Goal: Task Accomplishment & Management: Use online tool/utility

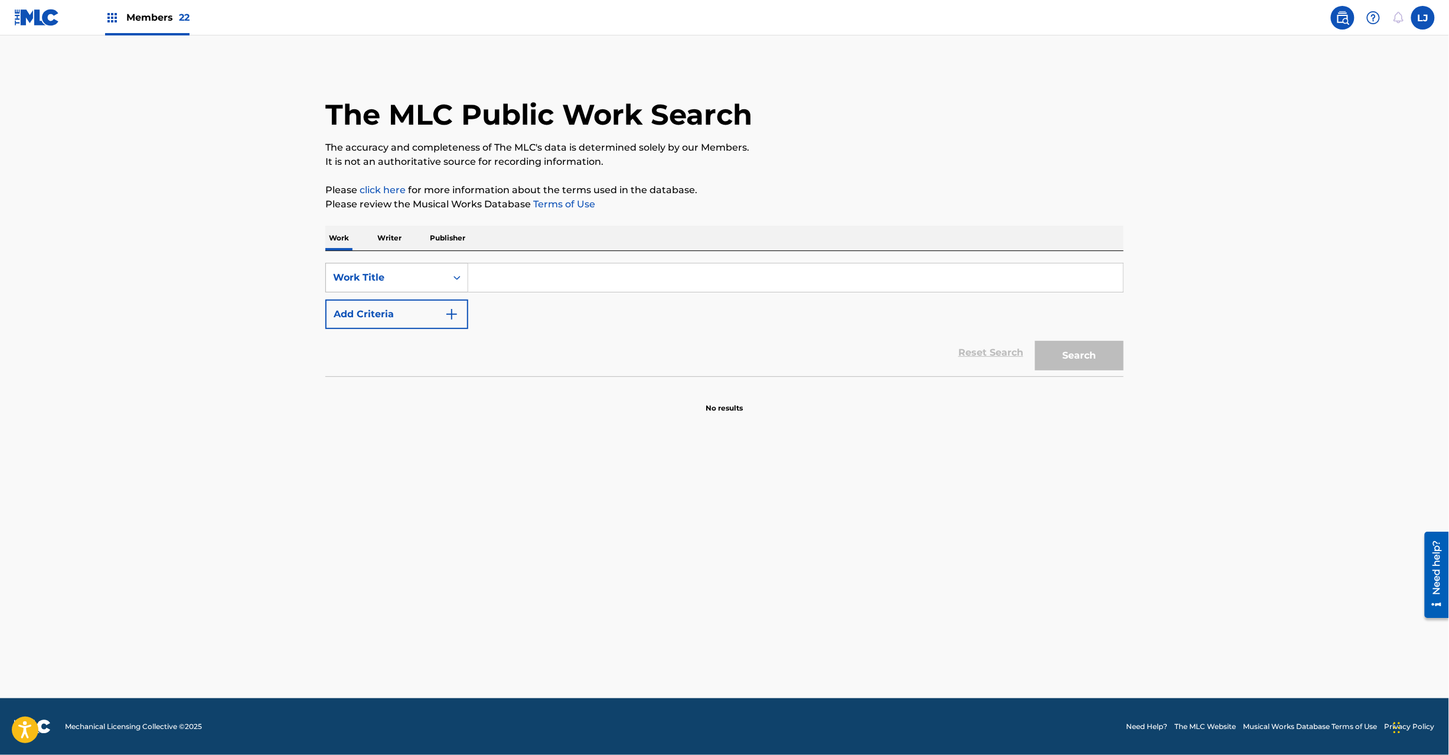
click at [397, 277] on div "Work Title" at bounding box center [386, 278] width 106 height 14
click at [22, 9] on img at bounding box center [36, 17] width 45 height 17
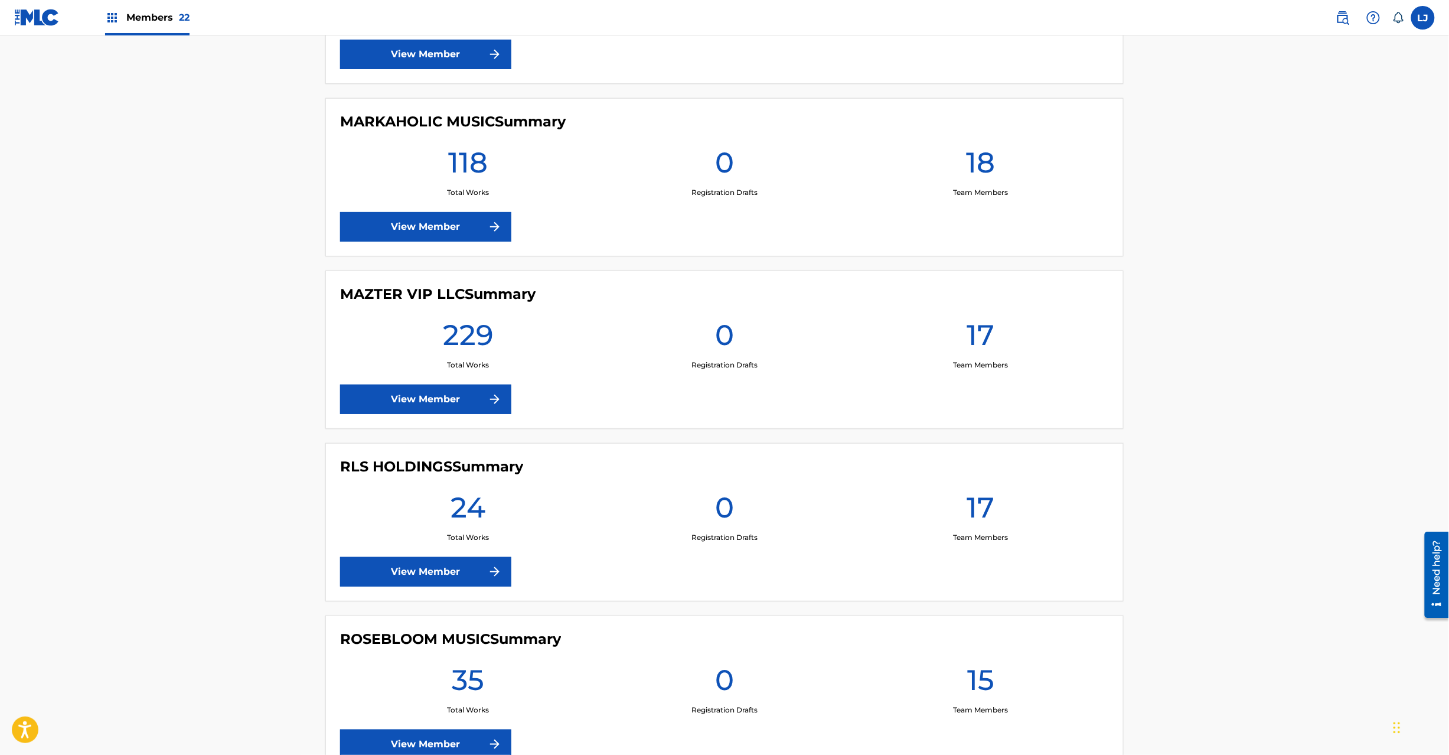
scroll to position [1890, 0]
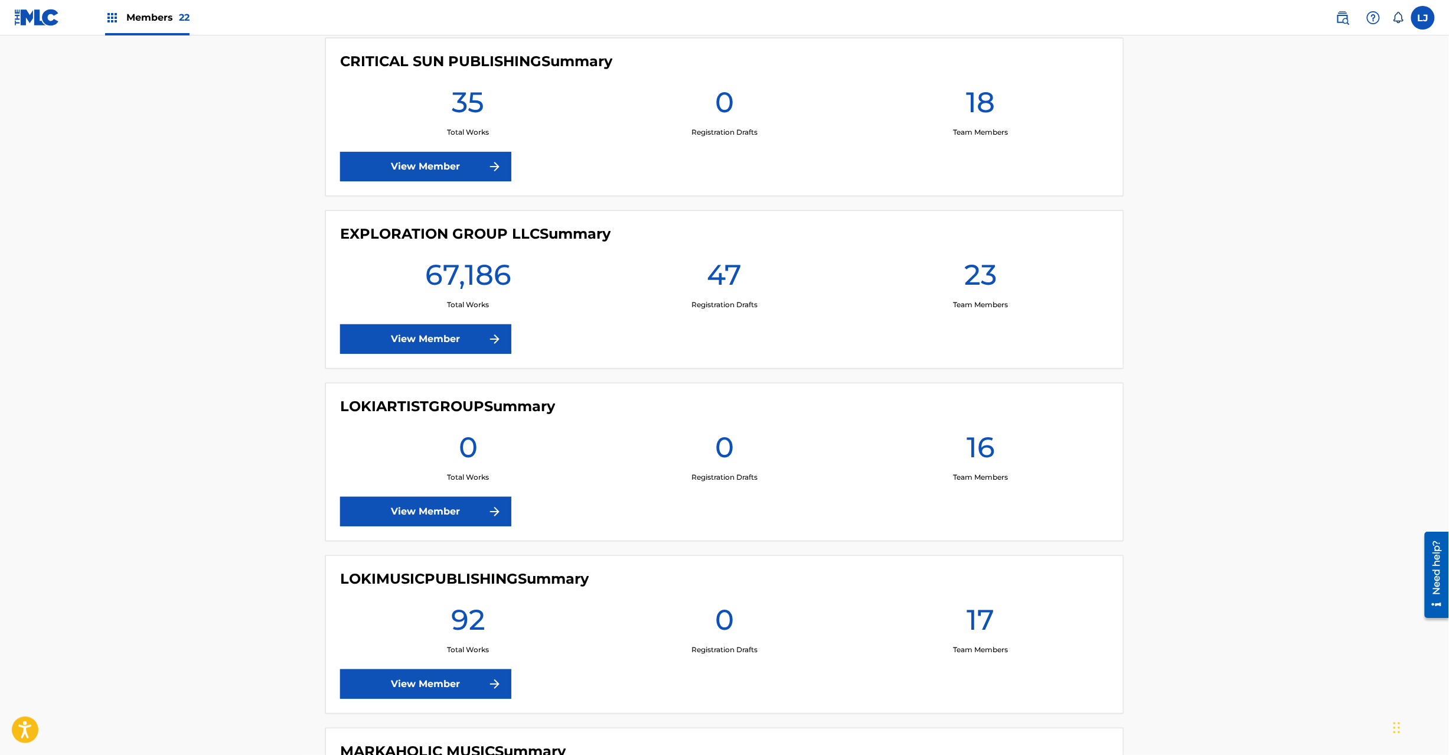
click at [387, 341] on link "View Member" at bounding box center [425, 339] width 171 height 30
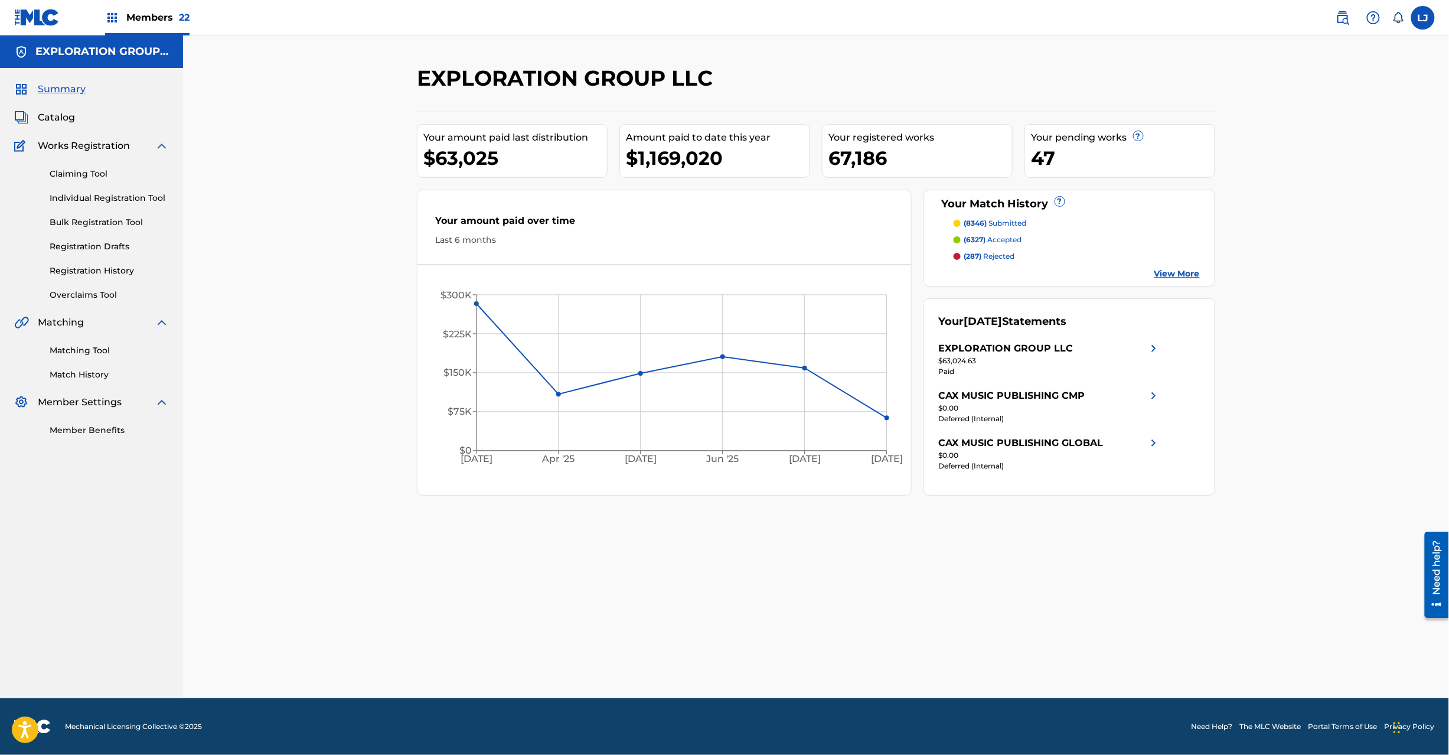
click at [80, 352] on link "Matching Tool" at bounding box center [109, 350] width 119 height 12
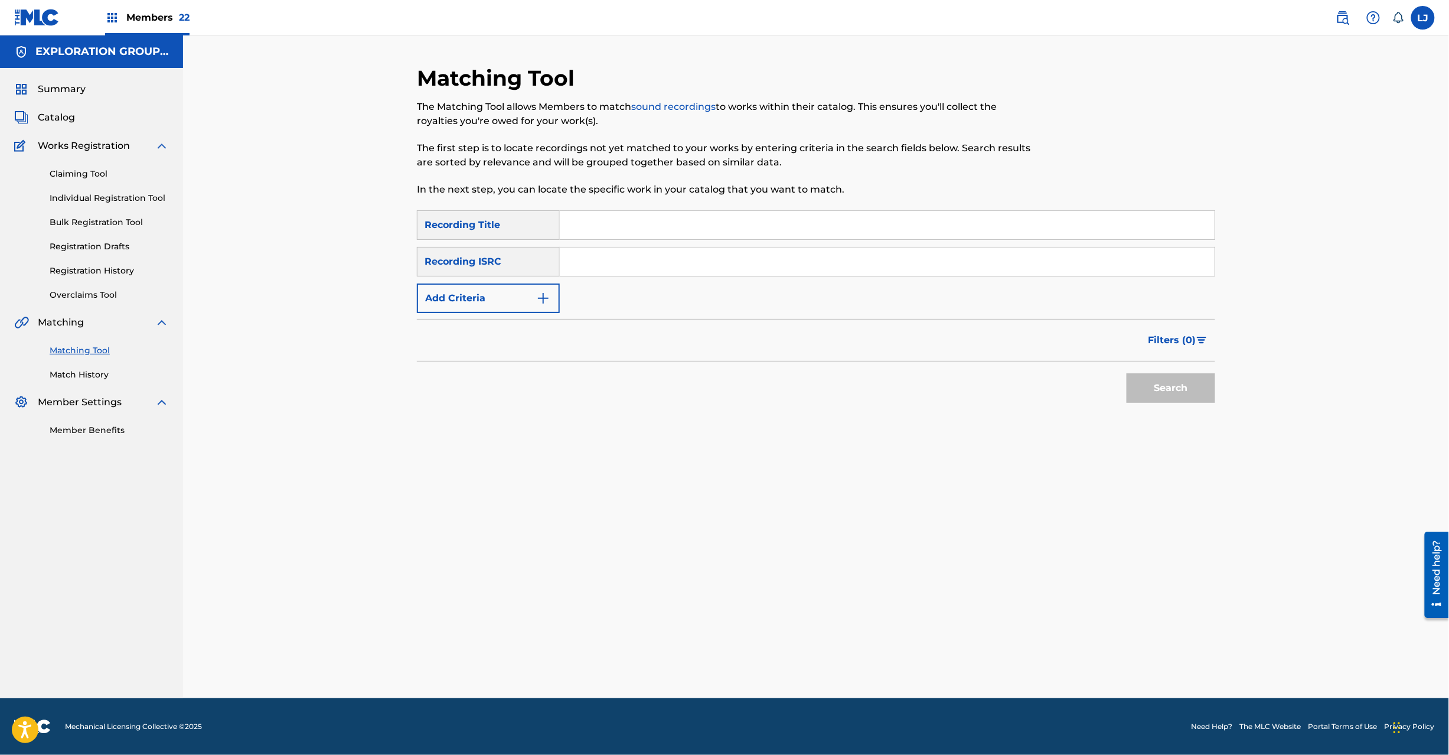
click at [617, 263] on input "Search Form" at bounding box center [887, 261] width 655 height 28
paste input "JPD100500027"
click at [1169, 391] on button "Search" at bounding box center [1171, 388] width 89 height 30
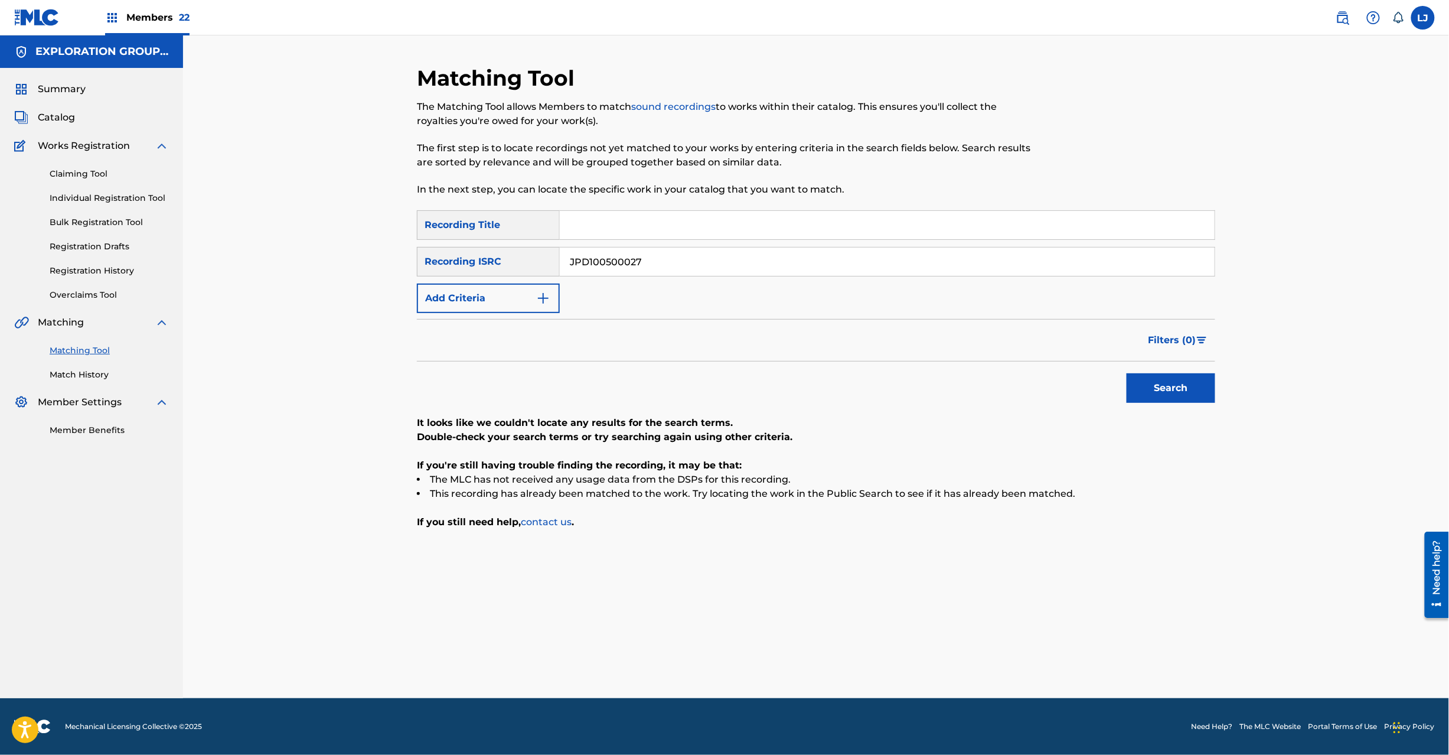
click at [594, 247] on div "JPD100500027" at bounding box center [888, 262] width 656 height 30
click at [601, 265] on input "JPD100500027" at bounding box center [887, 261] width 655 height 28
paste input "14"
click at [601, 265] on input "JPD100500014" at bounding box center [887, 261] width 655 height 28
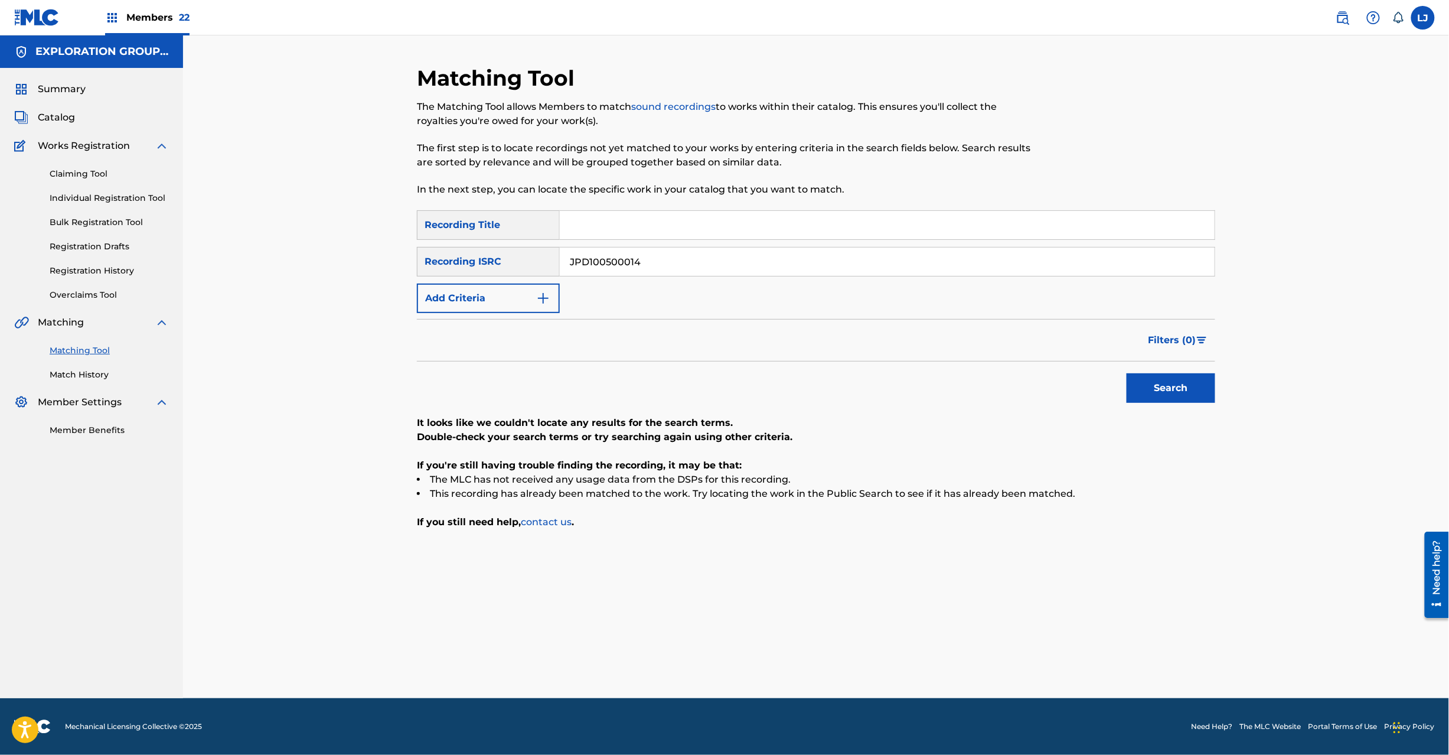
click at [1160, 373] on button "Search" at bounding box center [1171, 388] width 89 height 30
click at [646, 265] on input "JPD100500014" at bounding box center [887, 261] width 655 height 28
paste input "7"
click at [1164, 400] on button "Search" at bounding box center [1171, 388] width 89 height 30
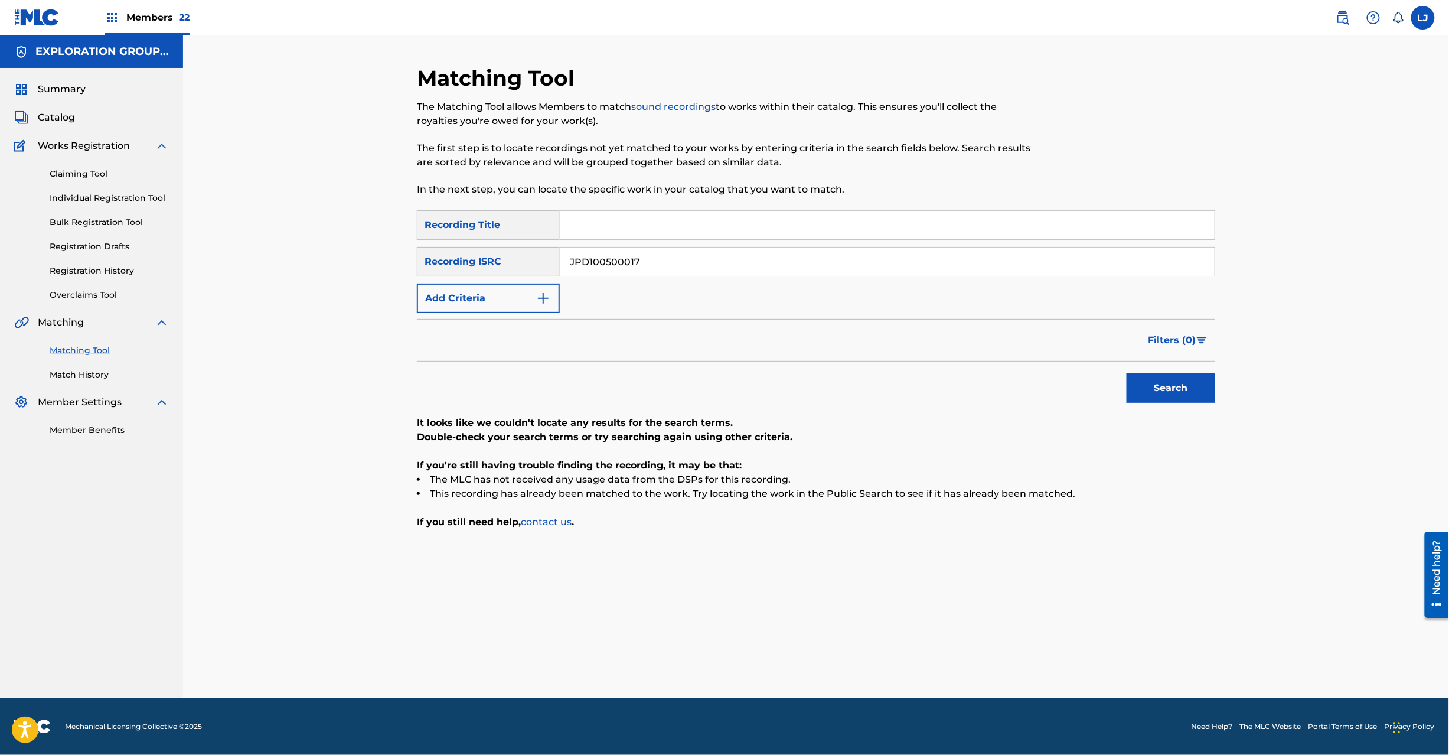
click at [638, 249] on input "JPD100500017" at bounding box center [887, 261] width 655 height 28
paste input "8"
click at [1212, 379] on button "Search" at bounding box center [1171, 388] width 89 height 30
click at [582, 271] on input "JPD100500018" at bounding box center [887, 261] width 655 height 28
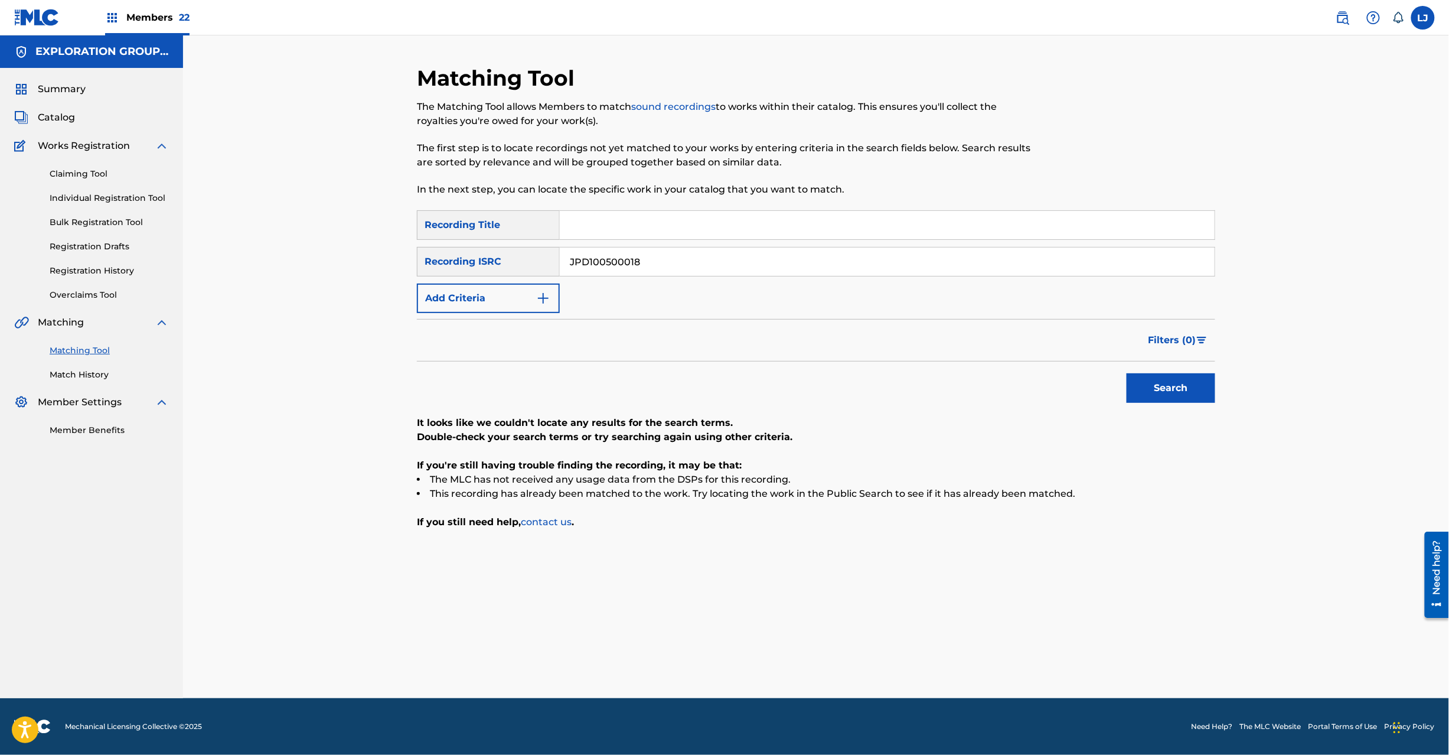
click at [582, 271] on input "JPD100500018" at bounding box center [887, 261] width 655 height 28
paste input "43|JPD100300179"
click at [660, 266] on input "JPD100500043|JPD100300179" at bounding box center [887, 261] width 655 height 28
click at [1182, 379] on button "Search" at bounding box center [1171, 388] width 89 height 30
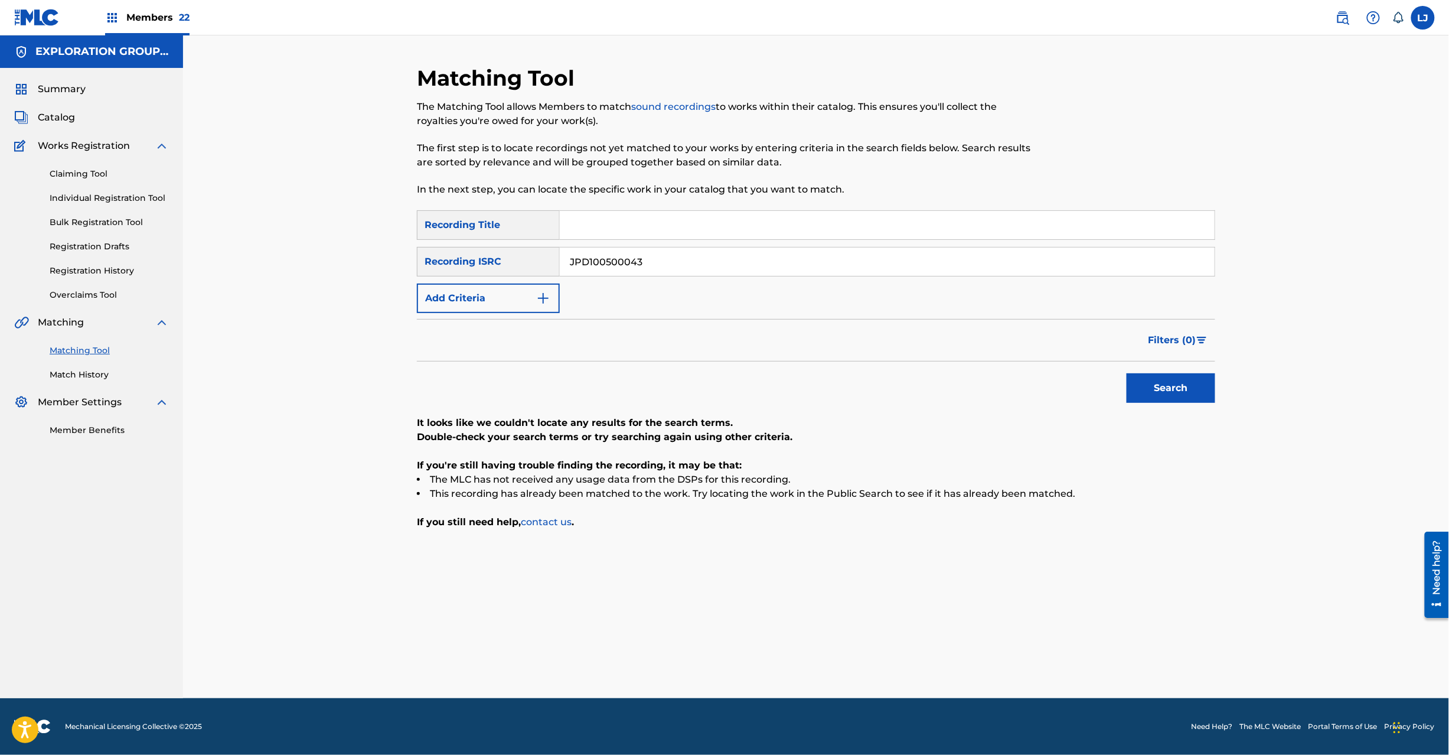
click at [632, 263] on input "JPD100500043" at bounding box center [887, 261] width 655 height 28
paste input "|JPD100300179"
click at [630, 261] on input "JPD100500043|JPD100300179" at bounding box center [887, 261] width 655 height 28
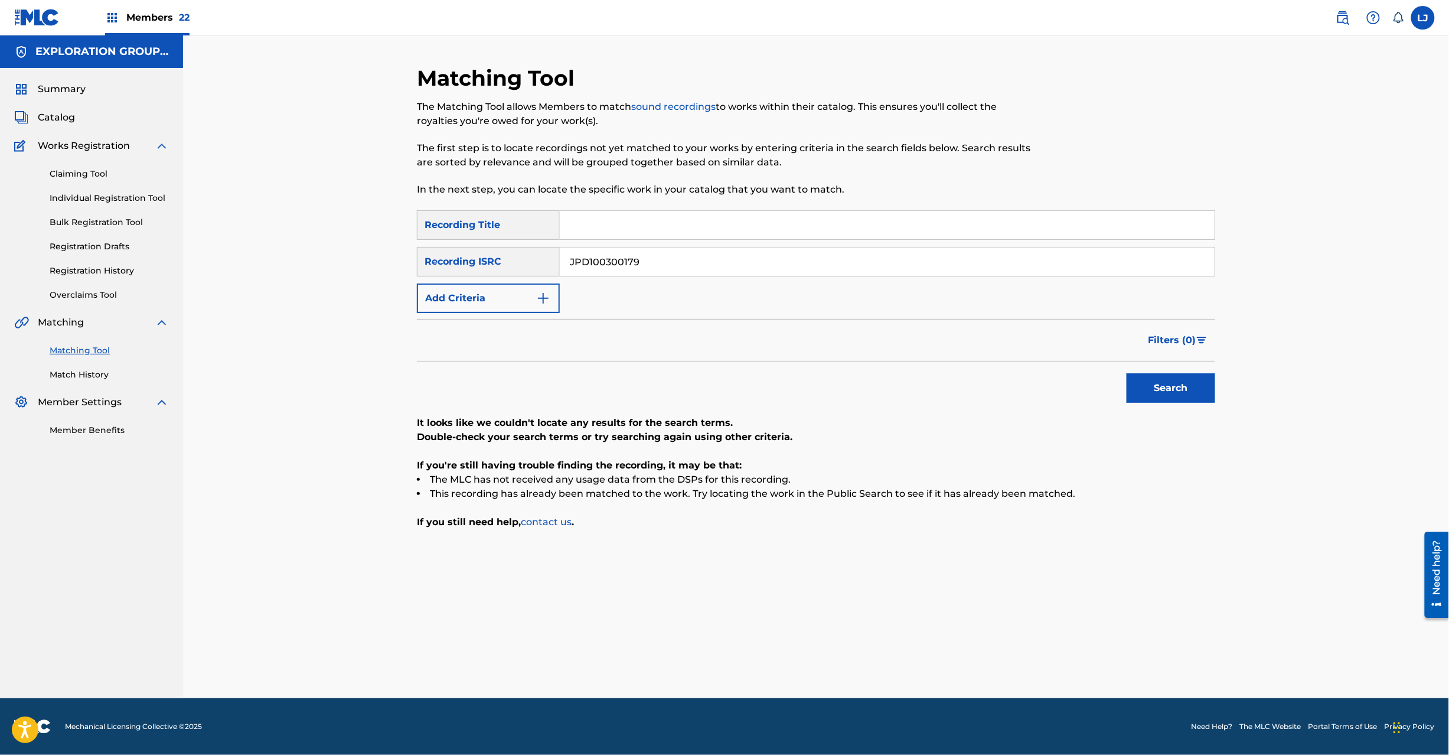
click at [663, 259] on input "JPD100300179" at bounding box center [887, 261] width 655 height 28
paste input "500013"
click at [1197, 385] on button "Search" at bounding box center [1171, 388] width 89 height 30
click at [582, 277] on div "SearchWithCriteria2fbc0ee0-4645-44b0-bae6-5d60fe3b707f Recording Title SearchWi…" at bounding box center [816, 261] width 799 height 103
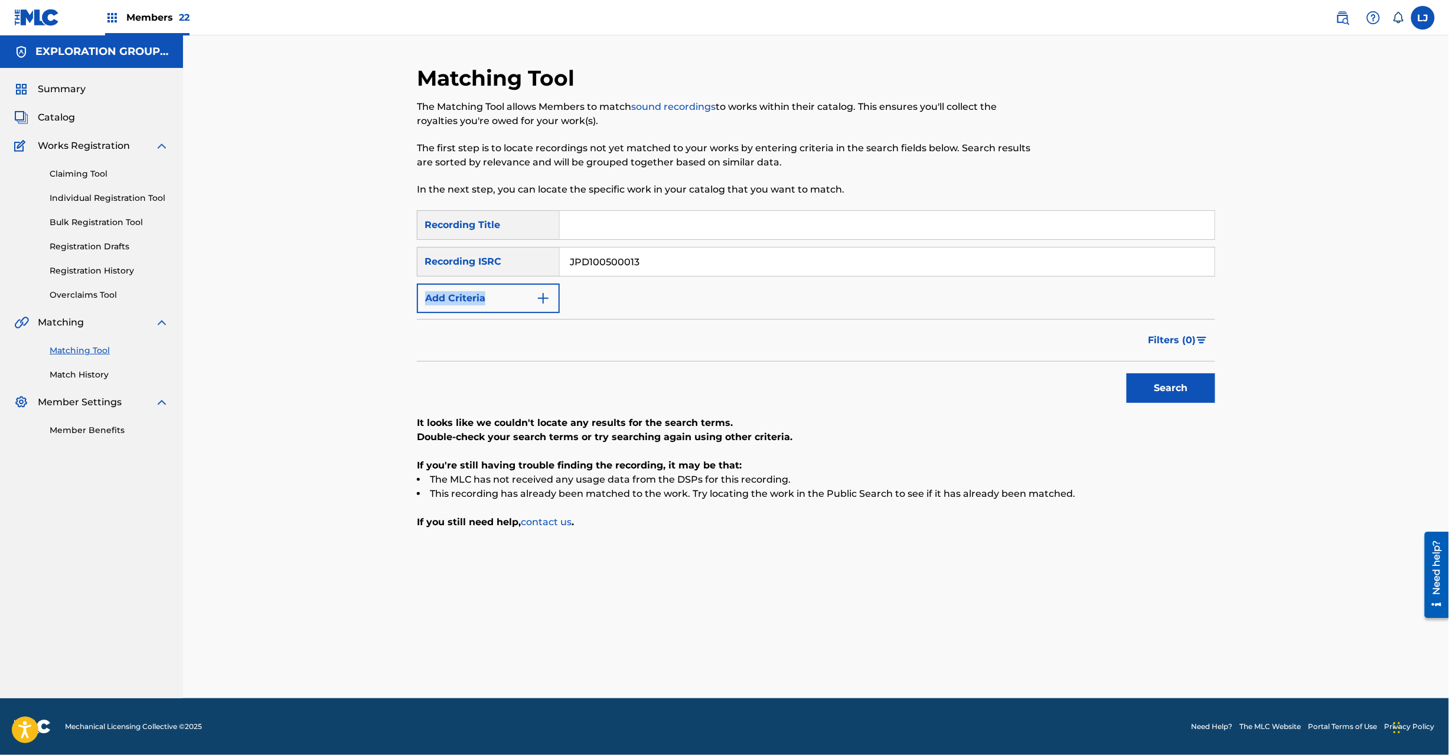
drag, startPoint x: 582, startPoint y: 277, endPoint x: 595, endPoint y: 263, distance: 19.6
click at [582, 275] on div "SearchWithCriteria2fbc0ee0-4645-44b0-bae6-5d60fe3b707f Recording Title SearchWi…" at bounding box center [816, 261] width 799 height 103
click at [595, 263] on input "JPD100500013" at bounding box center [887, 261] width 655 height 28
paste input "9"
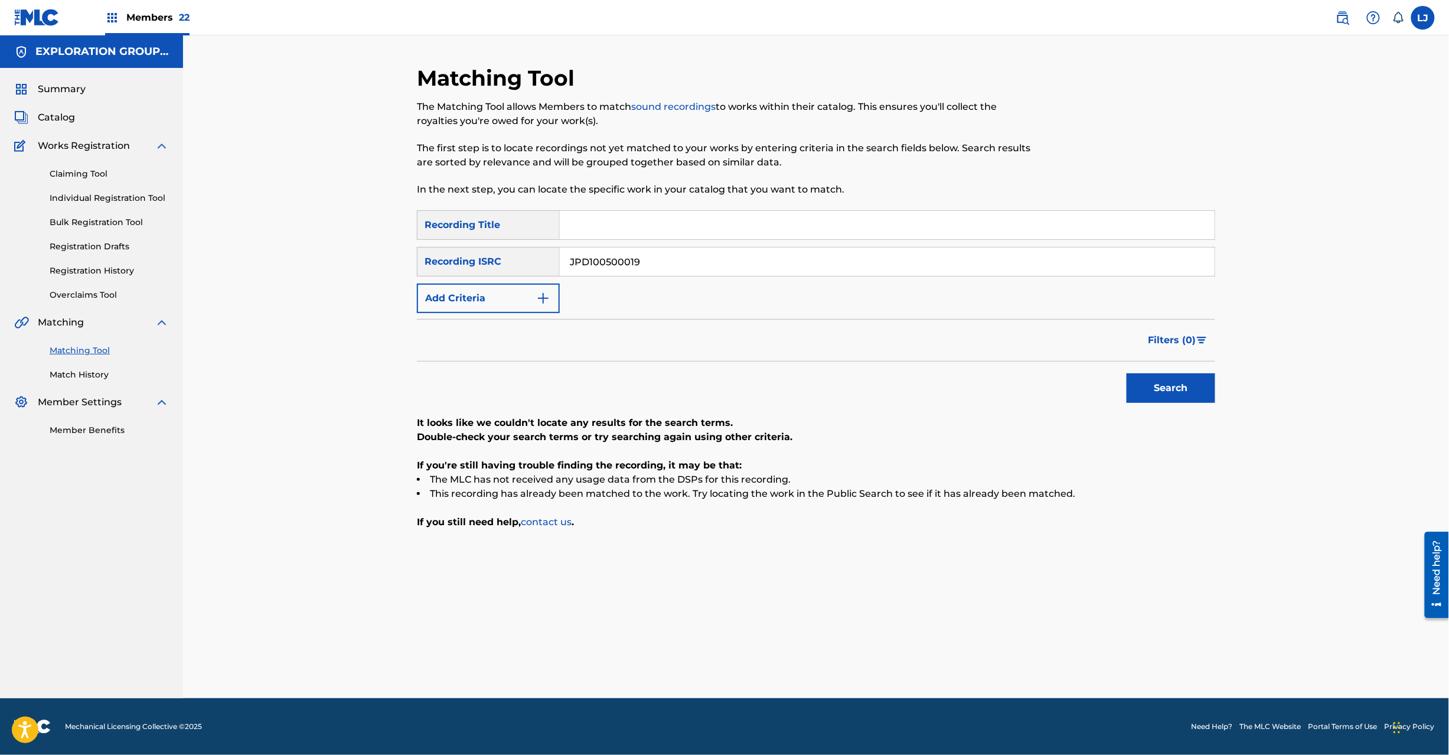
click at [1196, 398] on button "Search" at bounding box center [1171, 388] width 89 height 30
click at [656, 256] on input "JPD100500019" at bounding box center [887, 261] width 655 height 28
paste input "3"
click at [1149, 378] on button "Search" at bounding box center [1171, 388] width 89 height 30
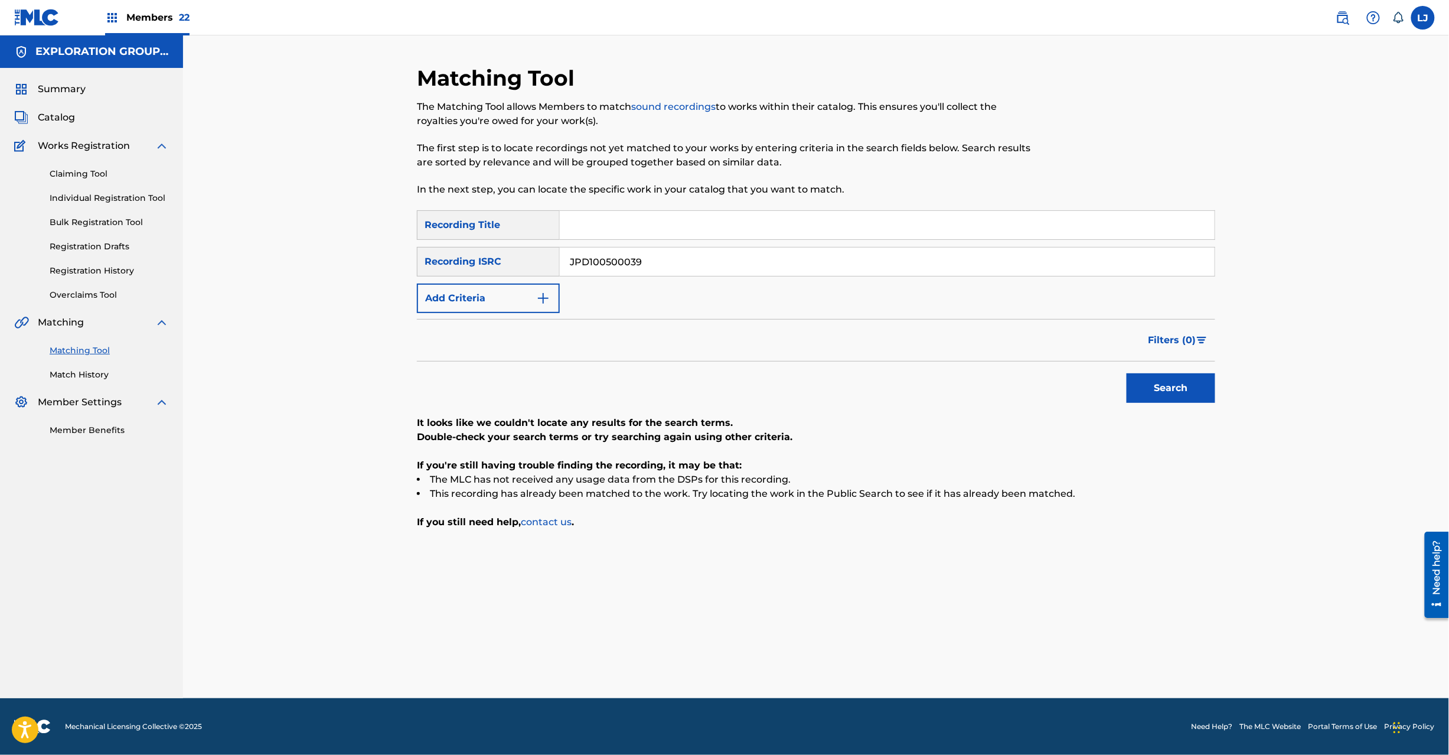
click at [613, 267] on input "JPD100500039" at bounding box center [887, 261] width 655 height 28
paste input "15"
click at [1169, 381] on button "Search" at bounding box center [1171, 388] width 89 height 30
click at [601, 253] on input "JPD100500015" at bounding box center [887, 261] width 655 height 28
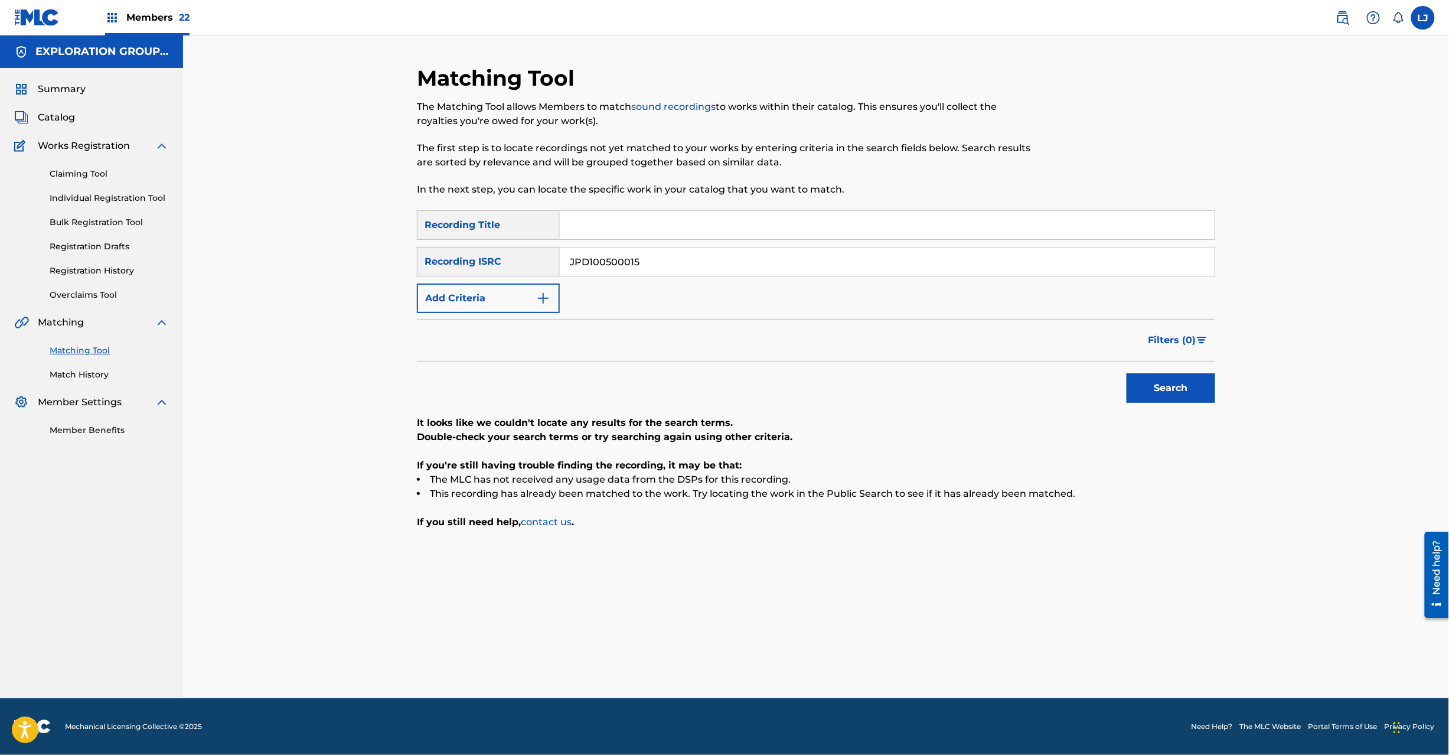
click at [601, 253] on input "JPD100500015" at bounding box center [887, 261] width 655 height 28
paste input "6"
click at [1156, 381] on button "Search" at bounding box center [1171, 388] width 89 height 30
click at [617, 272] on input "JPD100500016" at bounding box center [887, 261] width 655 height 28
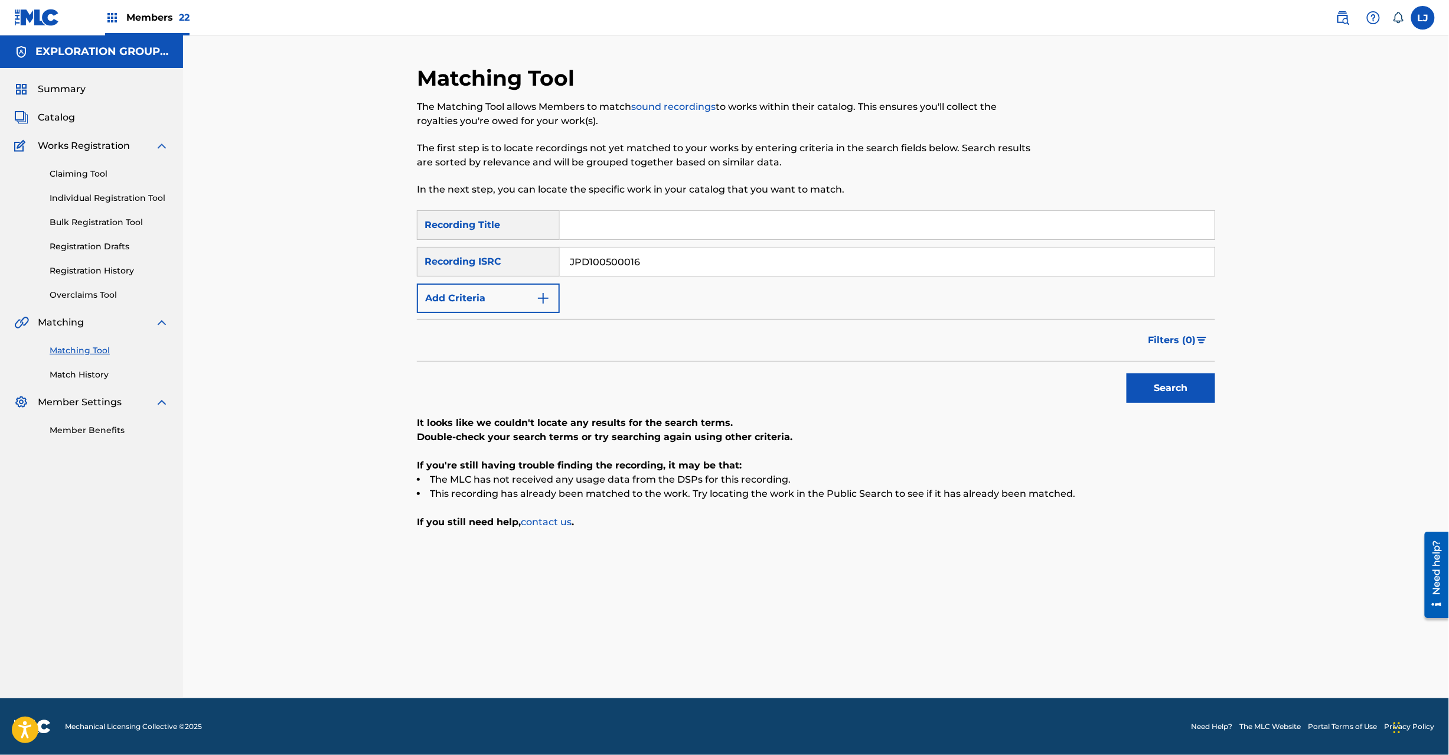
paste input "40"
click at [1152, 407] on div "Search" at bounding box center [1168, 384] width 95 height 47
click at [1156, 393] on button "Search" at bounding box center [1171, 388] width 89 height 30
click at [641, 252] on input "JPD100500040" at bounding box center [887, 261] width 655 height 28
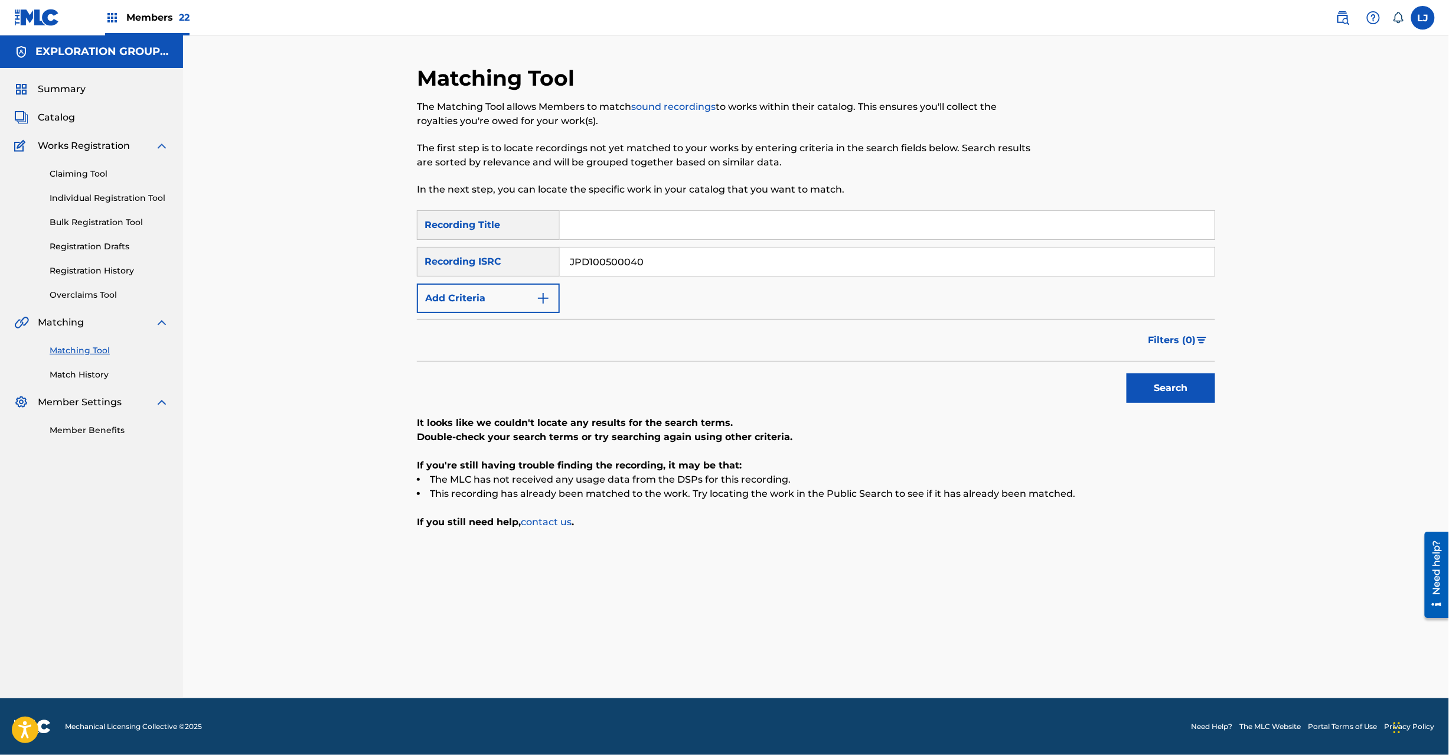
paste input "1"
click at [1151, 398] on button "Search" at bounding box center [1171, 388] width 89 height 30
click at [598, 253] on input "JPD100500041" at bounding box center [887, 261] width 655 height 28
paste input "37"
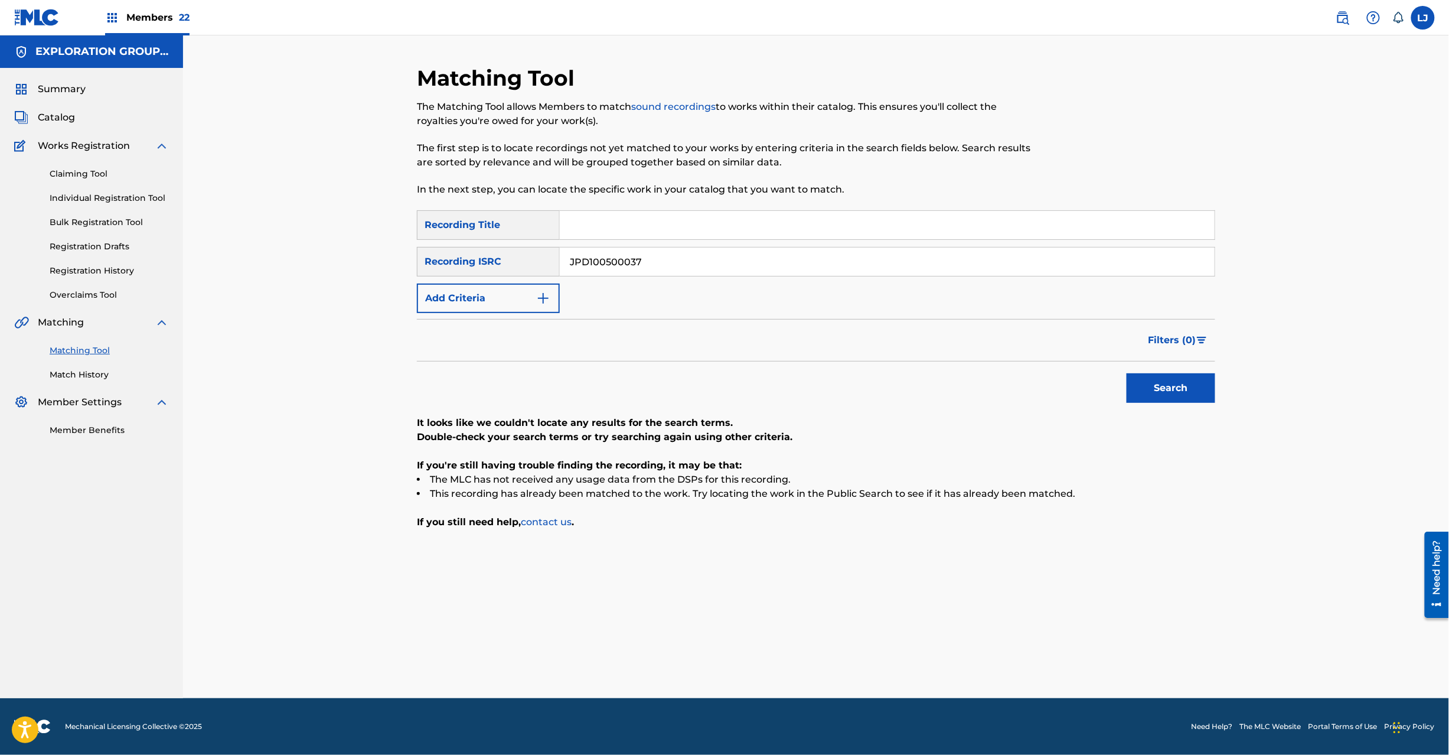
click at [1157, 386] on button "Search" at bounding box center [1171, 388] width 89 height 30
click at [604, 273] on input "JPD100500037" at bounding box center [887, 261] width 655 height 28
paste input "29"
click at [1167, 396] on button "Search" at bounding box center [1171, 388] width 89 height 30
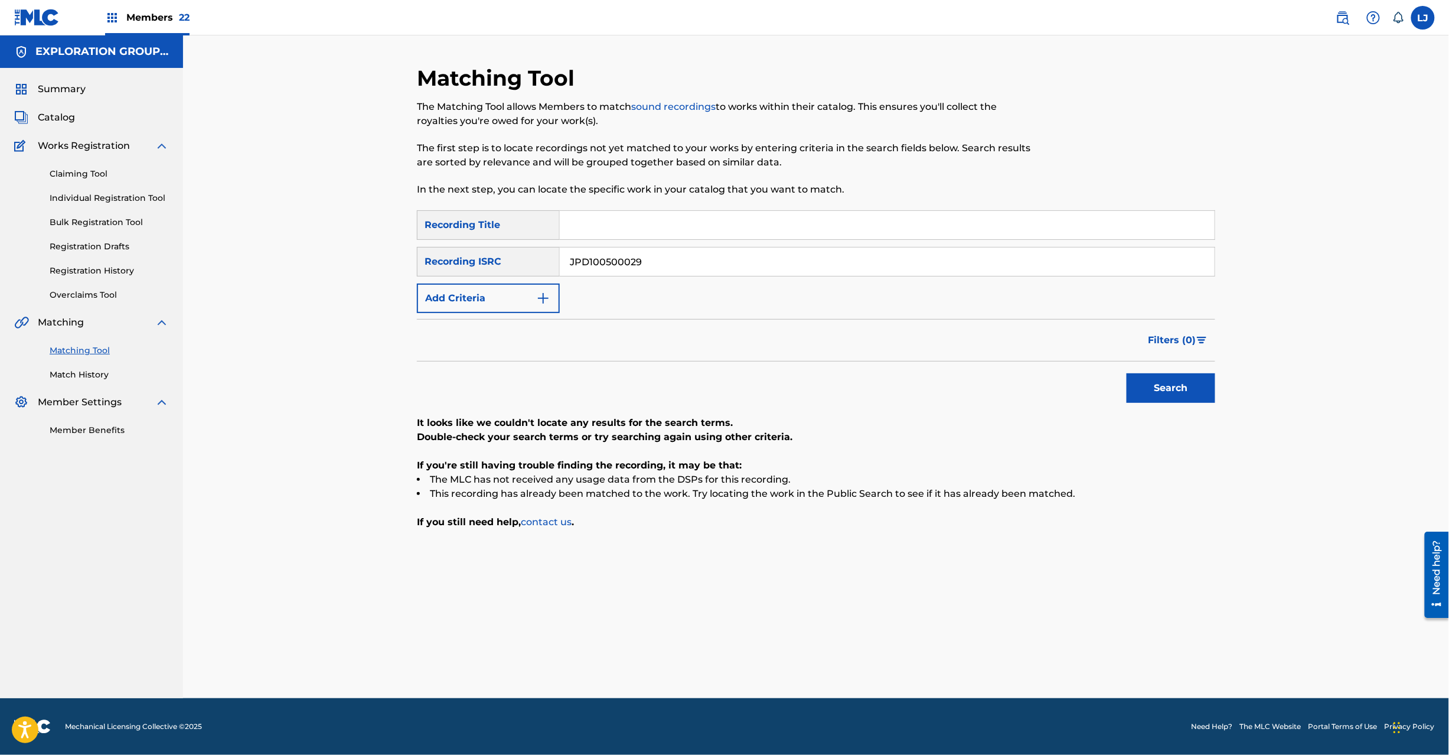
click at [657, 253] on input "JPD100500029" at bounding box center [887, 261] width 655 height 28
paste input "38"
click at [1151, 388] on button "Search" at bounding box center [1171, 388] width 89 height 30
click at [673, 267] on input "JPD100500038" at bounding box center [887, 261] width 655 height 28
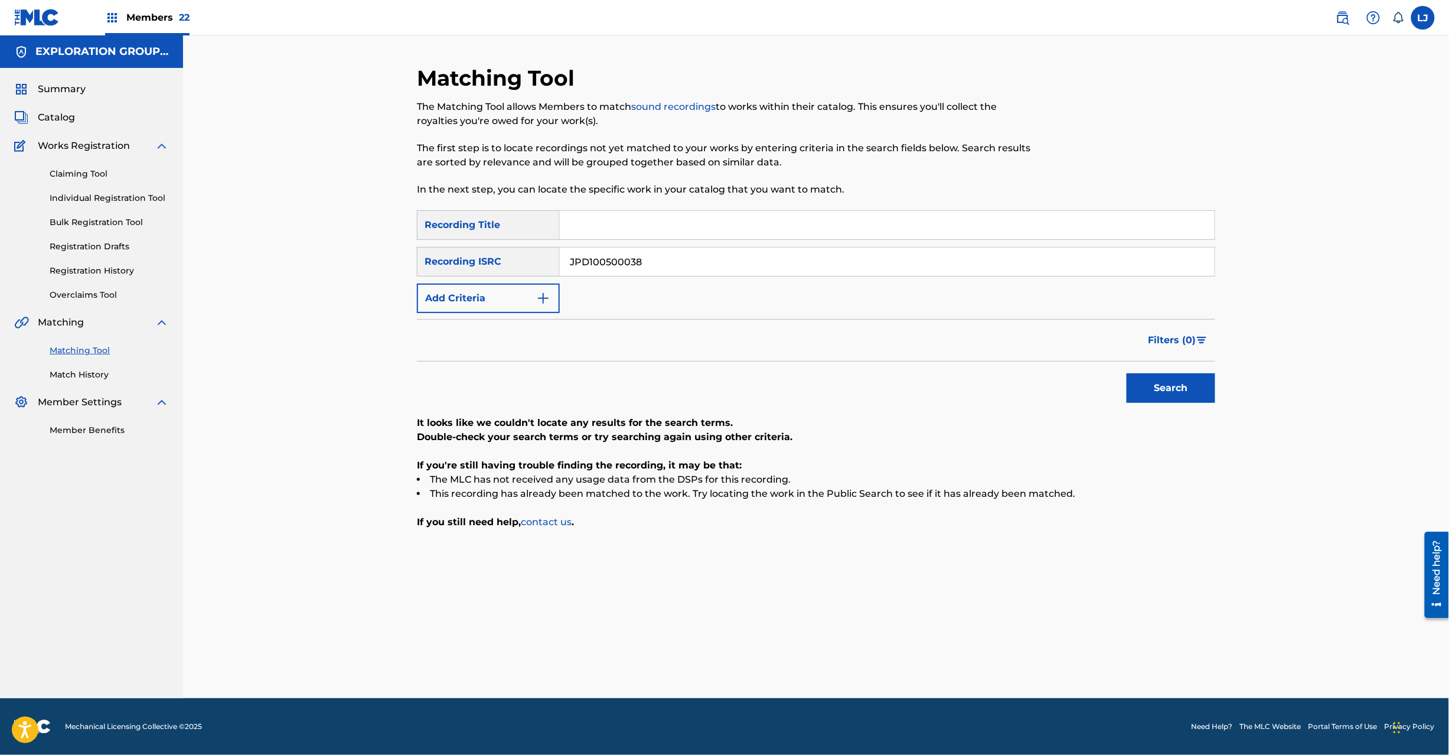
click at [673, 267] on input "JPD100500038" at bounding box center [887, 261] width 655 height 28
paste input "1"
click at [1154, 395] on button "Search" at bounding box center [1171, 388] width 89 height 30
click at [702, 241] on div "SearchWithCriteria2fbc0ee0-4645-44b0-bae6-5d60fe3b707f Recording Title SearchWi…" at bounding box center [816, 261] width 799 height 103
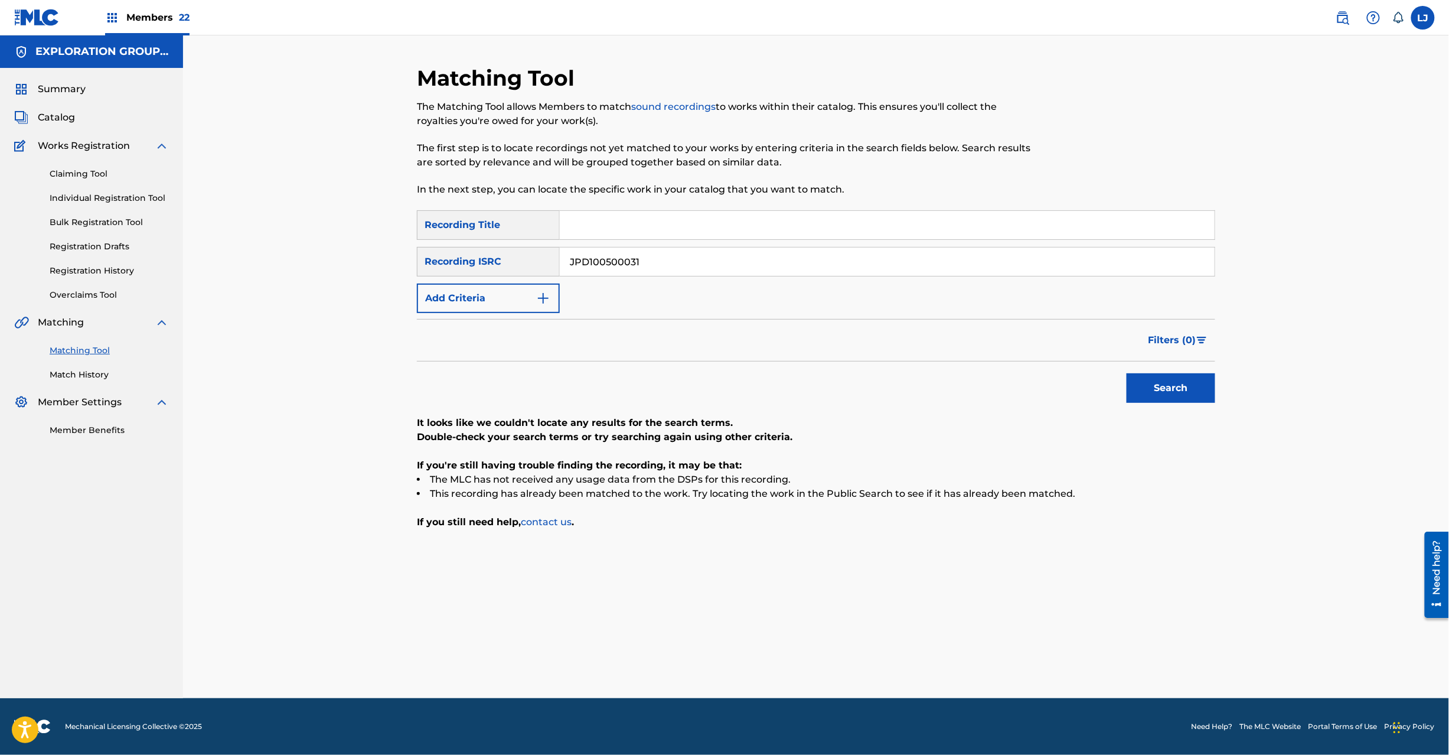
click at [685, 269] on input "JPD100500031" at bounding box center [887, 261] width 655 height 28
paste input "2"
click at [1164, 378] on button "Search" at bounding box center [1171, 388] width 89 height 30
click at [660, 261] on input "JPD100500032" at bounding box center [887, 261] width 655 height 28
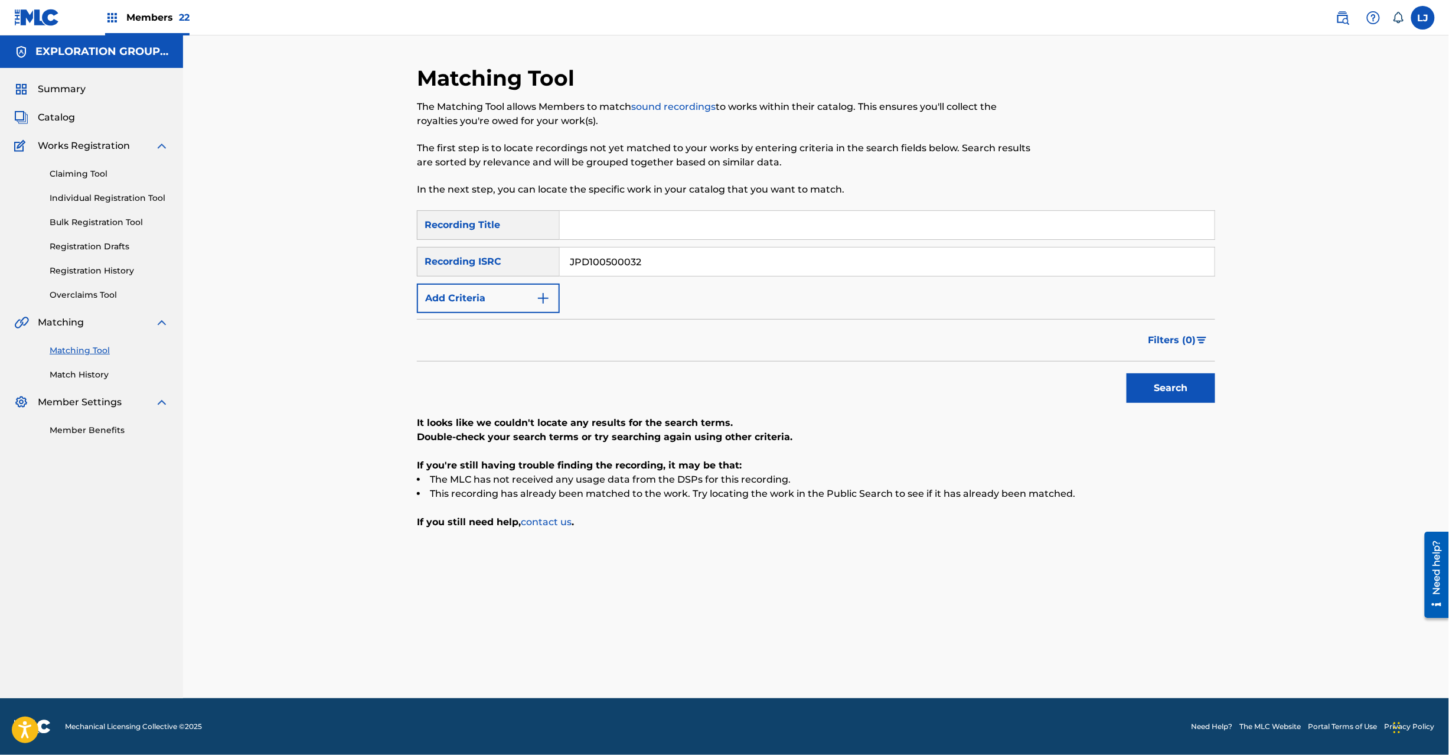
click at [660, 261] on input "JPD100500032" at bounding box center [887, 261] width 655 height 28
paste input "28"
click at [1160, 383] on button "Search" at bounding box center [1171, 388] width 89 height 30
click at [624, 262] on input "JPD100500028" at bounding box center [887, 261] width 655 height 28
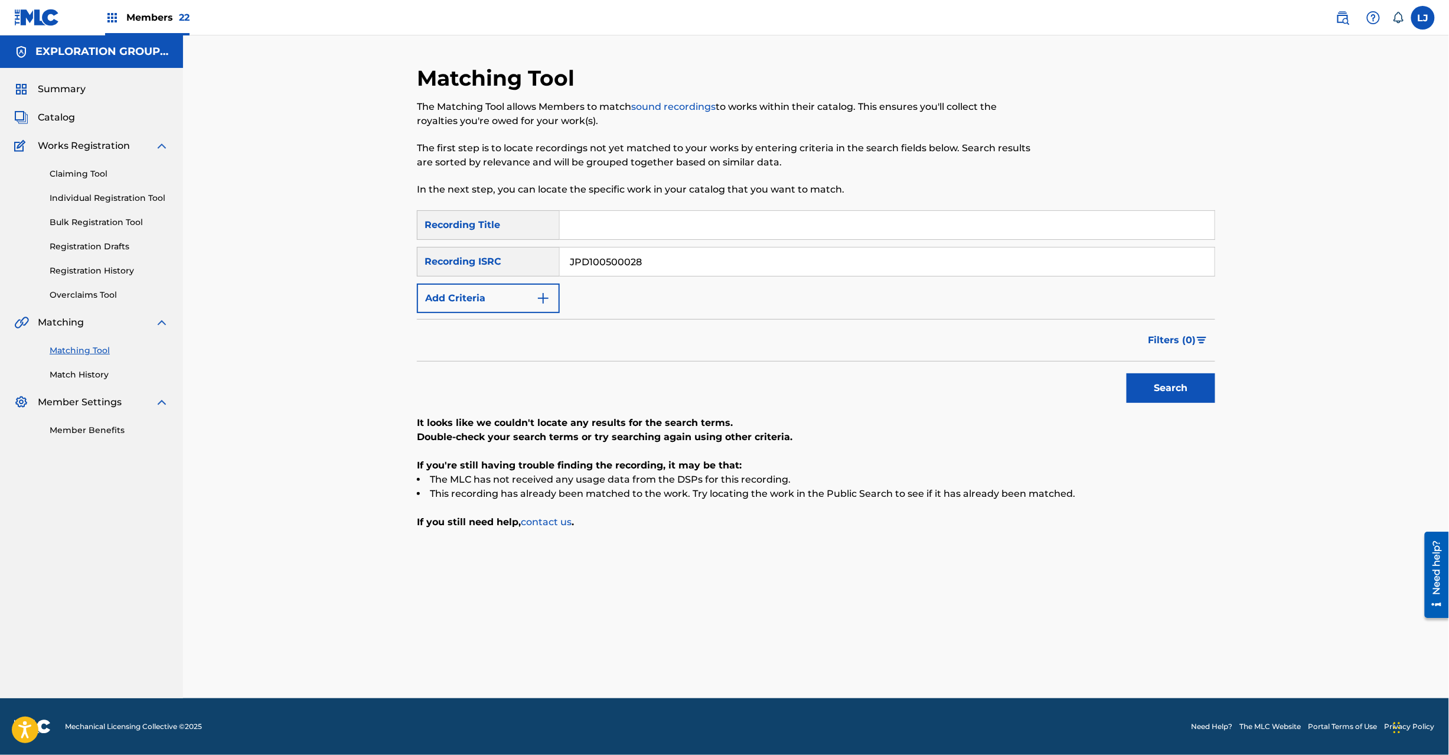
paste input "34"
click at [1149, 400] on button "Search" at bounding box center [1171, 388] width 89 height 30
click at [615, 268] on input "JPD100500034" at bounding box center [887, 261] width 655 height 28
paste input "5"
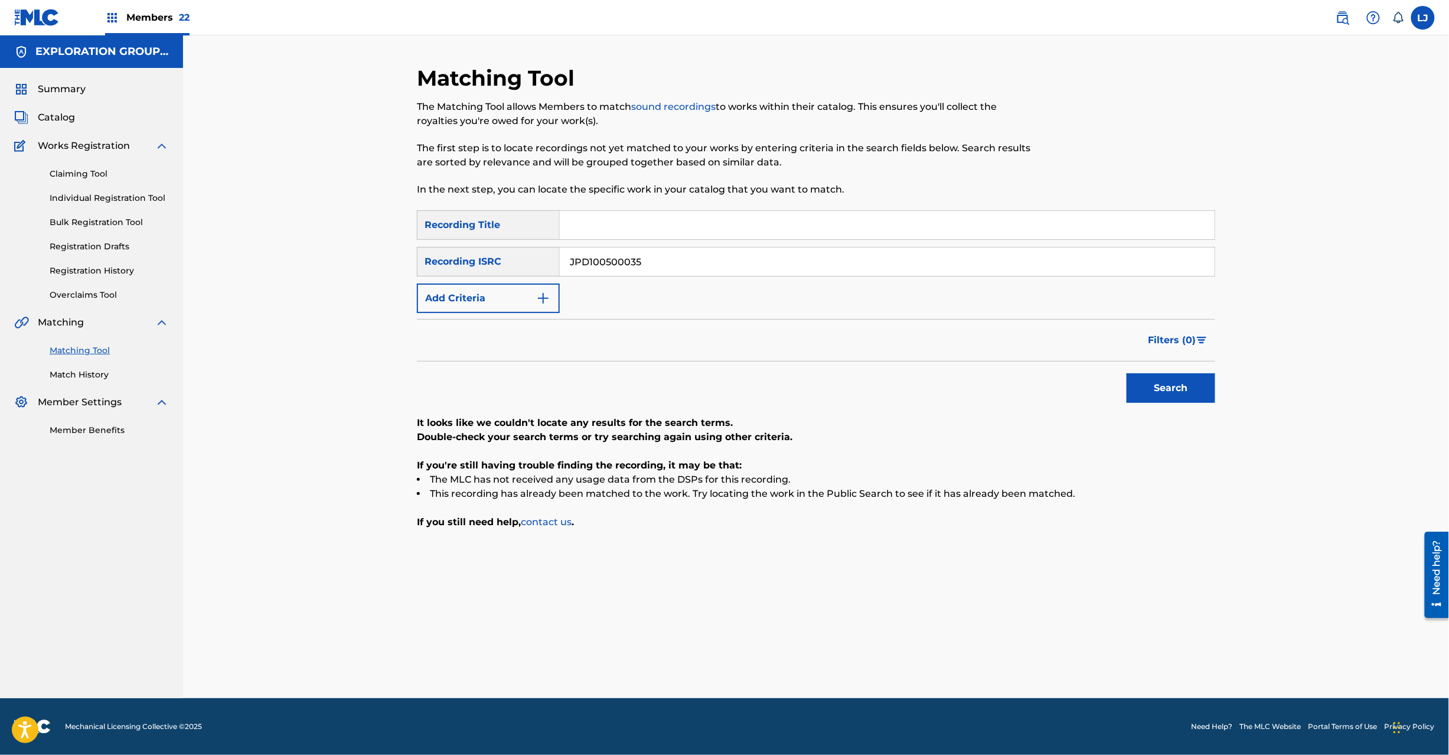
click at [1180, 374] on button "Search" at bounding box center [1171, 388] width 89 height 30
click at [639, 285] on div "SearchWithCriteria2fbc0ee0-4645-44b0-bae6-5d60fe3b707f Recording Title SearchWi…" at bounding box center [816, 261] width 799 height 103
click at [653, 256] on input "JPD100500035" at bounding box center [887, 261] width 655 height 28
paste input "6"
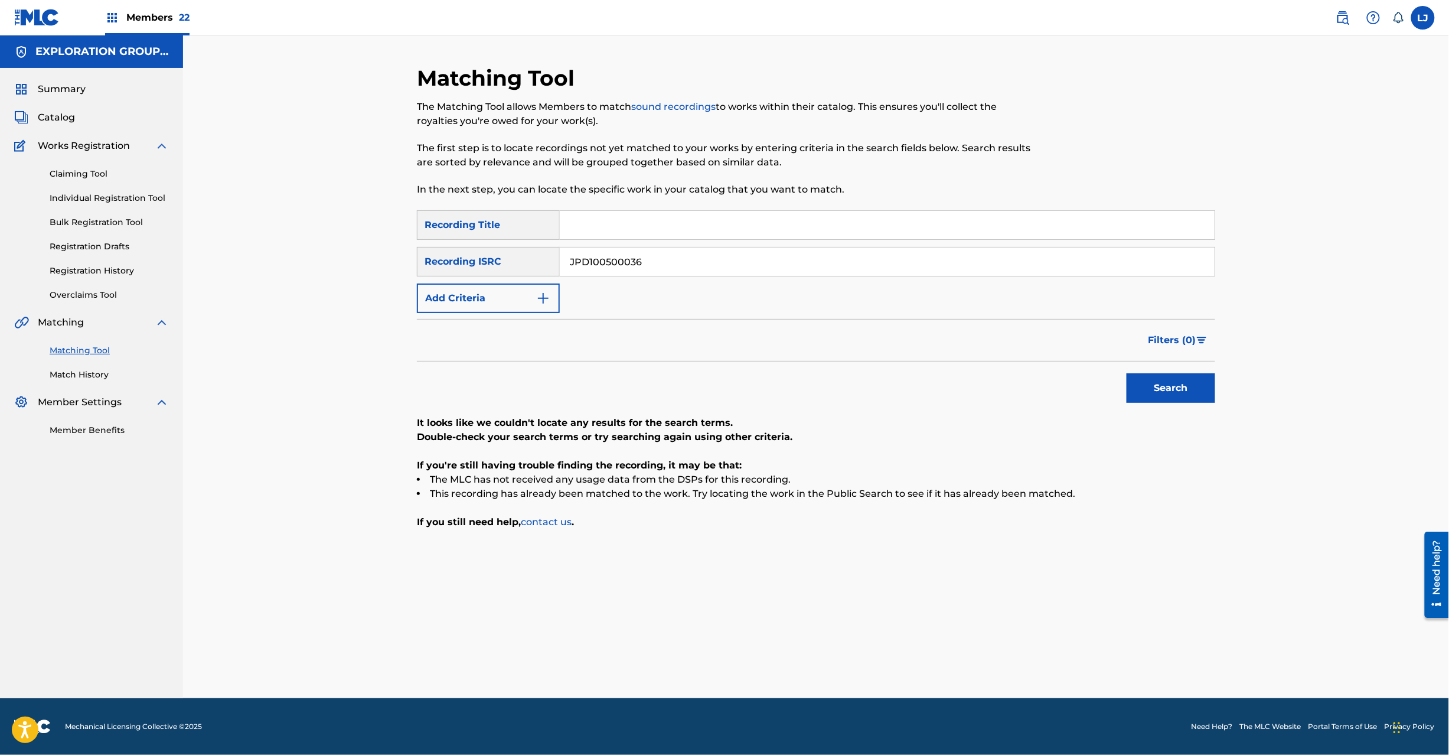
click at [1167, 393] on button "Search" at bounding box center [1171, 388] width 89 height 30
click at [629, 269] on input "JPD100500036" at bounding box center [887, 261] width 655 height 28
paste input "0"
click at [1186, 403] on div "Search" at bounding box center [1168, 384] width 95 height 47
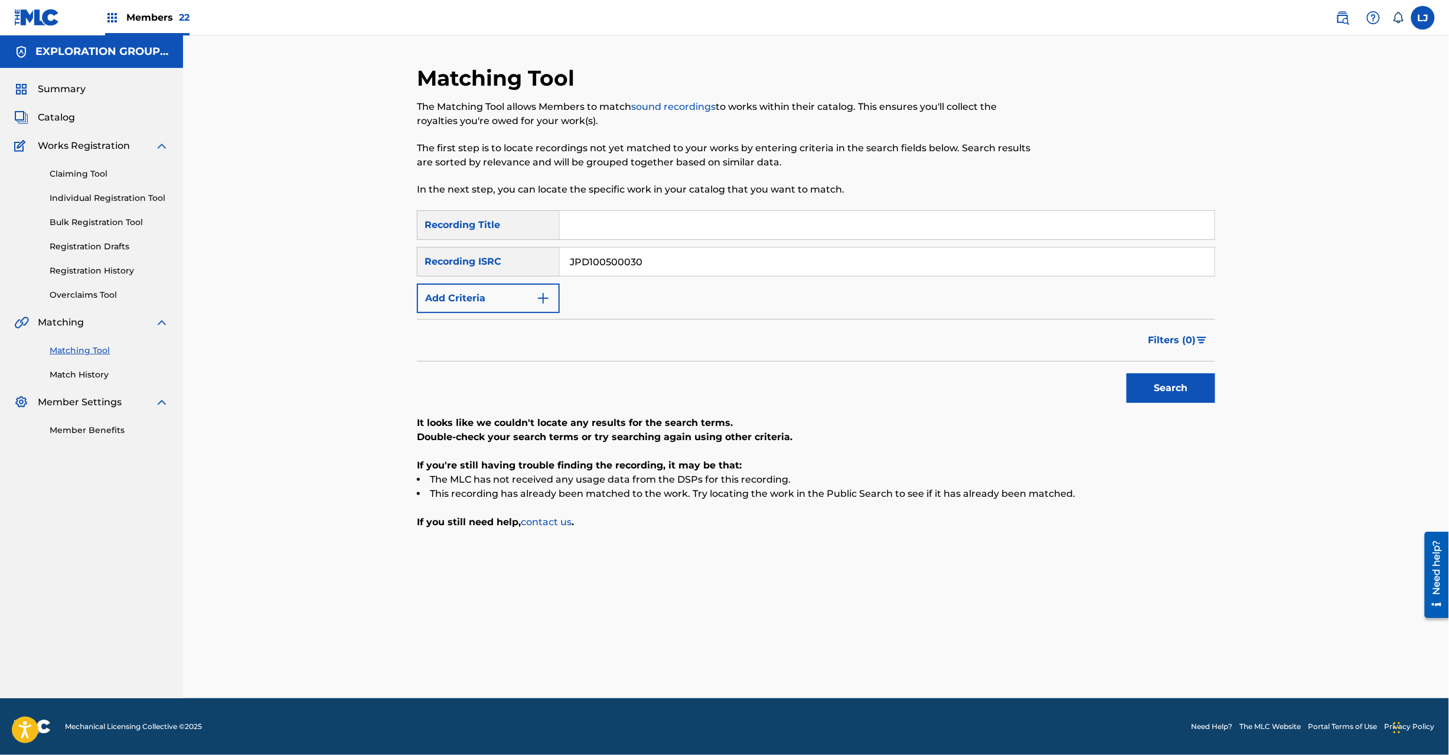
click at [1185, 387] on button "Search" at bounding box center [1171, 388] width 89 height 30
click at [615, 273] on input "JPD100500030" at bounding box center [887, 261] width 655 height 28
paste input "3"
click at [1148, 387] on button "Search" at bounding box center [1171, 388] width 89 height 30
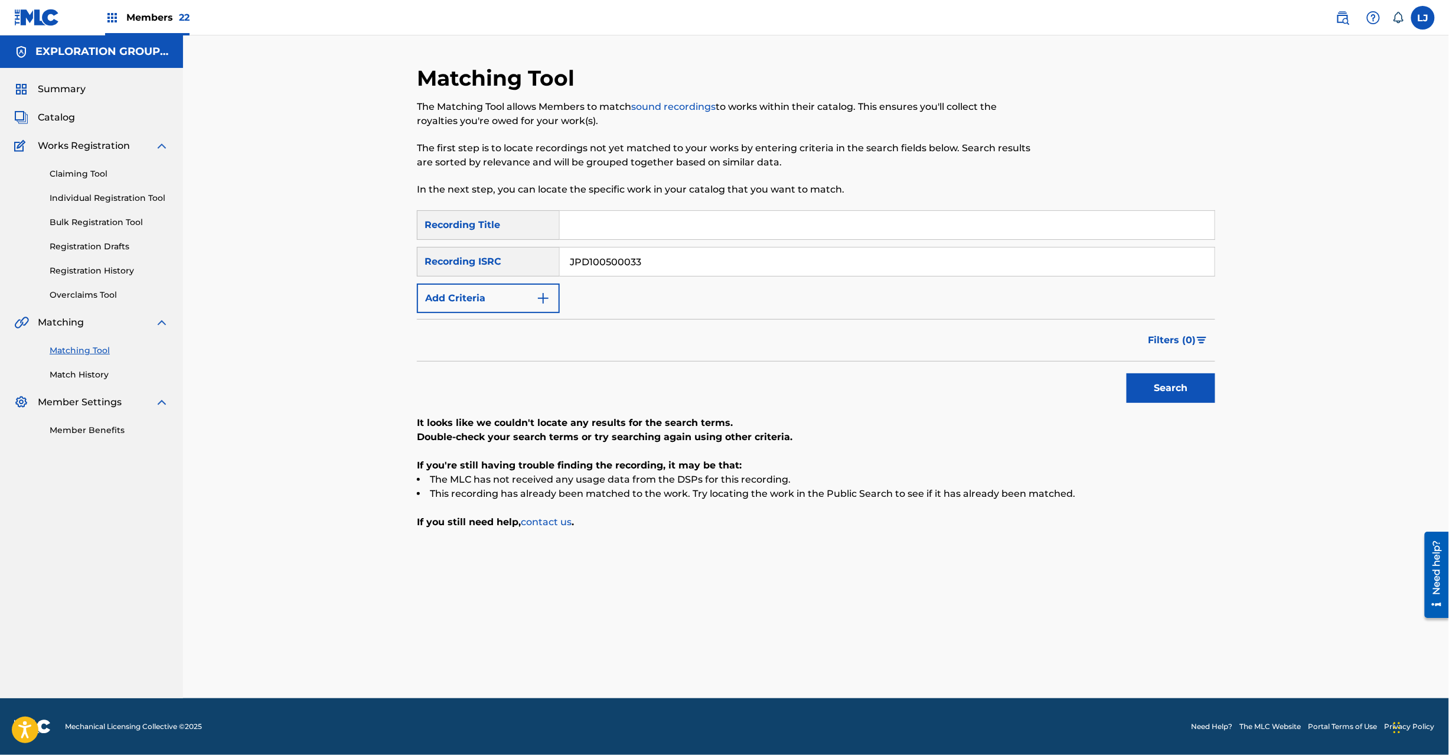
click at [607, 258] on input "JPD100500033" at bounding box center [887, 261] width 655 height 28
paste input "20"
click at [607, 258] on input "JPD100500033" at bounding box center [887, 261] width 655 height 28
click at [1168, 385] on button "Search" at bounding box center [1171, 388] width 89 height 30
click at [631, 254] on input "JPD100500020" at bounding box center [887, 261] width 655 height 28
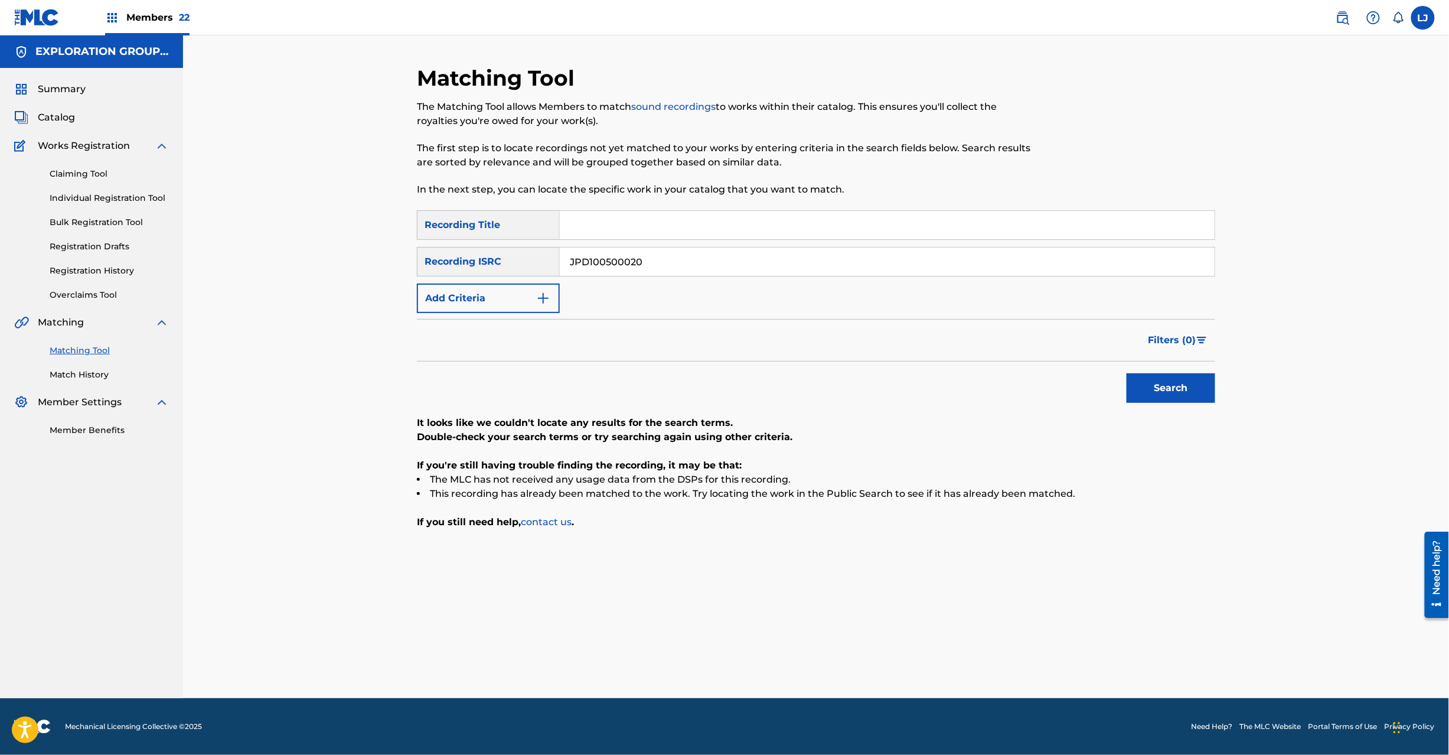
click at [631, 254] on input "JPD100500020" at bounding box center [887, 261] width 655 height 28
paste input "1550518"
type input "JPD101550518"
click at [1181, 395] on button "Search" at bounding box center [1171, 388] width 89 height 30
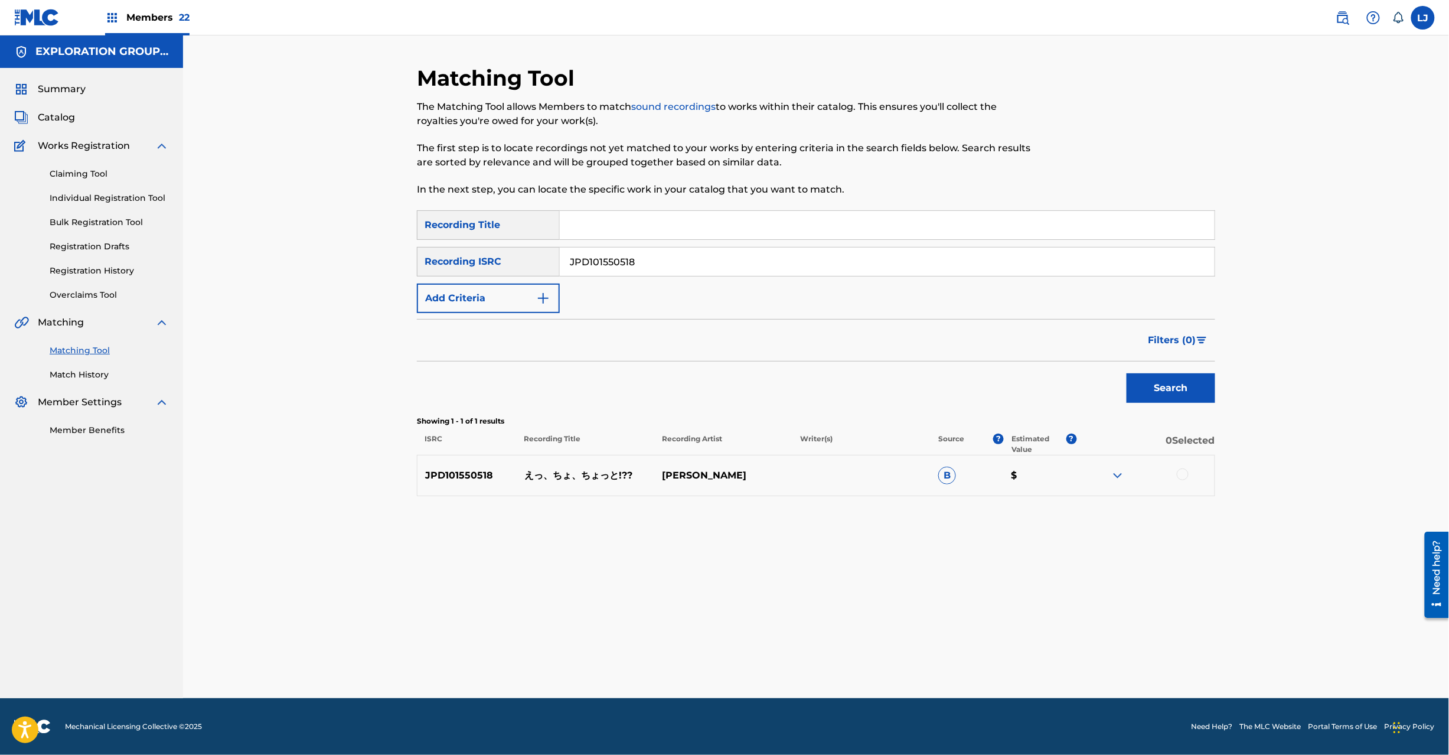
click at [608, 481] on p "えっ、ちょ、ちょっと!??" at bounding box center [586, 475] width 138 height 14
copy p "えっ、ちょ、ちょっと!??"
click at [1182, 475] on div at bounding box center [1183, 474] width 12 height 12
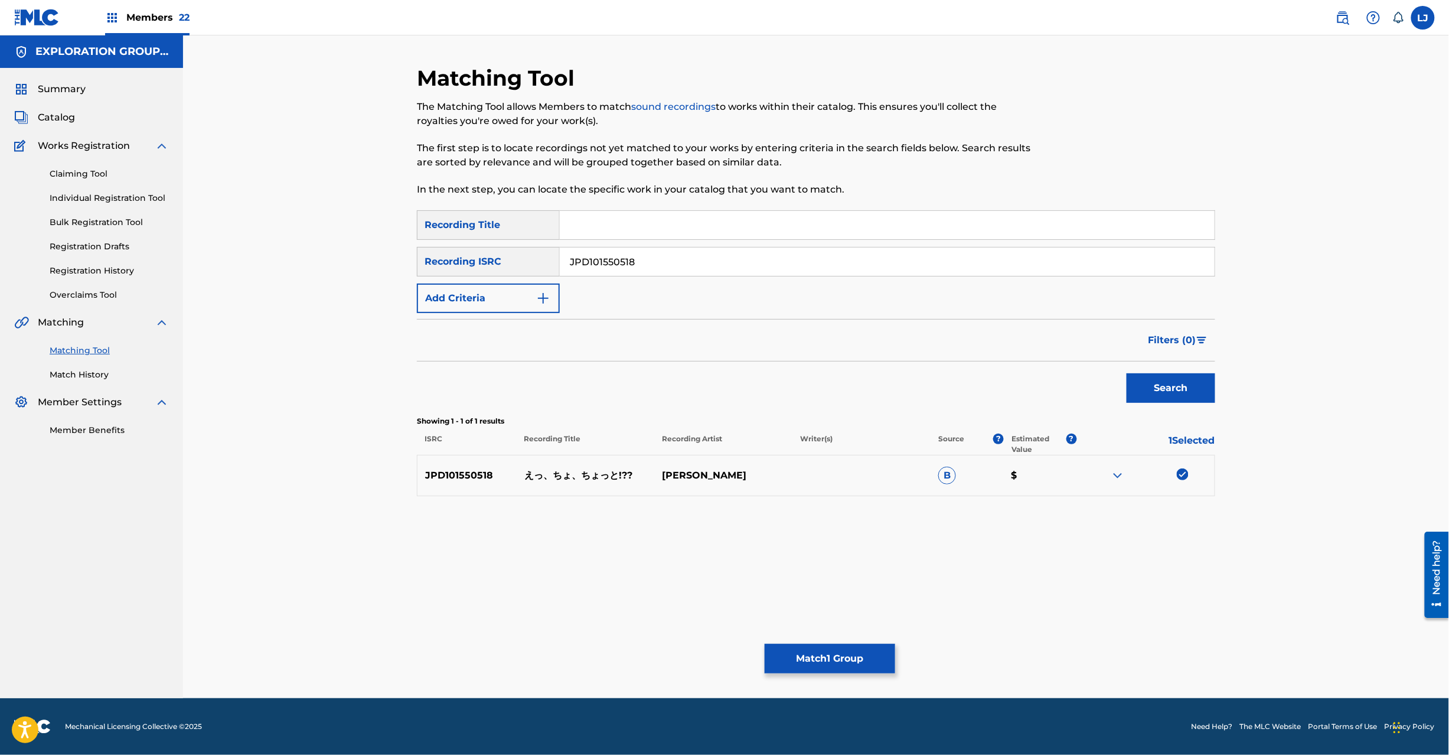
click at [852, 672] on button "Match 1 Group" at bounding box center [830, 659] width 131 height 30
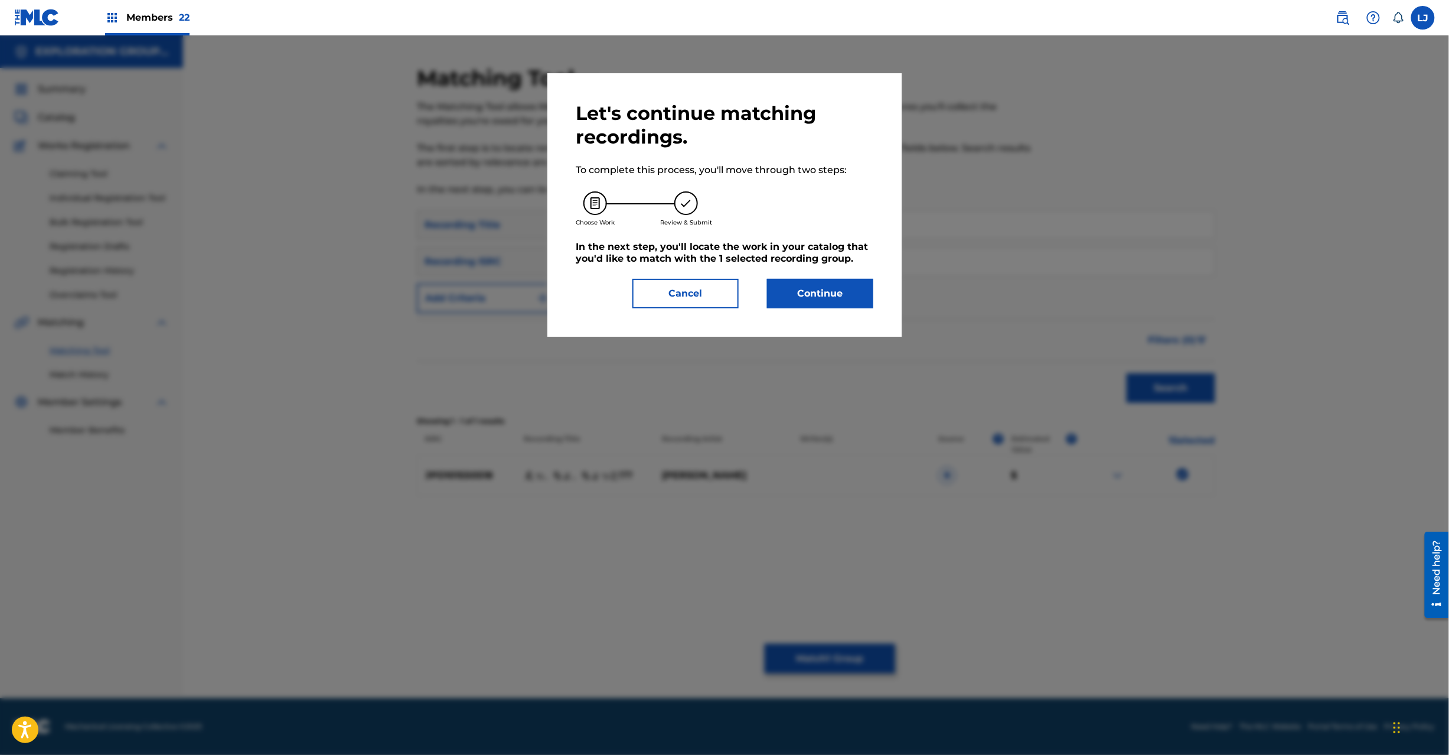
click at [800, 305] on button "Continue" at bounding box center [820, 294] width 106 height 30
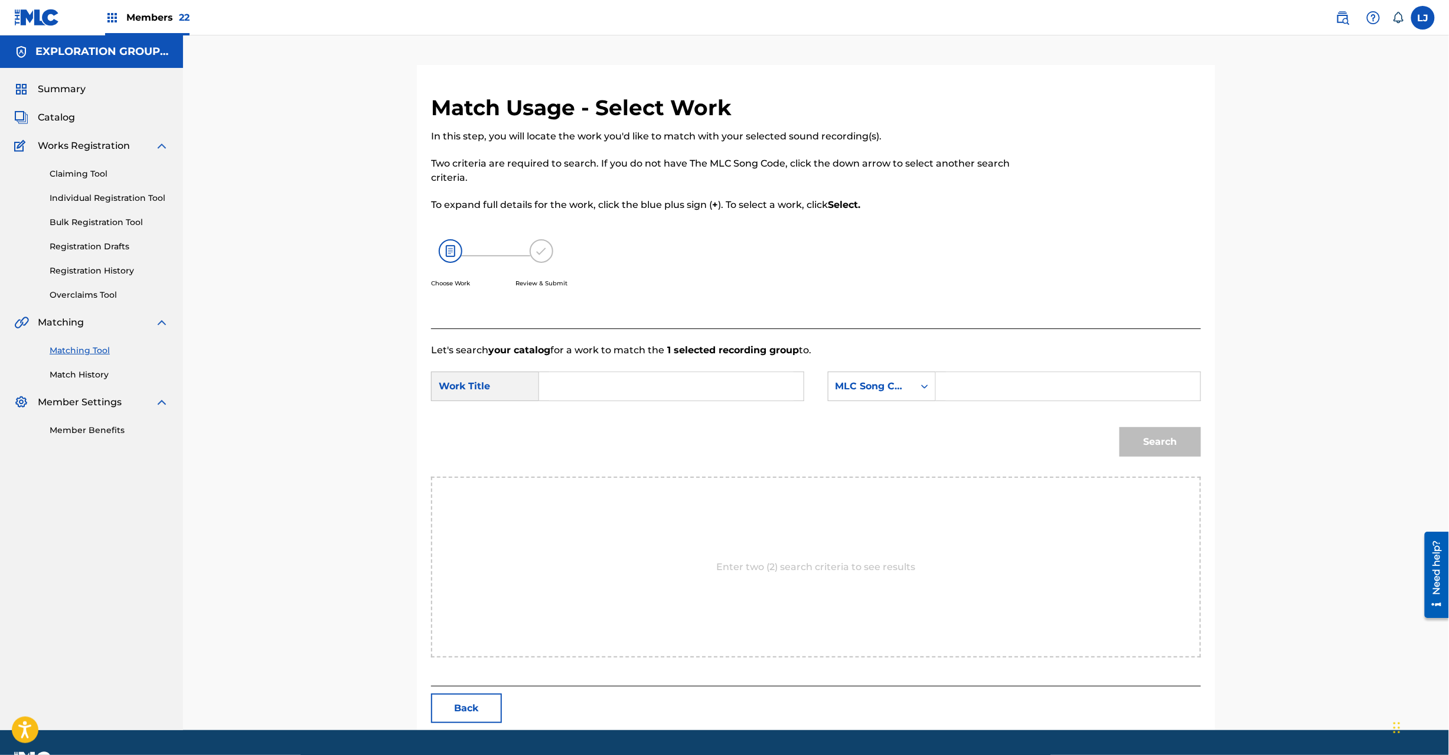
click at [568, 386] on input "Search Form" at bounding box center [671, 386] width 245 height 28
paste input "E Cho Chotto ES1ECM"
click at [659, 382] on input "E Cho Chotto ES1ECM" at bounding box center [671, 386] width 245 height 28
type input "E Cho Chotto"
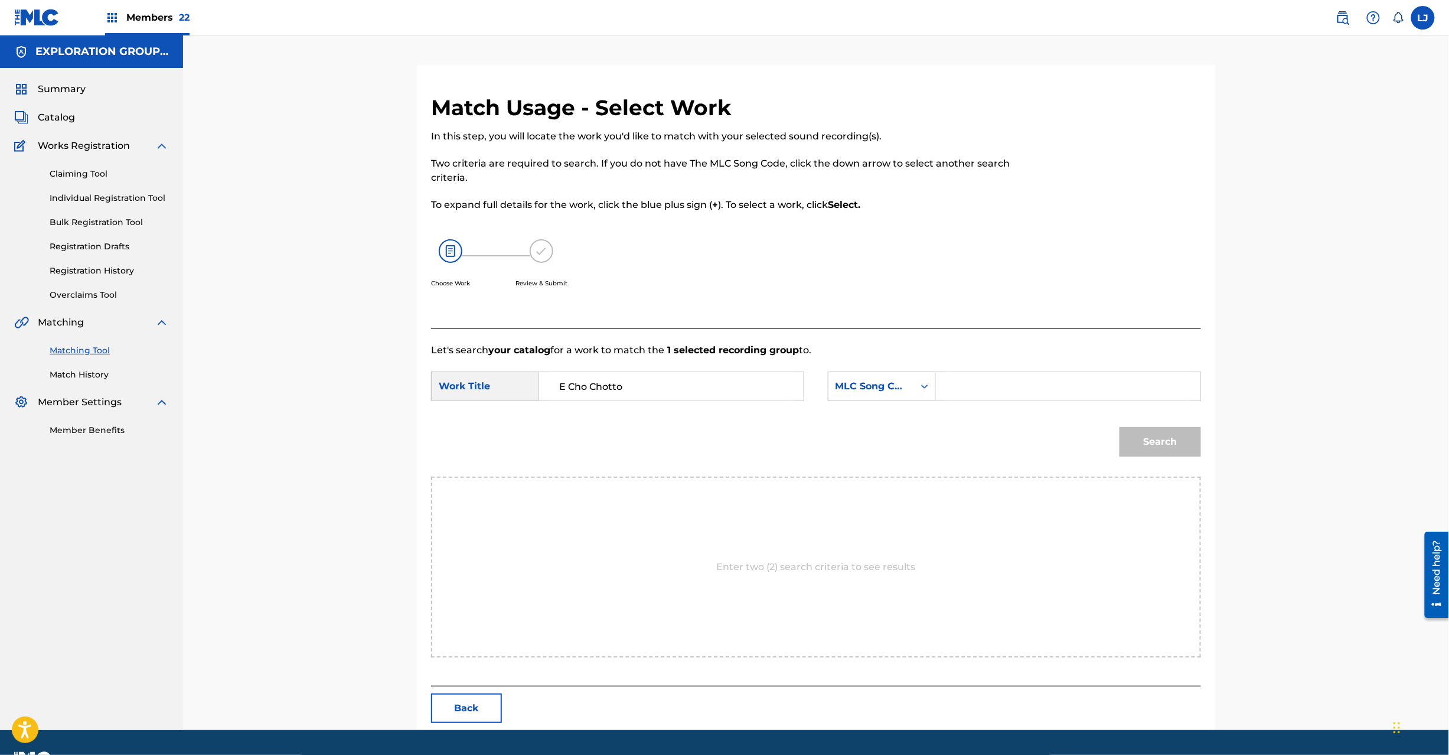
click at [1034, 367] on form "SearchWithCriteria7622d3f2-6b77-4b47-a015-63427f9b9ceb Work Title E Cho Chotto …" at bounding box center [816, 416] width 770 height 119
paste input "ES1ECM"
click at [1017, 378] on input "Search Form" at bounding box center [1068, 386] width 245 height 28
type input "ES1ECM"
click at [1151, 452] on button "Search" at bounding box center [1161, 442] width 82 height 30
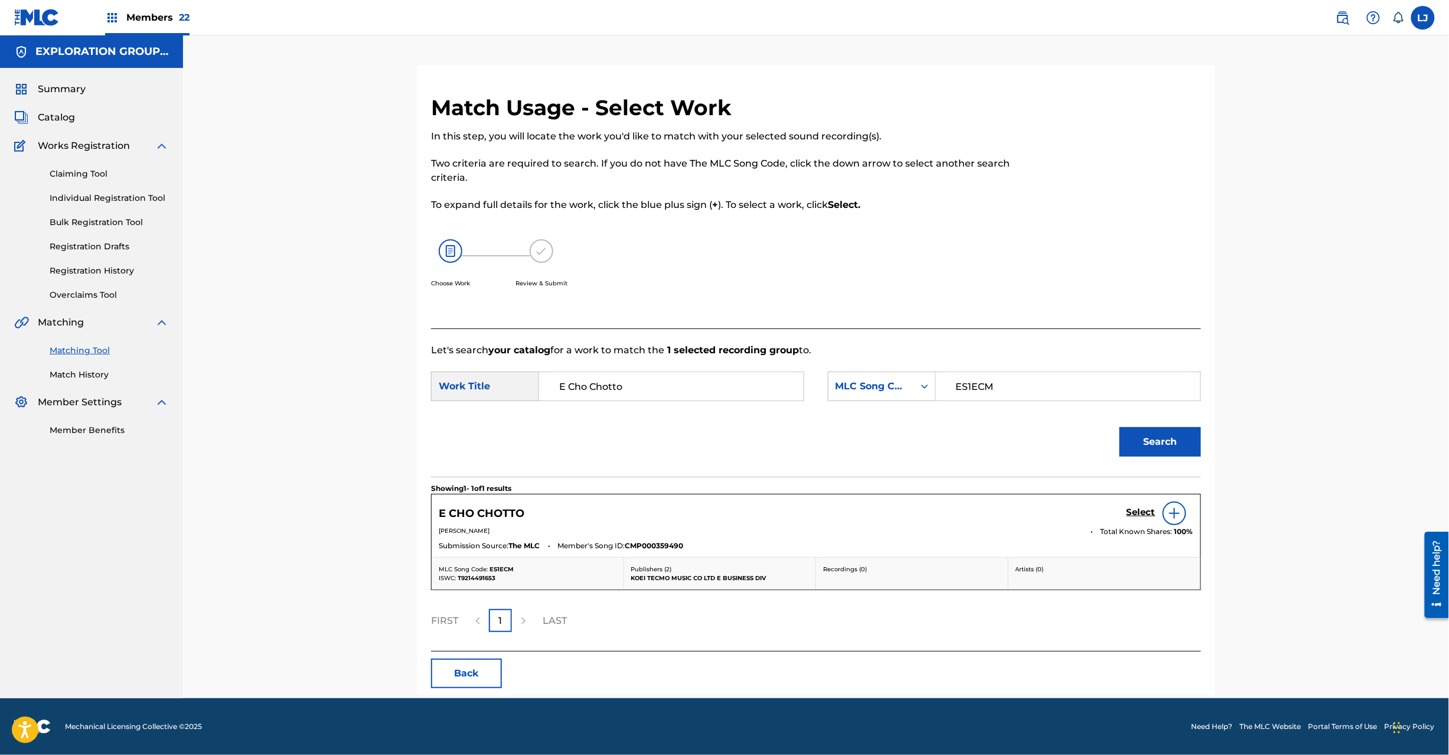
click at [1134, 519] on link "Select" at bounding box center [1141, 513] width 29 height 13
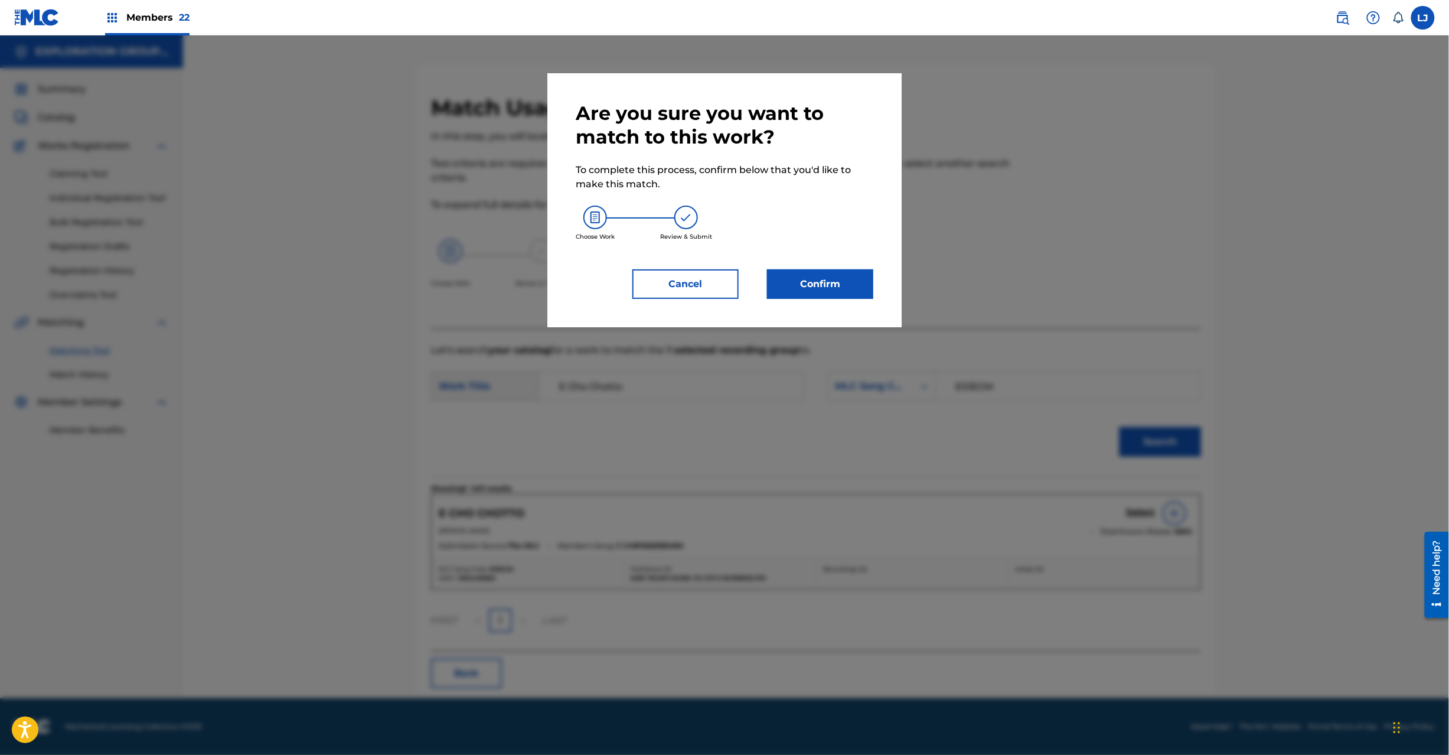
click at [816, 291] on button "Confirm" at bounding box center [820, 284] width 106 height 30
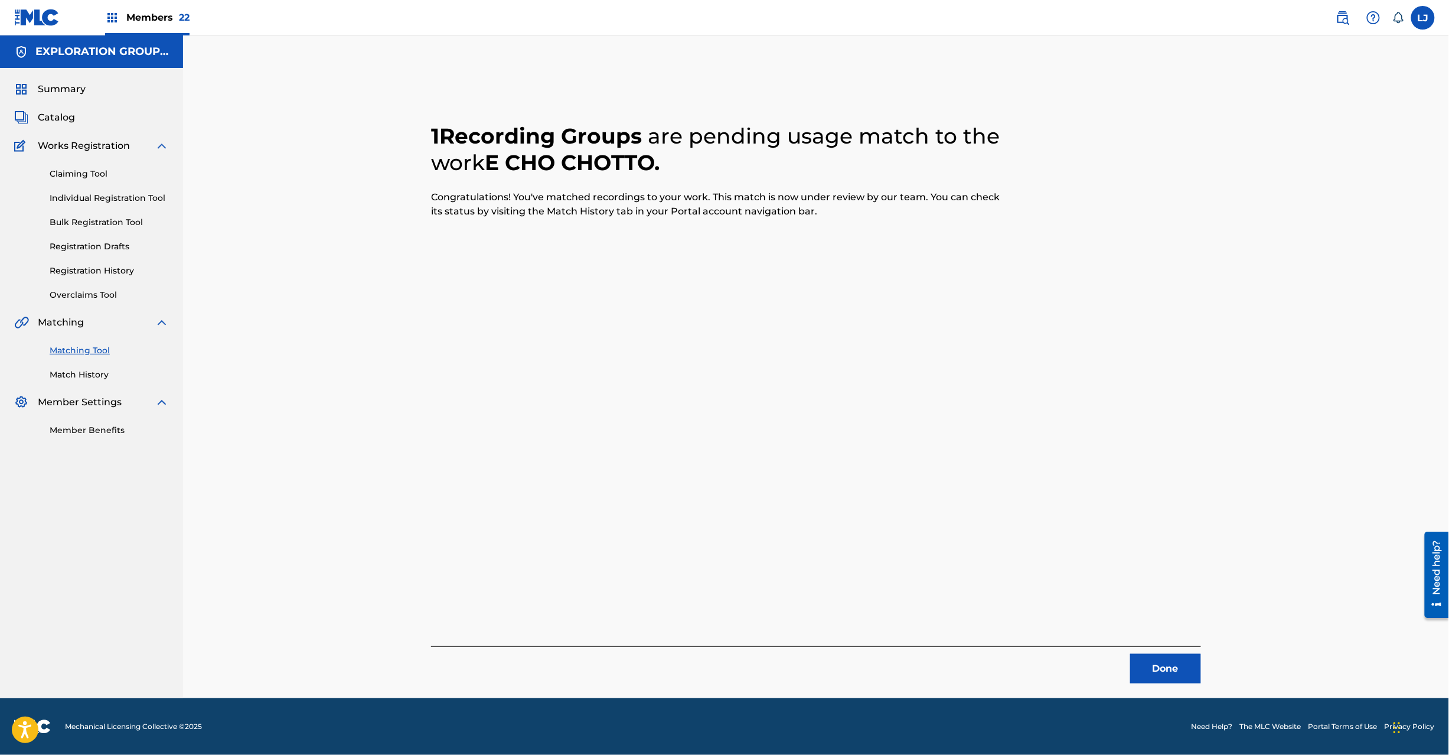
click at [1161, 671] on button "Done" at bounding box center [1166, 669] width 71 height 30
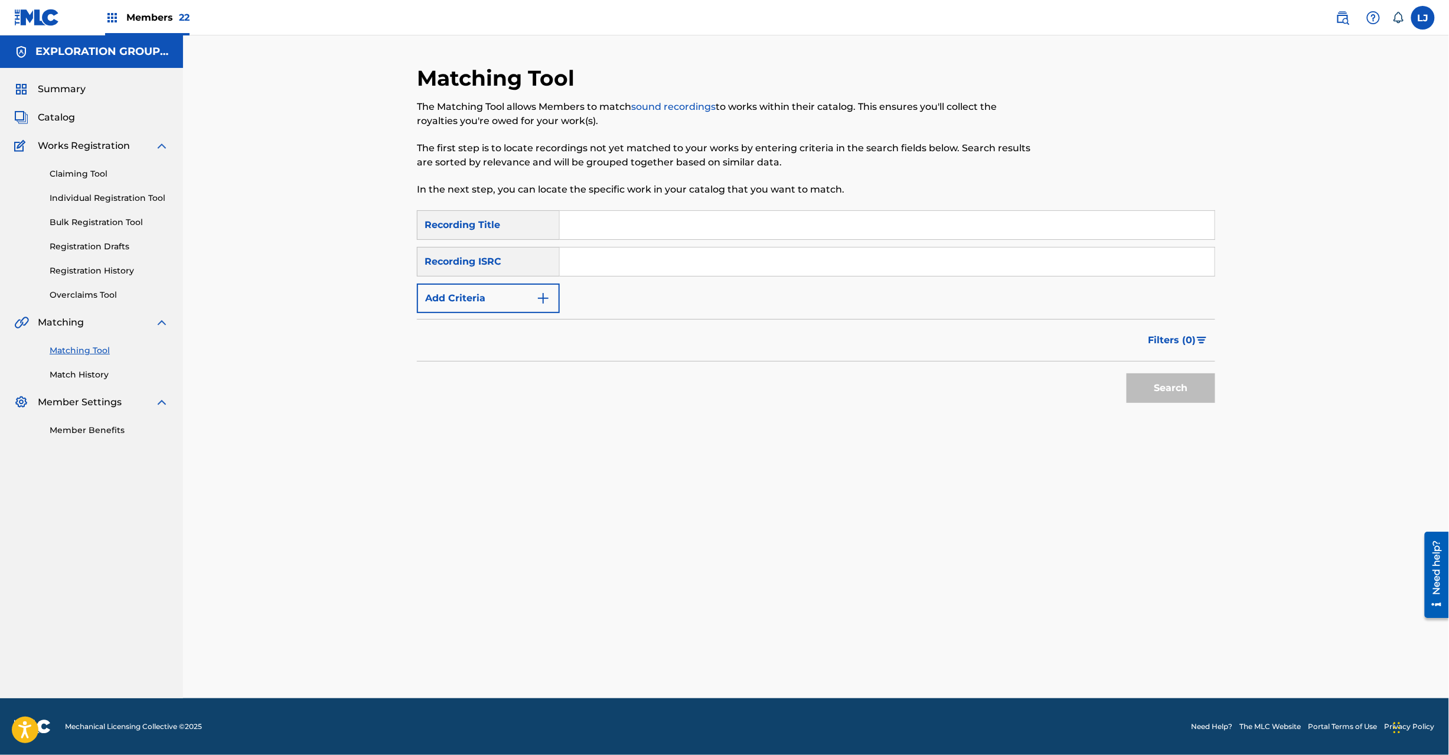
click at [636, 247] on input "Search Form" at bounding box center [887, 261] width 655 height 28
paste input "JPD101550519"
type input "JPD101550519"
click at [1154, 364] on div "Search" at bounding box center [1168, 384] width 95 height 47
click at [1165, 379] on button "Search" at bounding box center [1171, 388] width 89 height 30
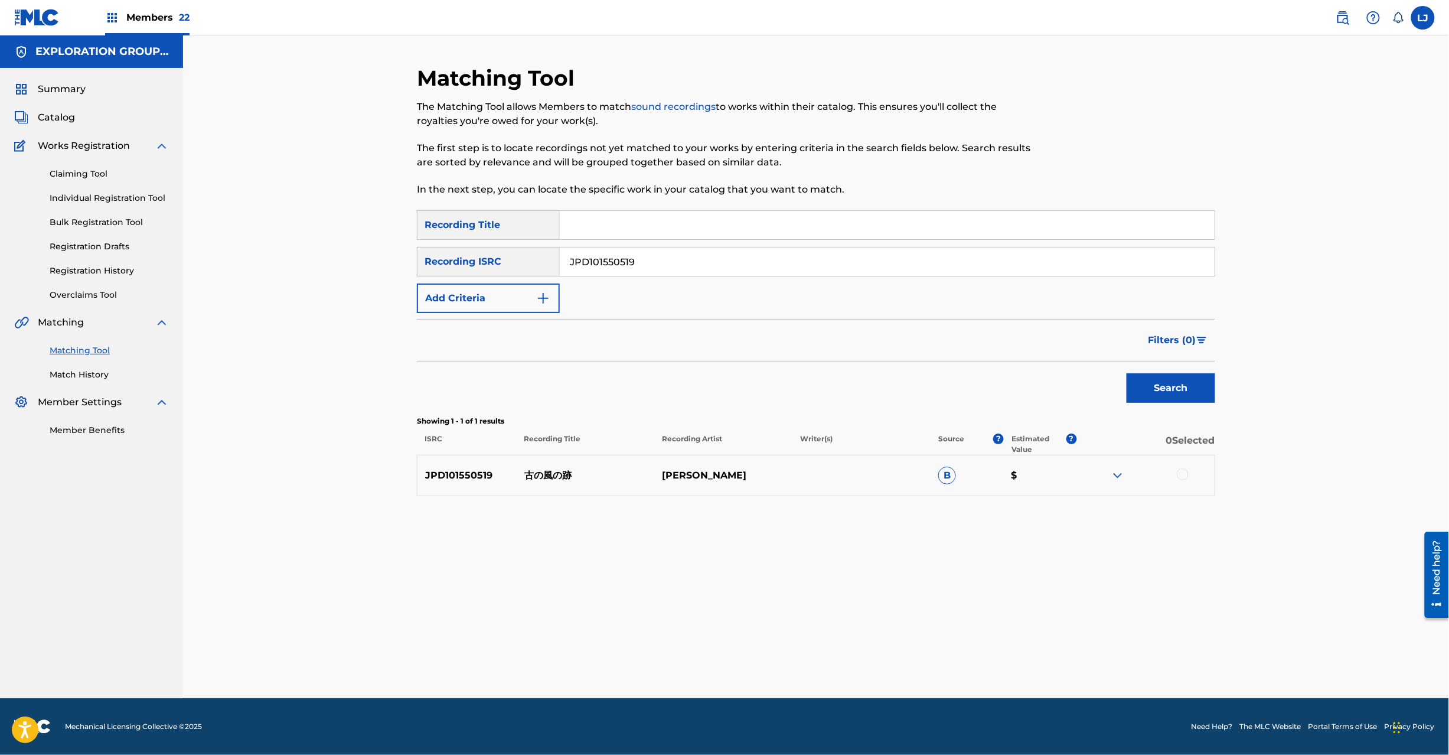
click at [548, 475] on p "古の風の跡" at bounding box center [586, 475] width 138 height 14
click at [545, 461] on div "JPD101550519 古の風の跡 [PERSON_NAME] B $" at bounding box center [816, 475] width 799 height 41
click at [542, 475] on p "古の風の跡" at bounding box center [586, 475] width 138 height 14
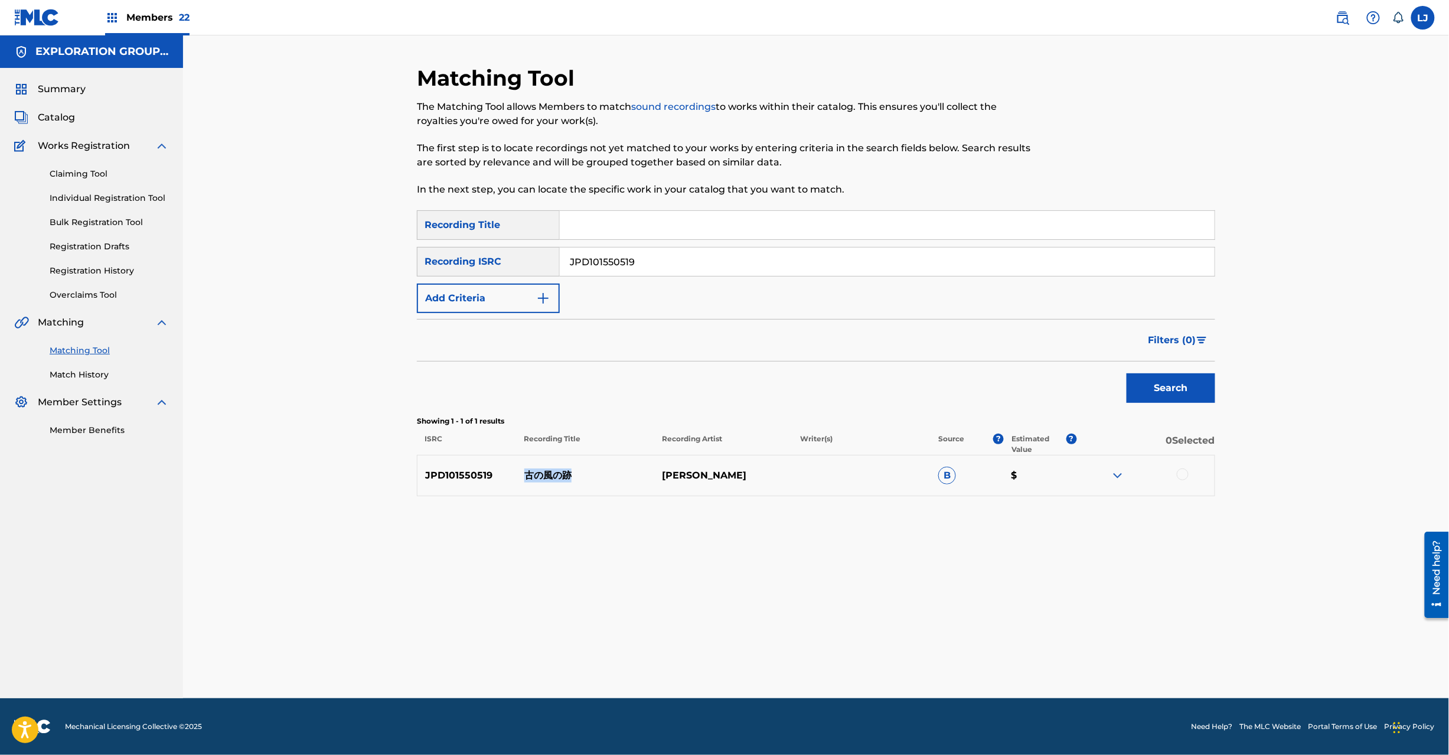
click at [542, 475] on p "古の風の跡" at bounding box center [586, 475] width 138 height 14
copy p "古の風の跡"
click at [1184, 473] on div at bounding box center [1183, 474] width 12 height 12
click at [823, 664] on button "Match 1 Group" at bounding box center [830, 659] width 131 height 30
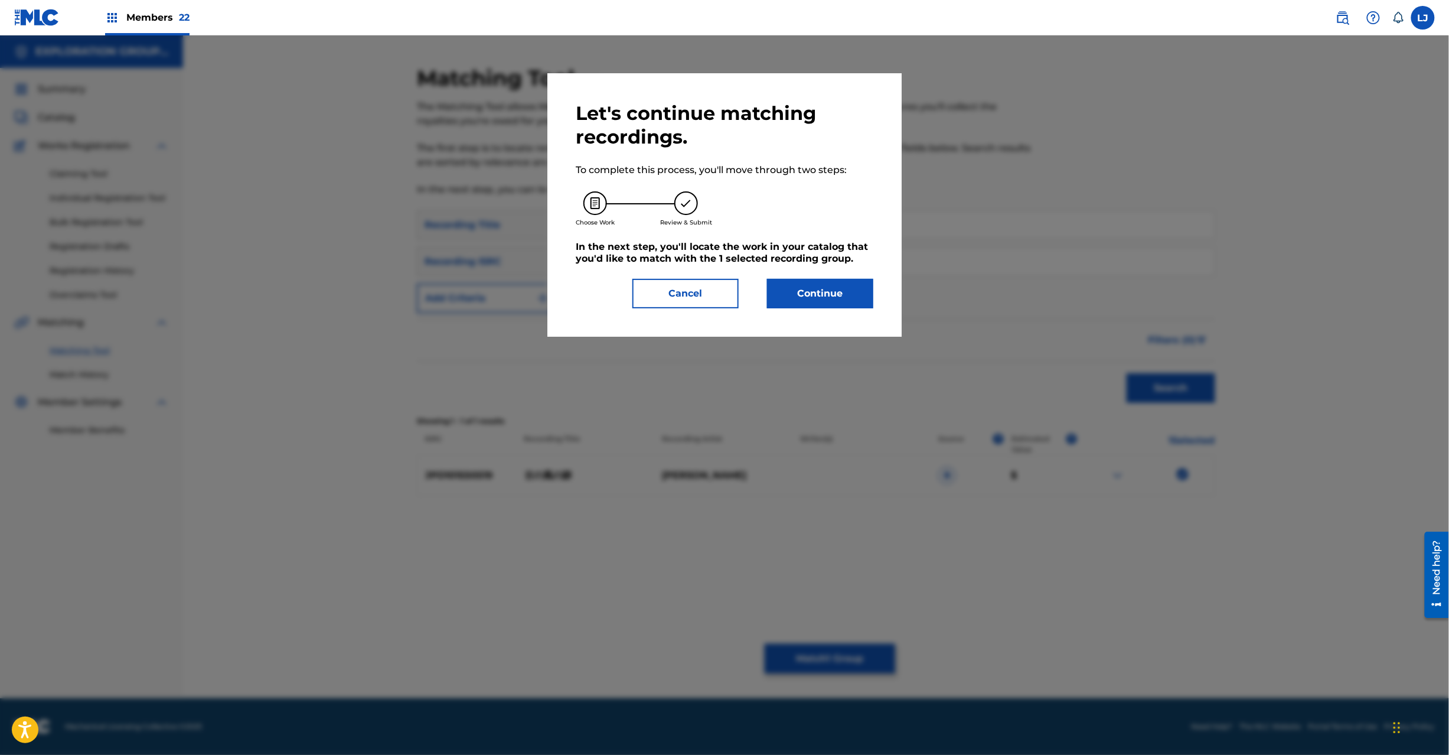
click at [806, 297] on button "Continue" at bounding box center [820, 294] width 106 height 30
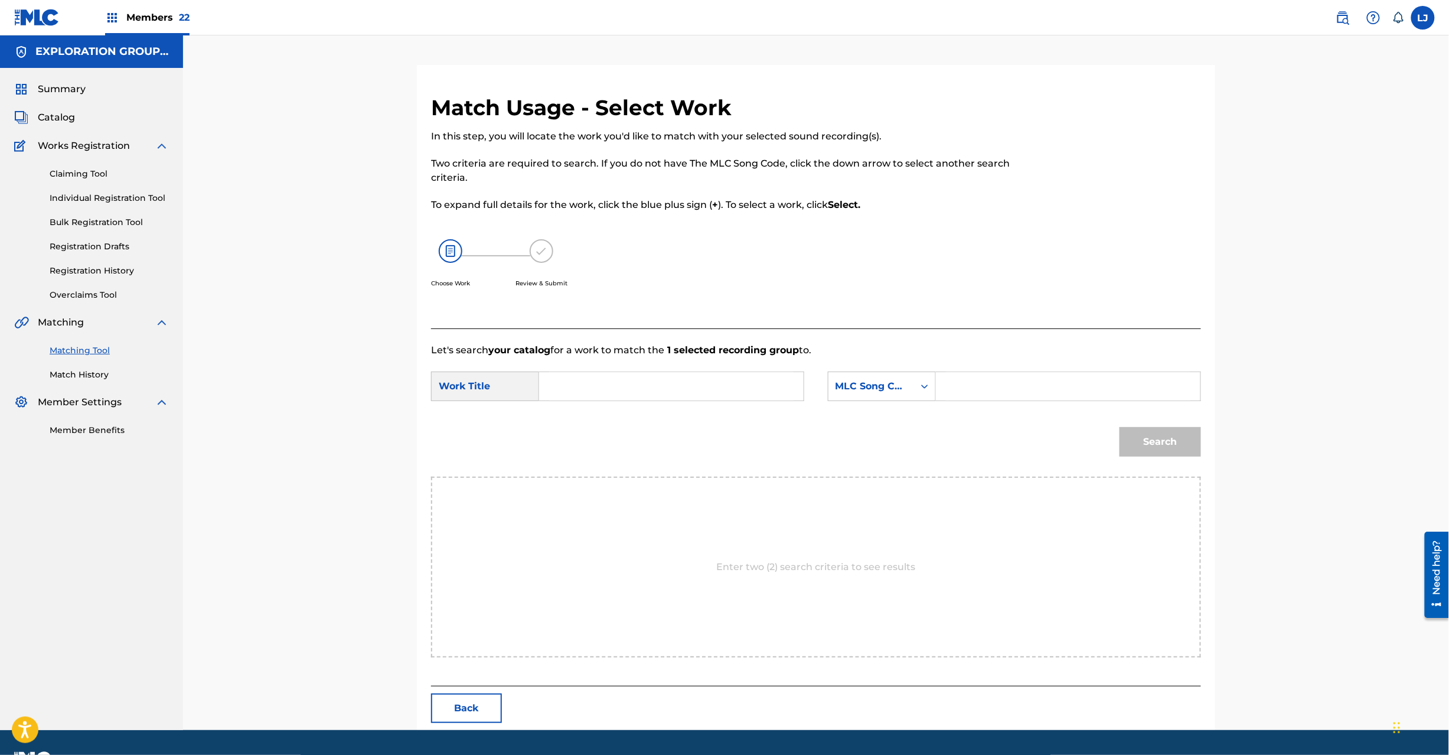
click at [577, 384] on input "Search Form" at bounding box center [671, 386] width 245 height 28
paste input "[PERSON_NAME] Ato I259IY"
click at [660, 385] on input "[PERSON_NAME] Ato I259IY" at bounding box center [671, 386] width 245 height 28
click at [688, 386] on input "[PERSON_NAME] Ato I259IY" at bounding box center [671, 386] width 245 height 28
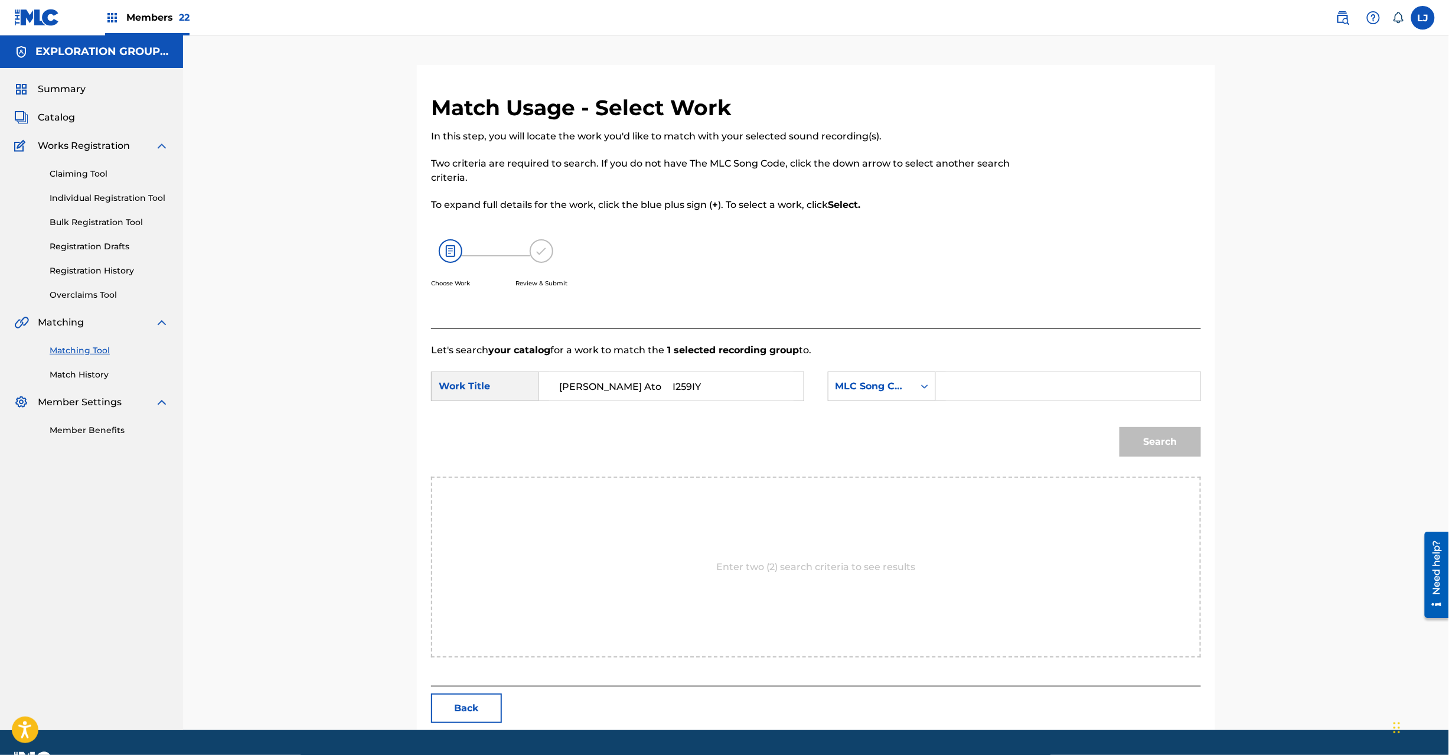
click at [688, 386] on input "[PERSON_NAME] Ato I259IY" at bounding box center [671, 386] width 245 height 28
type input "Inishieno Kazeno Ato"
click at [1019, 382] on input "Search Form" at bounding box center [1068, 386] width 245 height 28
paste input "I259IY"
type input "I259IY"
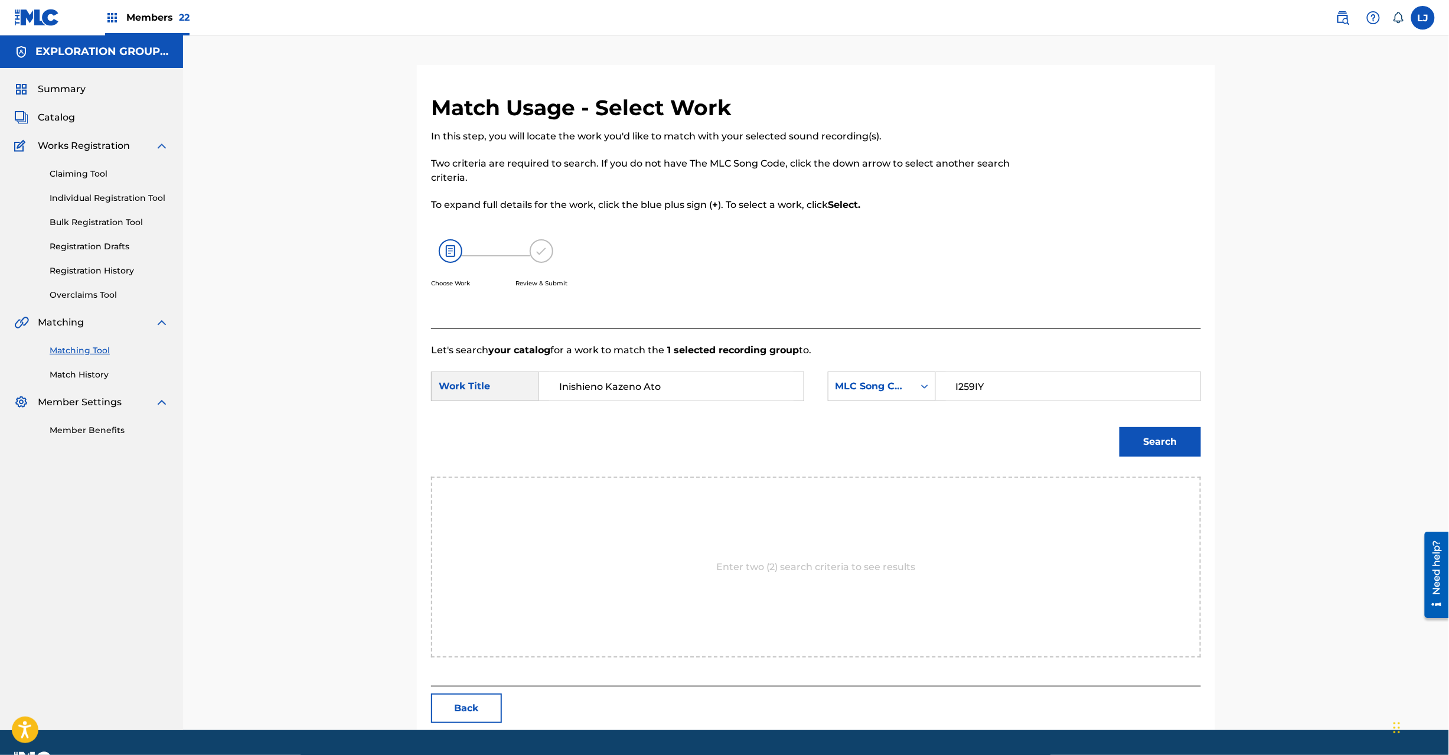
click at [1165, 435] on button "Search" at bounding box center [1161, 442] width 82 height 30
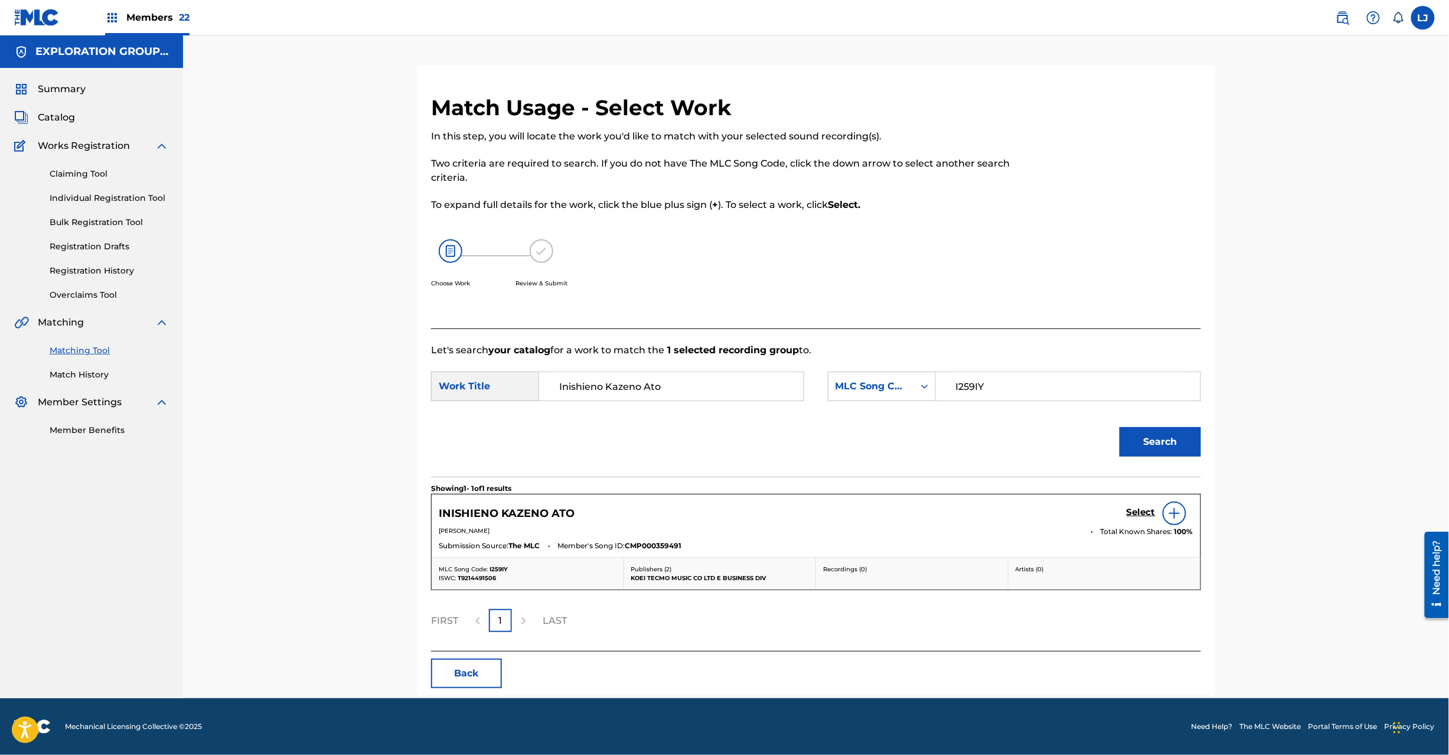
click at [1142, 512] on h5 "Select" at bounding box center [1141, 512] width 29 height 11
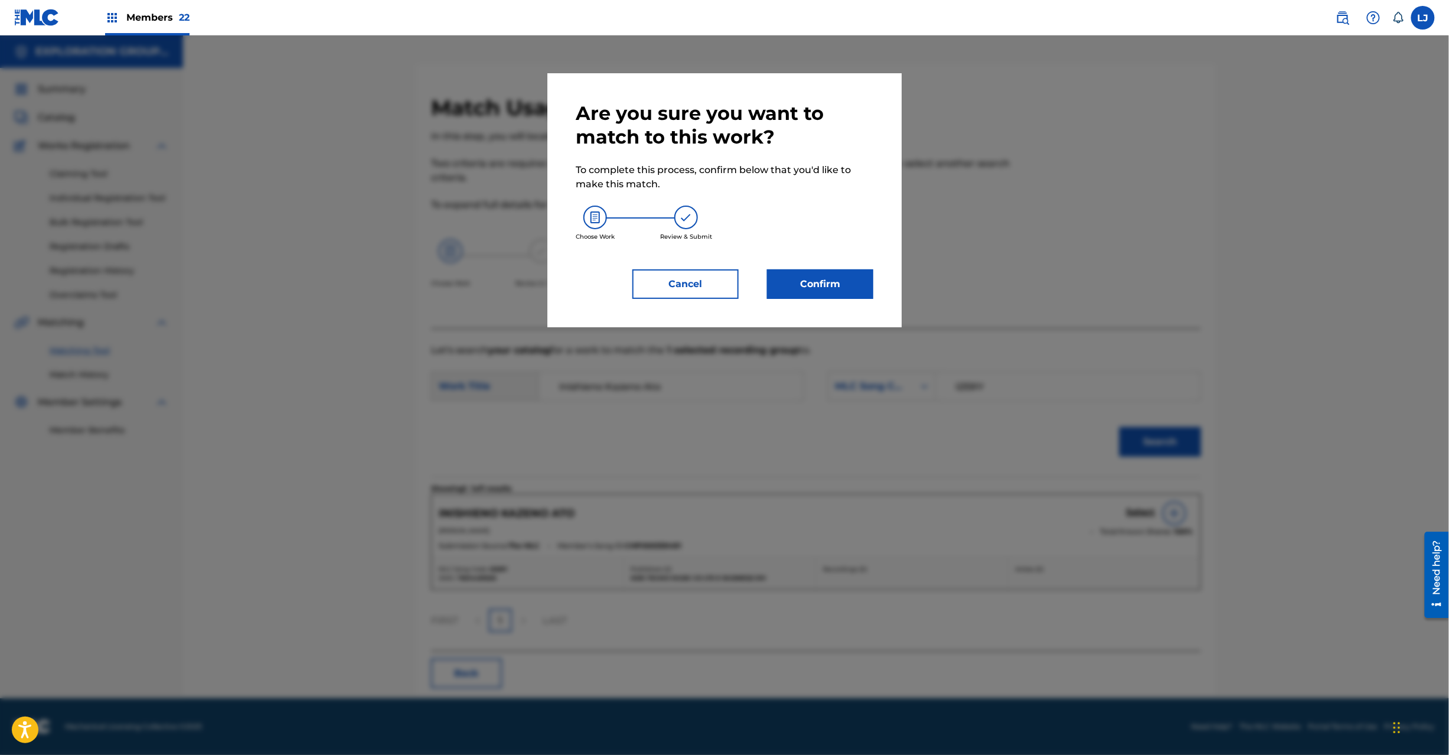
click at [820, 289] on button "Confirm" at bounding box center [820, 284] width 106 height 30
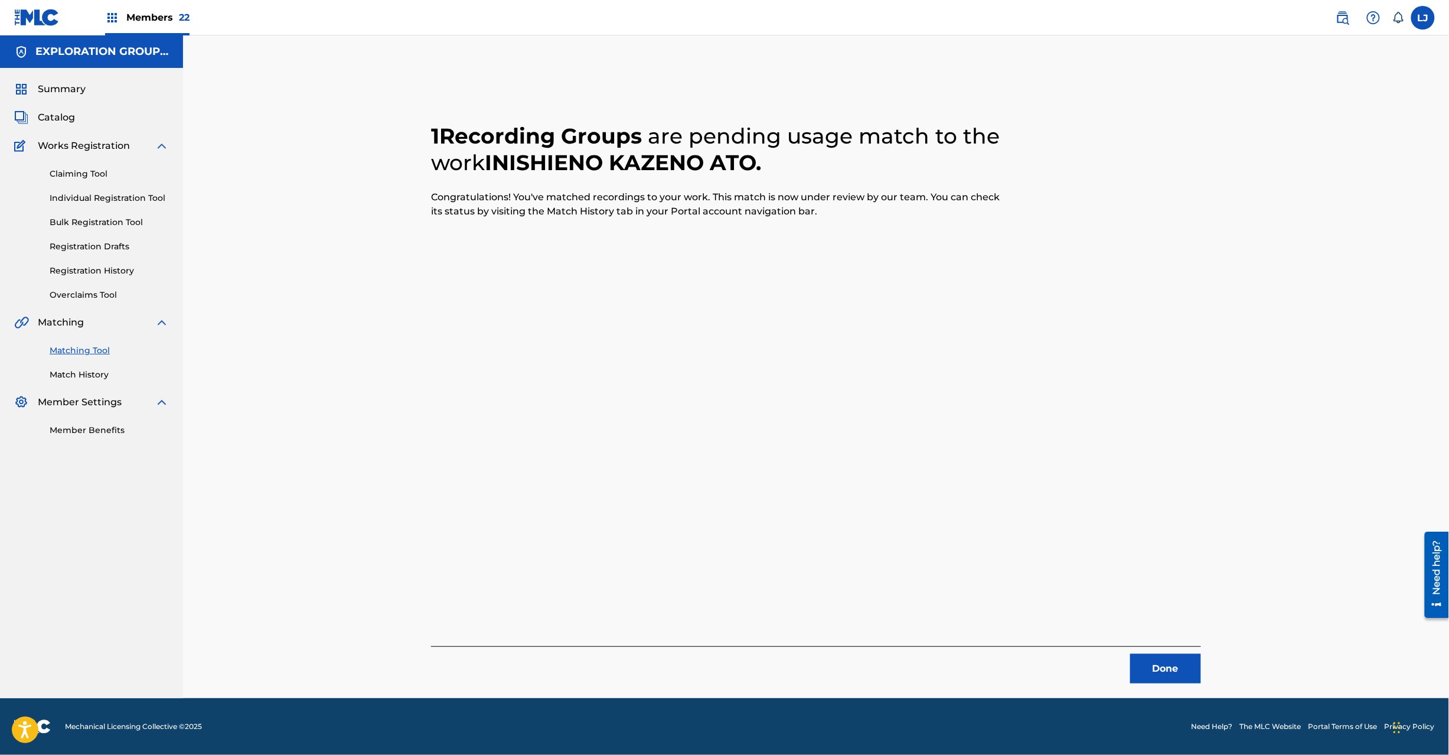
click at [1159, 662] on button "Done" at bounding box center [1166, 669] width 71 height 30
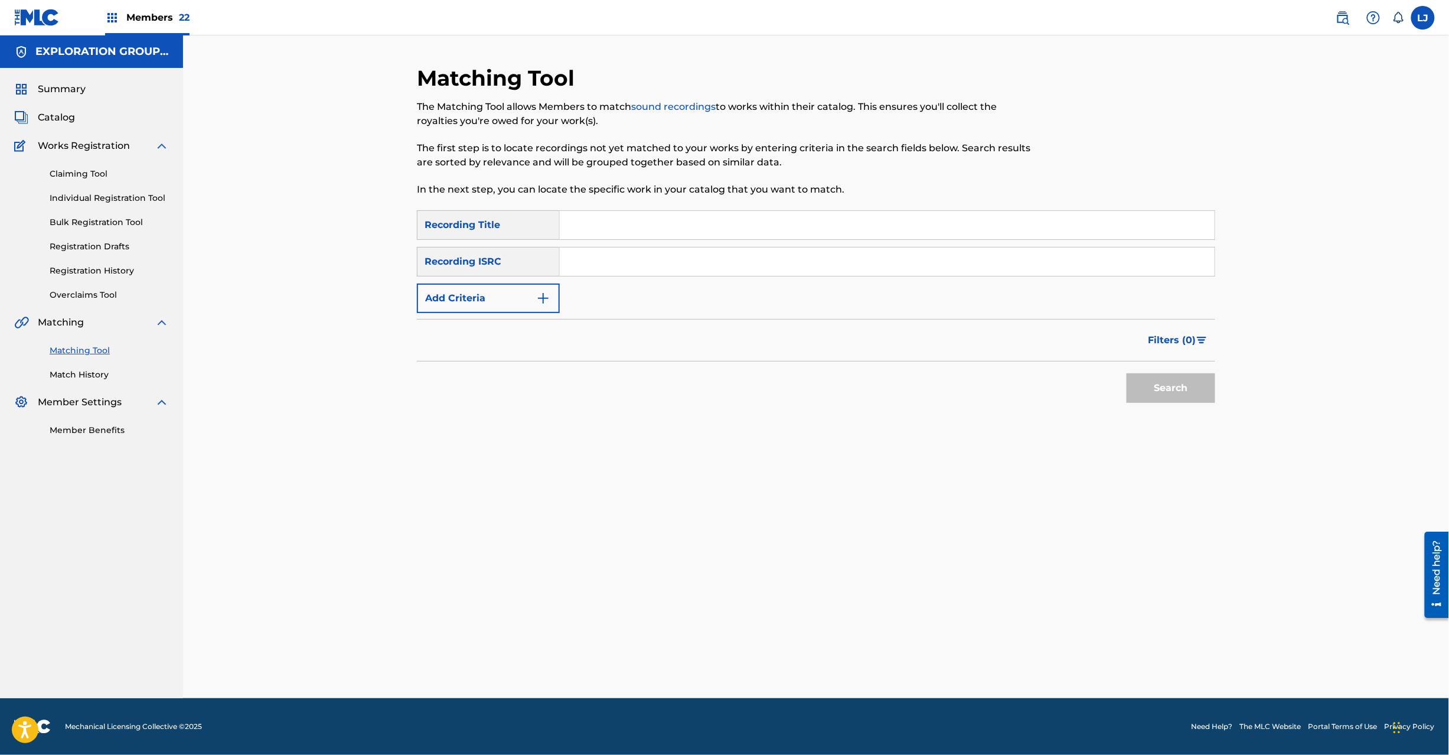
click at [607, 270] on input "Search Form" at bounding box center [887, 261] width 655 height 28
paste input "JPD101550519"
click at [1158, 390] on button "Search" at bounding box center [1171, 388] width 89 height 30
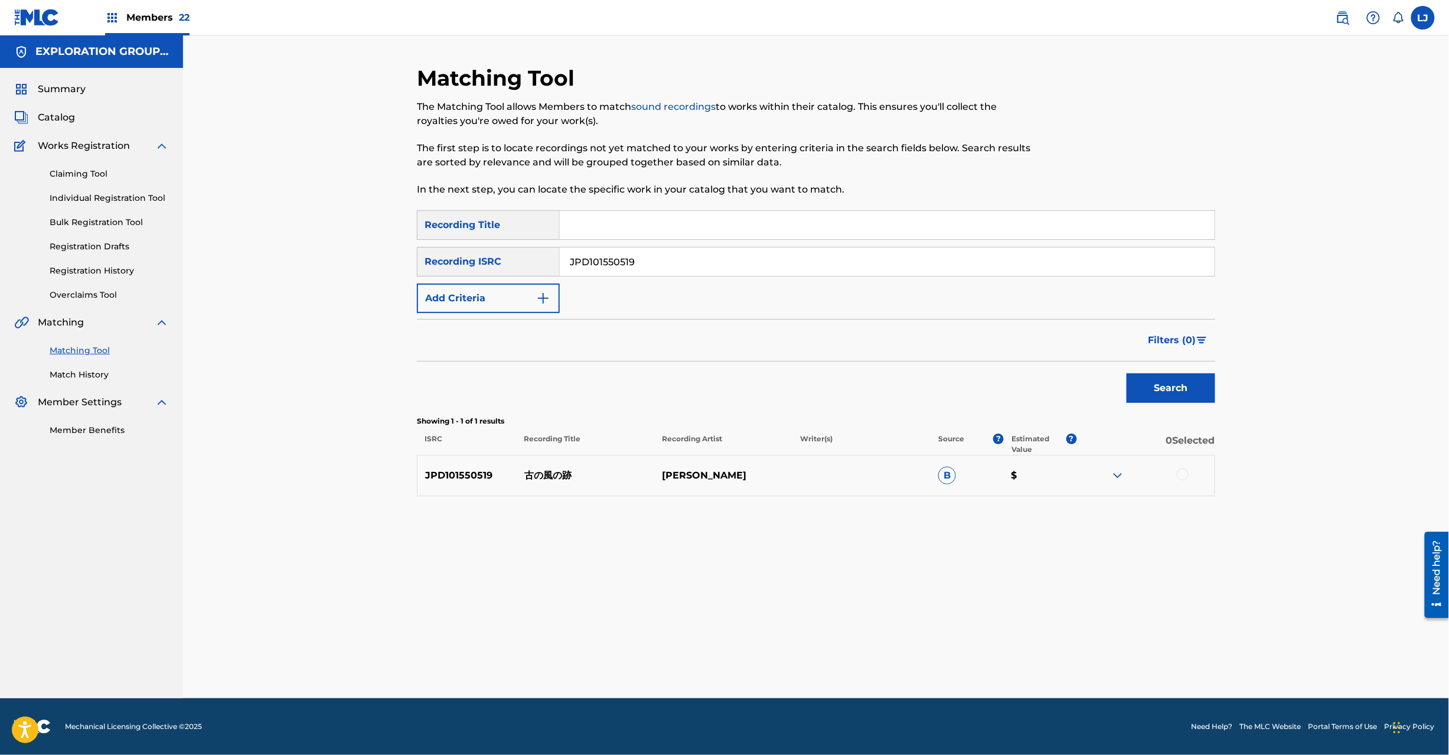
click at [636, 274] on input "JPD101550519" at bounding box center [887, 261] width 655 height 28
paste input "20"
type input "JPD101550520"
click at [1180, 405] on div "Search" at bounding box center [1168, 384] width 95 height 47
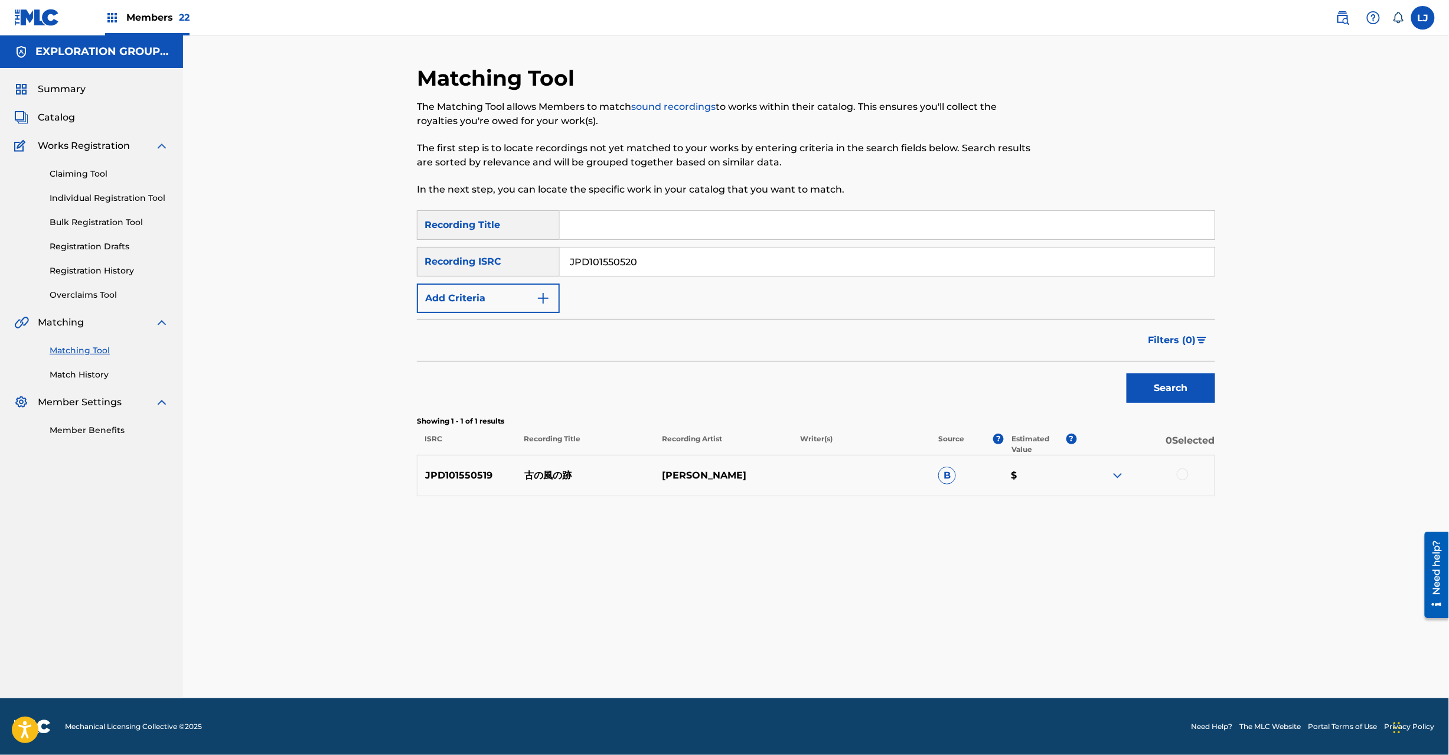
click at [1173, 390] on button "Search" at bounding box center [1171, 388] width 89 height 30
click at [566, 474] on p "小鳥のあくび" at bounding box center [586, 475] width 138 height 14
copy p "小鳥のあくび"
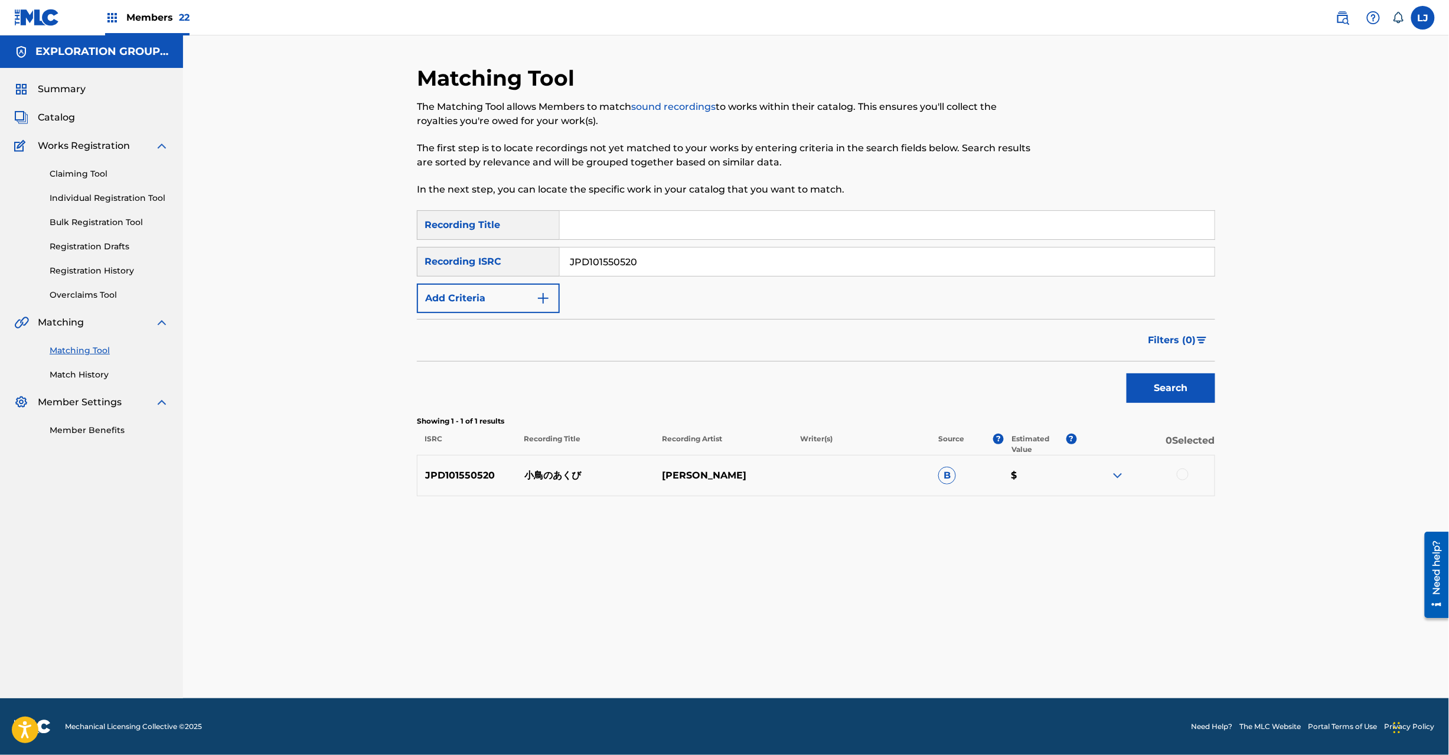
click at [1180, 473] on div at bounding box center [1183, 474] width 12 height 12
click at [847, 662] on button "Match 1 Group" at bounding box center [830, 659] width 131 height 30
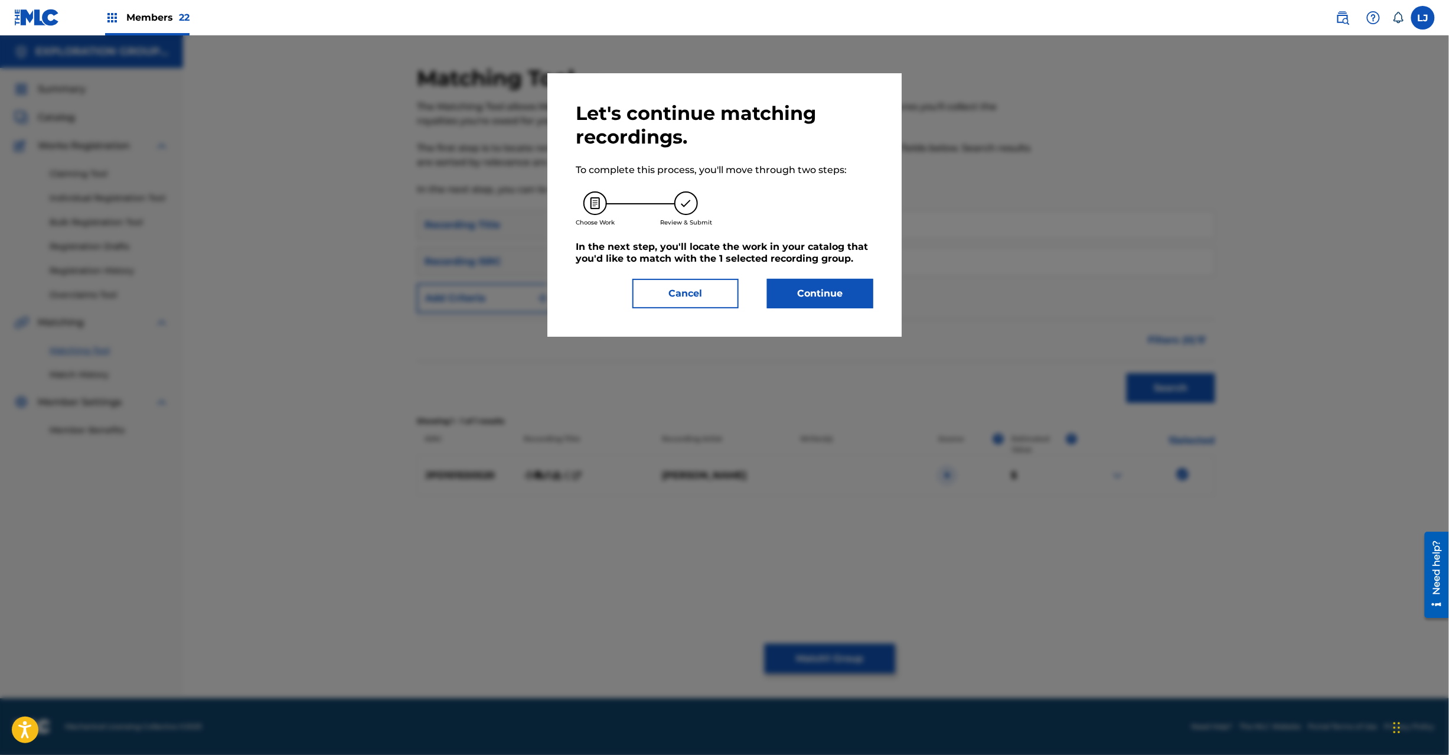
click at [839, 302] on button "Continue" at bounding box center [820, 294] width 106 height 30
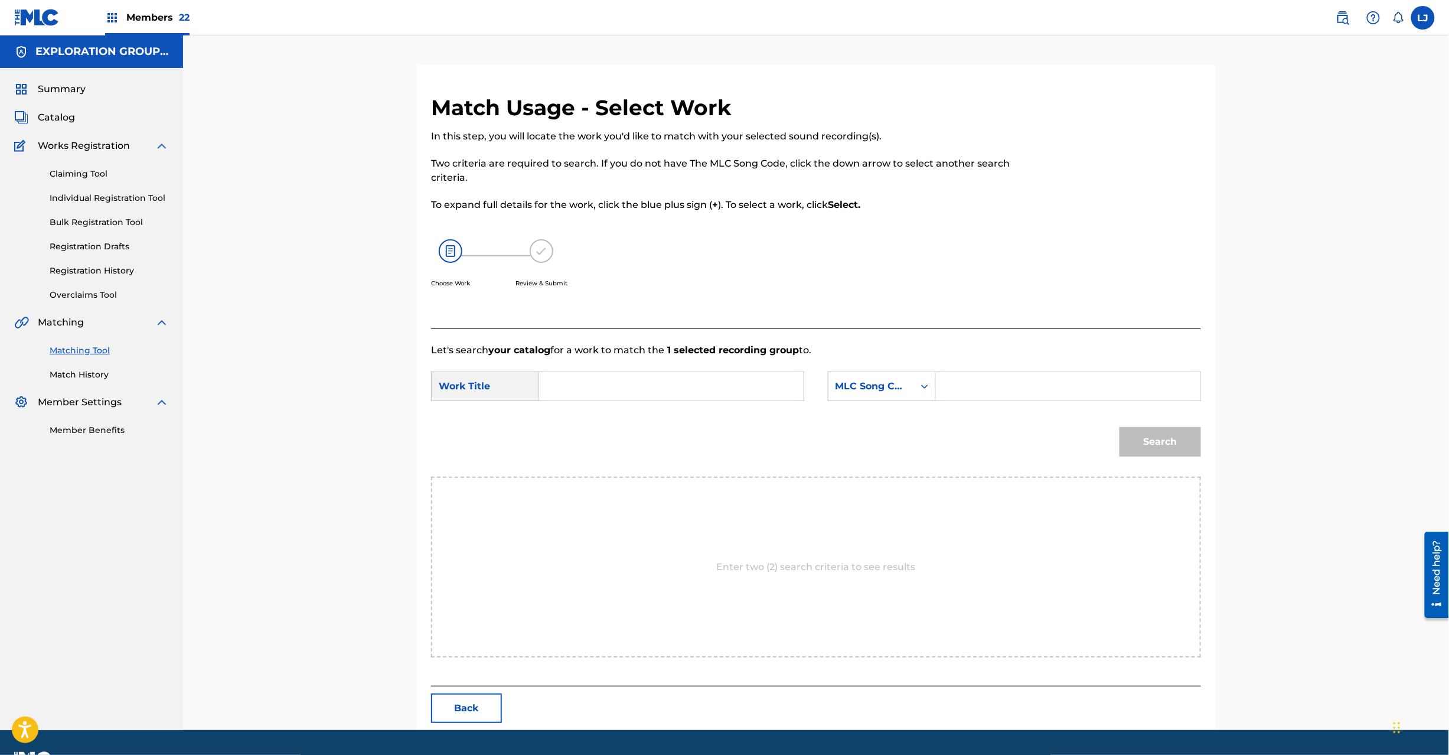
click at [650, 376] on input "Search Form" at bounding box center [671, 386] width 245 height 28
paste input "Kotorino Akubi KI89O4"
click at [667, 396] on input "Kotorino Akubi KI89O4" at bounding box center [671, 386] width 245 height 28
type input "Kotorino Akubi"
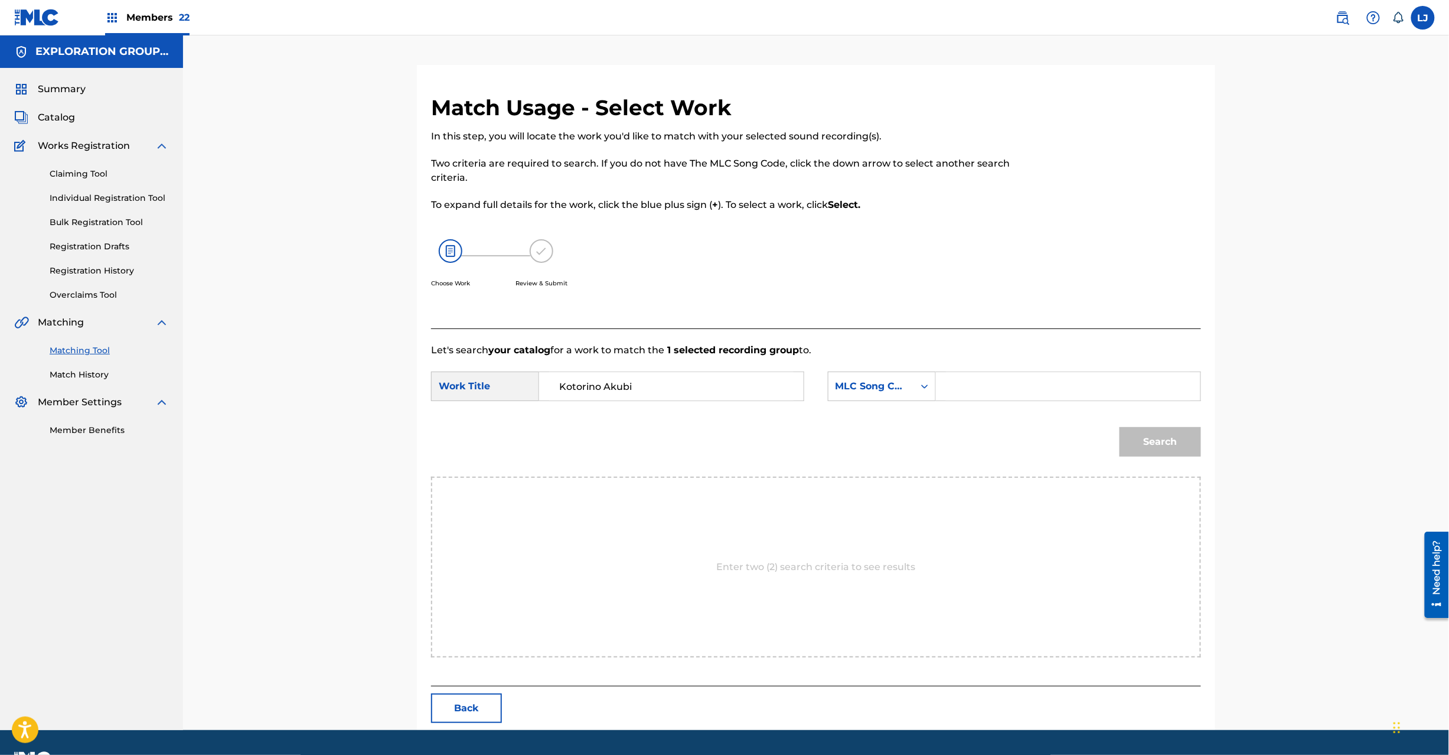
click at [996, 396] on input "Search Form" at bounding box center [1068, 386] width 245 height 28
paste input "KI89O4"
type input "KI89O4"
click at [1198, 441] on button "Search" at bounding box center [1161, 442] width 82 height 30
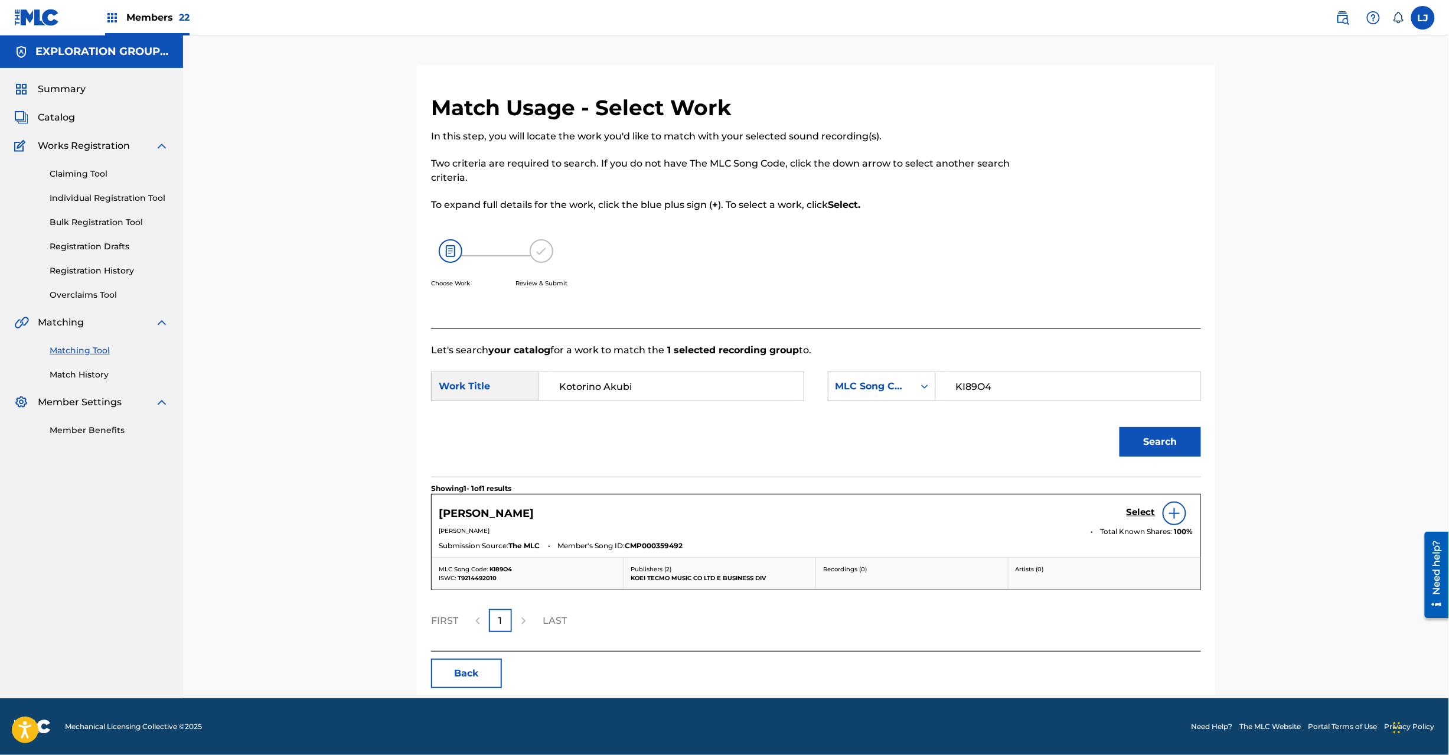
click at [1153, 517] on h5 "Select" at bounding box center [1141, 512] width 29 height 11
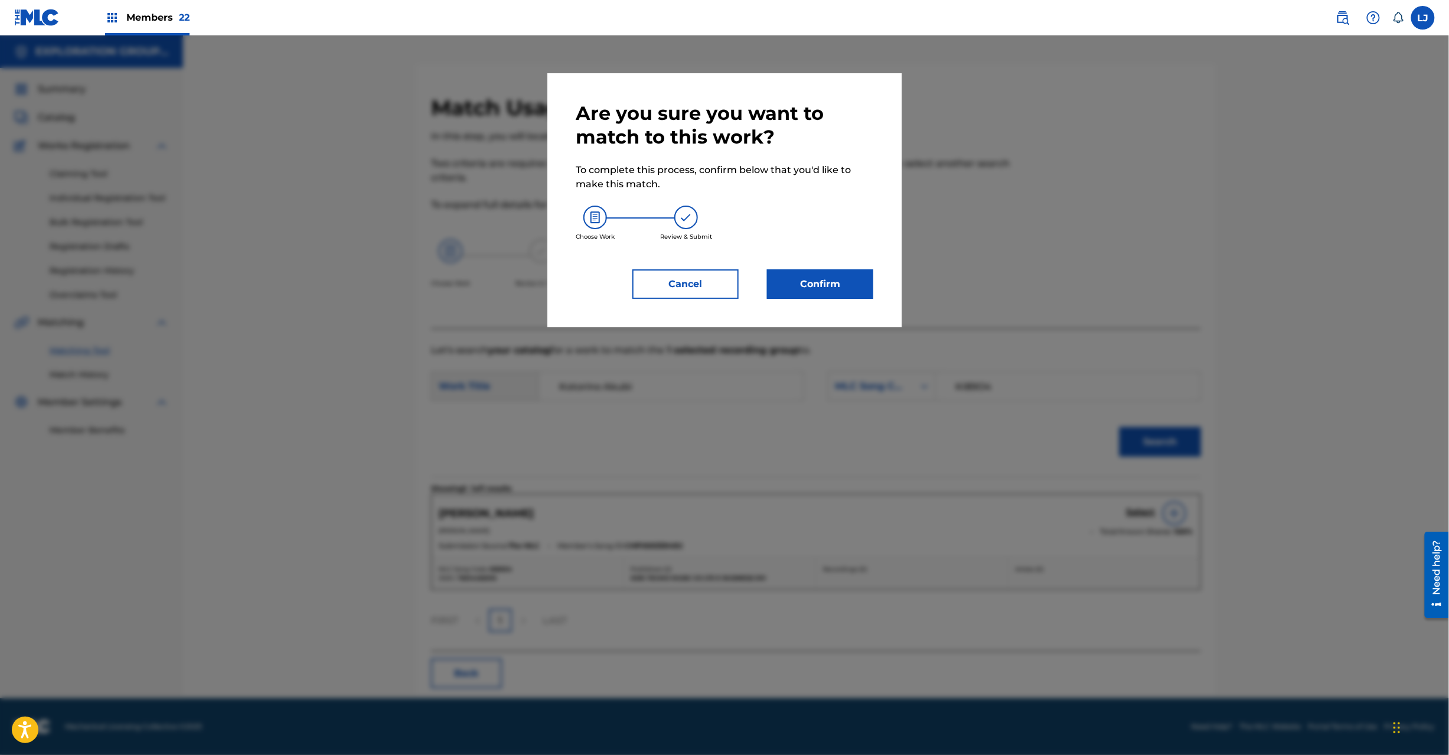
click at [793, 292] on button "Confirm" at bounding box center [820, 284] width 106 height 30
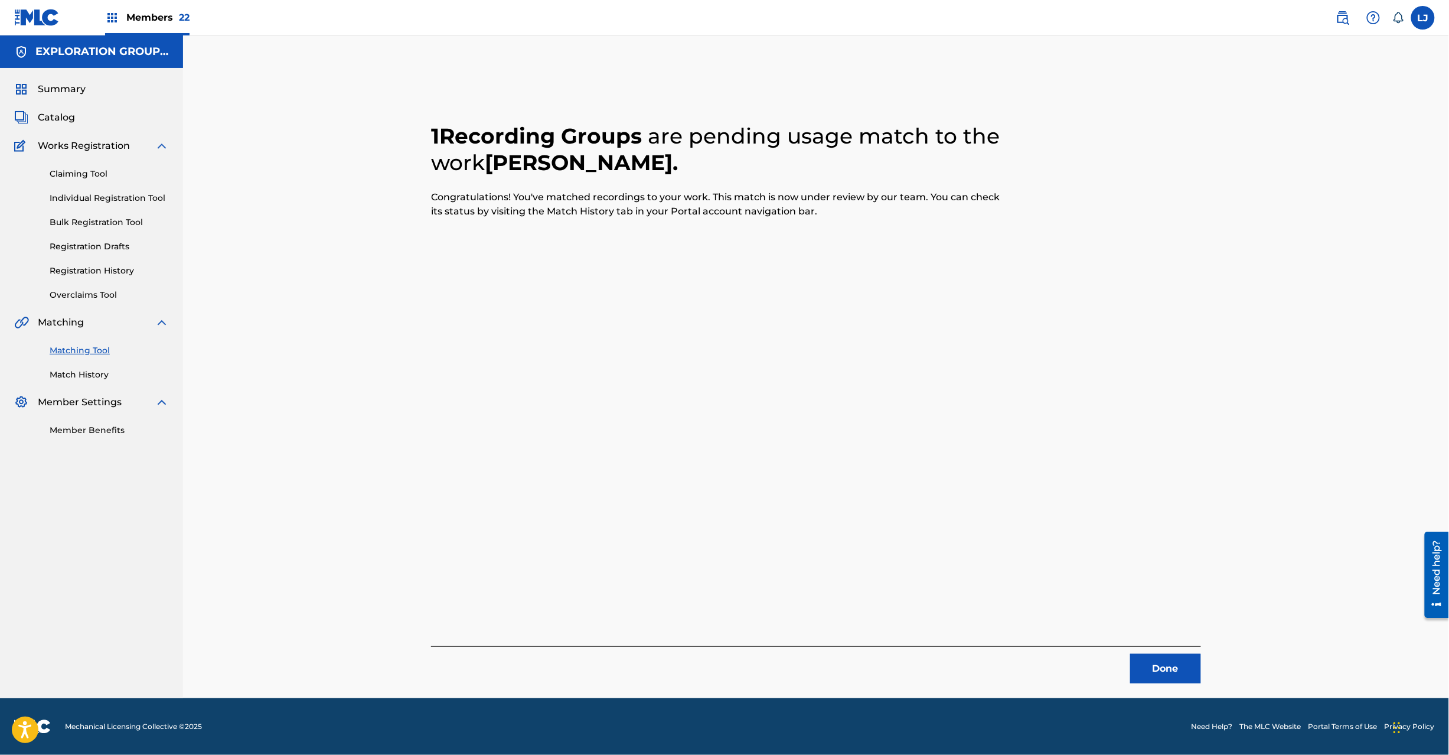
click at [1172, 675] on button "Done" at bounding box center [1166, 669] width 71 height 30
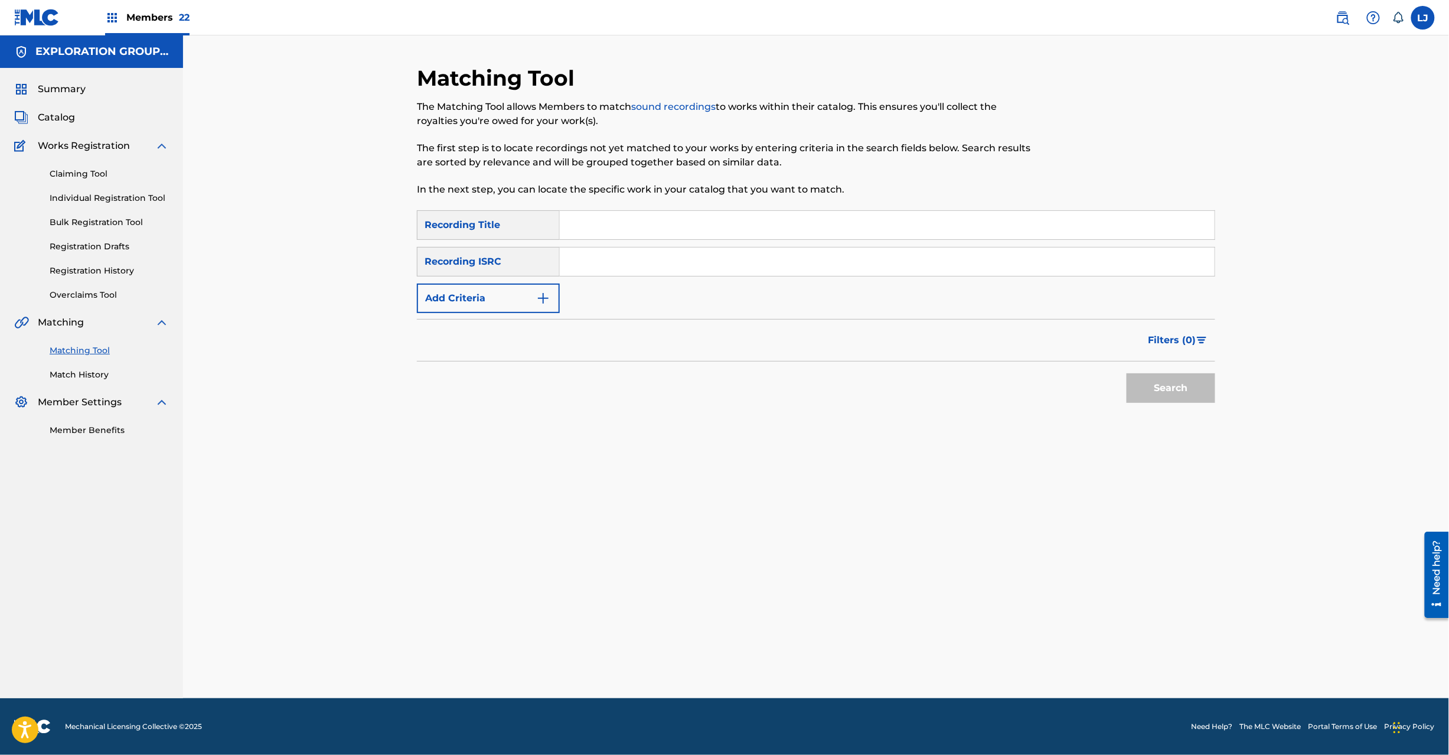
click at [638, 258] on input "Search Form" at bounding box center [887, 261] width 655 height 28
paste input "JPD101550521"
type input "JPD101550521"
click at [1145, 396] on button "Search" at bounding box center [1171, 388] width 89 height 30
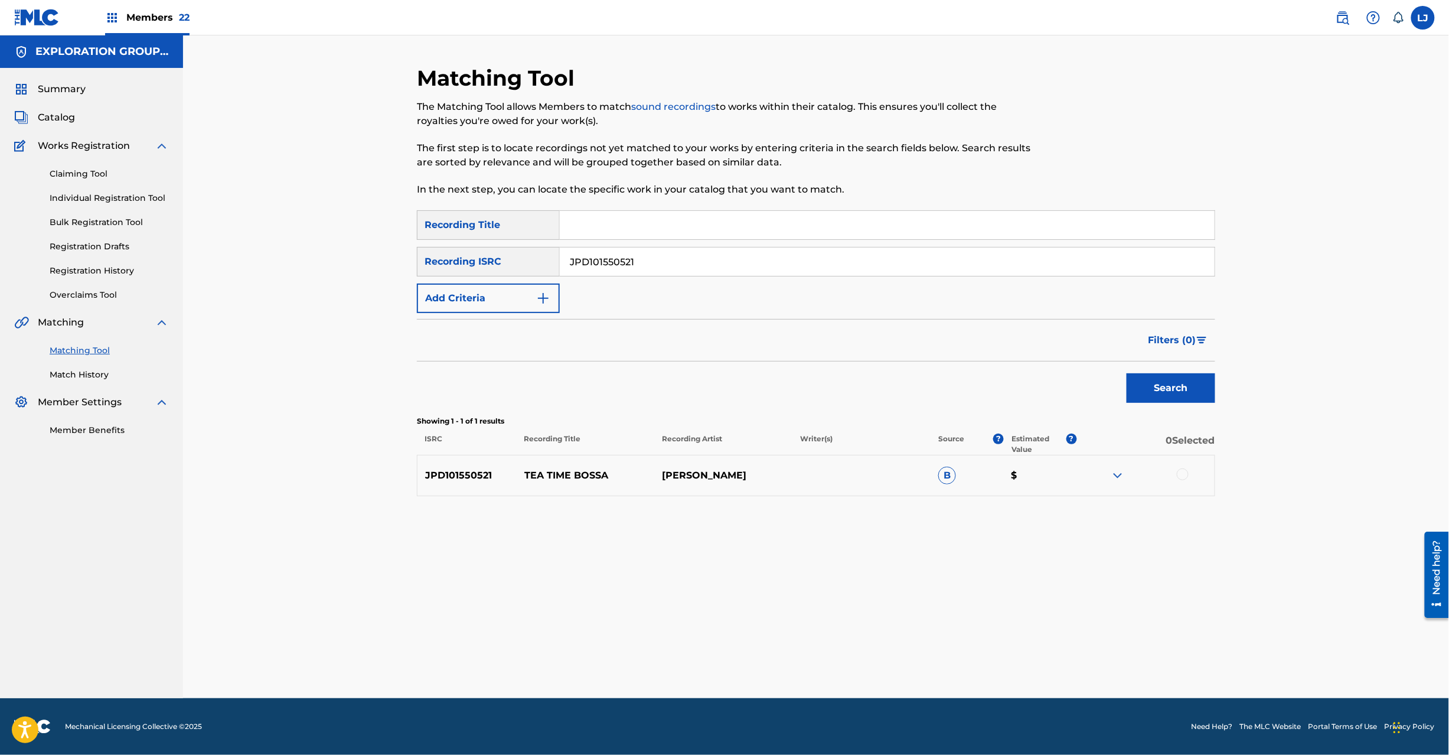
click at [1185, 477] on div at bounding box center [1183, 474] width 12 height 12
click at [841, 656] on button "Match 1 Group" at bounding box center [830, 659] width 131 height 30
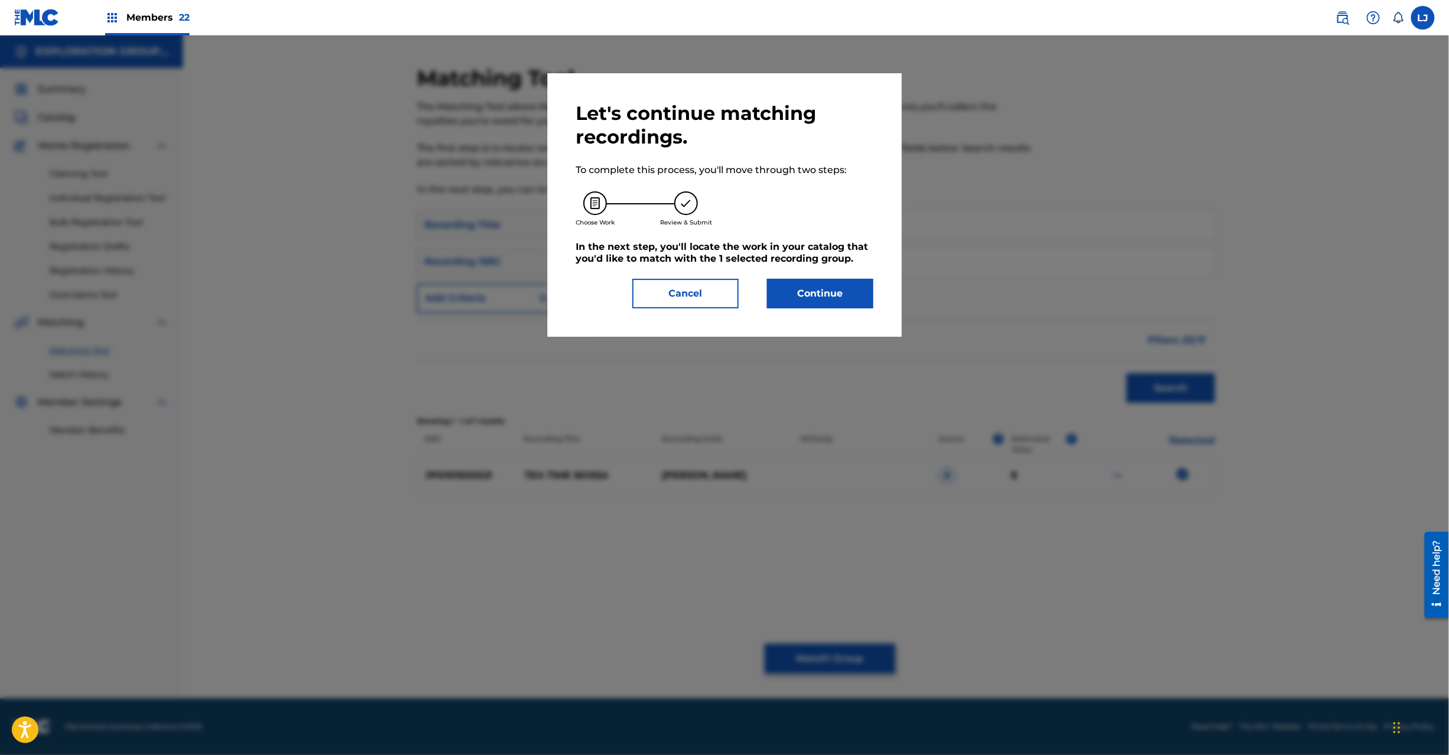
click at [832, 286] on button "Continue" at bounding box center [820, 294] width 106 height 30
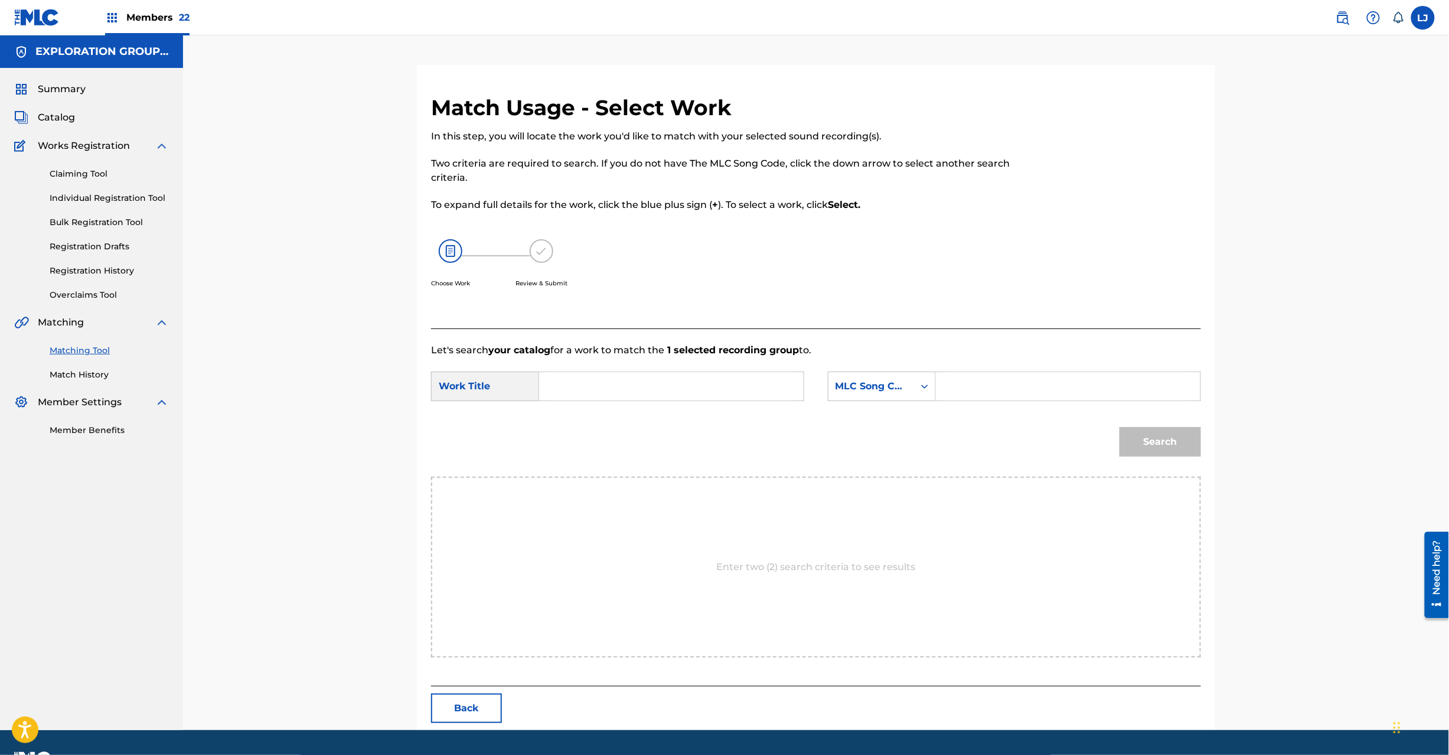
click at [605, 379] on input "Search Form" at bounding box center [671, 386] width 245 height 28
paste input "Tea Time Bossa TX5F9M"
click at [698, 383] on input "Tea Time Bossa TX5F9M" at bounding box center [671, 386] width 245 height 28
type input "Tea Time Bossa"
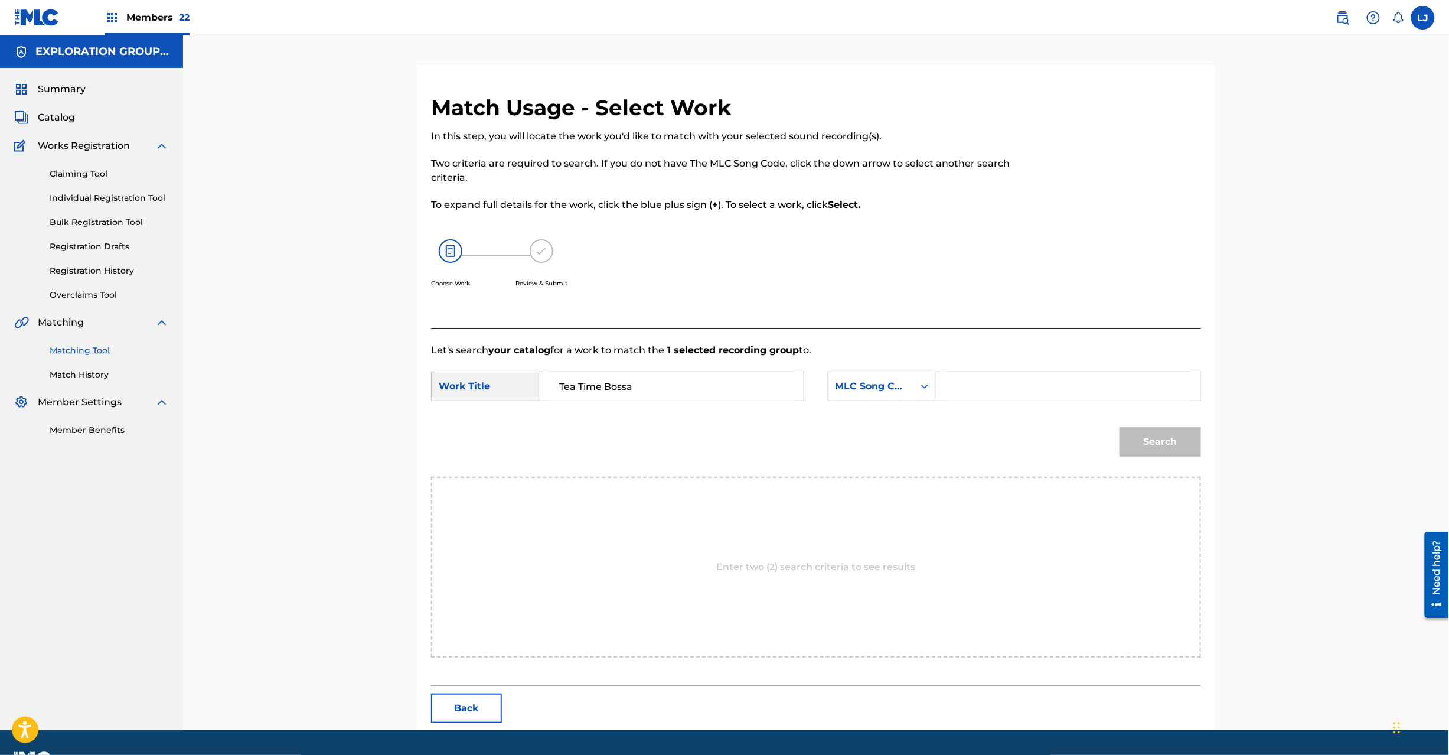
click at [1053, 399] on input "Search Form" at bounding box center [1068, 386] width 245 height 28
paste input "TX5F9M"
type input "TX5F9M"
click at [1184, 455] on button "Search" at bounding box center [1161, 442] width 82 height 30
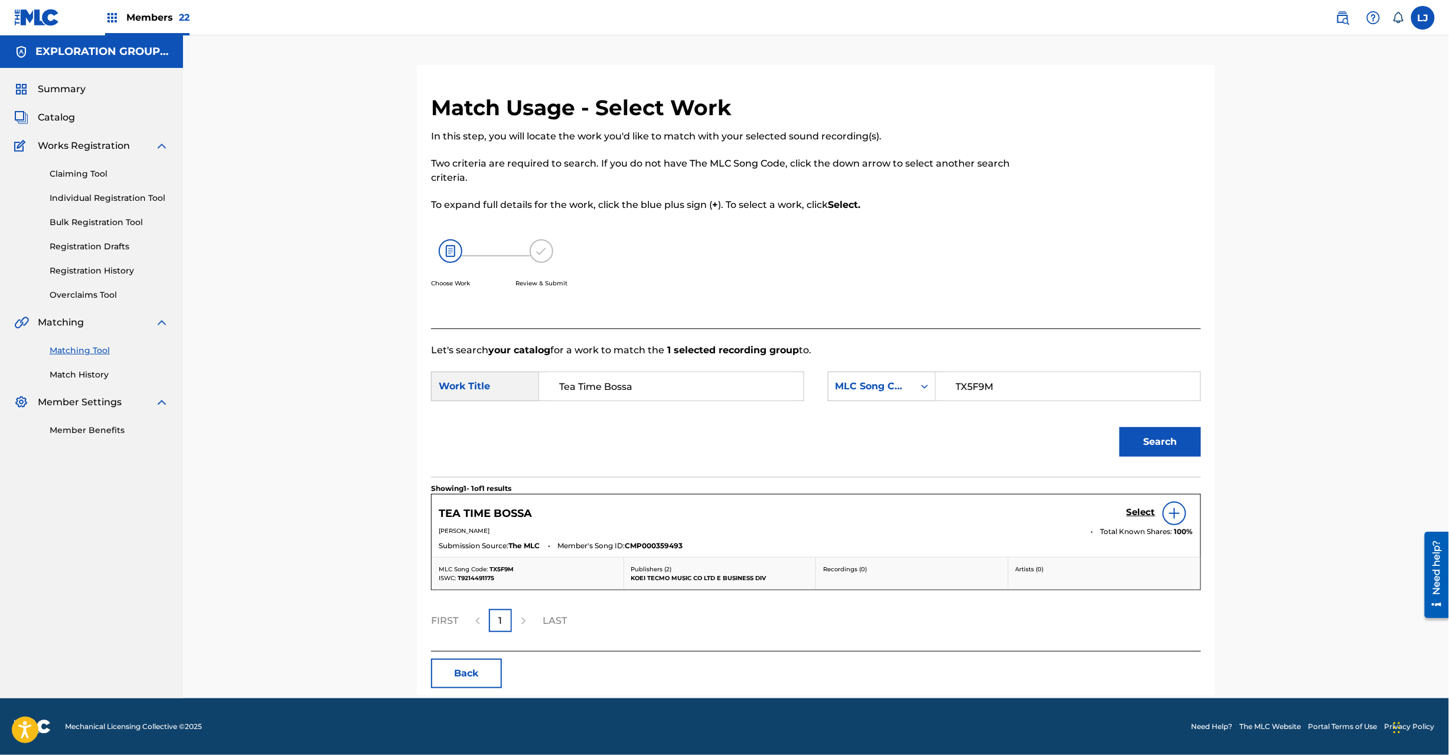
click at [1127, 513] on h5 "Select" at bounding box center [1141, 512] width 29 height 11
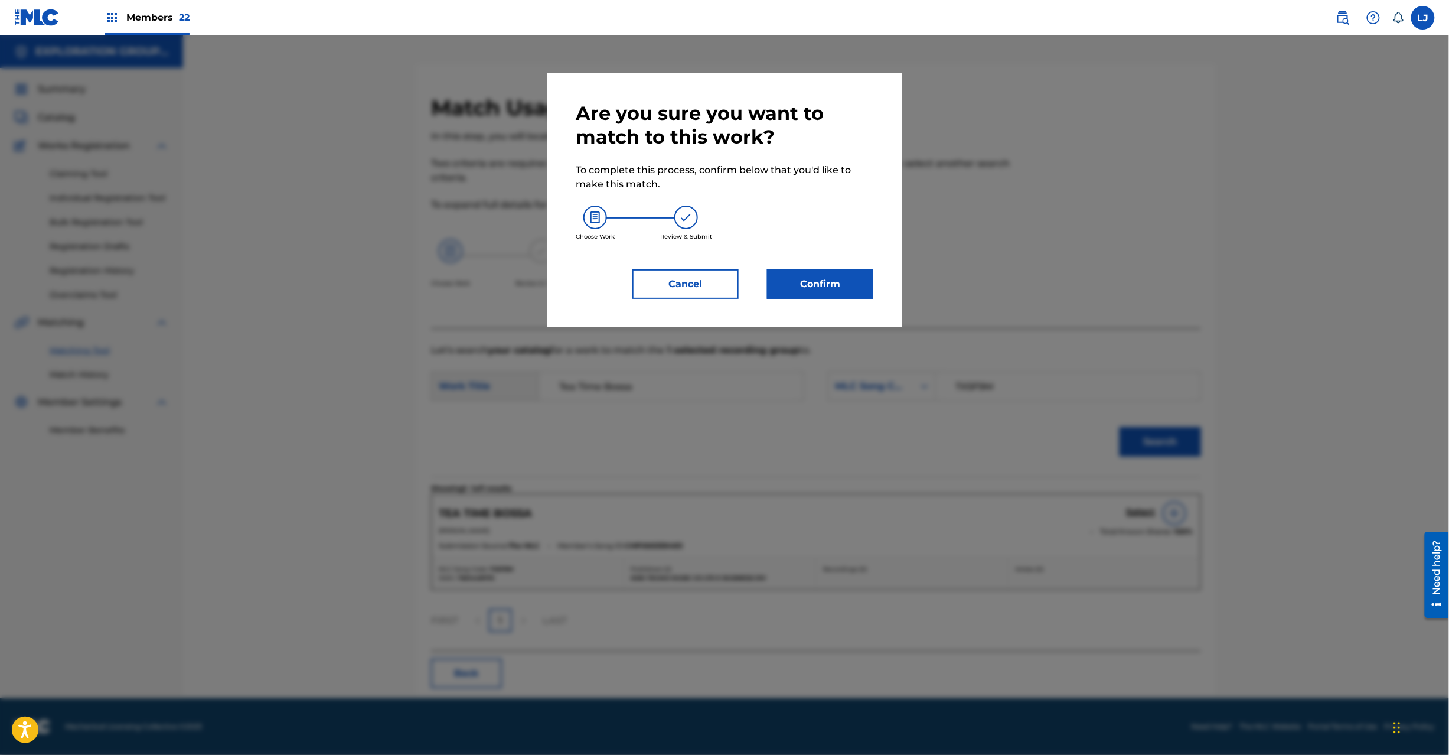
click at [813, 286] on button "Confirm" at bounding box center [820, 284] width 106 height 30
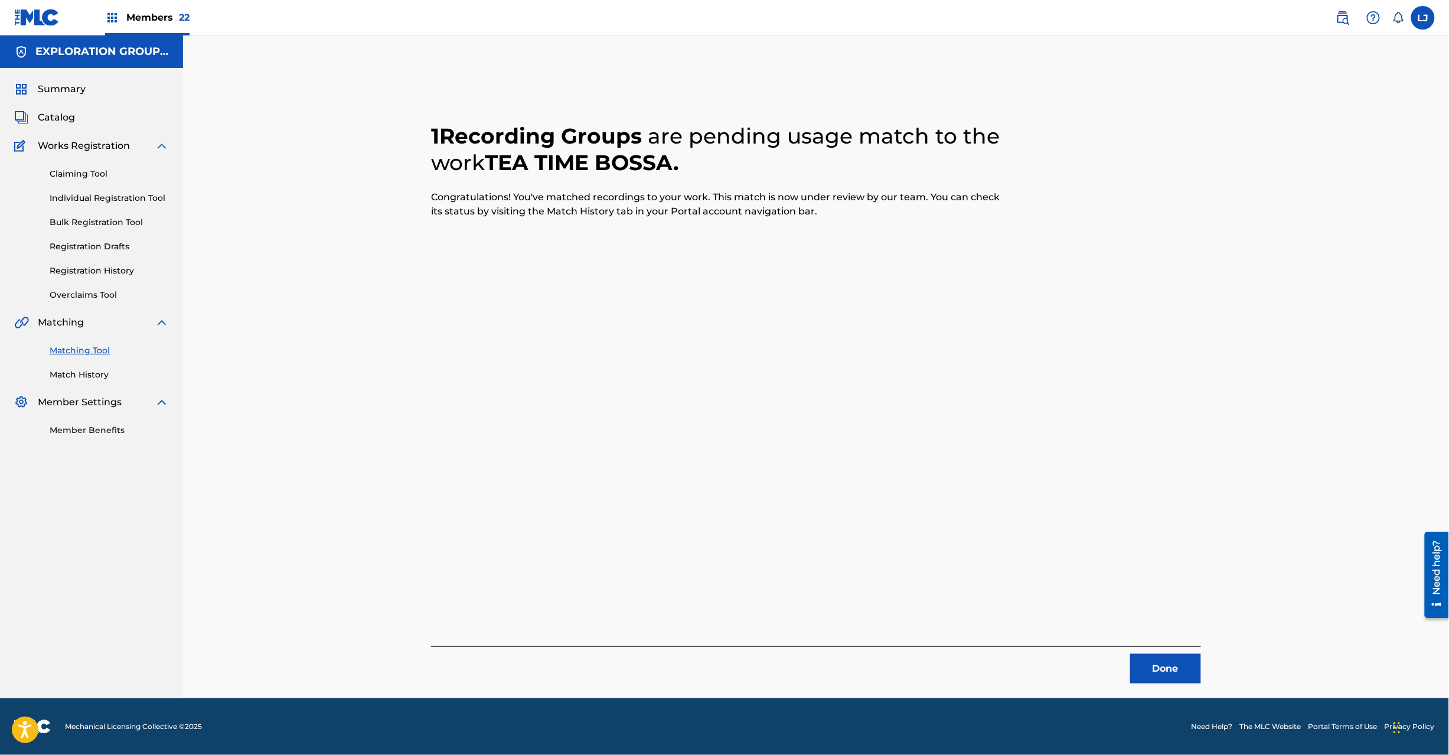
click at [1184, 666] on button "Done" at bounding box center [1166, 669] width 71 height 30
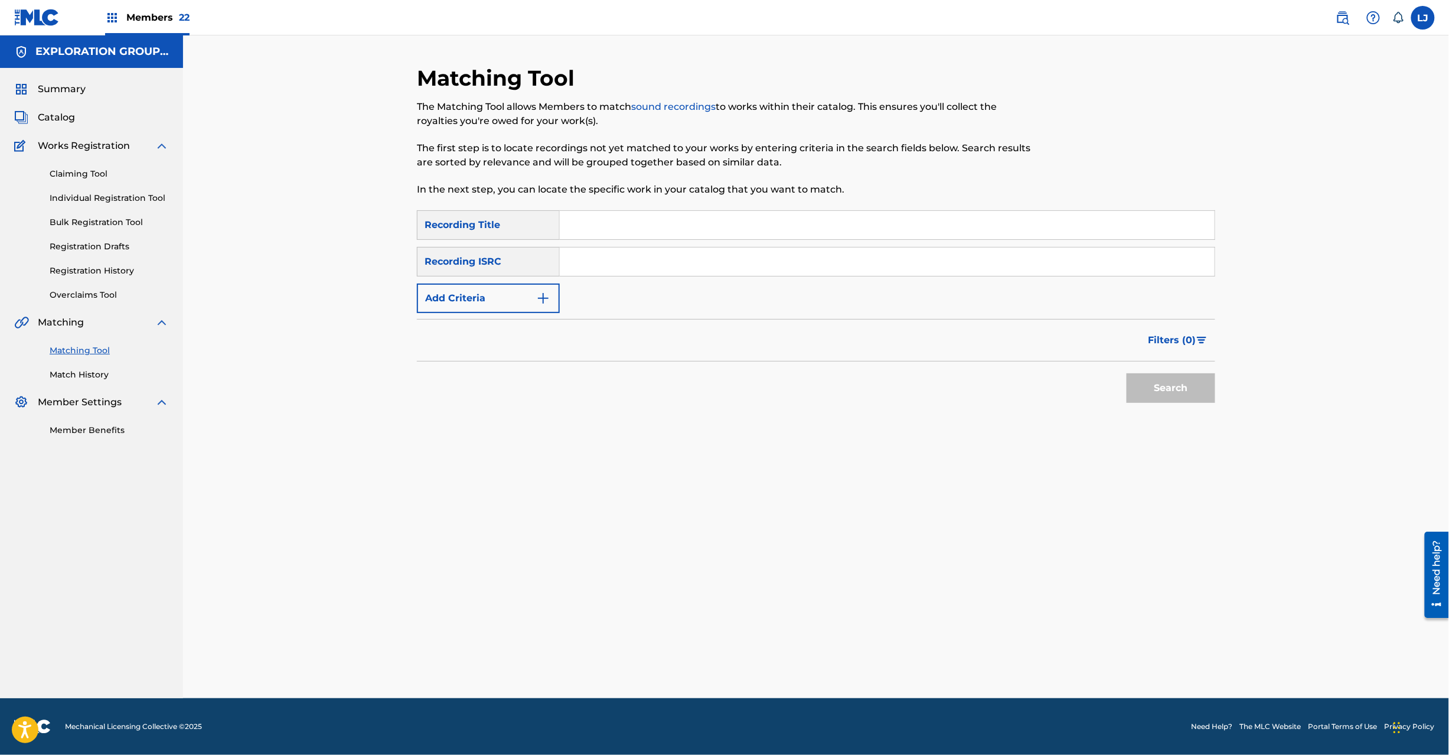
click at [665, 268] on input "Search Form" at bounding box center [887, 261] width 655 height 28
paste input "JPD101550522"
type input "JPD101550522"
click at [1161, 376] on button "Search" at bounding box center [1171, 388] width 89 height 30
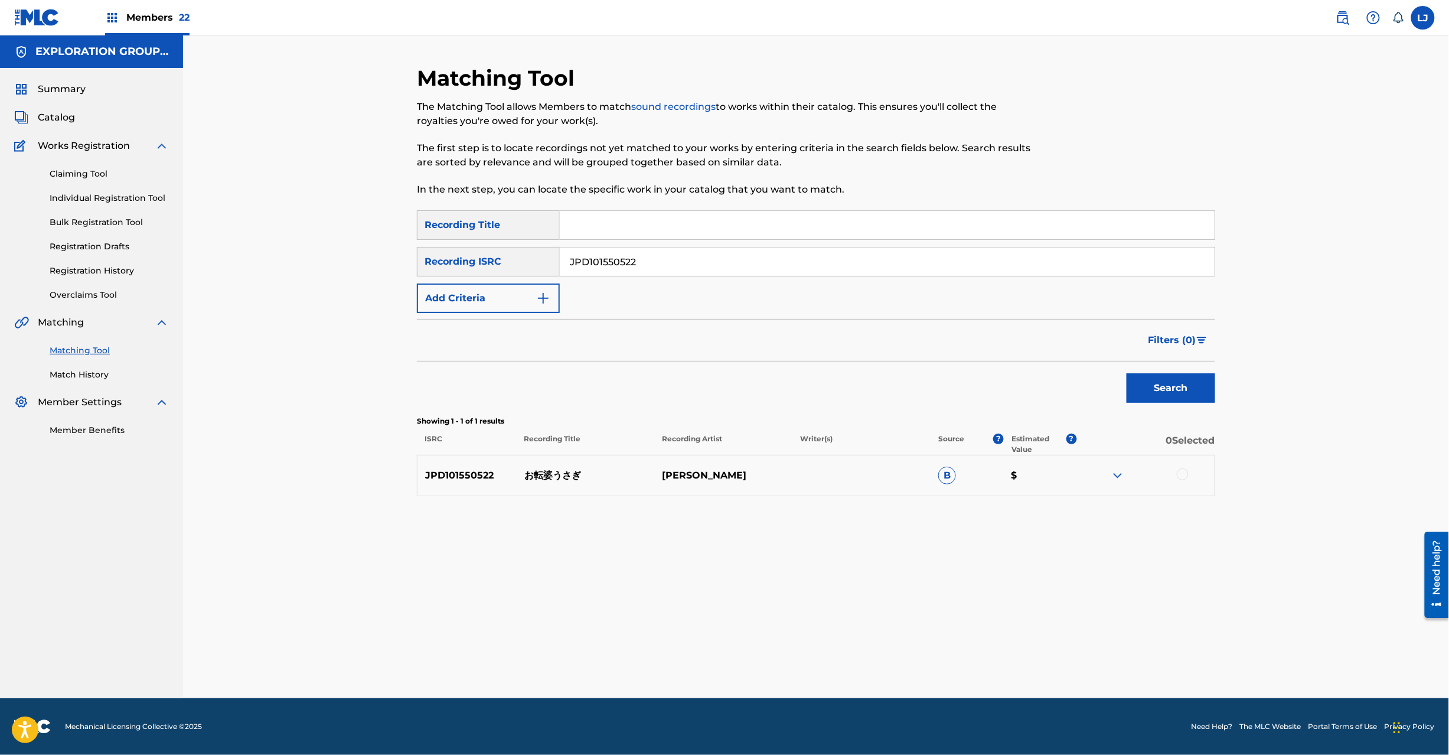
click at [525, 467] on div "JPD101550522 お転婆うさぎ [PERSON_NAME] B $" at bounding box center [816, 475] width 799 height 41
drag, startPoint x: 525, startPoint y: 467, endPoint x: 550, endPoint y: 473, distance: 26.8
click at [527, 469] on div "JPD101550522 お転婆うさぎ [PERSON_NAME] B $" at bounding box center [816, 475] width 799 height 41
click at [550, 473] on p "お転婆うさぎ" at bounding box center [586, 475] width 138 height 14
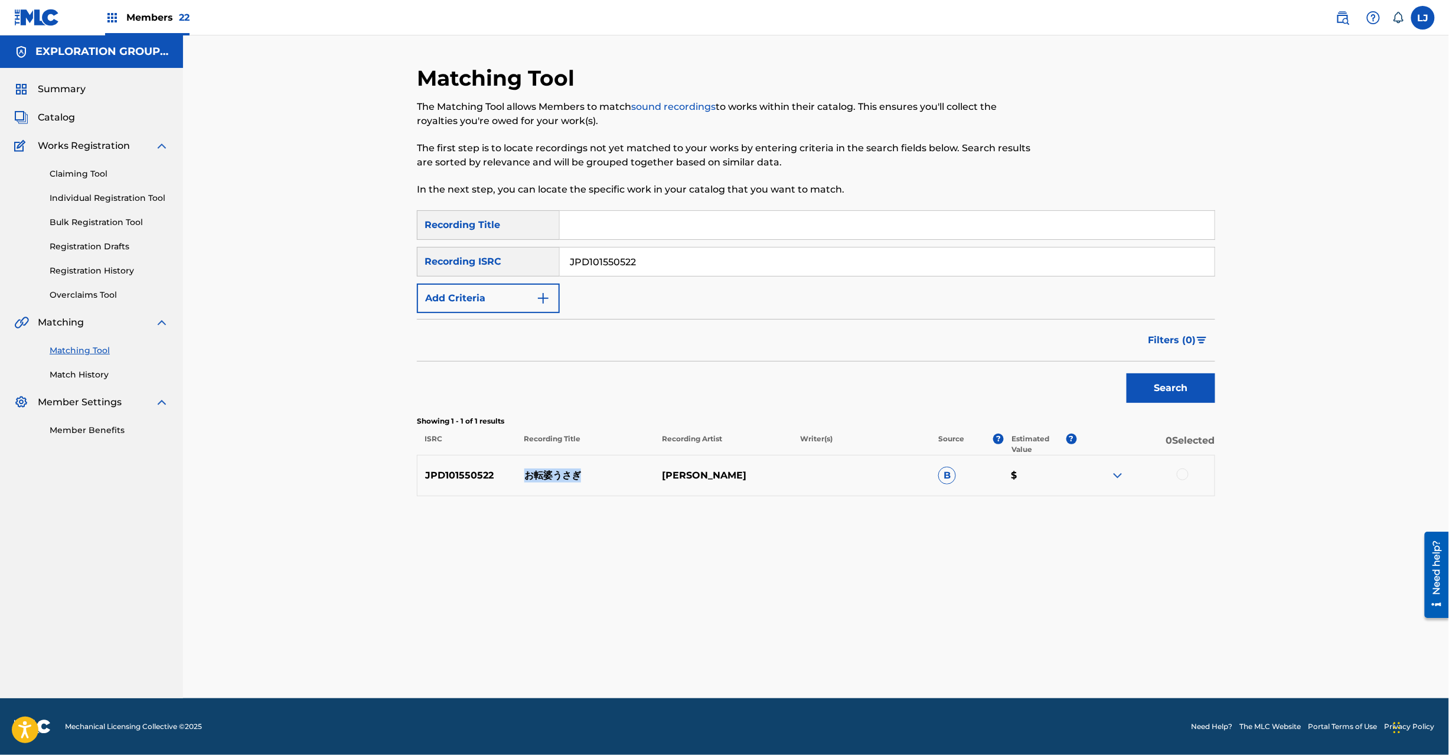
click at [550, 473] on p "お転婆うさぎ" at bounding box center [586, 475] width 138 height 14
click at [1180, 475] on div at bounding box center [1183, 474] width 12 height 12
click at [825, 655] on button "Match 1 Group" at bounding box center [830, 659] width 131 height 30
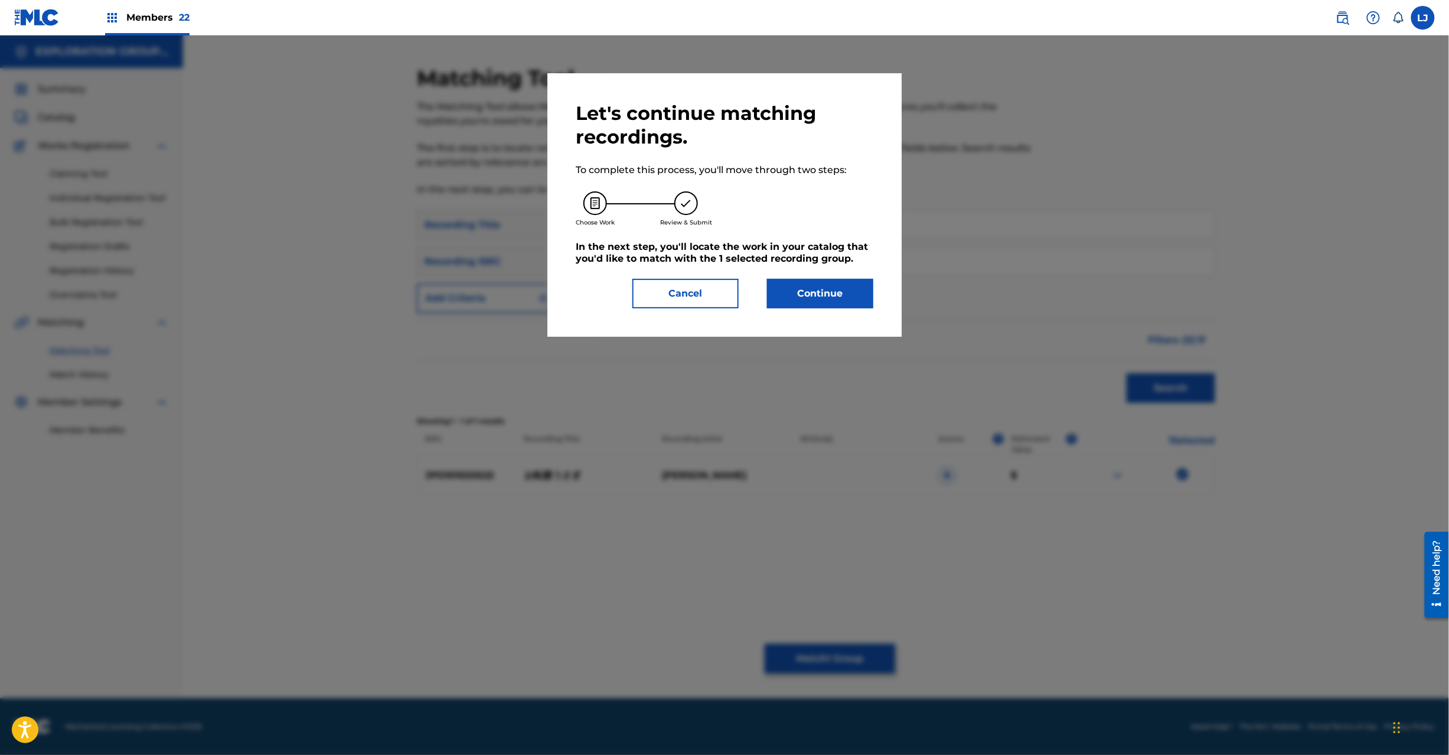
click at [851, 287] on button "Continue" at bounding box center [820, 294] width 106 height 30
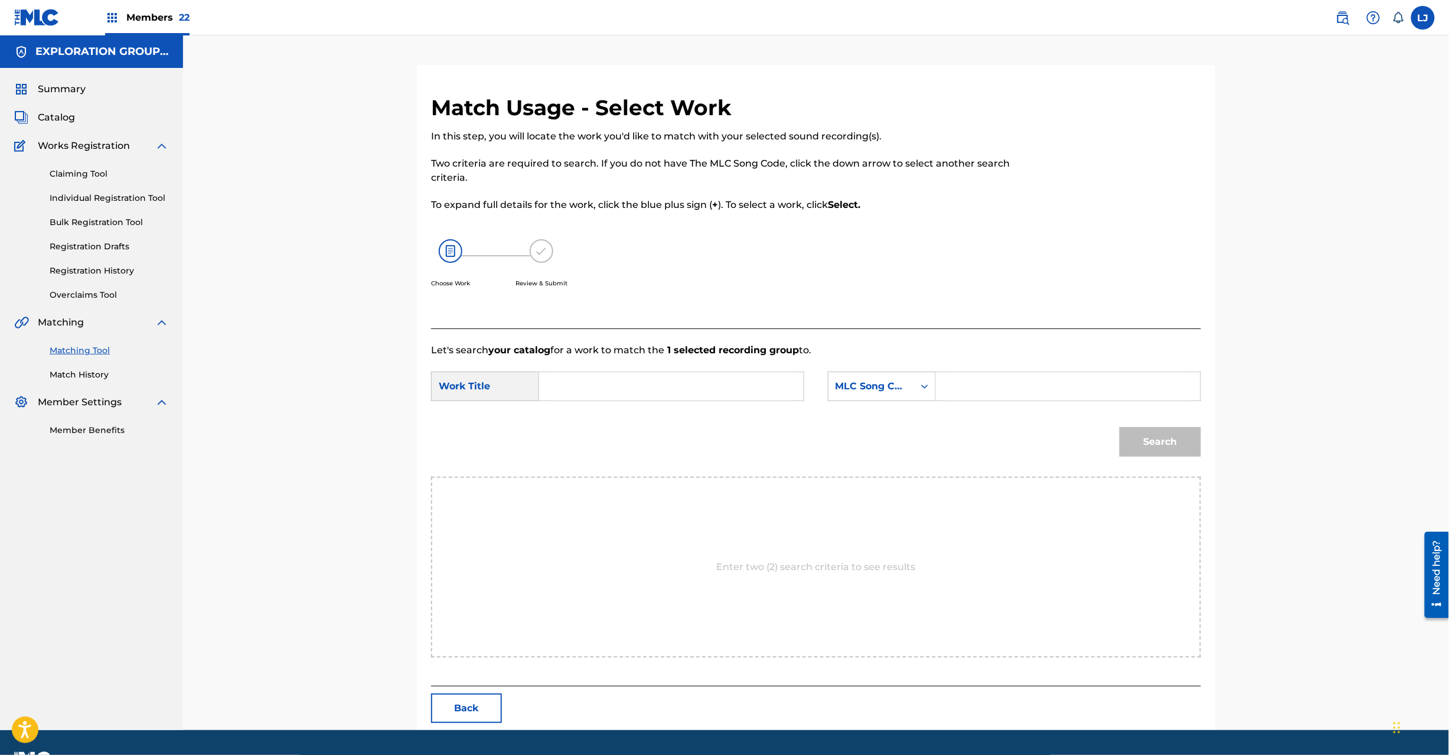
click at [743, 373] on input "Search Form" at bounding box center [671, 386] width 245 height 28
paste input "Otenba Usagi OM652N"
click at [686, 386] on input "Otenba Usagi OM652N" at bounding box center [671, 386] width 245 height 28
type input "Otenba Usagi"
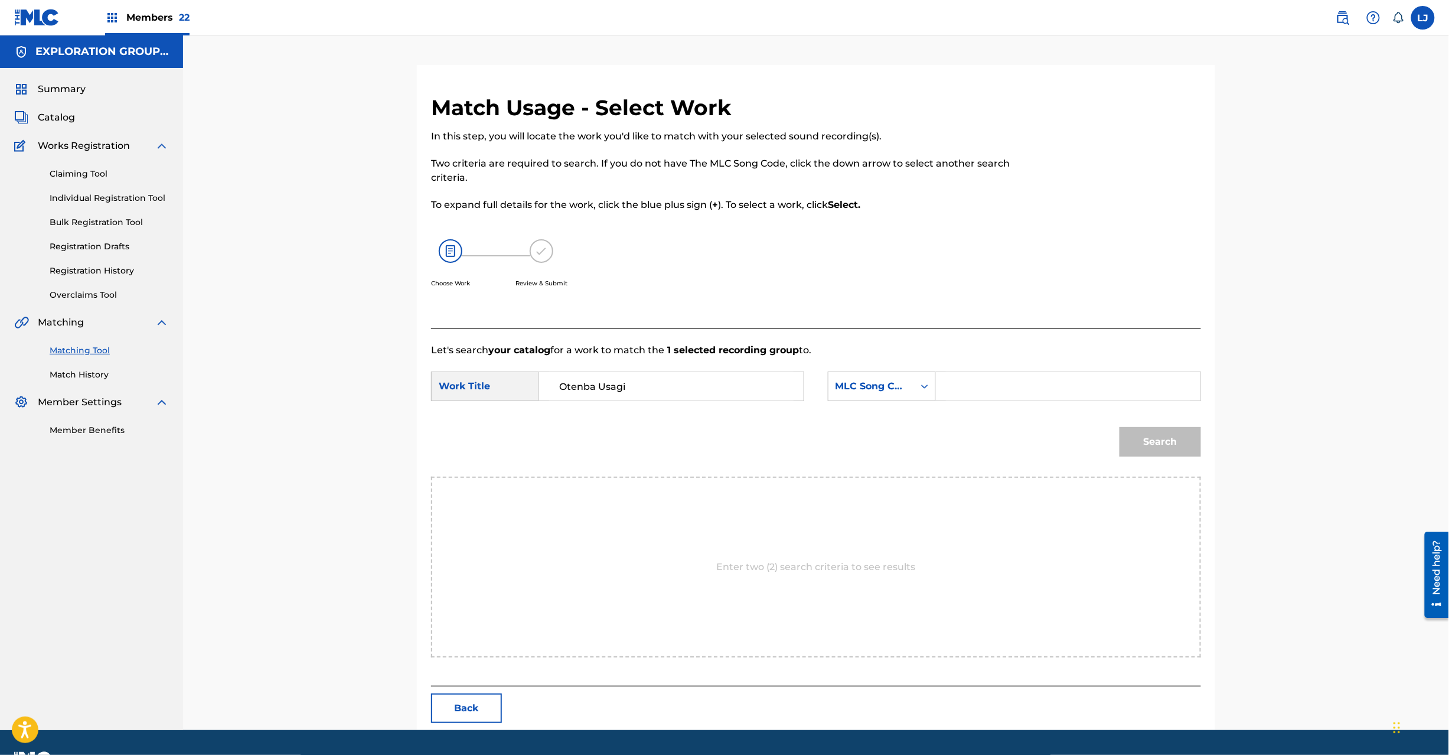
click at [1050, 397] on input "Search Form" at bounding box center [1068, 386] width 245 height 28
paste input "OM652N"
type input "OM652N"
click at [1182, 434] on button "Search" at bounding box center [1161, 442] width 82 height 30
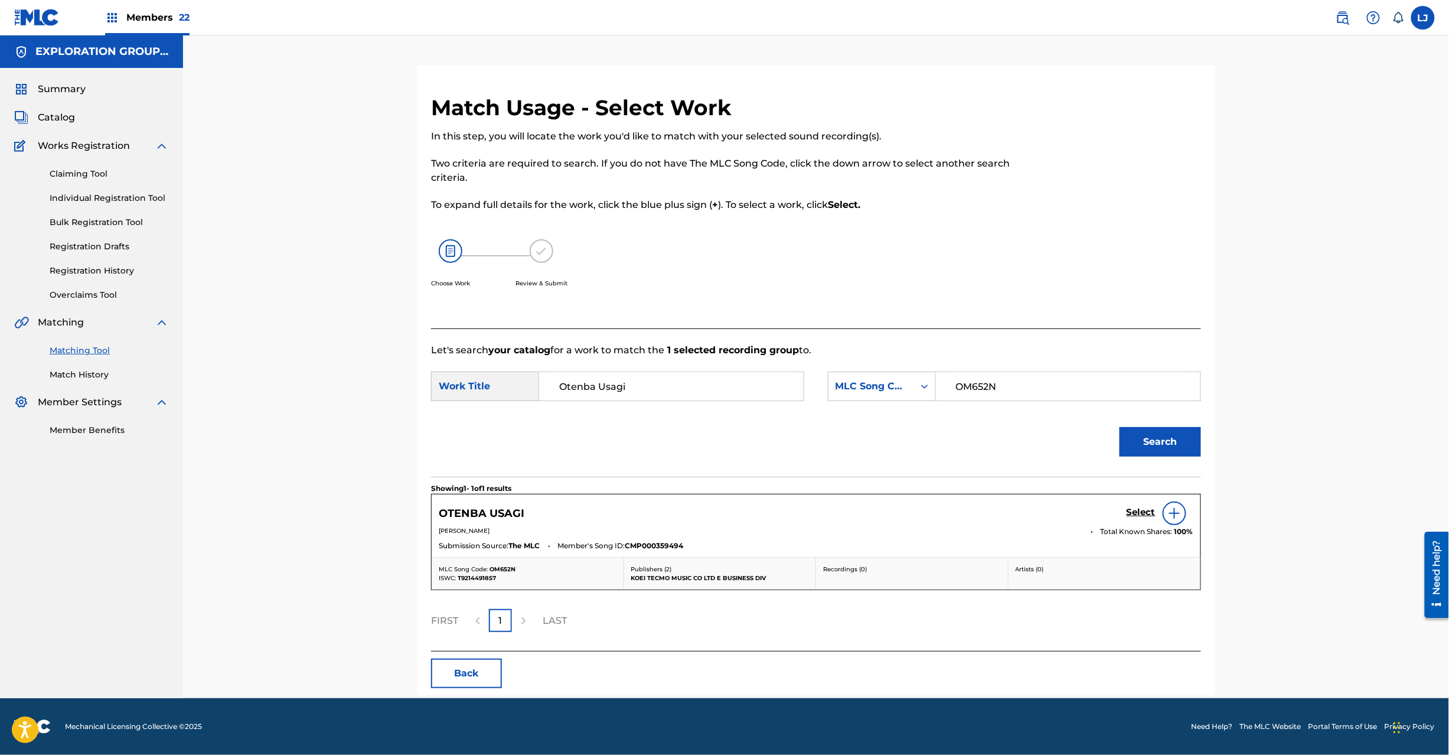
click at [1132, 520] on div "Select" at bounding box center [1160, 513] width 67 height 24
click at [1132, 515] on h5 "Select" at bounding box center [1141, 512] width 29 height 11
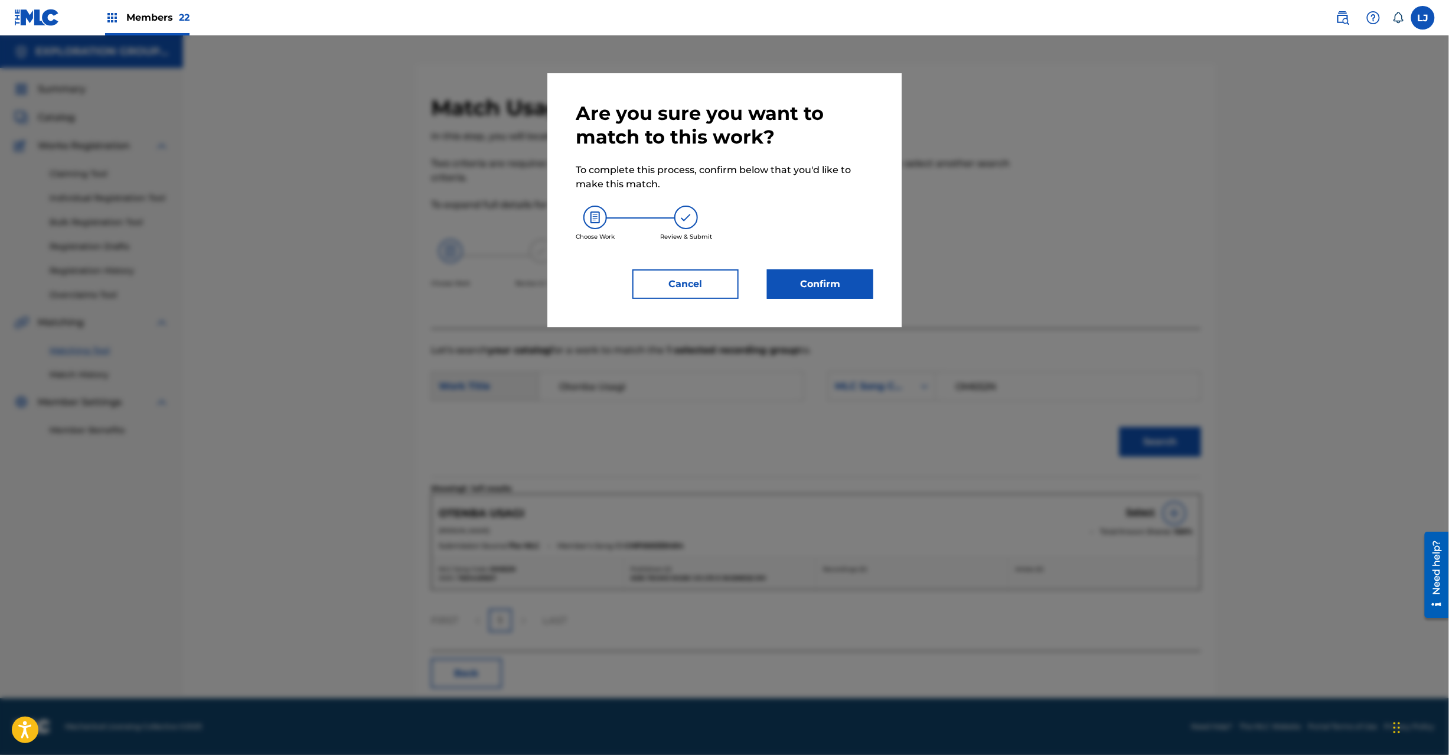
click at [829, 271] on button "Confirm" at bounding box center [820, 284] width 106 height 30
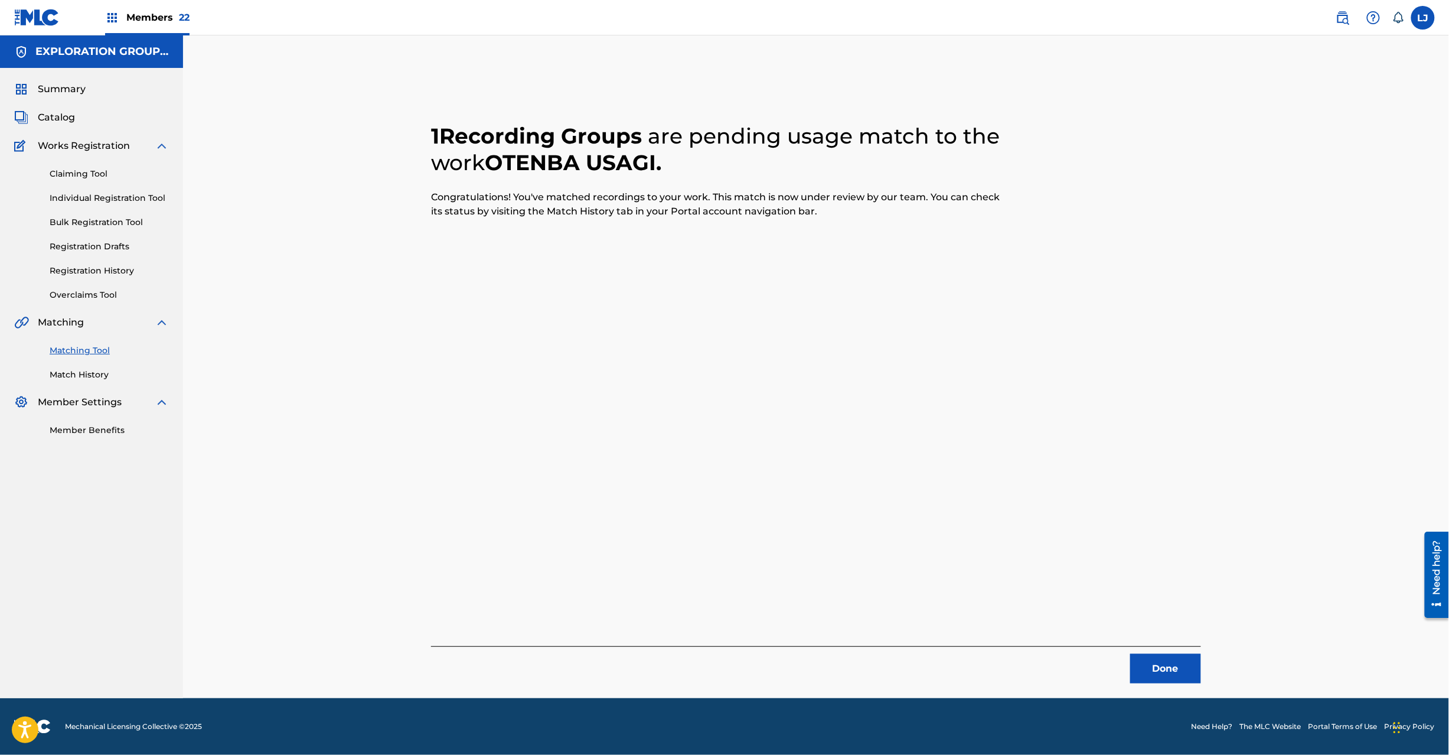
click at [1159, 667] on button "Done" at bounding box center [1166, 669] width 71 height 30
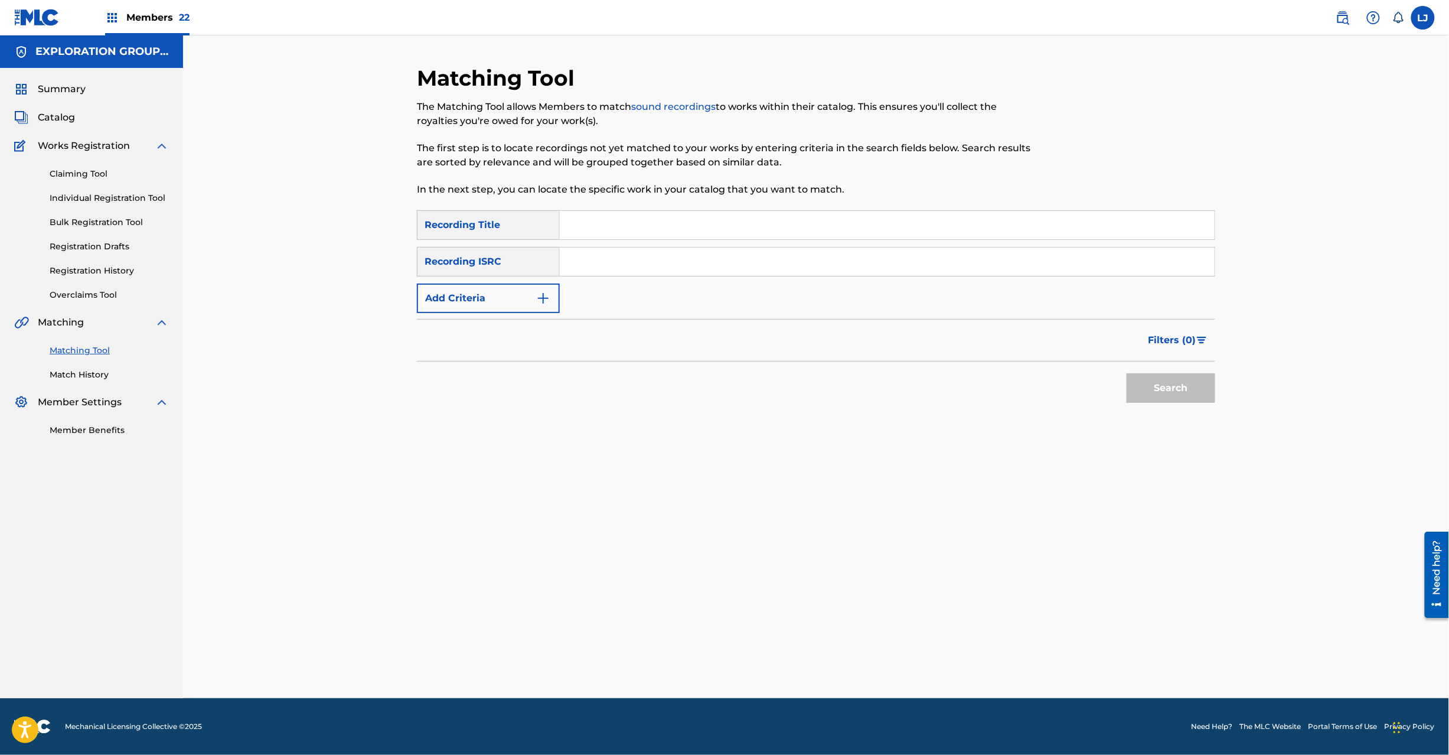
click at [644, 248] on input "Search Form" at bounding box center [887, 261] width 655 height 28
paste input "JPD101550523|JPD101550524"
click at [653, 262] on input "JPD101550523|JPD101550524" at bounding box center [887, 261] width 655 height 28
click at [1161, 389] on button "Search" at bounding box center [1171, 388] width 89 height 30
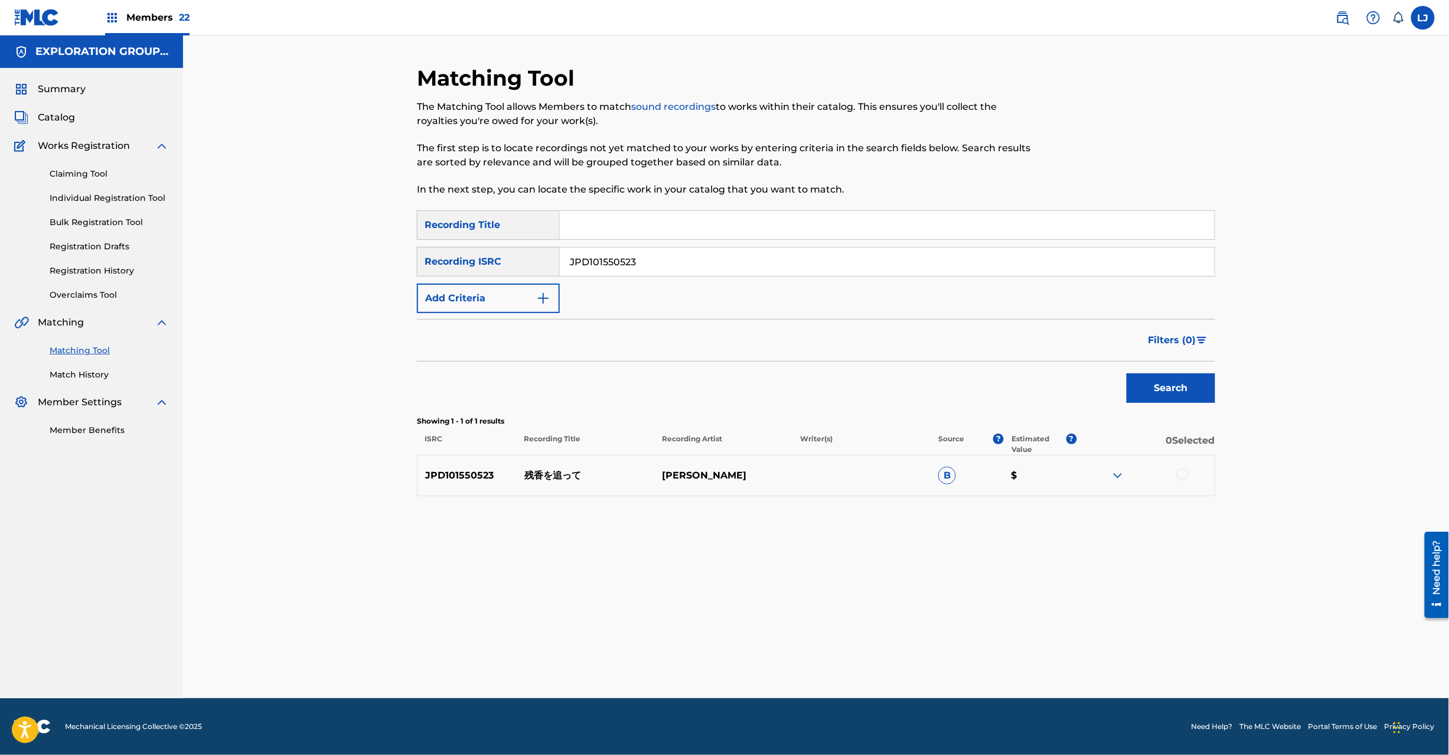
click at [544, 480] on p "残香を追って" at bounding box center [586, 475] width 138 height 14
click at [545, 480] on p "残香を追って" at bounding box center [586, 475] width 138 height 14
copy p "残香を追って"
click at [606, 271] on input "JPD101550523" at bounding box center [887, 261] width 655 height 28
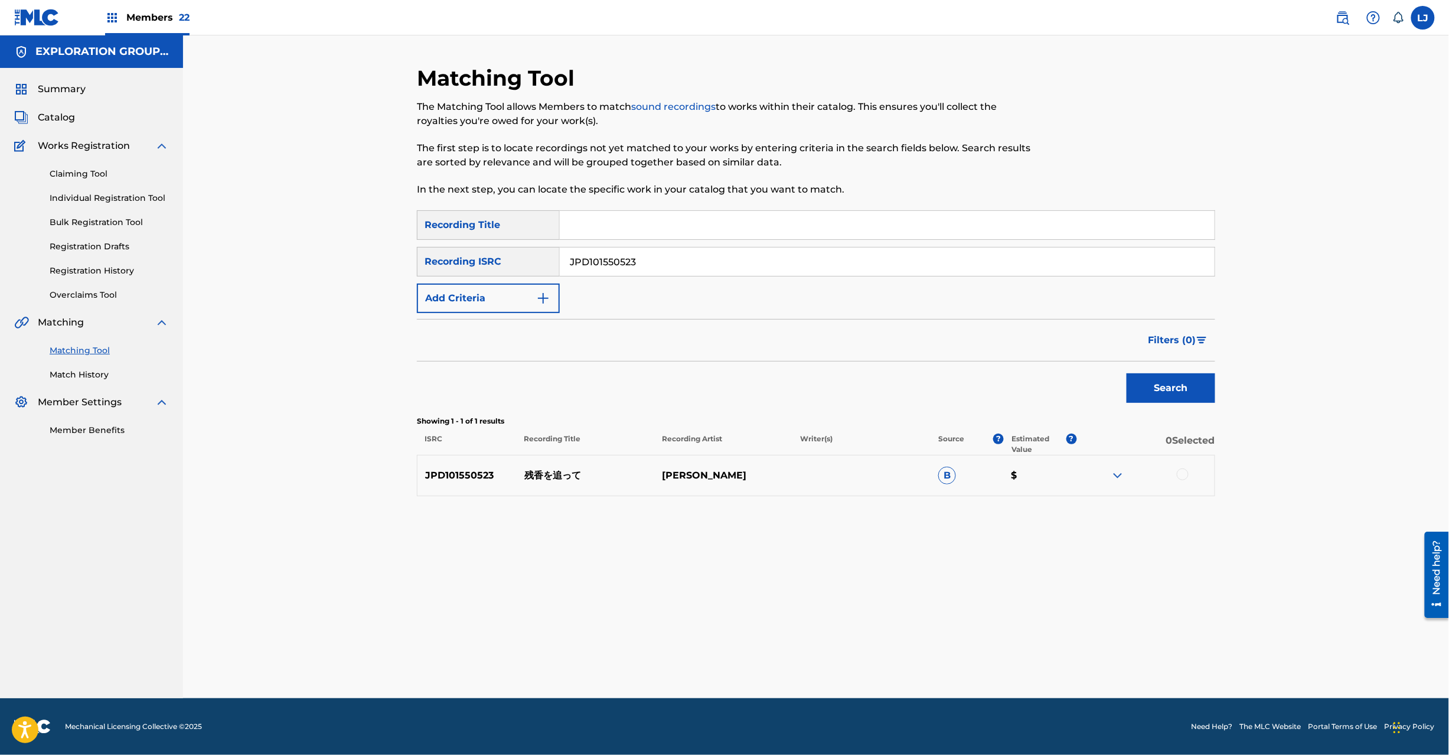
click at [606, 271] on input "JPD101550523" at bounding box center [887, 261] width 655 height 28
paste input "残香を追って"
click at [585, 276] on div "SearchWithCriteria2fbc0ee0-4645-44b0-bae6-5d60fe3b707f Recording Title SearchWi…" at bounding box center [816, 261] width 799 height 103
click at [606, 256] on input "残香を追って" at bounding box center [887, 261] width 655 height 28
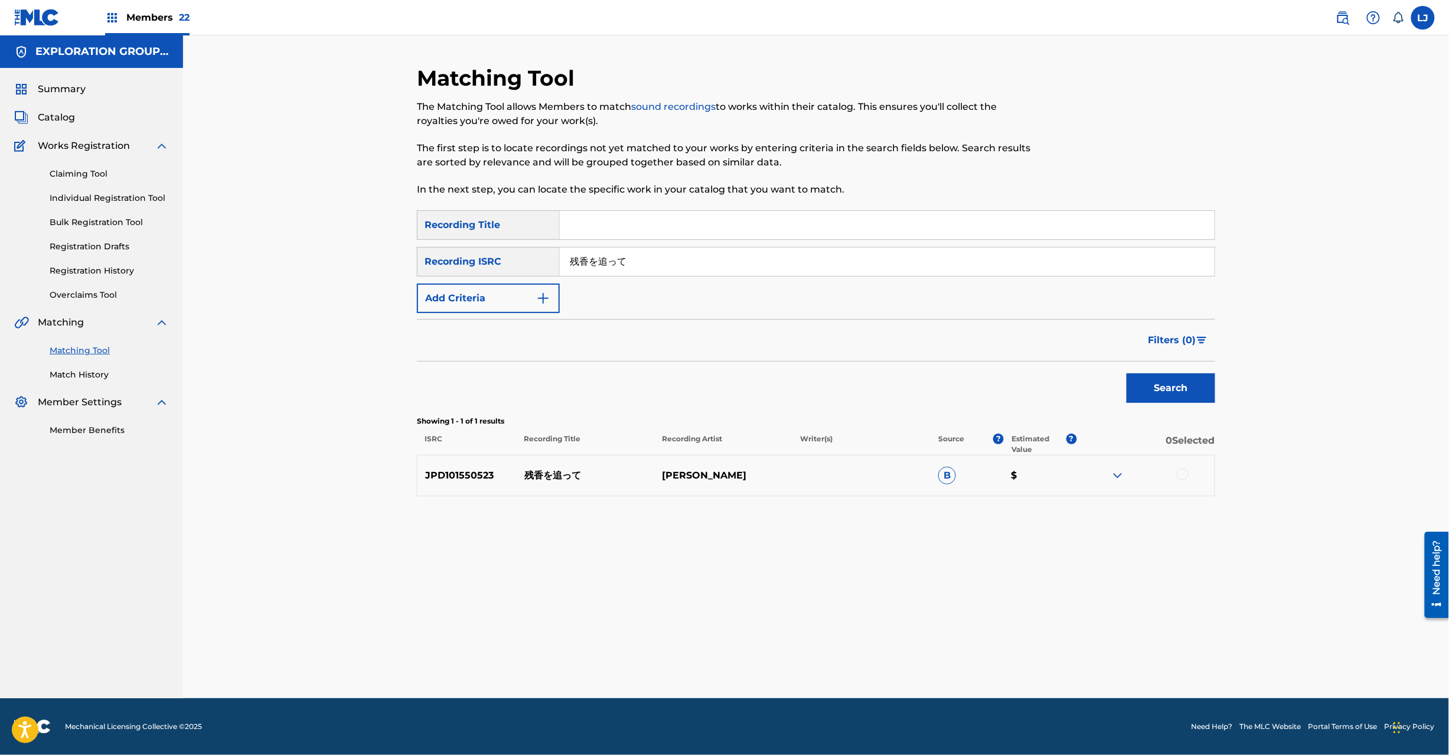
paste input "JPD101550523|JPD101550524"
click at [623, 262] on input "残香をJPD101550523|JPD101550524" at bounding box center [887, 261] width 655 height 28
paste input "Search Form"
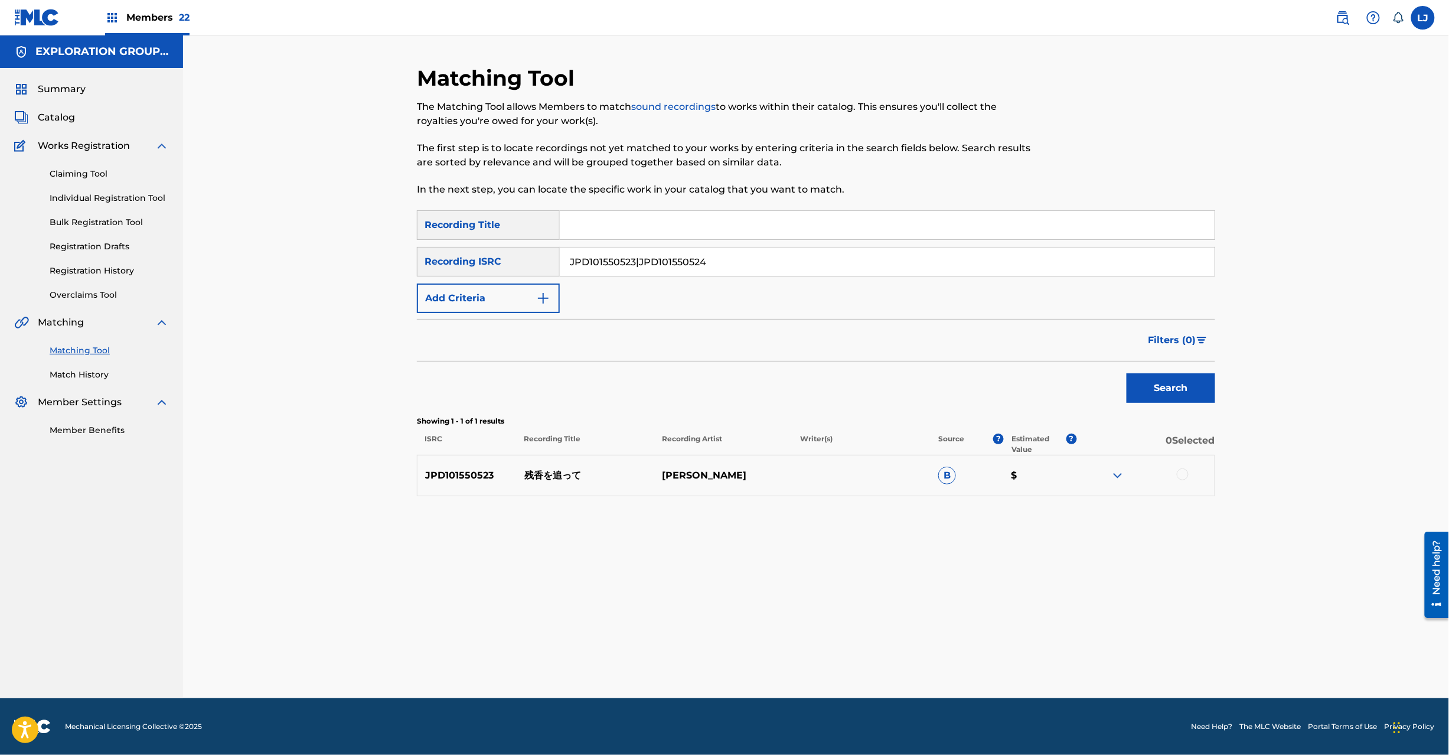
click at [595, 260] on input "JPD101550523|JPD101550524" at bounding box center [887, 261] width 655 height 28
click at [1127, 373] on button "Search" at bounding box center [1171, 388] width 89 height 30
click at [563, 485] on div "JPD101550524 残香を追って〜夜〜 [PERSON_NAME] B $" at bounding box center [816, 475] width 799 height 41
click at [573, 473] on p "残香を追って〜夜〜" at bounding box center [586, 475] width 138 height 14
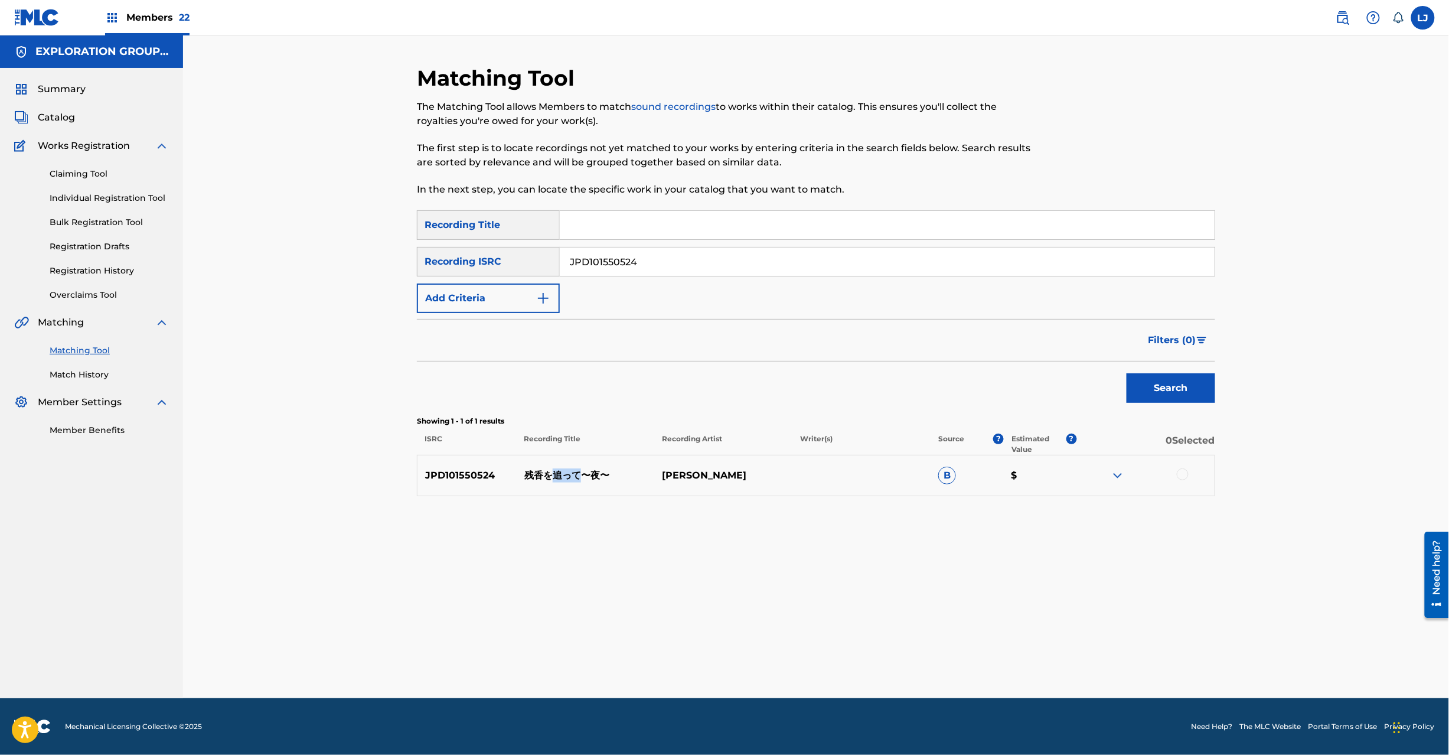
click at [573, 473] on p "残香を追って〜夜〜" at bounding box center [586, 475] width 138 height 14
drag, startPoint x: 573, startPoint y: 473, endPoint x: 572, endPoint y: 461, distance: 11.8
click at [575, 474] on p "残香を追って〜夜〜" at bounding box center [586, 475] width 138 height 14
copy p "残香を追って〜夜〜"
click at [640, 260] on input "JPD101550524" at bounding box center [887, 261] width 655 height 28
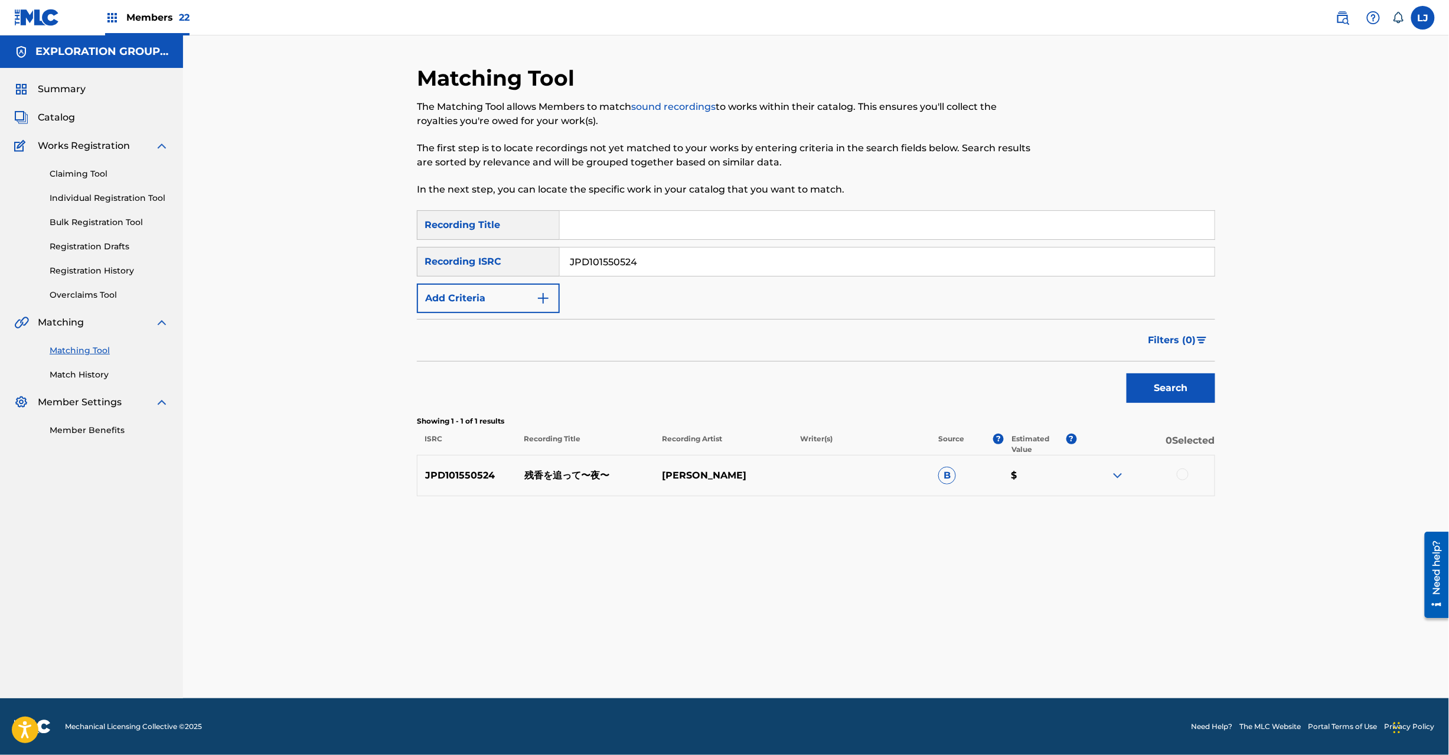
click at [640, 260] on input "JPD101550524" at bounding box center [887, 261] width 655 height 28
paste input "5"
type input "JPD101550525"
click at [1175, 385] on button "Search" at bounding box center [1171, 388] width 89 height 30
click at [1182, 478] on div at bounding box center [1183, 474] width 12 height 12
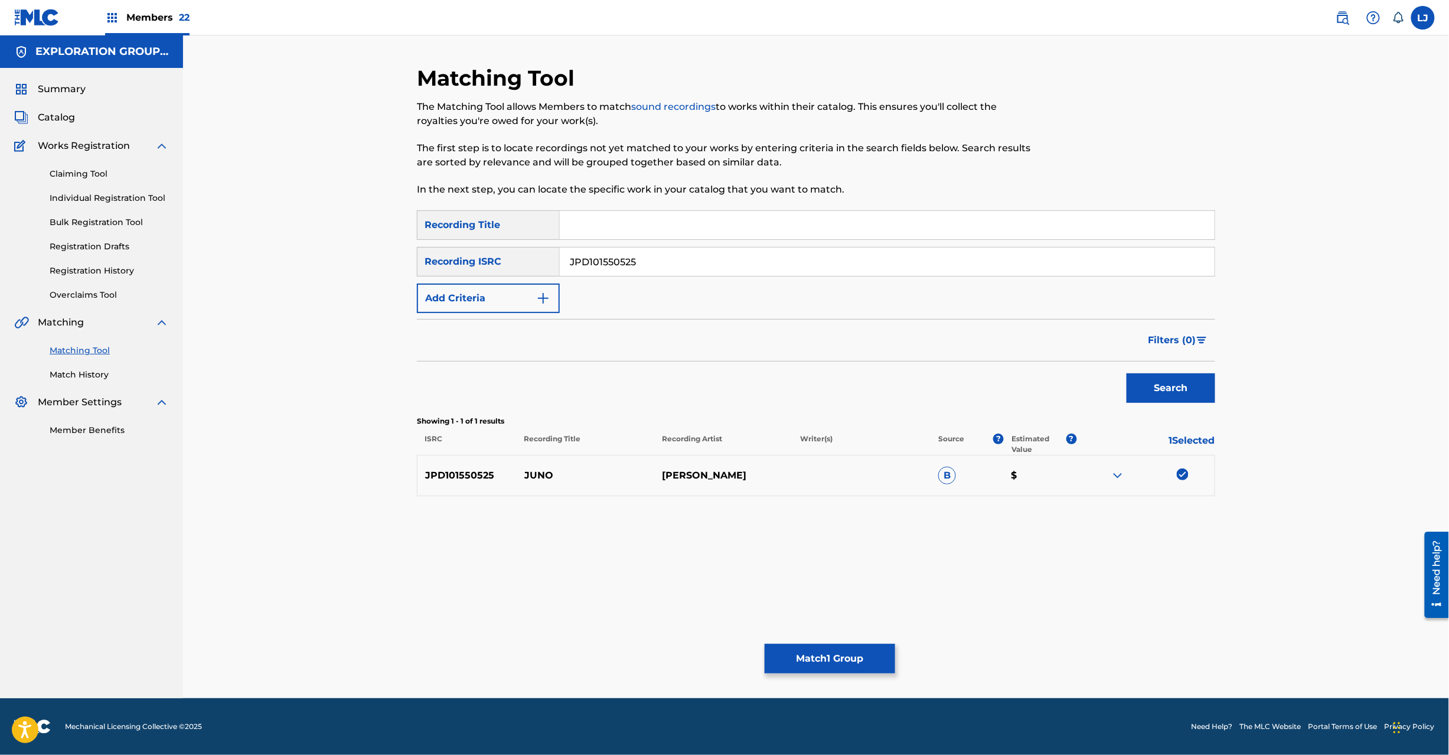
click at [842, 643] on div "Matching Tool The Matching Tool allows Members to match sound recordings to wor…" at bounding box center [816, 381] width 799 height 633
click at [800, 657] on button "Match 1 Group" at bounding box center [830, 659] width 131 height 30
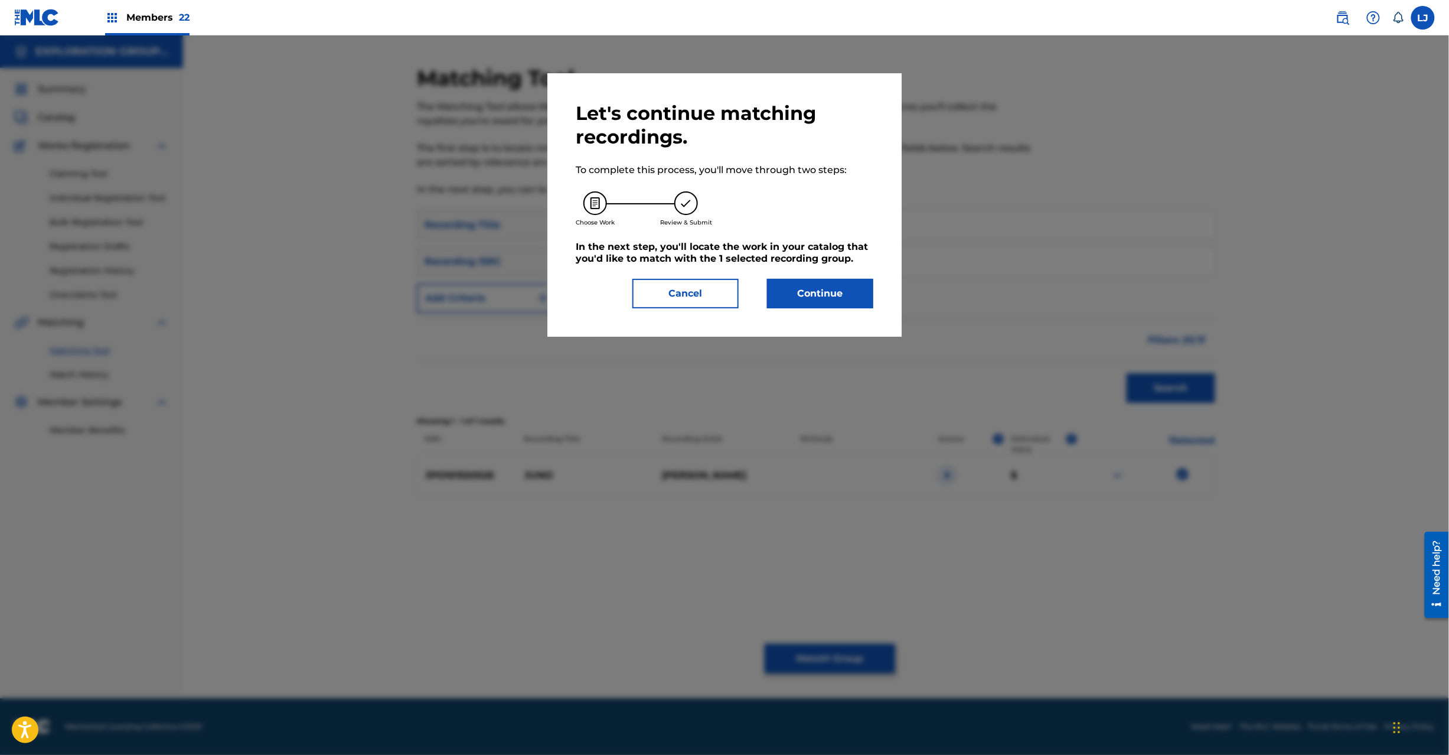
click at [817, 305] on button "Continue" at bounding box center [820, 294] width 106 height 30
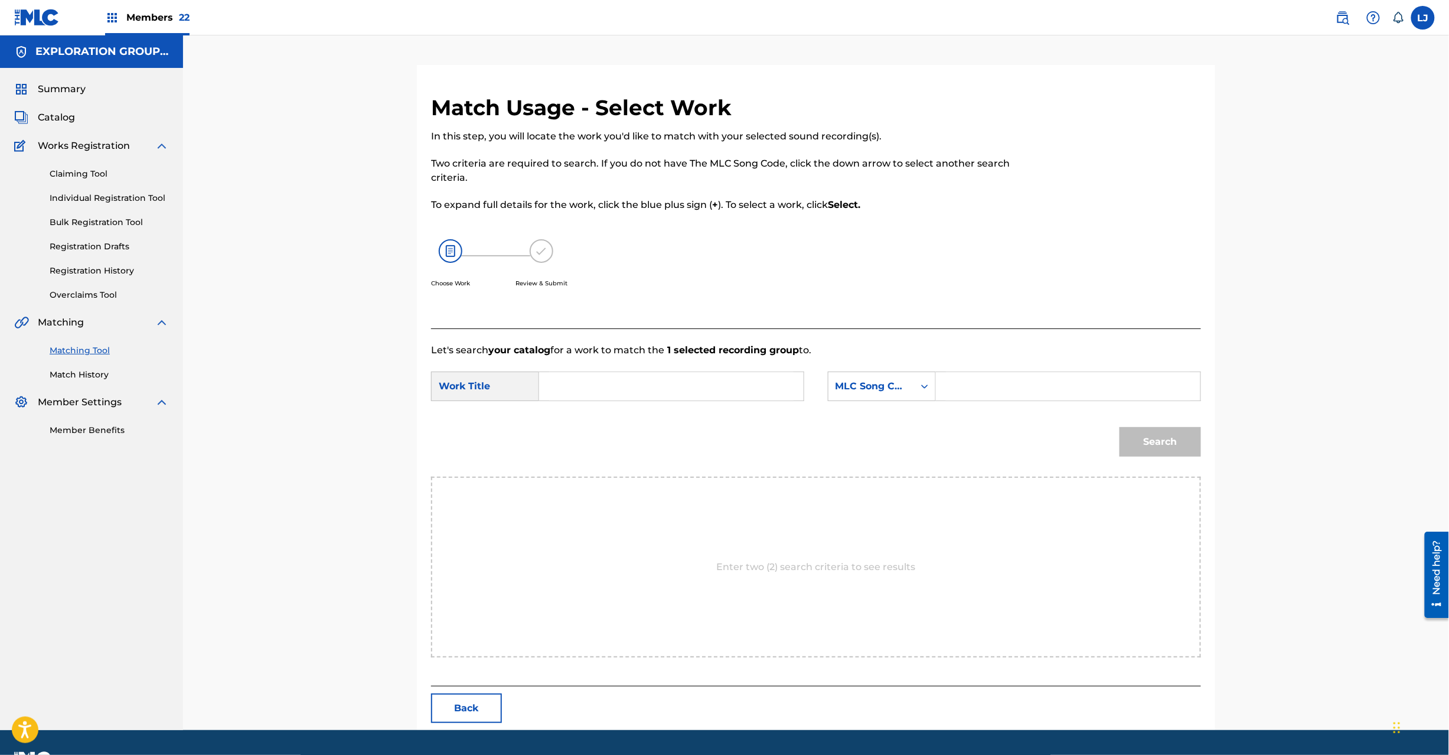
click at [675, 383] on input "Search Form" at bounding box center [671, 386] width 245 height 28
paste input "Juno J547BZ"
click at [665, 382] on input "Juno J547BZ" at bounding box center [671, 386] width 245 height 28
type input "Juno"
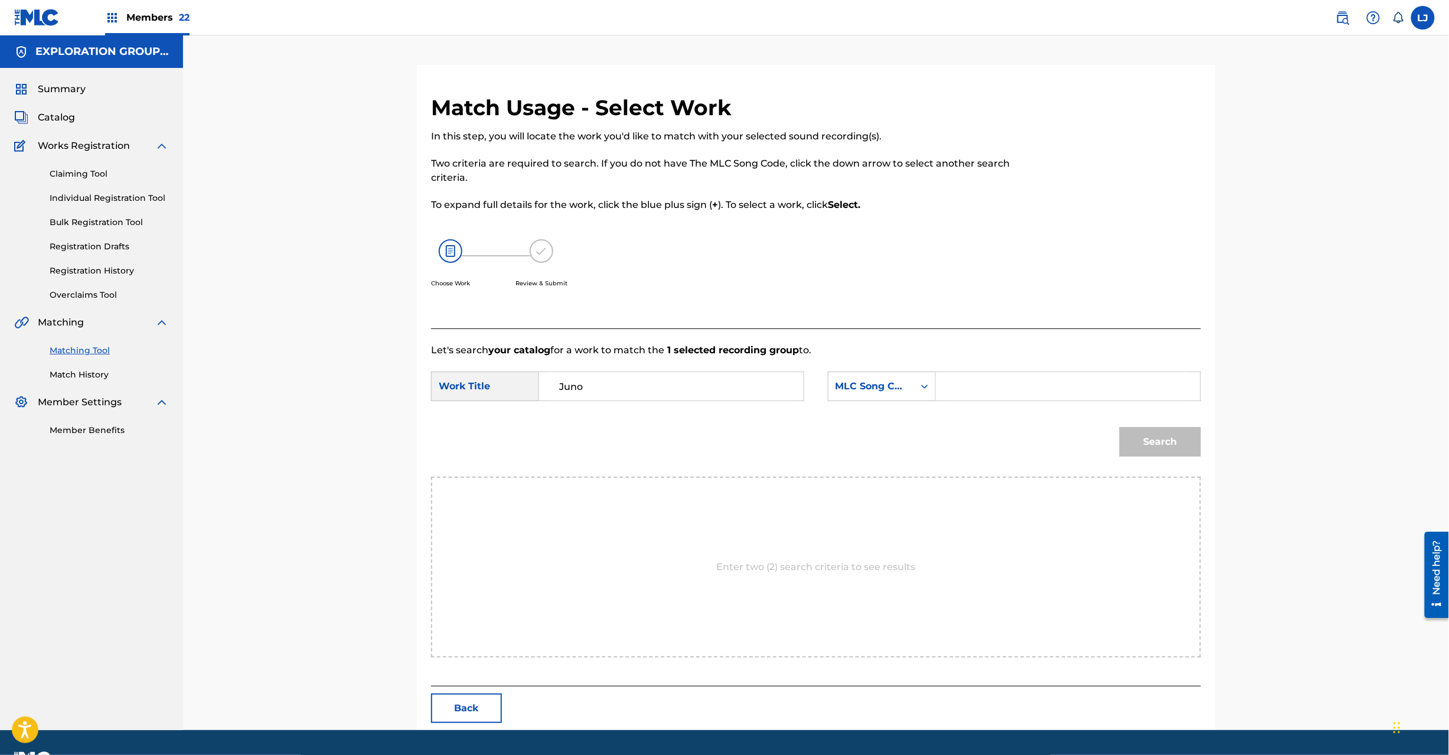
click at [1111, 381] on input "Search Form" at bounding box center [1068, 386] width 245 height 28
paste input "J547BZ"
type input "J547BZ"
click at [1144, 439] on button "Search" at bounding box center [1161, 442] width 82 height 30
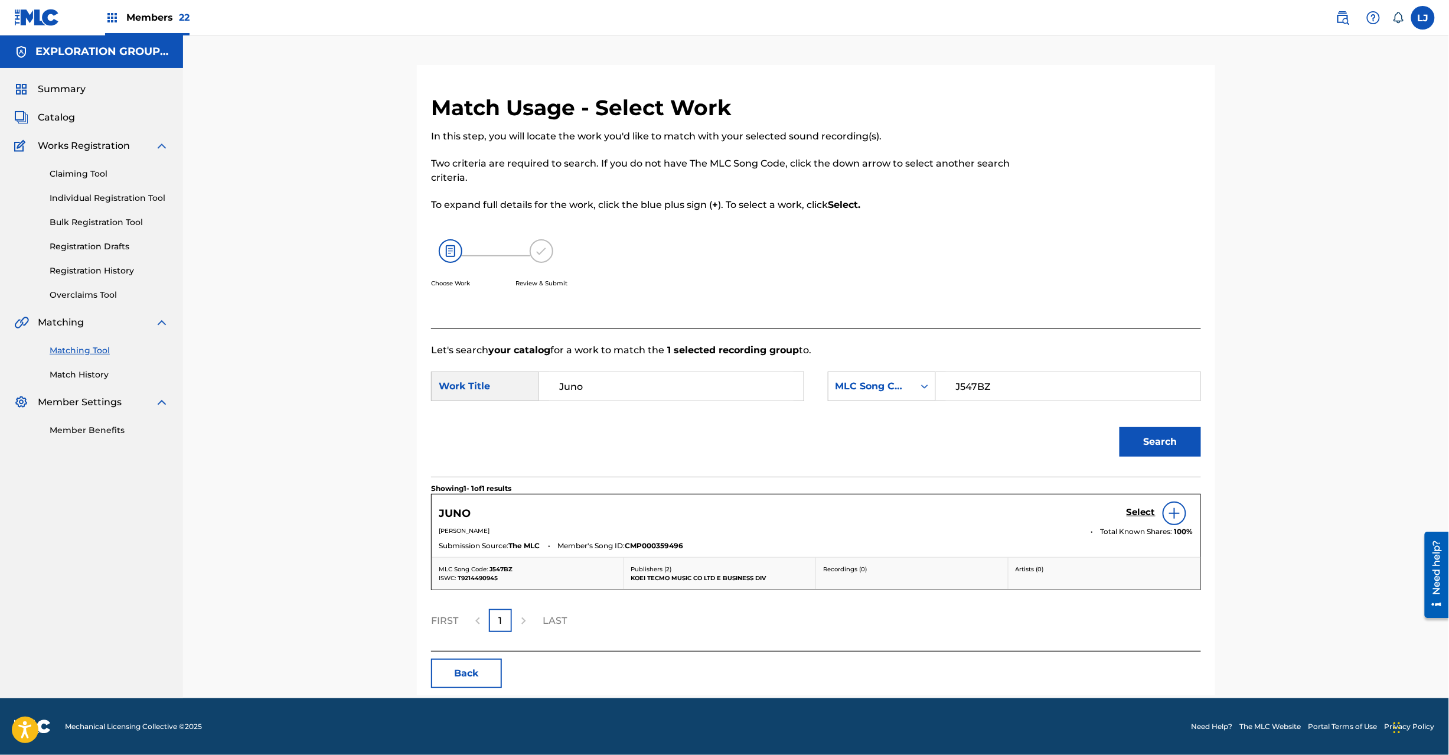
click at [1123, 514] on div "JUNO Select" at bounding box center [816, 513] width 755 height 24
click at [1136, 512] on h5 "Select" at bounding box center [1141, 512] width 29 height 11
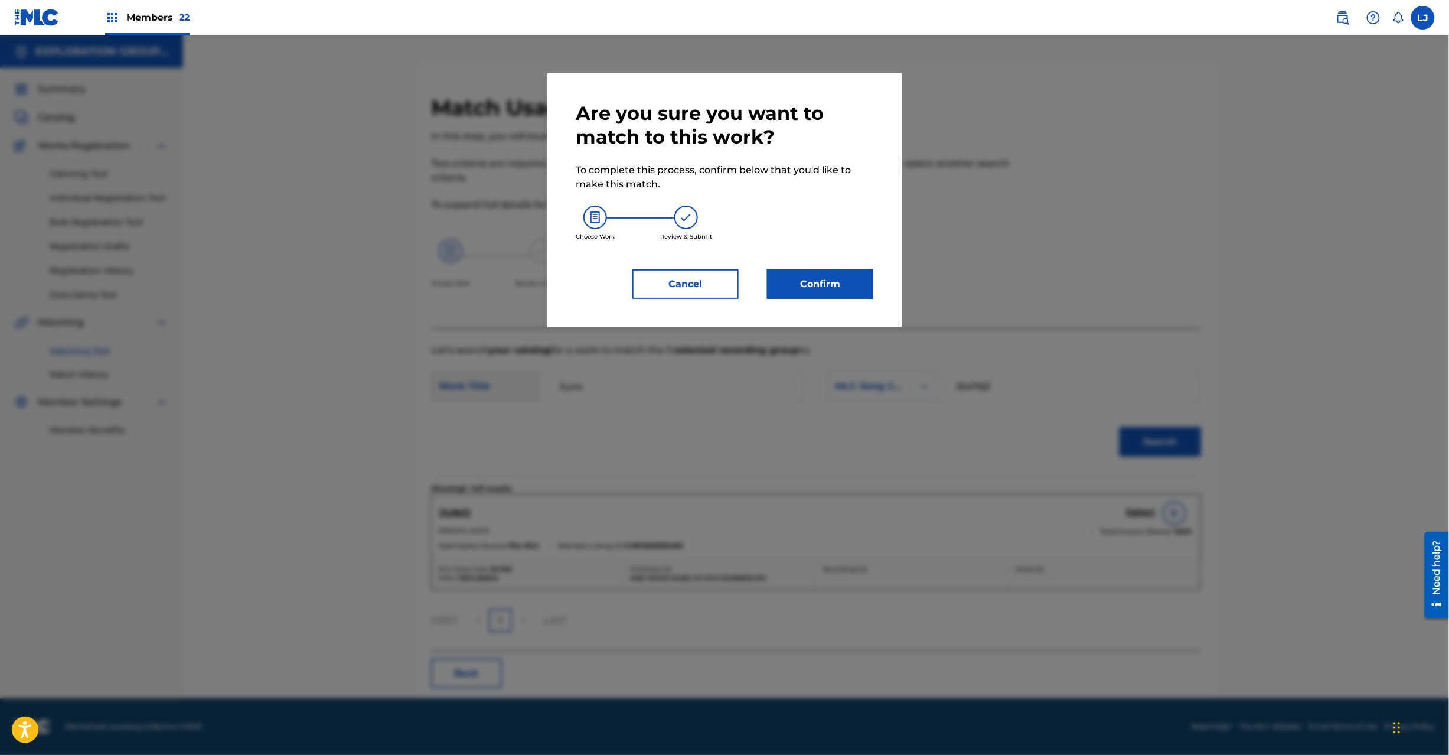
click at [773, 272] on button "Confirm" at bounding box center [820, 284] width 106 height 30
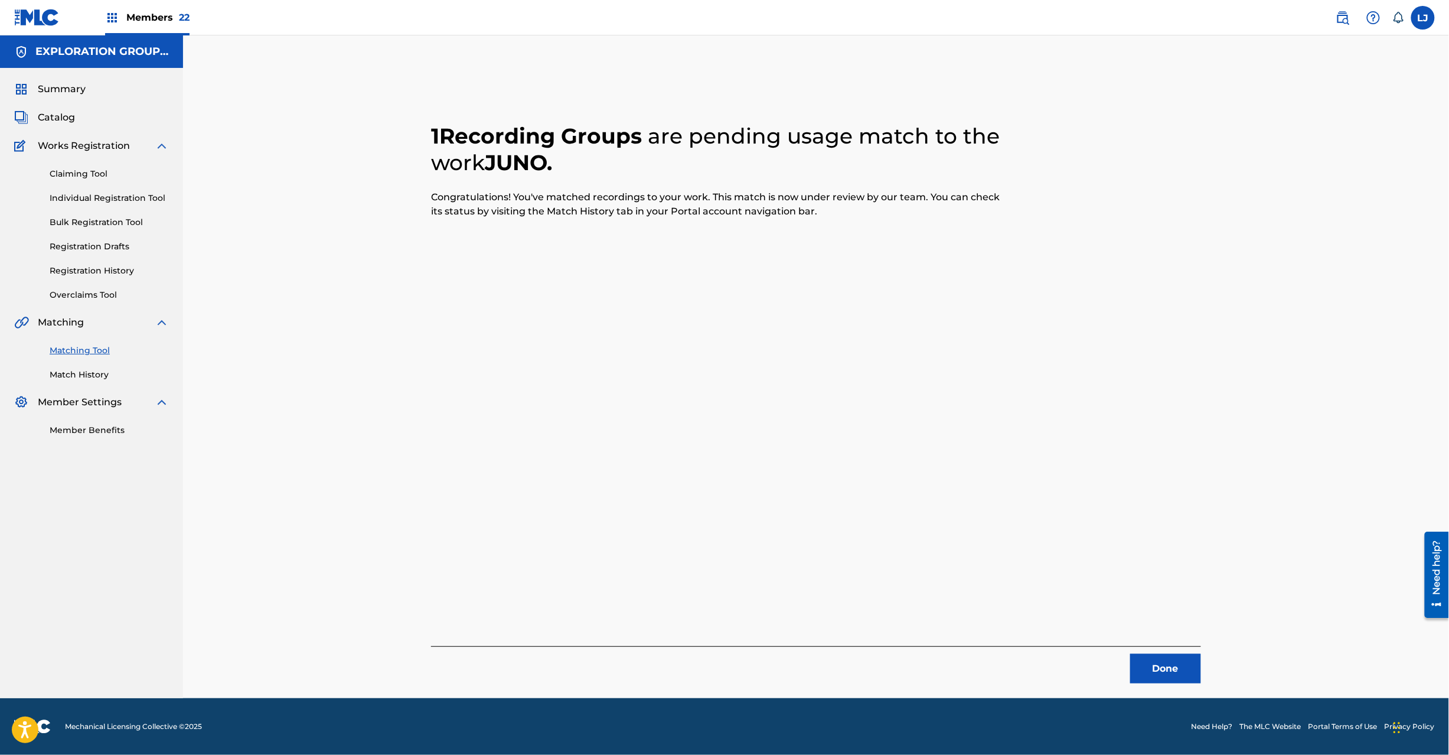
click at [1170, 667] on button "Done" at bounding box center [1166, 669] width 71 height 30
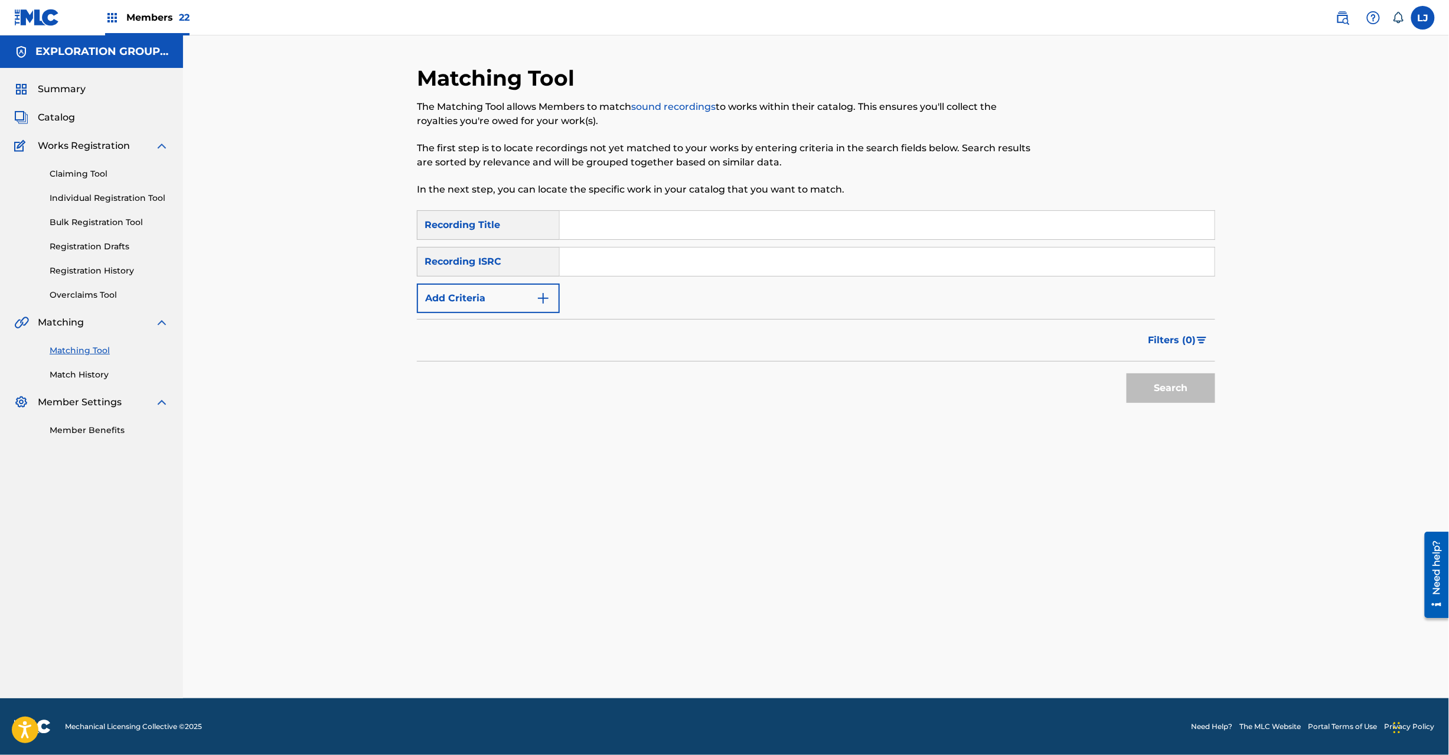
click at [631, 266] on input "Search Form" at bounding box center [887, 261] width 655 height 28
paste input "JPD101550551|JPD101550527"
click at [672, 253] on input "JPD101550551|JPD101550527" at bounding box center [887, 261] width 655 height 28
type input "JPD101550551"
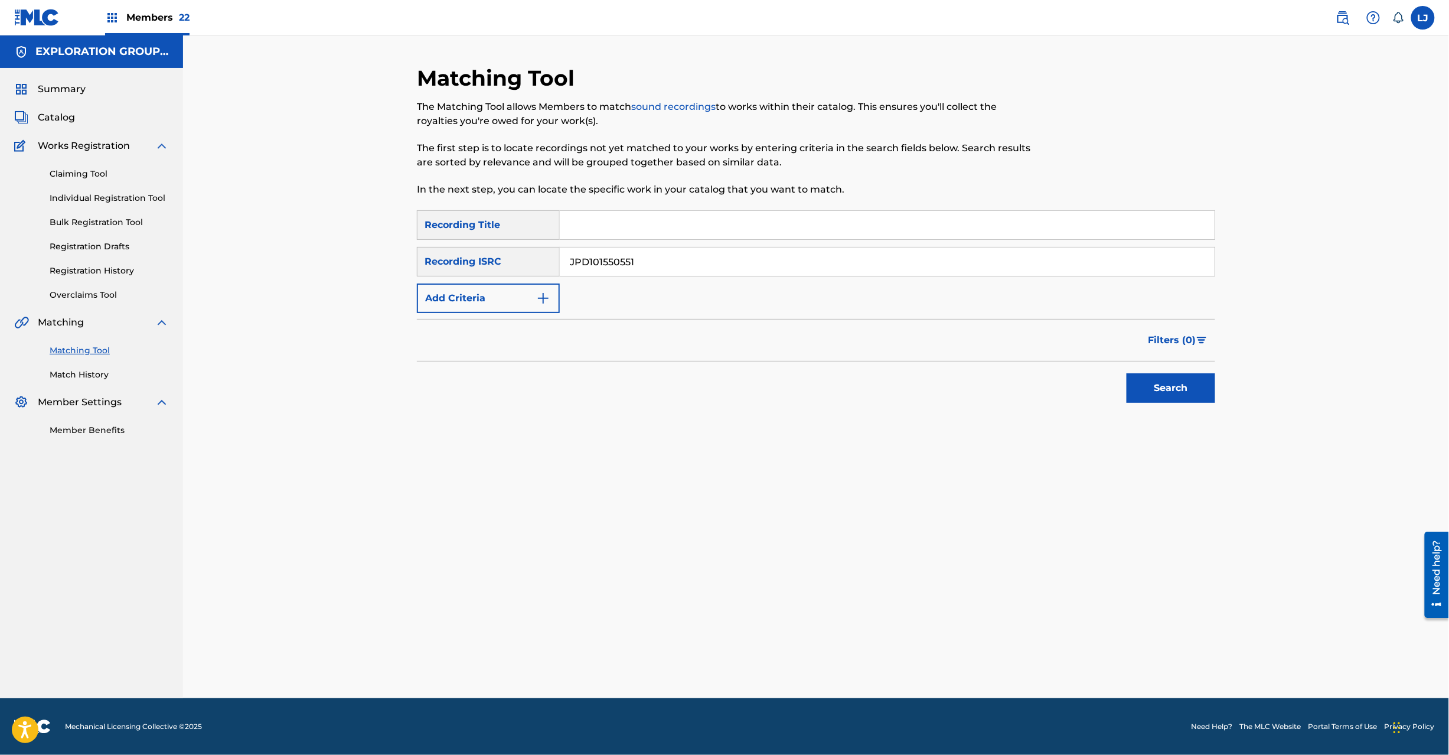
click at [1156, 376] on button "Search" at bounding box center [1171, 388] width 89 height 30
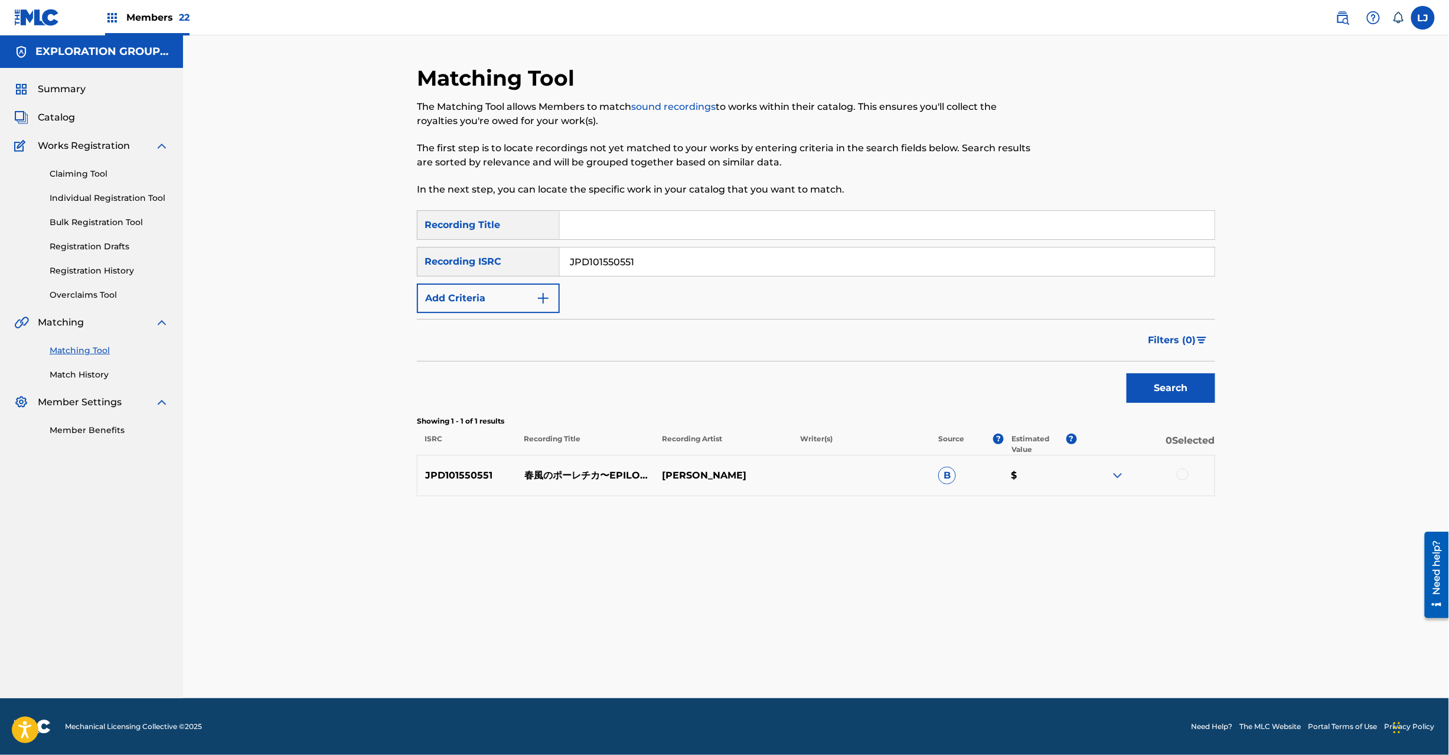
click at [570, 473] on p "春風のポーレチカ〜EPILOGUE〜" at bounding box center [586, 475] width 138 height 14
copy p "春風のポーレチカ〜EPILOGUE〜"
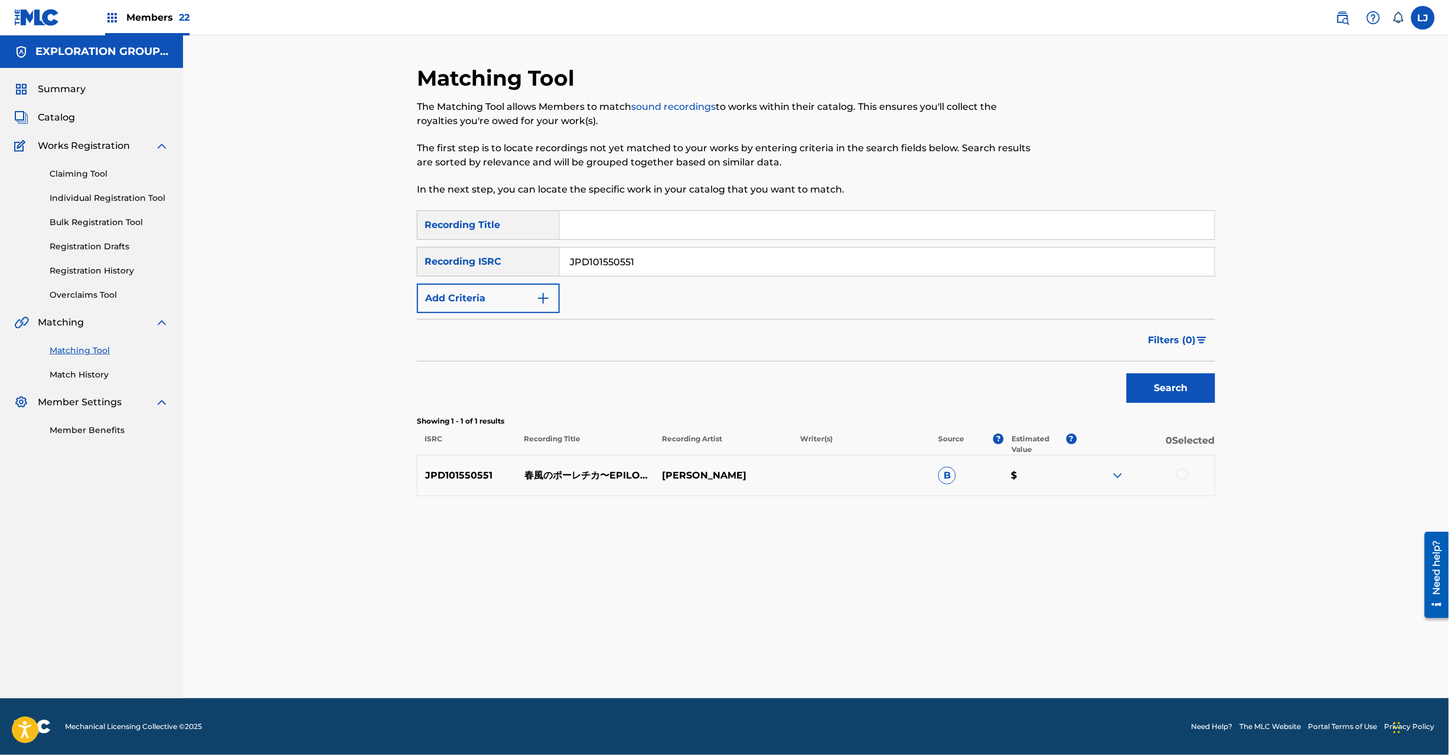
click at [1191, 473] on div at bounding box center [1146, 475] width 138 height 14
click at [1190, 473] on div at bounding box center [1146, 475] width 138 height 14
click at [1187, 473] on div at bounding box center [1183, 474] width 12 height 12
click at [836, 659] on button "Match 1 Group" at bounding box center [830, 659] width 131 height 30
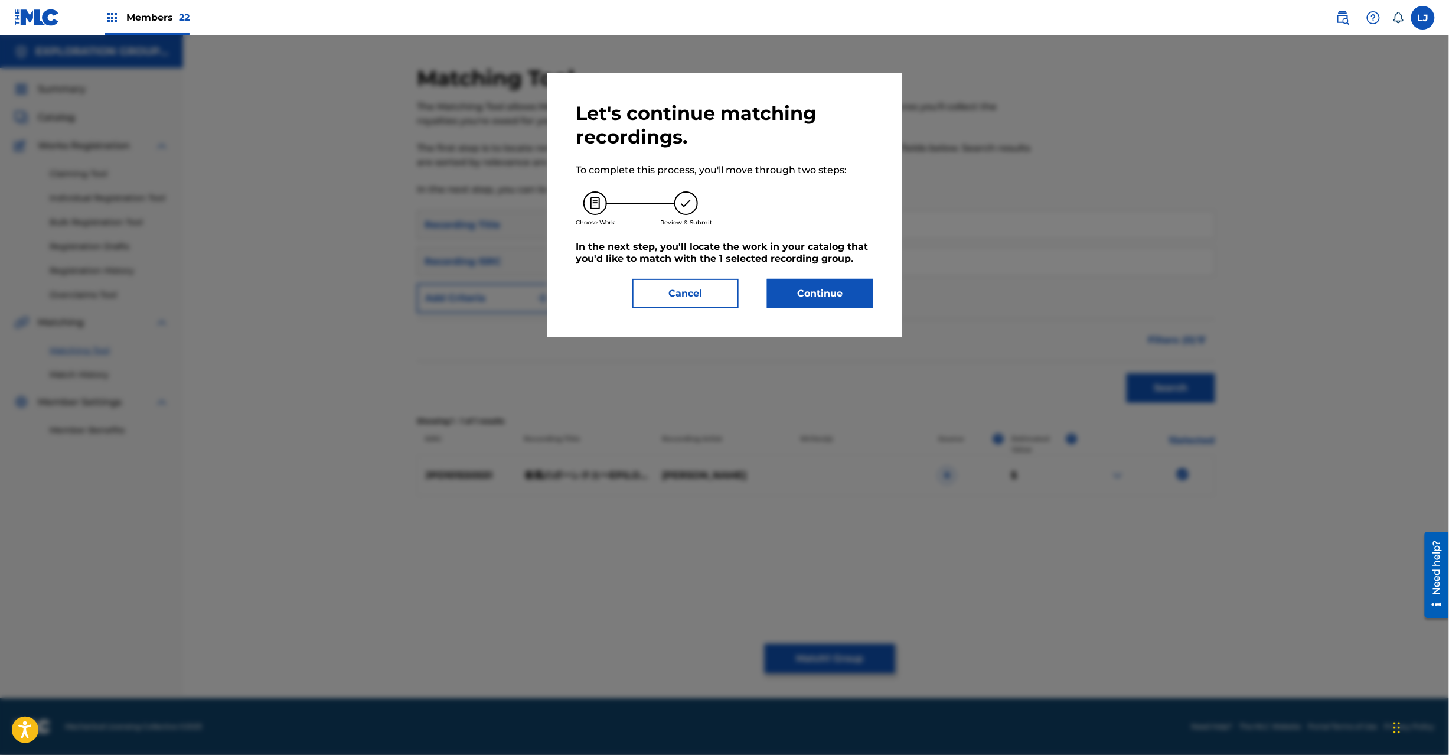
click at [799, 301] on button "Continue" at bounding box center [820, 294] width 106 height 30
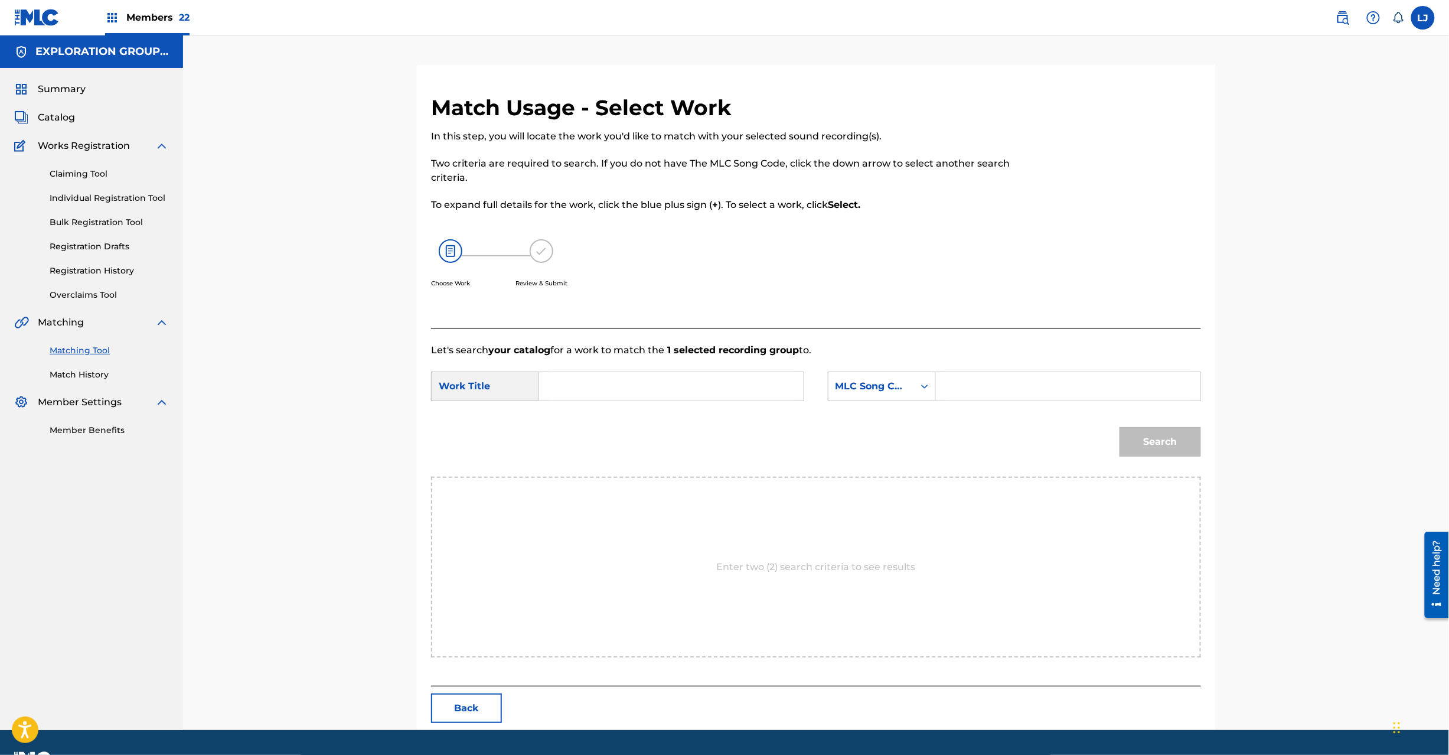
click at [621, 379] on input "Search Form" at bounding box center [671, 386] width 245 height 28
drag, startPoint x: 582, startPoint y: 379, endPoint x: 610, endPoint y: 384, distance: 27.6
click at [582, 380] on input "Search Form" at bounding box center [671, 386] width 245 height 28
paste input "Harukazeno Poorechika HQ3YBU"
click at [709, 381] on input "Harukazeno Poorechika HQ3YBU" at bounding box center [671, 386] width 245 height 28
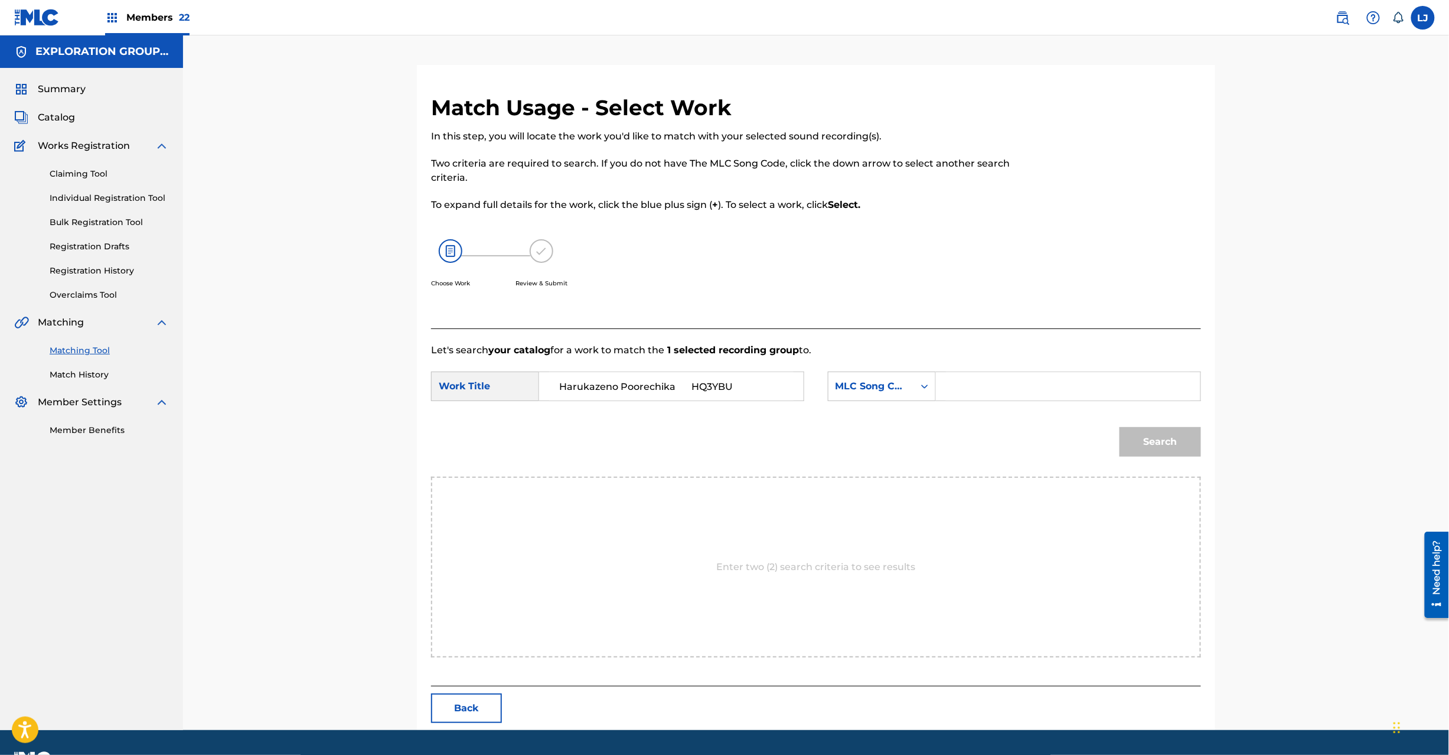
click at [709, 381] on input "Harukazeno Poorechika HQ3YBU" at bounding box center [671, 386] width 245 height 28
type input "Harukazeno Poorechika"
click at [989, 376] on input "Search Form" at bounding box center [1068, 386] width 245 height 28
paste input "HQ3YBU"
type input "HQ3YBU"
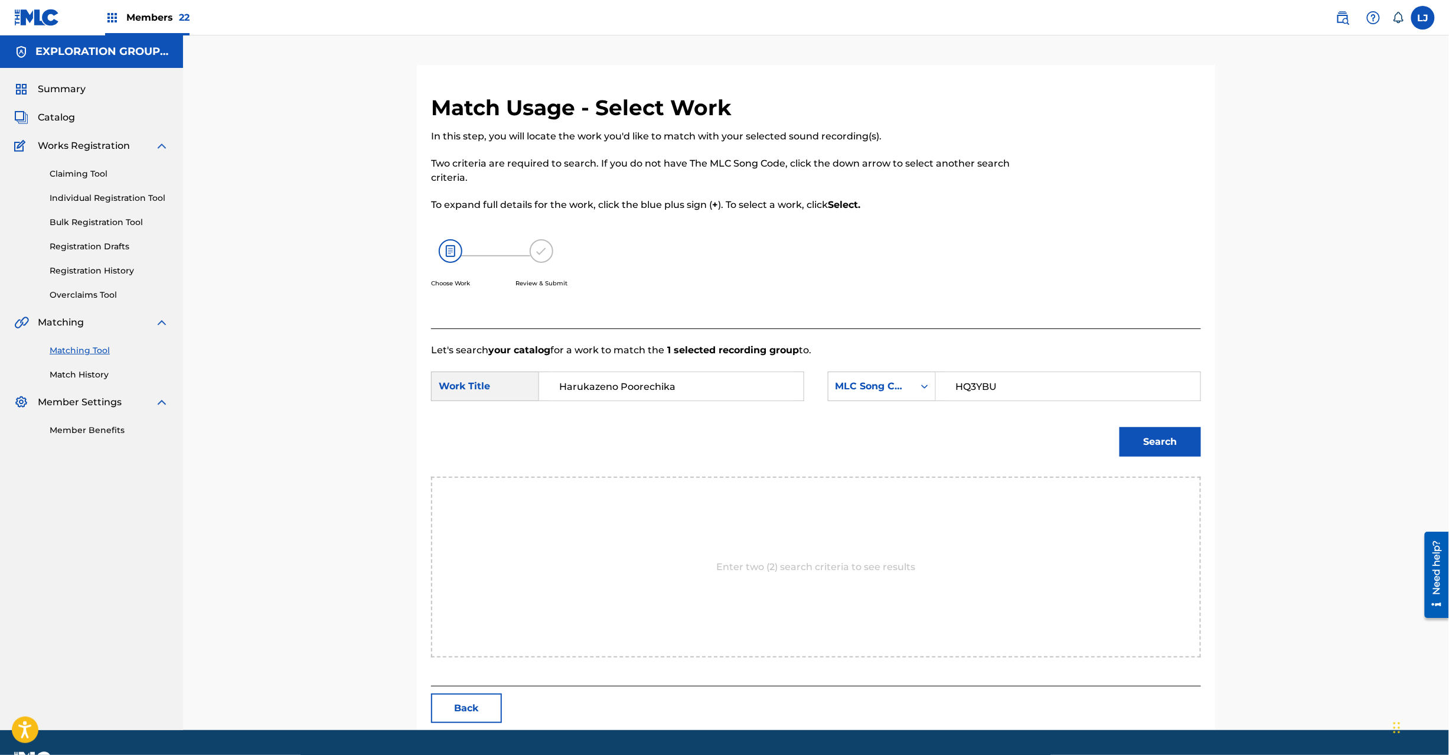
click at [1151, 445] on button "Search" at bounding box center [1161, 442] width 82 height 30
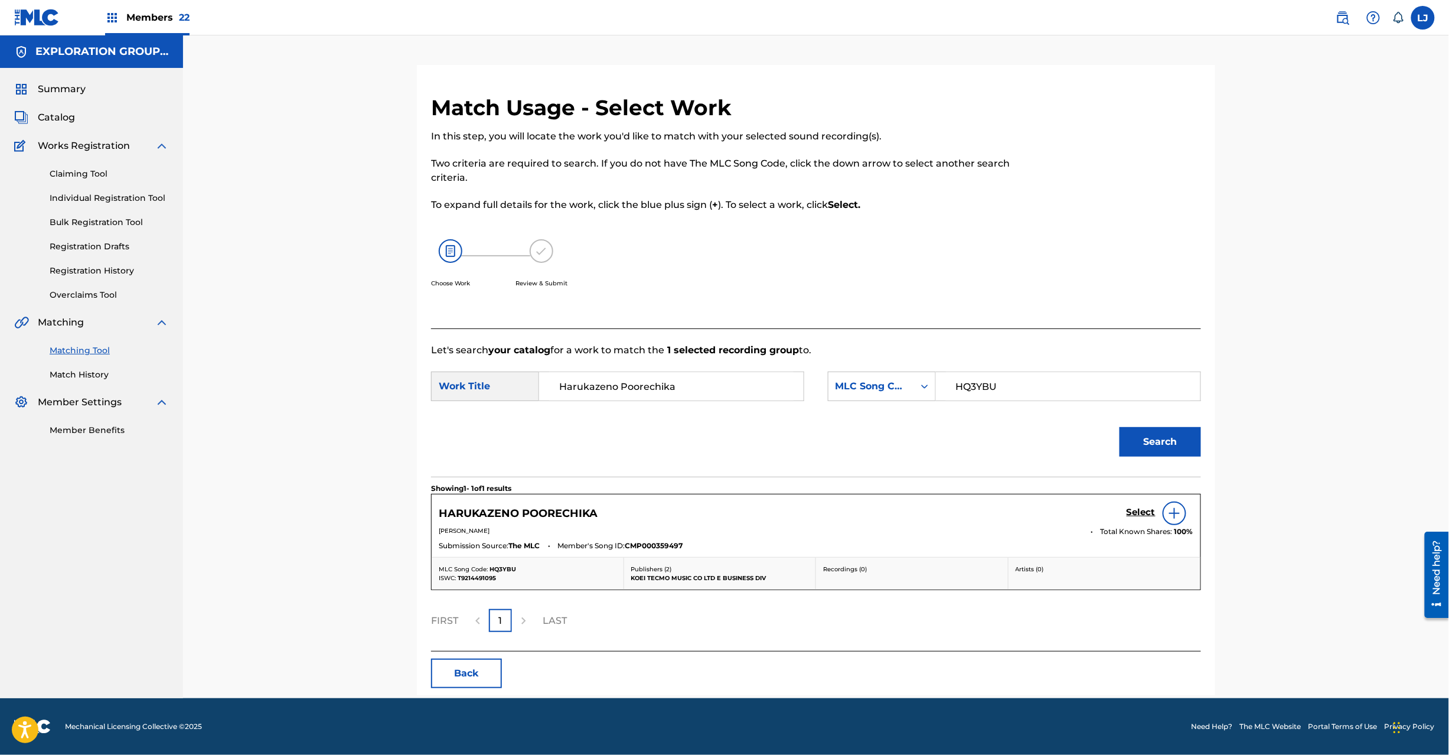
click at [1142, 504] on div "Select" at bounding box center [1160, 513] width 67 height 24
click at [1137, 508] on h5 "Select" at bounding box center [1141, 512] width 29 height 11
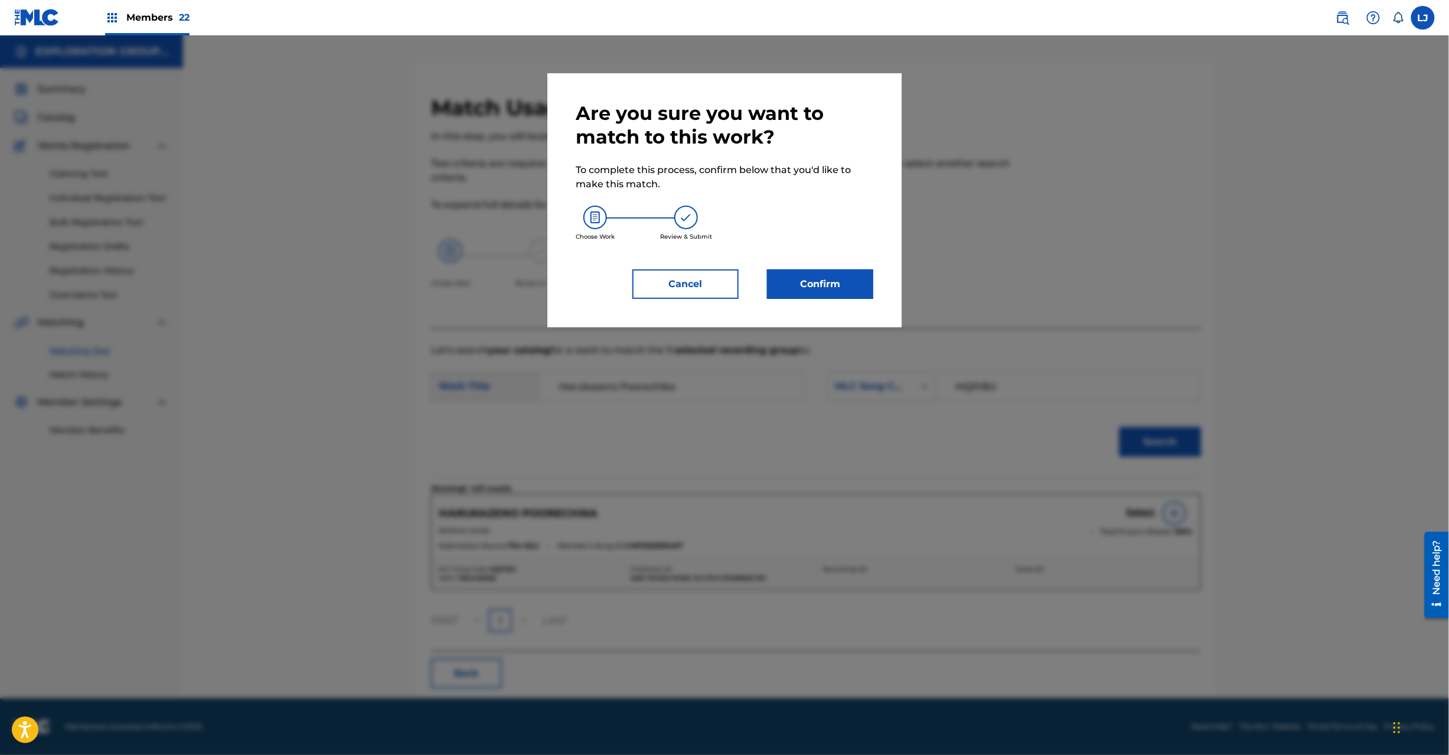
click at [790, 279] on button "Confirm" at bounding box center [820, 284] width 106 height 30
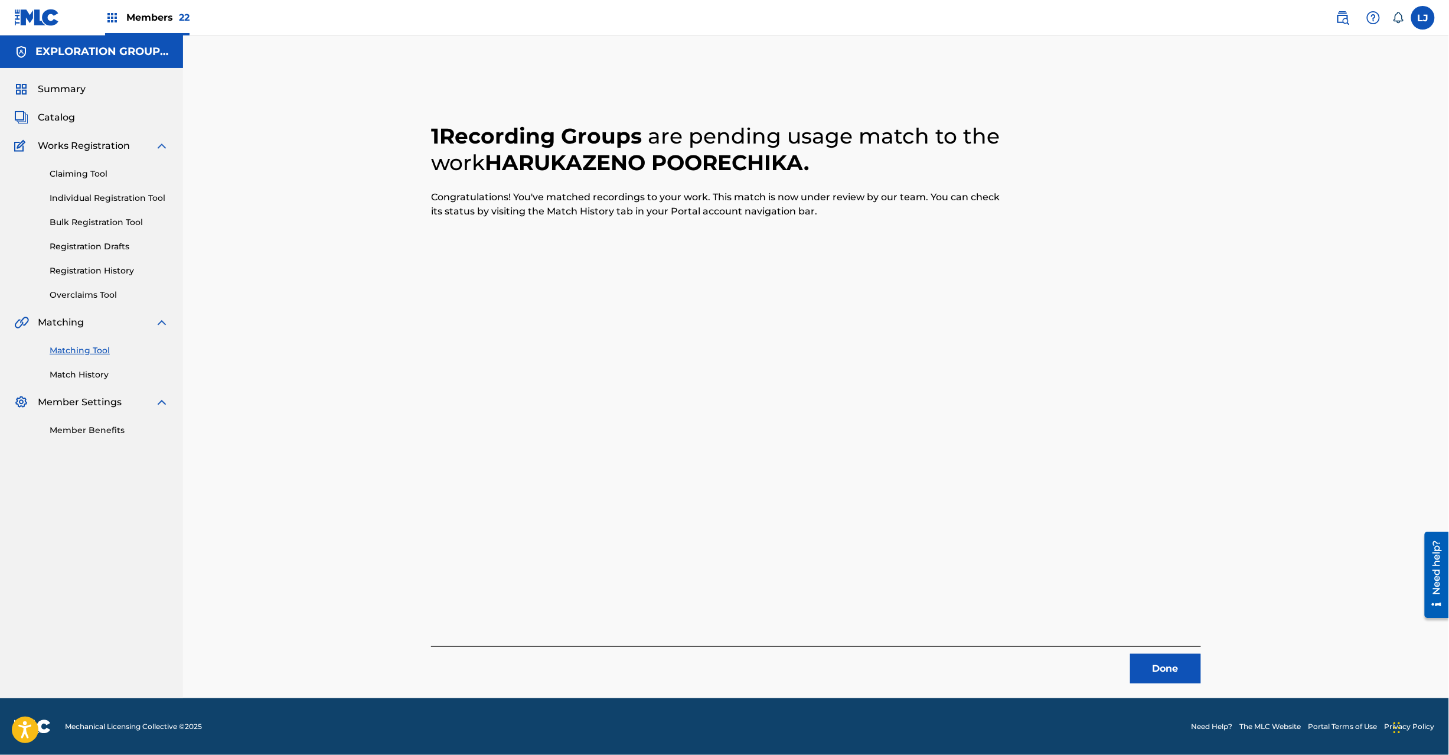
click at [1182, 665] on button "Done" at bounding box center [1166, 669] width 71 height 30
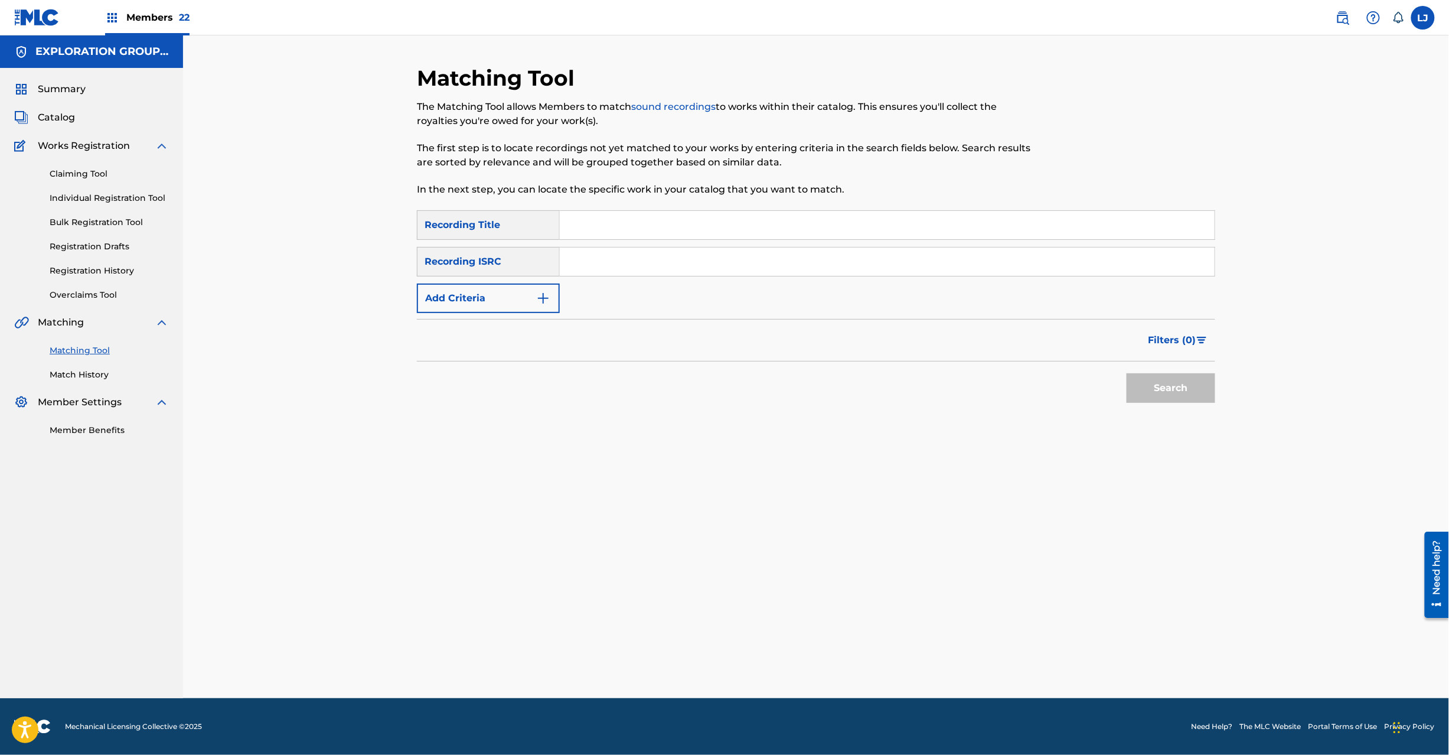
click at [654, 260] on input "Search Form" at bounding box center [887, 261] width 655 height 28
paste input "JPD101550551|JPD101550527"
click at [623, 270] on input "JPD101550551|JPD101550527" at bounding box center [887, 261] width 655 height 28
type input "JPD101550527"
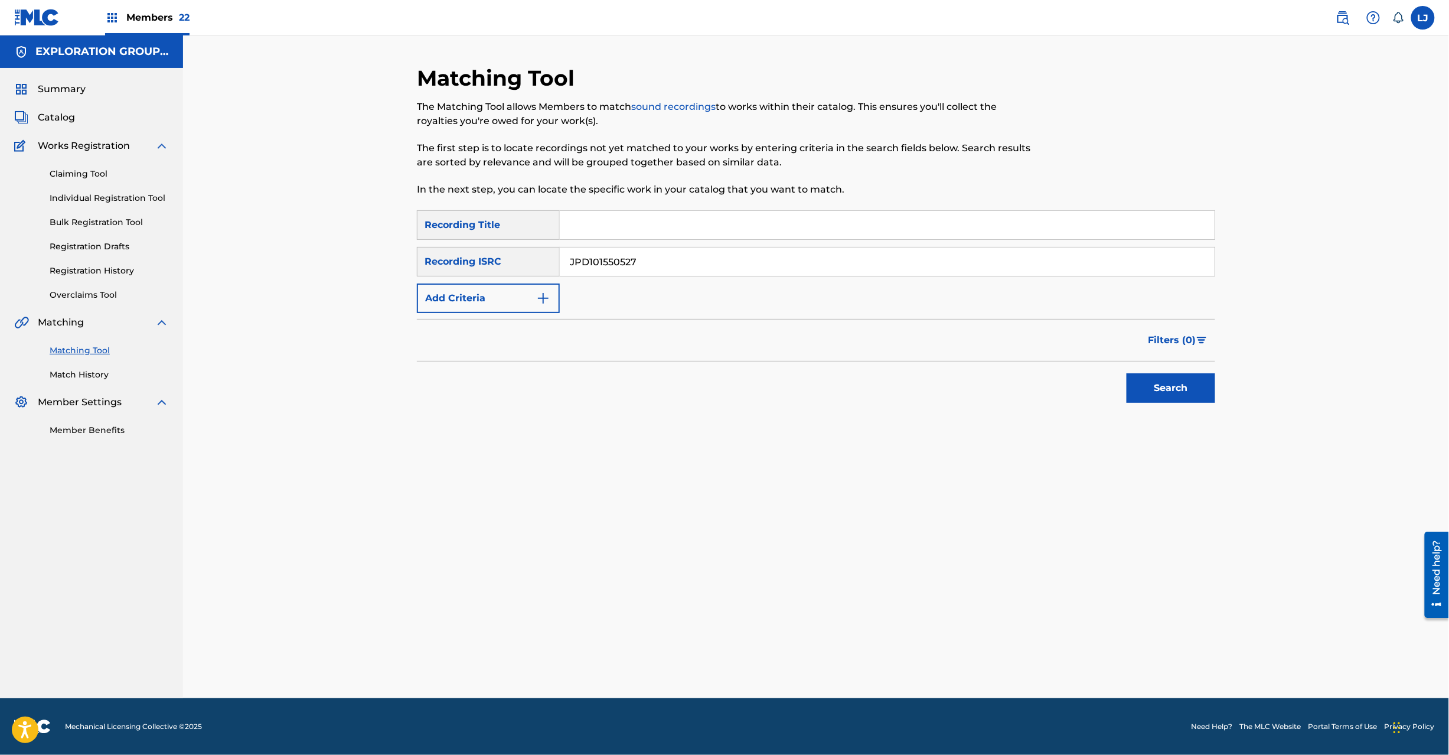
click at [1144, 387] on button "Search" at bounding box center [1171, 388] width 89 height 30
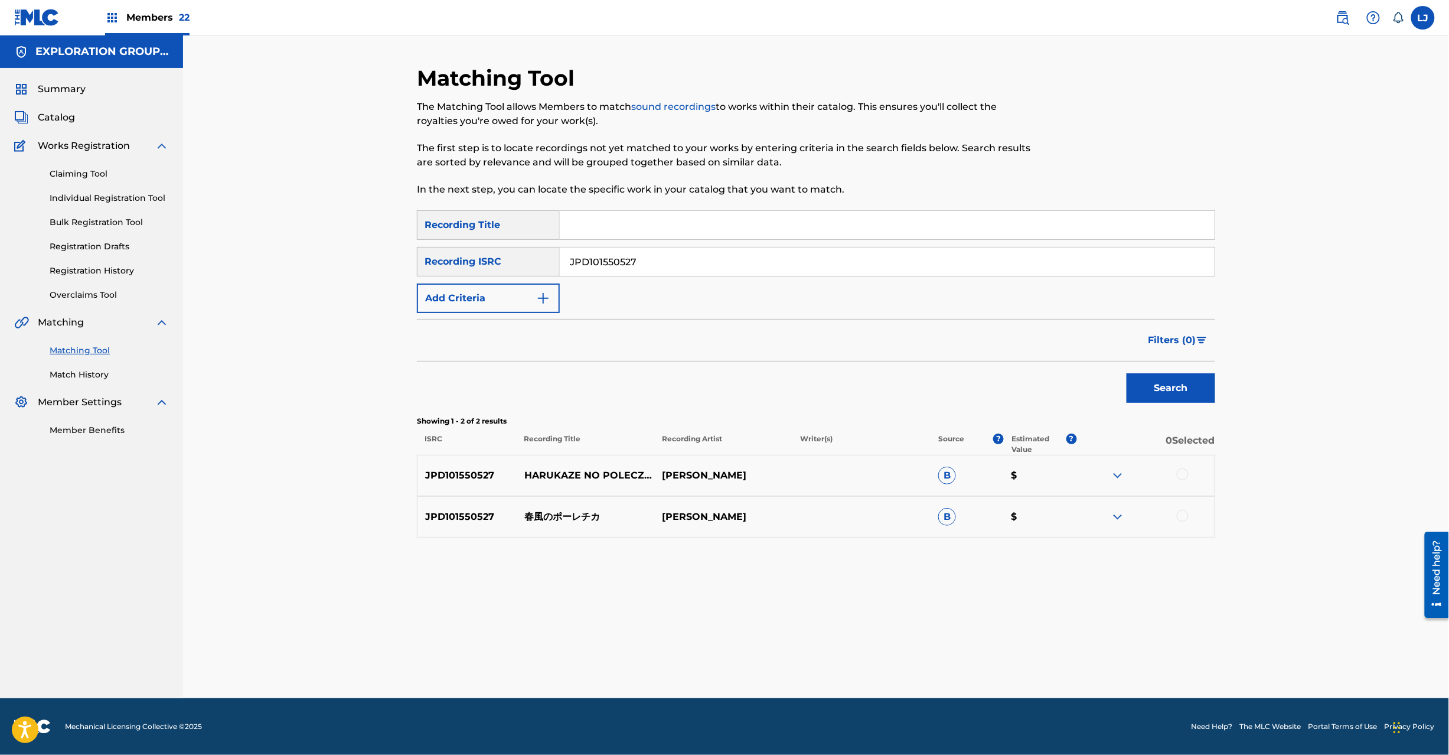
click at [575, 509] on div "JPD101550527 春風のポーレチカ [PERSON_NAME] B $" at bounding box center [816, 516] width 799 height 41
copy p "春風のポーレチカ"
click at [1182, 513] on div at bounding box center [1183, 516] width 12 height 12
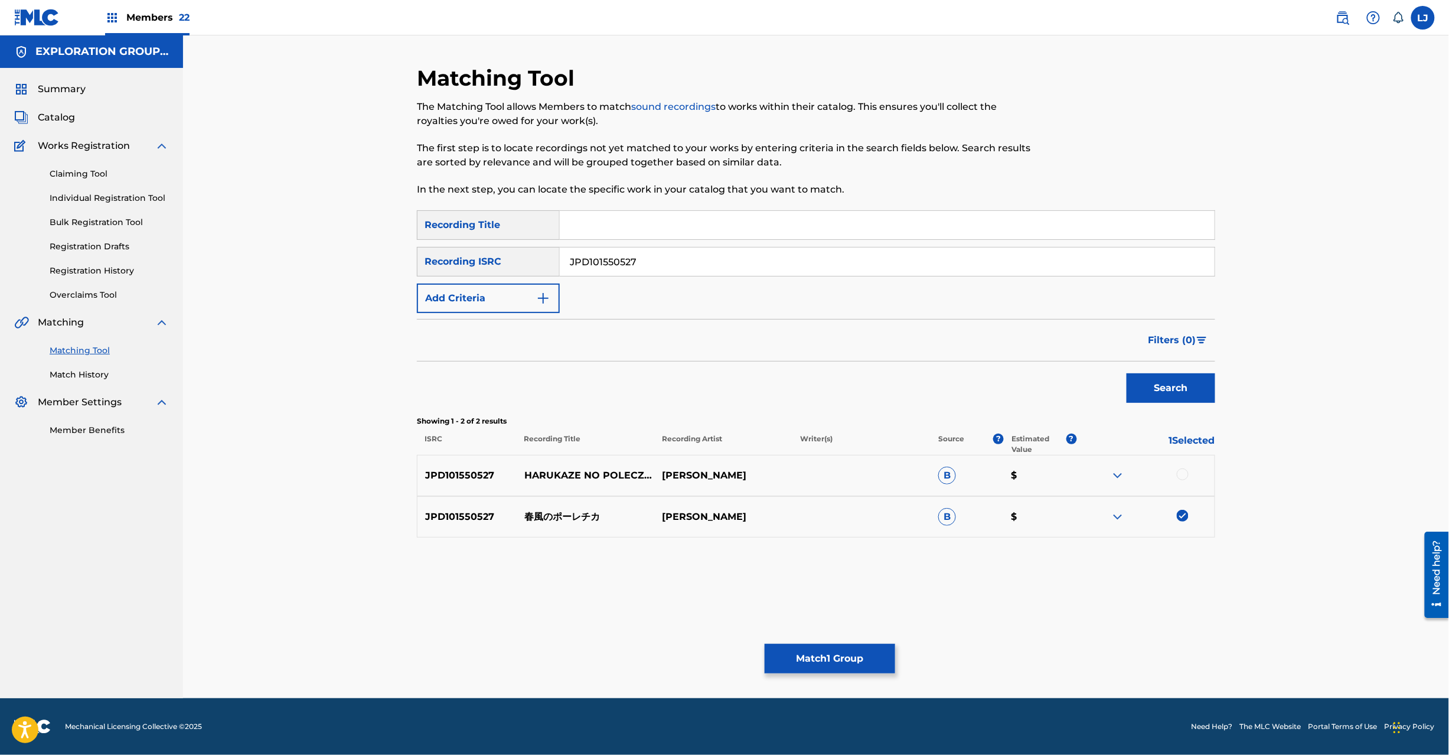
click at [816, 657] on button "Match 1 Group" at bounding box center [830, 659] width 131 height 30
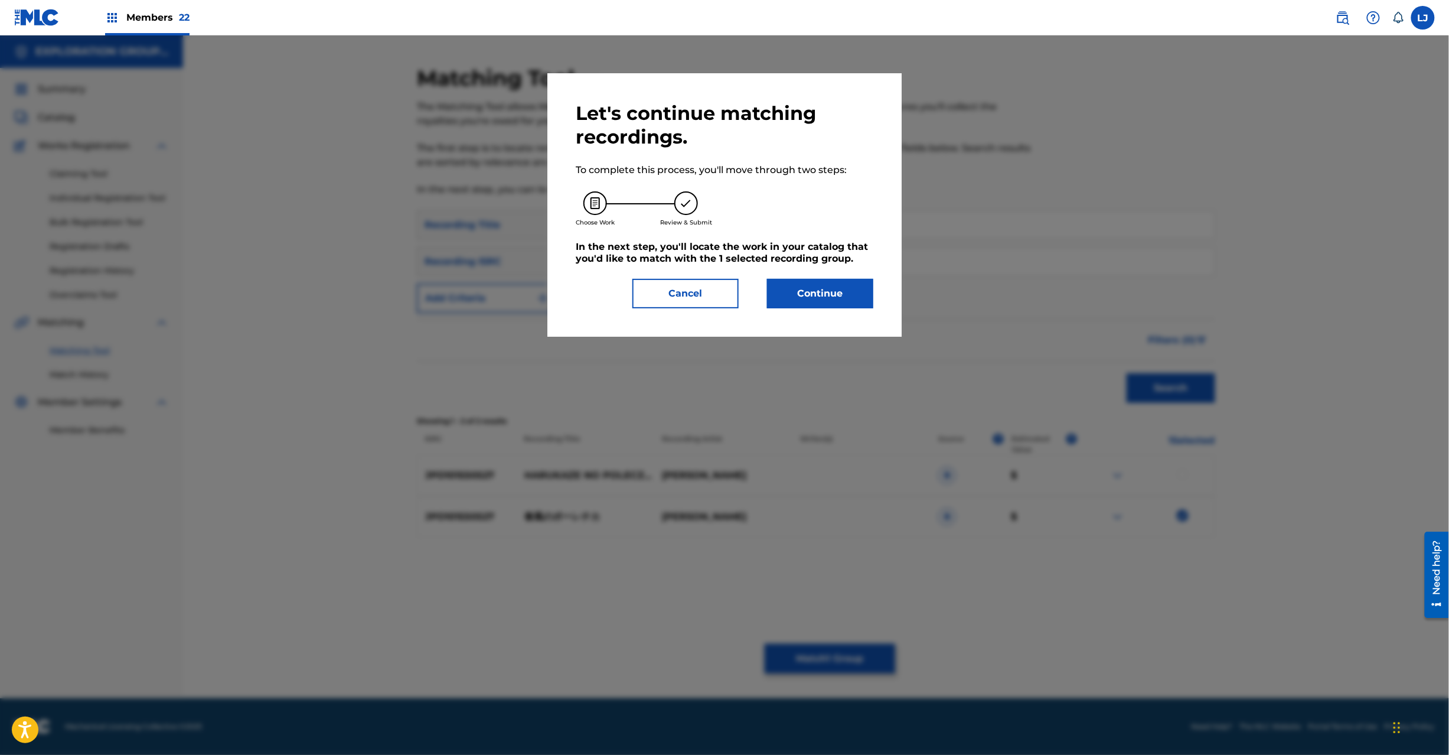
click at [859, 284] on button "Continue" at bounding box center [820, 294] width 106 height 30
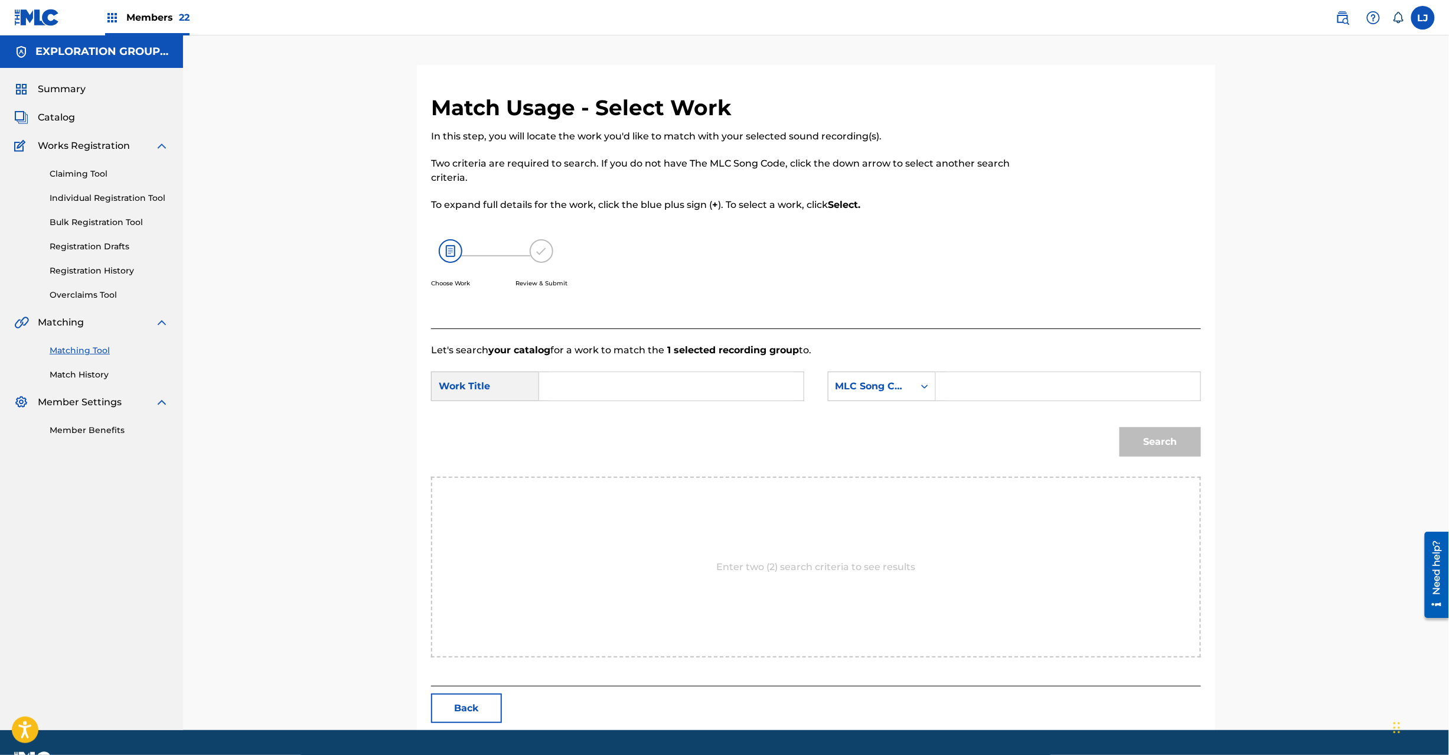
click at [659, 362] on form "SearchWithCriteria7622d3f2-6b77-4b47-a015-63427f9b9ceb Work Title SearchWithCri…" at bounding box center [816, 416] width 770 height 119
click at [643, 389] on input "Search Form" at bounding box center [671, 386] width 245 height 28
paste input "Harukazeno Poorechika HQ3YBU"
click at [690, 384] on input "Harukazeno Poorechika HQ3YBU" at bounding box center [671, 386] width 245 height 28
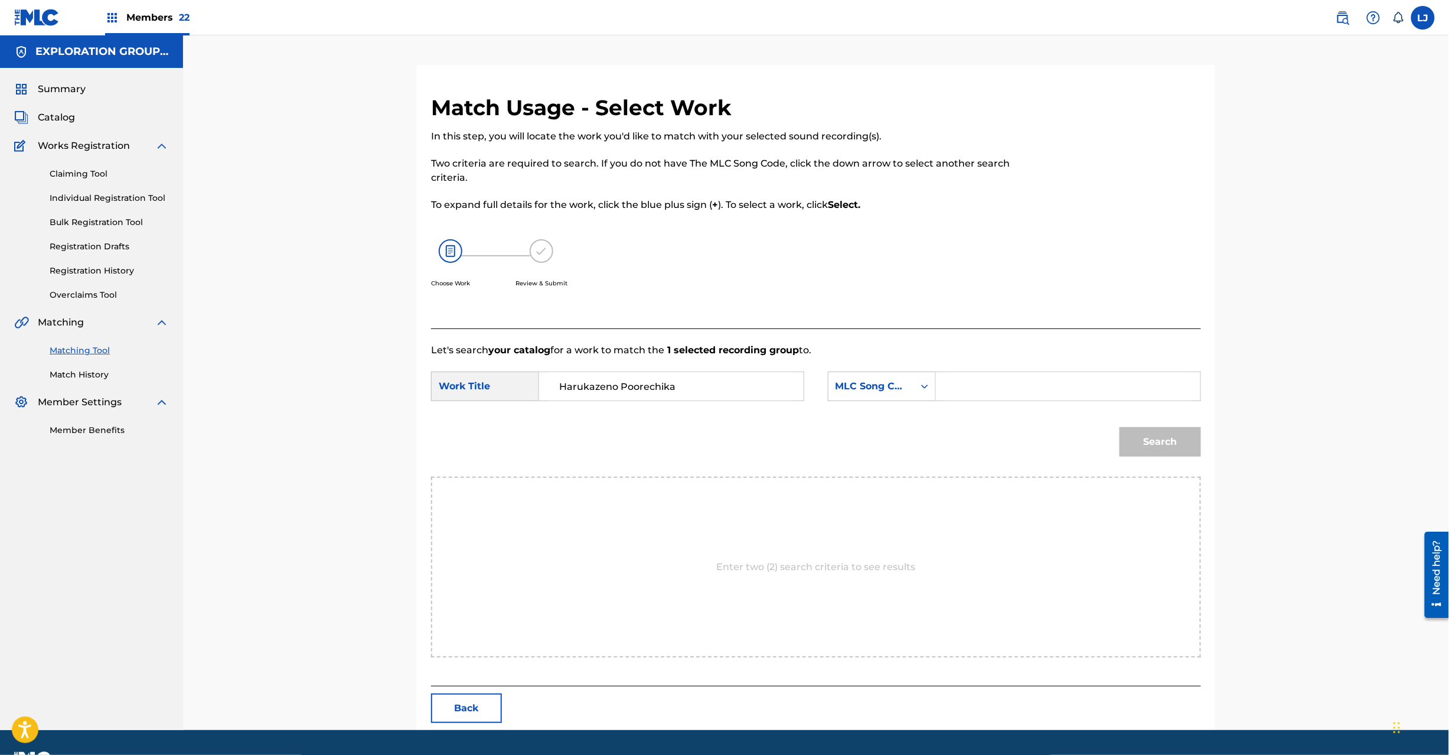
type input "Harukazeno Poorechika"
click at [990, 399] on input "Search Form" at bounding box center [1068, 386] width 245 height 28
paste input "HQ3YBU"
type input "HQ3YBU"
click at [1164, 461] on div "Search" at bounding box center [1157, 438] width 87 height 47
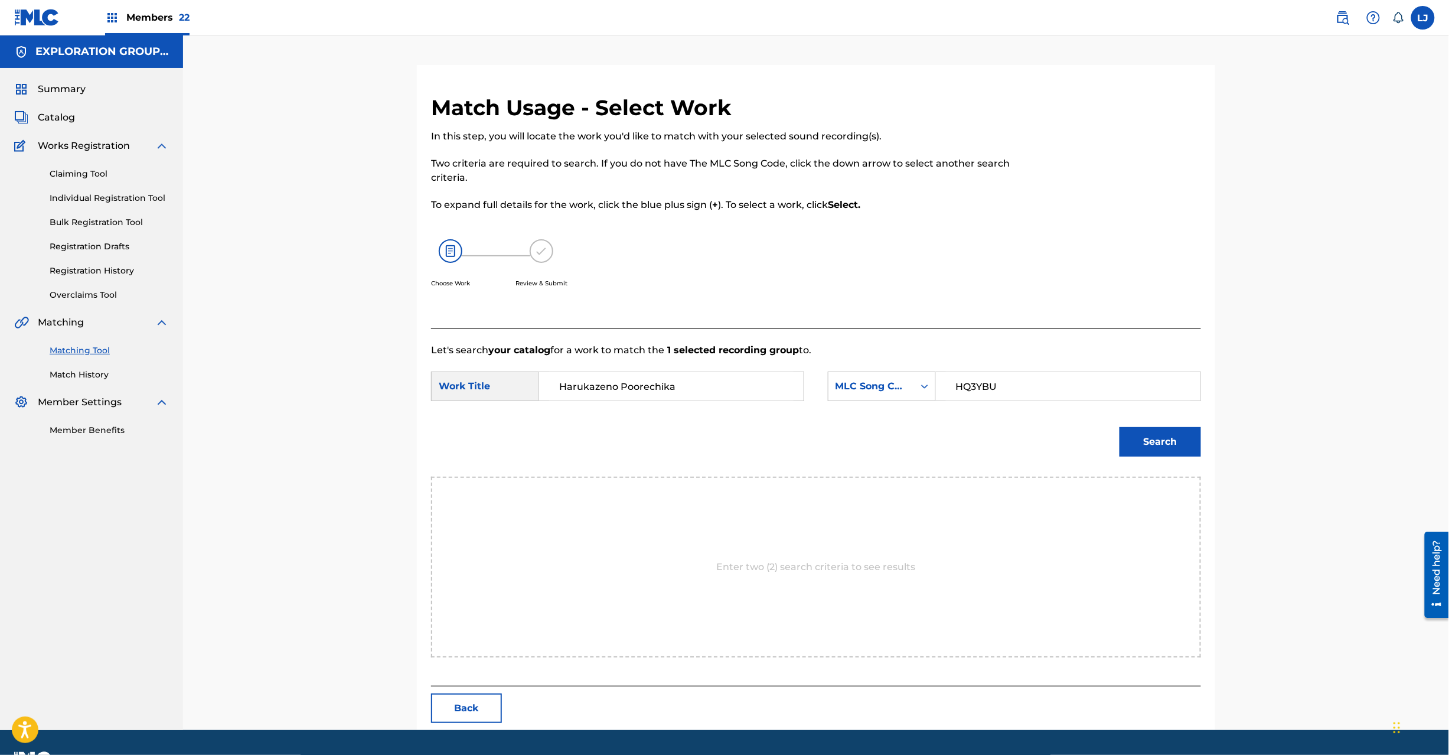
click at [1165, 442] on button "Search" at bounding box center [1161, 442] width 82 height 30
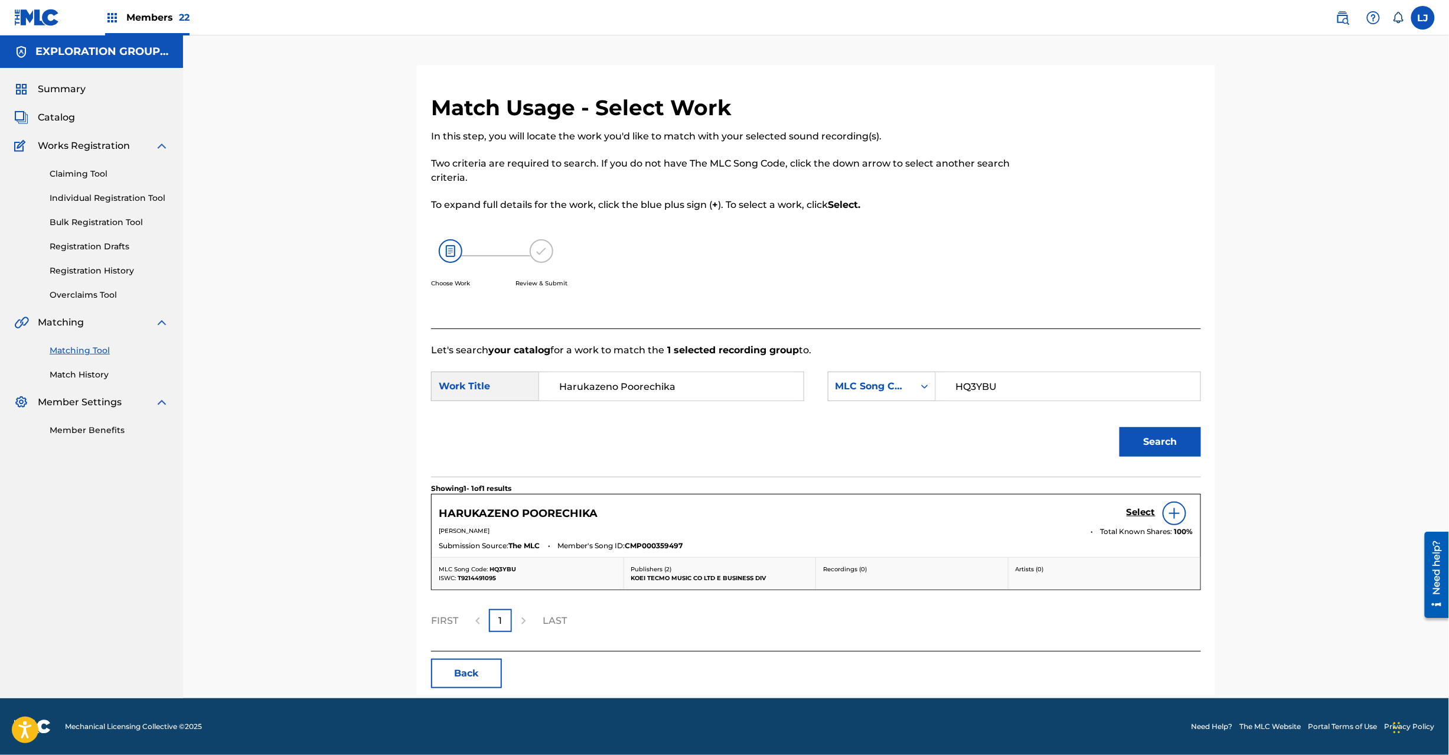
click at [1133, 516] on h5 "Select" at bounding box center [1141, 512] width 29 height 11
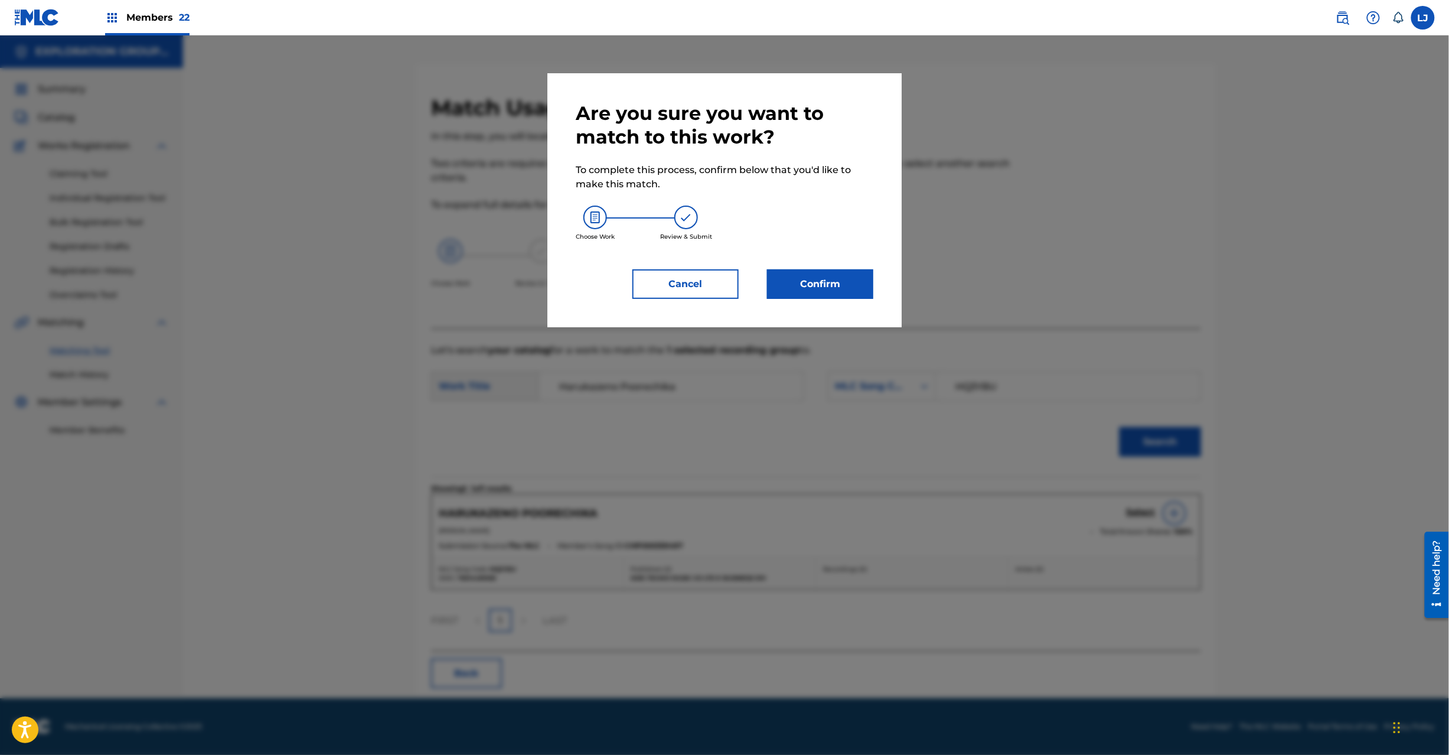
click at [787, 276] on button "Confirm" at bounding box center [820, 284] width 106 height 30
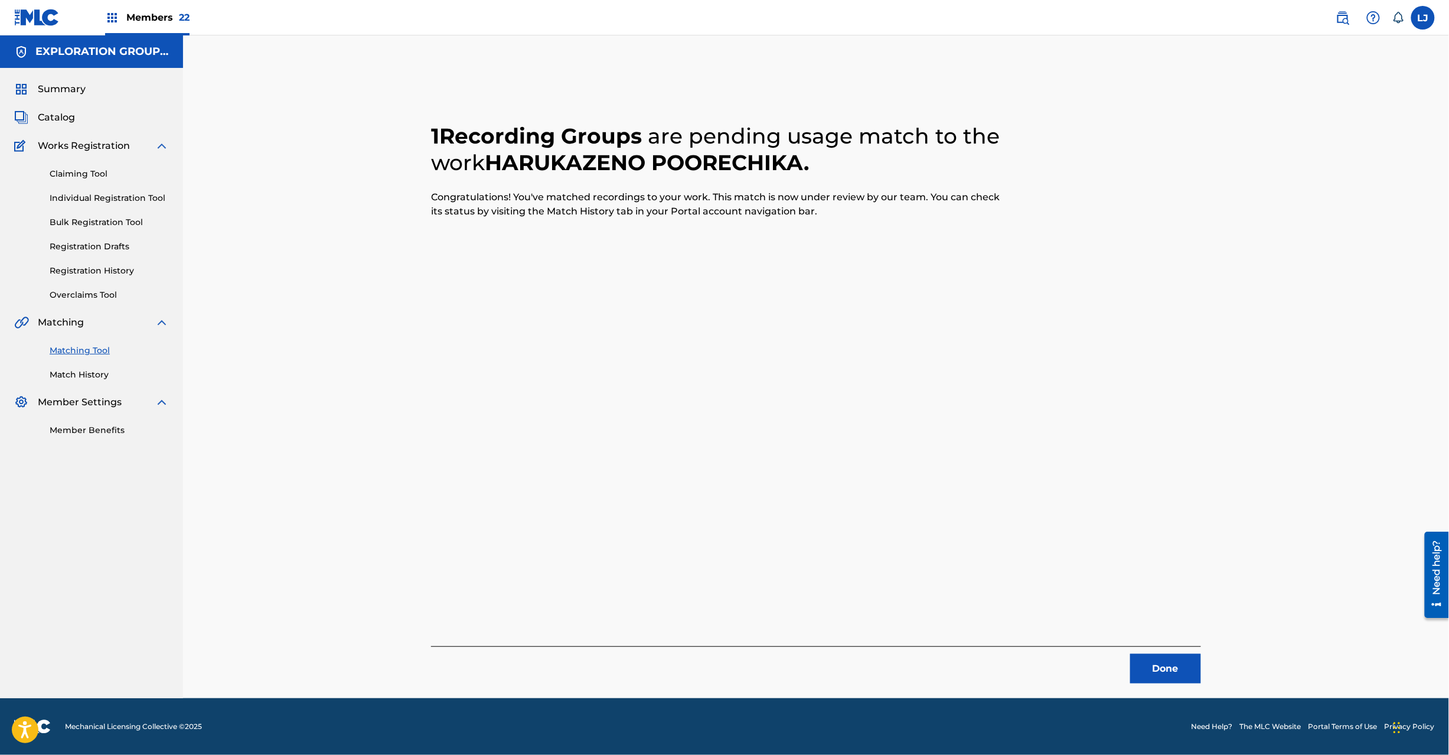
click at [1194, 673] on button "Done" at bounding box center [1166, 669] width 71 height 30
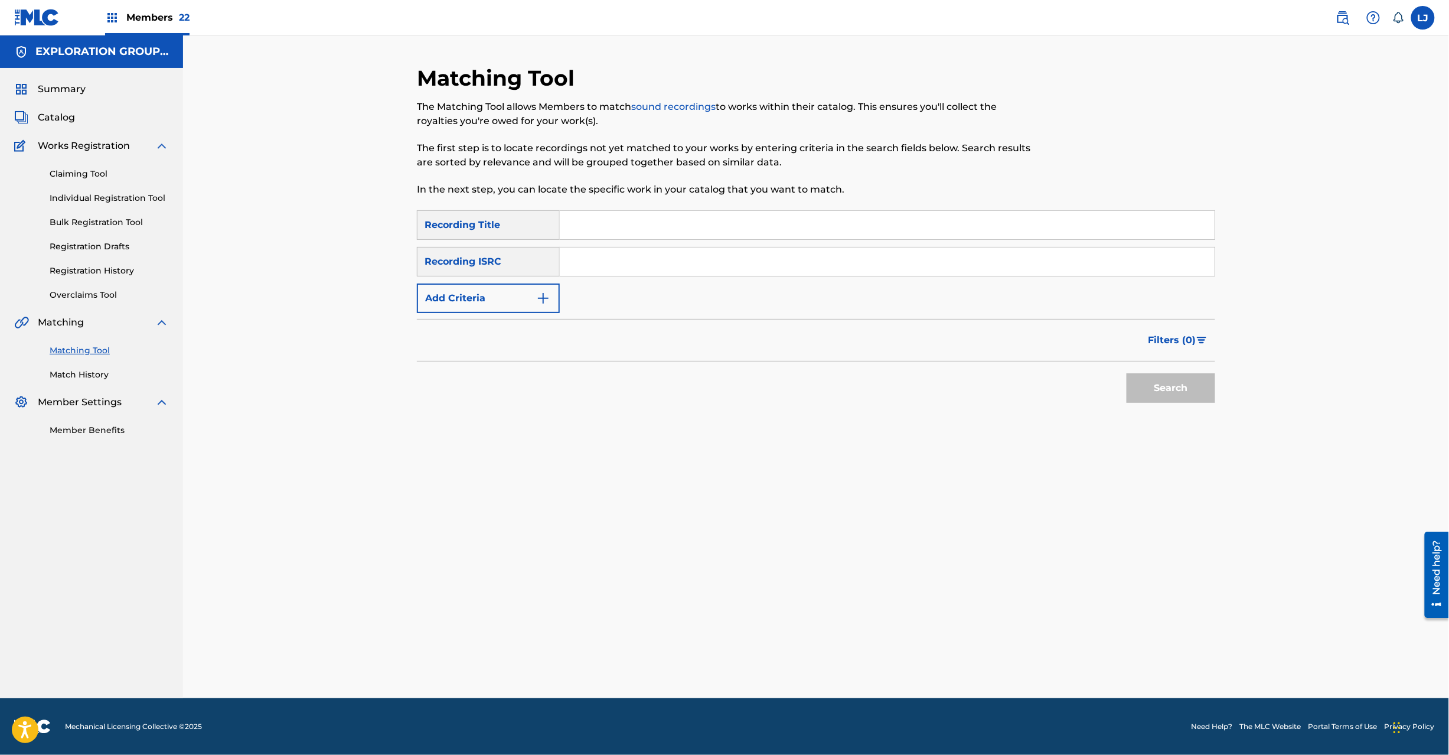
click at [615, 252] on input "Search Form" at bounding box center [887, 261] width 655 height 28
paste input "JPD101550551|JPD101550527"
click at [710, 269] on input "JPD101550551|JPD101550527" at bounding box center [887, 261] width 655 height 28
click at [653, 256] on input "JPD101550551|JPD101550527" at bounding box center [887, 261] width 655 height 28
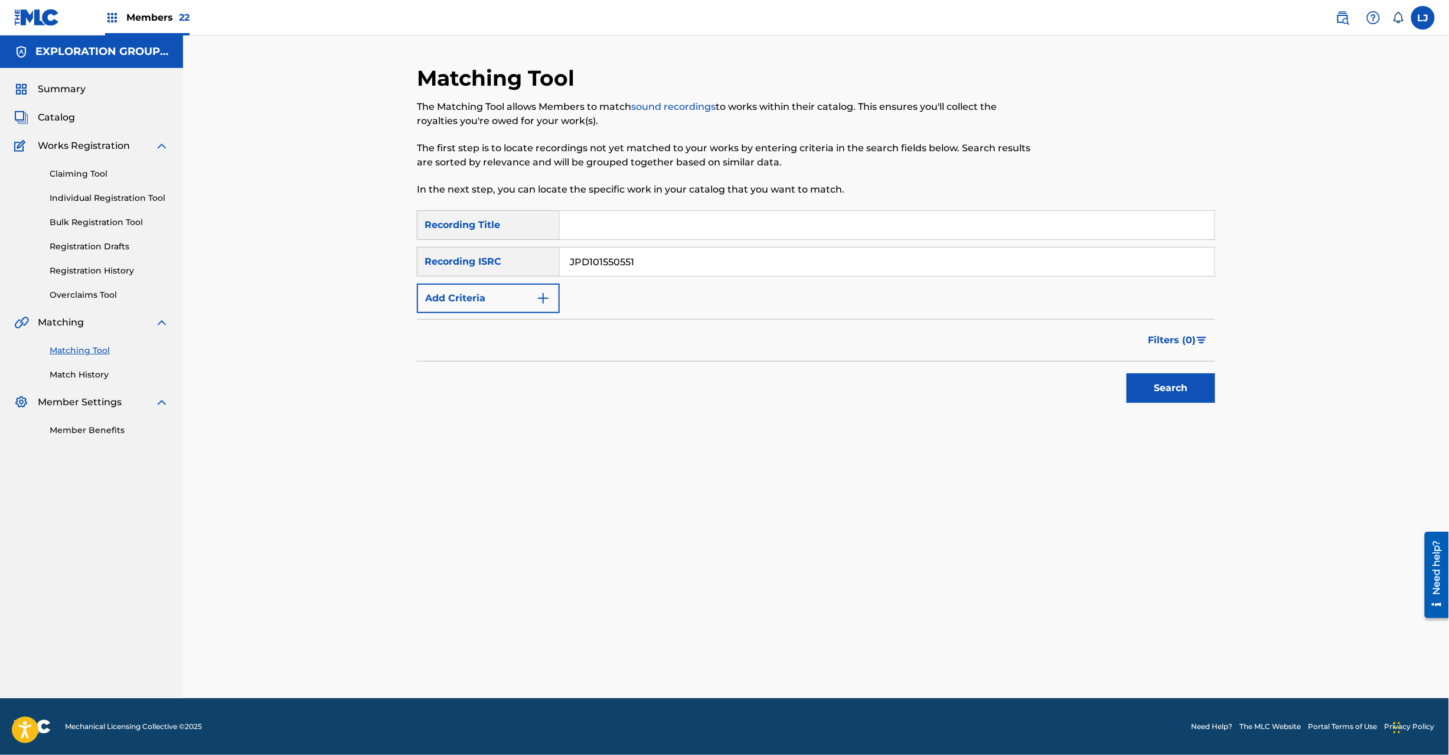
click at [1147, 402] on button "Search" at bounding box center [1171, 388] width 89 height 30
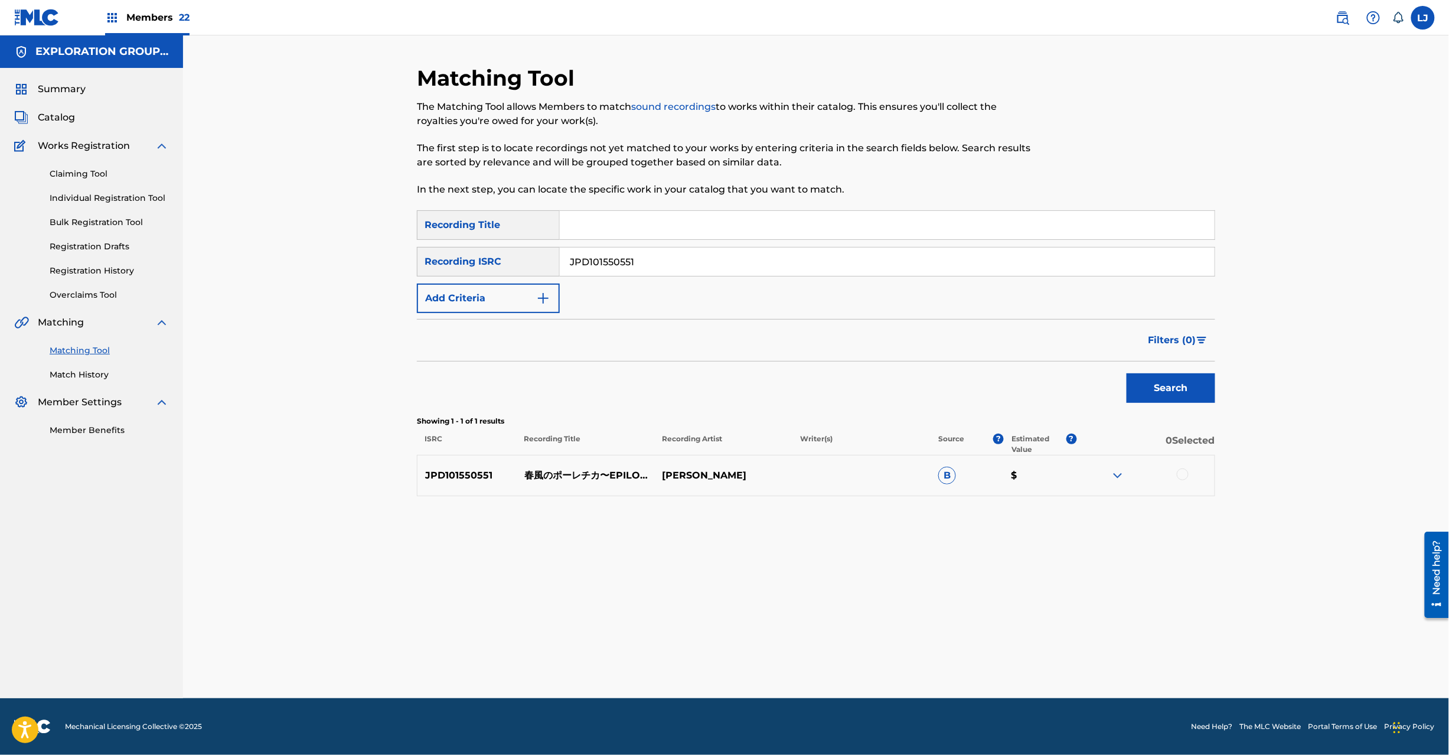
click at [634, 266] on input "JPD101550551" at bounding box center [887, 261] width 655 height 28
paste input "28"
click at [634, 266] on input "JPD101550551" at bounding box center [887, 261] width 655 height 28
type input "JPD101550528"
click at [1203, 412] on div "SearchWithCriteria2fbc0ee0-4645-44b0-bae6-5d60fe3b707f Recording Title SearchWi…" at bounding box center [816, 353] width 799 height 286
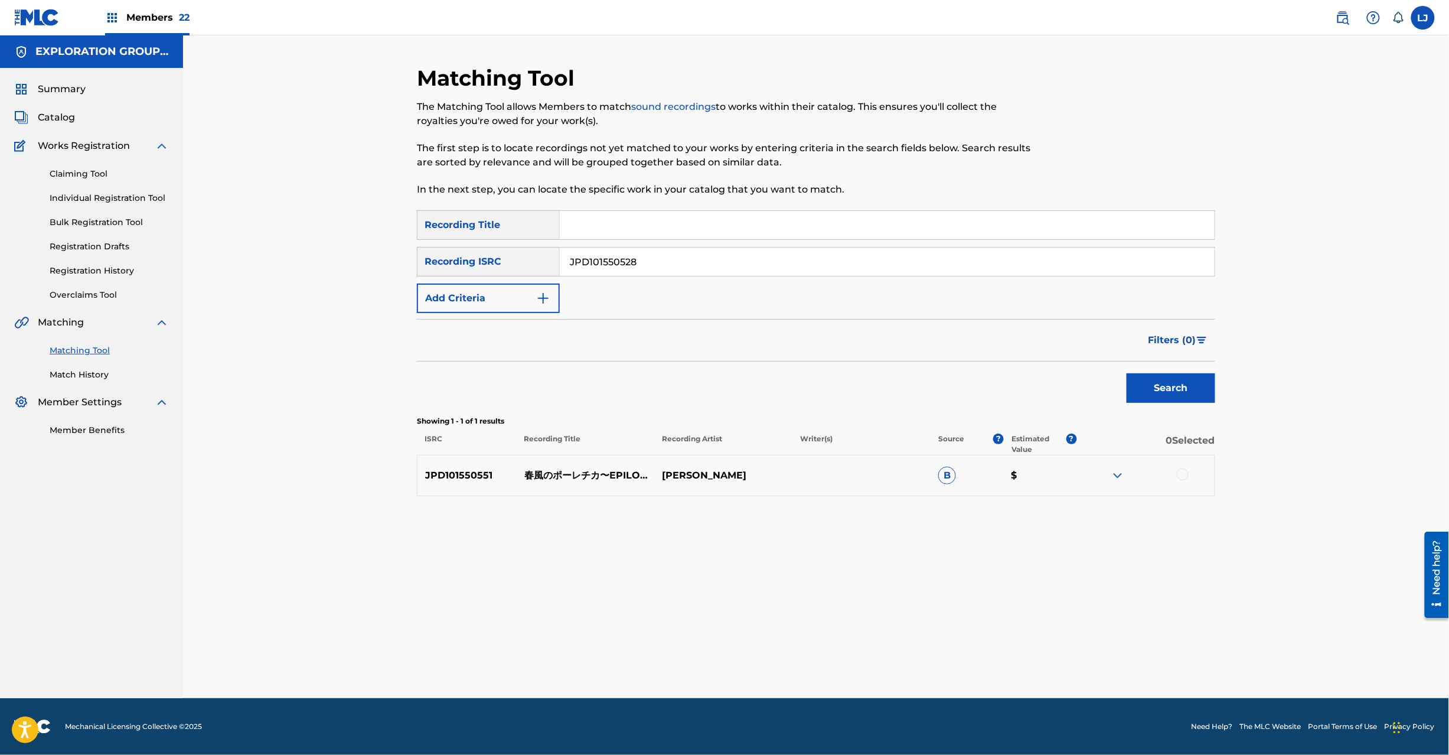
click at [1195, 395] on button "Search" at bounding box center [1171, 388] width 89 height 30
click at [584, 478] on p "もう朝なの?" at bounding box center [586, 475] width 138 height 14
click at [516, 475] on p "JPD101550528" at bounding box center [467, 475] width 99 height 14
click at [567, 473] on p "もう朝なの?" at bounding box center [586, 475] width 138 height 14
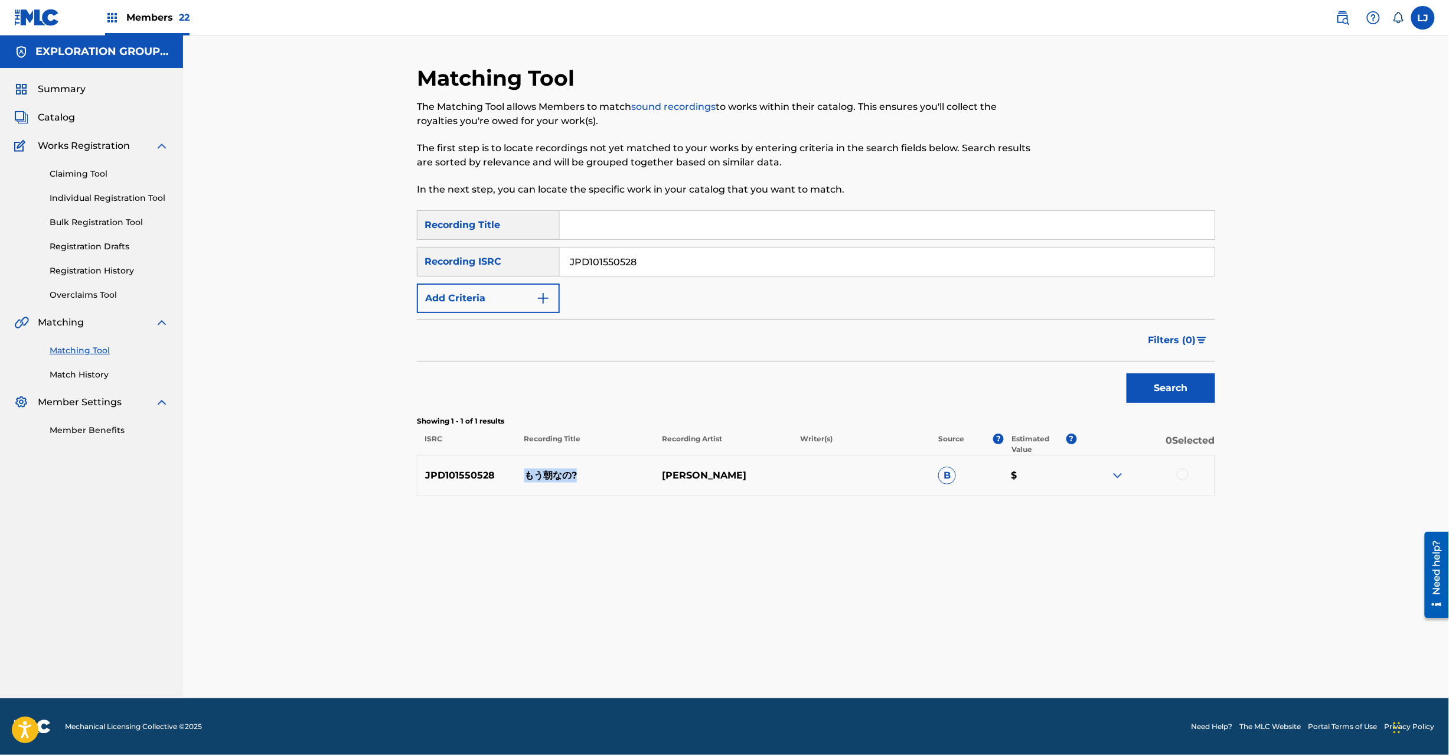
click at [567, 473] on p "もう朝なの?" at bounding box center [586, 475] width 138 height 14
copy p "もう朝なの?"
click at [1186, 480] on div at bounding box center [1183, 474] width 12 height 12
click at [816, 664] on button "Match 1 Group" at bounding box center [830, 659] width 131 height 30
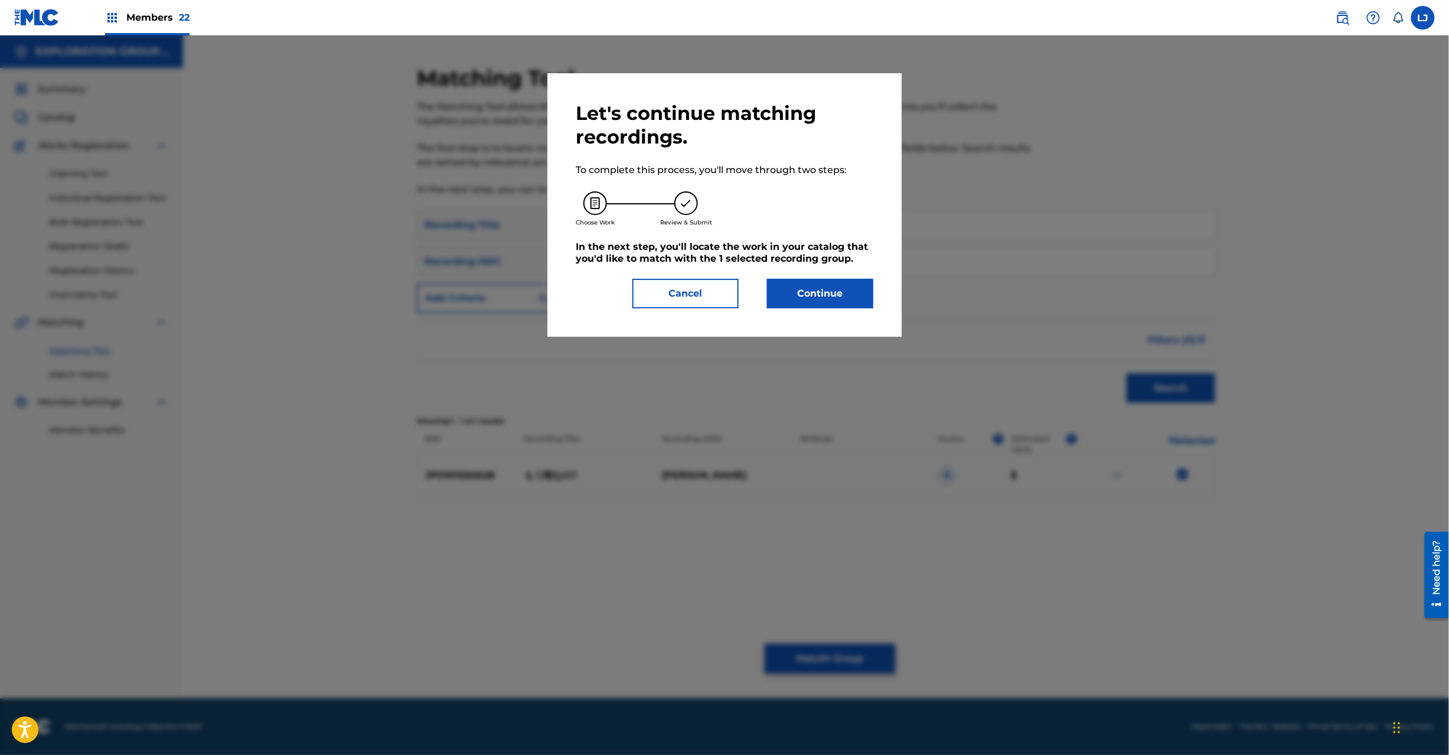
click at [811, 291] on button "Continue" at bounding box center [820, 294] width 106 height 30
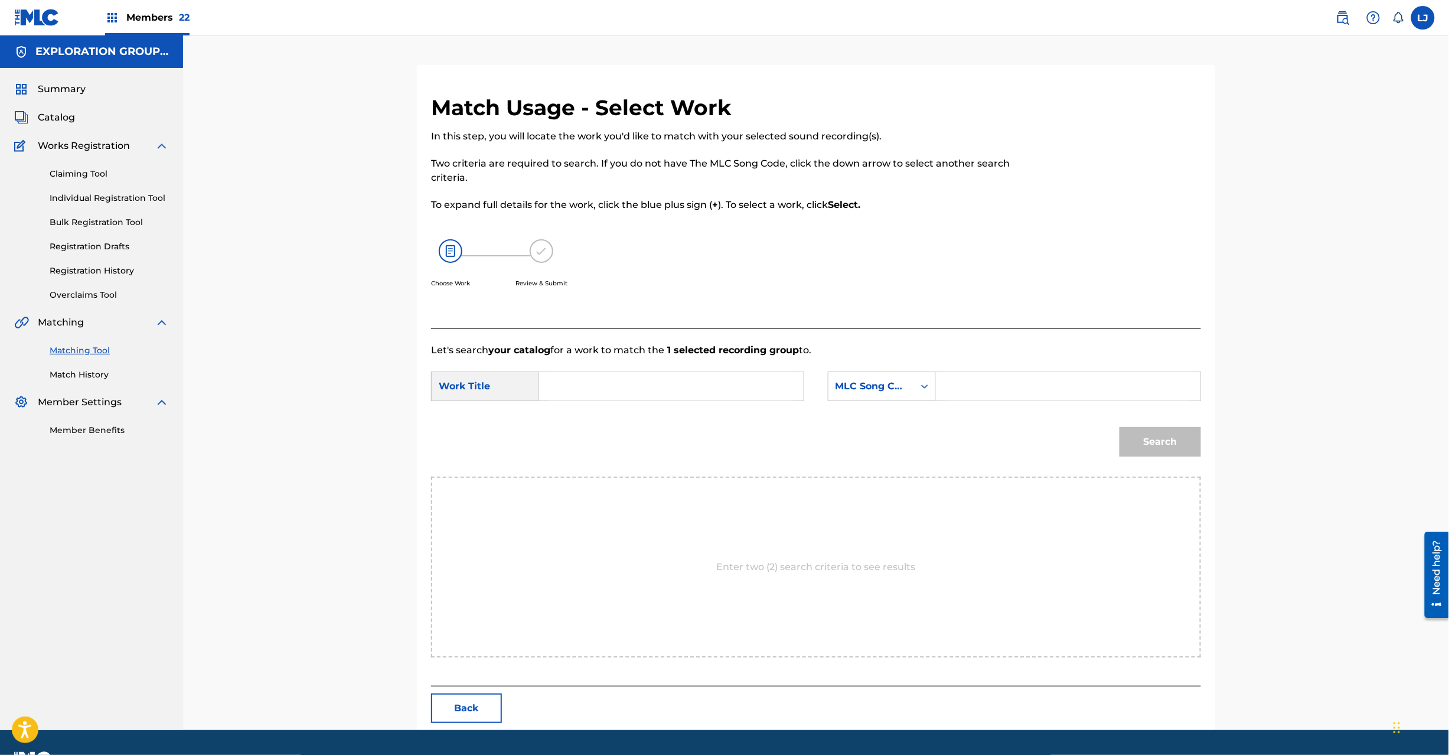
click at [648, 374] on input "Search Form" at bounding box center [671, 386] width 245 height 28
paste input "Mou Asanano MV695G"
click at [660, 392] on input "Mou Asanano MV695G" at bounding box center [671, 386] width 245 height 28
type input "[PERSON_NAME]"
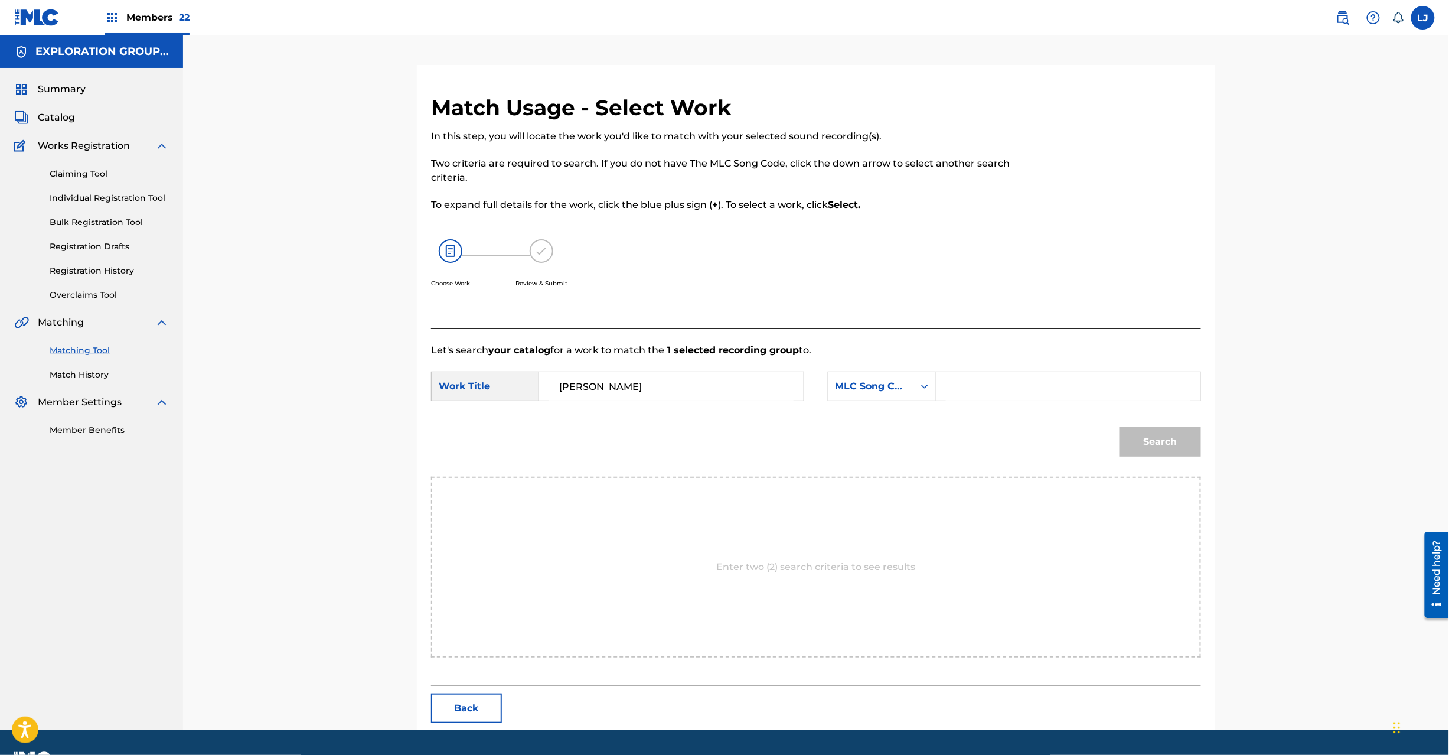
click at [993, 387] on input "Search Form" at bounding box center [1068, 386] width 245 height 28
paste input "MV695G"
type input "MV695G"
click at [1139, 445] on button "Search" at bounding box center [1161, 442] width 82 height 30
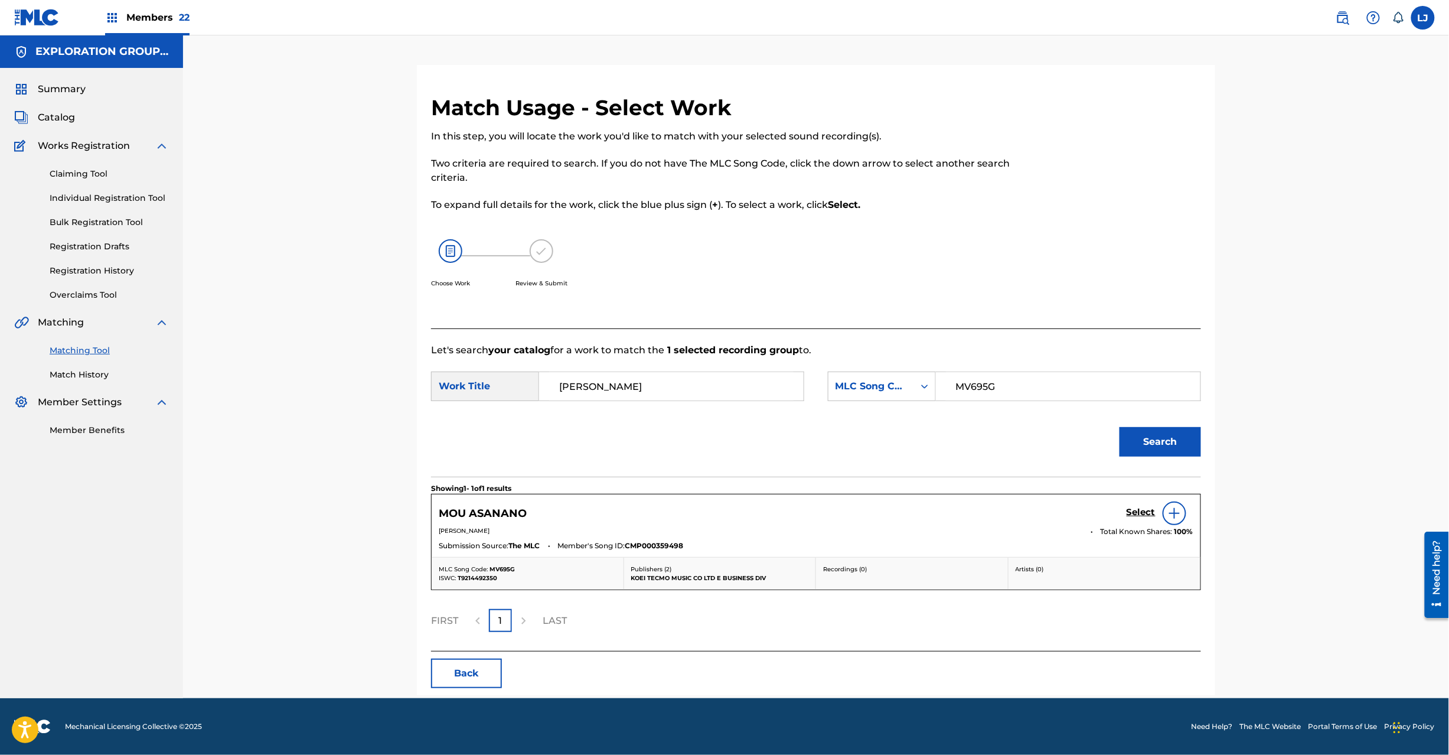
click at [1129, 515] on h5 "Select" at bounding box center [1141, 512] width 29 height 11
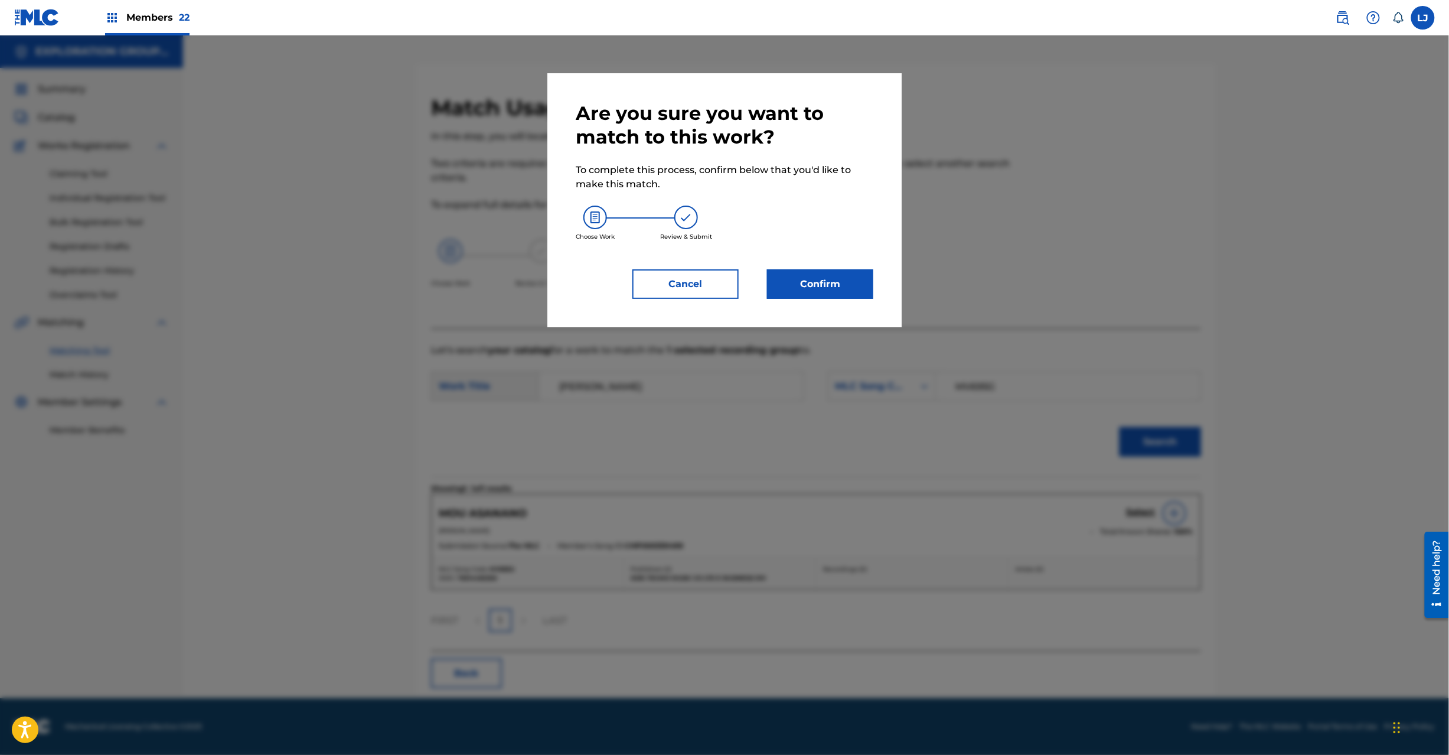
click at [817, 278] on button "Confirm" at bounding box center [820, 284] width 106 height 30
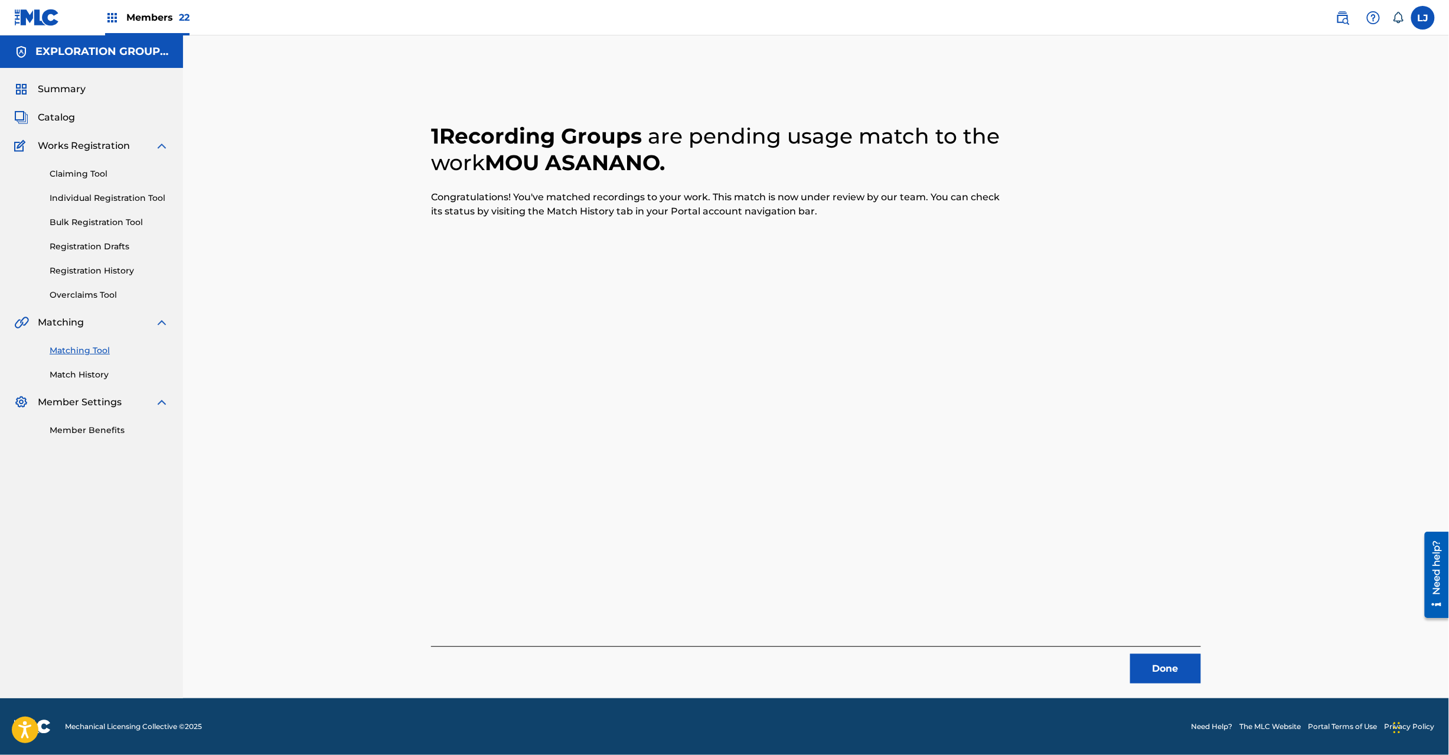
click at [1163, 660] on button "Done" at bounding box center [1166, 669] width 71 height 30
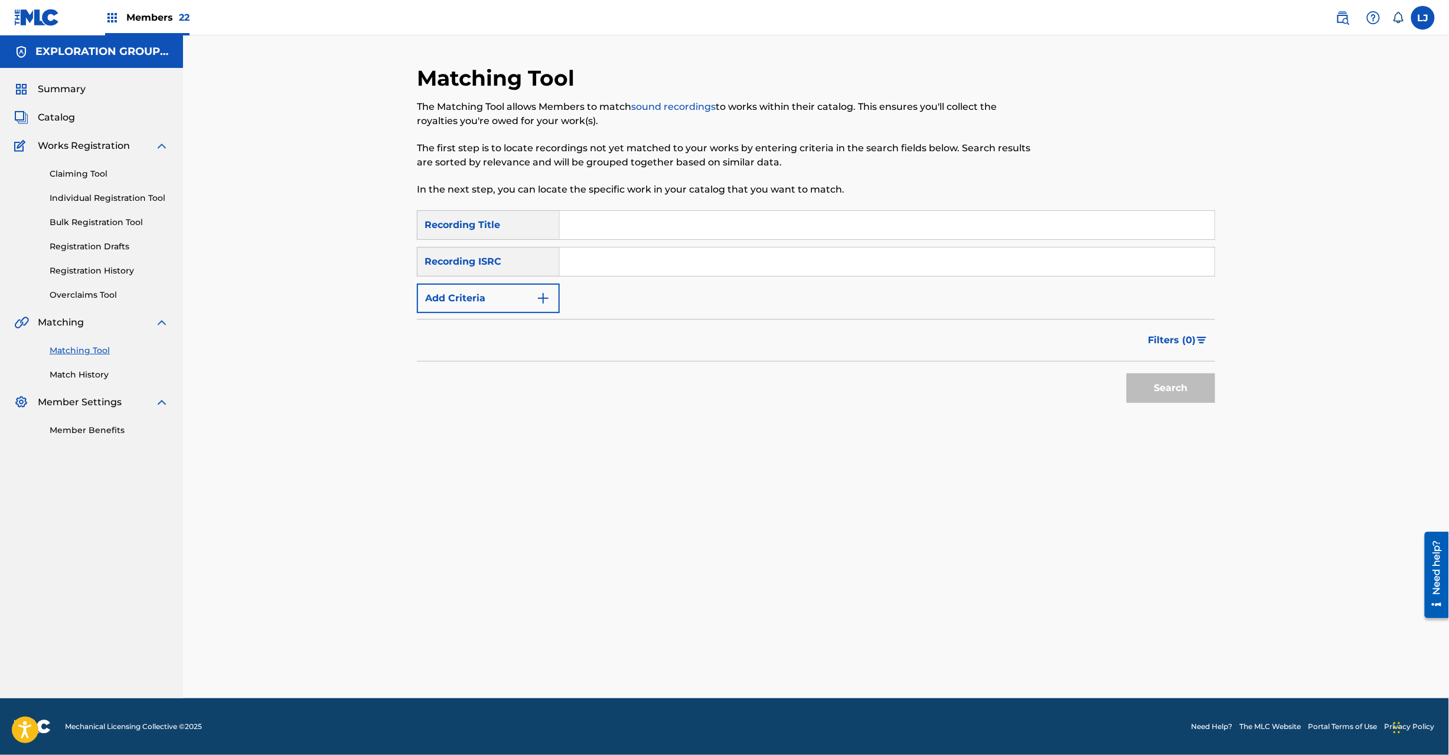
click at [650, 237] on input "Search Form" at bounding box center [887, 225] width 655 height 28
paste input "JPD101550529"
click at [643, 267] on input "JPD101550529" at bounding box center [887, 261] width 655 height 28
type input "JPD101550529"
click at [1149, 395] on button "Search" at bounding box center [1171, 388] width 89 height 30
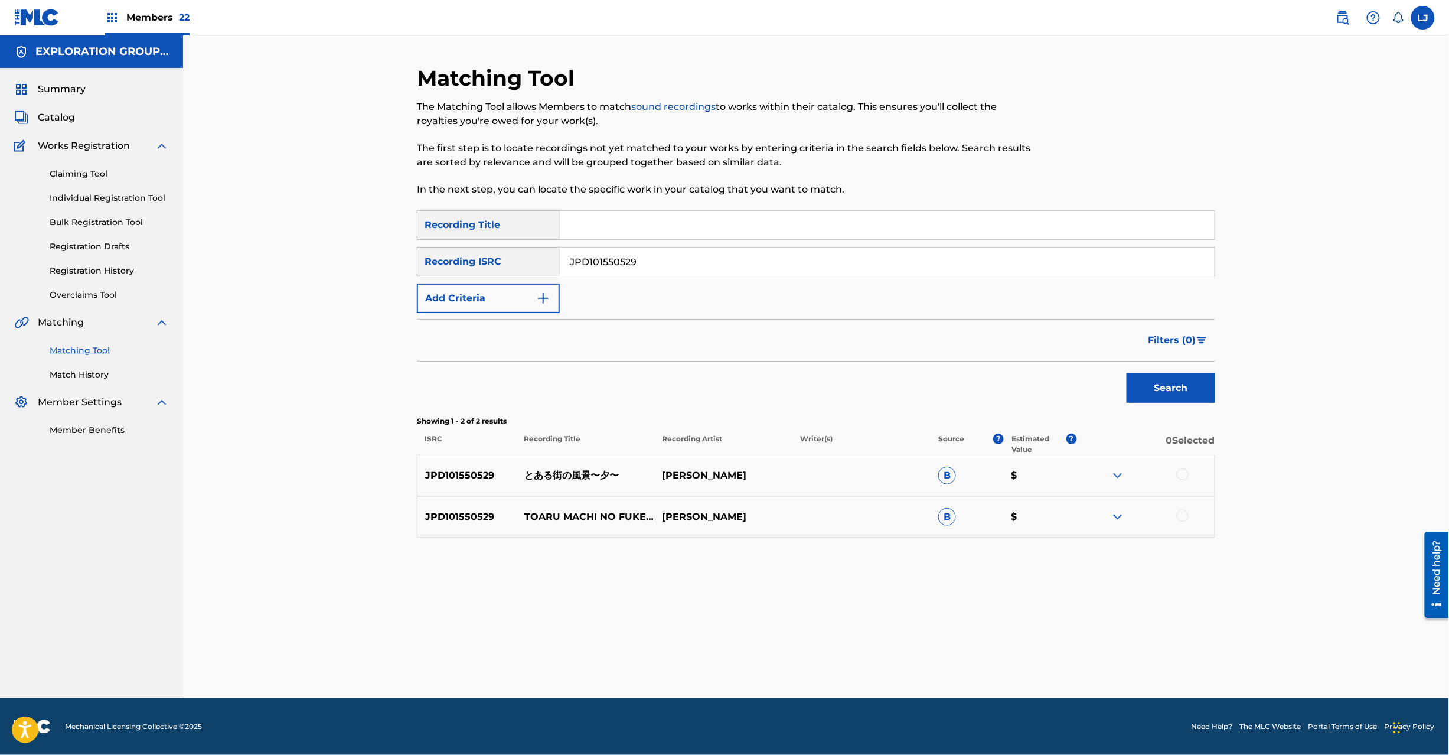
click at [586, 464] on div "JPD101550529 とある街の風景〜夕〜 [PERSON_NAME] B $" at bounding box center [816, 475] width 799 height 41
copy p "とある街の風景〜夕〜"
click at [1180, 474] on div at bounding box center [1183, 474] width 12 height 12
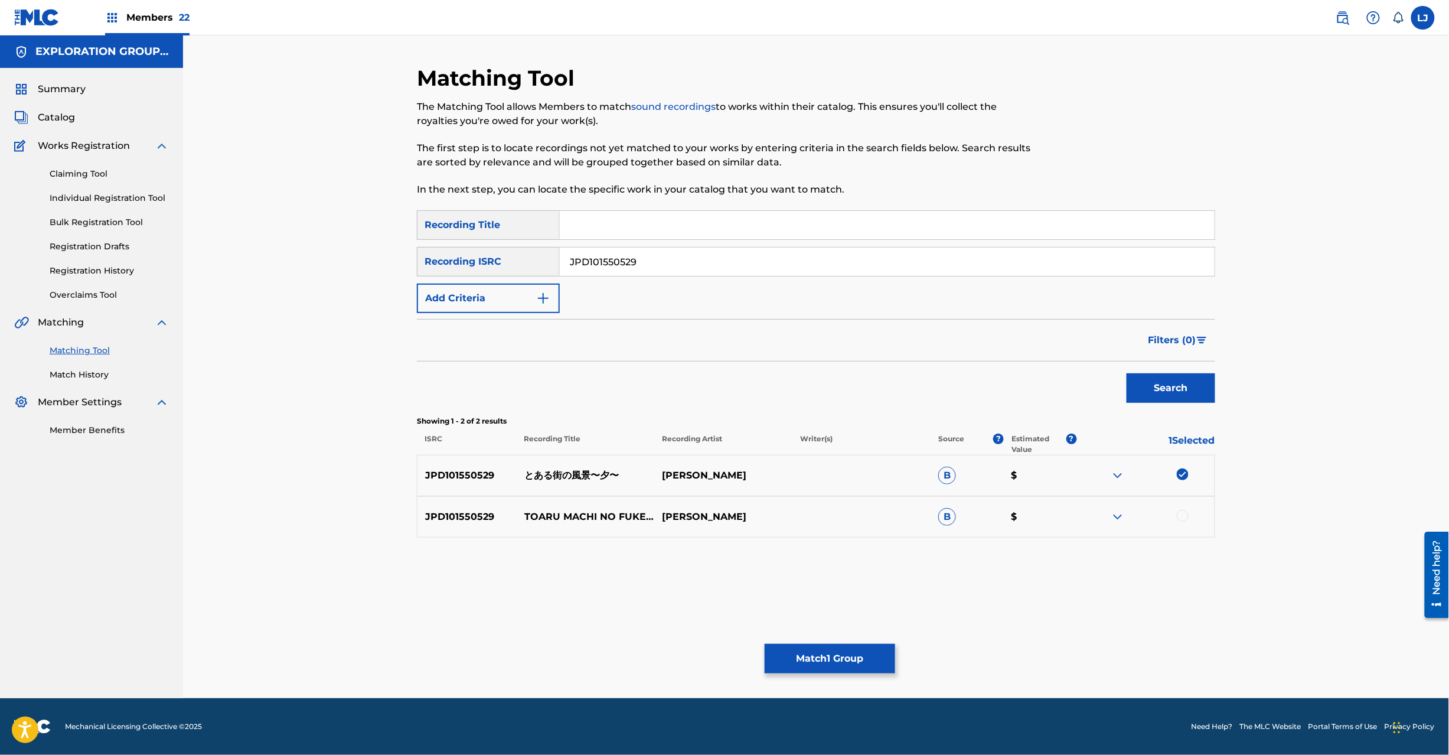
click at [1185, 520] on div at bounding box center [1183, 516] width 12 height 12
click at [861, 652] on button "Match 2 Groups" at bounding box center [830, 659] width 131 height 30
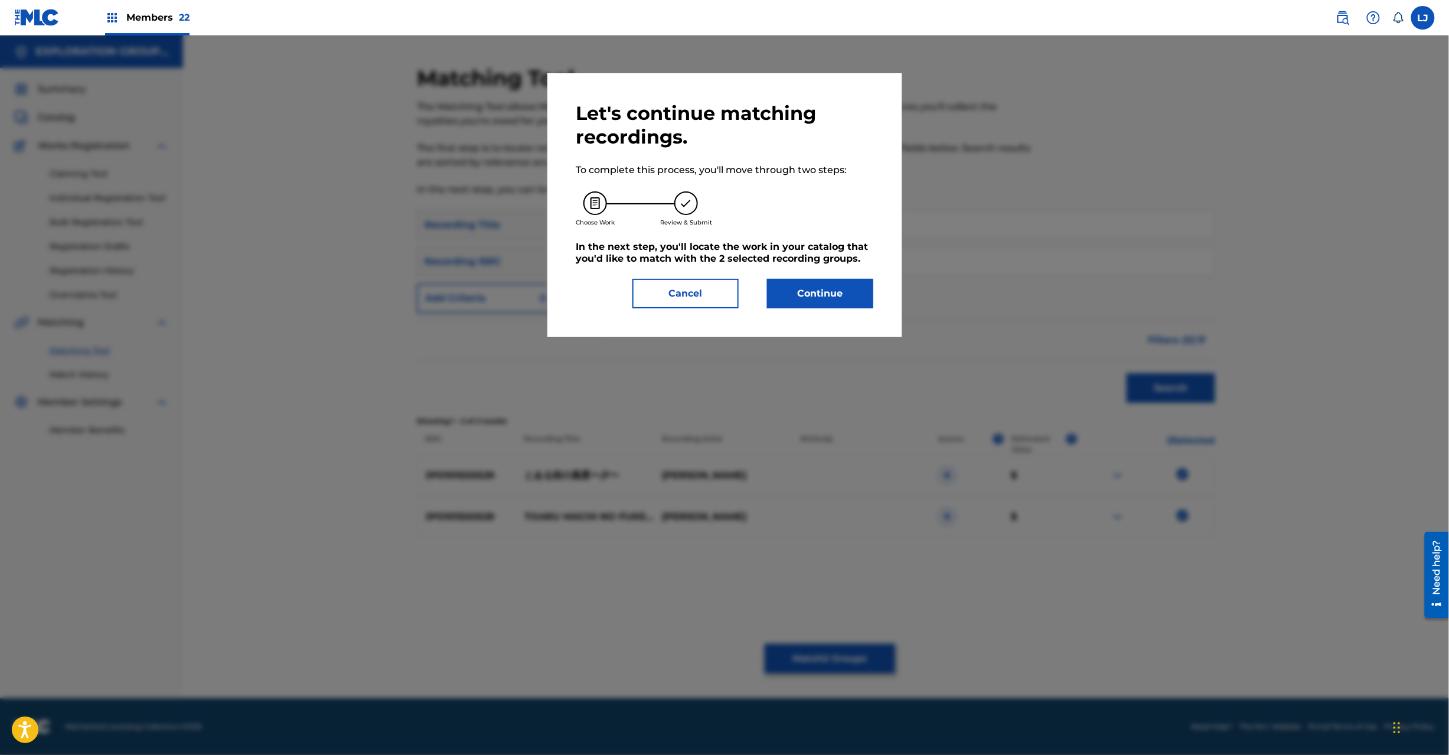
click at [809, 298] on button "Continue" at bounding box center [820, 294] width 106 height 30
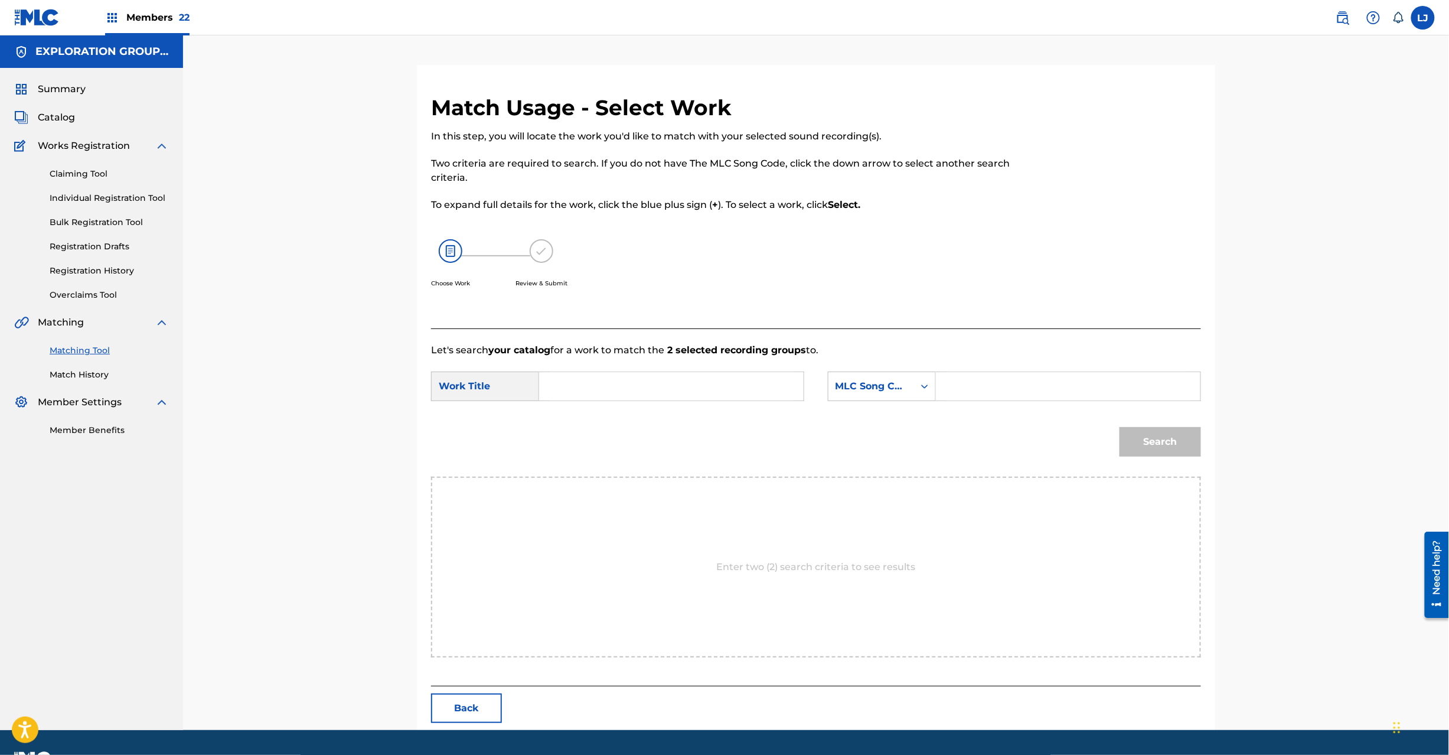
click at [584, 374] on input "Search Form" at bounding box center [671, 386] width 245 height 28
paste input "[PERSON_NAME] Fuukei Yuu TX5GD0"
click at [702, 386] on input "[PERSON_NAME] Fuukei Yuu TX5GD0" at bounding box center [671, 386] width 245 height 28
type input "[PERSON_NAME] [PERSON_NAME]"
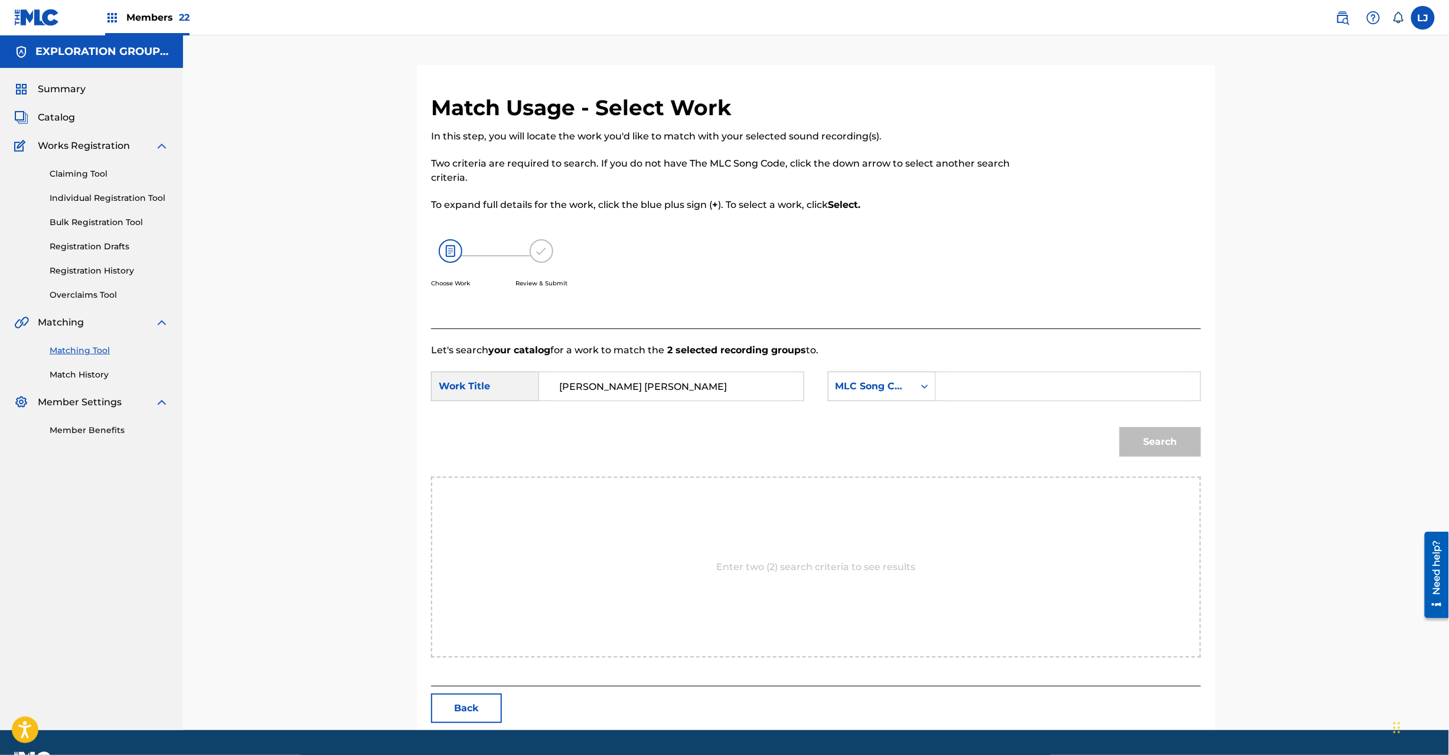
click at [1014, 390] on input "Search Form" at bounding box center [1068, 386] width 245 height 28
paste input "TX5GD0"
type input "TX5GD0"
click at [1165, 433] on button "Search" at bounding box center [1161, 442] width 82 height 30
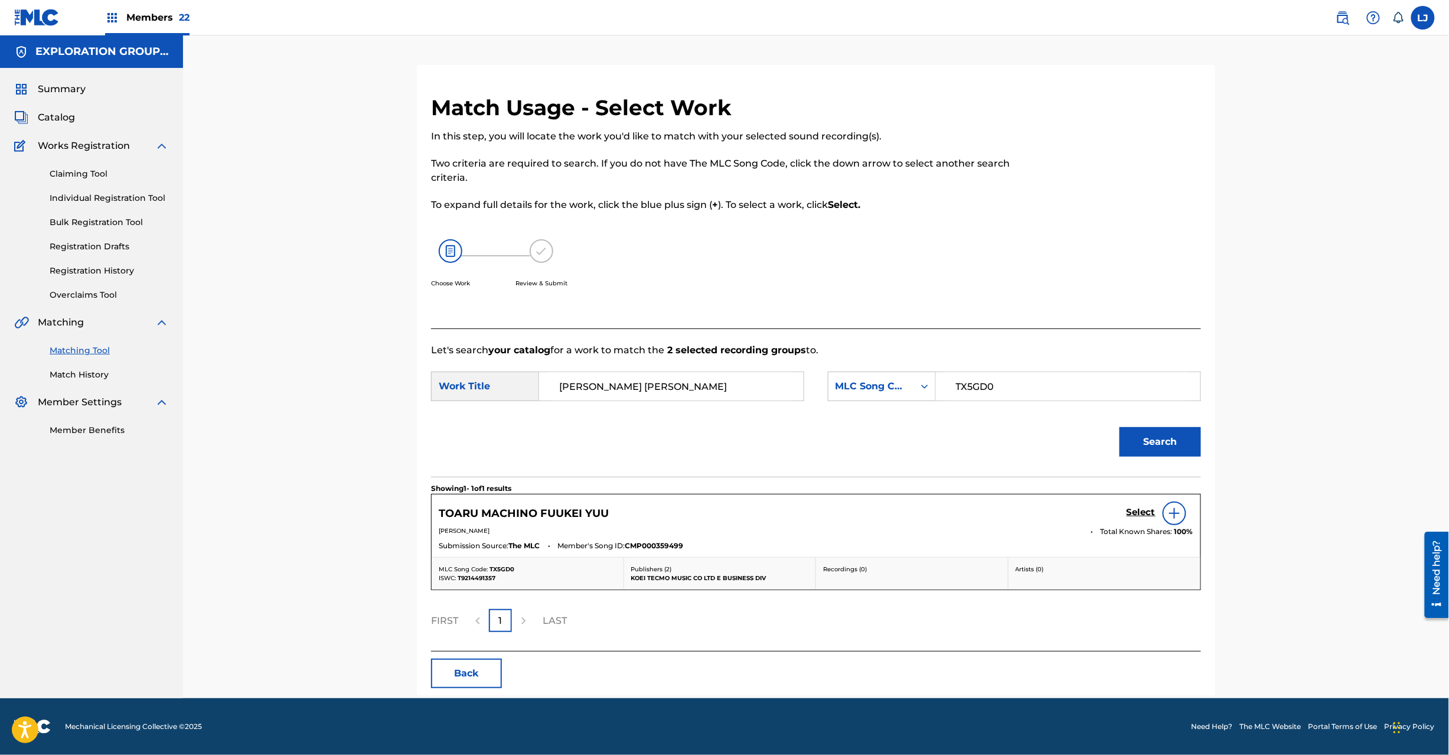
click at [1131, 509] on h5 "Select" at bounding box center [1141, 512] width 29 height 11
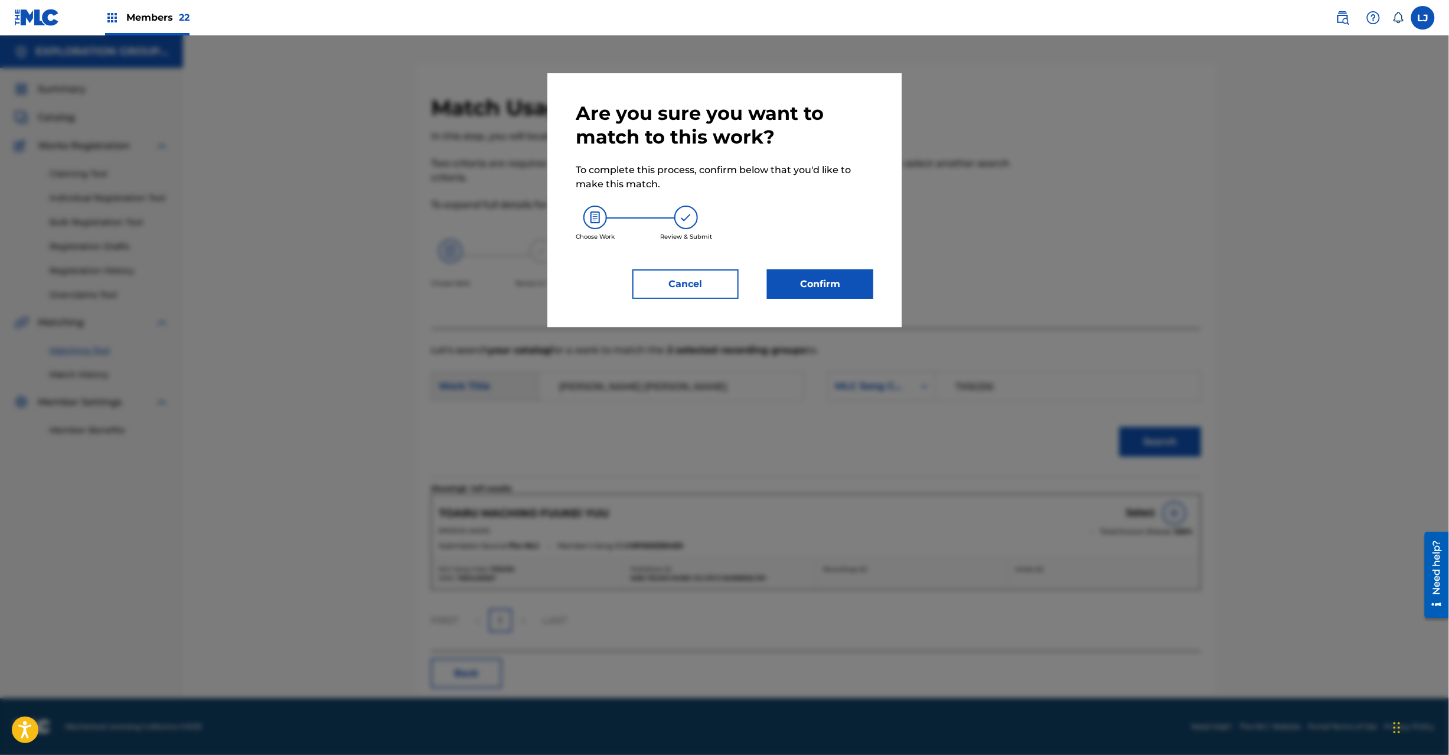
click at [793, 284] on button "Confirm" at bounding box center [820, 284] width 106 height 30
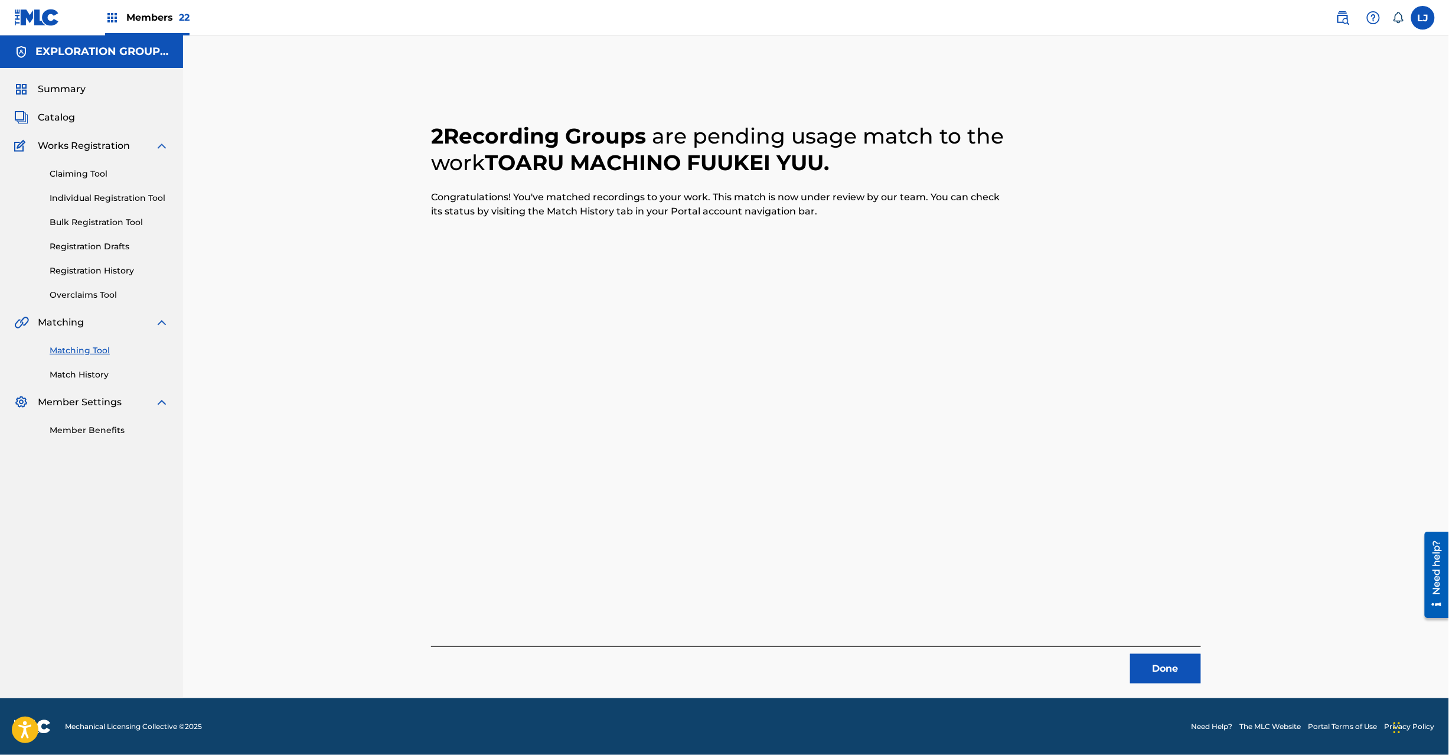
click at [1170, 663] on button "Done" at bounding box center [1166, 669] width 71 height 30
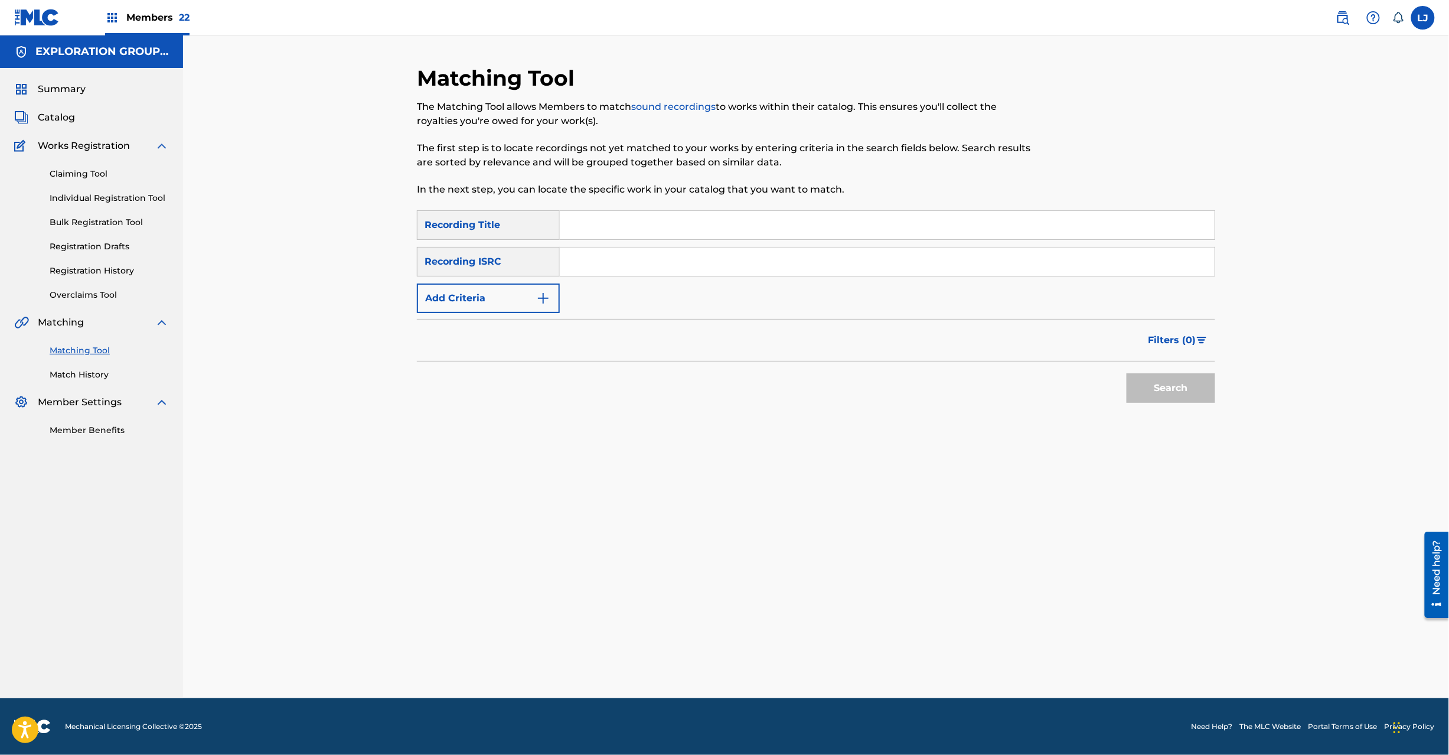
click at [627, 276] on div "SearchWithCriteria2fbc0ee0-4645-44b0-bae6-5d60fe3b707f Recording Title SearchWi…" at bounding box center [816, 261] width 799 height 103
click at [657, 273] on input "Search Form" at bounding box center [887, 261] width 655 height 28
paste input "JPD101550530"
type input "JPD101550530"
click at [1205, 379] on button "Search" at bounding box center [1171, 388] width 89 height 30
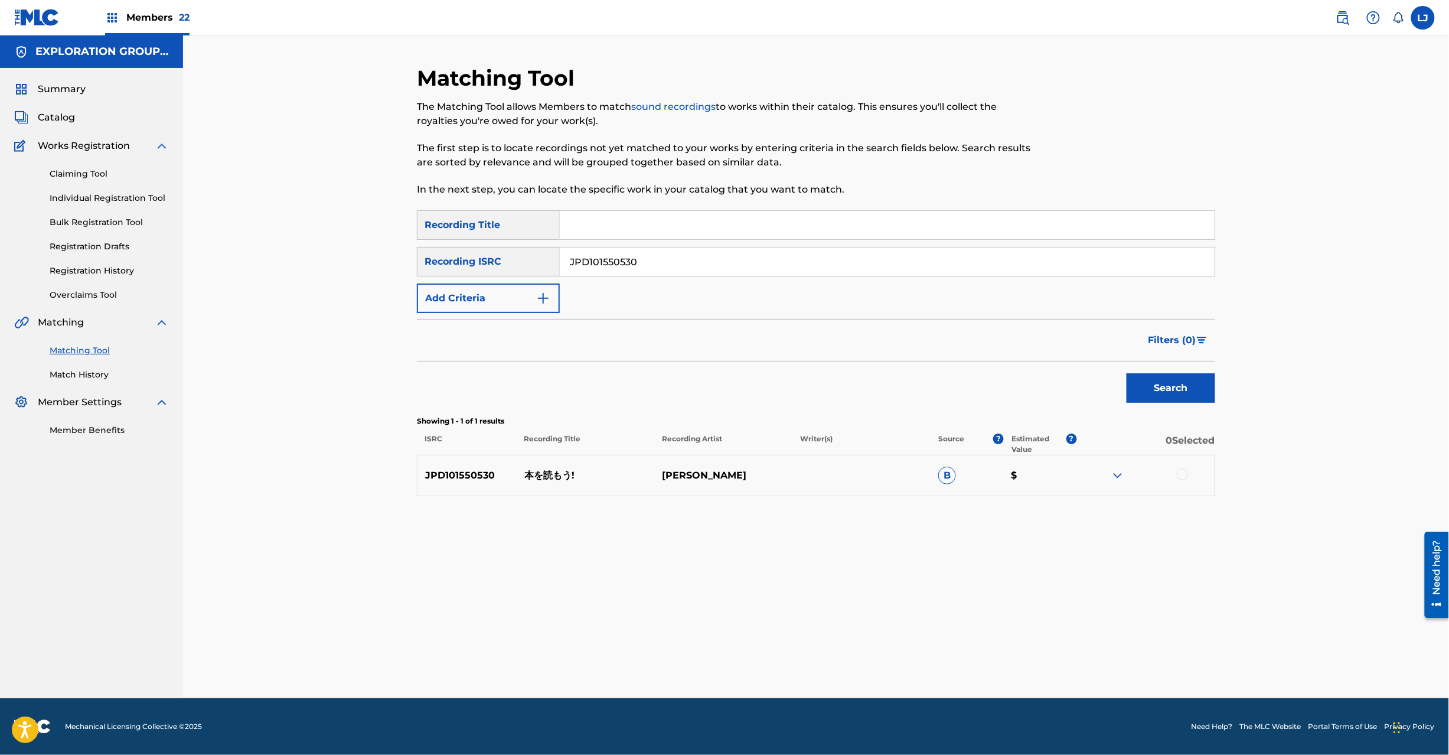
click at [1182, 474] on div at bounding box center [1183, 474] width 12 height 12
click at [821, 639] on div "Matching Tool The Matching Tool allows Members to match sound recordings to wor…" at bounding box center [816, 381] width 799 height 633
click at [823, 652] on button "Match 1 Group" at bounding box center [830, 659] width 131 height 30
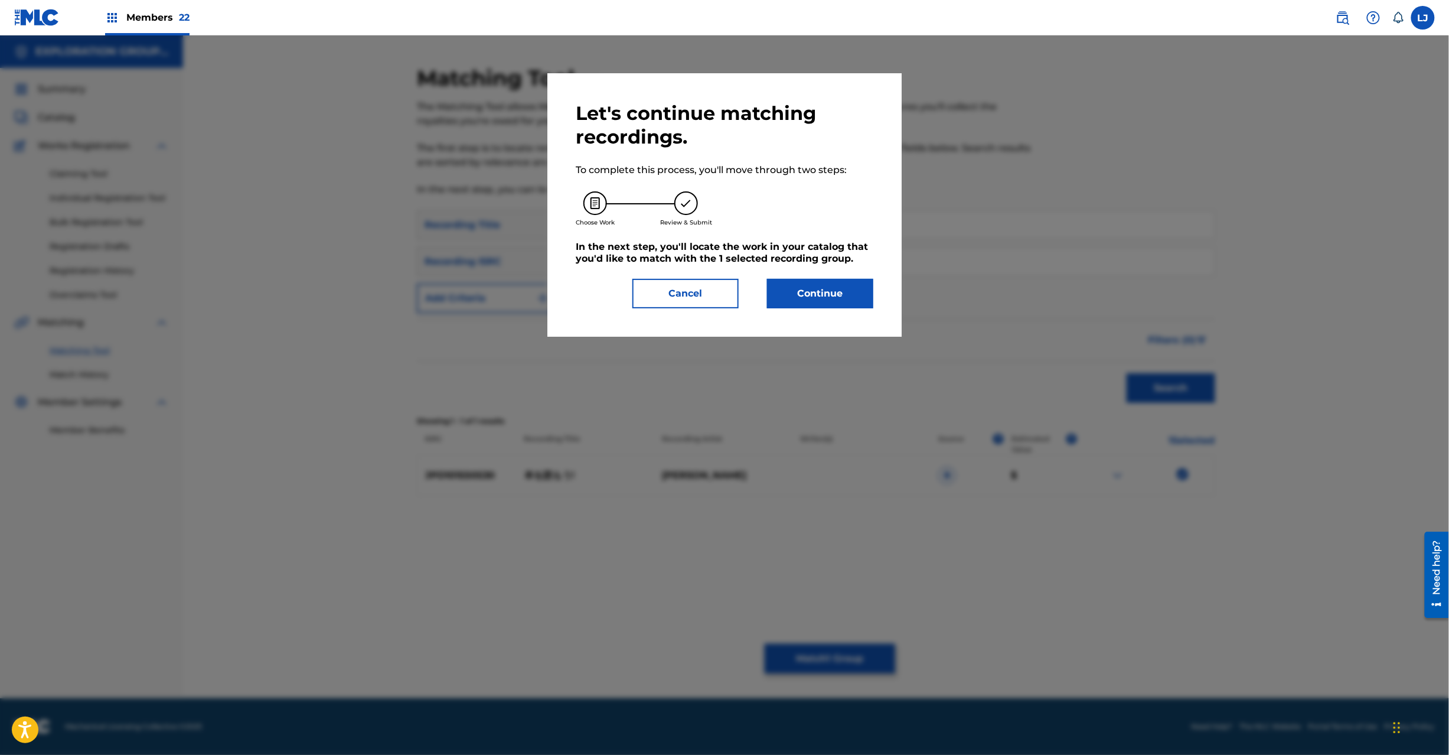
click at [837, 302] on button "Continue" at bounding box center [820, 294] width 106 height 30
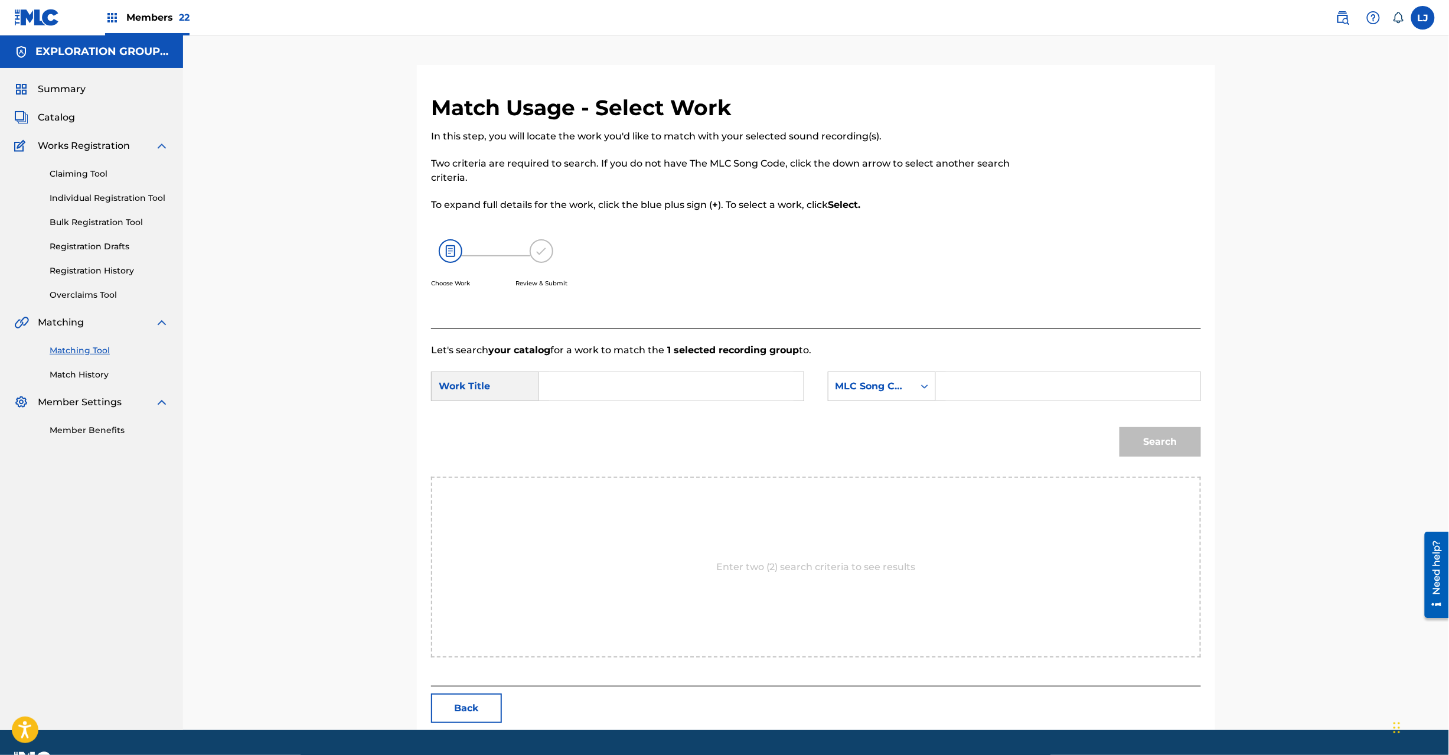
click at [638, 388] on input "Search Form" at bounding box center [671, 386] width 245 height 28
paste input "Hono Yomou HQ3X99"
click at [695, 377] on input "Hono Yomou HQ3X99" at bounding box center [671, 386] width 245 height 28
type input "[PERSON_NAME]"
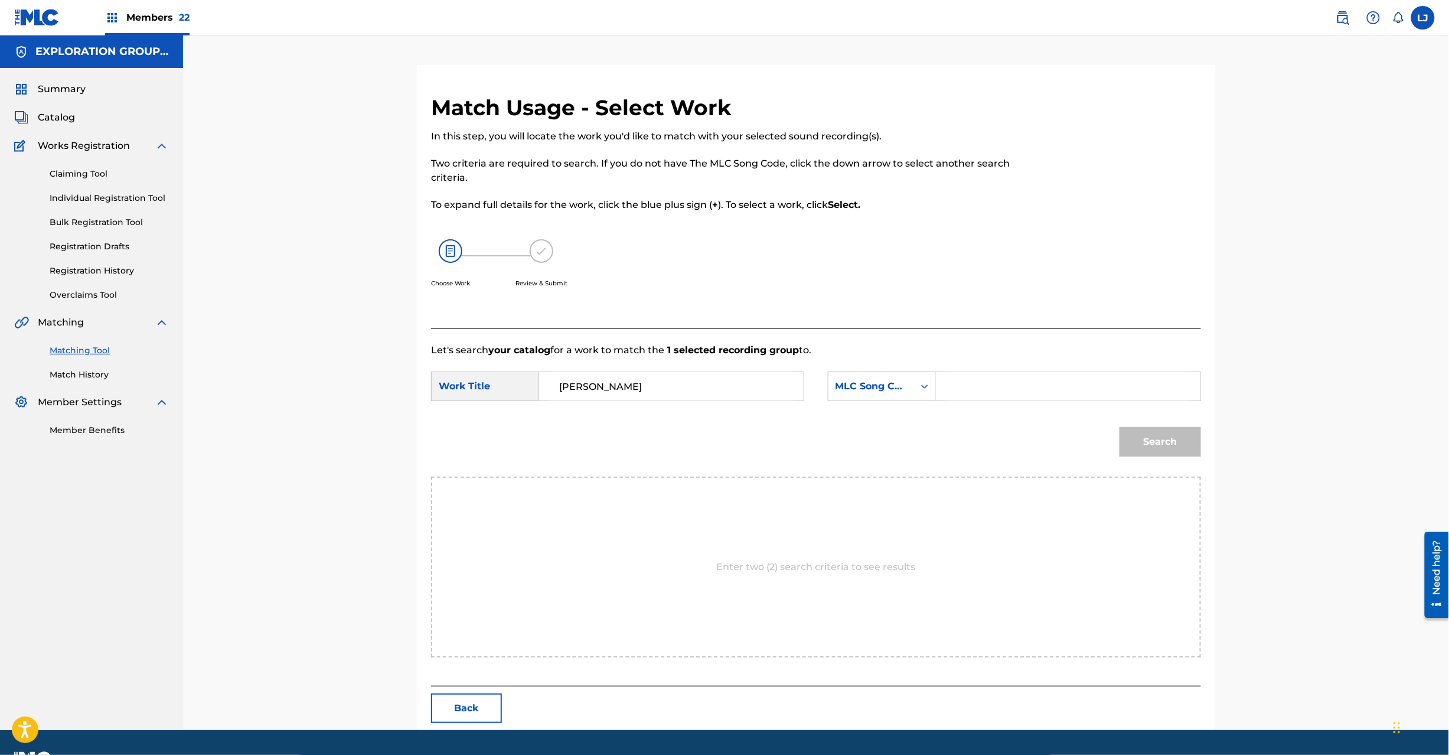
click at [1066, 380] on input "Search Form" at bounding box center [1068, 386] width 245 height 28
paste input "HQ3X99"
type input "HQ3X99"
click at [1122, 427] on button "Search" at bounding box center [1161, 442] width 82 height 30
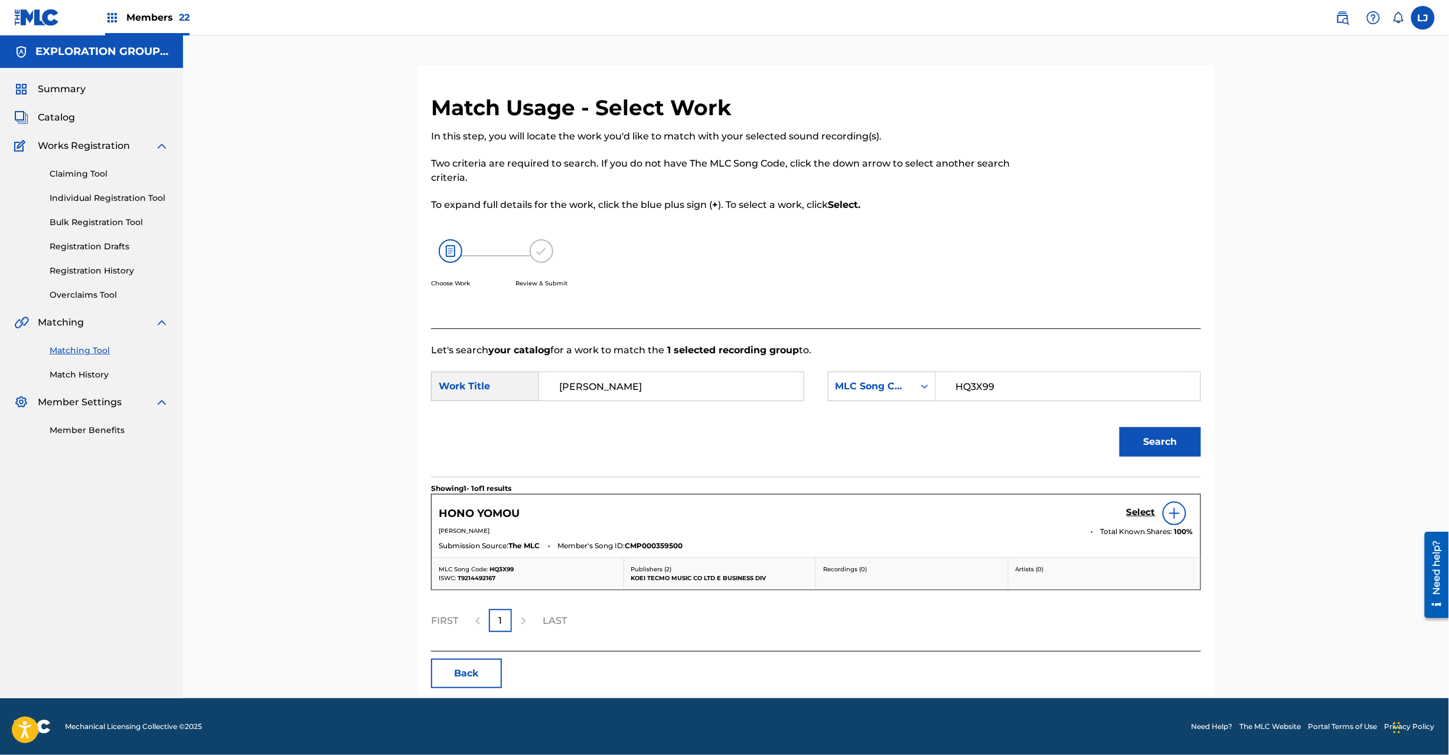
click at [1133, 512] on h5 "Select" at bounding box center [1141, 512] width 29 height 11
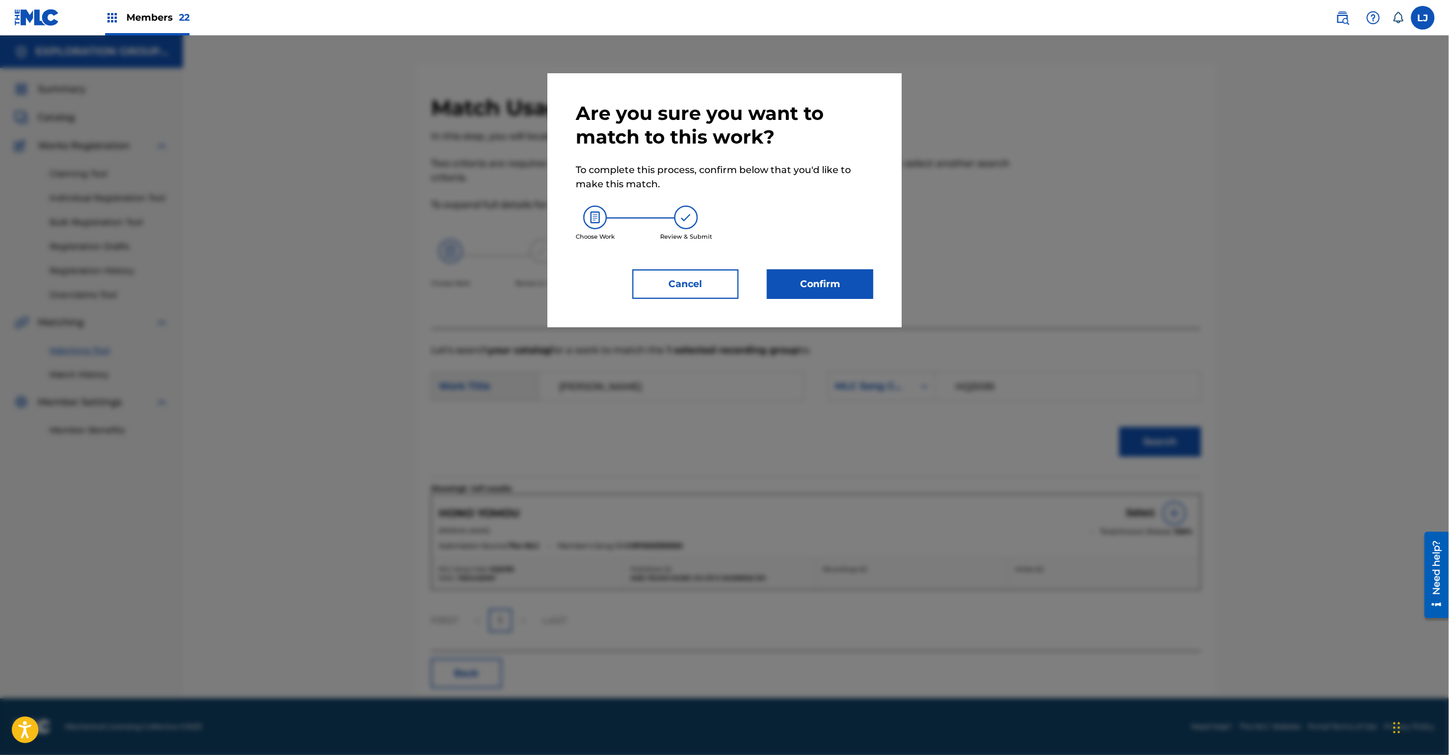
click at [802, 284] on button "Confirm" at bounding box center [820, 284] width 106 height 30
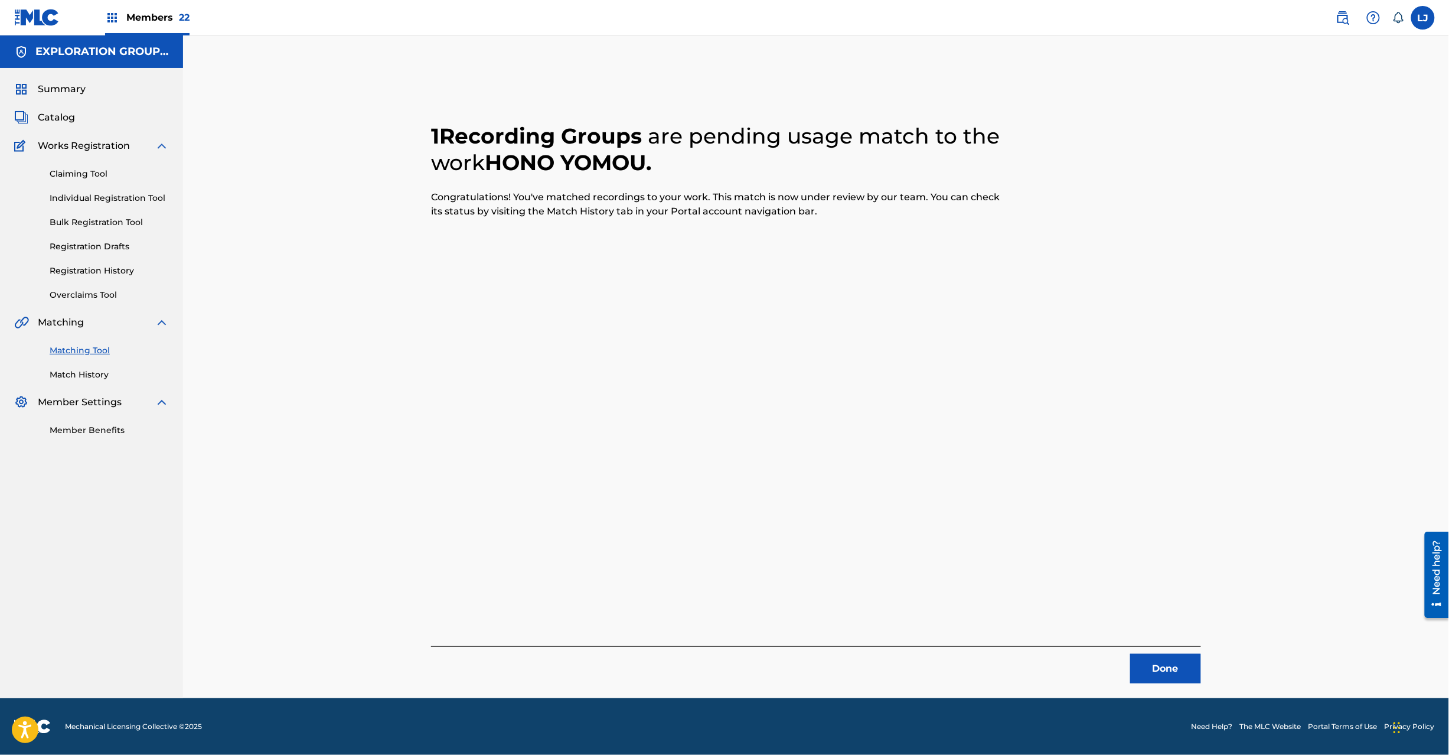
click at [1156, 660] on button "Done" at bounding box center [1166, 669] width 71 height 30
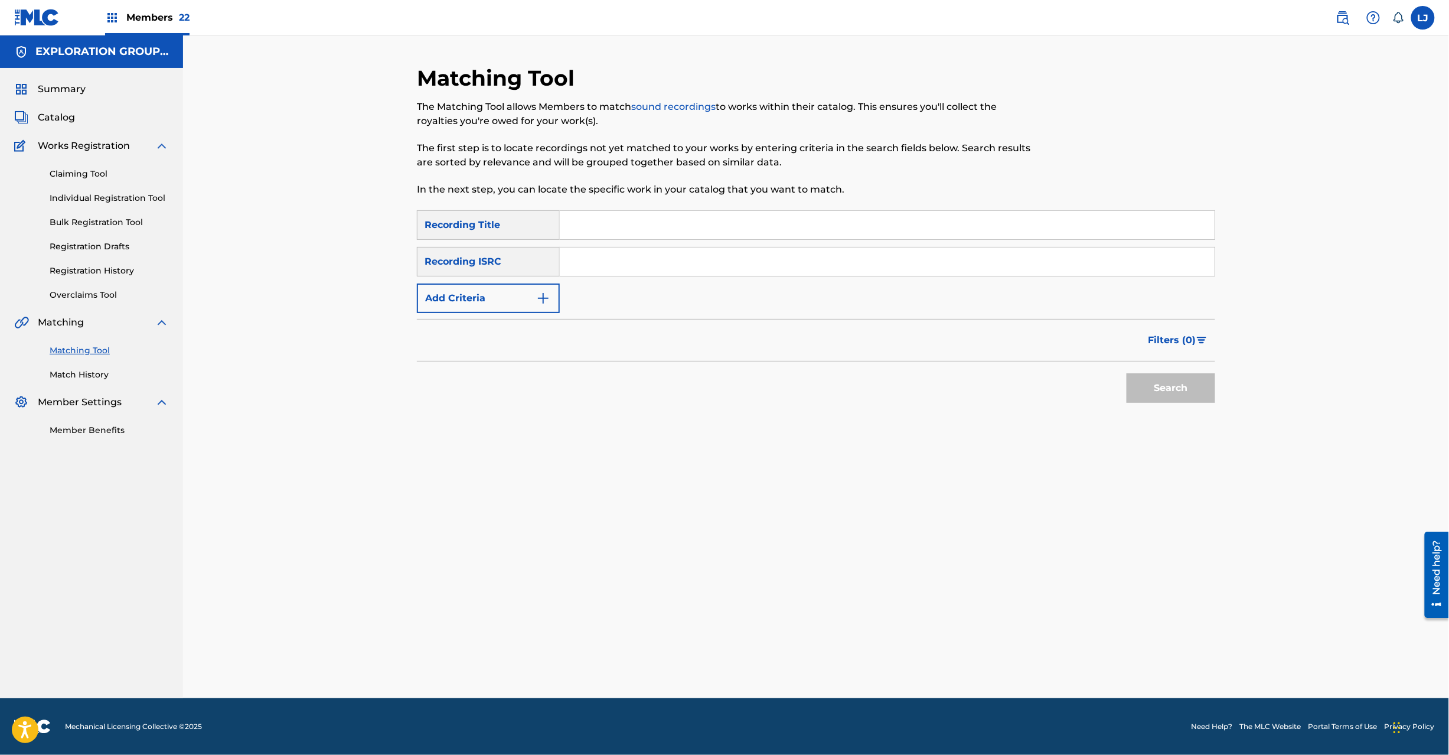
click at [643, 263] on input "Search Form" at bounding box center [887, 261] width 655 height 28
paste input "JPD101550532|JPD101550531"
click at [643, 262] on input "JPD101550532|JPD101550531" at bounding box center [887, 261] width 655 height 28
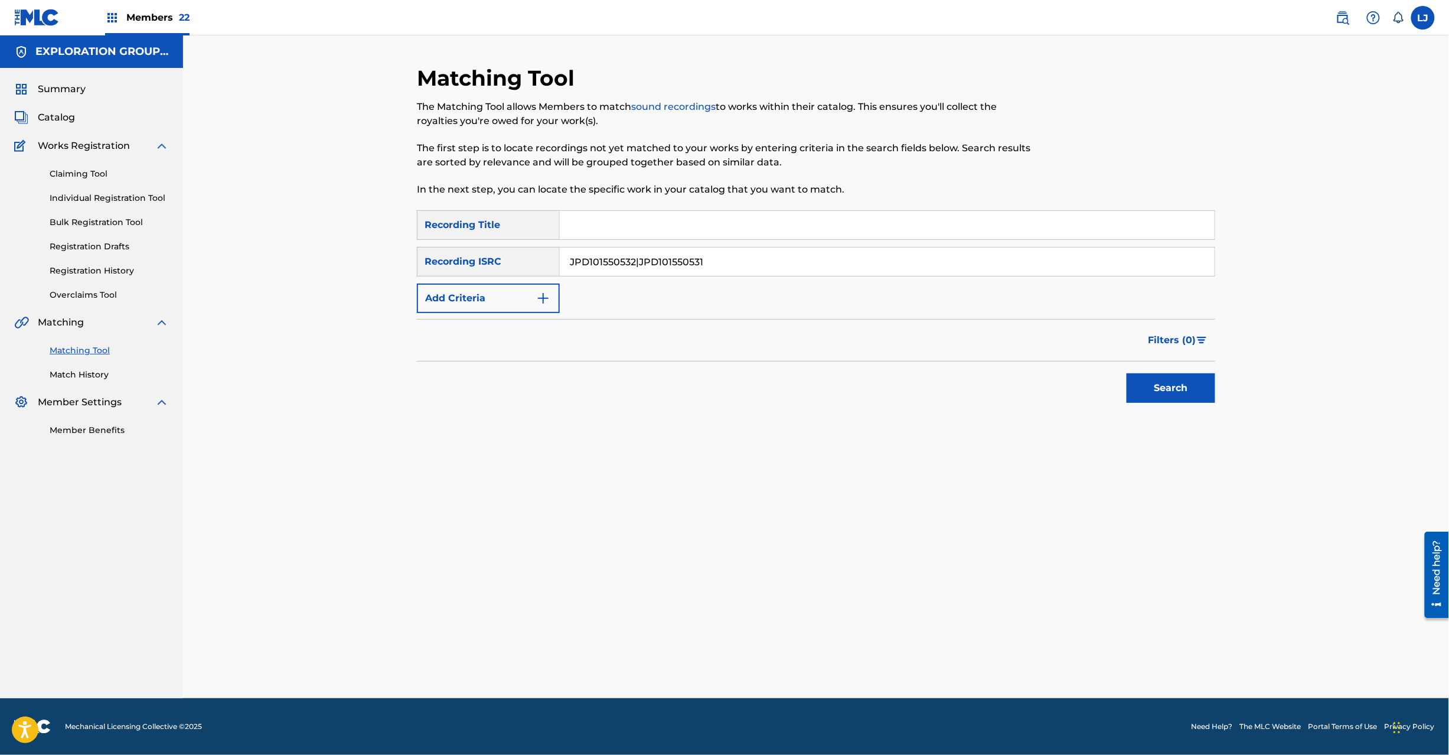
click at [662, 259] on input "JPD101550532|JPD101550531" at bounding box center [887, 261] width 655 height 28
type input "JPD101550532"
drag, startPoint x: 1165, startPoint y: 379, endPoint x: 1135, endPoint y: 364, distance: 33.5
click at [1166, 379] on button "Search" at bounding box center [1171, 388] width 89 height 30
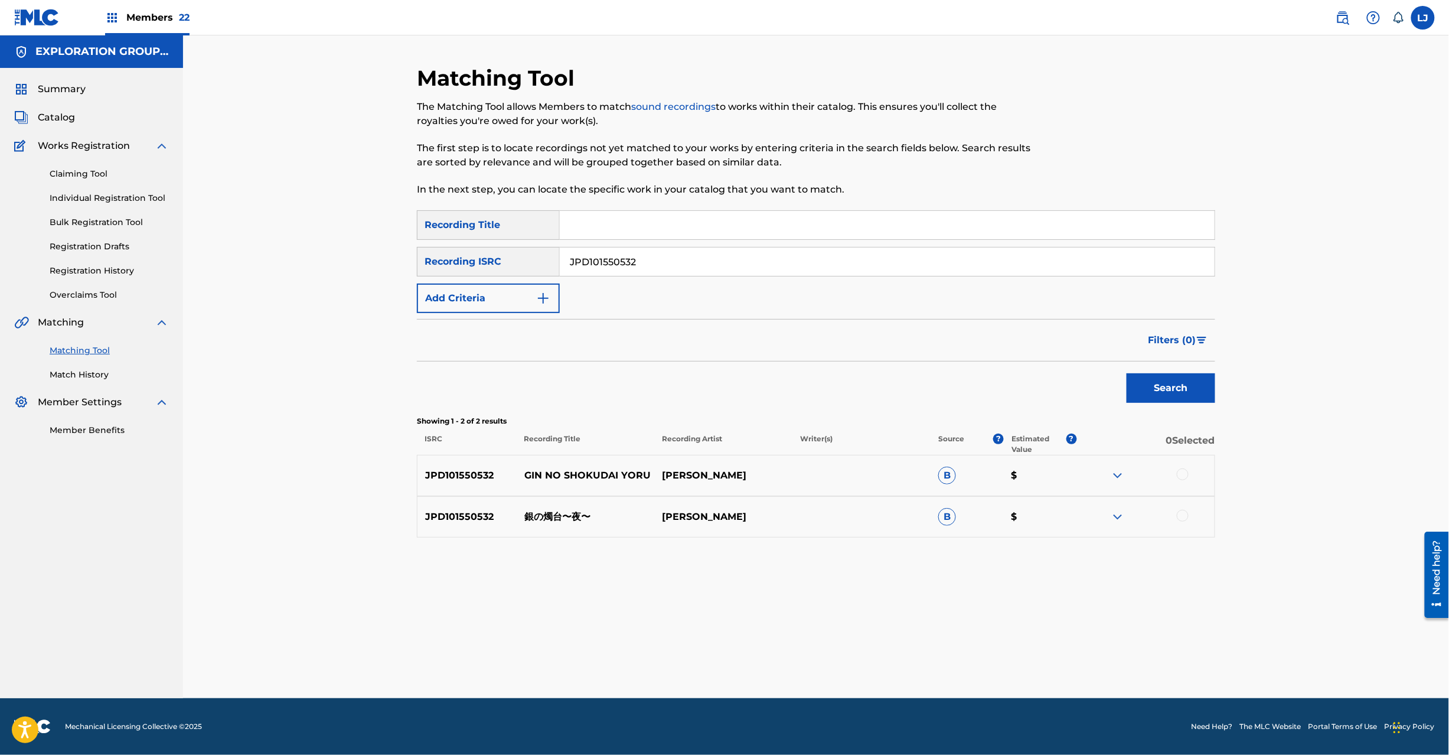
click at [692, 473] on p "[PERSON_NAME]" at bounding box center [723, 475] width 138 height 14
click at [1175, 513] on div at bounding box center [1146, 517] width 138 height 14
click at [1181, 517] on div at bounding box center [1183, 516] width 12 height 12
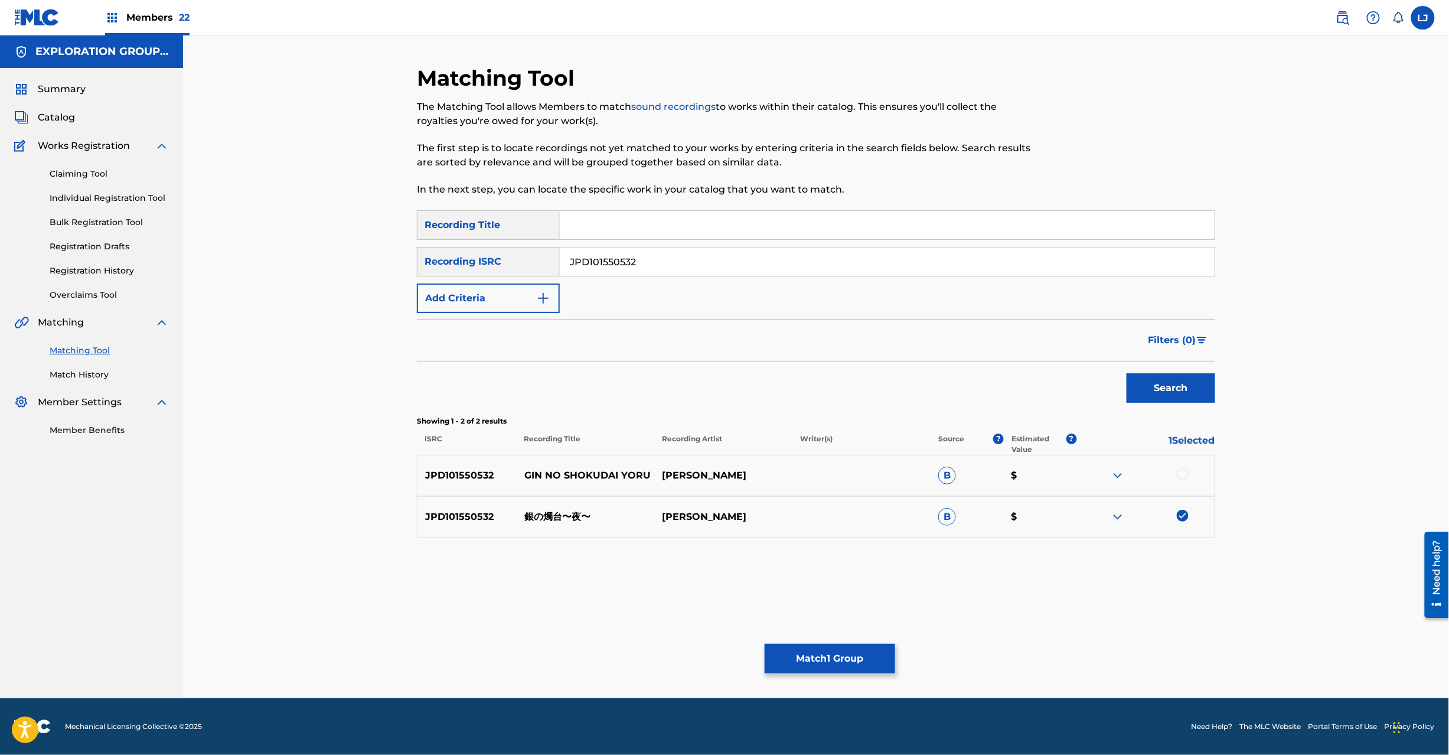
click at [804, 679] on div "Matching Tool The Matching Tool allows Members to match sound recordings to wor…" at bounding box center [816, 381] width 799 height 633
click at [821, 667] on button "Match 1 Group" at bounding box center [830, 659] width 131 height 30
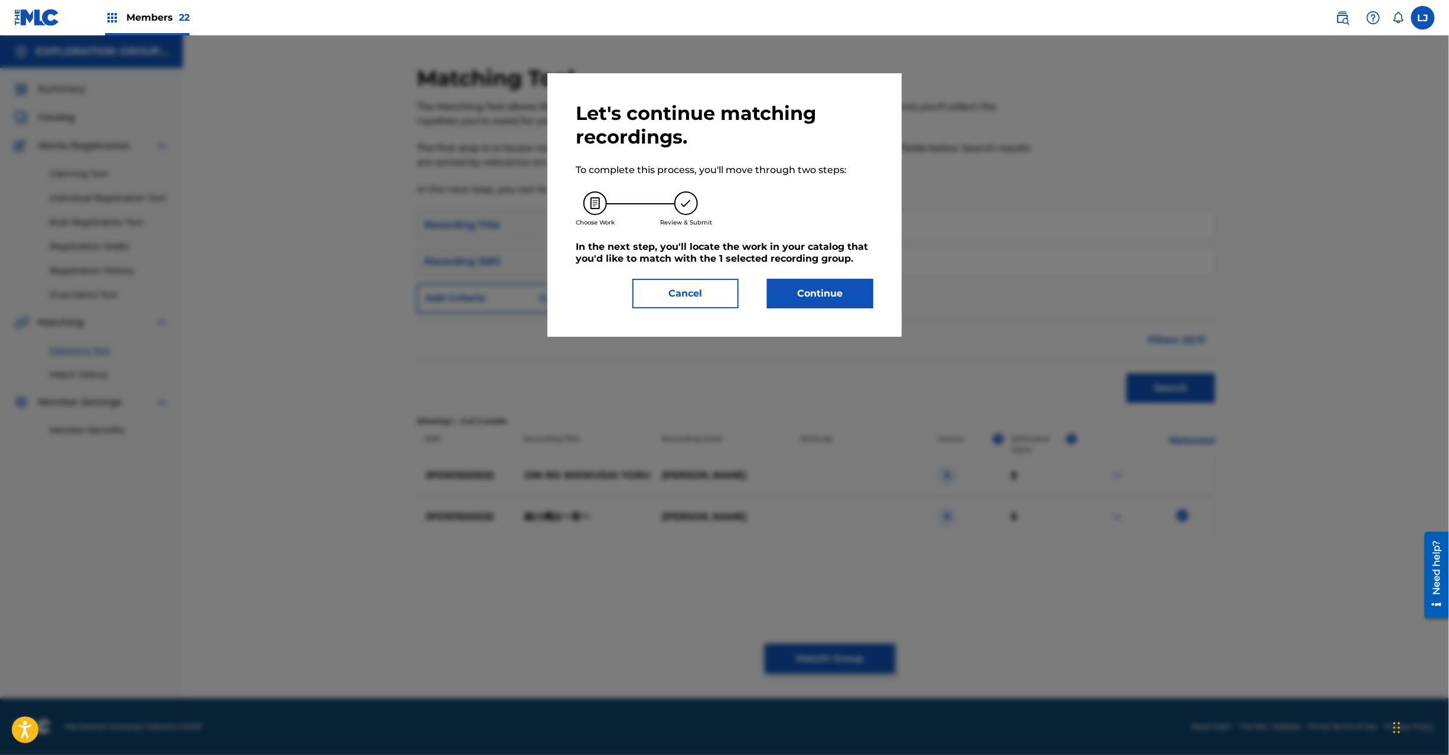
click at [803, 297] on button "Continue" at bounding box center [820, 294] width 106 height 30
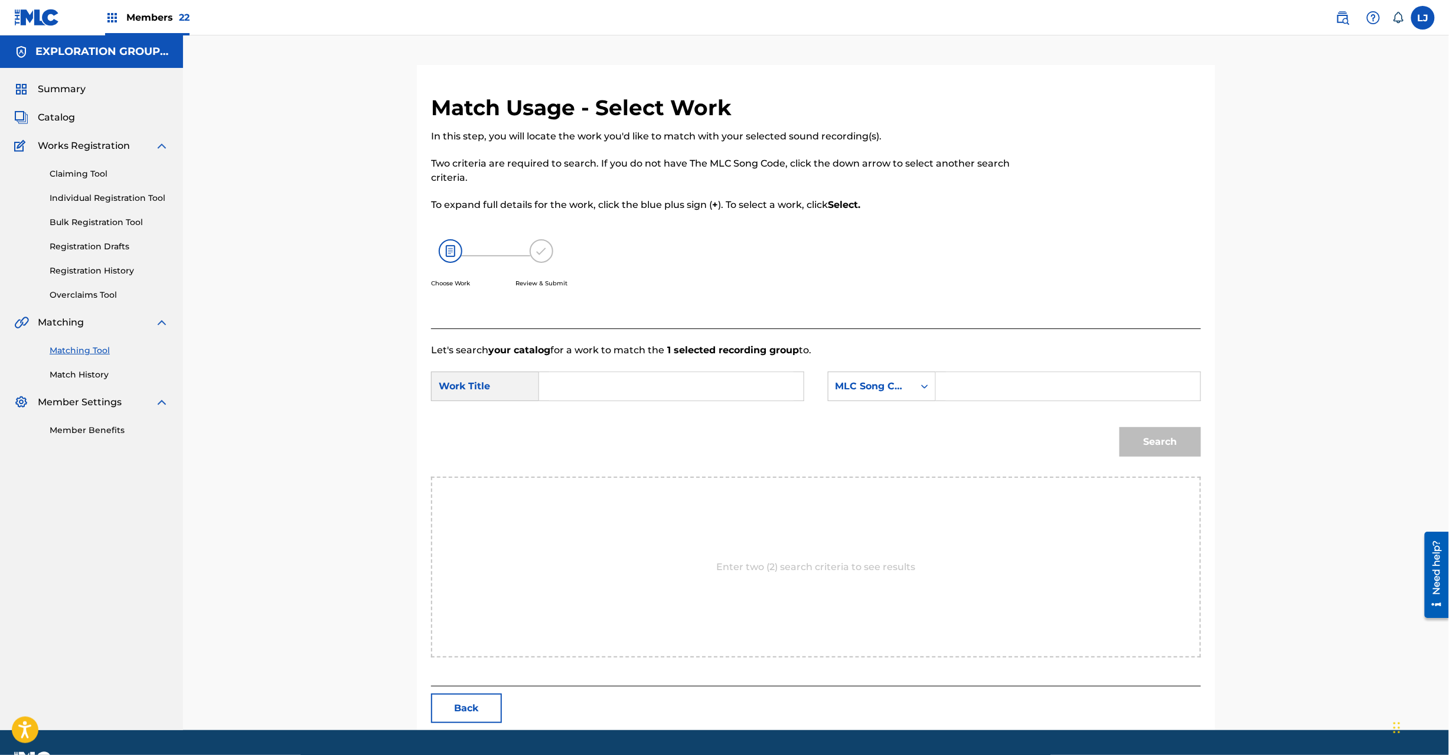
click at [447, 702] on button "Back" at bounding box center [466, 708] width 71 height 30
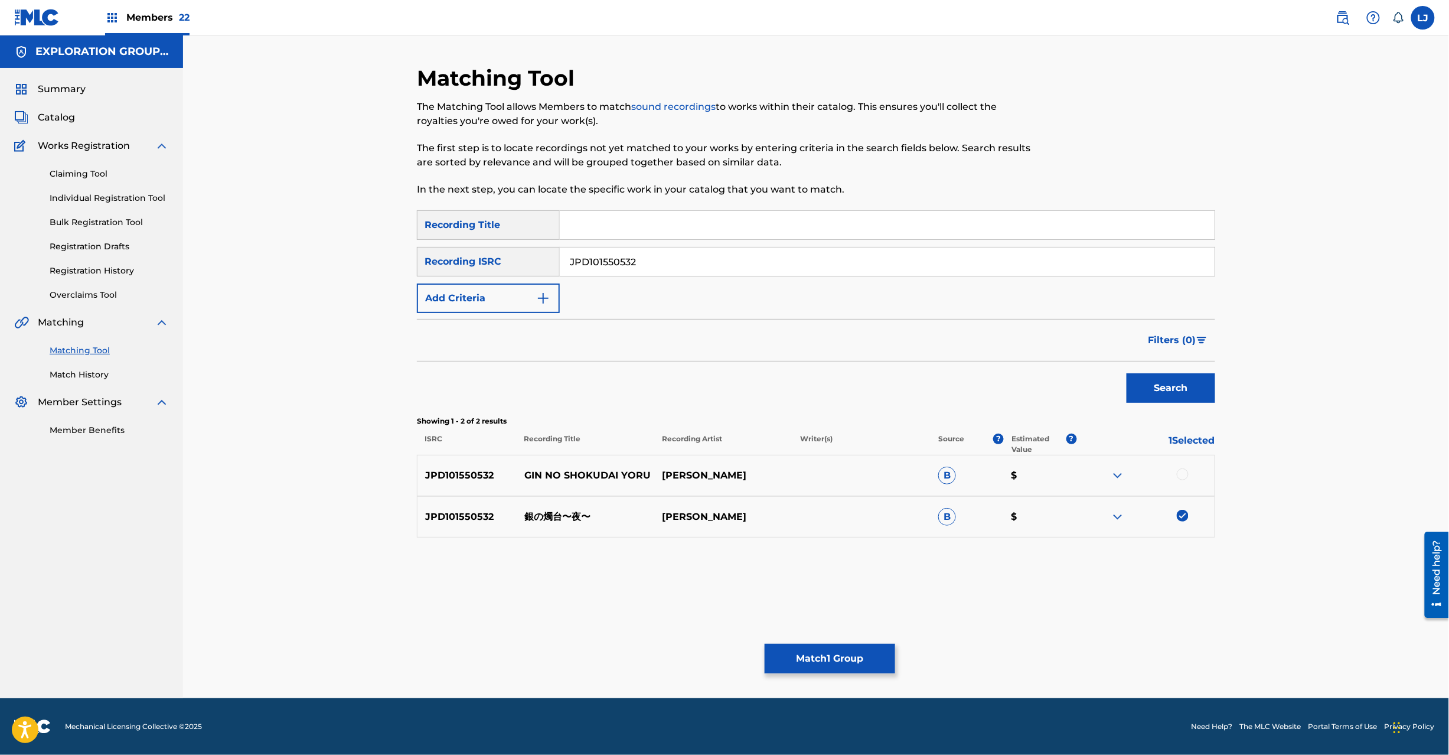
click at [1177, 471] on div at bounding box center [1146, 475] width 138 height 14
click at [1182, 474] on div at bounding box center [1183, 474] width 12 height 12
drag, startPoint x: 820, startPoint y: 667, endPoint x: 1193, endPoint y: 513, distance: 403.9
click at [1200, 603] on div "Matching Tool The Matching Tool allows Members to match sound recordings to wor…" at bounding box center [816, 381] width 799 height 633
click at [1182, 464] on div "JPD101550532 GIN NO SHOKUDAI YORU 阿知波大輔 B $" at bounding box center [816, 475] width 799 height 41
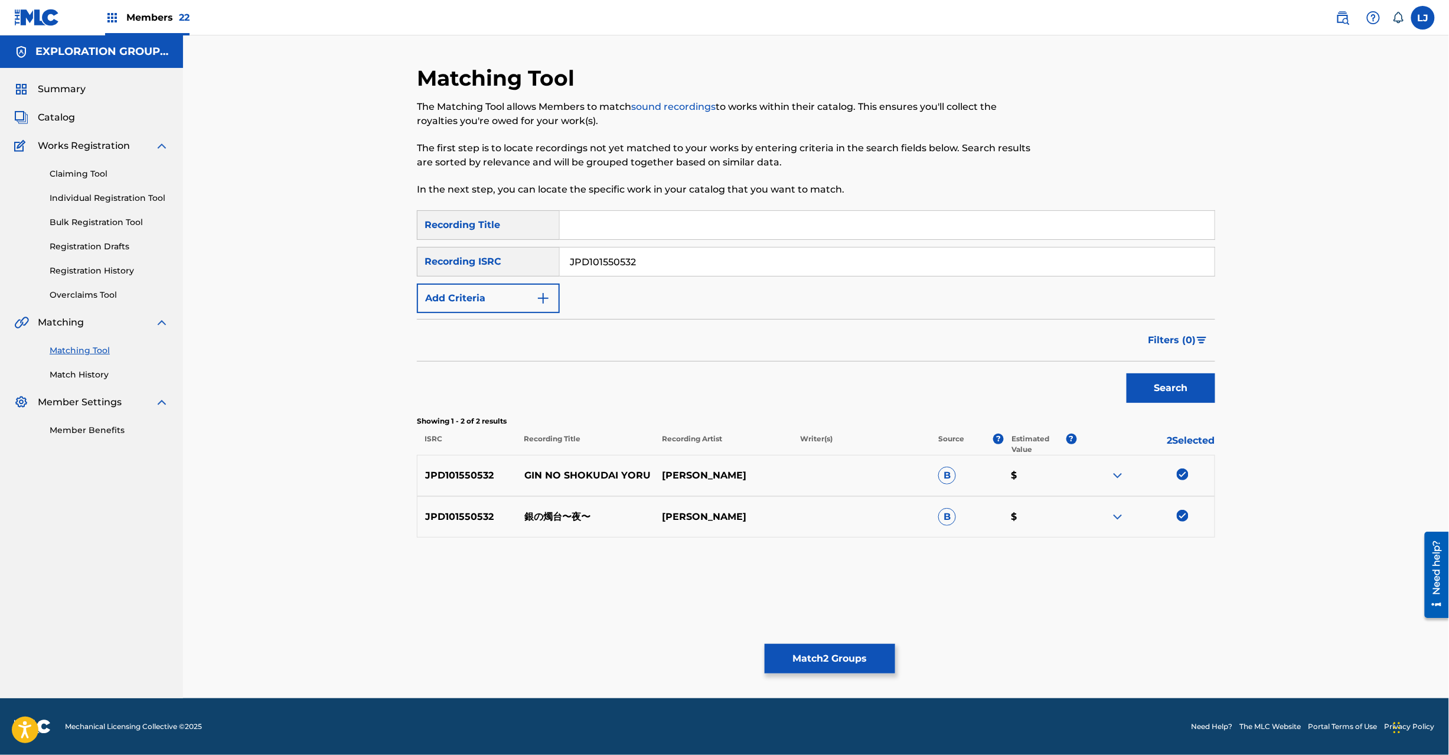
click at [1184, 474] on img at bounding box center [1183, 474] width 12 height 12
drag, startPoint x: 802, startPoint y: 640, endPoint x: 788, endPoint y: 657, distance: 21.8
click at [790, 657] on div "Matching Tool The Matching Tool allows Members to match sound recordings to wor…" at bounding box center [816, 381] width 799 height 633
click at [788, 657] on button "Match 1 Group" at bounding box center [830, 659] width 131 height 30
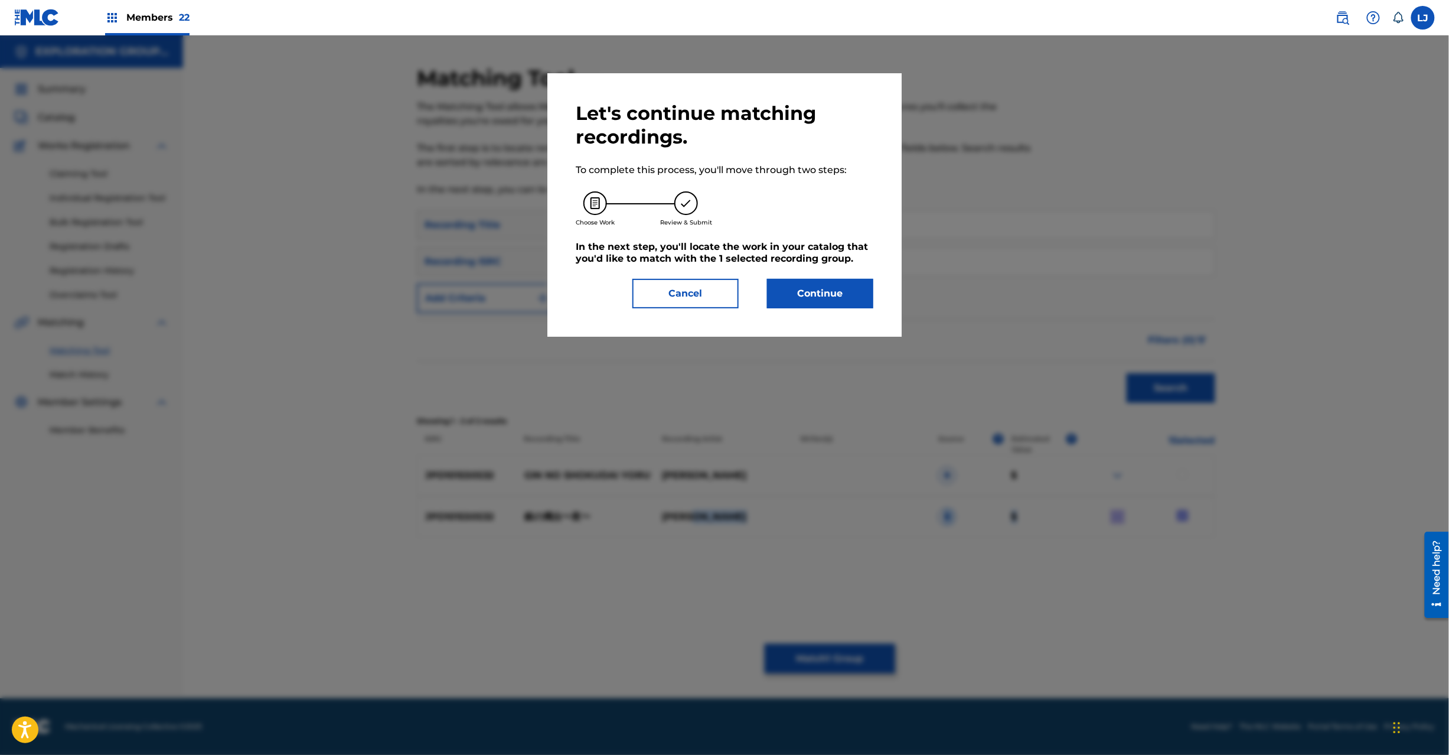
click at [842, 294] on button "Continue" at bounding box center [820, 294] width 106 height 30
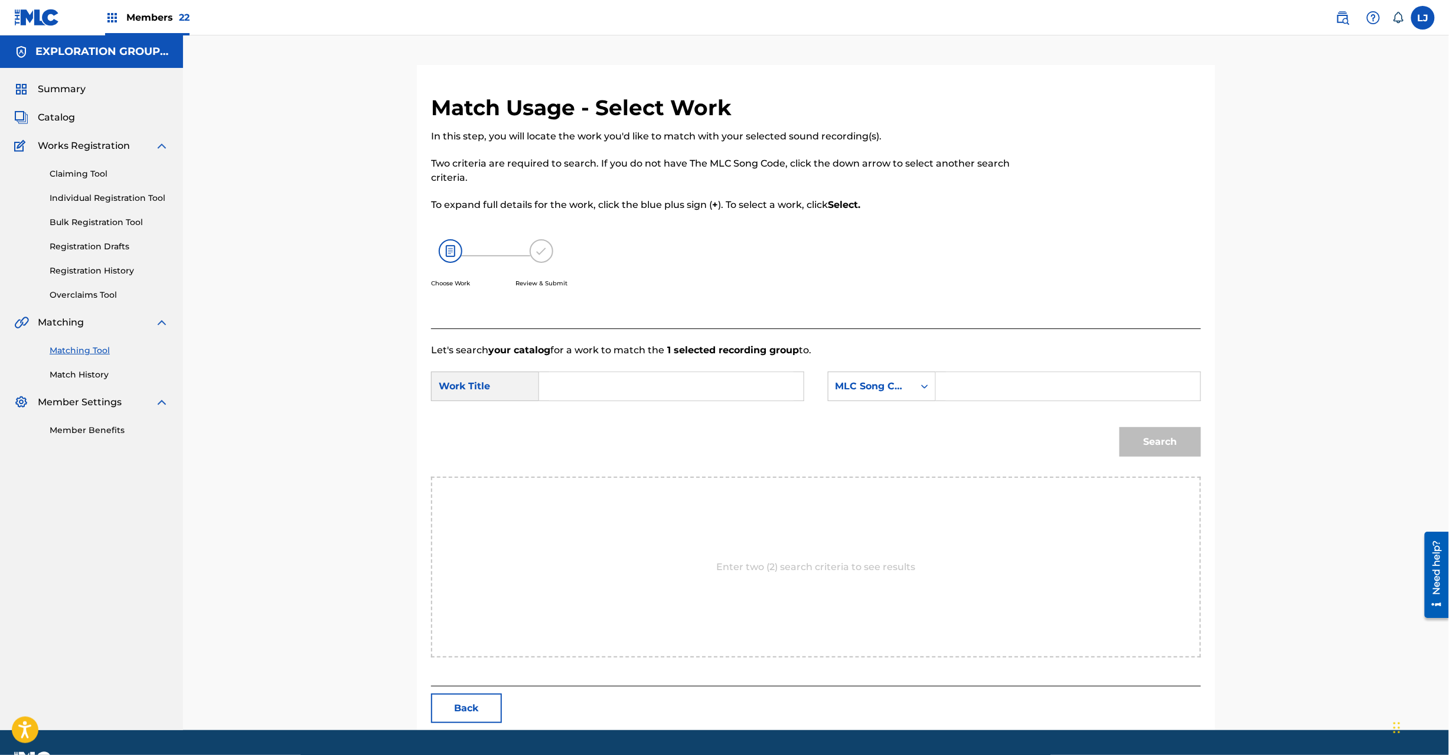
click at [729, 386] on input "Search Form" at bounding box center [671, 386] width 245 height 28
paste input "Ginno Shokudai GB9DCB"
click at [688, 386] on input "Ginno Shokudai GB9DCB" at bounding box center [671, 386] width 245 height 28
type input "Ginno Shokudai"
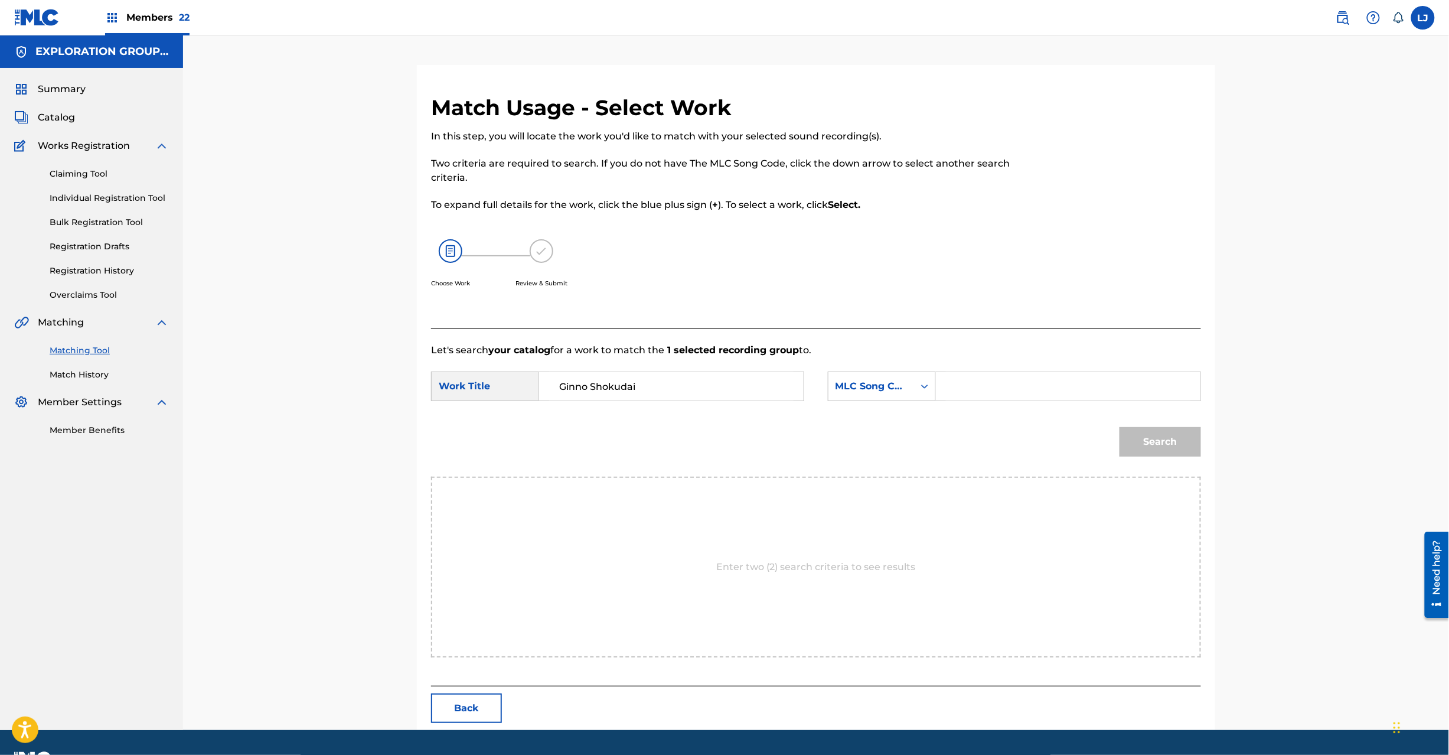
click at [1131, 391] on input "Search Form" at bounding box center [1068, 386] width 245 height 28
paste input "GB9DCB"
type input "GB9DCB"
click at [1173, 448] on button "Search" at bounding box center [1161, 442] width 82 height 30
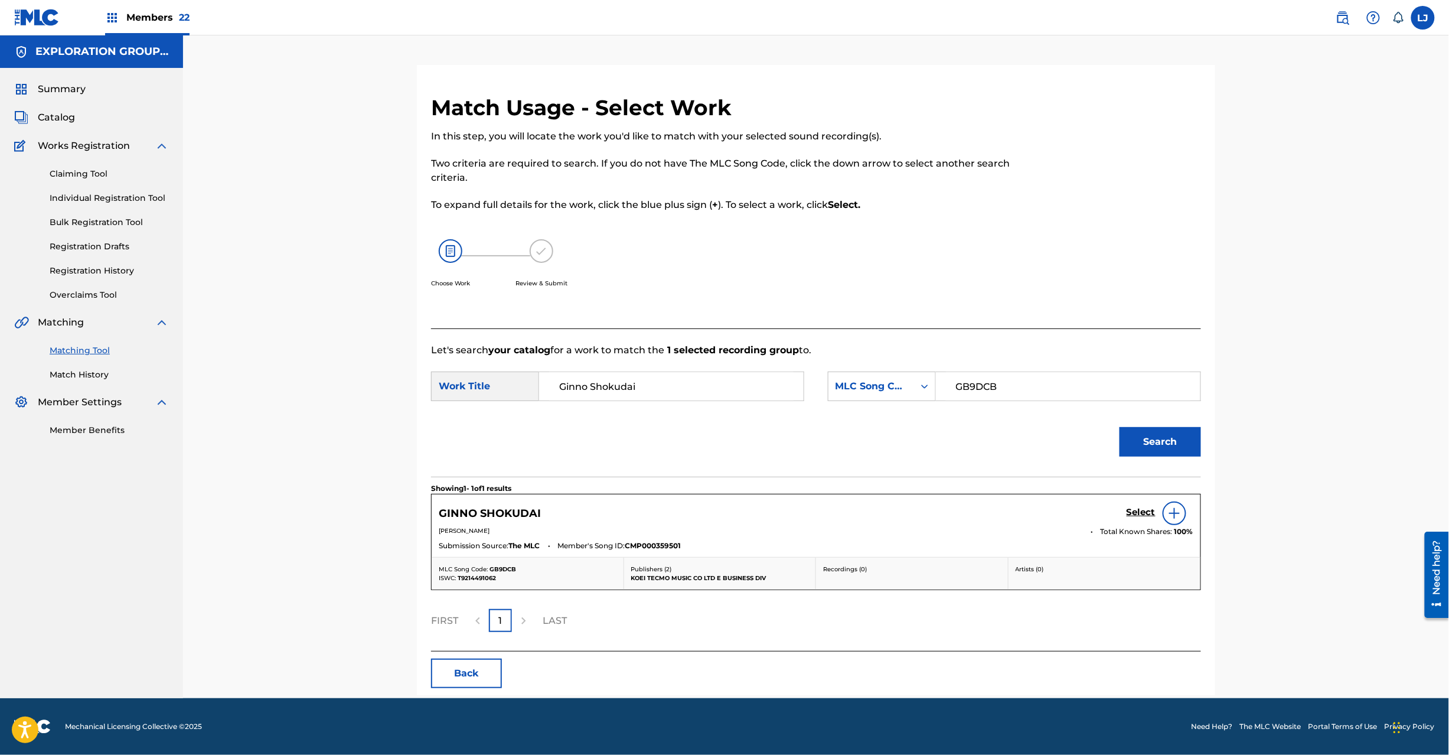
click at [1125, 509] on div "GINNO SHOKUDAI Select" at bounding box center [816, 513] width 755 height 24
click at [1122, 513] on div "GINNO SHOKUDAI Select" at bounding box center [816, 513] width 755 height 24
click at [1135, 513] on h5 "Select" at bounding box center [1141, 512] width 29 height 11
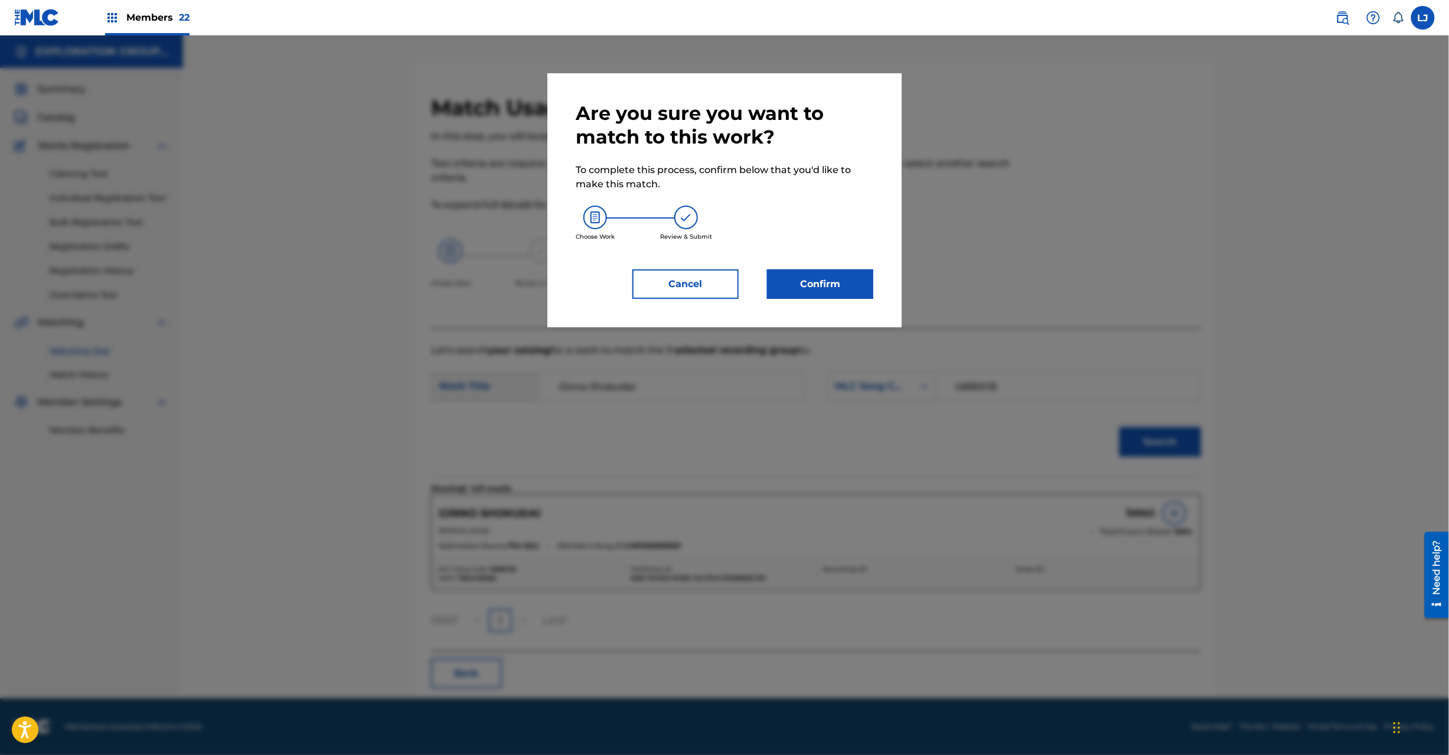
click at [855, 280] on button "Confirm" at bounding box center [820, 284] width 106 height 30
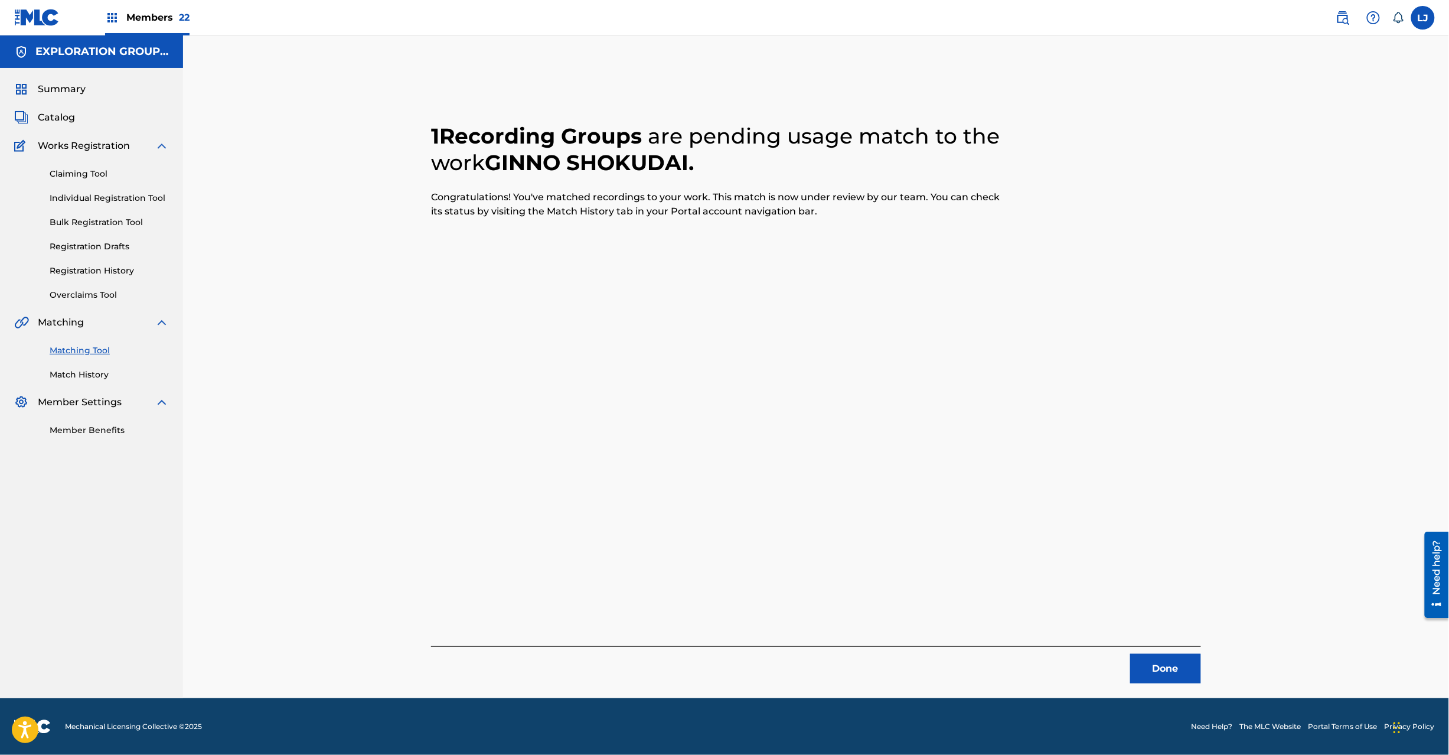
click at [1184, 672] on button "Done" at bounding box center [1166, 669] width 71 height 30
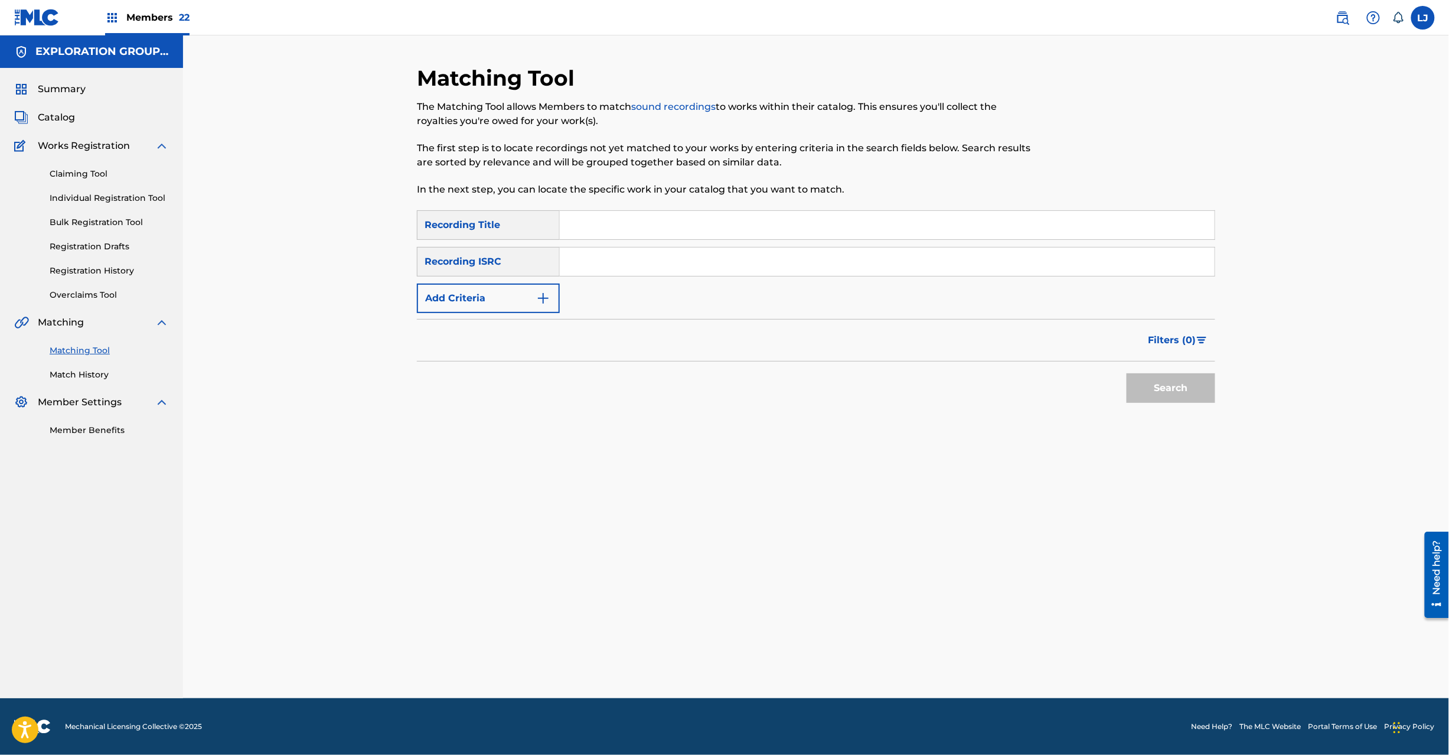
click at [711, 260] on input "Search Form" at bounding box center [887, 261] width 655 height 28
paste input "JPD101550532|JPD101550531"
click at [658, 258] on input "JPD101550532|JPD101550531" at bounding box center [887, 261] width 655 height 28
click at [610, 265] on input "JPD101550532|JPD101550531" at bounding box center [887, 261] width 655 height 28
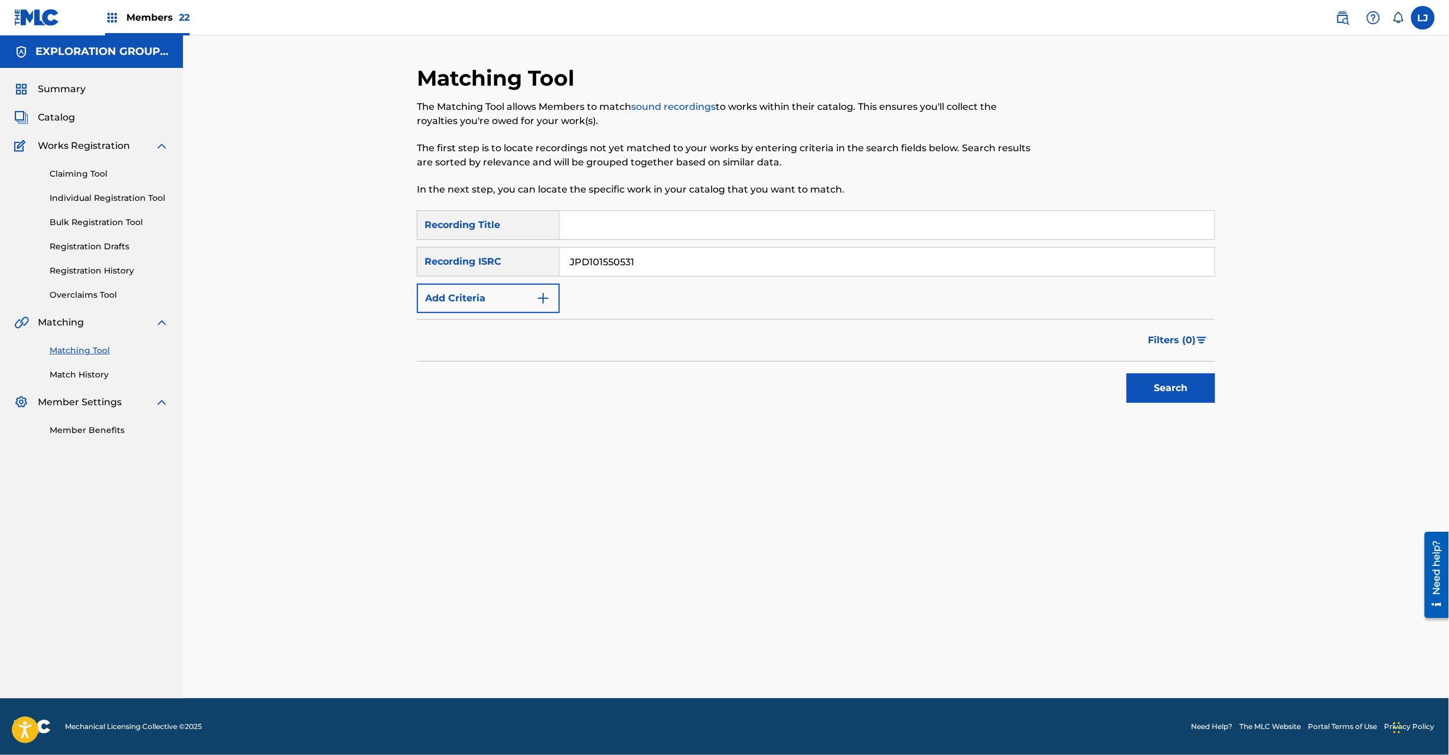
type input "JPD101550531"
drag, startPoint x: 1225, startPoint y: 405, endPoint x: 1199, endPoint y: 388, distance: 31.1
click at [1226, 405] on div "Matching Tool The Matching Tool allows Members to match sound recordings to wor…" at bounding box center [816, 381] width 827 height 633
click at [1199, 388] on button "Search" at bounding box center [1171, 388] width 89 height 30
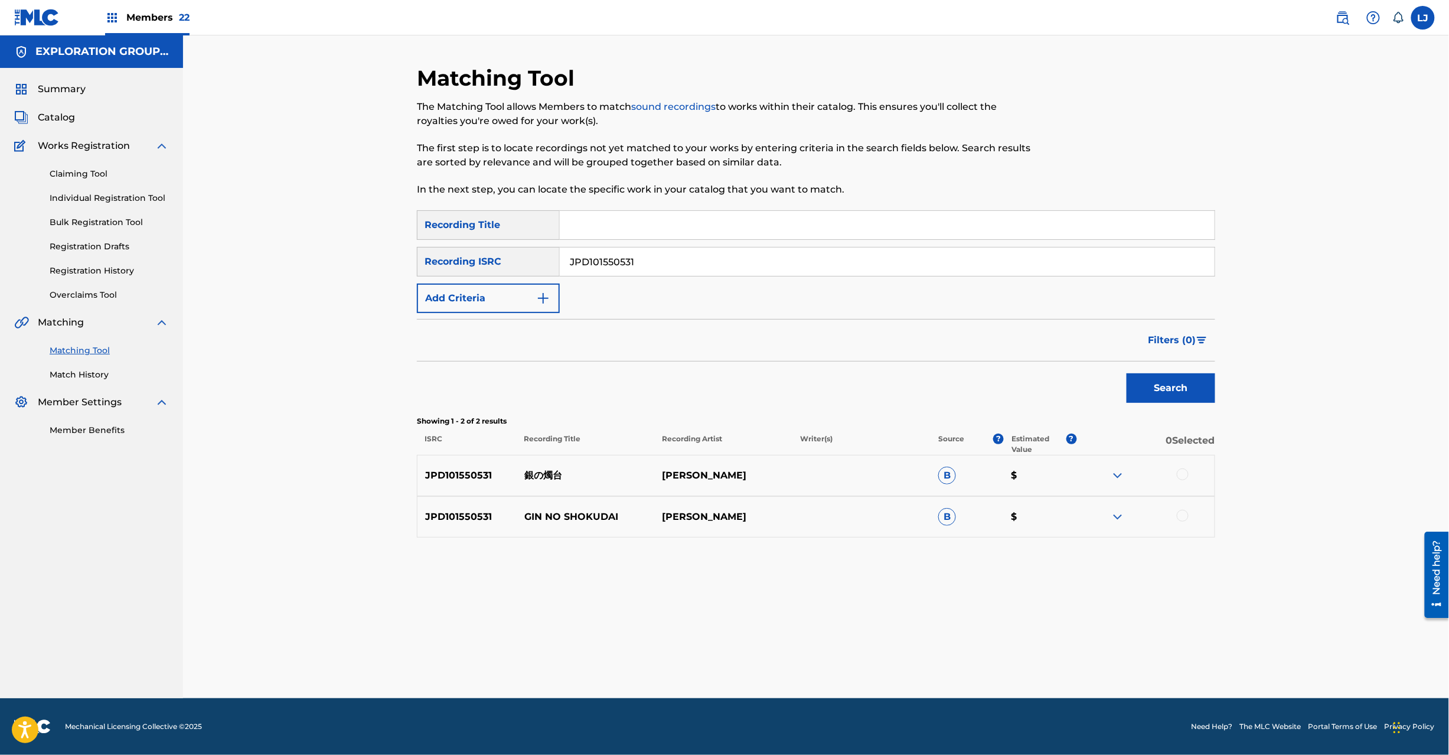
click at [1184, 471] on div at bounding box center [1183, 474] width 12 height 12
click at [1180, 514] on div at bounding box center [1183, 516] width 12 height 12
click at [860, 658] on button "Match 2 Groups" at bounding box center [830, 659] width 131 height 30
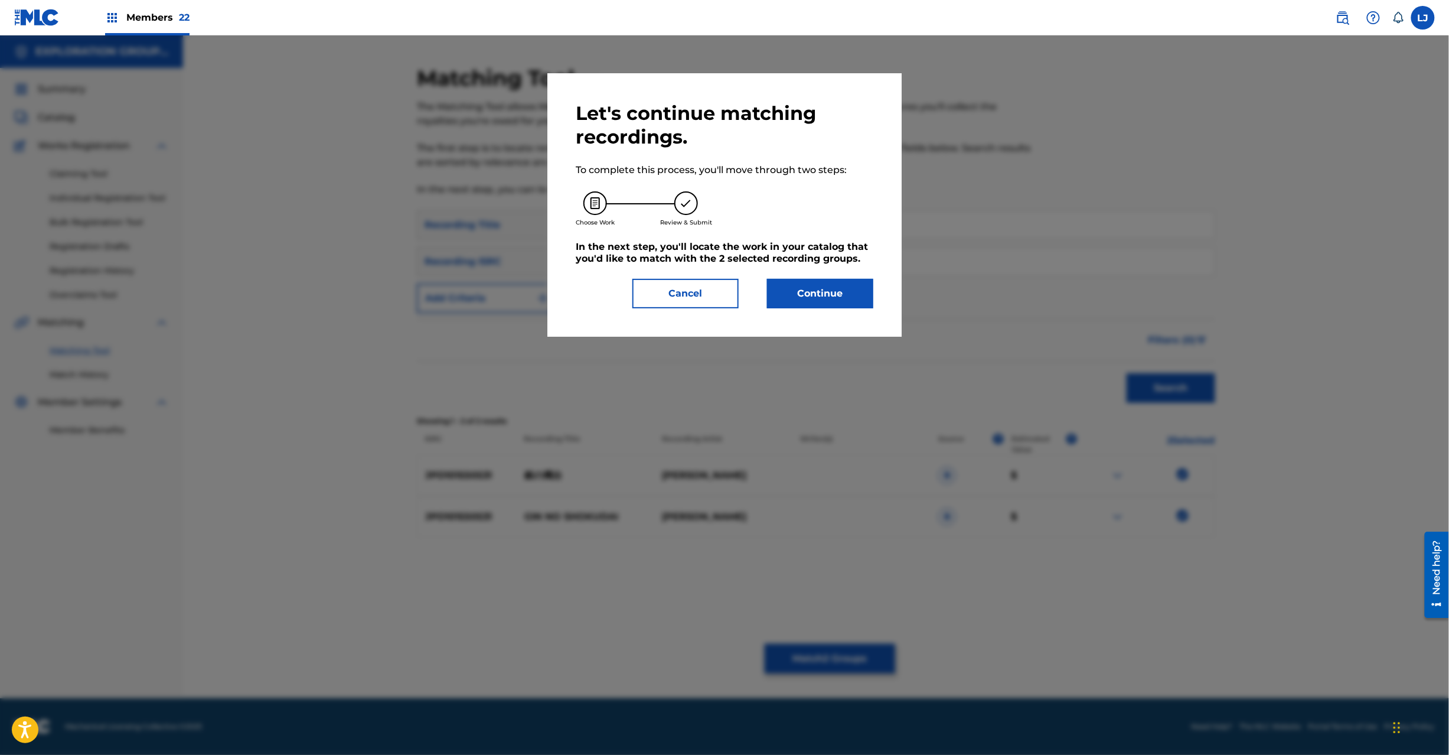
click at [844, 311] on div "Let's continue matching recordings. To complete this process, you'll move throu…" at bounding box center [725, 204] width 354 height 263
click at [842, 305] on button "Continue" at bounding box center [820, 294] width 106 height 30
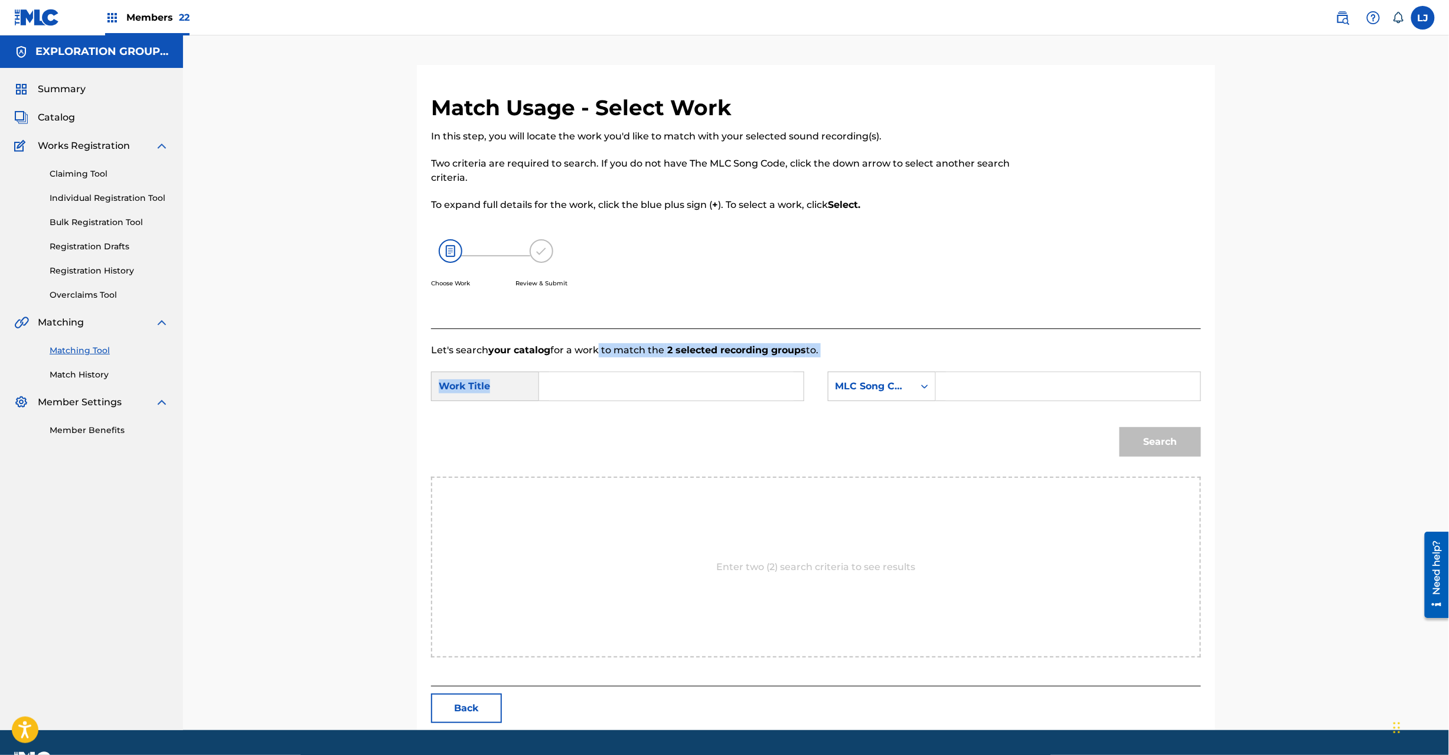
drag, startPoint x: 594, startPoint y: 357, endPoint x: 594, endPoint y: 366, distance: 8.9
click at [594, 362] on div "Let's search your catalog for a work to match the 2 selected recording groups t…" at bounding box center [816, 507] width 770 height 358
click at [594, 371] on form "SearchWithCriteria7622d3f2-6b77-4b47-a015-63427f9b9ceb Work Title SearchWithCri…" at bounding box center [816, 416] width 770 height 119
click at [601, 388] on input "Search Form" at bounding box center [671, 386] width 245 height 28
click at [659, 390] on input "Search Form" at bounding box center [671, 386] width 245 height 28
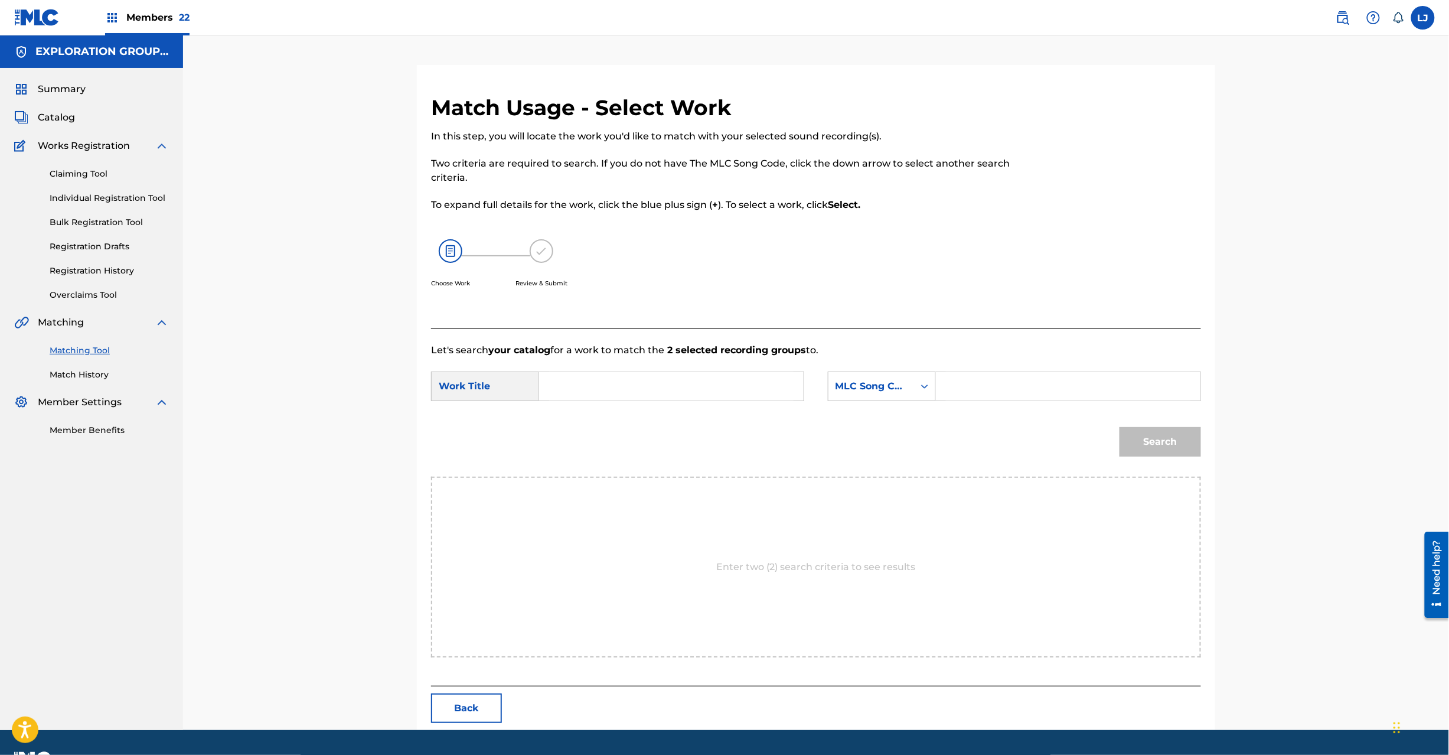
paste input "Ginno Shokudai GB9DCB"
click at [698, 380] on input "Ginno Shokudai GB9DCB" at bounding box center [671, 386] width 245 height 28
type input "Ginno Shokudai"
click at [991, 393] on input "Search Form" at bounding box center [1068, 386] width 245 height 28
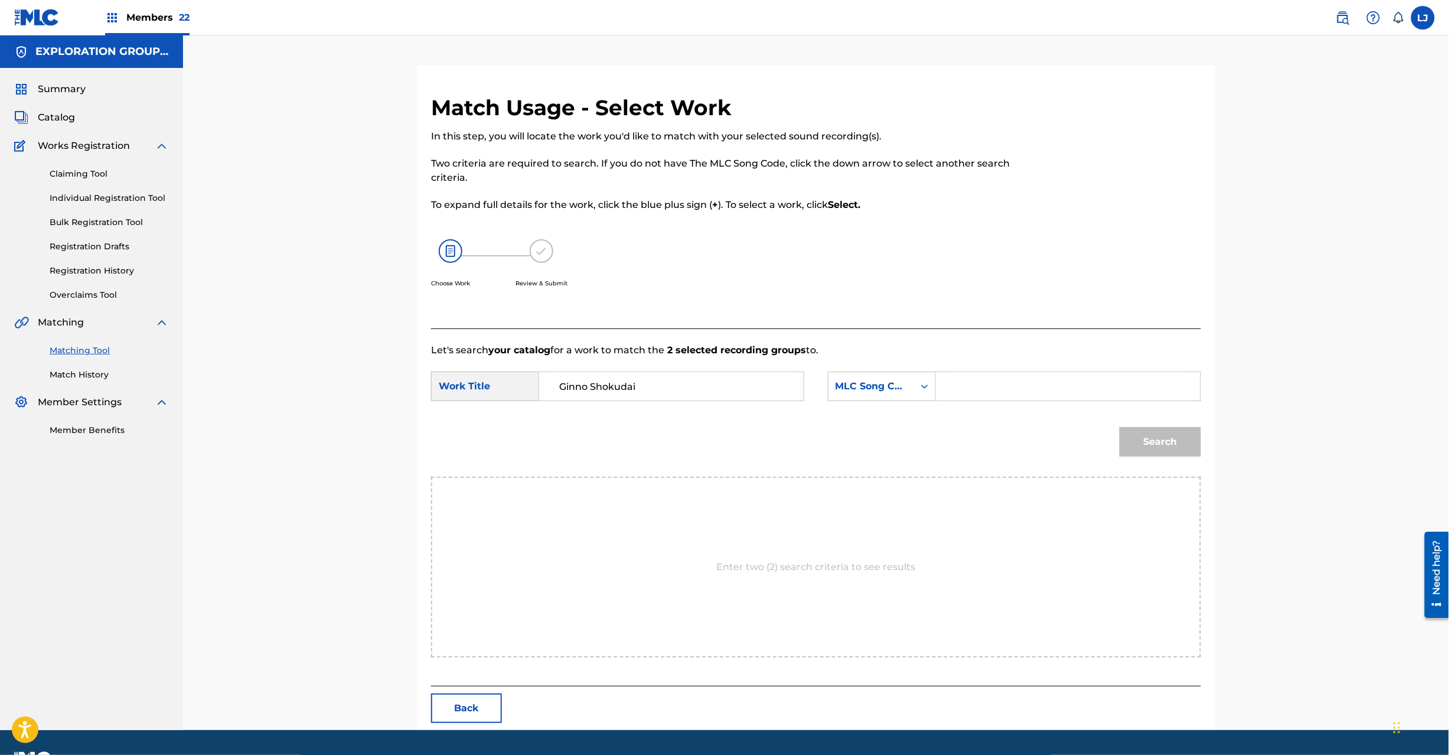
paste input "GB9DCB"
type input "GB9DCB"
click at [1162, 457] on div "Search" at bounding box center [1157, 438] width 87 height 47
click at [1165, 447] on button "Search" at bounding box center [1161, 442] width 82 height 30
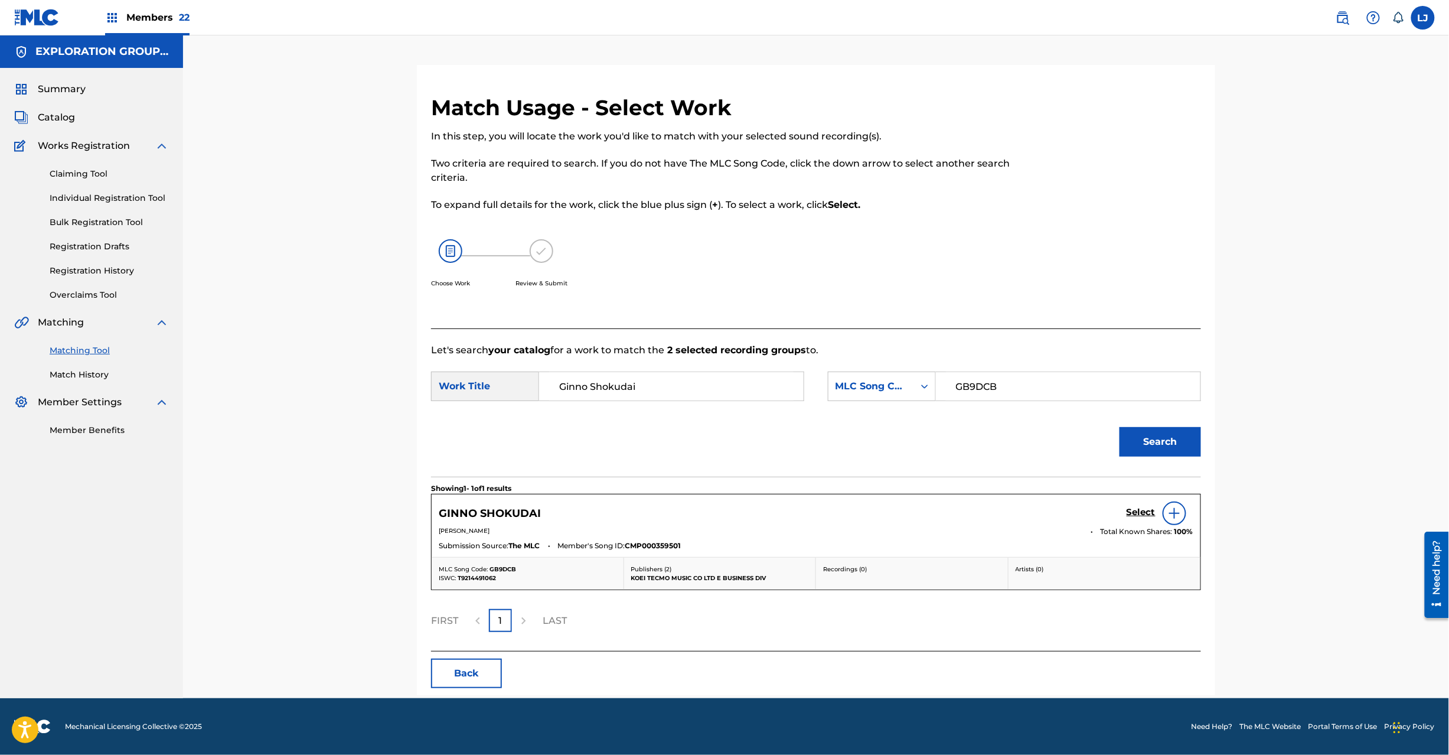
click at [1132, 516] on h5 "Select" at bounding box center [1141, 512] width 29 height 11
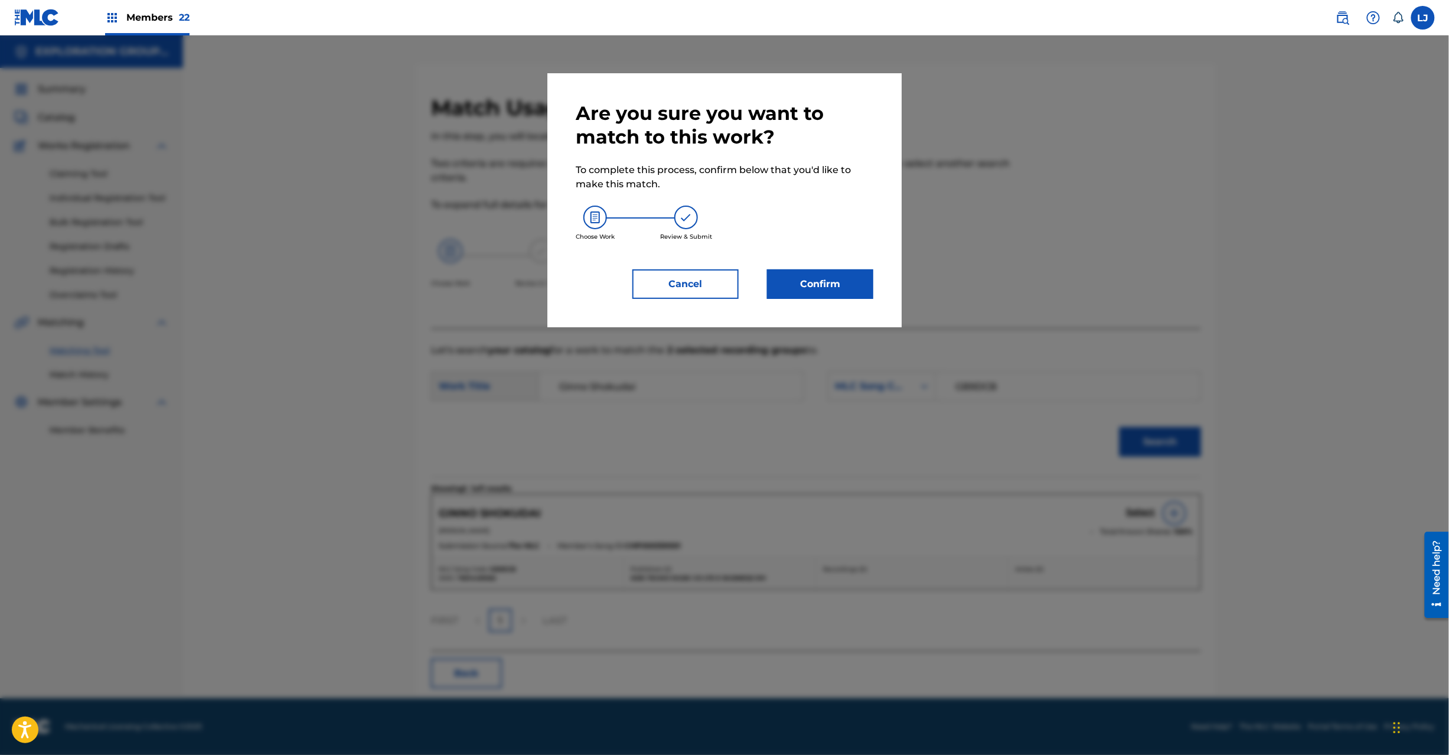
click at [826, 274] on button "Confirm" at bounding box center [820, 284] width 106 height 30
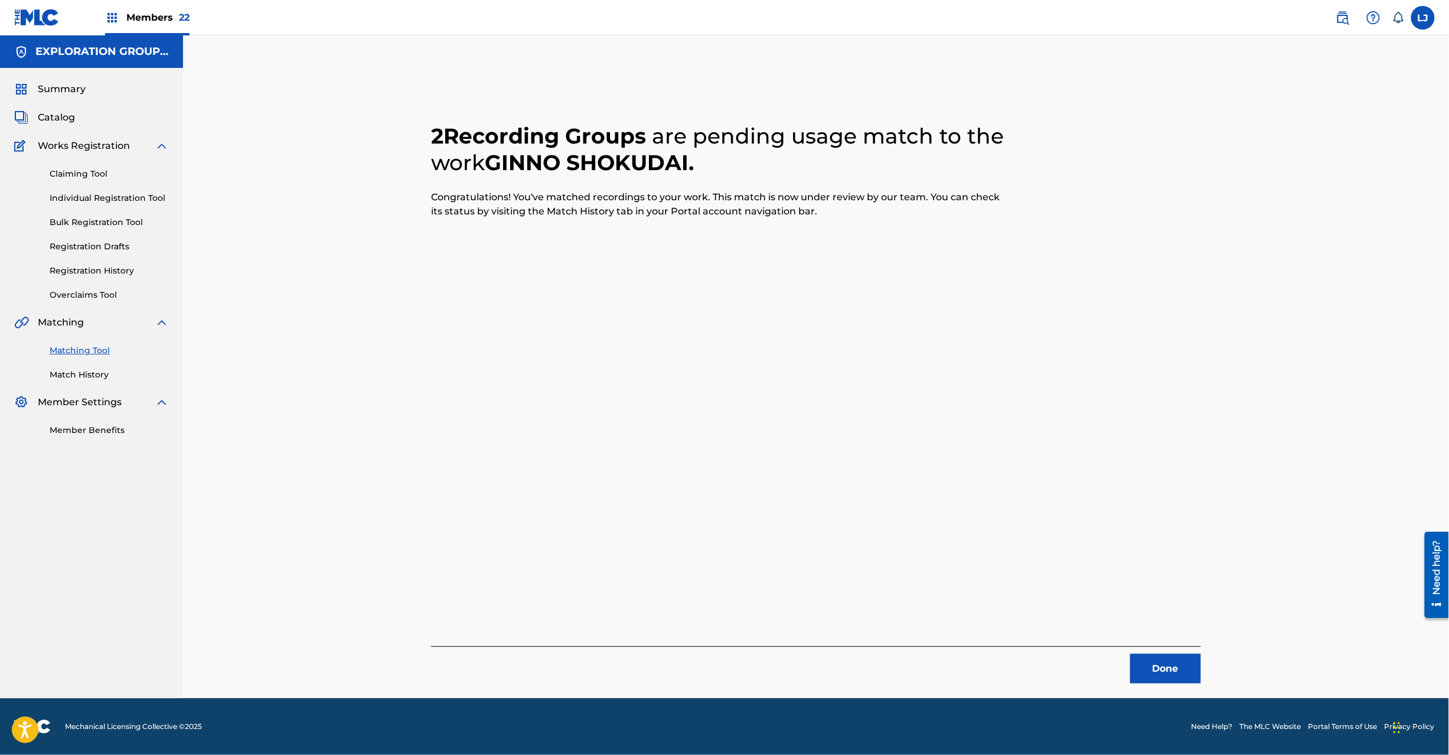
click at [1160, 673] on button "Done" at bounding box center [1166, 669] width 71 height 30
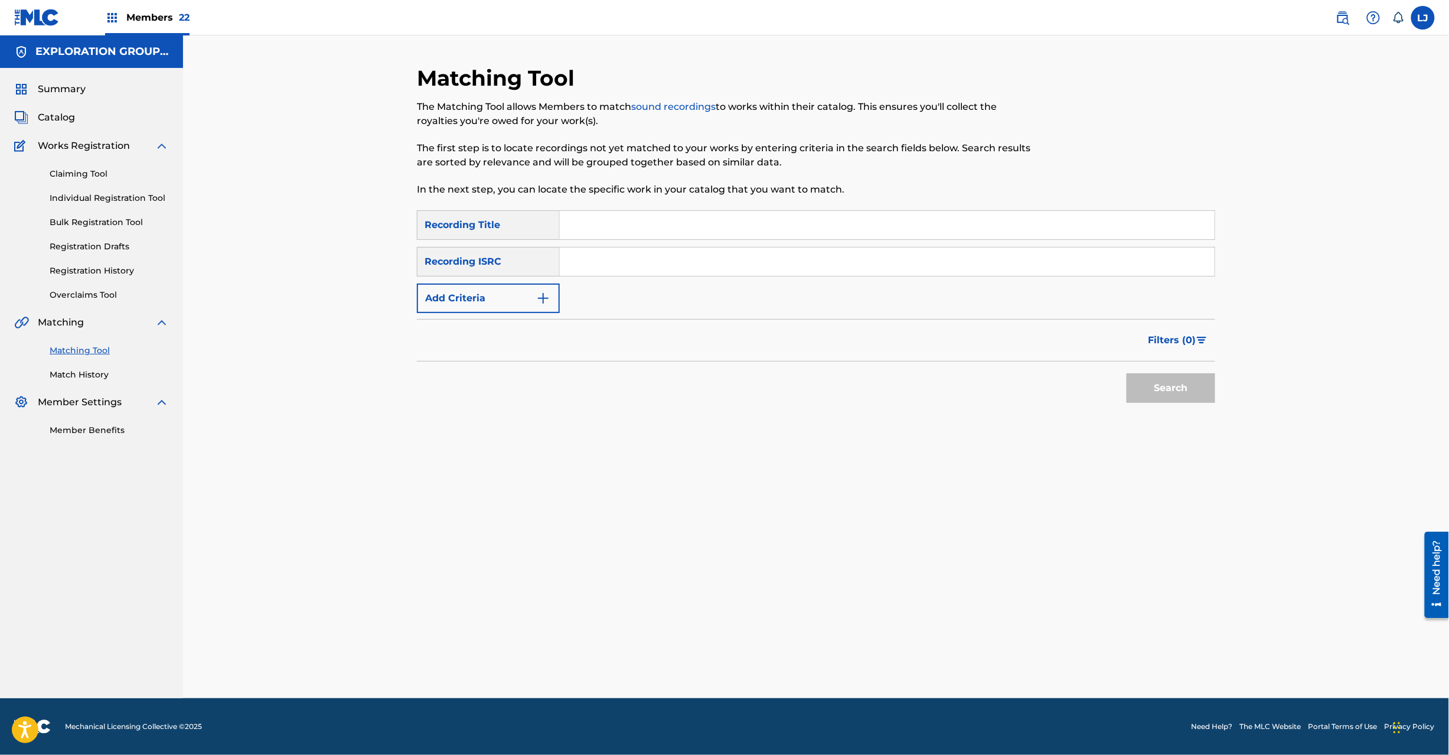
click at [595, 260] on input "Search Form" at bounding box center [887, 261] width 655 height 28
paste input "JPD101550512"
type input "JPD101550512"
click at [1184, 396] on button "Search" at bounding box center [1171, 388] width 89 height 30
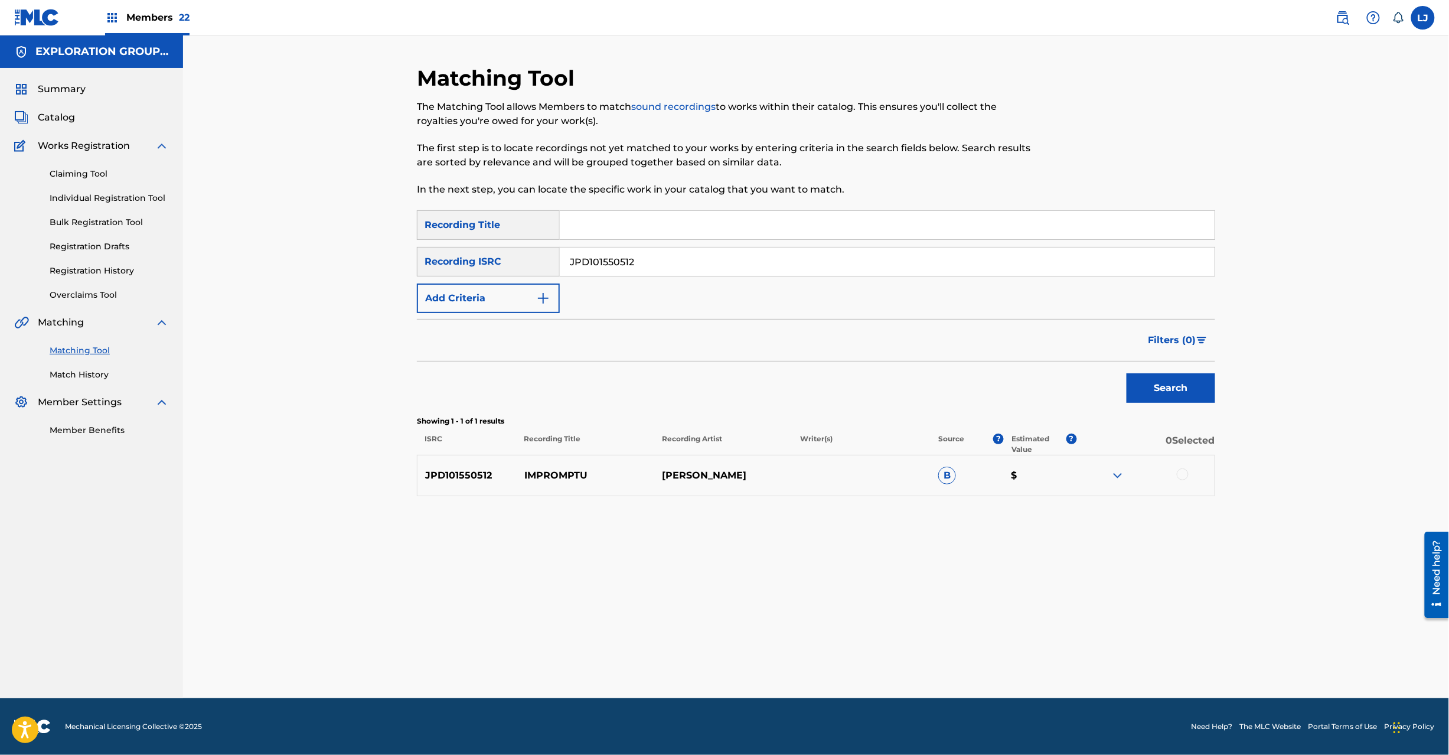
click at [1187, 473] on div at bounding box center [1183, 474] width 12 height 12
click at [835, 660] on button "Match 1 Group" at bounding box center [830, 659] width 131 height 30
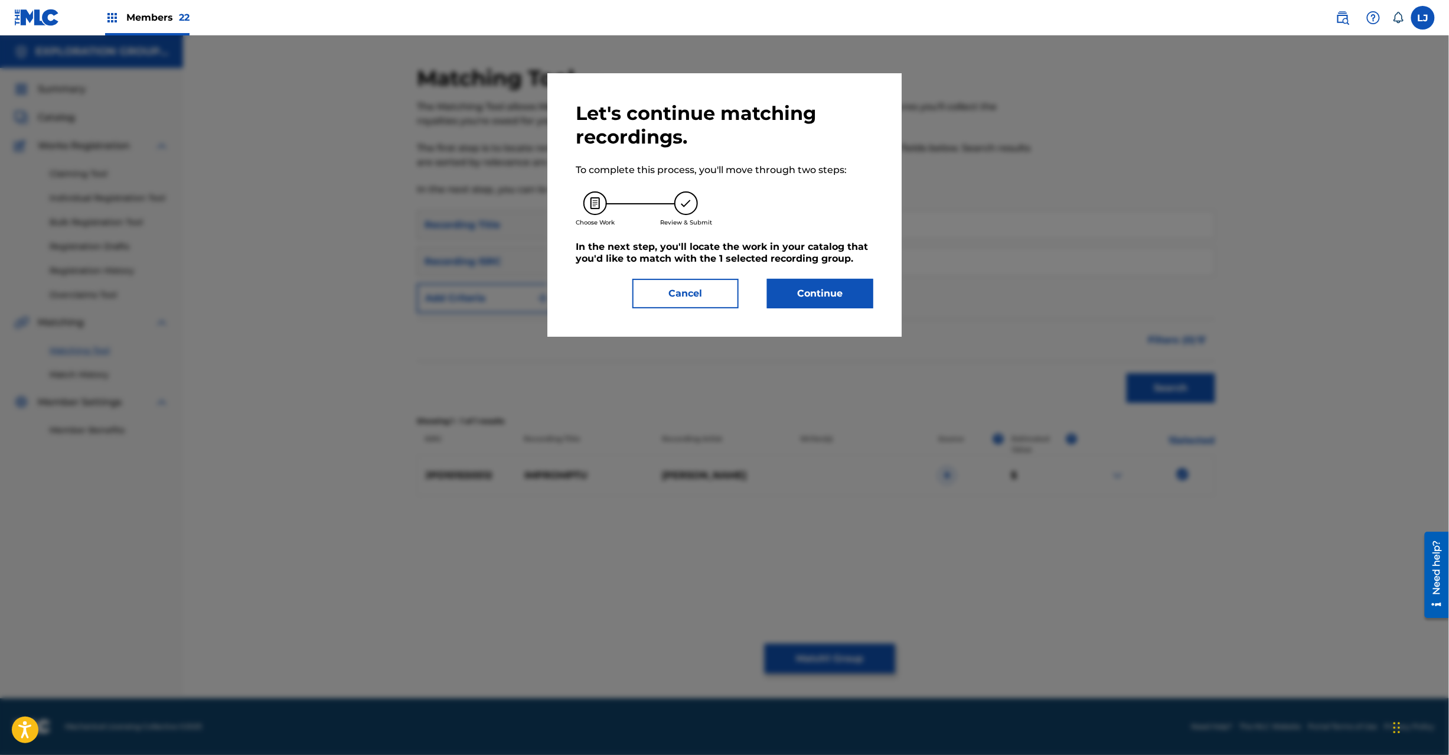
click at [808, 298] on button "Continue" at bounding box center [820, 294] width 106 height 30
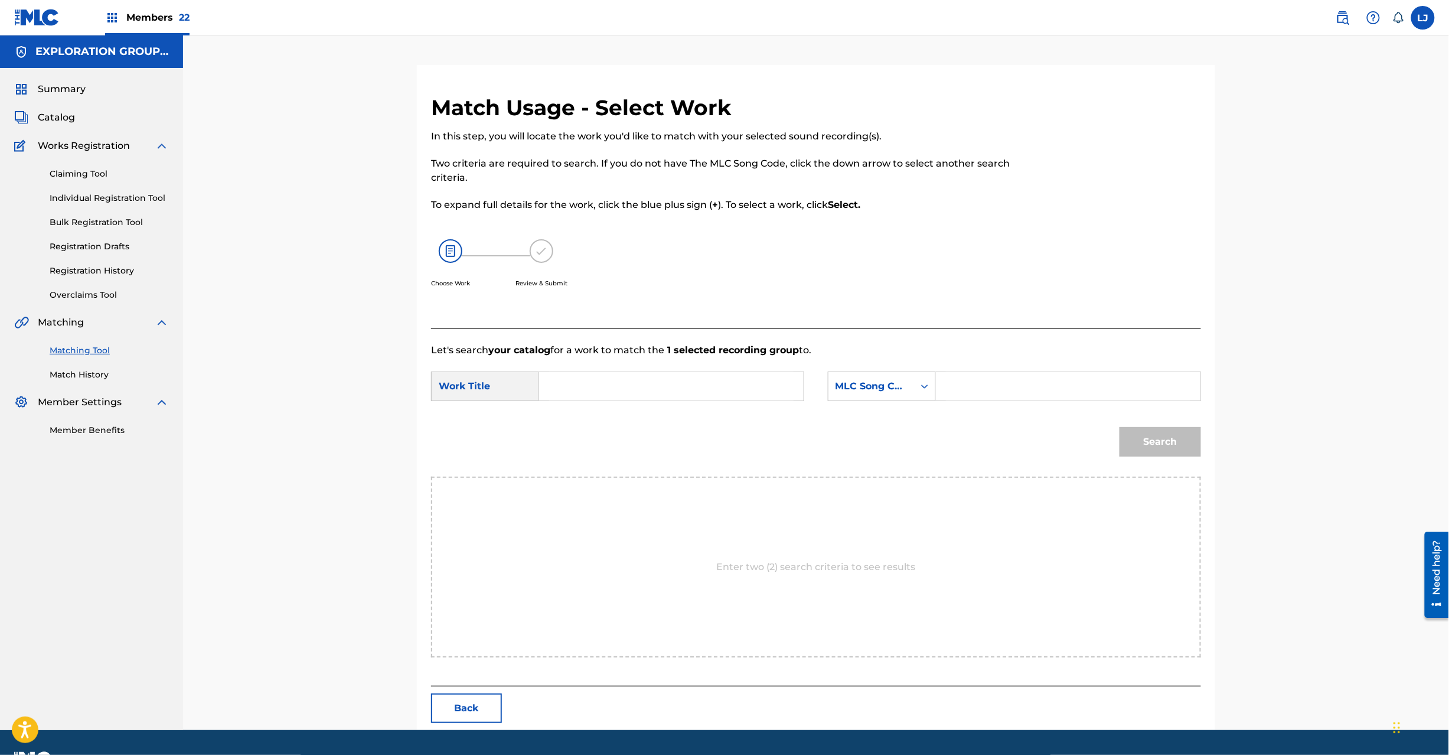
click at [594, 377] on input "Search Form" at bounding box center [671, 386] width 245 height 28
paste input "Impromptu I26GPA"
click at [651, 377] on input "Impromptu I26GPA" at bounding box center [671, 386] width 245 height 28
type input "Impromptu"
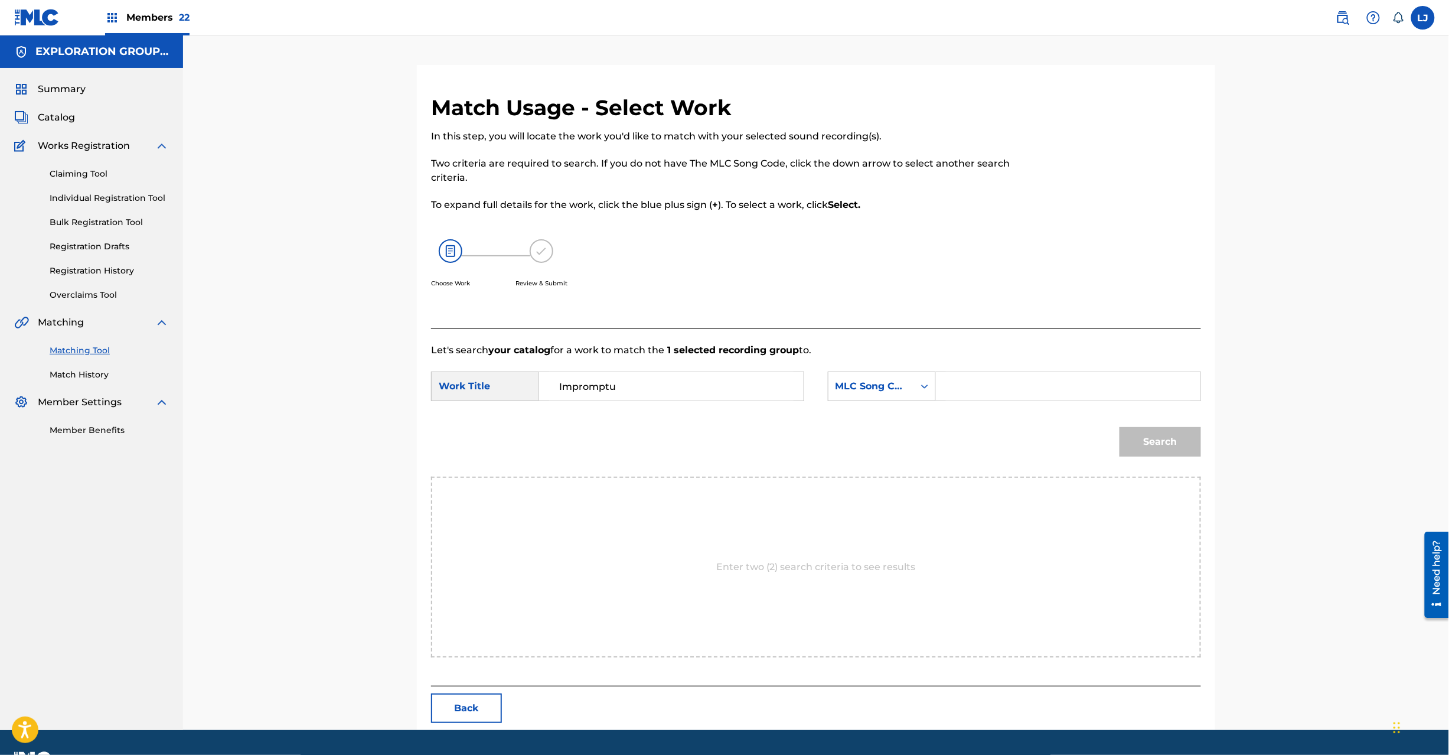
click at [986, 377] on input "Search Form" at bounding box center [1068, 386] width 245 height 28
paste input "I26GPA"
type input "I26GPA"
drag, startPoint x: 1154, startPoint y: 411, endPoint x: 1144, endPoint y: 422, distance: 15.0
click at [1149, 415] on form "SearchWithCriteria7622d3f2-6b77-4b47-a015-63427f9b9ceb Work Title Impromptu Sea…" at bounding box center [816, 416] width 770 height 119
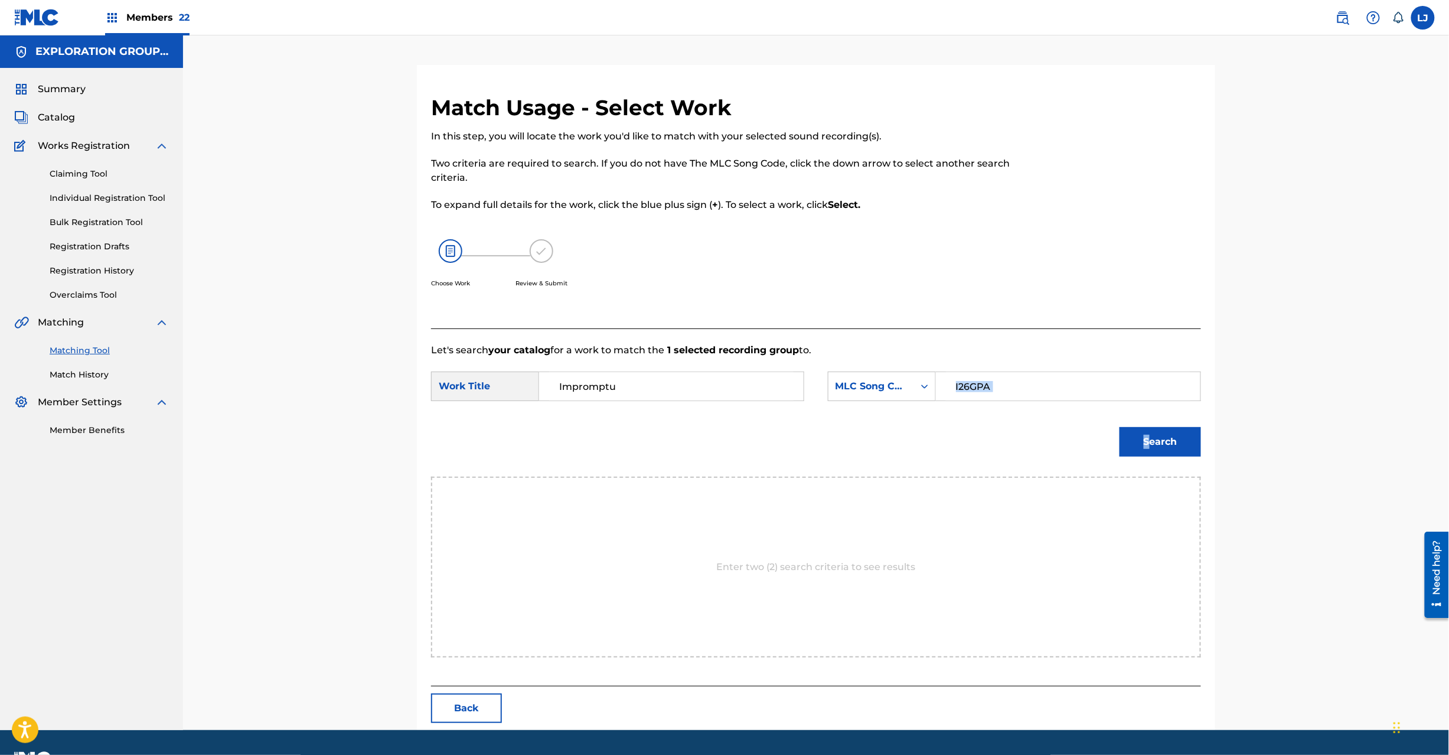
click at [1161, 444] on button "Search" at bounding box center [1161, 442] width 82 height 30
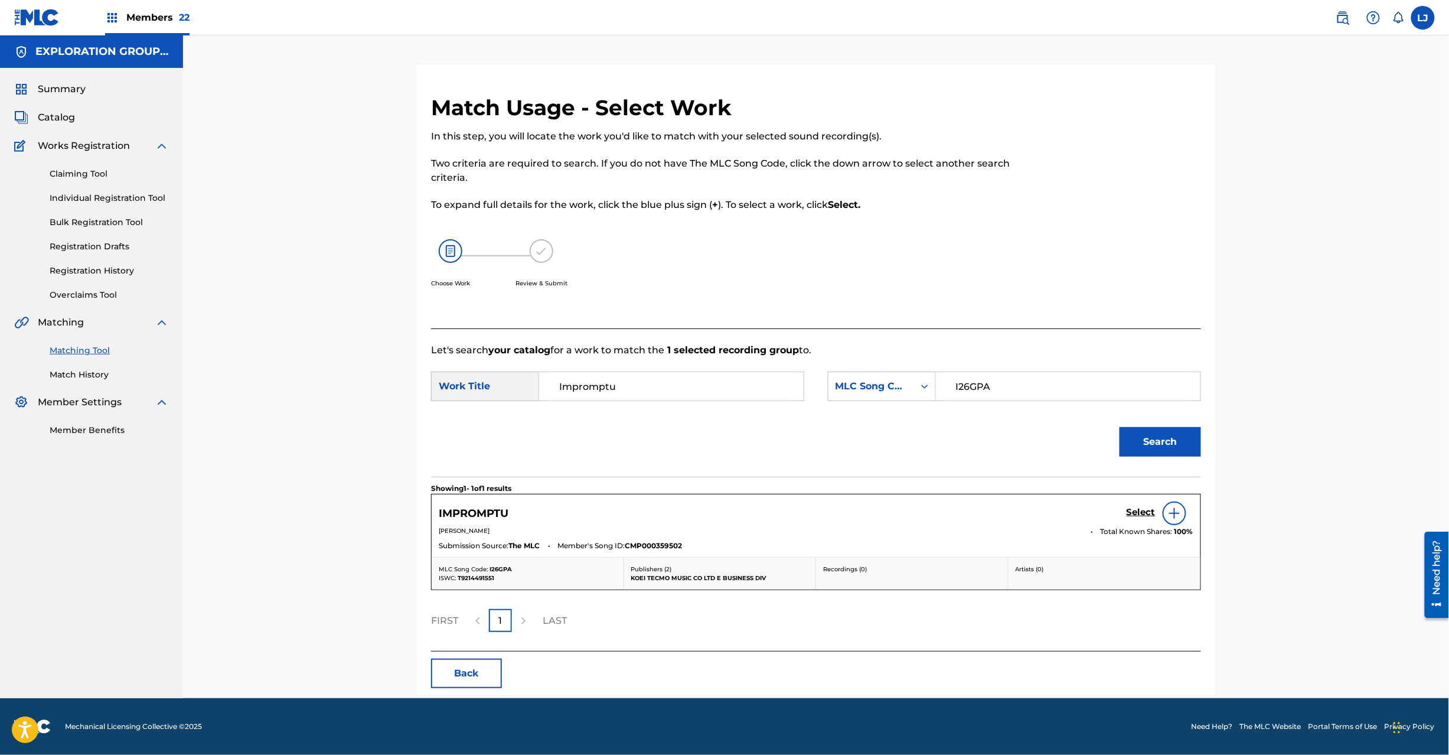
click at [1146, 514] on h5 "Select" at bounding box center [1141, 512] width 29 height 11
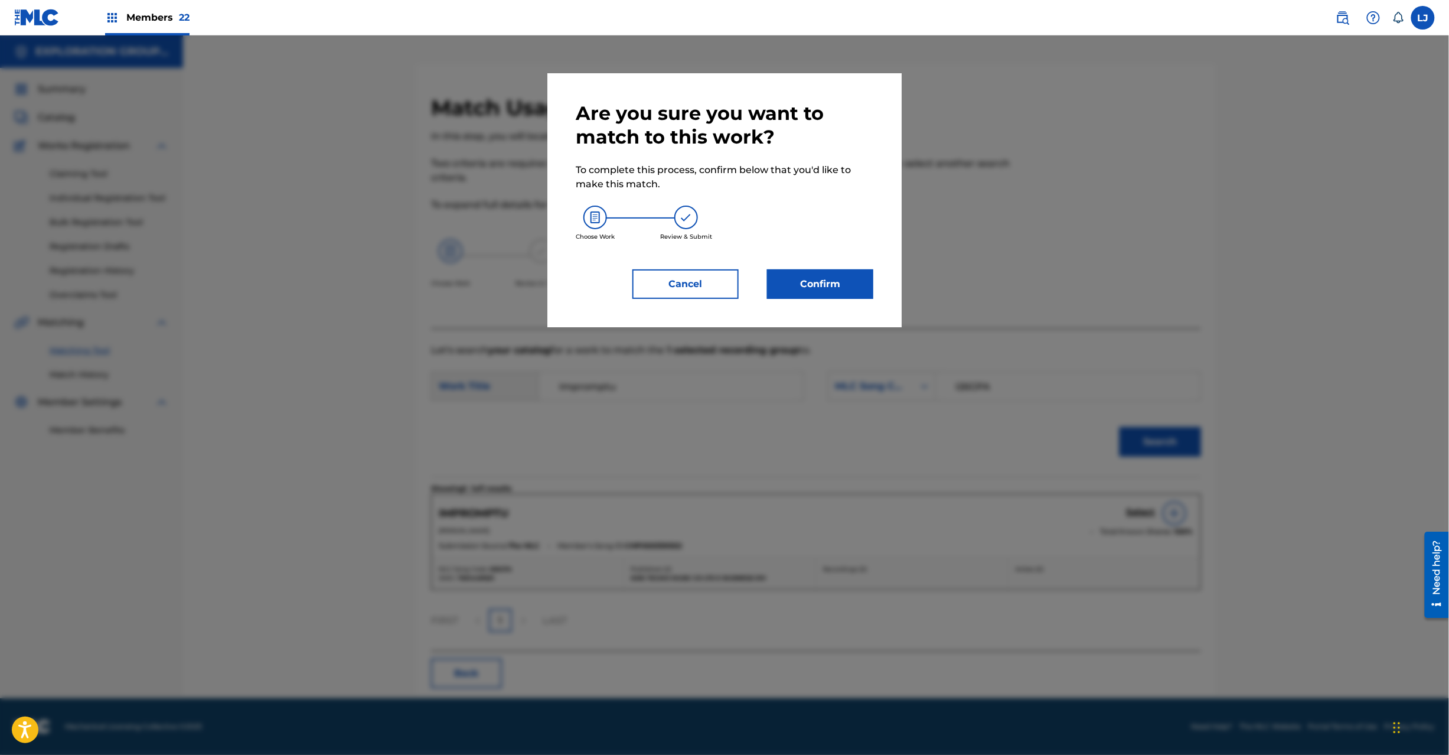
click at [839, 276] on button "Confirm" at bounding box center [820, 284] width 106 height 30
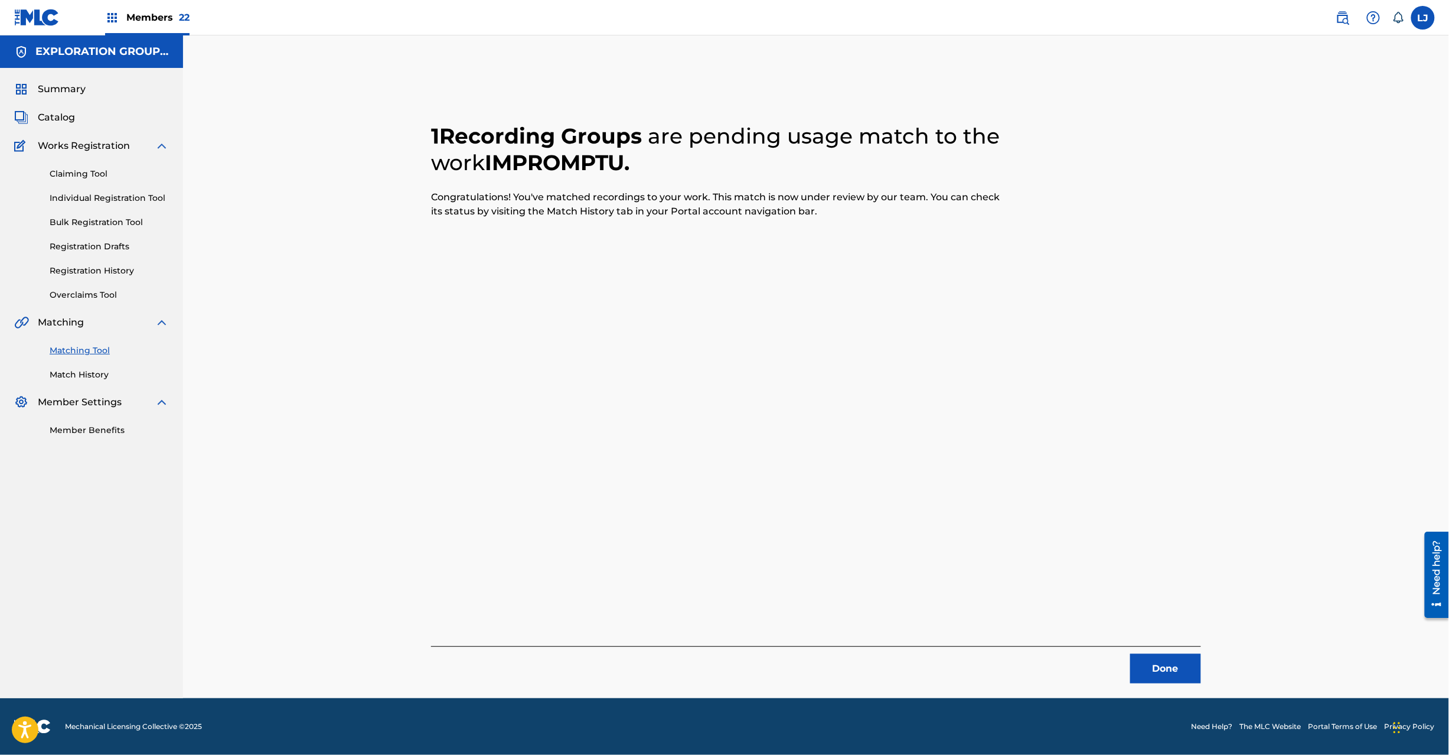
click at [1149, 669] on button "Done" at bounding box center [1166, 669] width 71 height 30
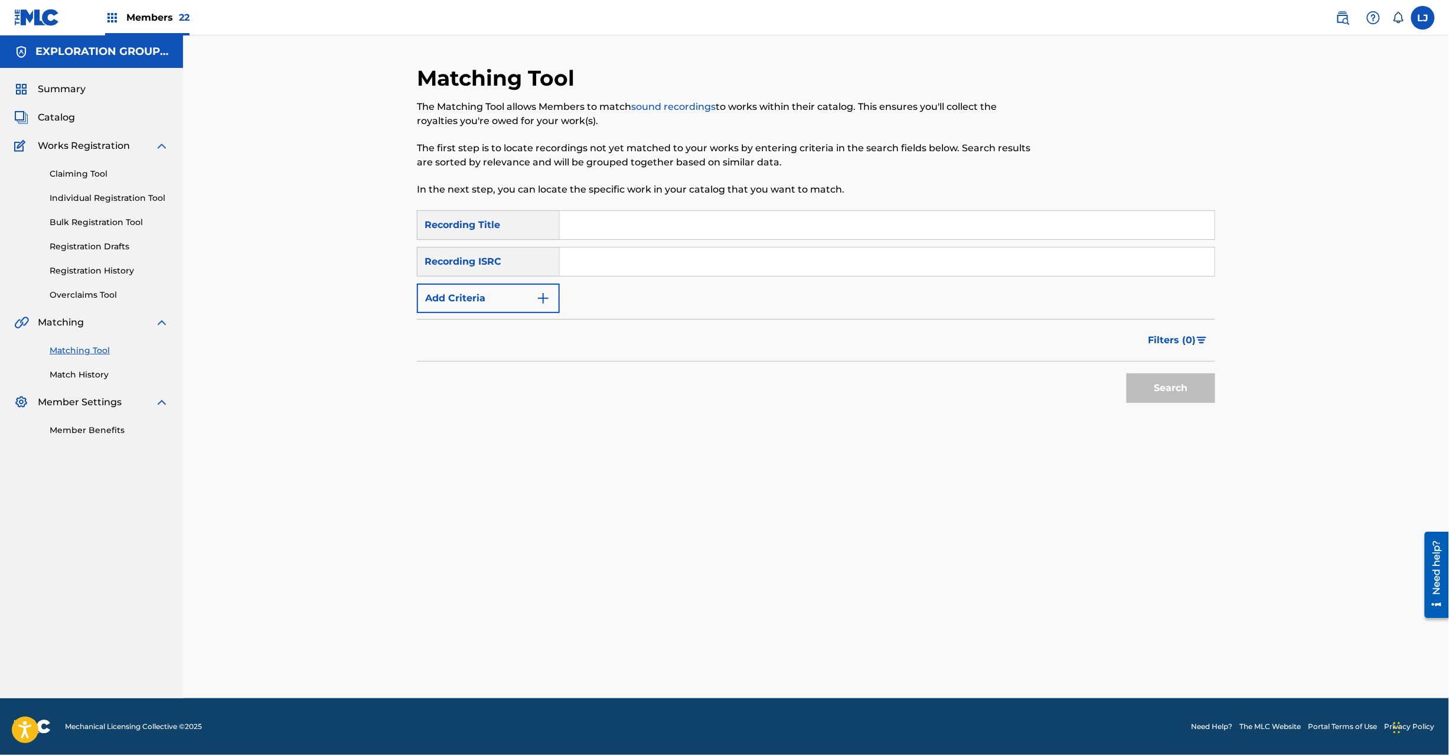
paste input "JPD101550533"
click at [650, 259] on input "JPD101550533" at bounding box center [887, 261] width 655 height 28
type input "JPD101550533"
click at [1146, 388] on button "Search" at bounding box center [1171, 388] width 89 height 30
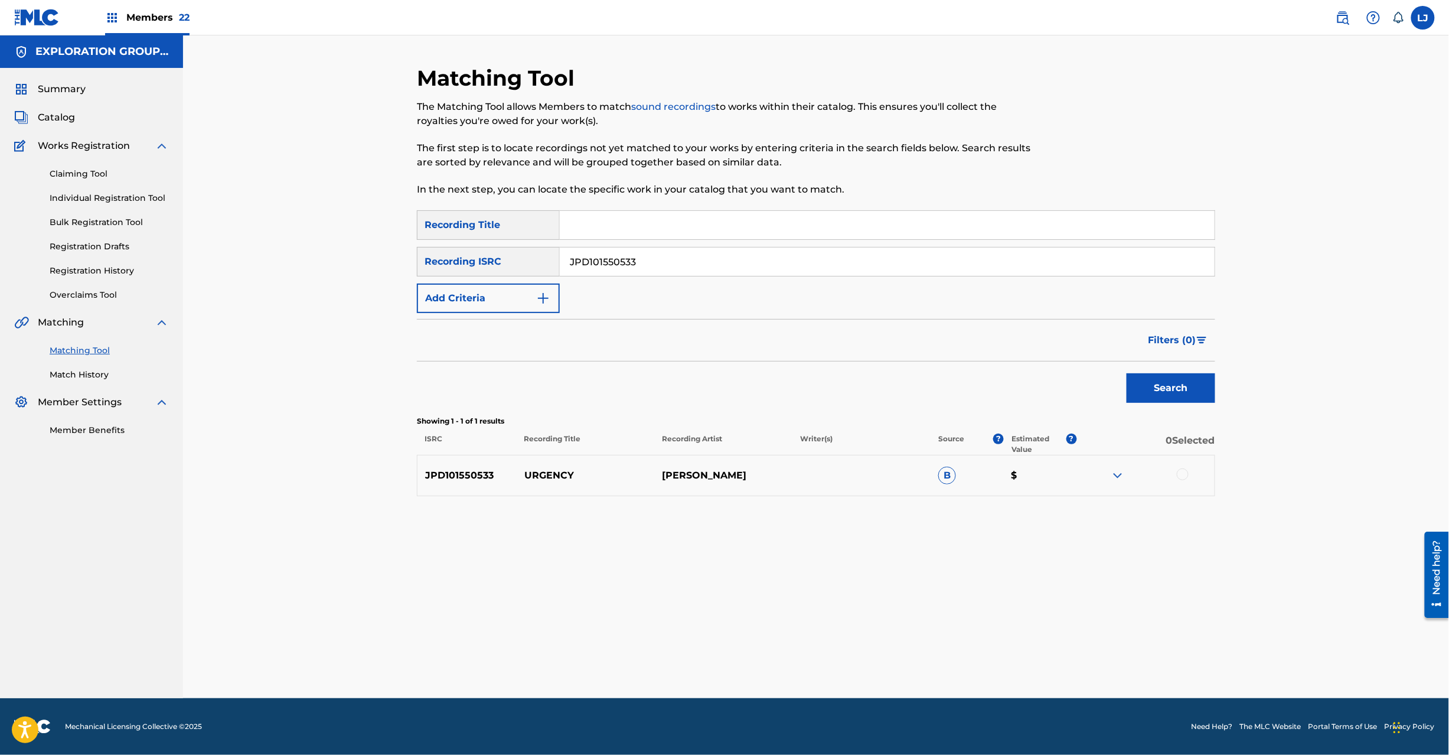
click at [1184, 478] on div at bounding box center [1183, 474] width 12 height 12
click at [833, 660] on button "Match 1 Group" at bounding box center [830, 659] width 131 height 30
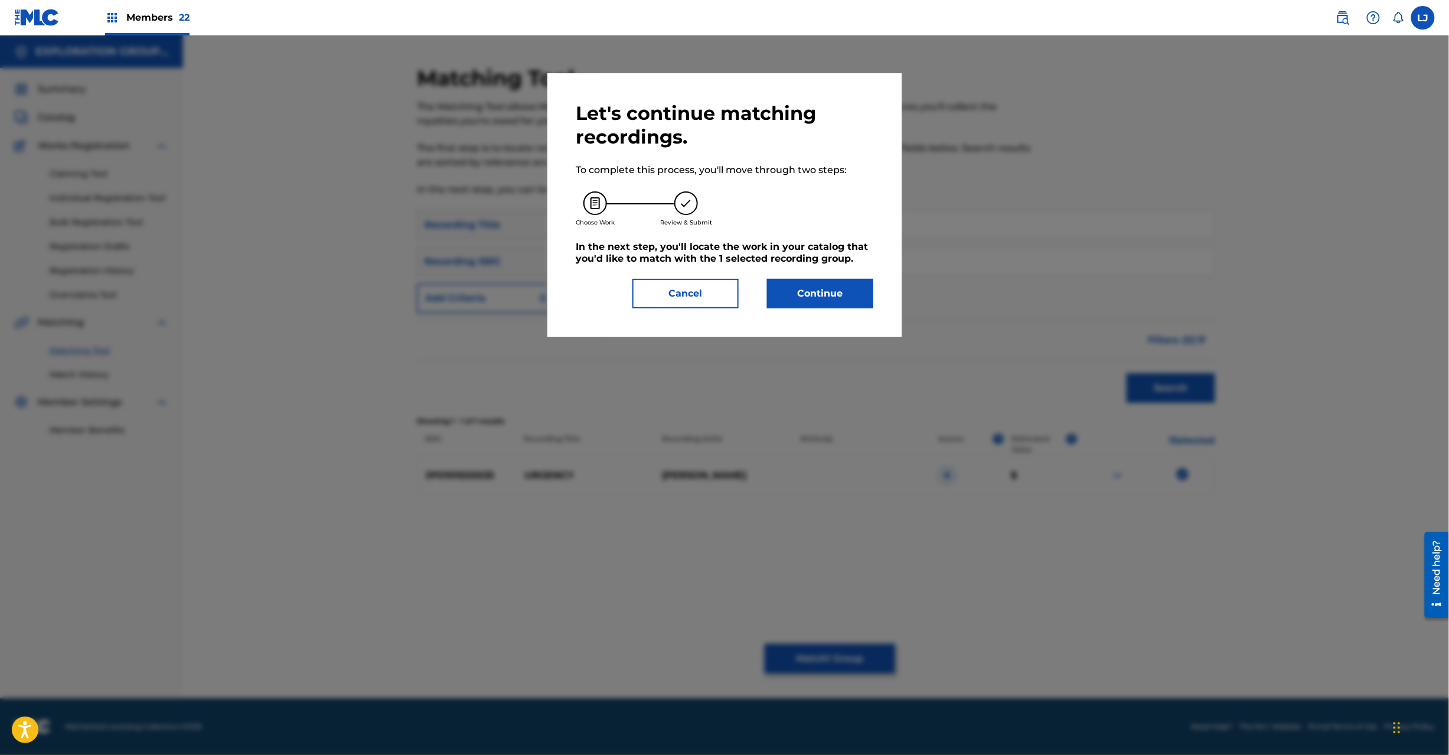
click at [807, 296] on button "Continue" at bounding box center [820, 294] width 106 height 30
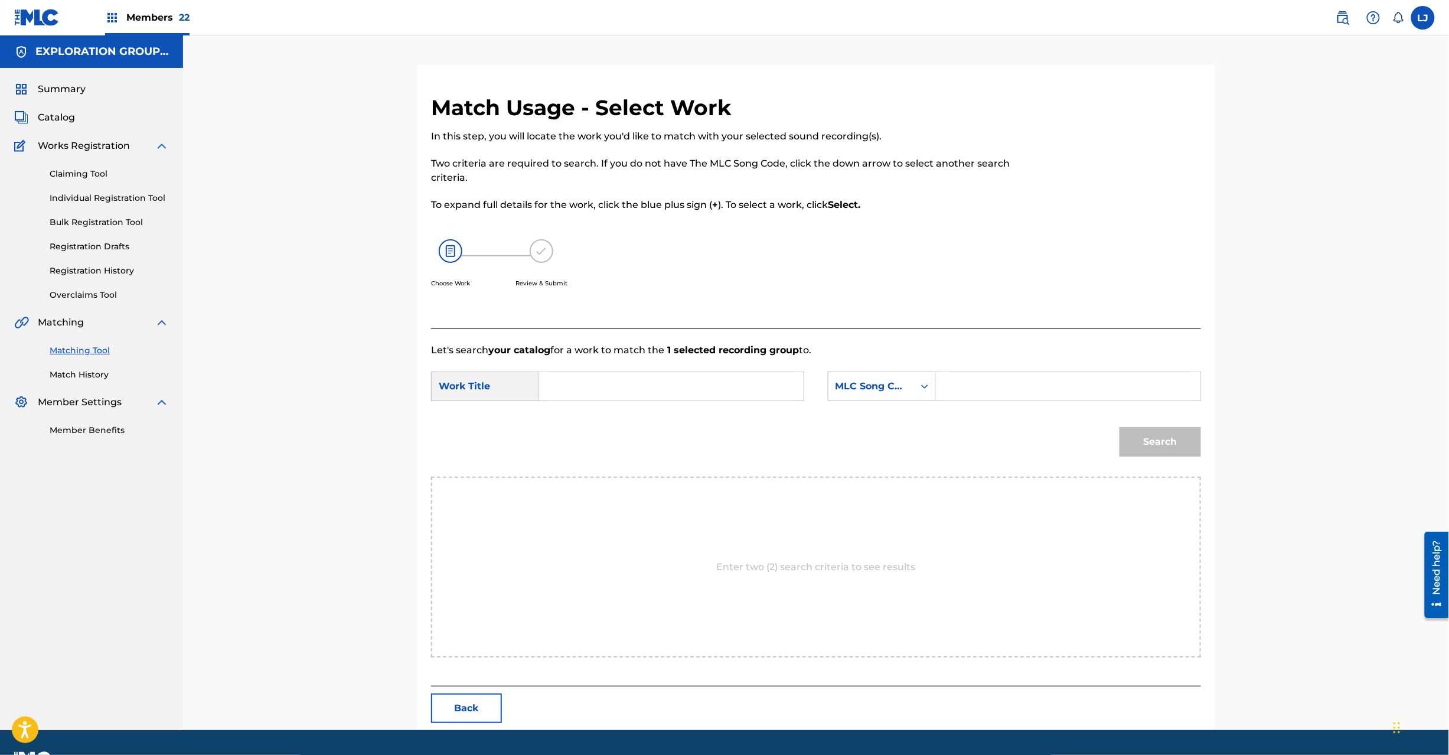
click at [641, 399] on input "Search Form" at bounding box center [671, 386] width 245 height 28
paste input "Urgency UX4DIJ"
click at [674, 387] on input "Urgency UX4DIJ" at bounding box center [671, 386] width 245 height 28
type input "Urgency"
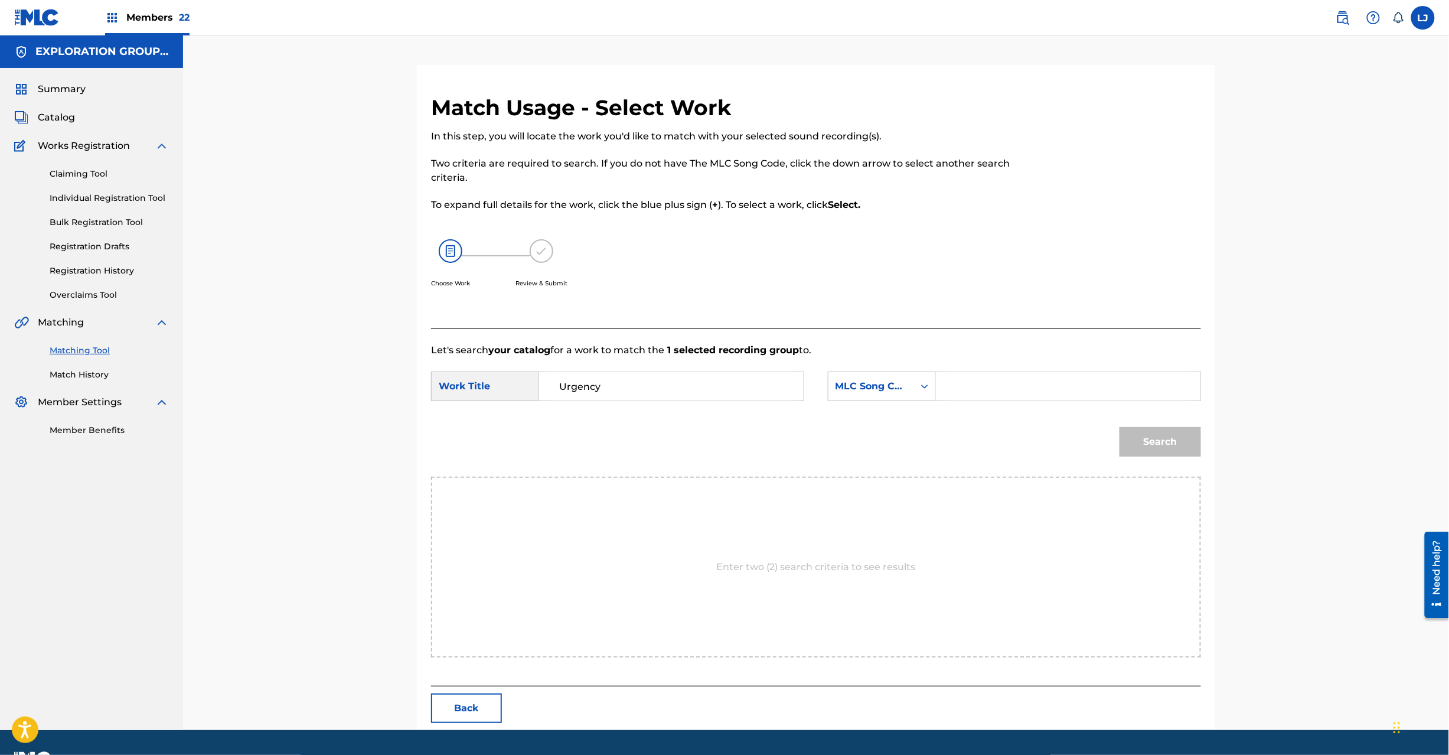
click at [1017, 393] on input "Search Form" at bounding box center [1068, 386] width 245 height 28
paste input "UX4DIJ"
type input "UX4DIJ"
click at [1198, 445] on button "Search" at bounding box center [1161, 442] width 82 height 30
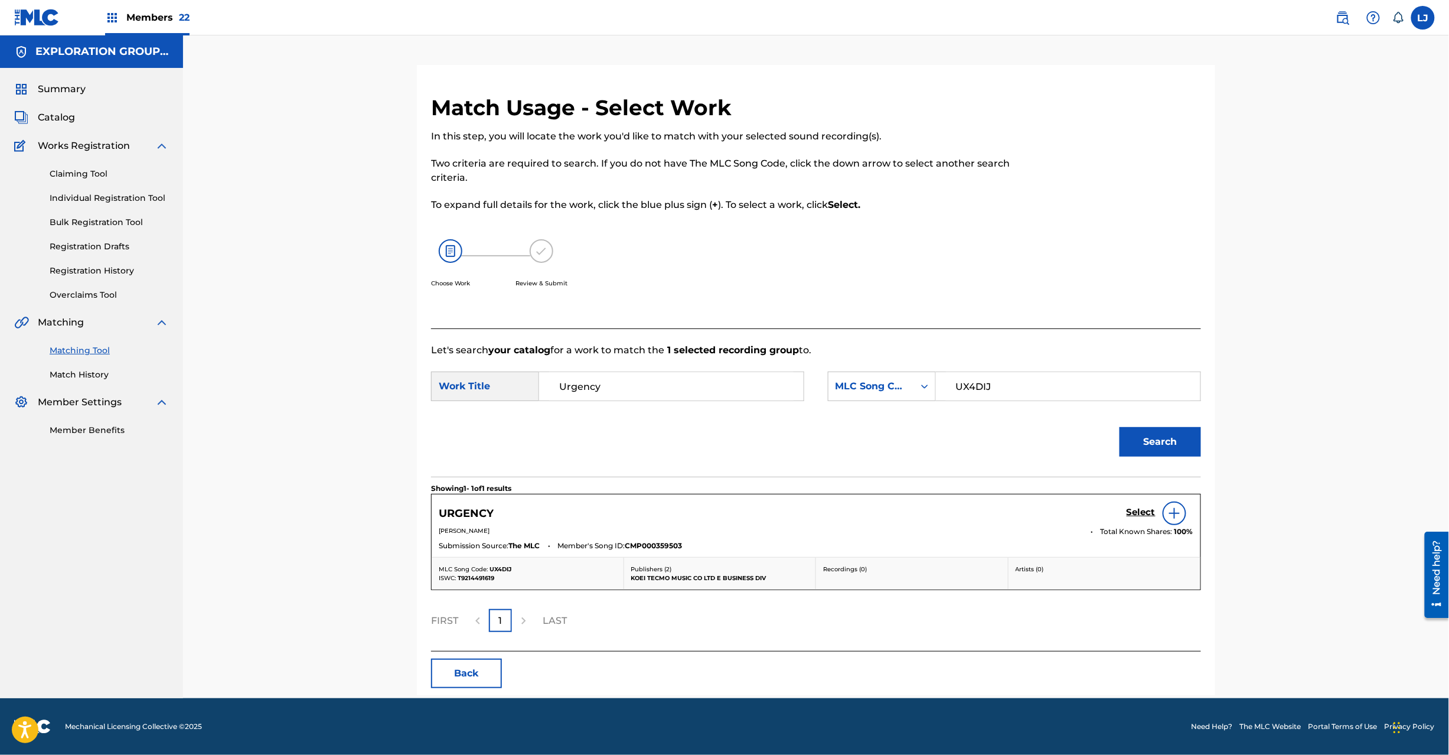
click at [1129, 513] on h5 "Select" at bounding box center [1141, 512] width 29 height 11
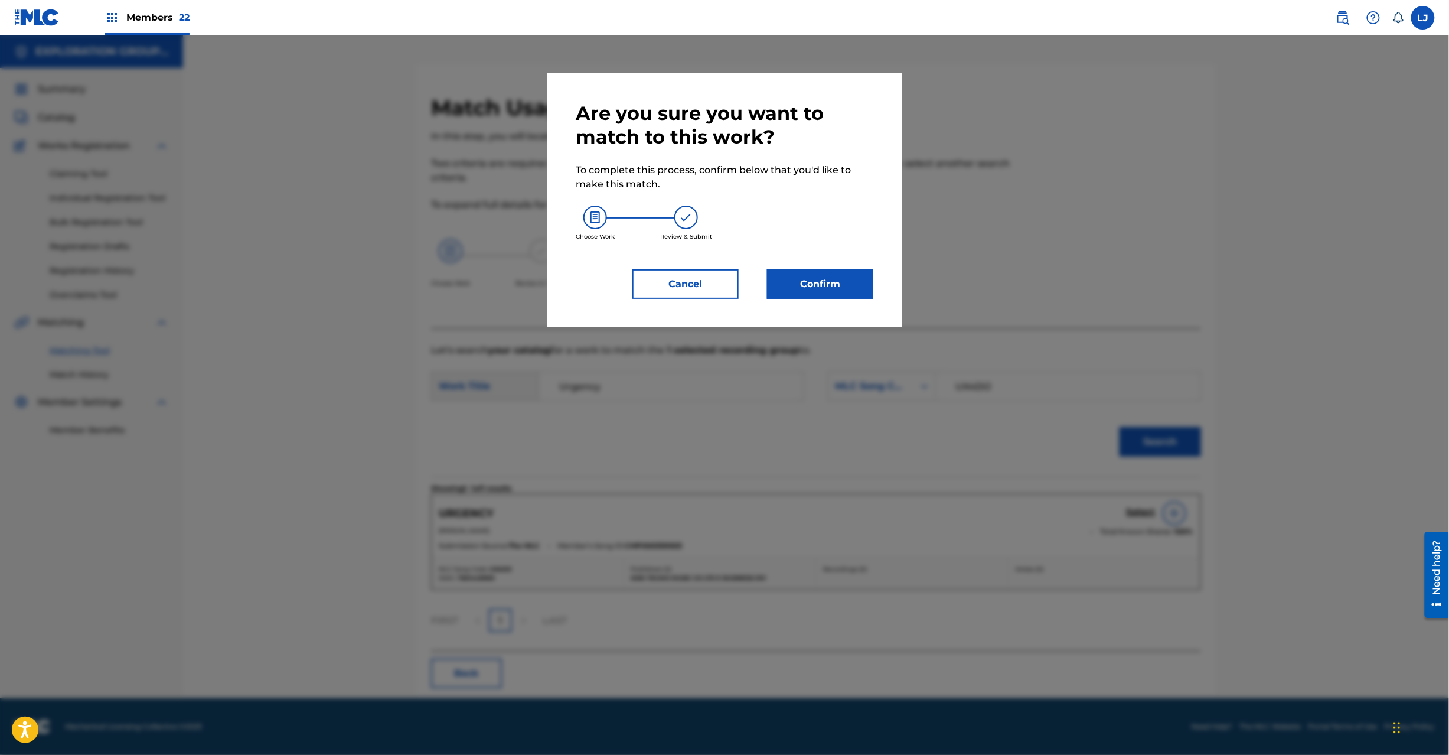
click at [776, 279] on button "Confirm" at bounding box center [820, 284] width 106 height 30
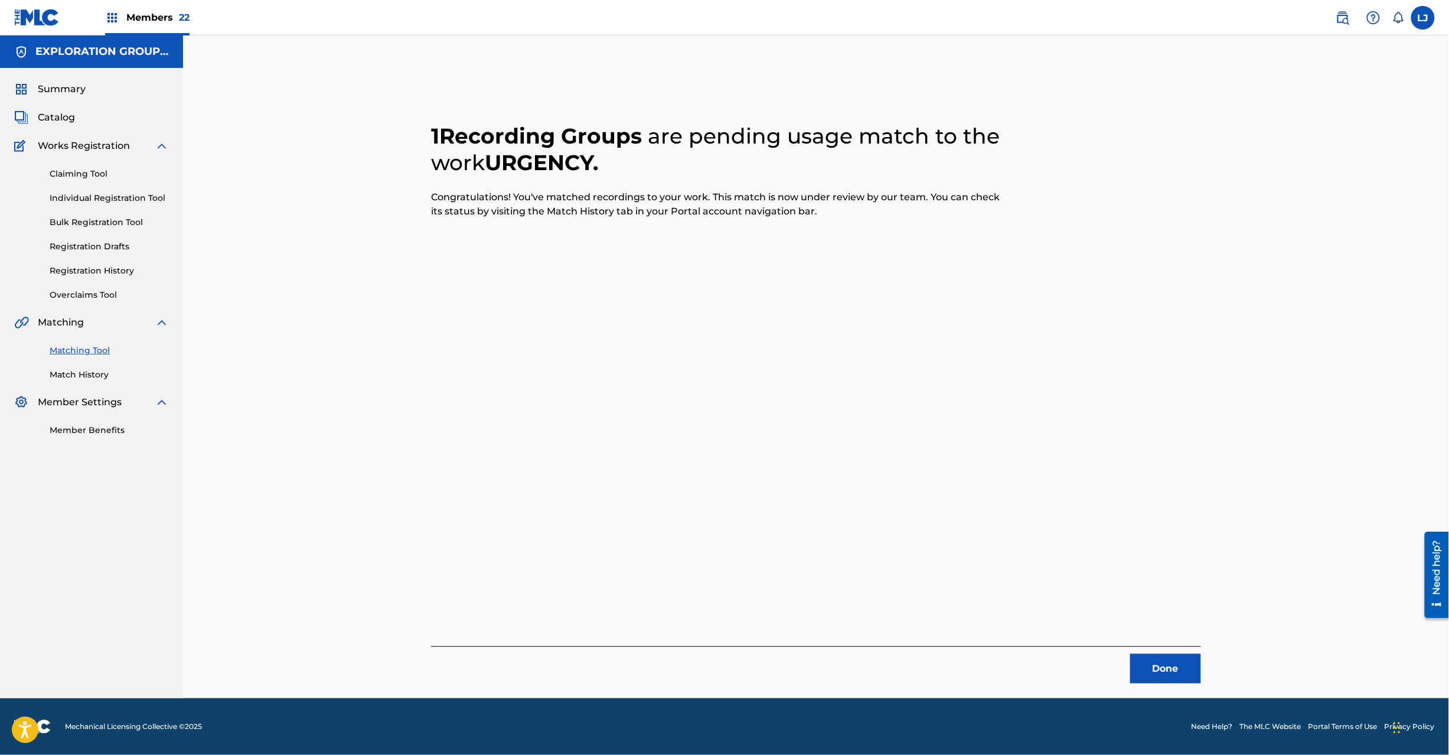
click at [1172, 676] on button "Done" at bounding box center [1166, 669] width 71 height 30
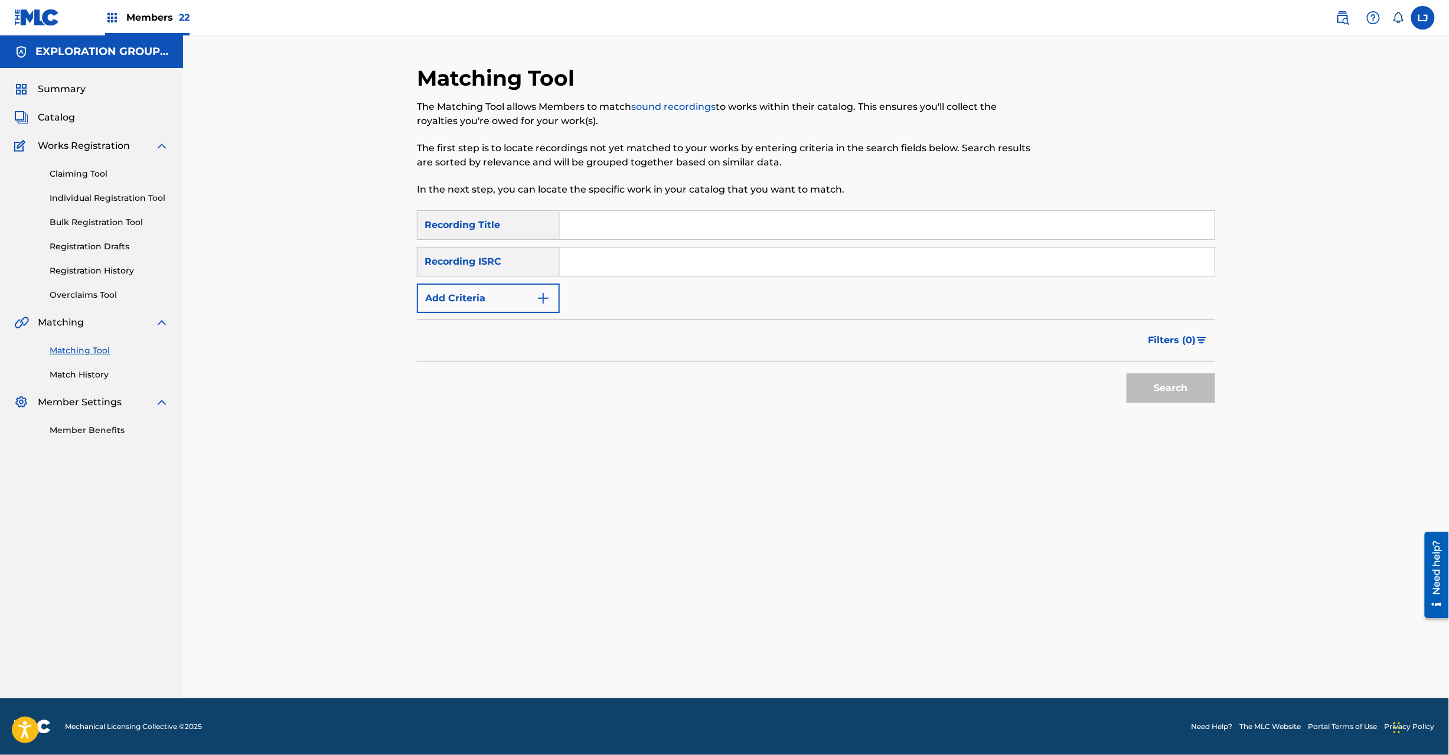
click at [665, 259] on input "Search Form" at bounding box center [887, 261] width 655 height 28
paste input "JPD101550511"
type input "JPD101550511"
click at [1155, 387] on div "Search" at bounding box center [1168, 384] width 95 height 47
click at [1155, 387] on button "Search" at bounding box center [1171, 388] width 89 height 30
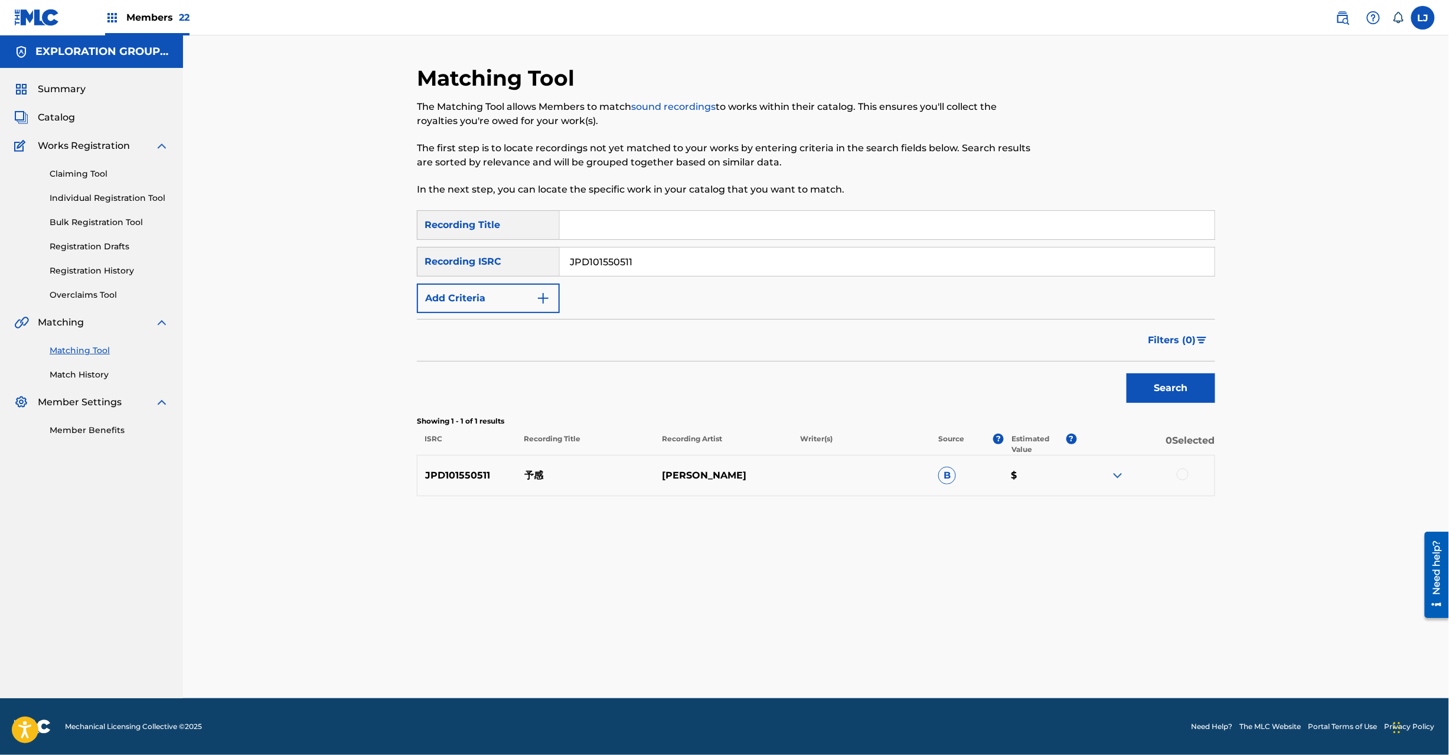
click at [526, 474] on p "予感" at bounding box center [586, 475] width 138 height 14
copy p "予感"
click at [1186, 475] on div at bounding box center [1183, 474] width 12 height 12
click at [861, 667] on button "Match 1 Group" at bounding box center [830, 659] width 131 height 30
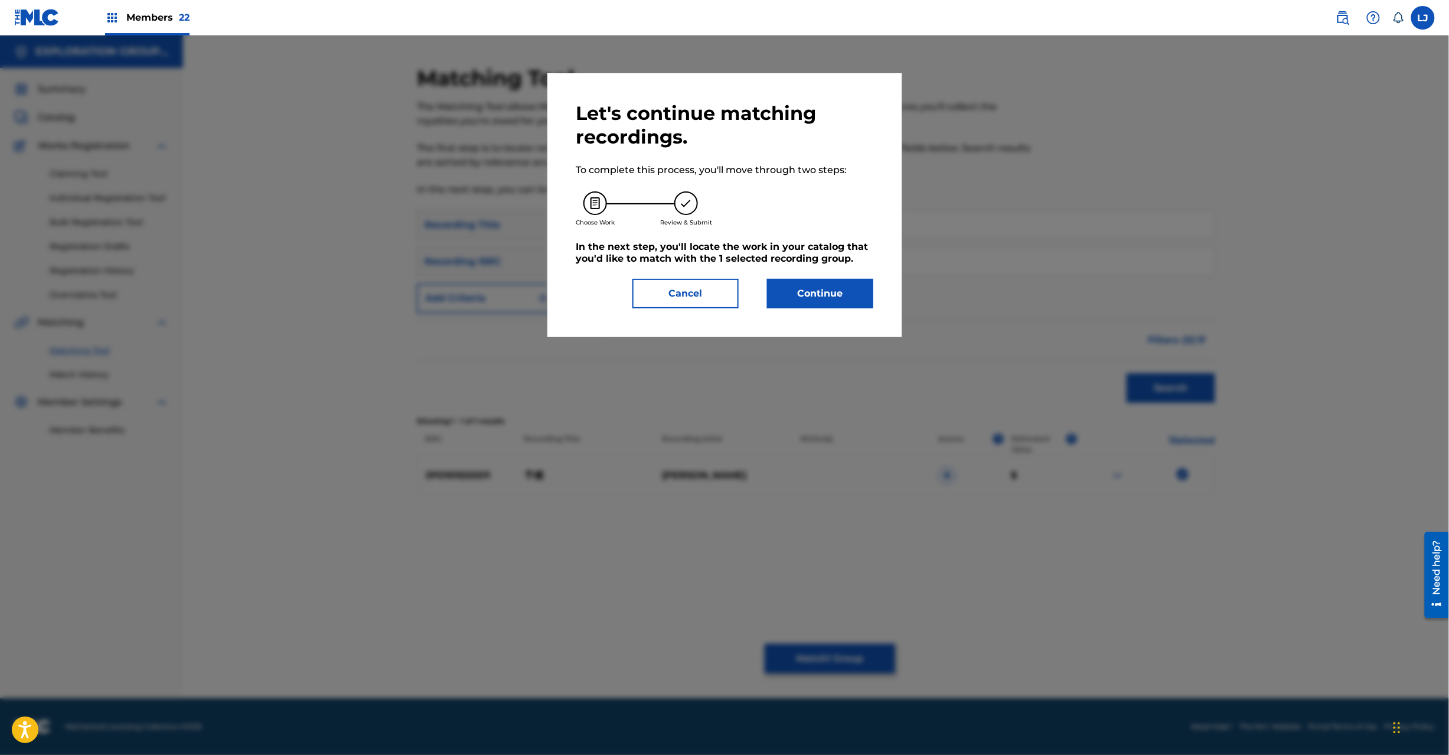
click at [853, 288] on button "Continue" at bounding box center [820, 294] width 106 height 30
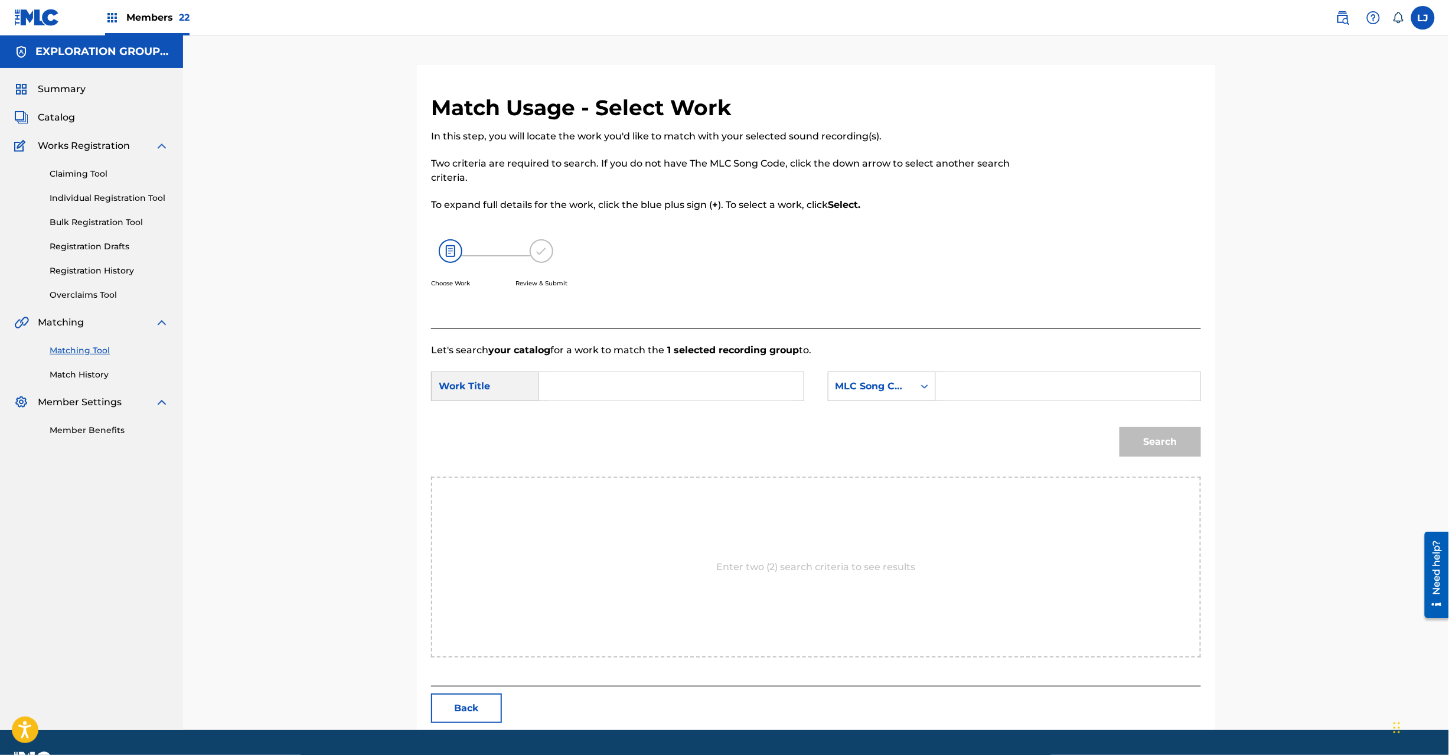
click at [657, 383] on input "Search Form" at bounding box center [671, 386] width 245 height 28
paste input "Yokan YP9EU6"
click at [645, 390] on input "Yokan YP9EU6" at bounding box center [671, 386] width 245 height 28
type input "Yokan"
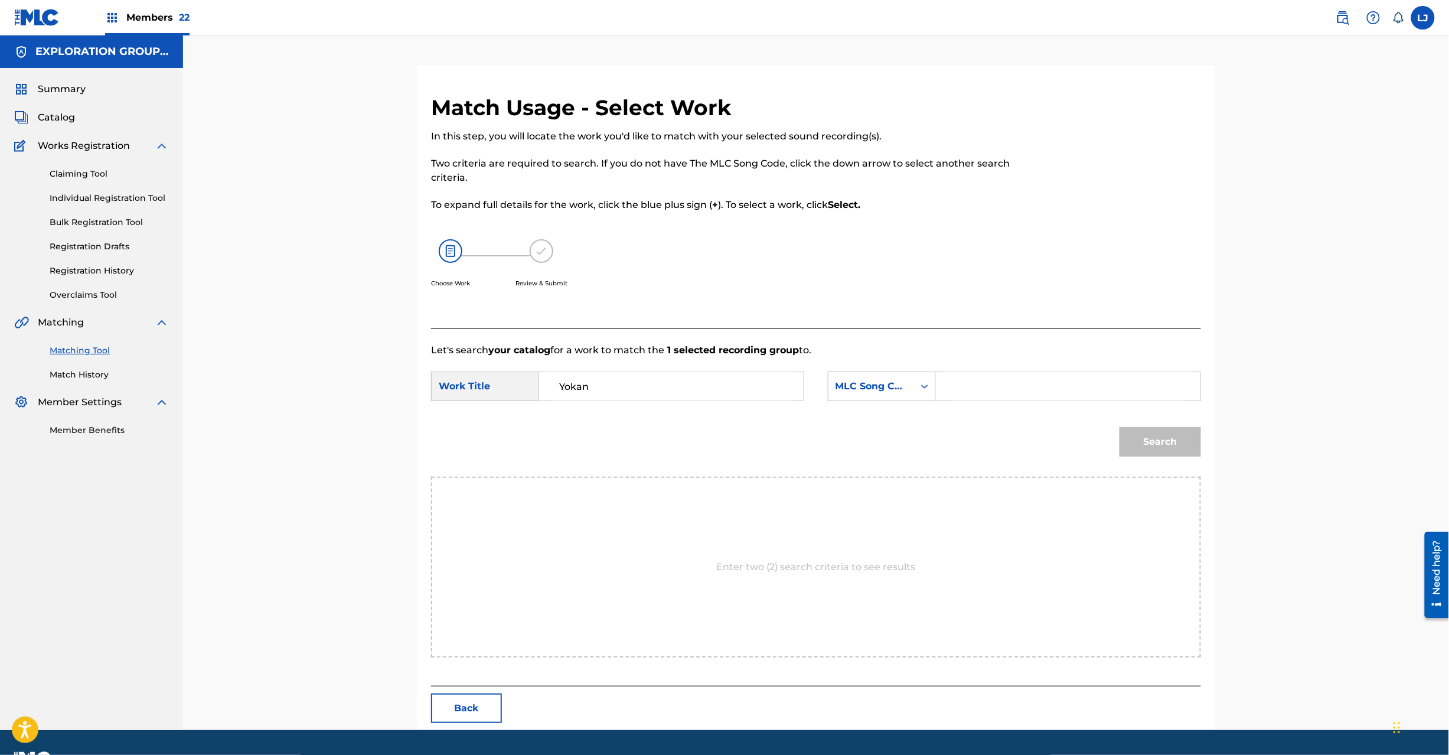
click at [1030, 390] on input "Search Form" at bounding box center [1068, 386] width 245 height 28
paste input "YP9EU6"
type input "YP9EU6"
click at [1161, 442] on button "Search" at bounding box center [1161, 442] width 82 height 30
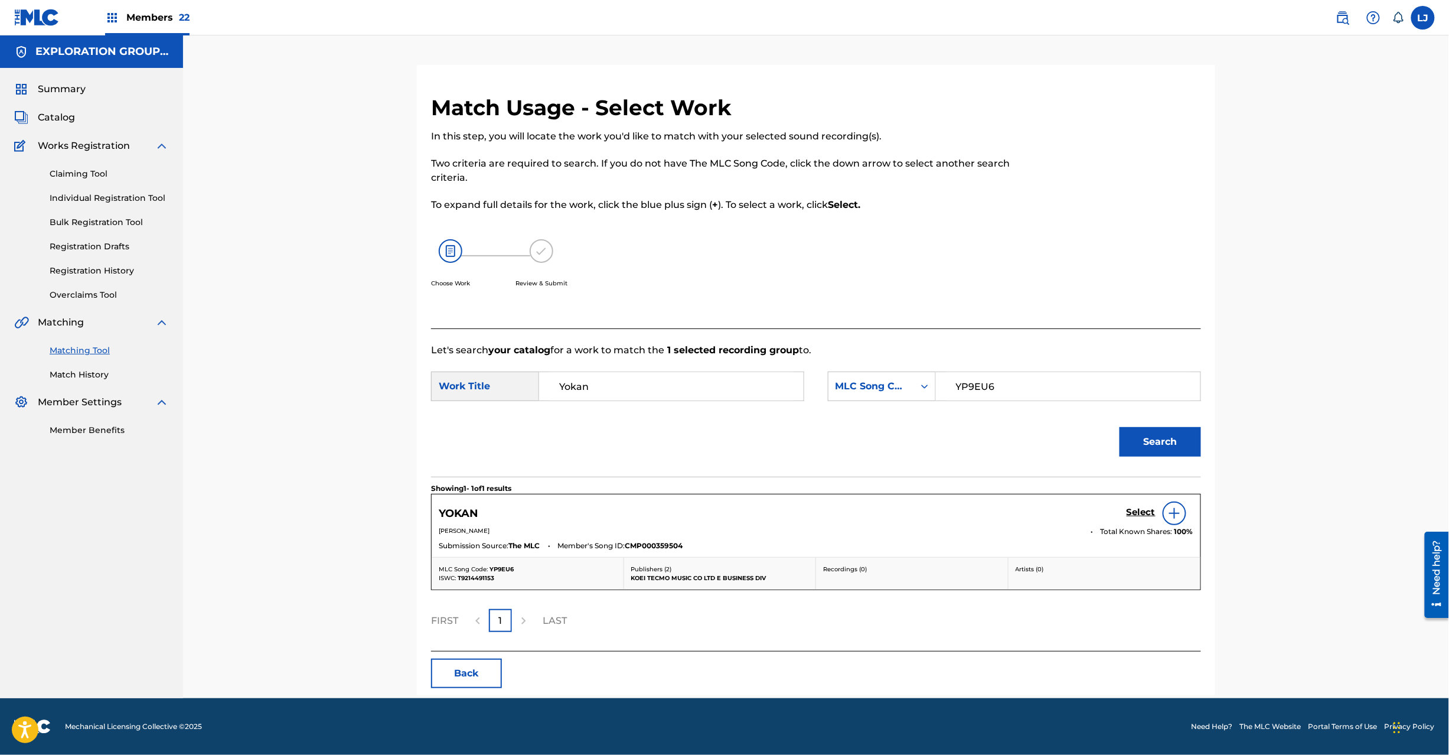
click at [1140, 509] on h5 "Select" at bounding box center [1141, 512] width 29 height 11
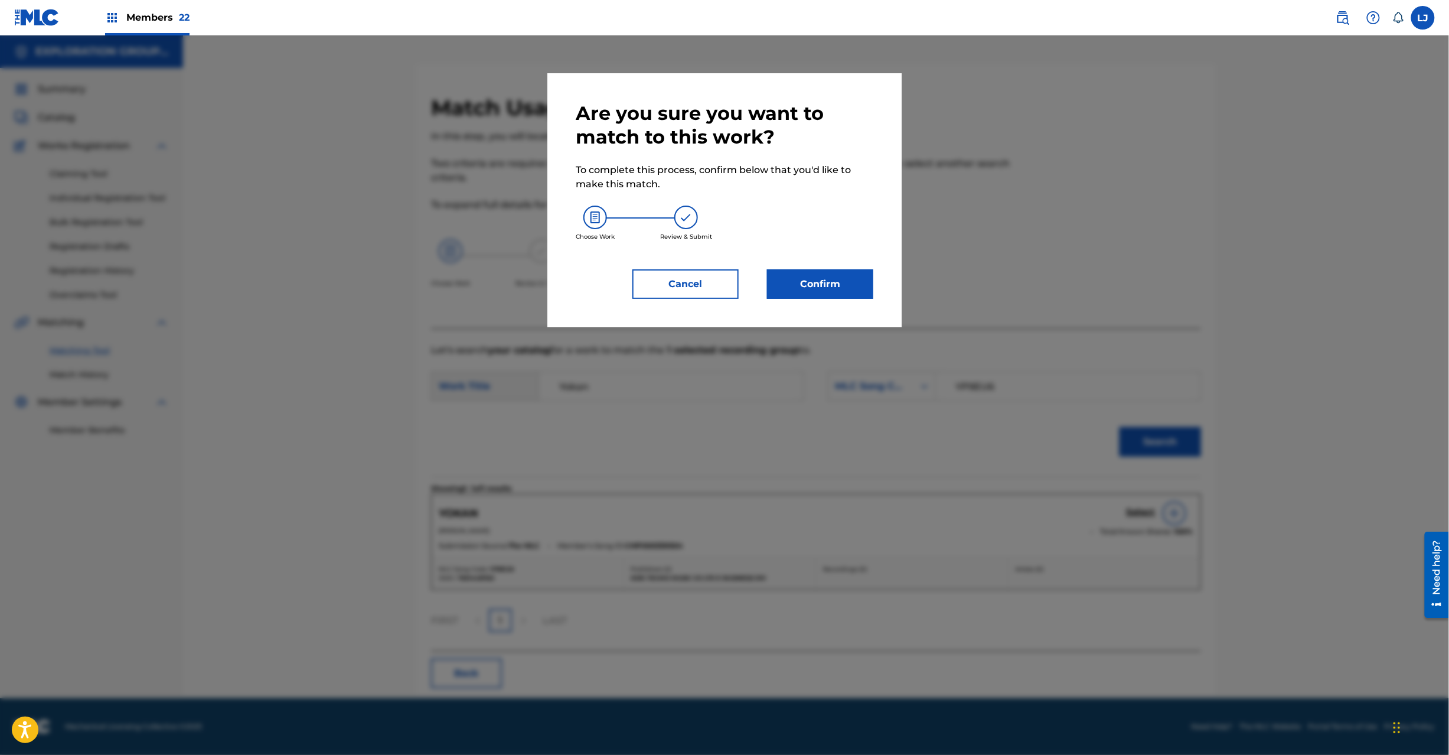
click at [858, 277] on button "Confirm" at bounding box center [820, 284] width 106 height 30
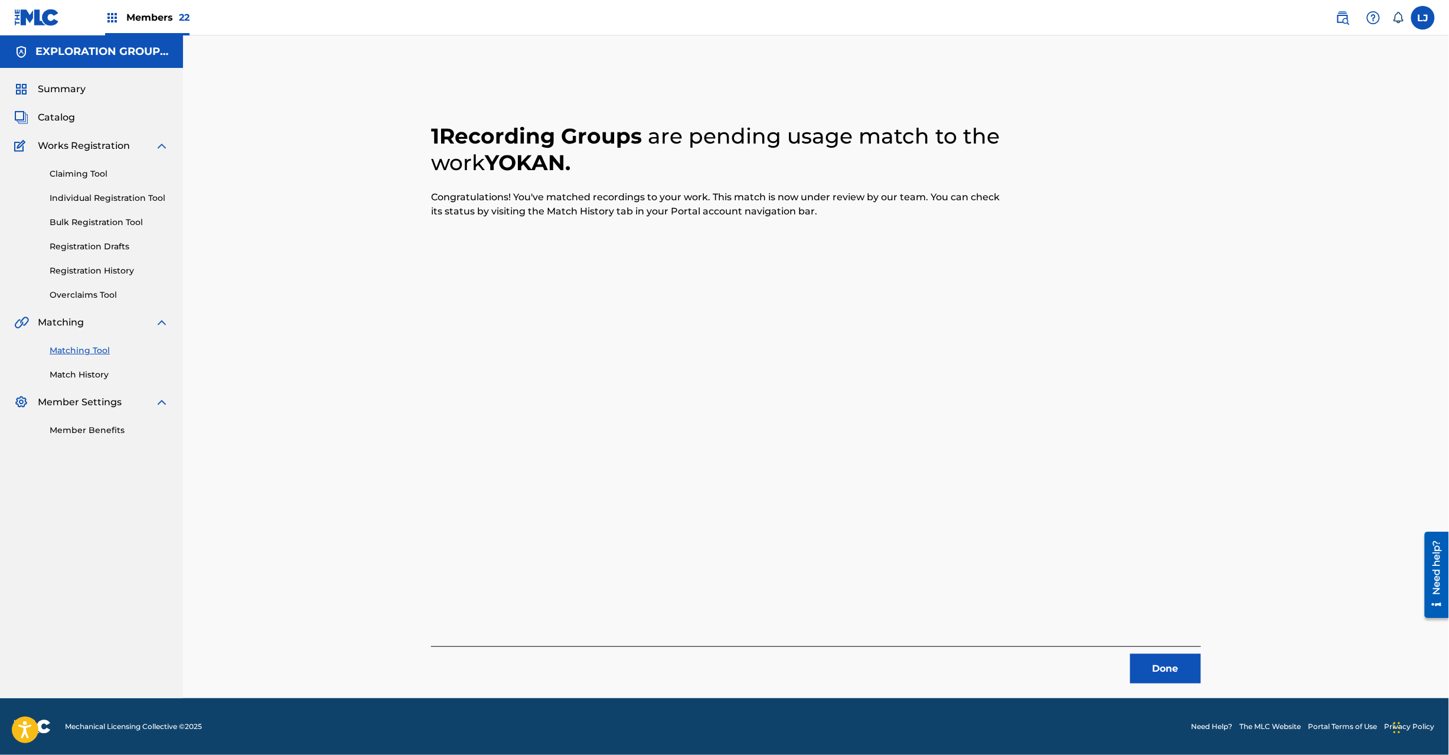
click at [1164, 663] on button "Done" at bounding box center [1166, 669] width 71 height 30
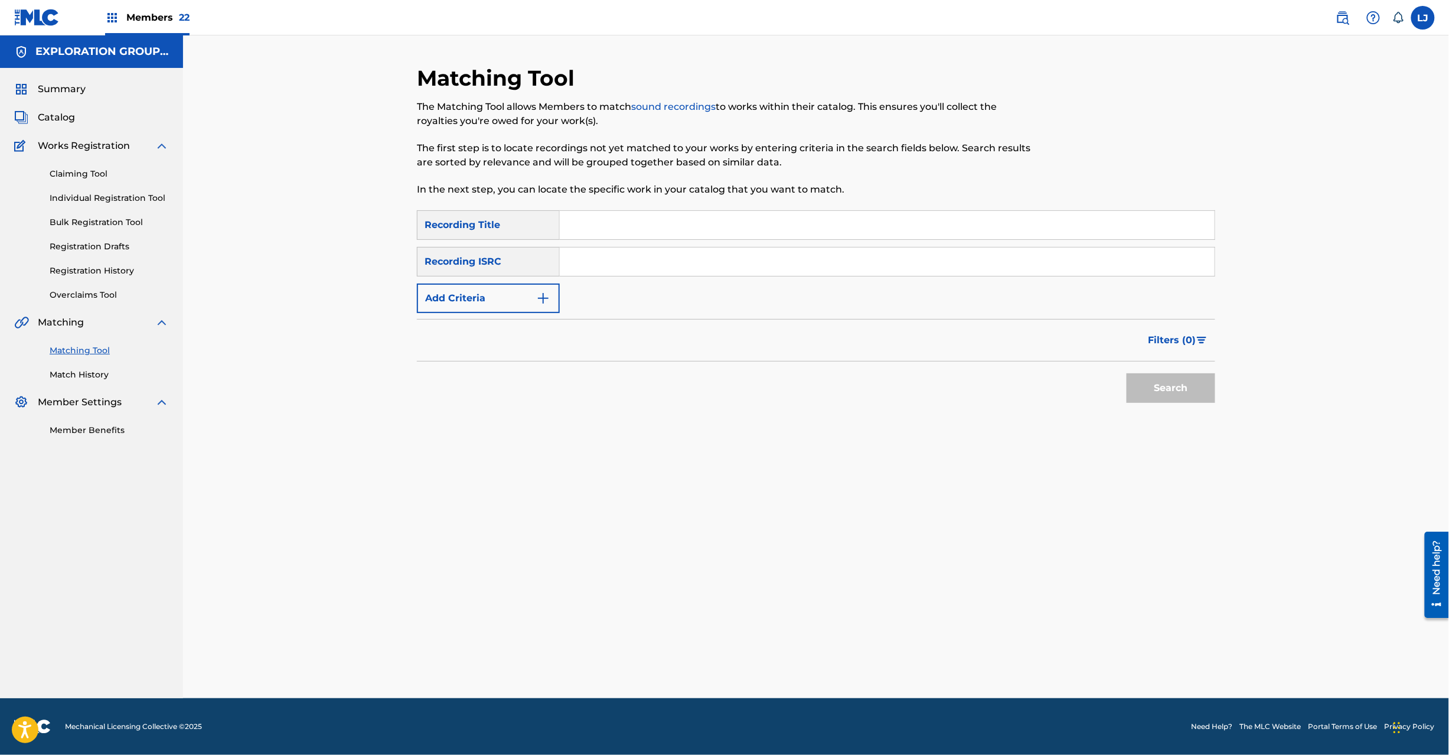
click at [653, 282] on div "SearchWithCriteria2fbc0ee0-4645-44b0-bae6-5d60fe3b707f Recording Title SearchWi…" at bounding box center [816, 261] width 799 height 103
click at [652, 266] on input "Search Form" at bounding box center [887, 261] width 655 height 28
paste input "JPD101550508"
type input "JPD101550508"
click at [1151, 400] on button "Search" at bounding box center [1171, 388] width 89 height 30
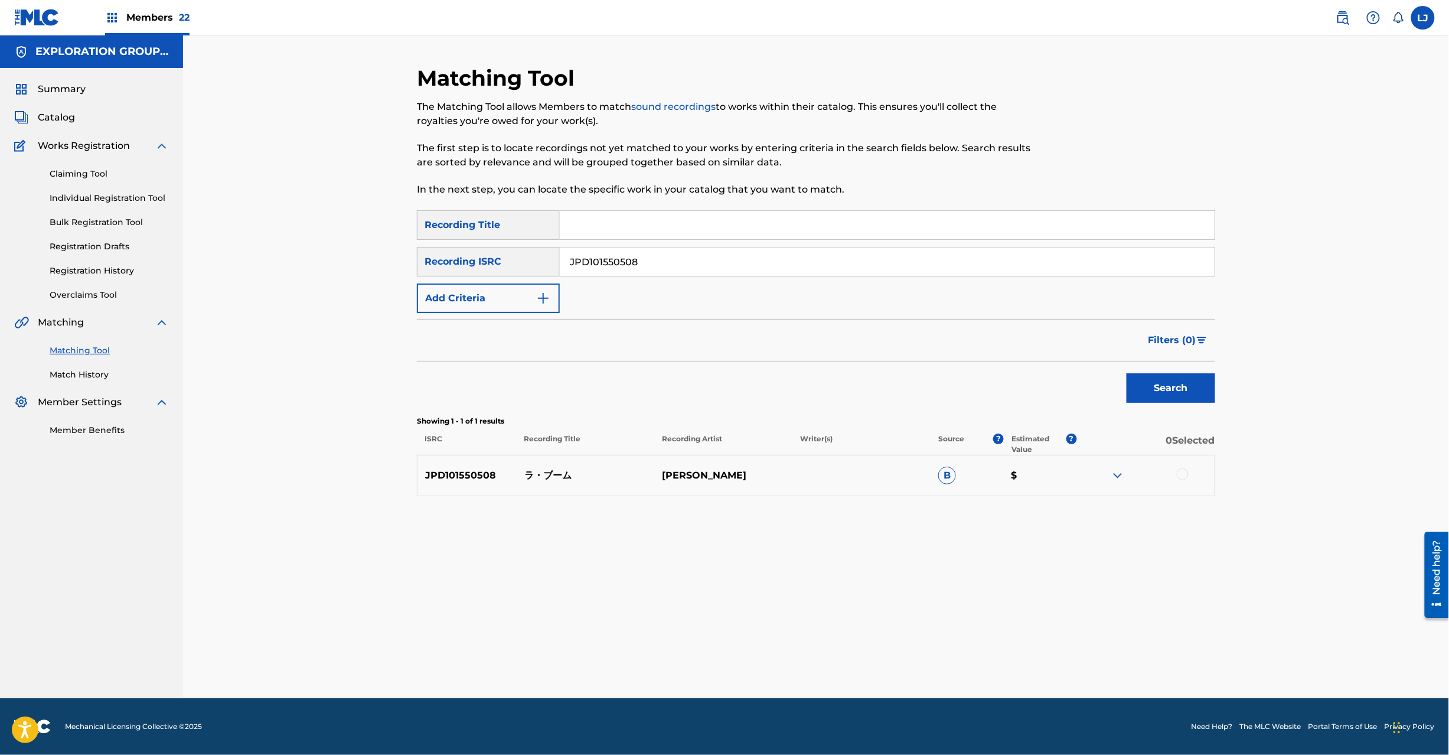
click at [1177, 476] on div at bounding box center [1183, 474] width 12 height 12
click at [865, 655] on button "Match 1 Group" at bounding box center [830, 659] width 131 height 30
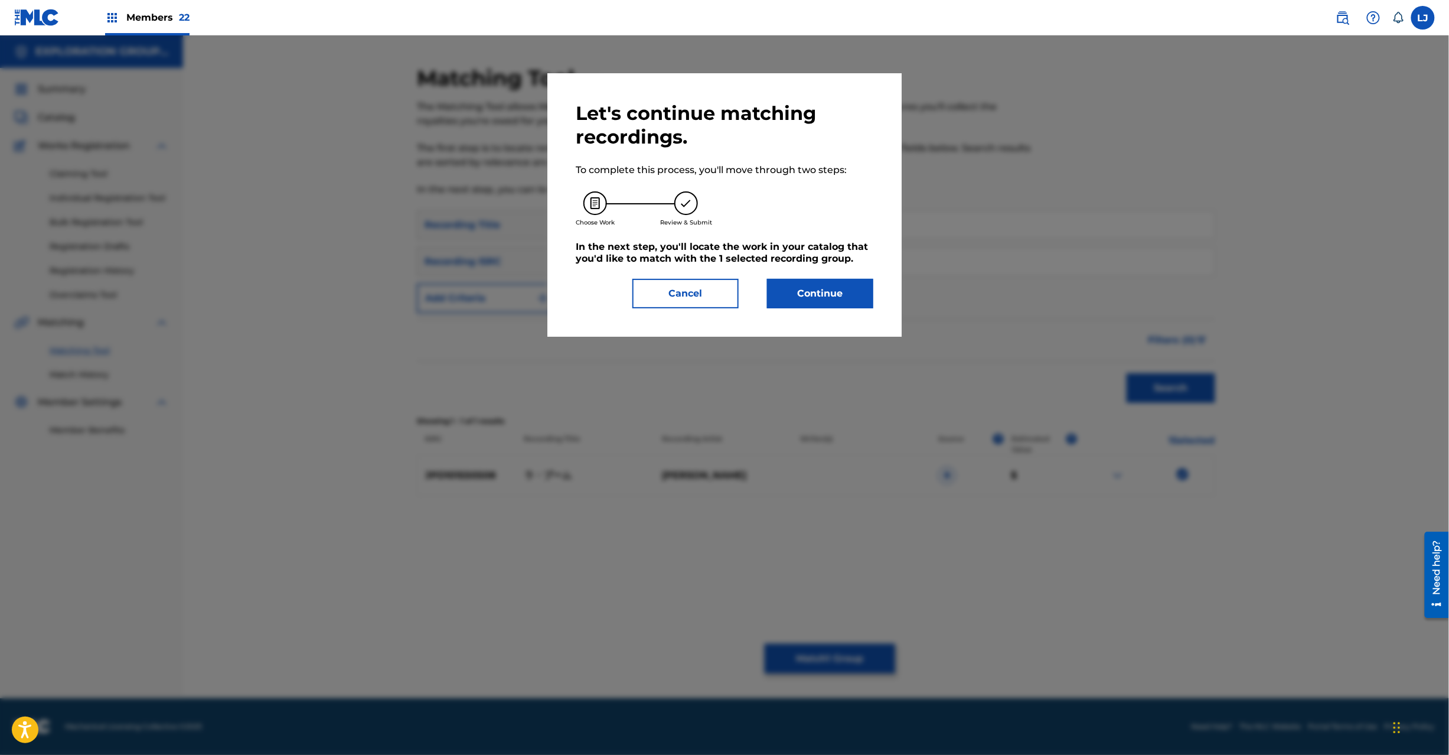
click at [830, 292] on button "Continue" at bounding box center [820, 294] width 106 height 30
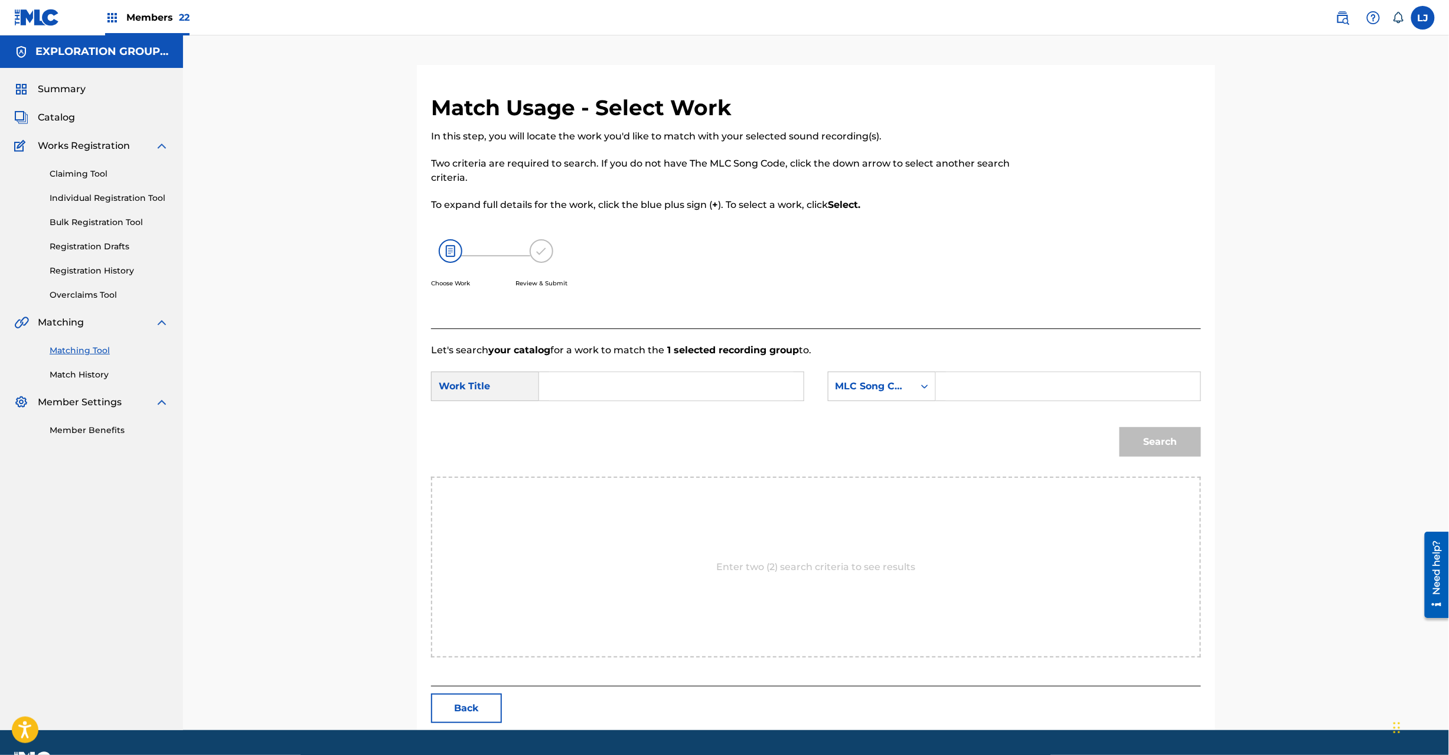
click at [678, 381] on input "Search Form" at bounding box center [671, 386] width 245 height 28
paste input "Ra Buumu RN619S"
click at [637, 390] on input "Ra Buumu RN619S" at bounding box center [671, 386] width 245 height 28
type input "Ra Buumu"
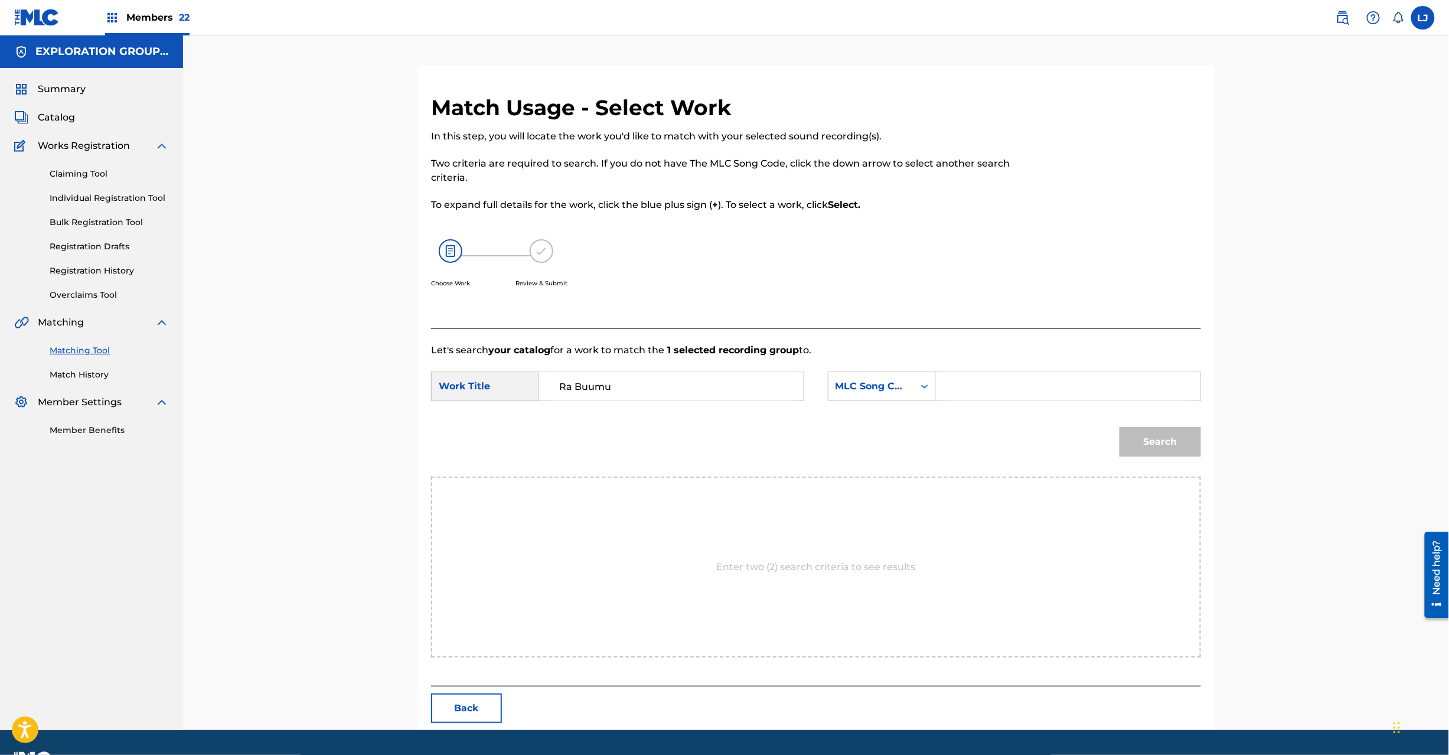
click at [944, 404] on div "SearchWithCriteria7622d3f2-6b77-4b47-a015-63427f9b9ceb Work Title Ra Buumu Sear…" at bounding box center [816, 390] width 770 height 37
click at [954, 372] on form "SearchWithCriteria7622d3f2-6b77-4b47-a015-63427f9b9ceb Work Title Ra Buumu Sear…" at bounding box center [816, 416] width 770 height 119
click at [954, 388] on input "Search Form" at bounding box center [1068, 386] width 245 height 28
paste input "RN619S"
type input "RN619S"
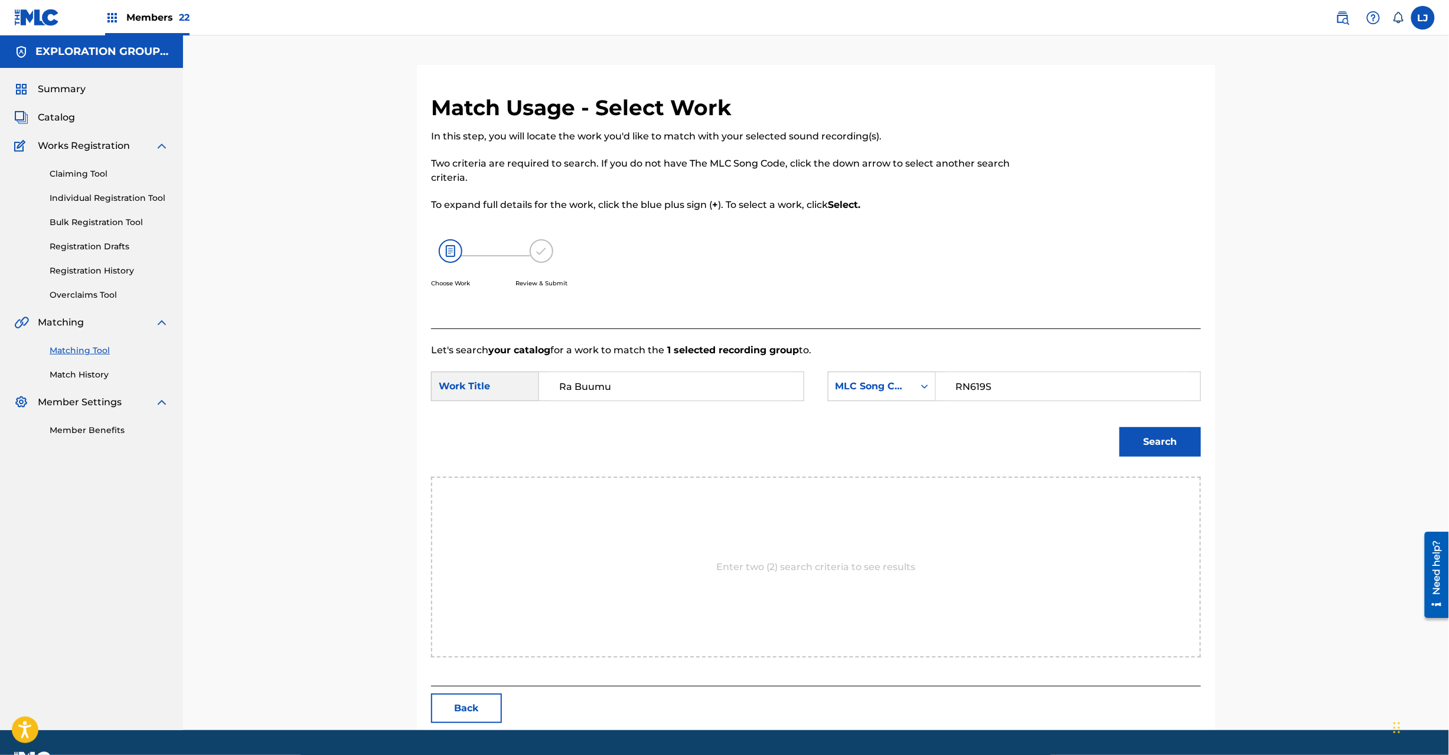
click at [1135, 431] on button "Search" at bounding box center [1161, 442] width 82 height 30
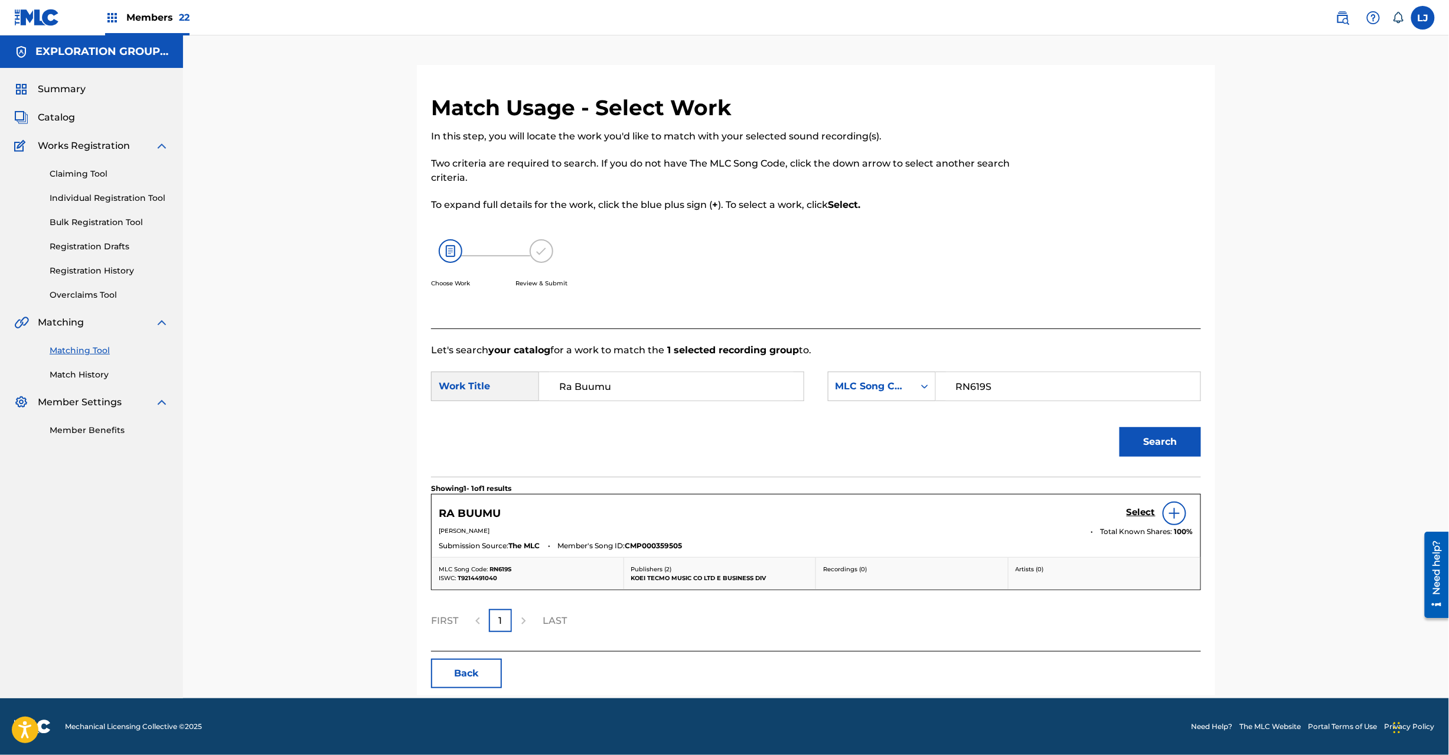
click at [1136, 516] on h5 "Select" at bounding box center [1141, 512] width 29 height 11
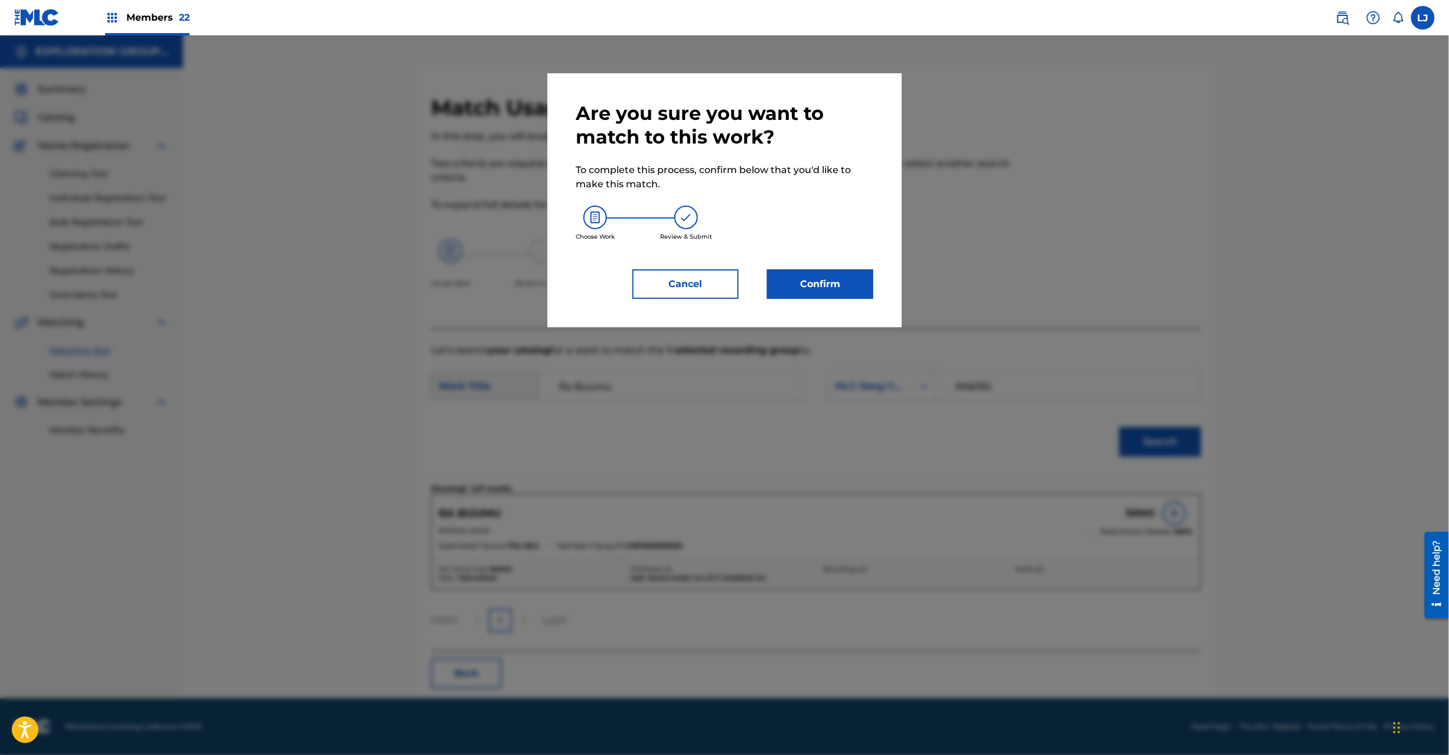
click at [851, 291] on button "Confirm" at bounding box center [820, 284] width 106 height 30
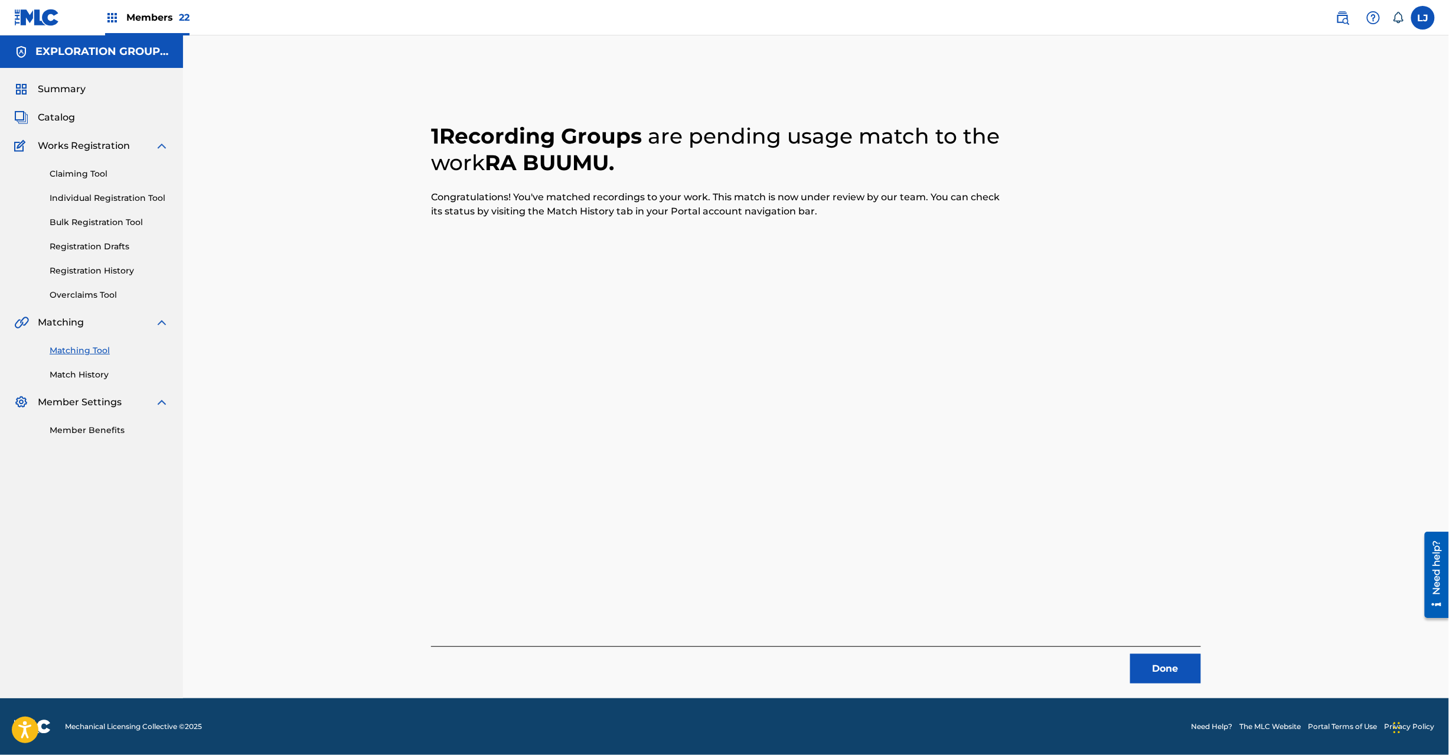
click at [1171, 669] on button "Done" at bounding box center [1166, 669] width 71 height 30
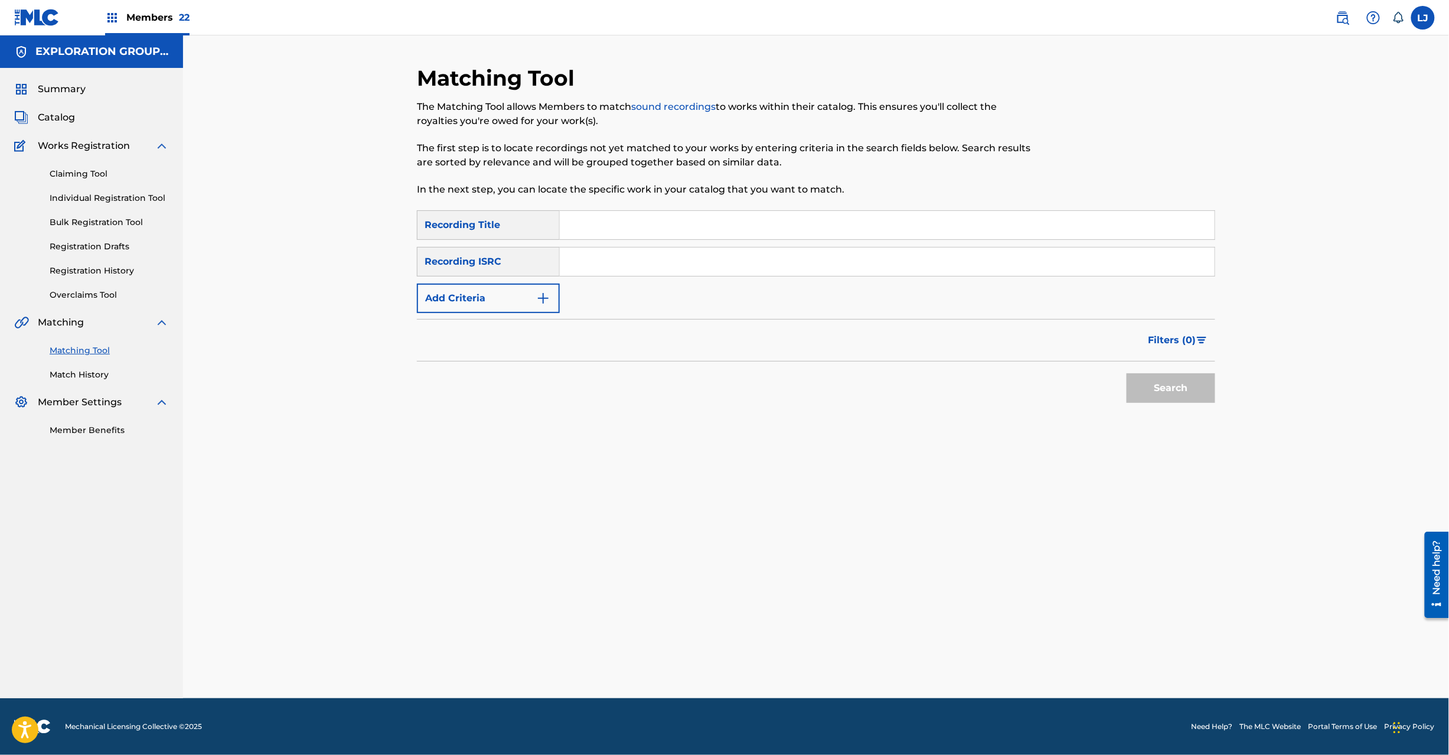
click at [634, 263] on input "Search Form" at bounding box center [887, 261] width 655 height 28
paste input "JPD101550489"
type input "JPD101550489"
click at [1217, 395] on div "Matching Tool The Matching Tool allows Members to match sound recordings to wor…" at bounding box center [816, 381] width 827 height 633
click at [1184, 391] on button "Search" at bounding box center [1171, 388] width 89 height 30
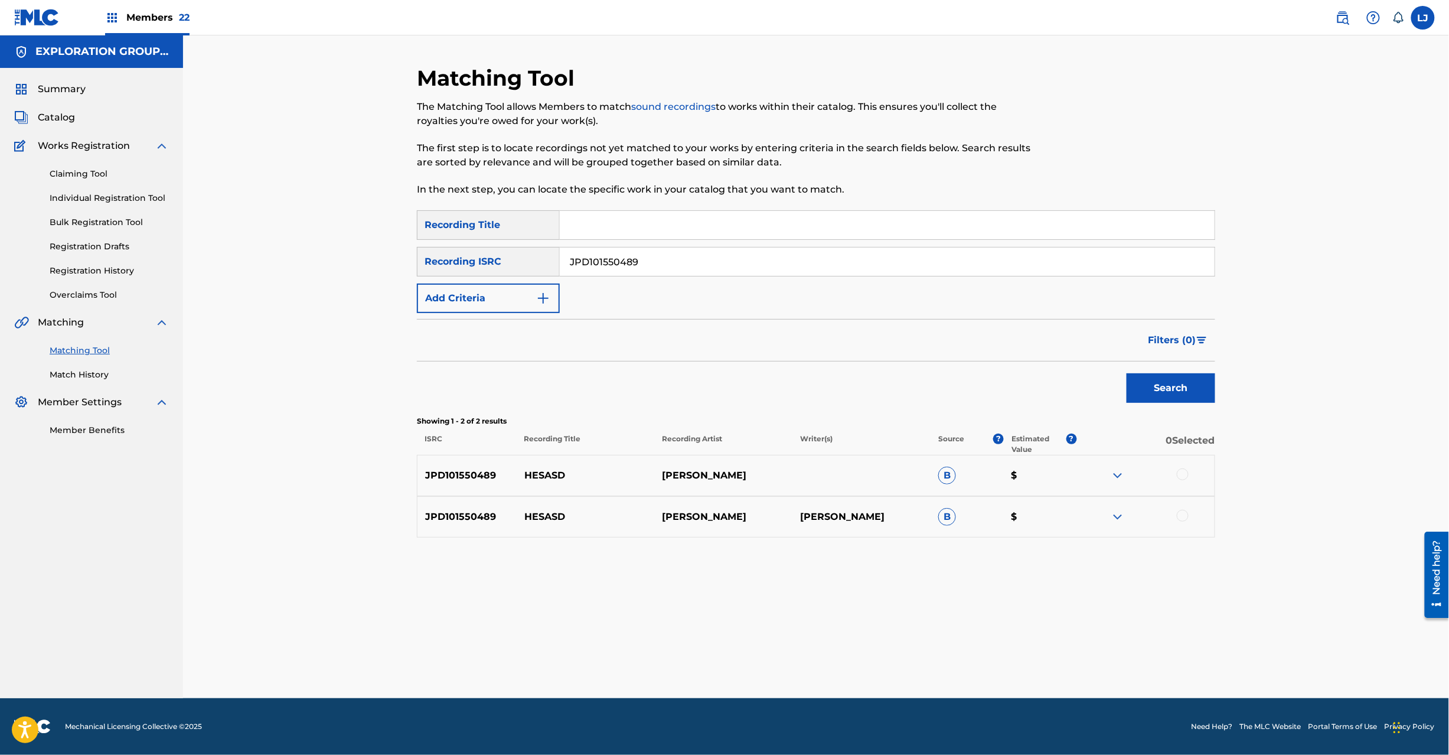
click at [1182, 473] on div at bounding box center [1183, 474] width 12 height 12
click at [1182, 522] on div at bounding box center [1146, 517] width 138 height 14
click at [1186, 515] on div at bounding box center [1183, 516] width 12 height 12
click at [809, 664] on button "Match 2 Groups" at bounding box center [830, 659] width 131 height 30
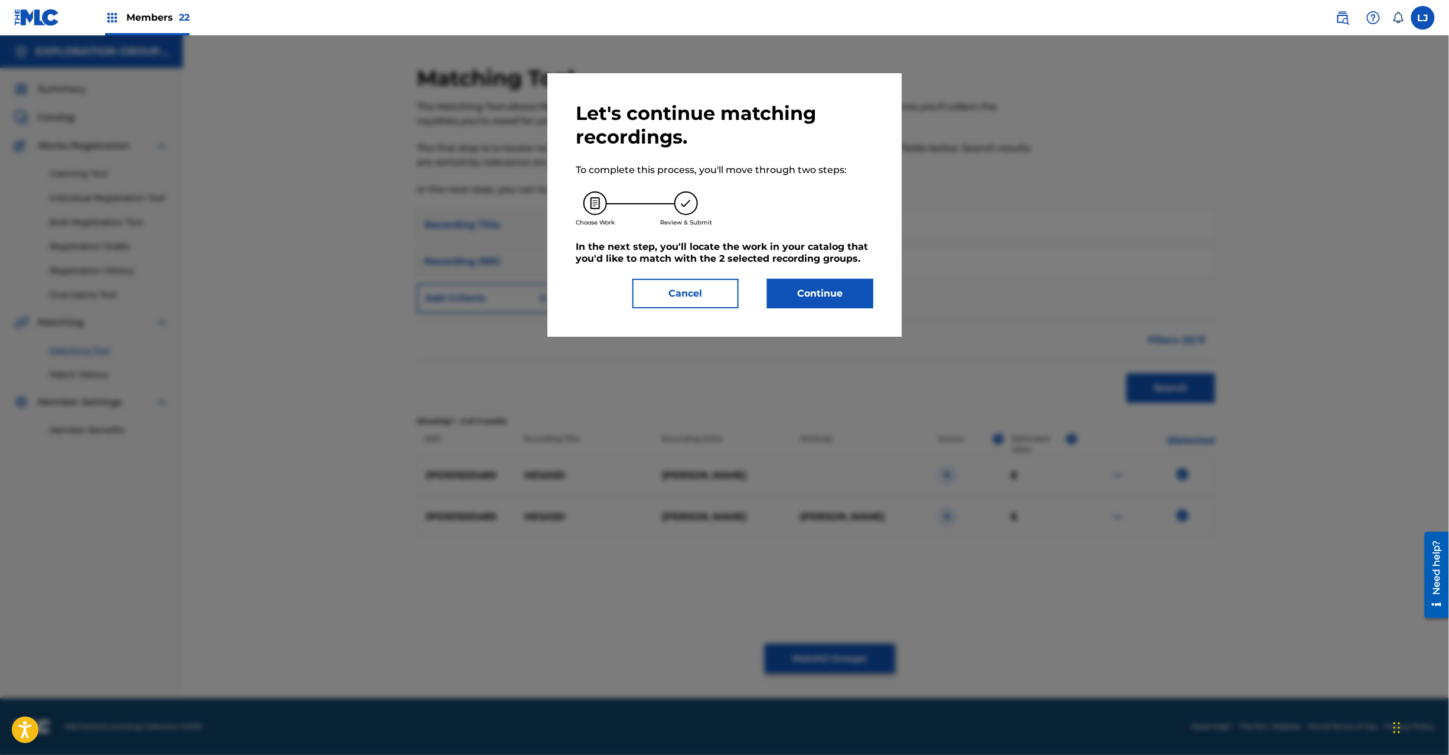
click at [816, 305] on button "Continue" at bounding box center [820, 294] width 106 height 30
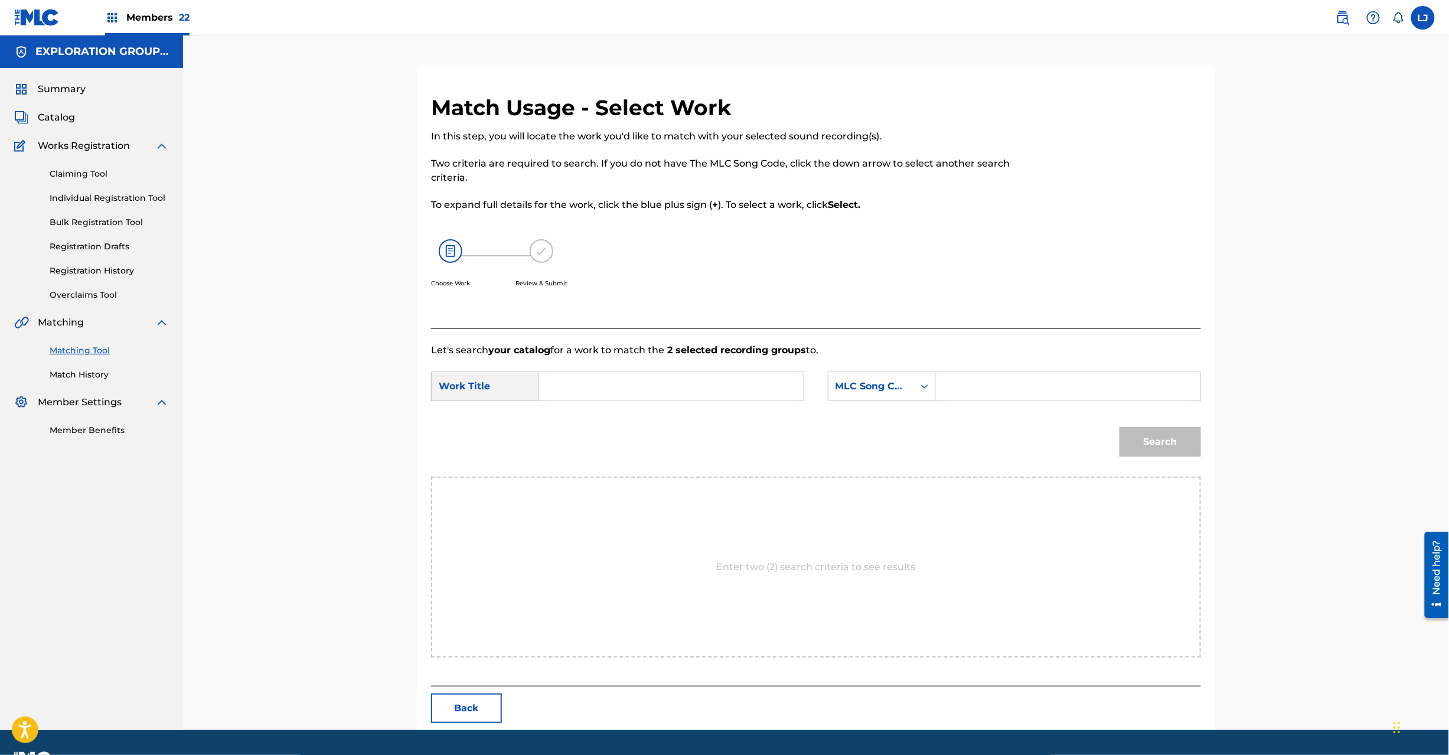
click at [666, 374] on input "Search Form" at bounding box center [671, 386] width 245 height 28
paste input "Hesasd HQ3X7N"
click at [634, 387] on input "Hesasd HQ3X7N" at bounding box center [671, 386] width 245 height 28
type input "Hesasd"
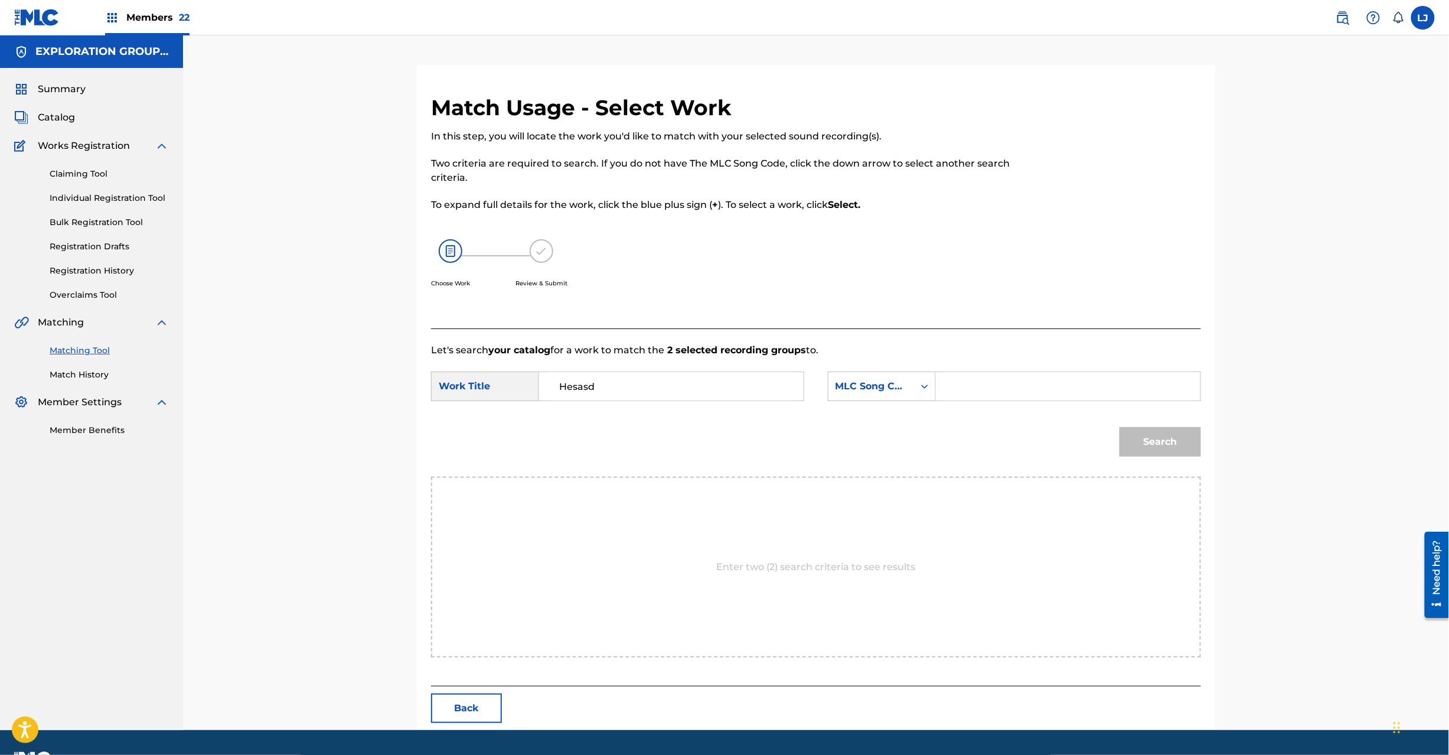
click at [998, 398] on input "Search Form" at bounding box center [1068, 386] width 245 height 28
paste input "HQ3X7N"
type input "HQ3X7N"
click at [1181, 456] on button "Search" at bounding box center [1161, 442] width 82 height 30
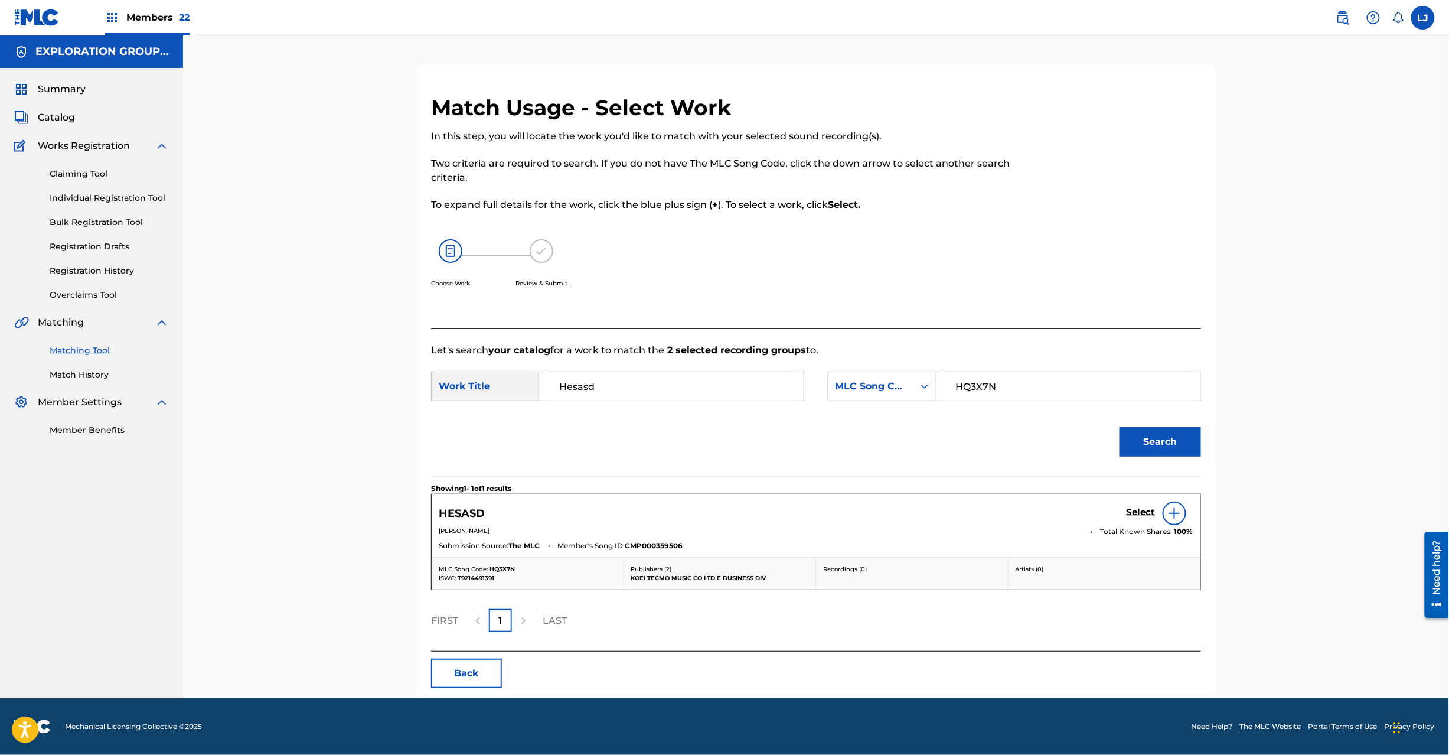
click at [1147, 513] on h5 "Select" at bounding box center [1141, 512] width 29 height 11
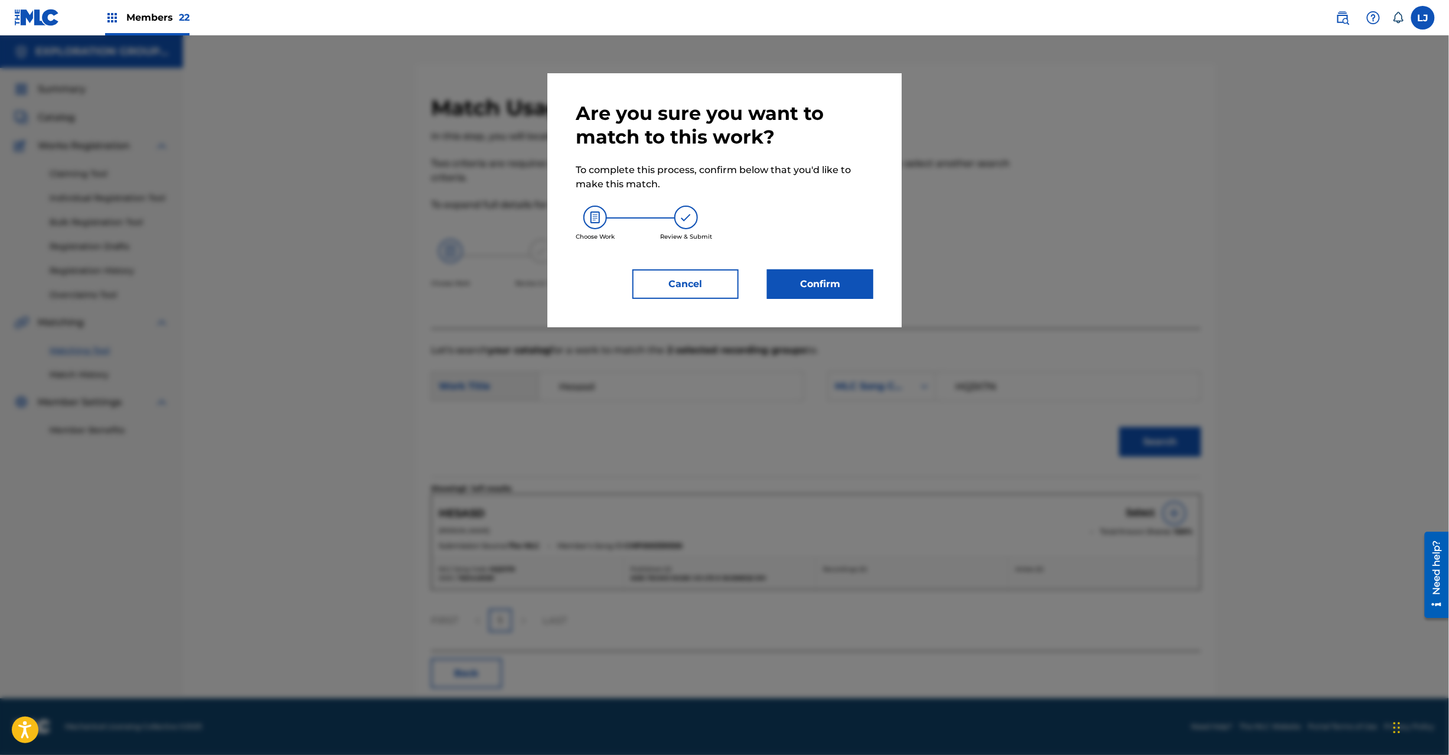
click at [809, 266] on div "Are you sure you want to match to this work? To complete this process, confirm …" at bounding box center [725, 200] width 298 height 197
click at [816, 293] on button "Confirm" at bounding box center [820, 284] width 106 height 30
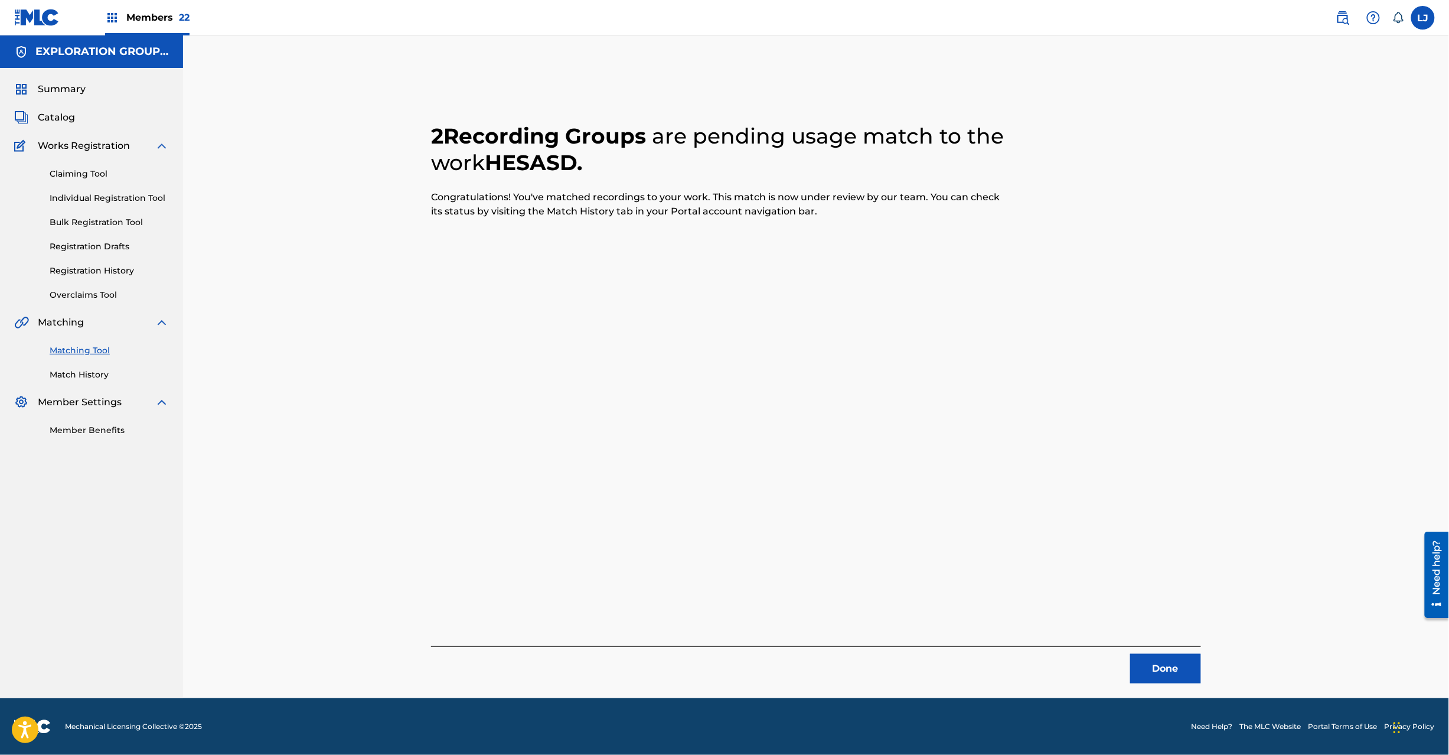
click at [1153, 679] on button "Done" at bounding box center [1166, 669] width 71 height 30
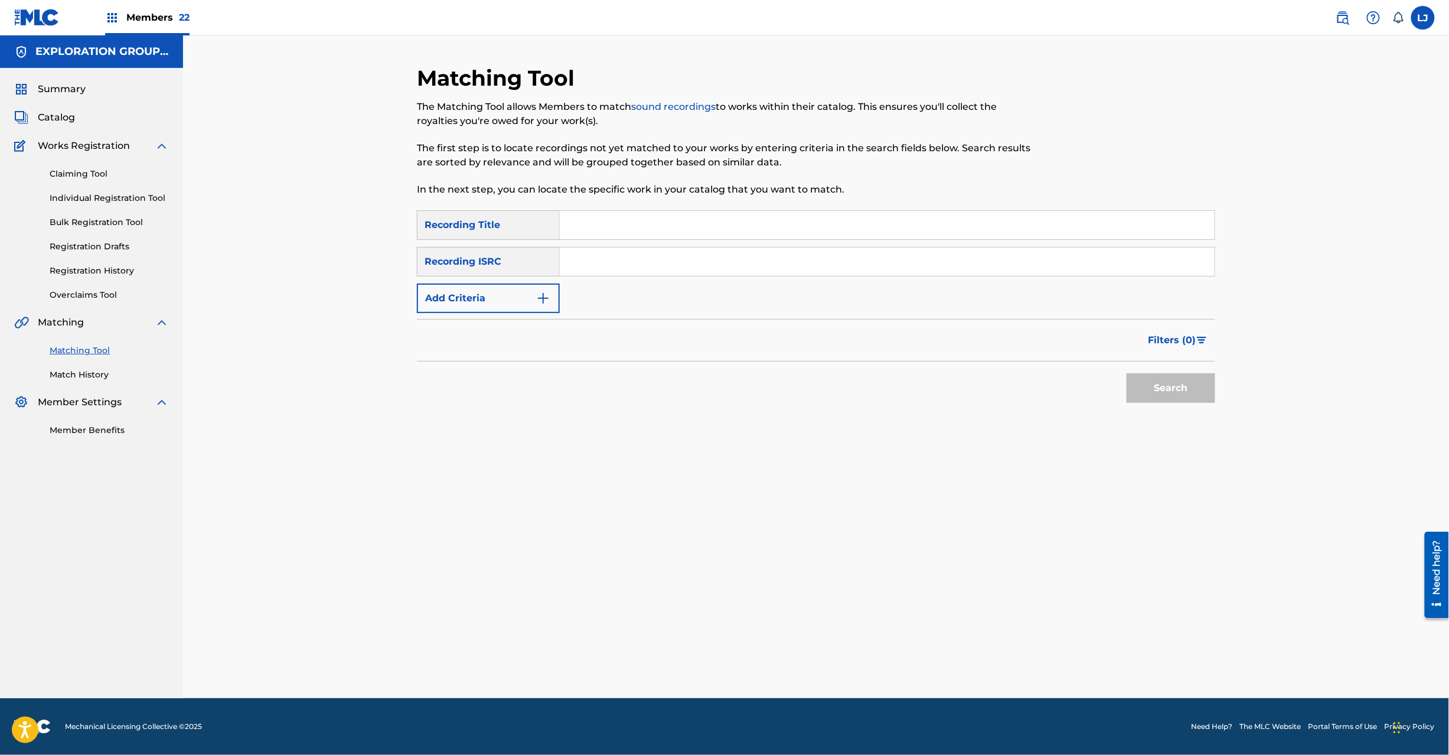
click at [608, 255] on input "Search Form" at bounding box center [887, 261] width 655 height 28
paste input "JPD101550490"
type input "JPD101550490"
click at [1206, 390] on button "Search" at bounding box center [1171, 388] width 89 height 30
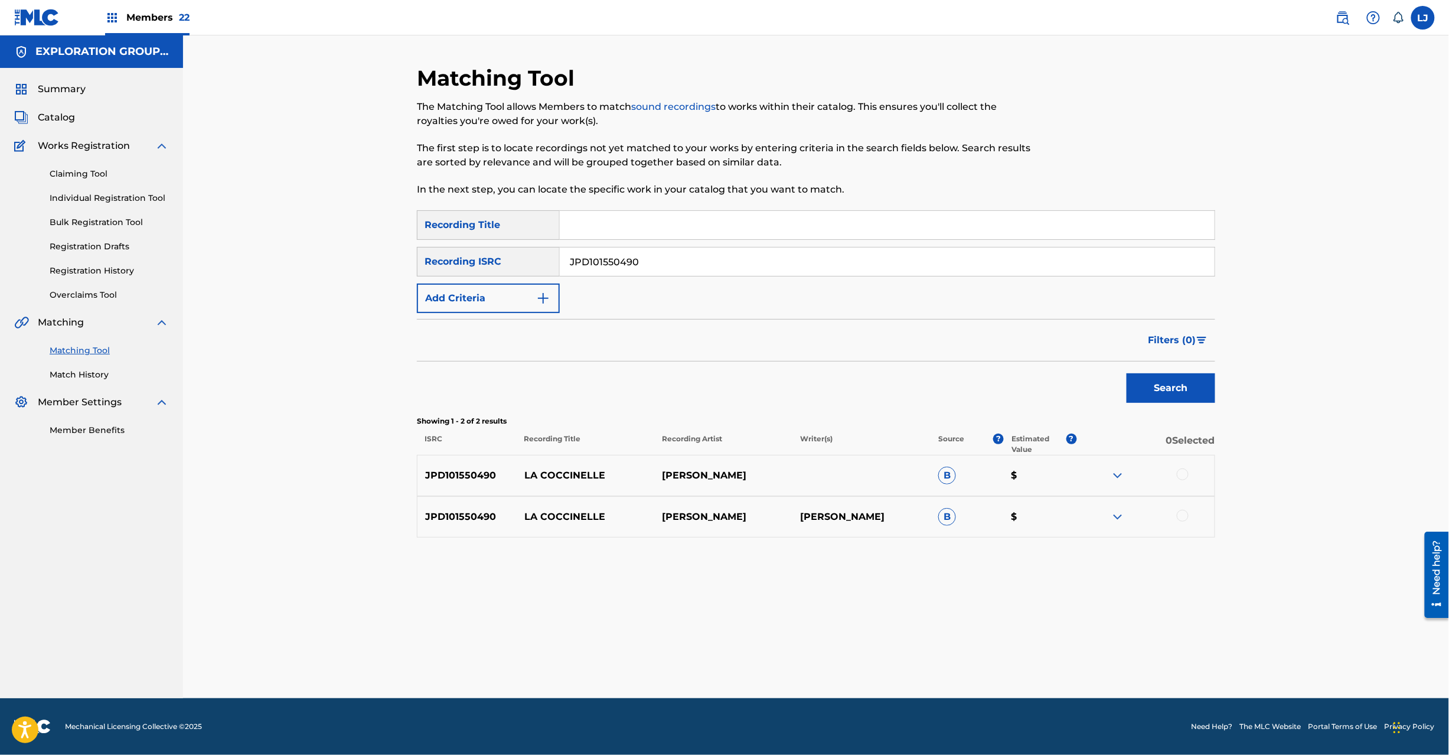
click at [1182, 475] on div at bounding box center [1183, 474] width 12 height 12
click at [1184, 513] on div at bounding box center [1183, 516] width 12 height 12
drag, startPoint x: 894, startPoint y: 644, endPoint x: 887, endPoint y: 647, distance: 7.9
click at [887, 647] on button "Match 2 Groups" at bounding box center [830, 659] width 131 height 30
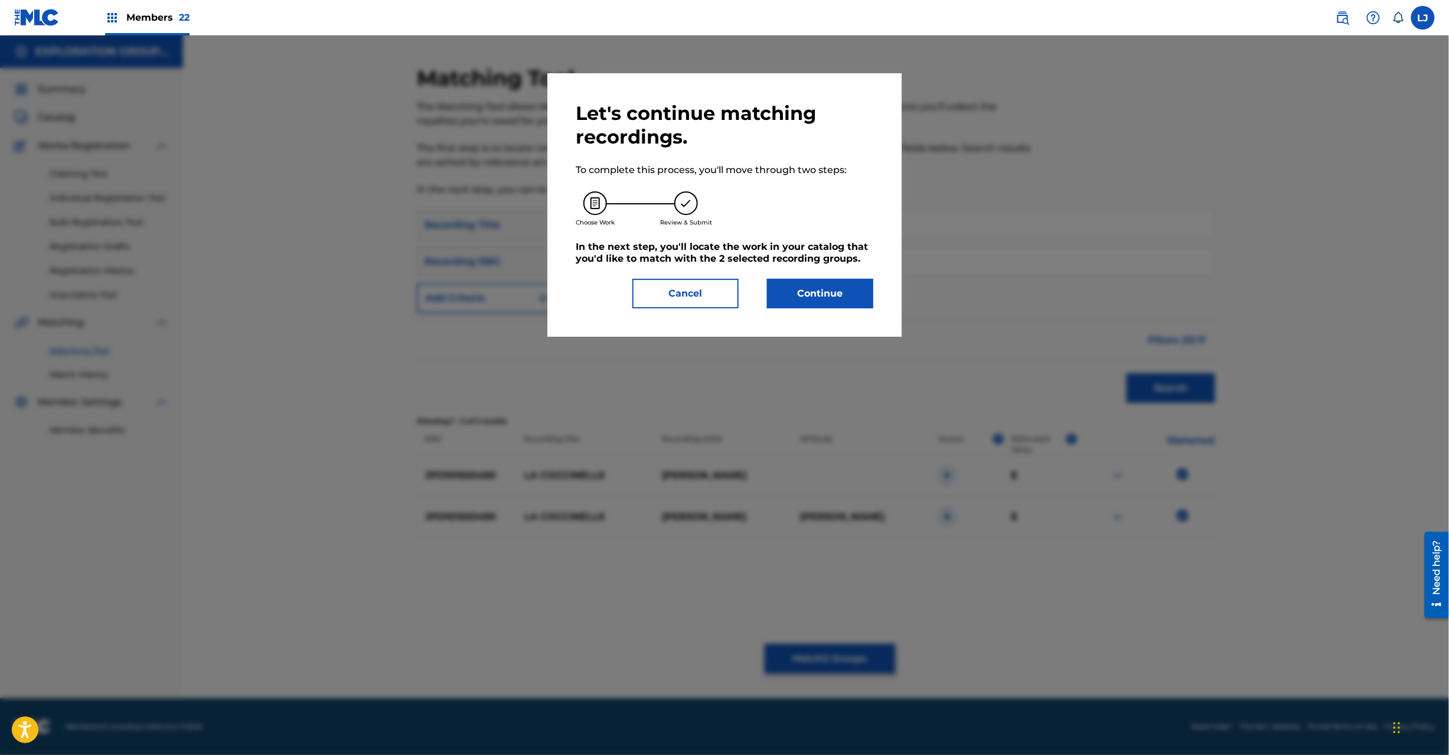
click at [820, 291] on button "Continue" at bounding box center [820, 294] width 106 height 30
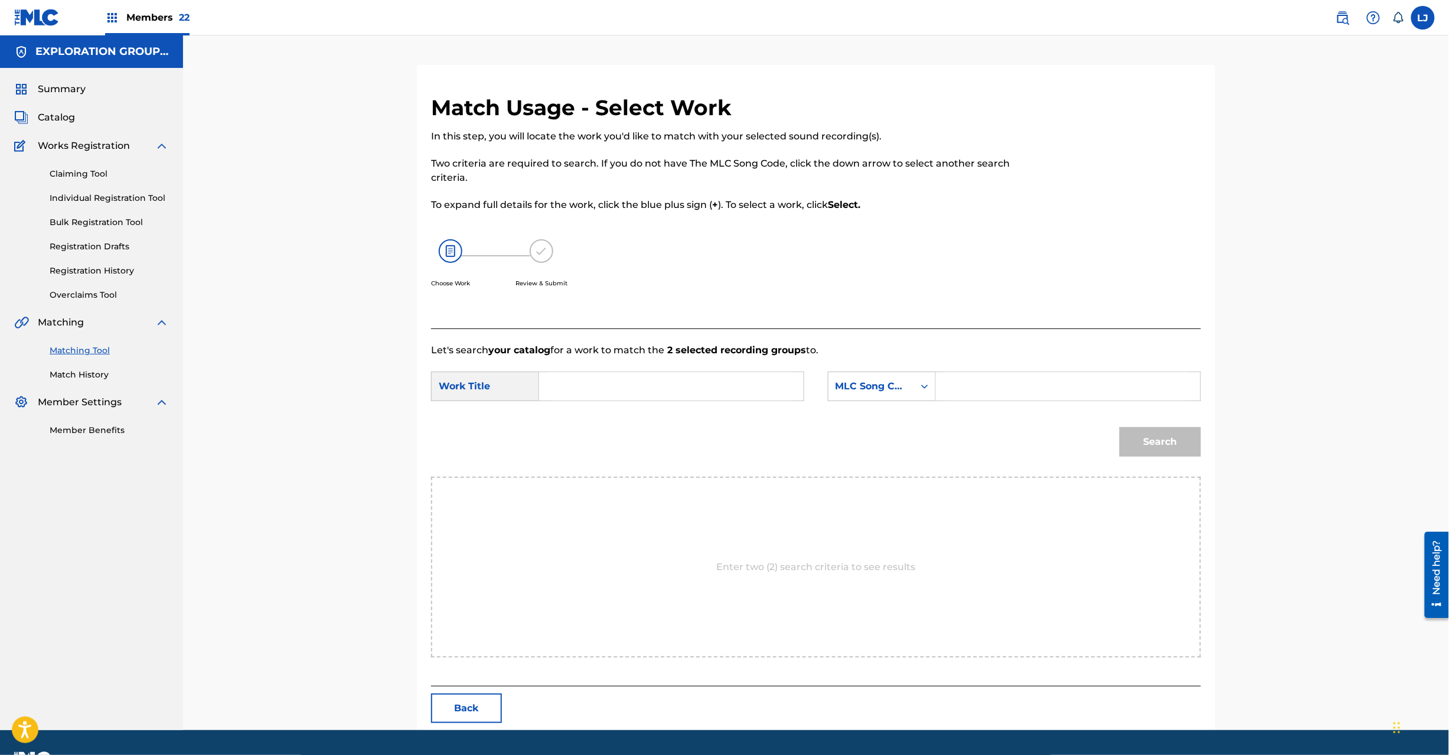
click at [602, 381] on input "Search Form" at bounding box center [671, 386] width 245 height 28
paste input "Coccinelle La CJ0OW2"
drag, startPoint x: 641, startPoint y: 388, endPoint x: 667, endPoint y: 386, distance: 26.6
click at [646, 390] on input "Coccinelle La CJ0OW2" at bounding box center [671, 386] width 245 height 28
click at [667, 386] on input "Coccinelle La CJ0OW2" at bounding box center [671, 386] width 245 height 28
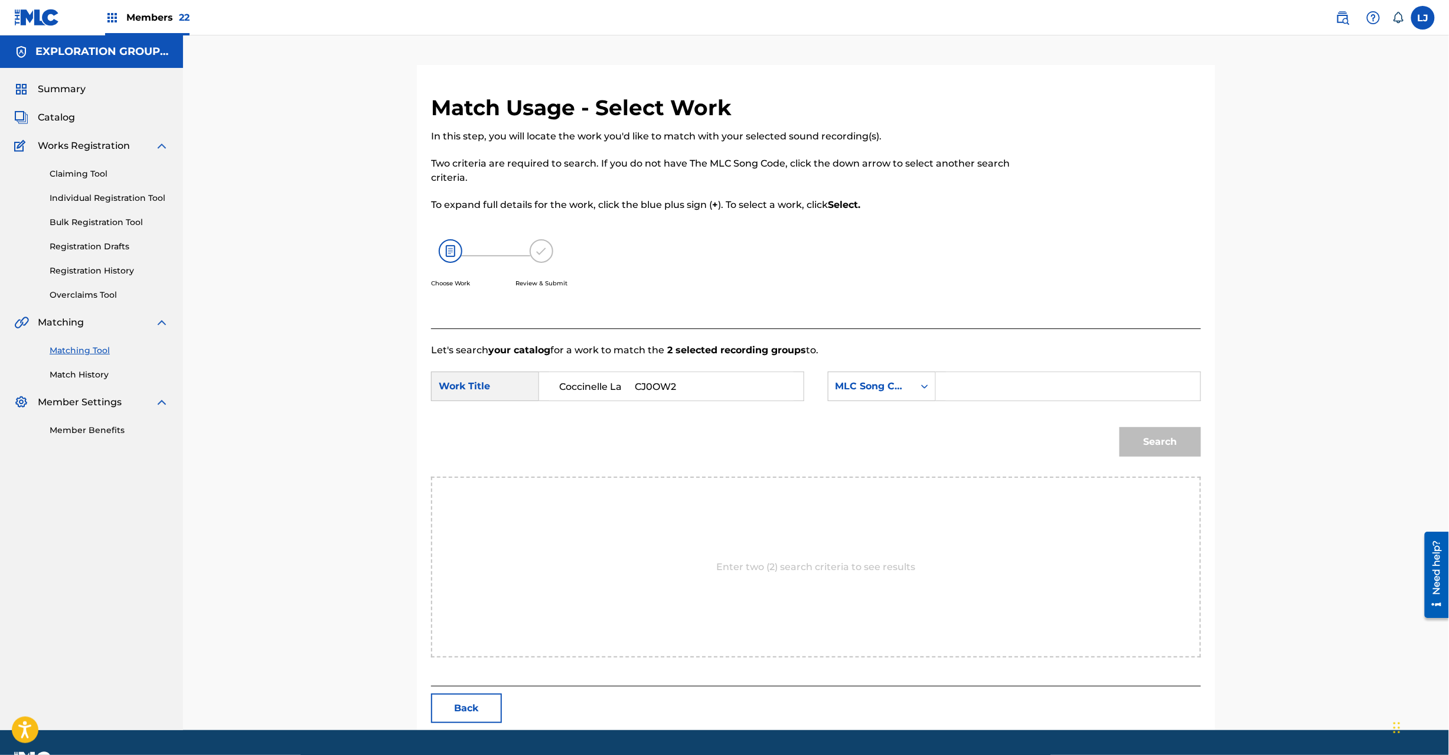
click at [667, 386] on input "Coccinelle La CJ0OW2" at bounding box center [671, 386] width 245 height 28
type input "Coccinelle La"
drag, startPoint x: 936, startPoint y: 386, endPoint x: 969, endPoint y: 384, distance: 32.6
click at [969, 384] on div "Search Form" at bounding box center [1068, 387] width 265 height 30
click at [975, 384] on input "Search Form" at bounding box center [1068, 386] width 245 height 28
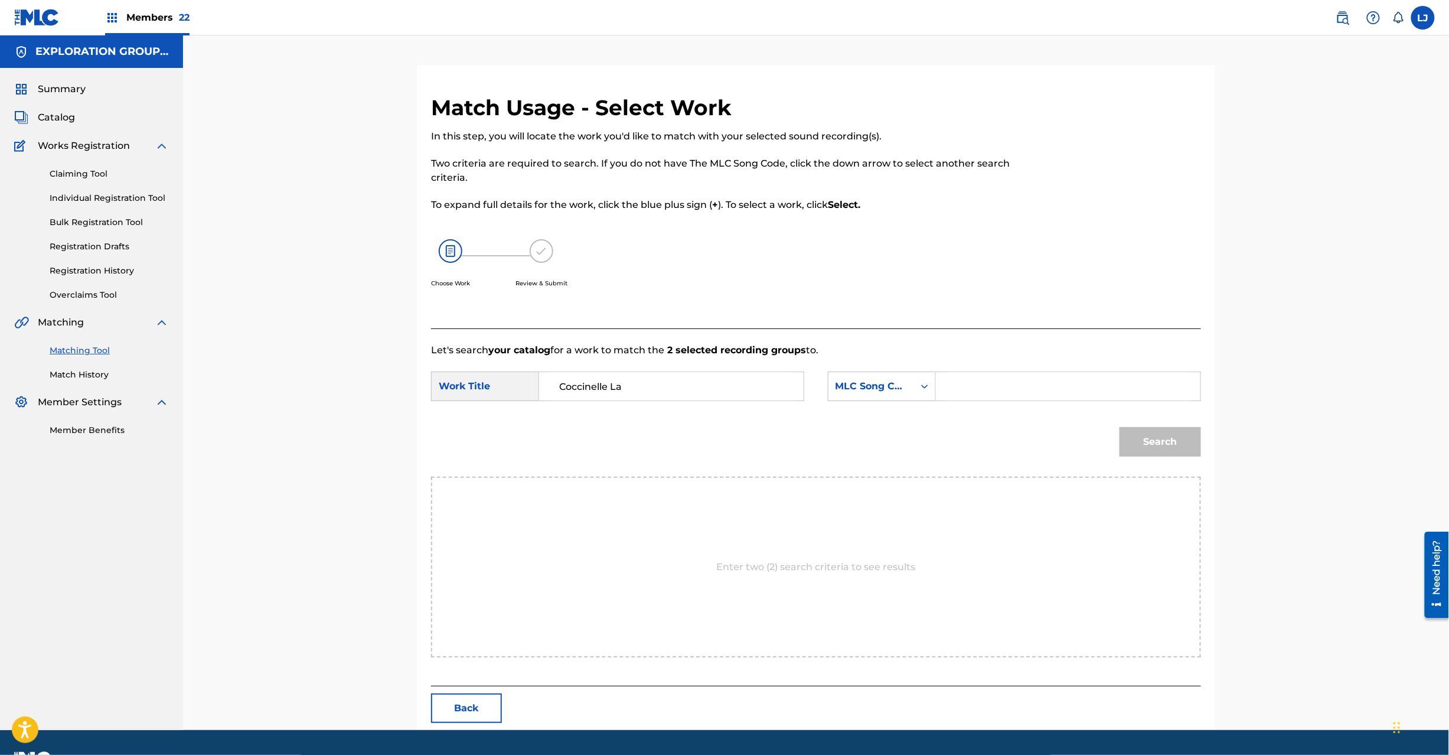
paste input "CJ0OW2"
type input "CJ0OW2"
click at [1169, 438] on button "Search" at bounding box center [1161, 442] width 82 height 30
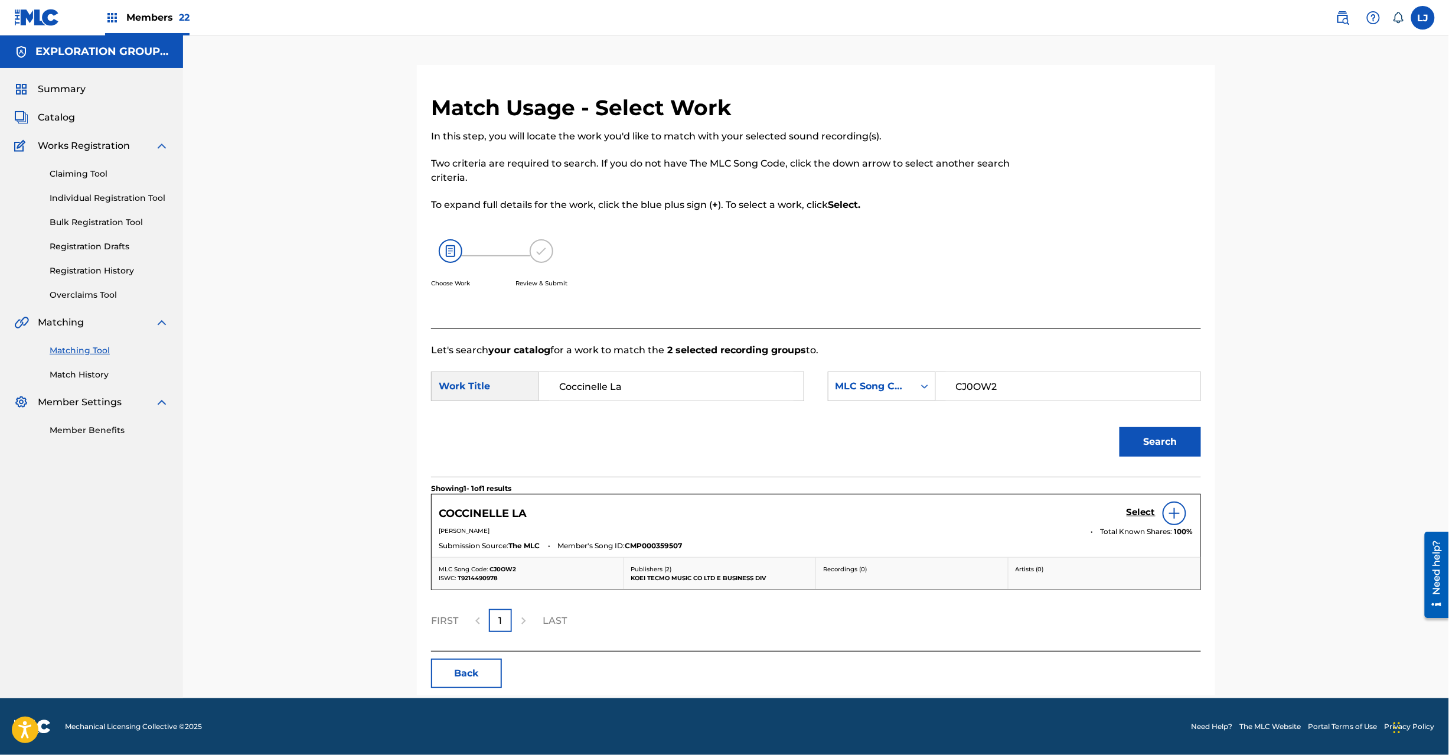
click at [1135, 512] on h5 "Select" at bounding box center [1141, 512] width 29 height 11
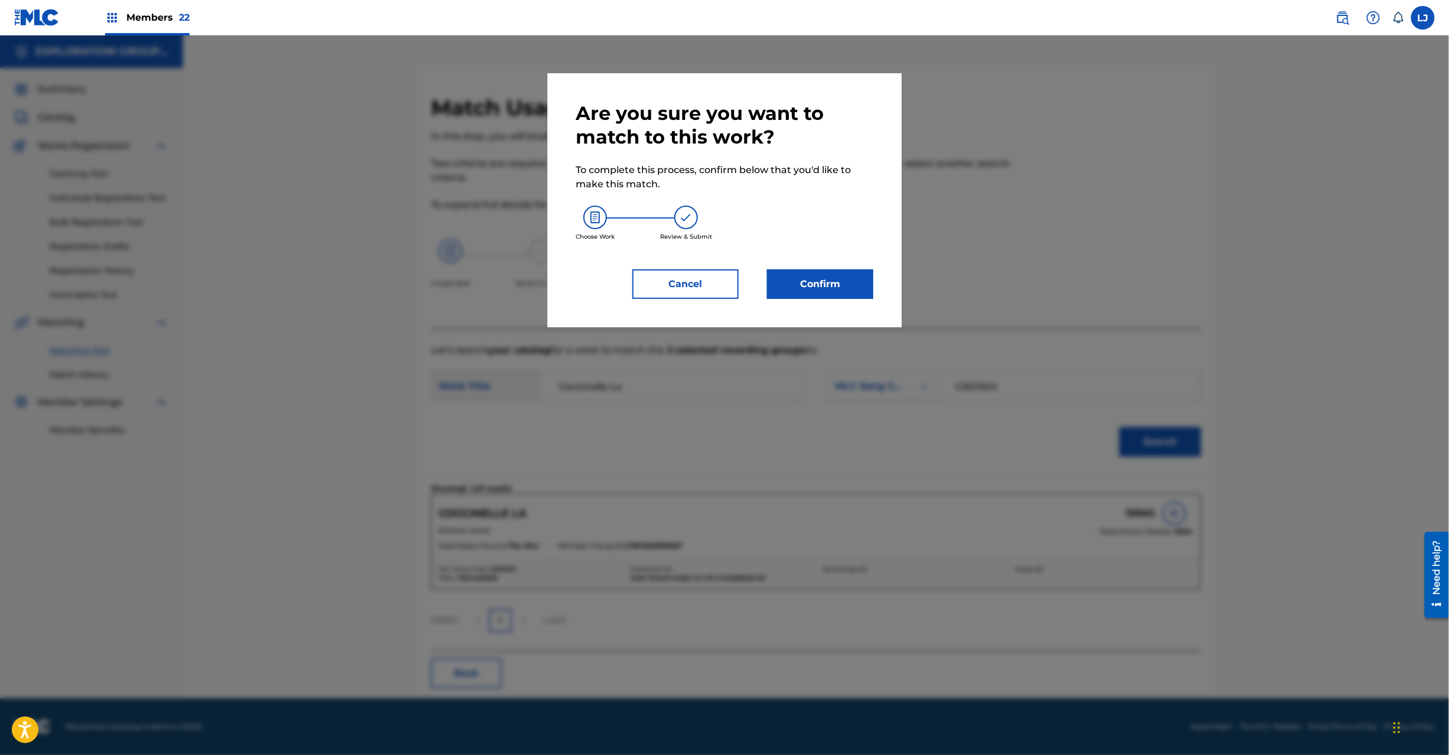
click at [845, 293] on button "Confirm" at bounding box center [820, 284] width 106 height 30
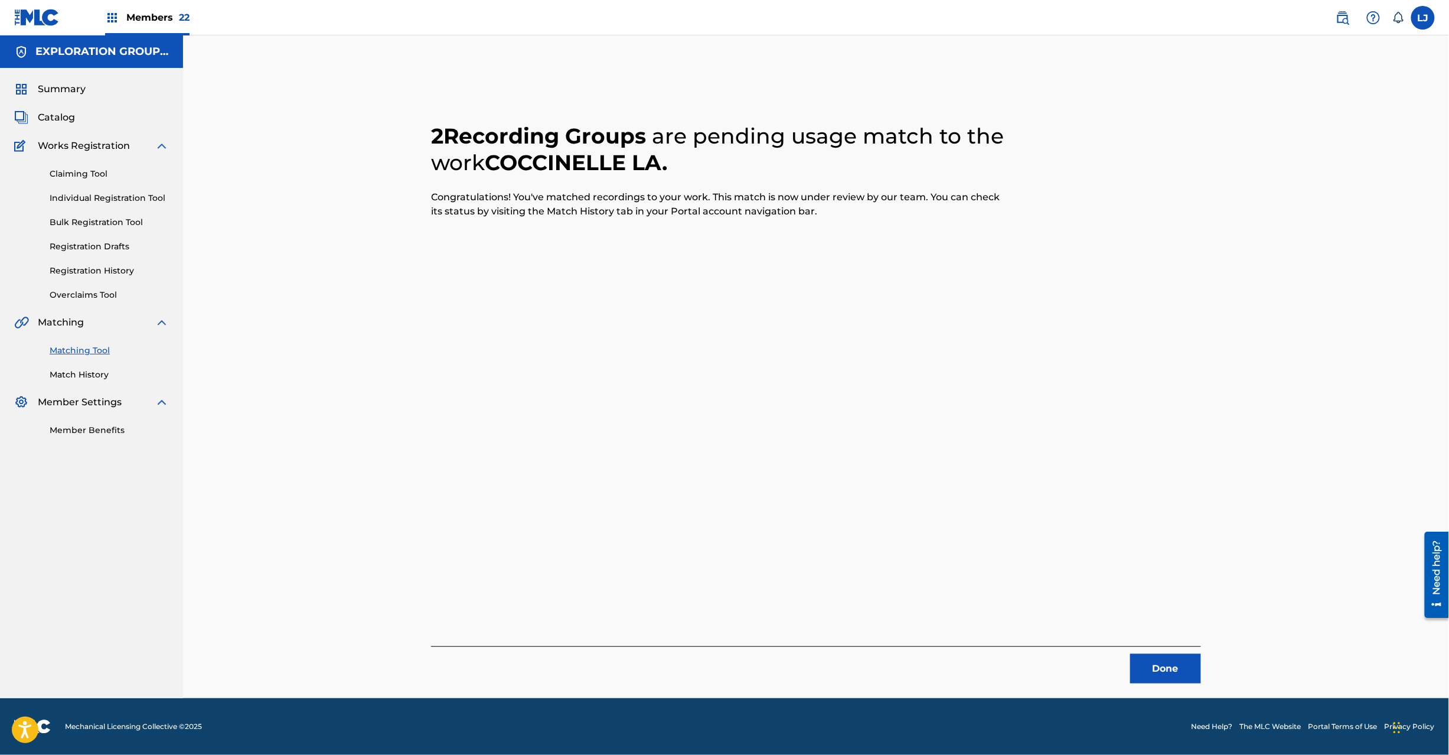
click at [1169, 664] on button "Done" at bounding box center [1166, 669] width 71 height 30
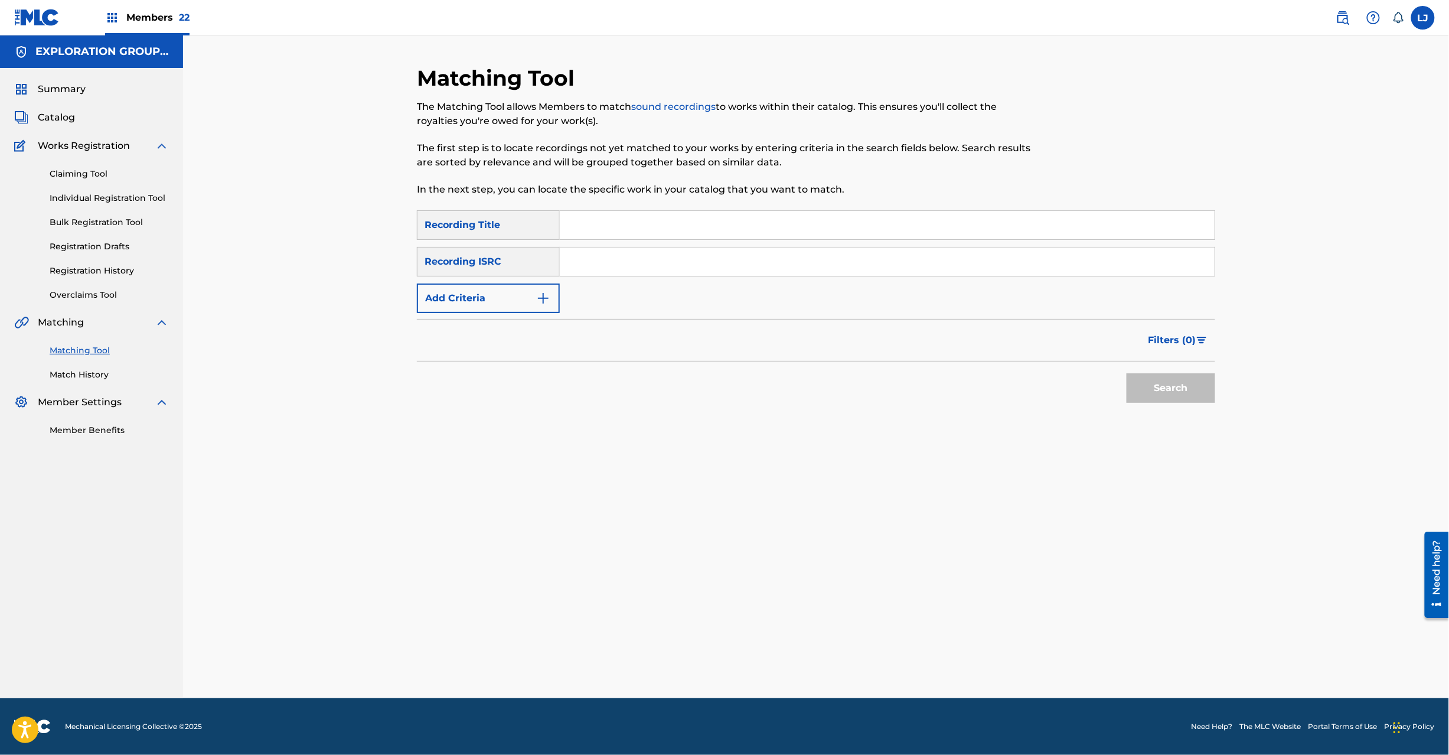
click at [608, 243] on div "SearchWithCriteria2fbc0ee0-4645-44b0-bae6-5d60fe3b707f Recording Title SearchWi…" at bounding box center [816, 261] width 799 height 103
click at [608, 253] on input "Search Form" at bounding box center [887, 261] width 655 height 28
paste input "JPD101550491"
type input "JPD101550491"
click at [1168, 383] on button "Search" at bounding box center [1171, 388] width 89 height 30
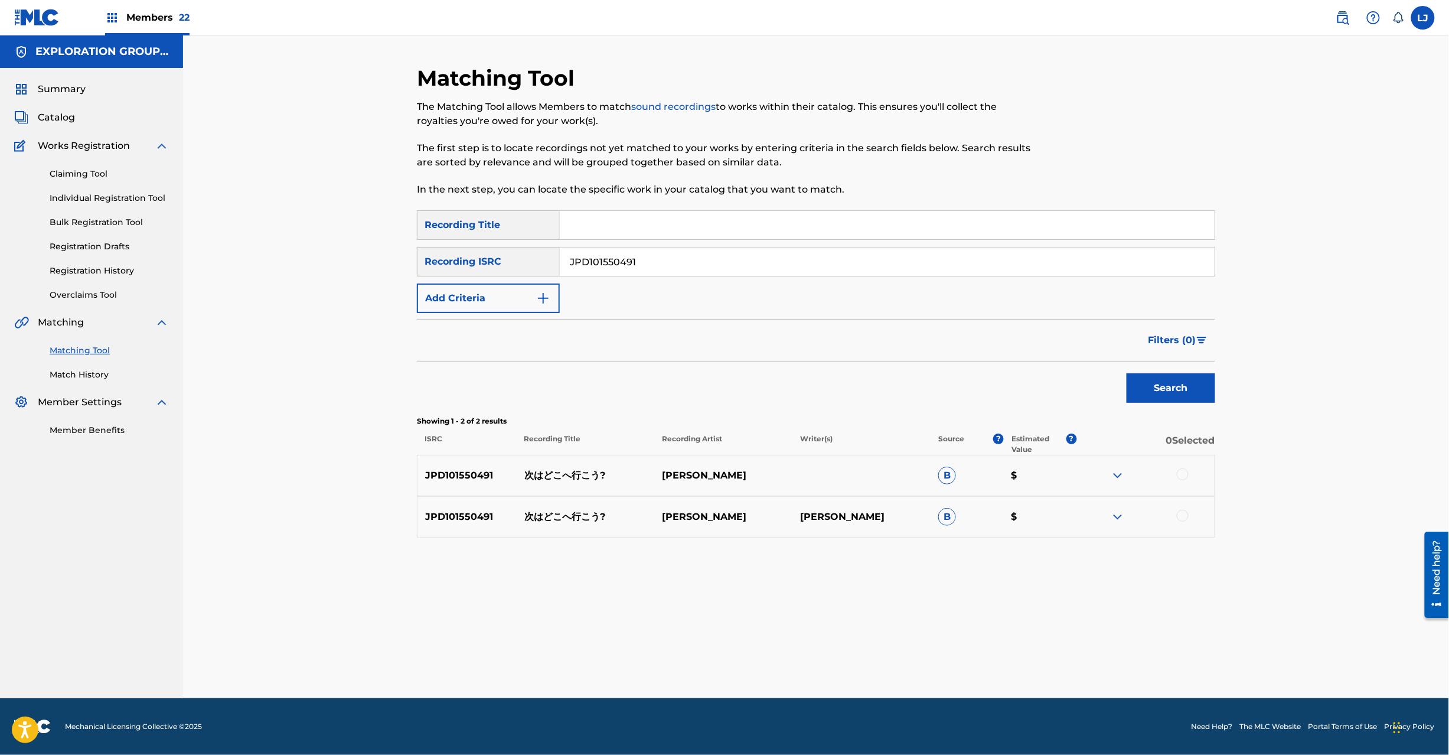
click at [554, 478] on p "次はどこへ行こう?" at bounding box center [586, 475] width 138 height 14
click at [1182, 471] on div at bounding box center [1183, 474] width 12 height 12
click at [1182, 510] on div "JPD101550491 次はどこへ行こう? [PERSON_NAME] [PERSON_NAME] B $" at bounding box center [816, 516] width 799 height 41
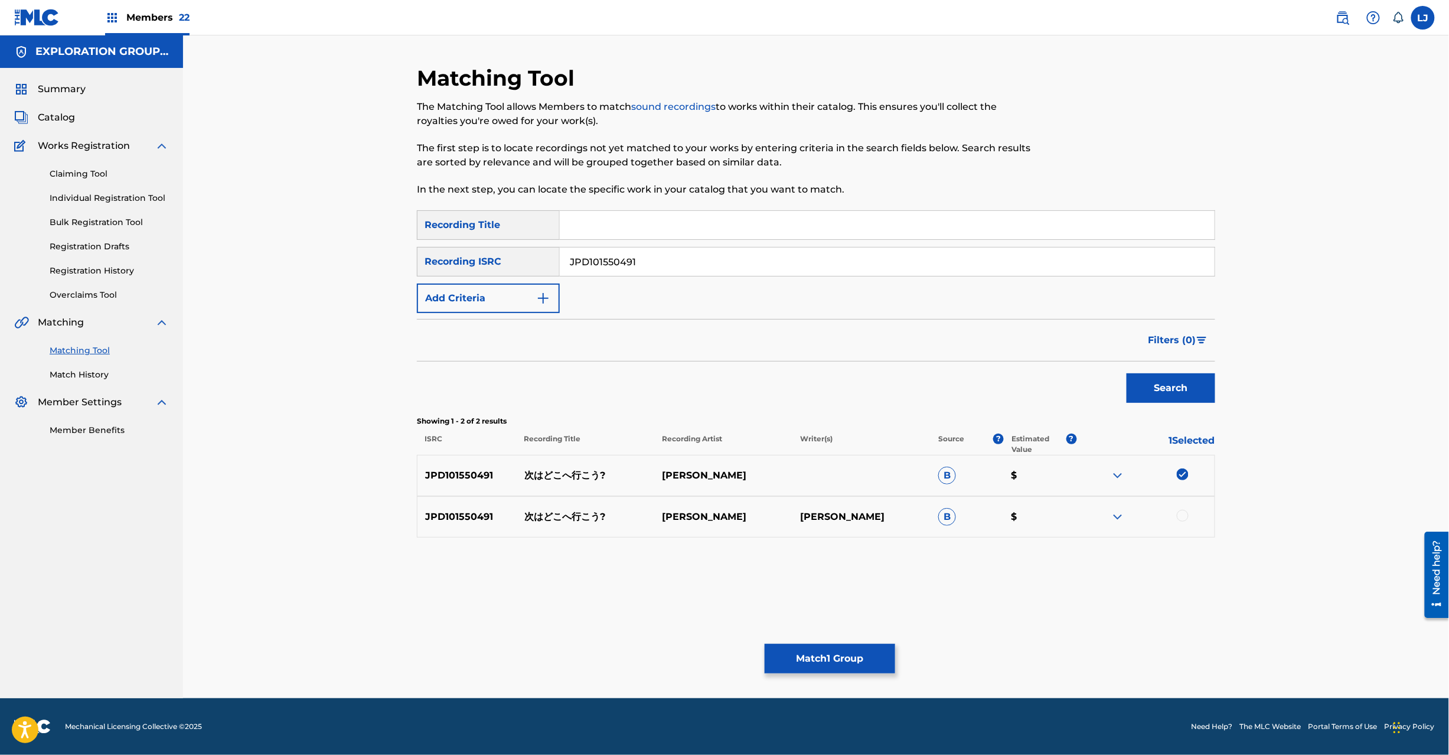
click at [1184, 514] on div at bounding box center [1183, 516] width 12 height 12
click at [793, 656] on button "Match 2 Groups" at bounding box center [830, 659] width 131 height 30
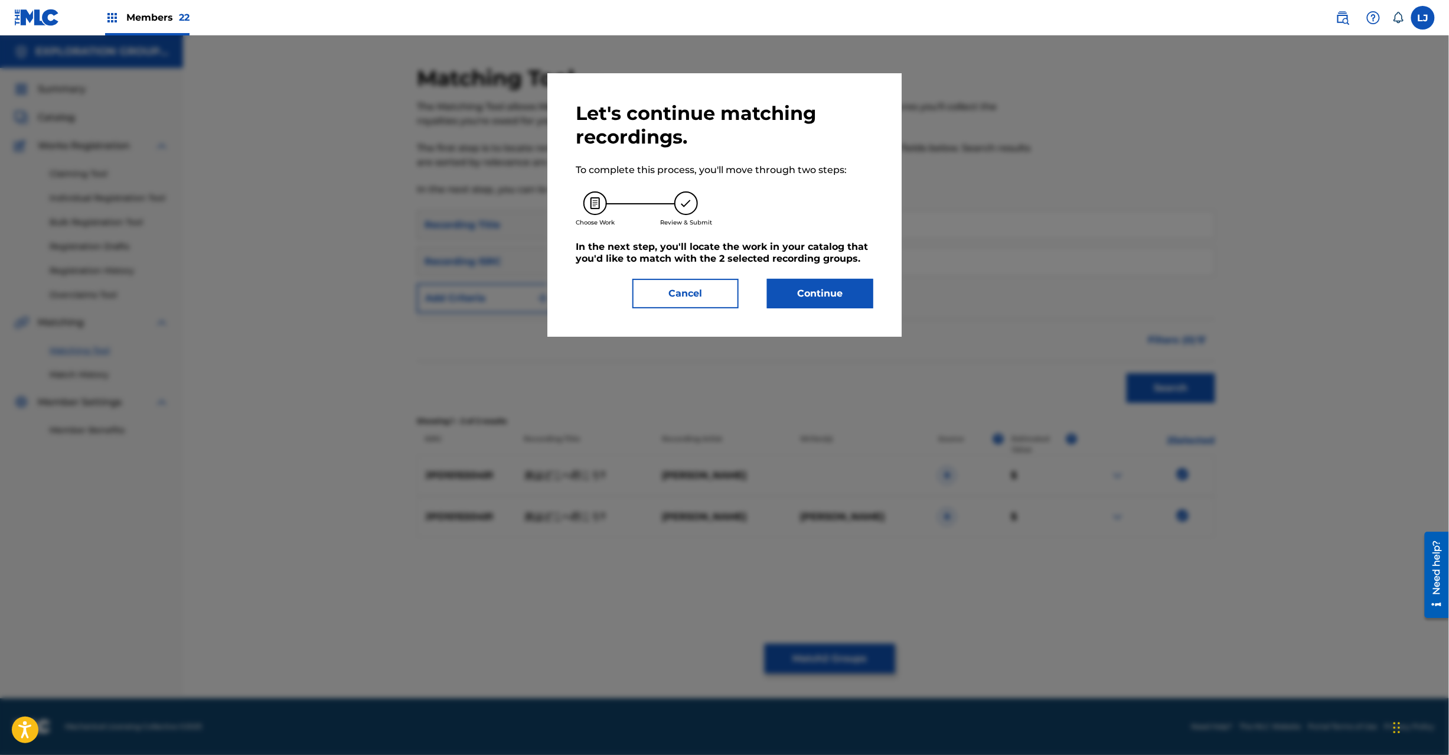
click at [816, 301] on button "Continue" at bounding box center [820, 294] width 106 height 30
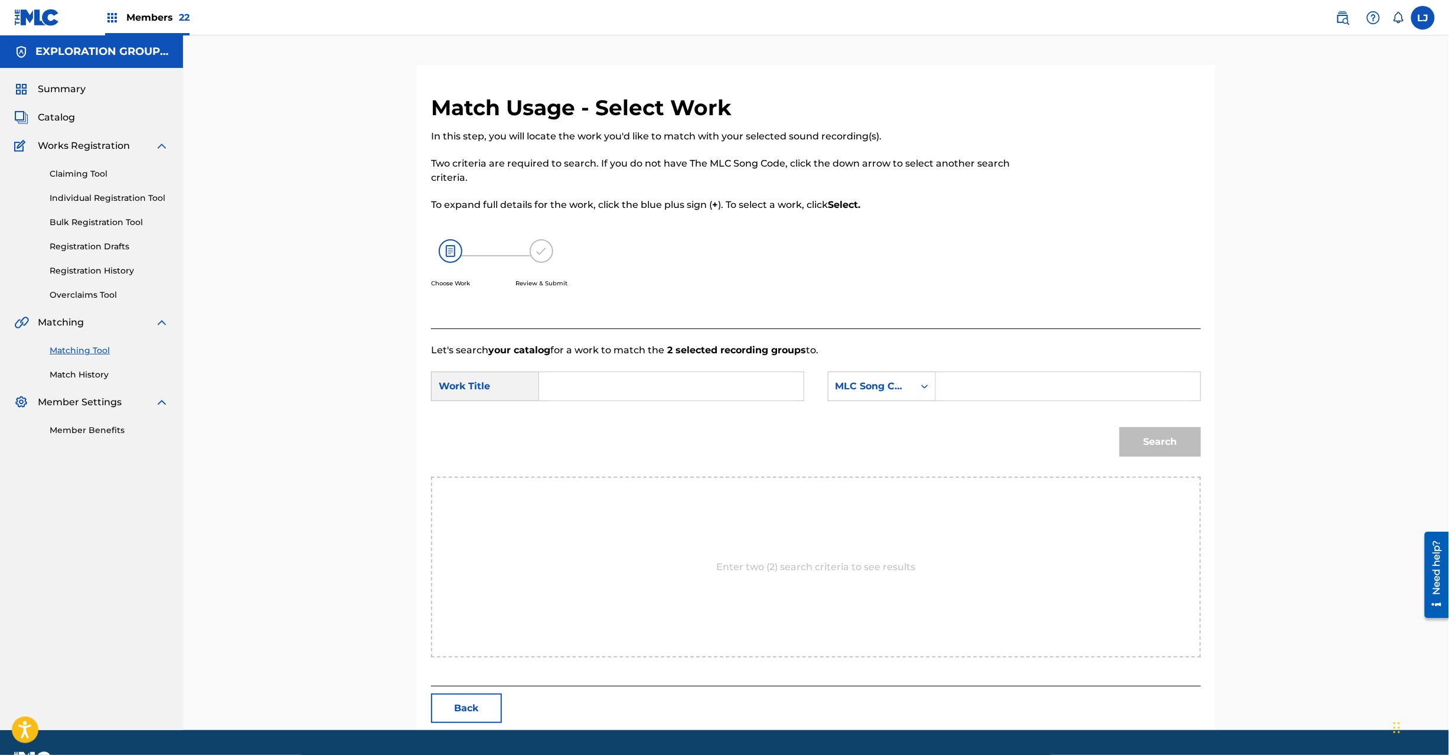
click at [657, 402] on div "SearchWithCriteria7622d3f2-6b77-4b47-a015-63427f9b9ceb Work Title SearchWithCri…" at bounding box center [816, 390] width 770 height 37
click at [651, 388] on input "Search Form" at bounding box center [671, 386] width 245 height 28
paste input "Tsugiwa Dokoe Ikou TX5F77"
click at [669, 385] on input "Tsugiwa Dokoe Ikou TX5F77" at bounding box center [671, 386] width 245 height 28
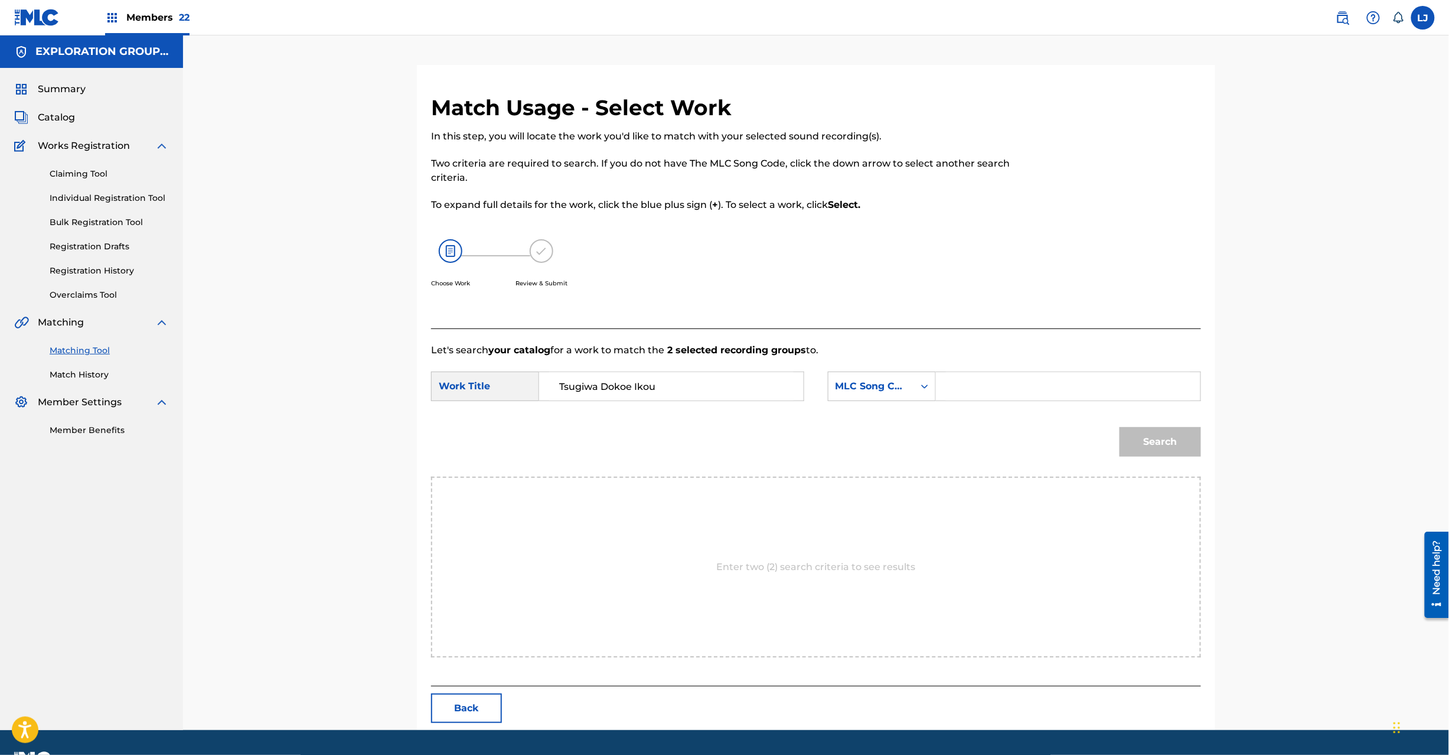
type input "Tsugiwa Dokoe Ikou"
click at [1022, 386] on input "Search Form" at bounding box center [1068, 386] width 245 height 28
paste input "TX5F77"
type input "TX5F77"
click at [1145, 447] on button "Search" at bounding box center [1161, 442] width 82 height 30
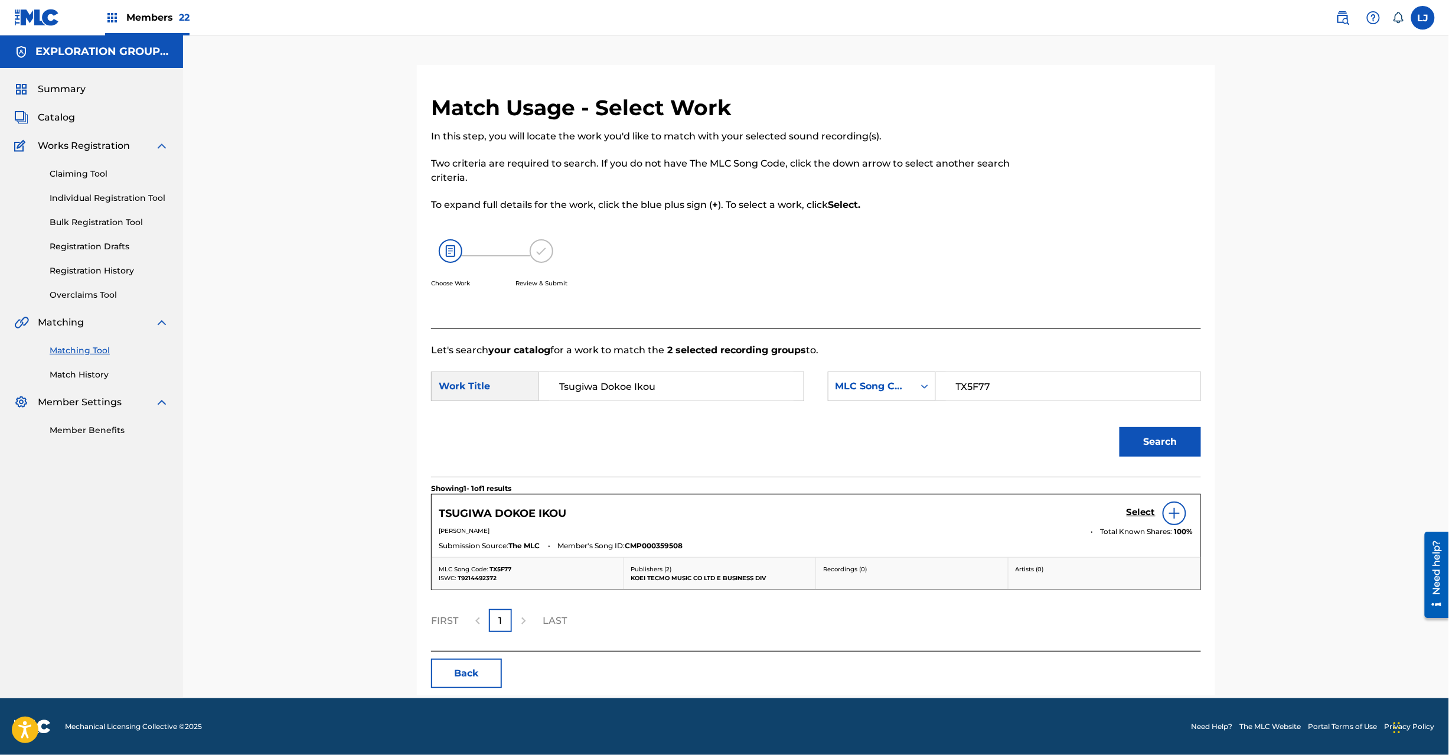
click at [1131, 512] on h5 "Select" at bounding box center [1141, 512] width 29 height 11
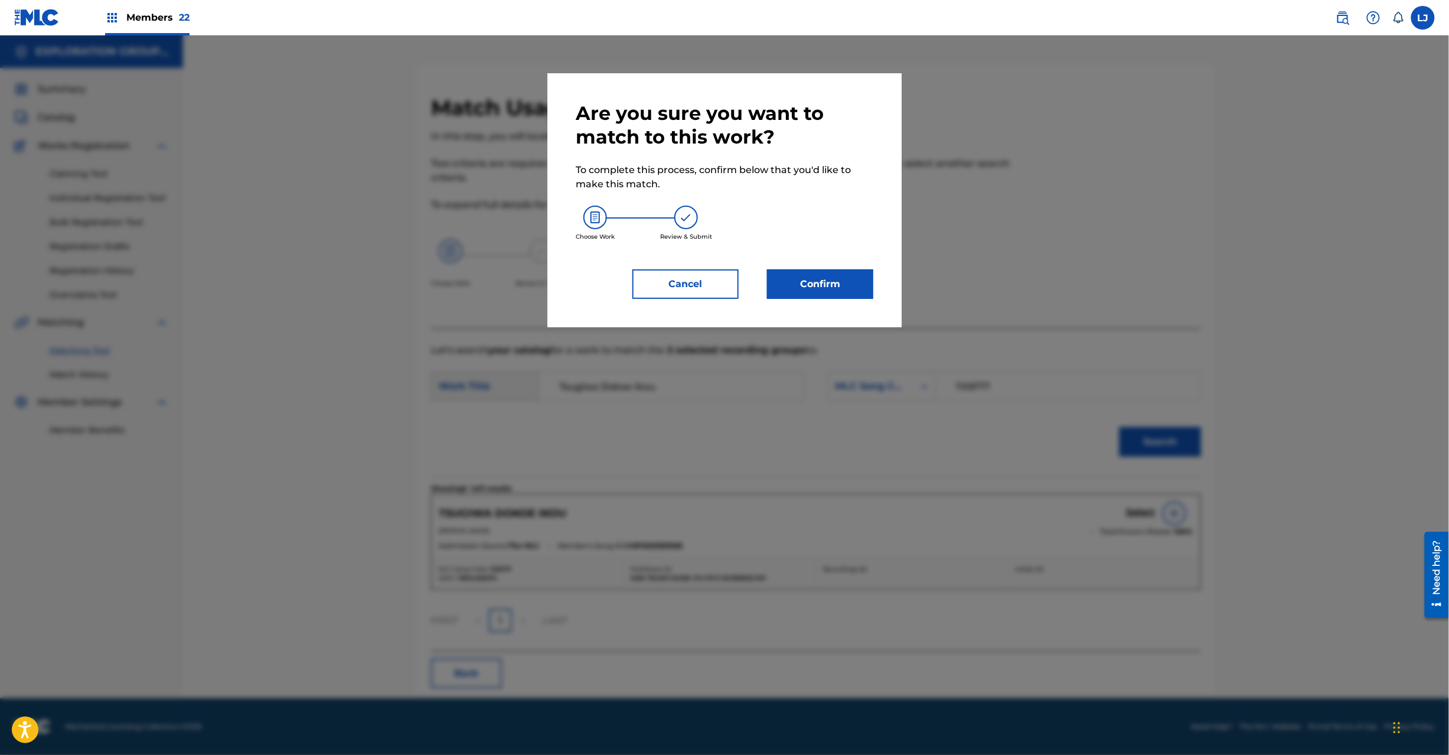
click at [802, 271] on button "Confirm" at bounding box center [820, 284] width 106 height 30
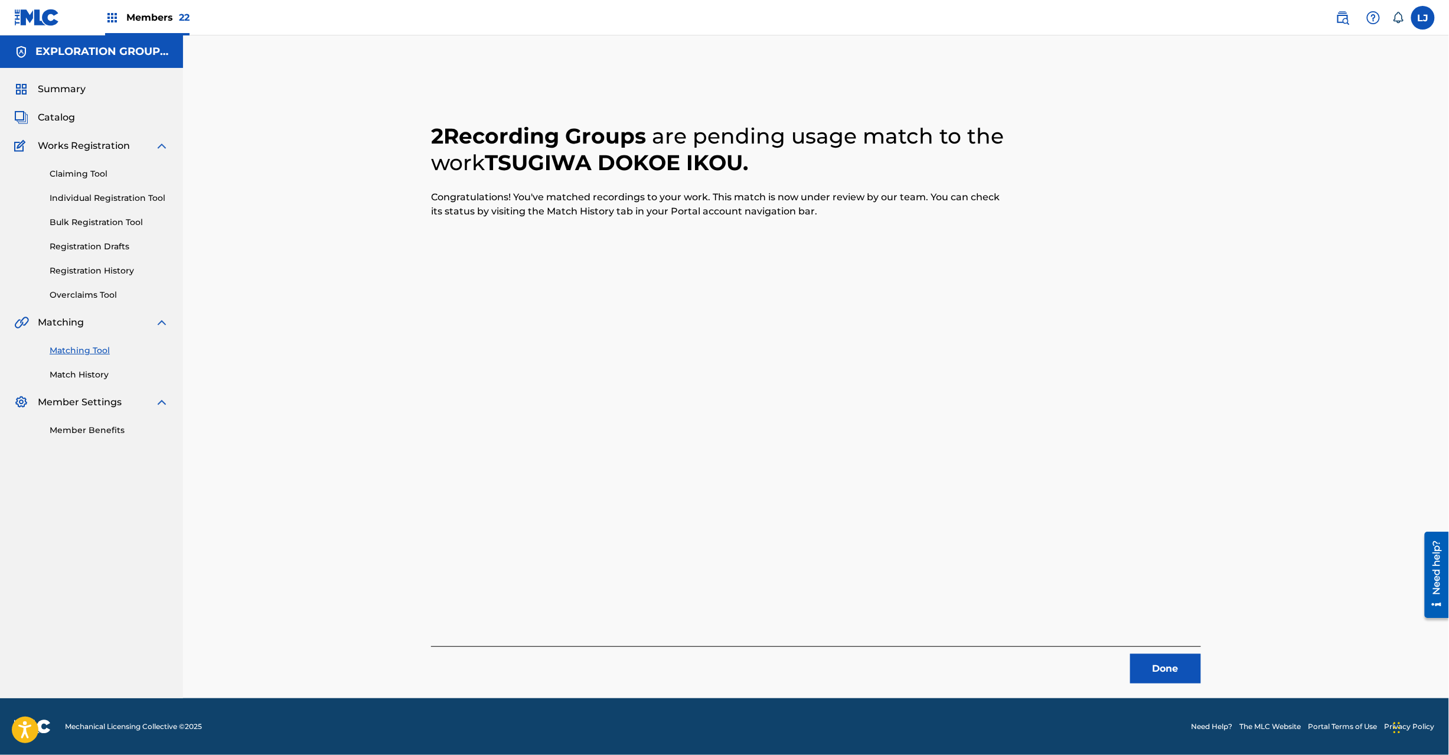
click at [1160, 669] on button "Done" at bounding box center [1166, 669] width 71 height 30
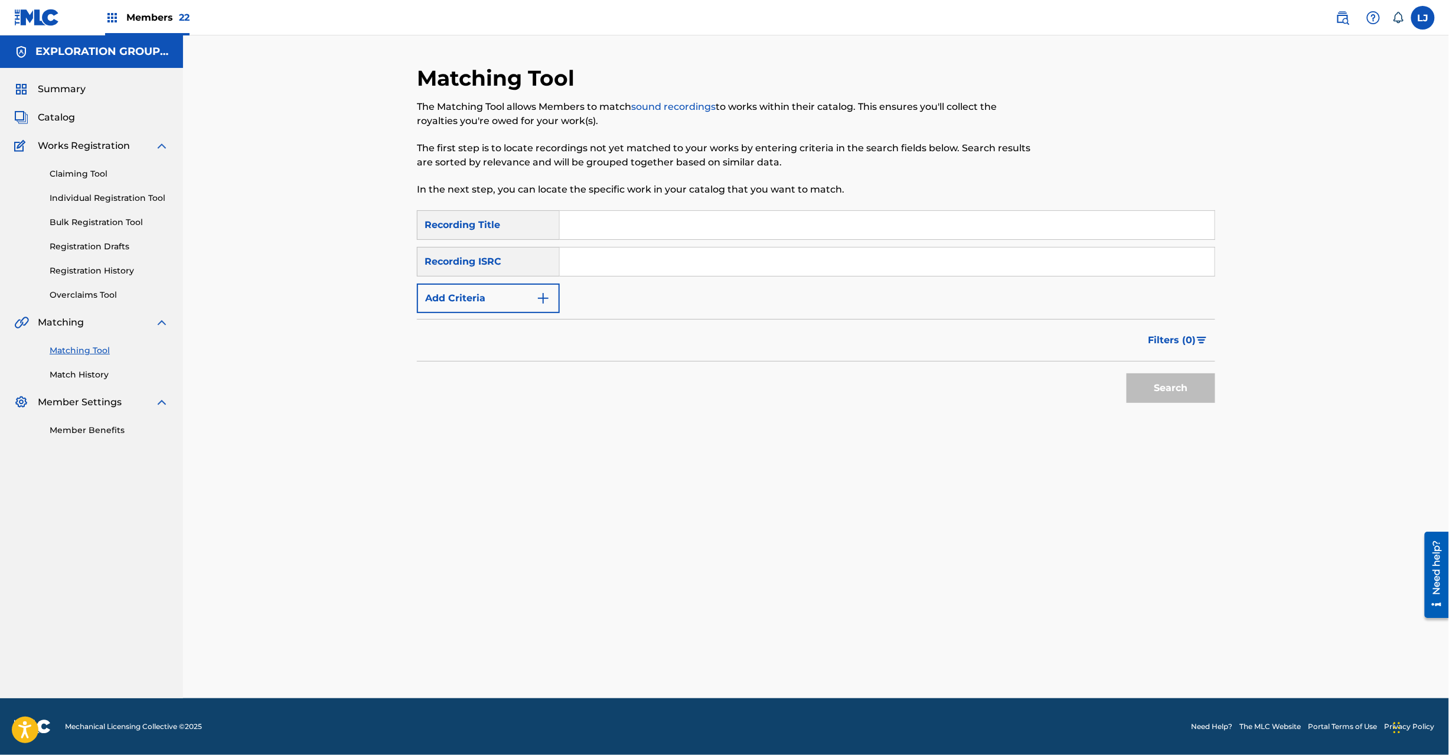
click at [624, 255] on input "Search Form" at bounding box center [887, 261] width 655 height 28
paste input "JPD101550491"
click at [1198, 392] on button "Search" at bounding box center [1171, 388] width 89 height 30
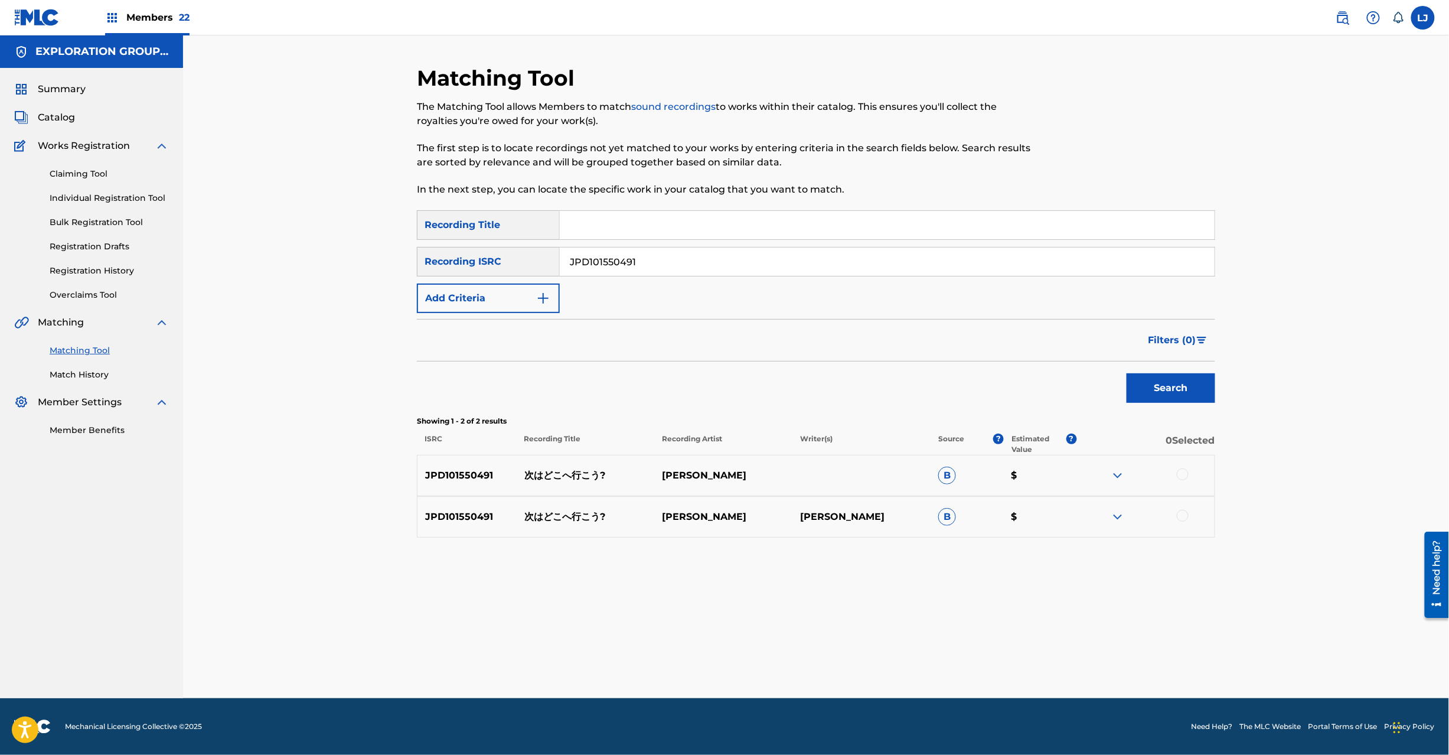
click at [605, 242] on div "SearchWithCriteria2fbc0ee0-4645-44b0-bae6-5d60fe3b707f Recording Title SearchWi…" at bounding box center [816, 261] width 799 height 103
click at [612, 272] on input "JPD101550491" at bounding box center [887, 261] width 655 height 28
paste input "2"
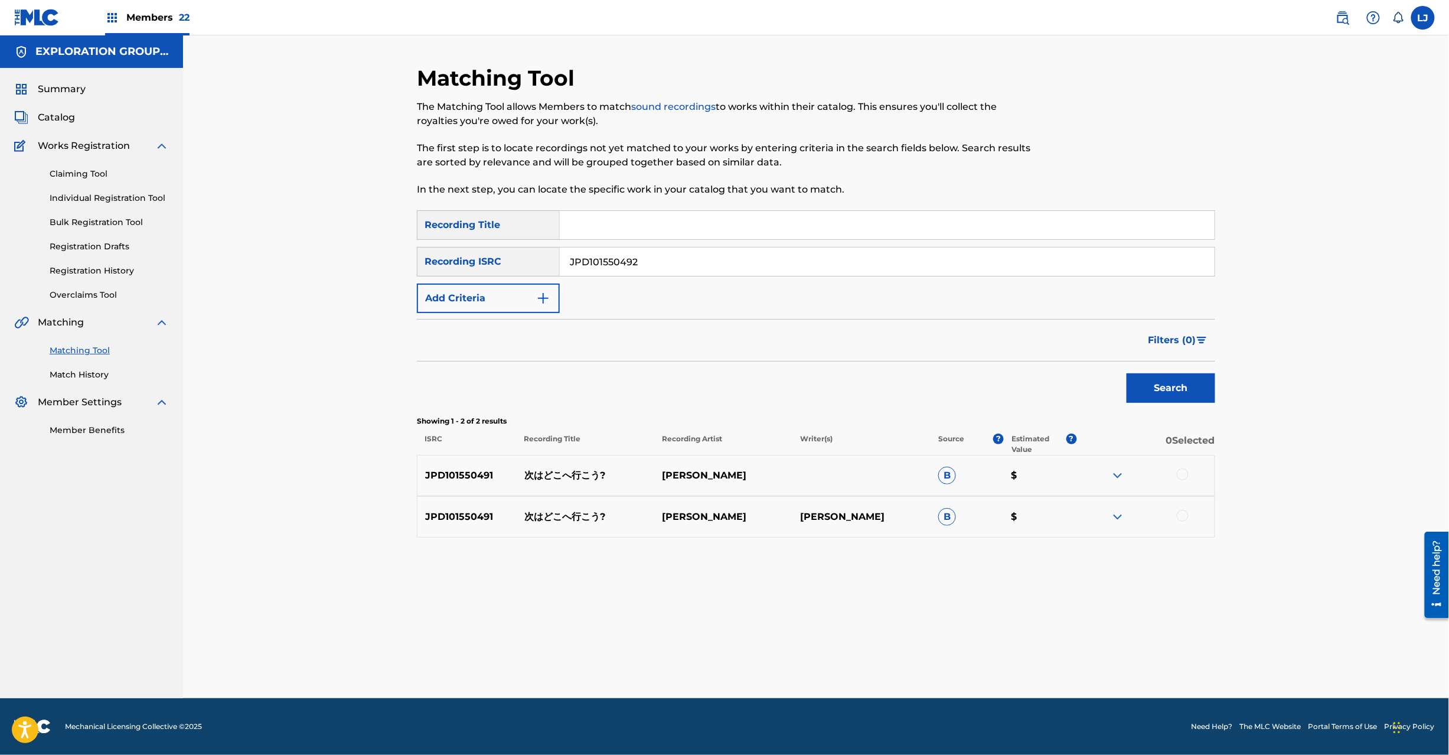
type input "JPD101550492"
click at [1201, 376] on button "Search" at bounding box center [1171, 388] width 89 height 30
click at [566, 468] on p "戦下の一撃" at bounding box center [586, 475] width 138 height 14
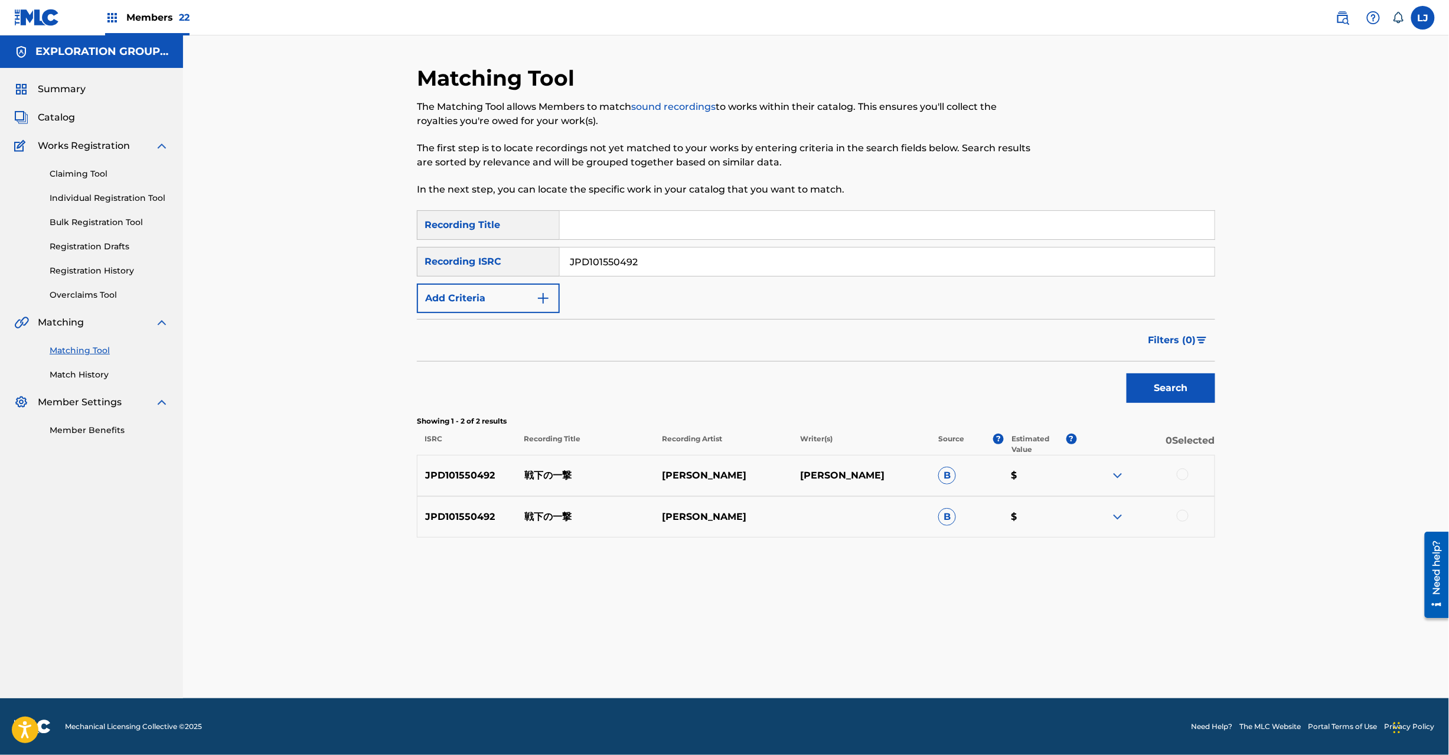
click at [1185, 471] on div at bounding box center [1183, 474] width 12 height 12
drag, startPoint x: 1177, startPoint y: 521, endPoint x: 1180, endPoint y: 516, distance: 6.1
click at [1179, 519] on div at bounding box center [1146, 517] width 138 height 14
click at [1180, 516] on div at bounding box center [1183, 516] width 12 height 12
click at [807, 669] on button "Match 2 Groups" at bounding box center [830, 659] width 131 height 30
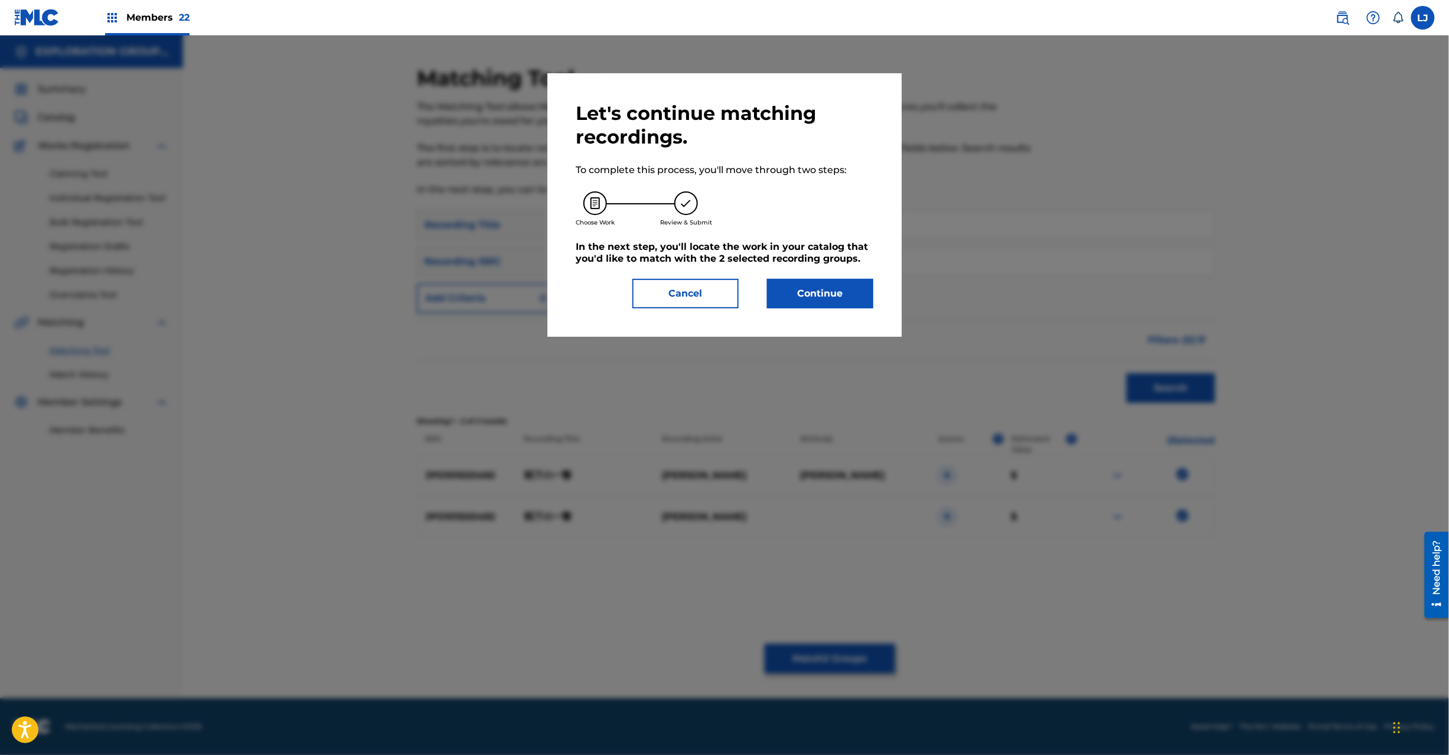
click at [789, 303] on button "Continue" at bounding box center [820, 294] width 106 height 30
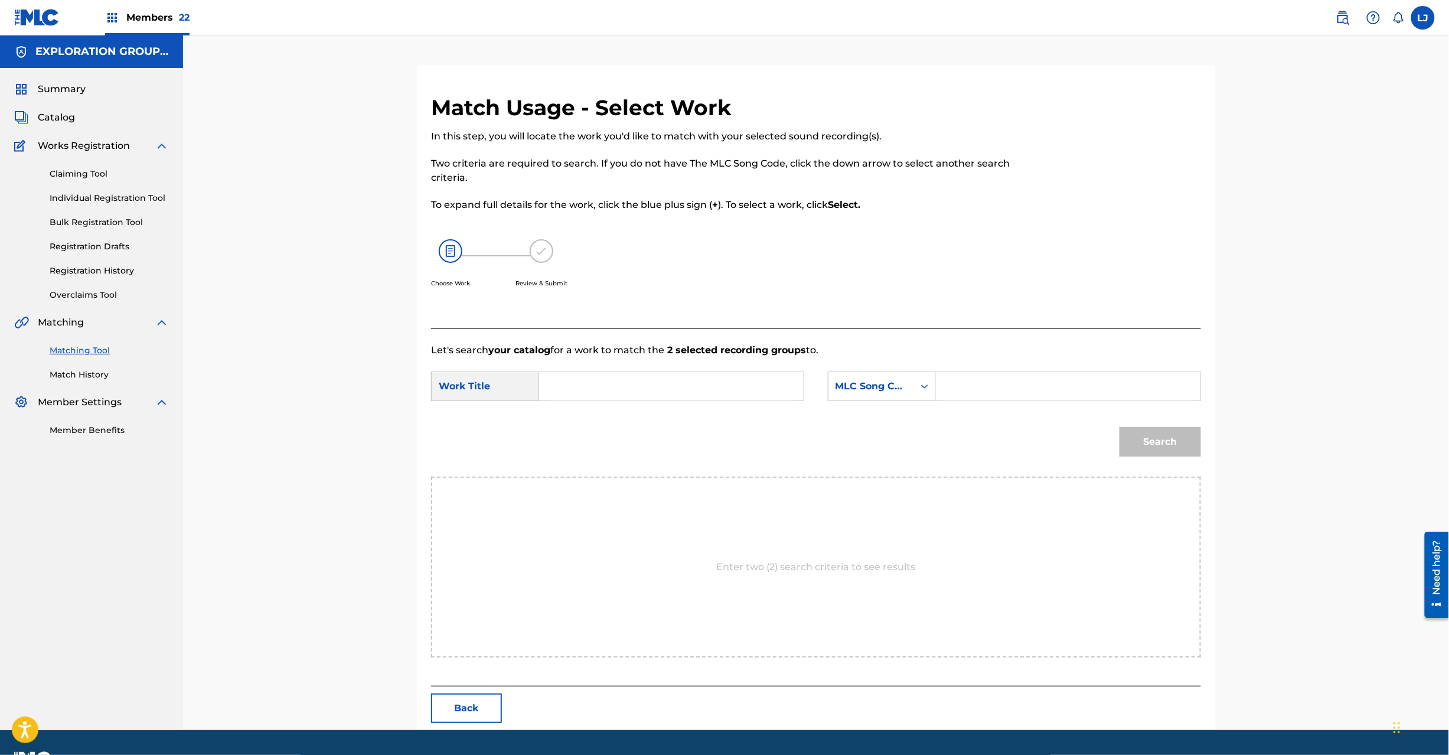
click at [585, 388] on input "Search Form" at bounding box center [671, 386] width 245 height 28
paste input "Senkano Ichigeki S65WKO"
click at [703, 398] on input "Senkano Ichigeki S65WKO" at bounding box center [671, 386] width 245 height 28
type input "Senkano Ichigeki"
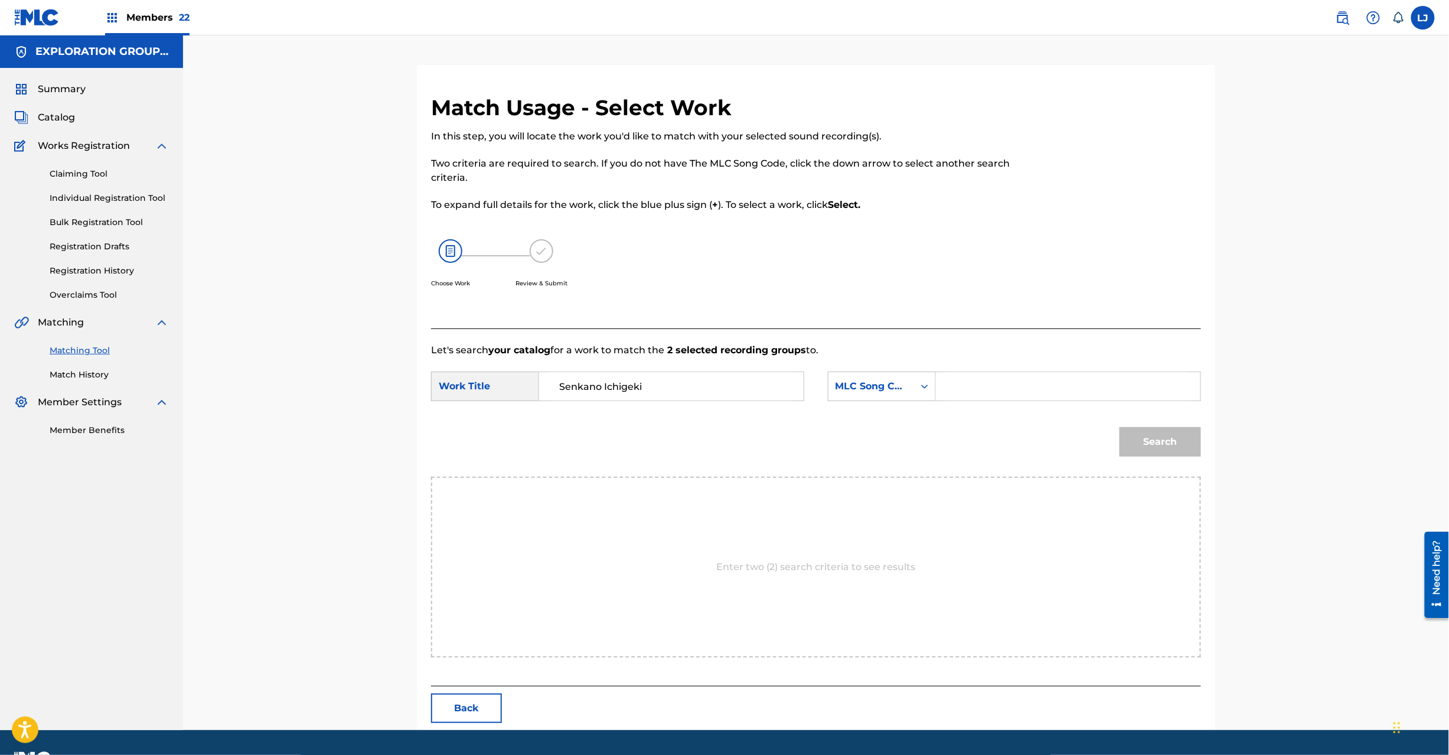
click at [966, 390] on input "Search Form" at bounding box center [1068, 386] width 245 height 28
paste input "S65WKO"
type input "S65WKO"
click at [1217, 431] on div "Match Usage - Select Work In this step, you will locate the work you'd like to …" at bounding box center [816, 397] width 827 height 665
click at [1153, 435] on button "Search" at bounding box center [1161, 442] width 82 height 30
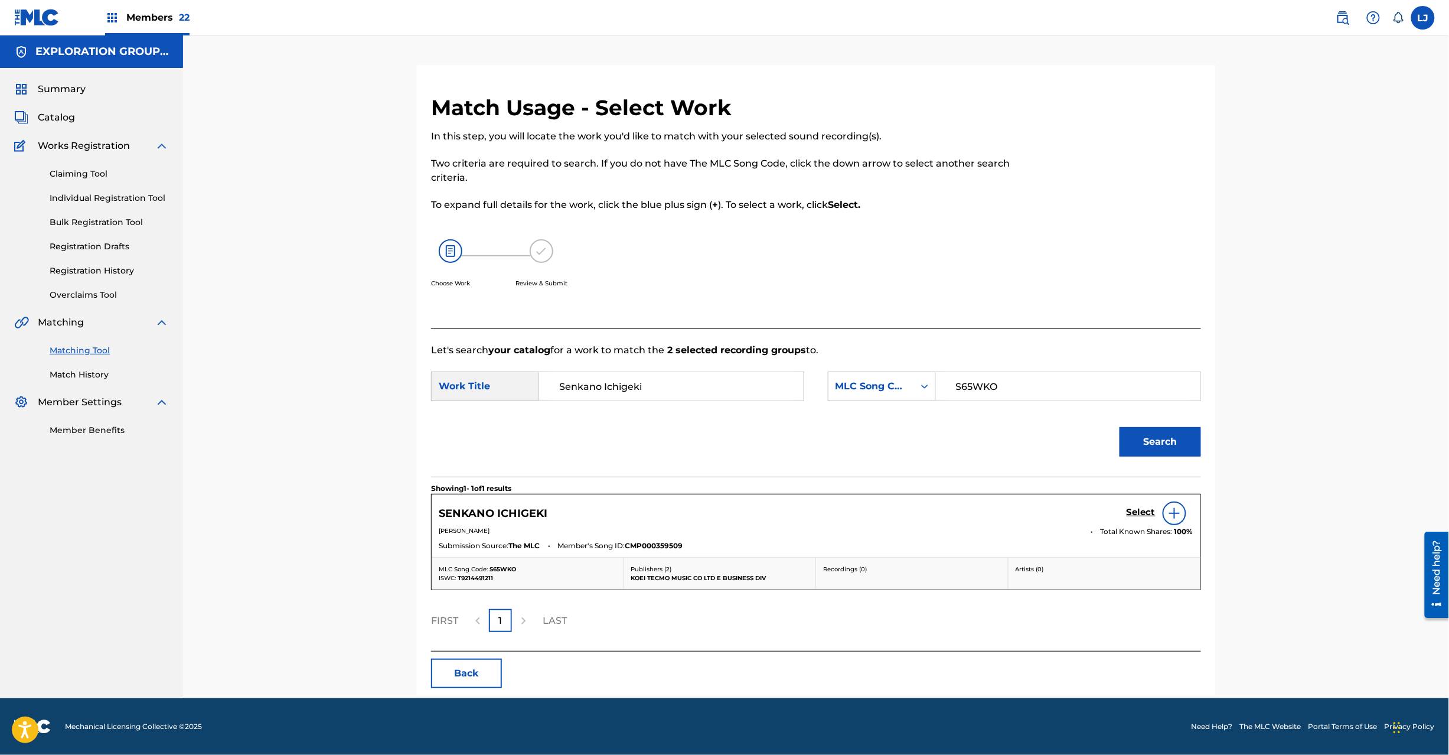
click at [1139, 512] on h5 "Select" at bounding box center [1141, 512] width 29 height 11
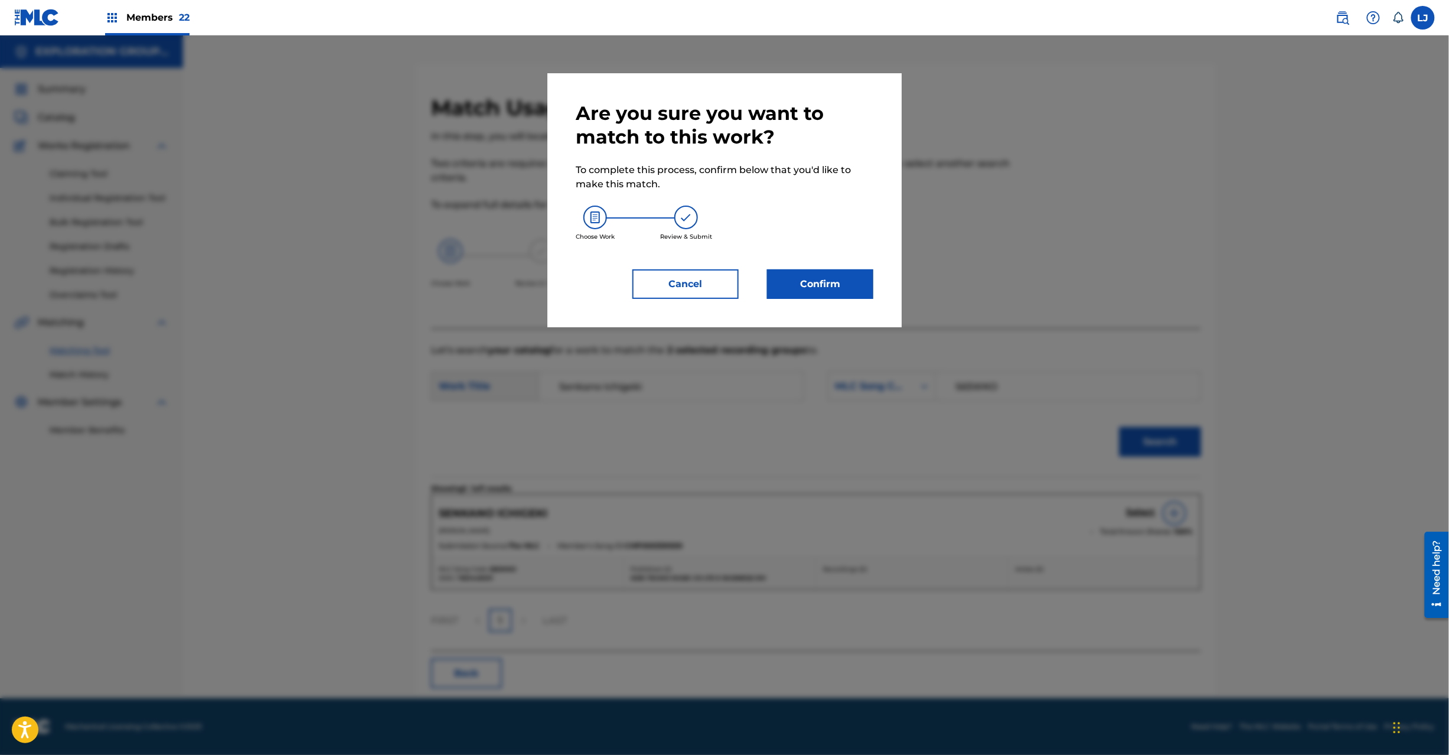
click at [823, 272] on button "Confirm" at bounding box center [820, 284] width 106 height 30
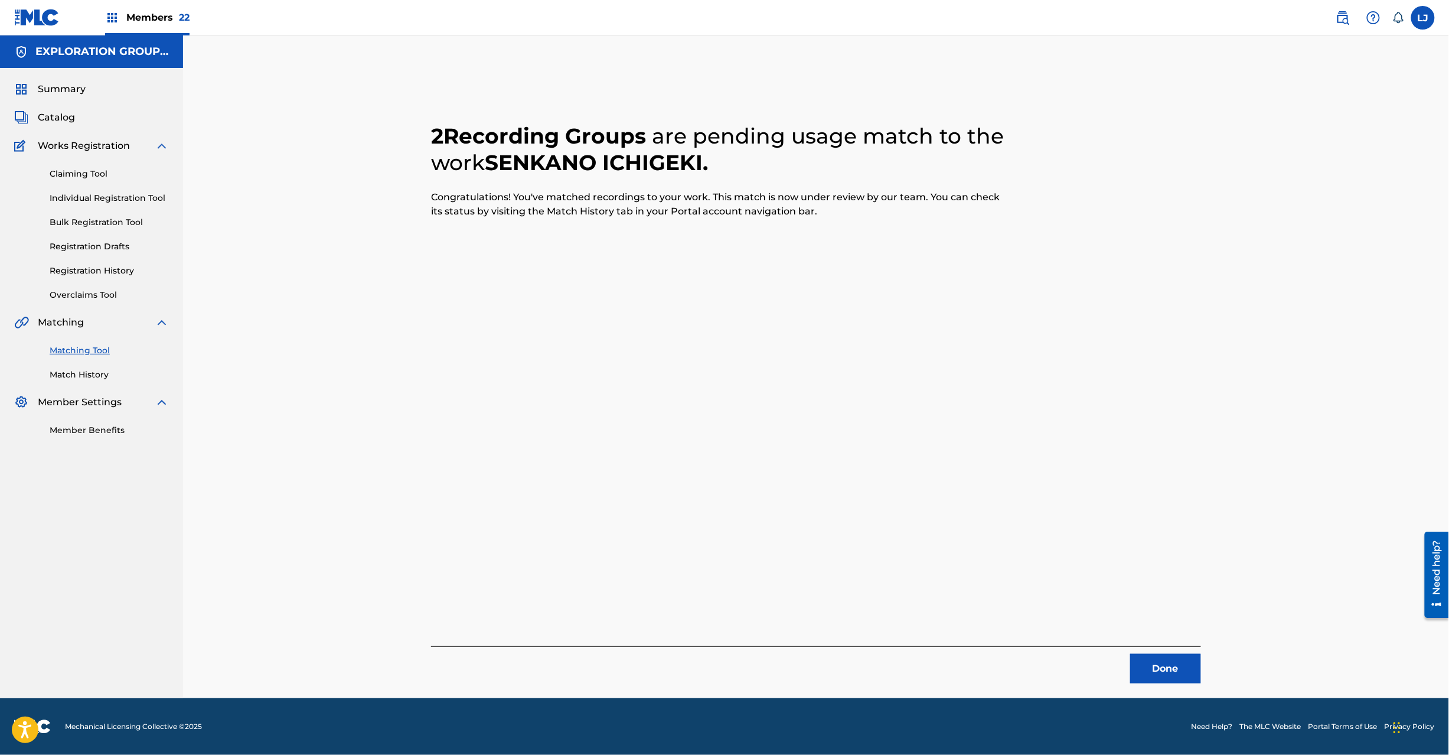
click at [1161, 666] on button "Done" at bounding box center [1166, 669] width 71 height 30
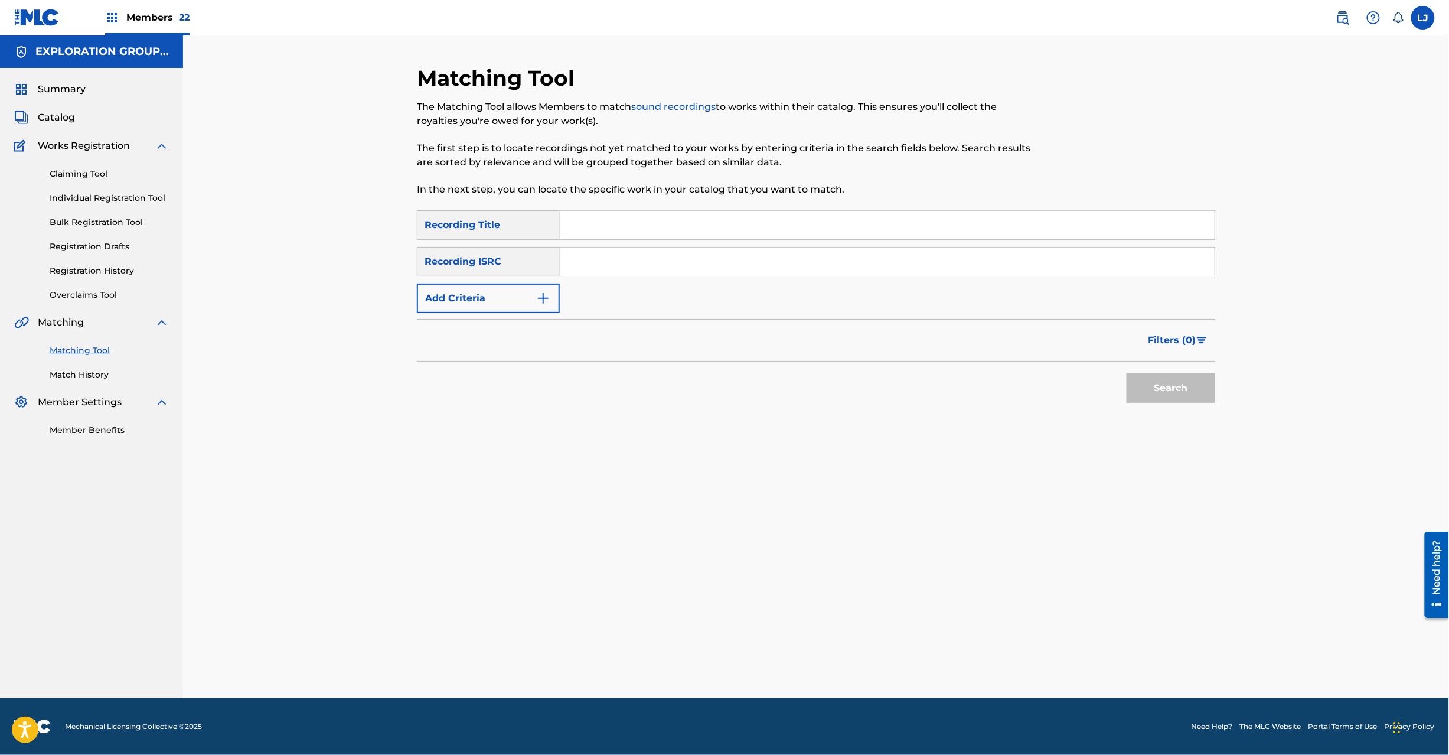
click at [614, 262] on input "Search Form" at bounding box center [887, 261] width 655 height 28
paste input "JPD101550494|JPD101550493"
click at [678, 256] on input "JPD101550494|JPD101550493" at bounding box center [887, 261] width 655 height 28
click at [1180, 376] on button "Search" at bounding box center [1171, 388] width 89 height 30
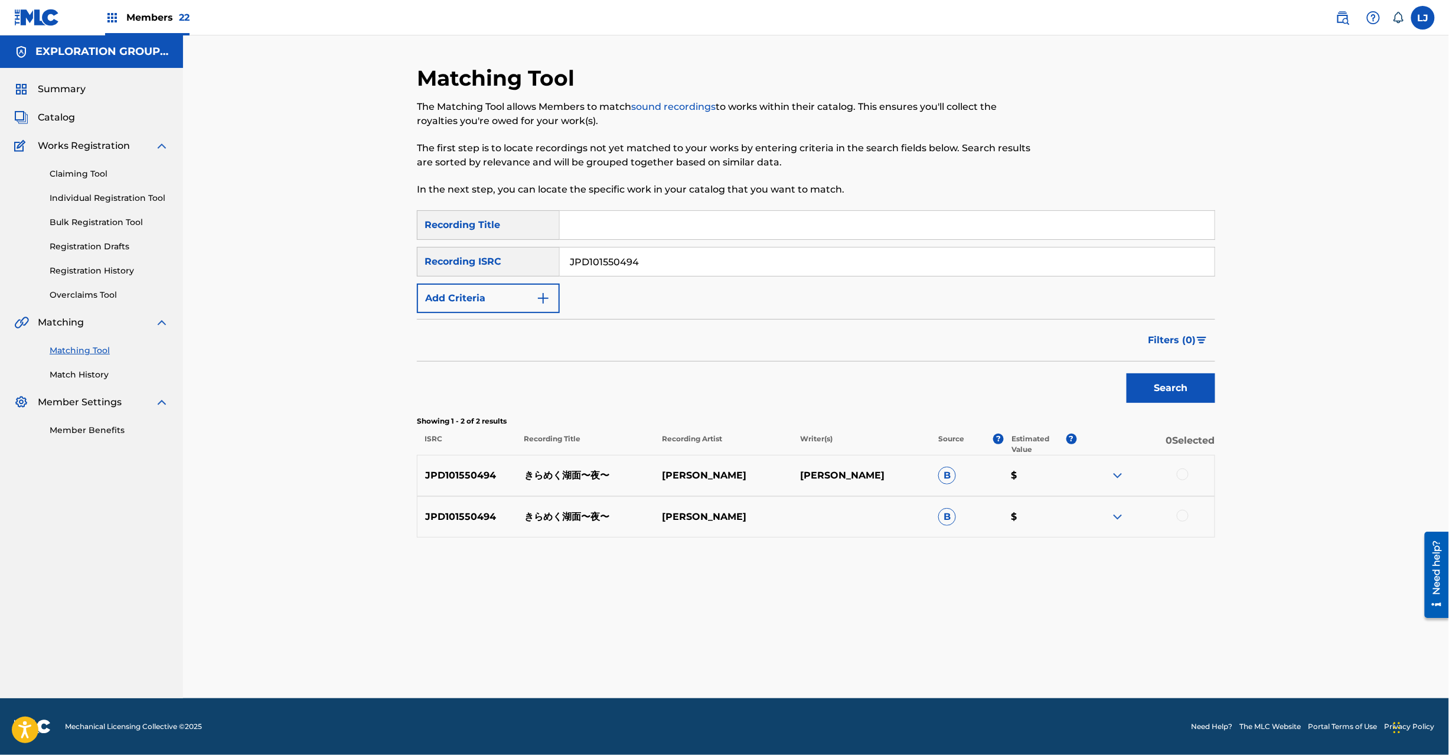
click at [582, 475] on p "きらめく湖面〜夜〜" at bounding box center [586, 475] width 138 height 14
click at [594, 275] on div "JPD101550494" at bounding box center [888, 262] width 656 height 30
click at [601, 262] on input "JPD101550494" at bounding box center [887, 261] width 655 height 28
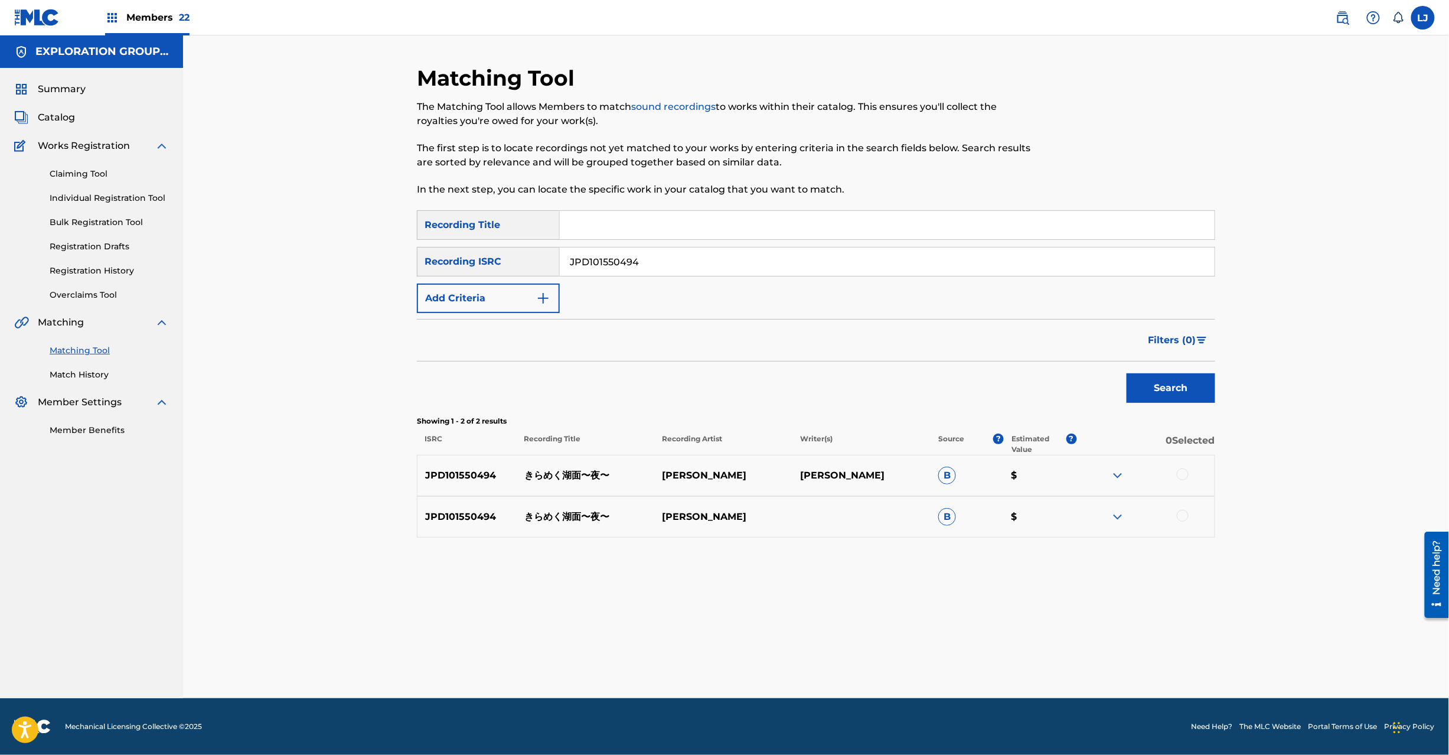
click at [601, 262] on input "JPD101550494" at bounding box center [887, 261] width 655 height 28
paste input "|JPD101550493"
click at [601, 263] on input "JPD101550494|JPD101550493" at bounding box center [887, 261] width 655 height 28
type input "JPD101550493"
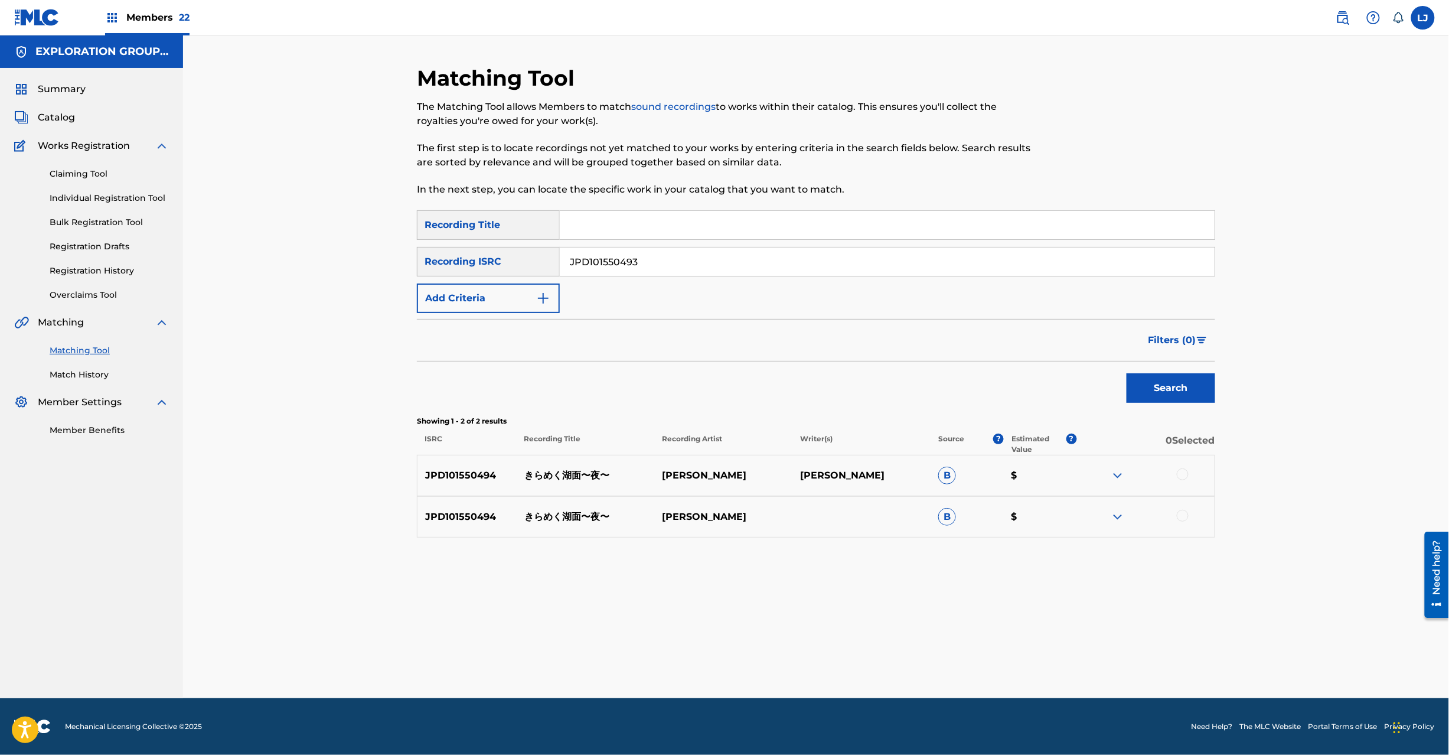
click at [1140, 388] on button "Search" at bounding box center [1171, 388] width 89 height 30
click at [573, 482] on p "きらめく湖面" at bounding box center [586, 475] width 138 height 14
click at [571, 473] on p "きらめく湖面" at bounding box center [586, 475] width 138 height 14
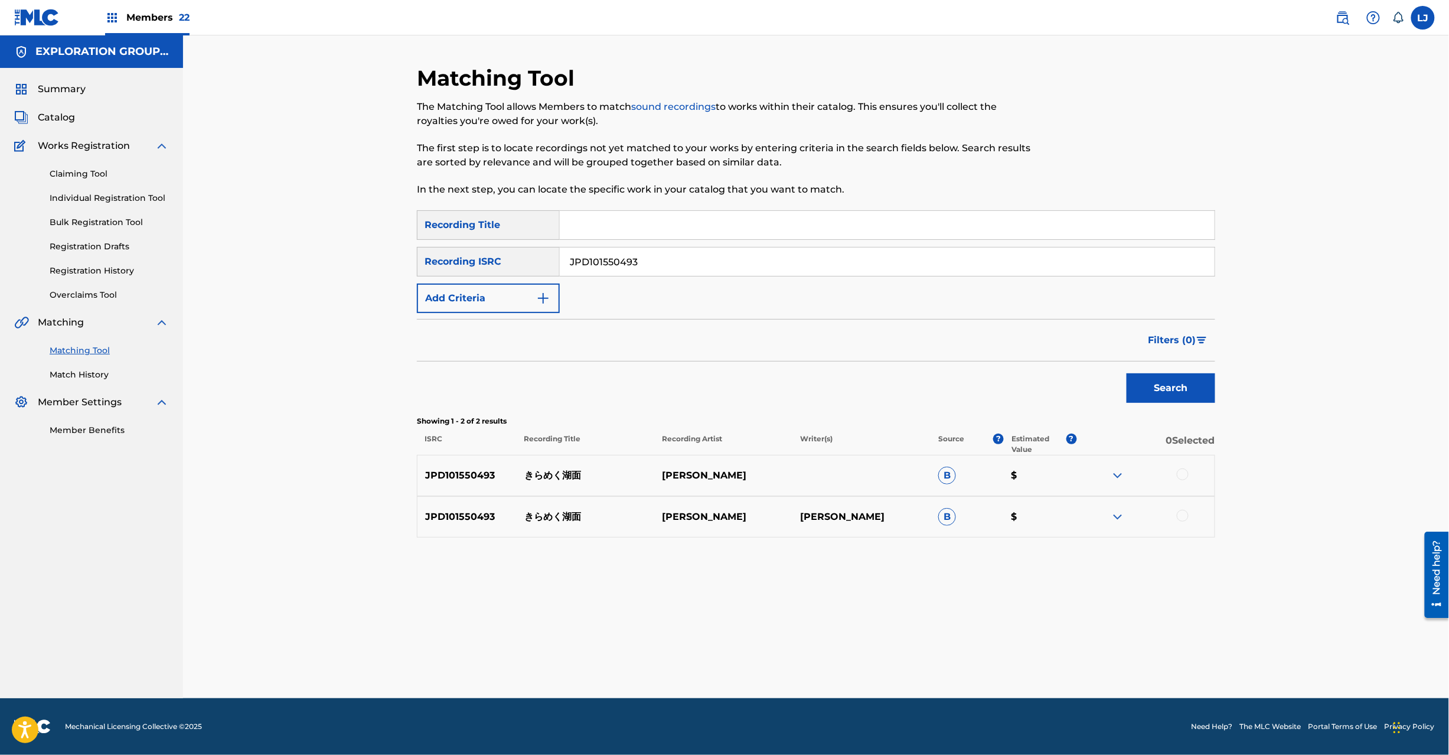
click at [1185, 475] on div at bounding box center [1183, 474] width 12 height 12
click at [1184, 515] on div at bounding box center [1183, 516] width 12 height 12
click at [823, 650] on button "Match 2 Groups" at bounding box center [830, 659] width 131 height 30
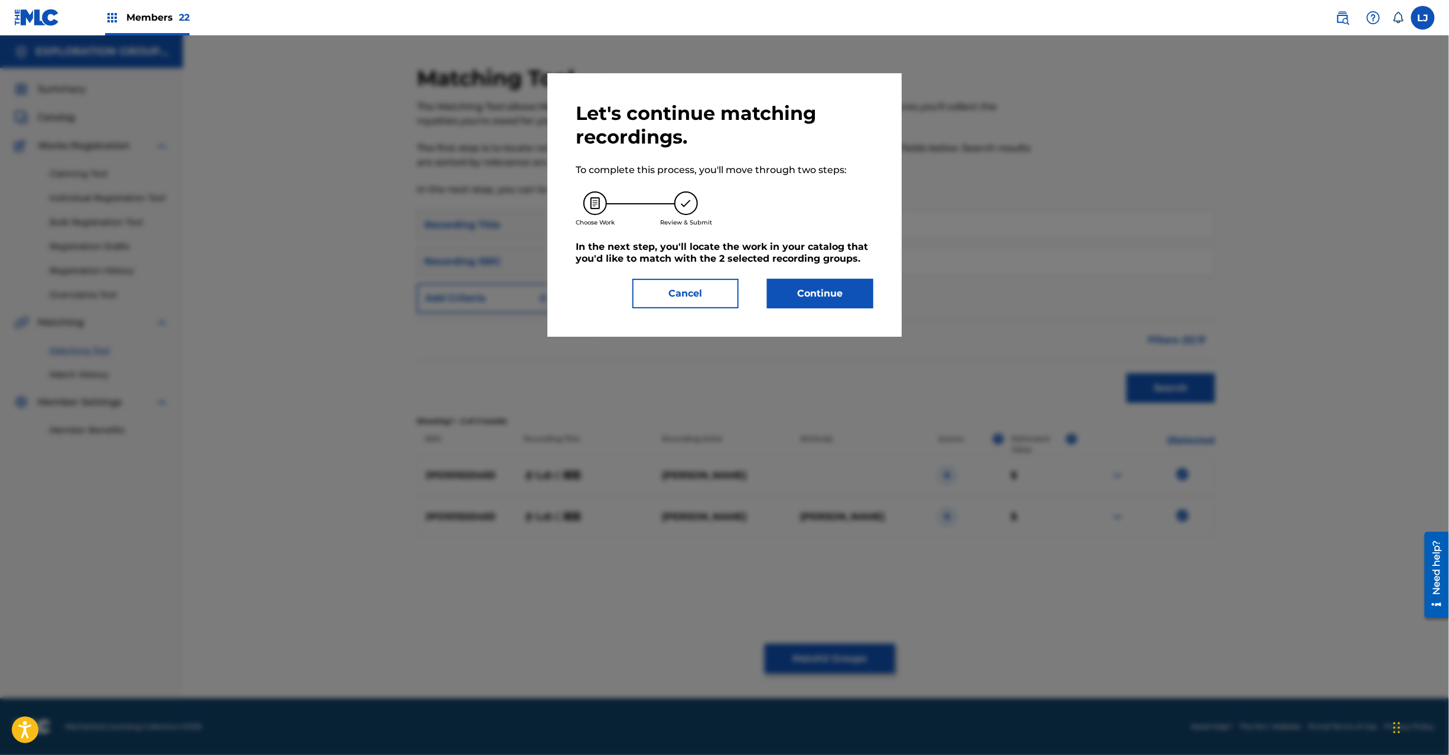
click at [792, 282] on button "Continue" at bounding box center [820, 294] width 106 height 30
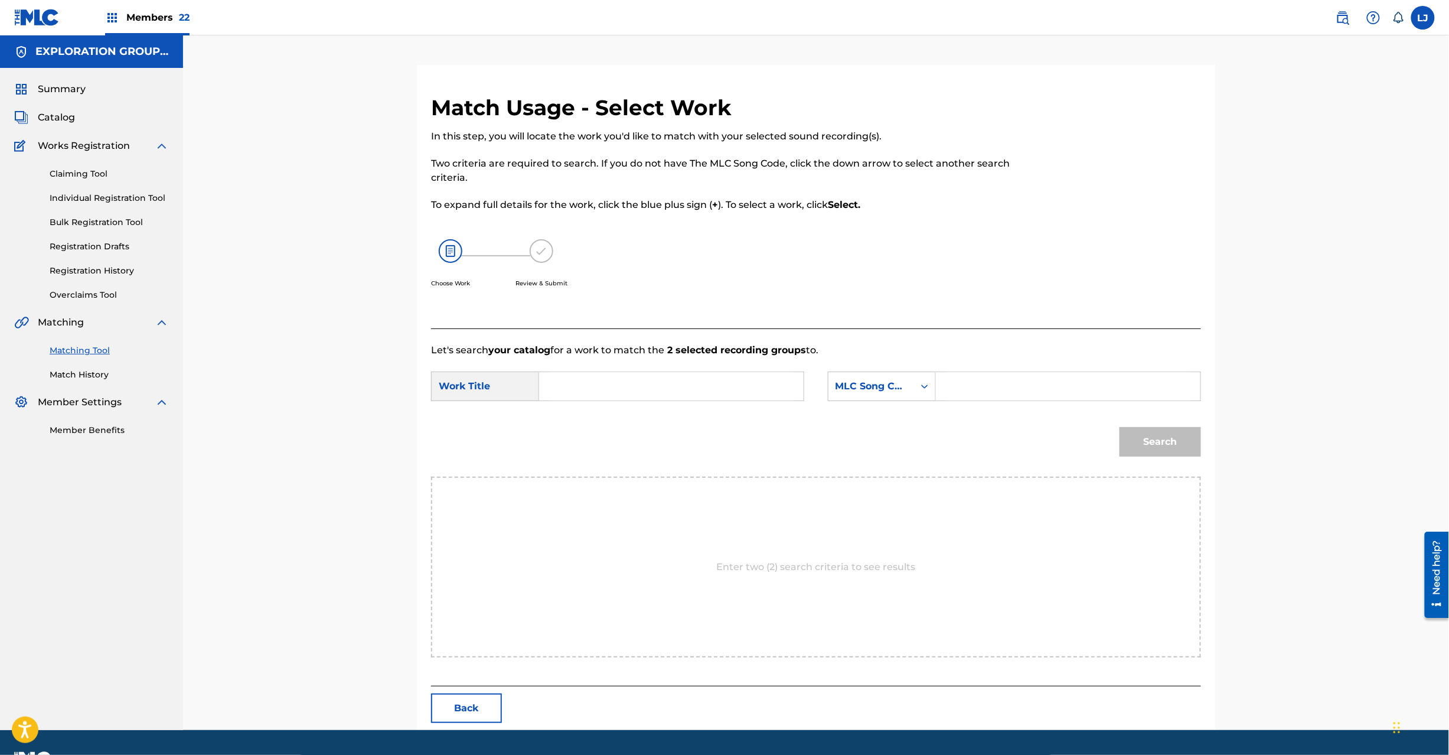
click at [664, 399] on input "Search Form" at bounding box center [671, 386] width 245 height 28
paste input "Kirameku Komen KI89LI"
drag, startPoint x: 653, startPoint y: 382, endPoint x: 662, endPoint y: 382, distance: 8.3
click at [657, 382] on input "Kirameku Komen KI89LI" at bounding box center [671, 386] width 245 height 28
click at [662, 382] on input "Kirameku Komen KI89LI" at bounding box center [671, 386] width 245 height 28
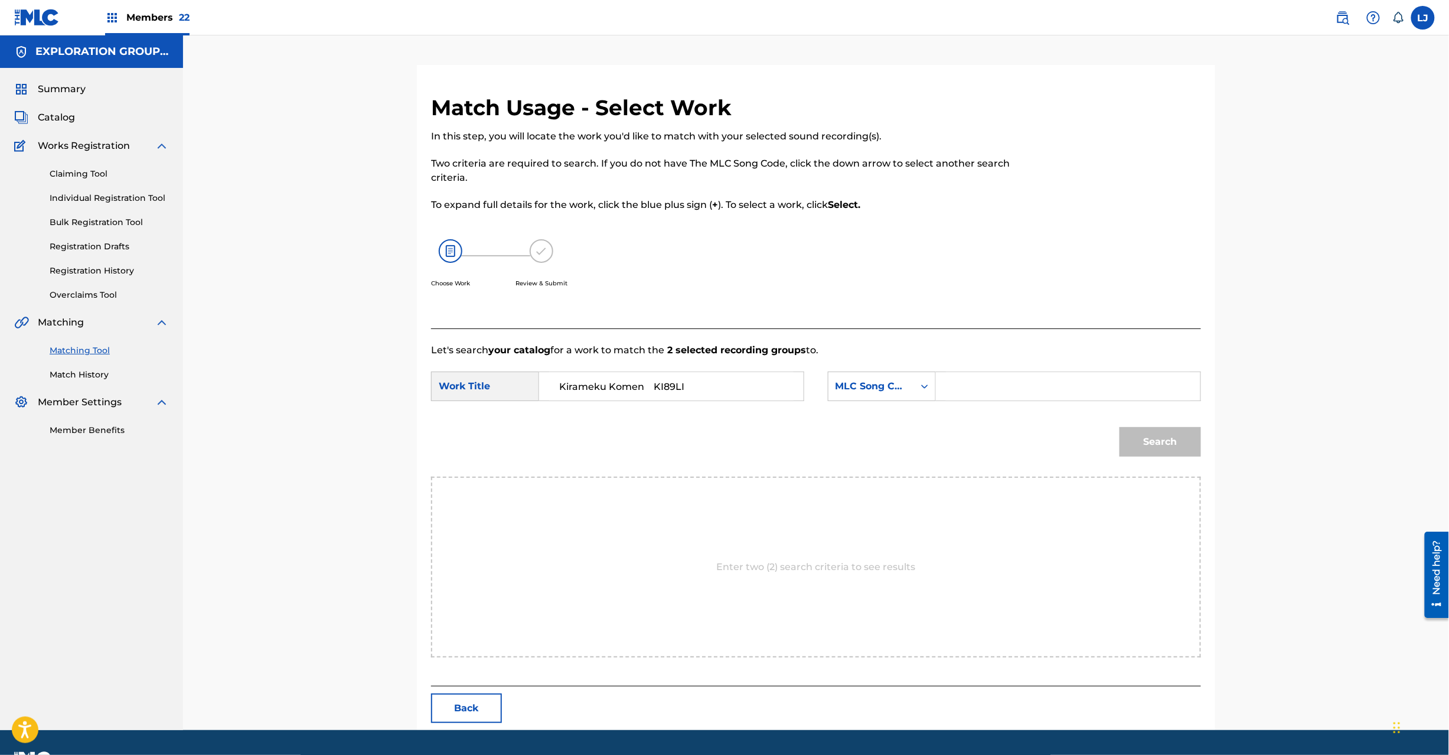
click at [662, 382] on input "Kirameku Komen KI89LI" at bounding box center [671, 386] width 245 height 28
type input "Kirameku Komen"
click at [1050, 373] on input "Search Form" at bounding box center [1068, 386] width 245 height 28
paste input "KI89LI"
type input "KI89LI"
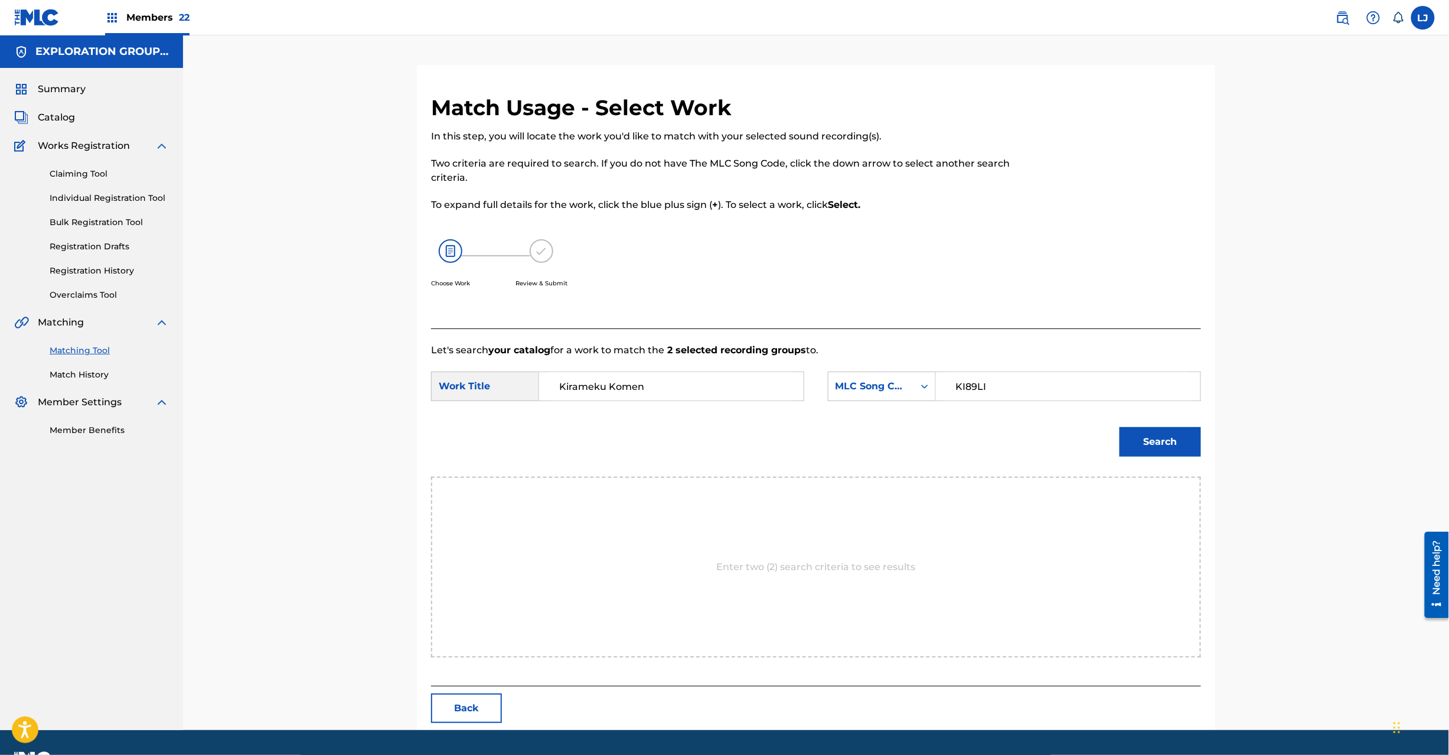
click at [1158, 442] on button "Search" at bounding box center [1161, 442] width 82 height 30
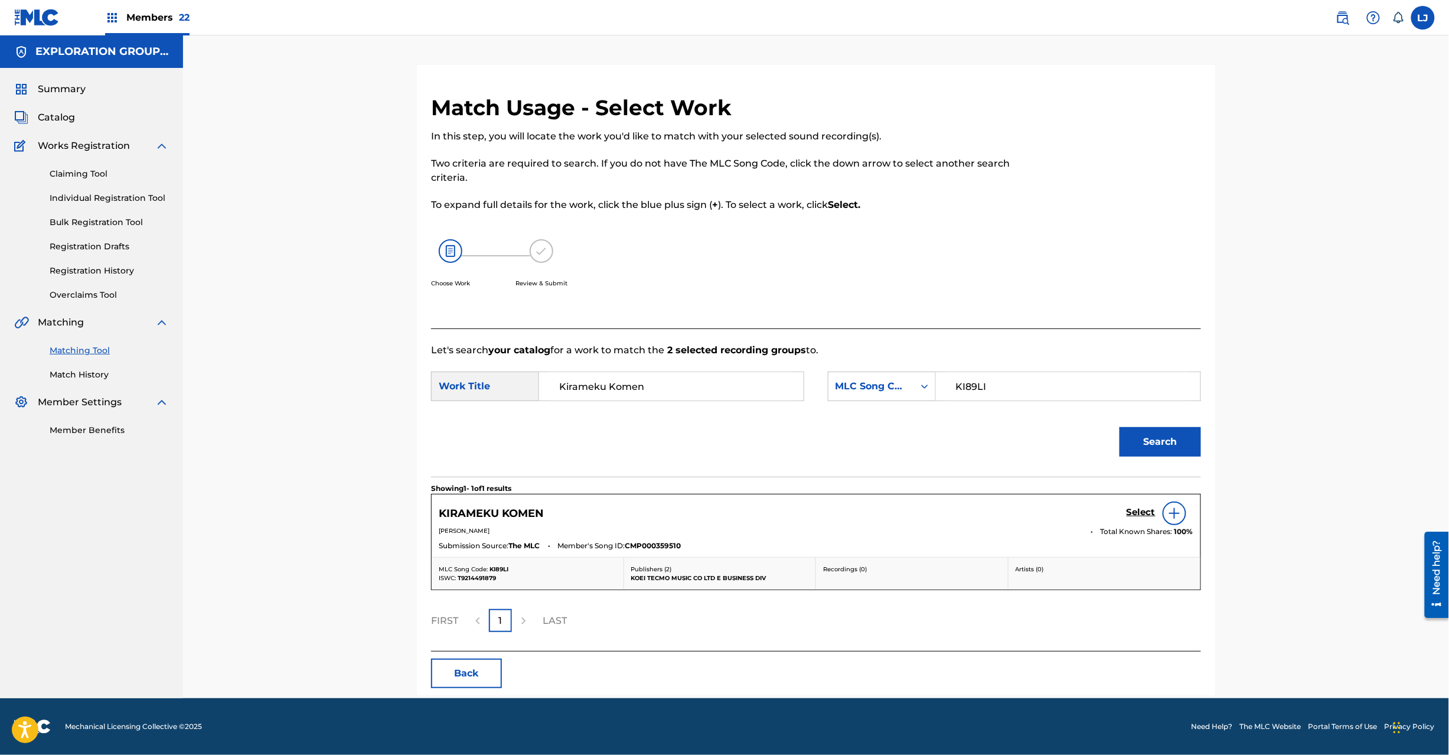
click at [1146, 513] on h5 "Select" at bounding box center [1141, 512] width 29 height 11
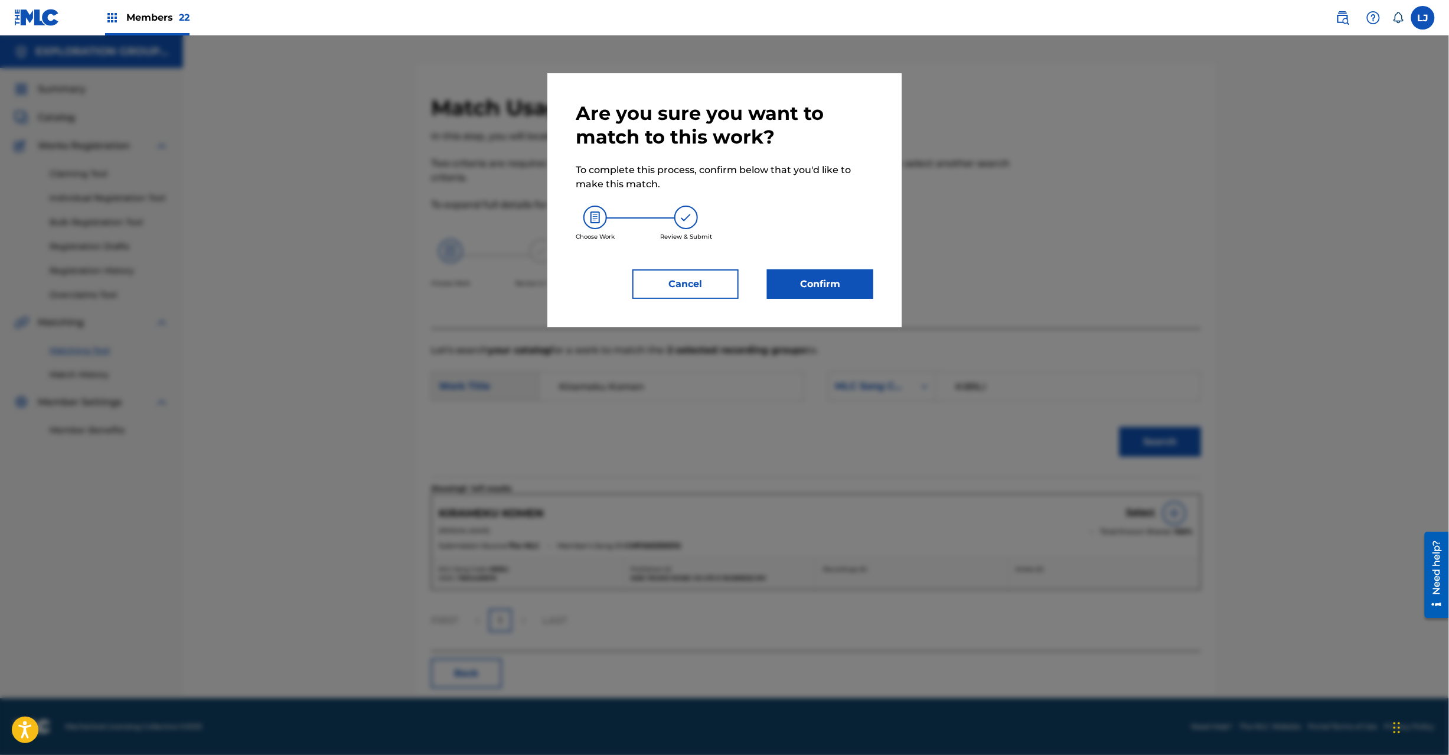
click at [814, 282] on button "Confirm" at bounding box center [820, 284] width 106 height 30
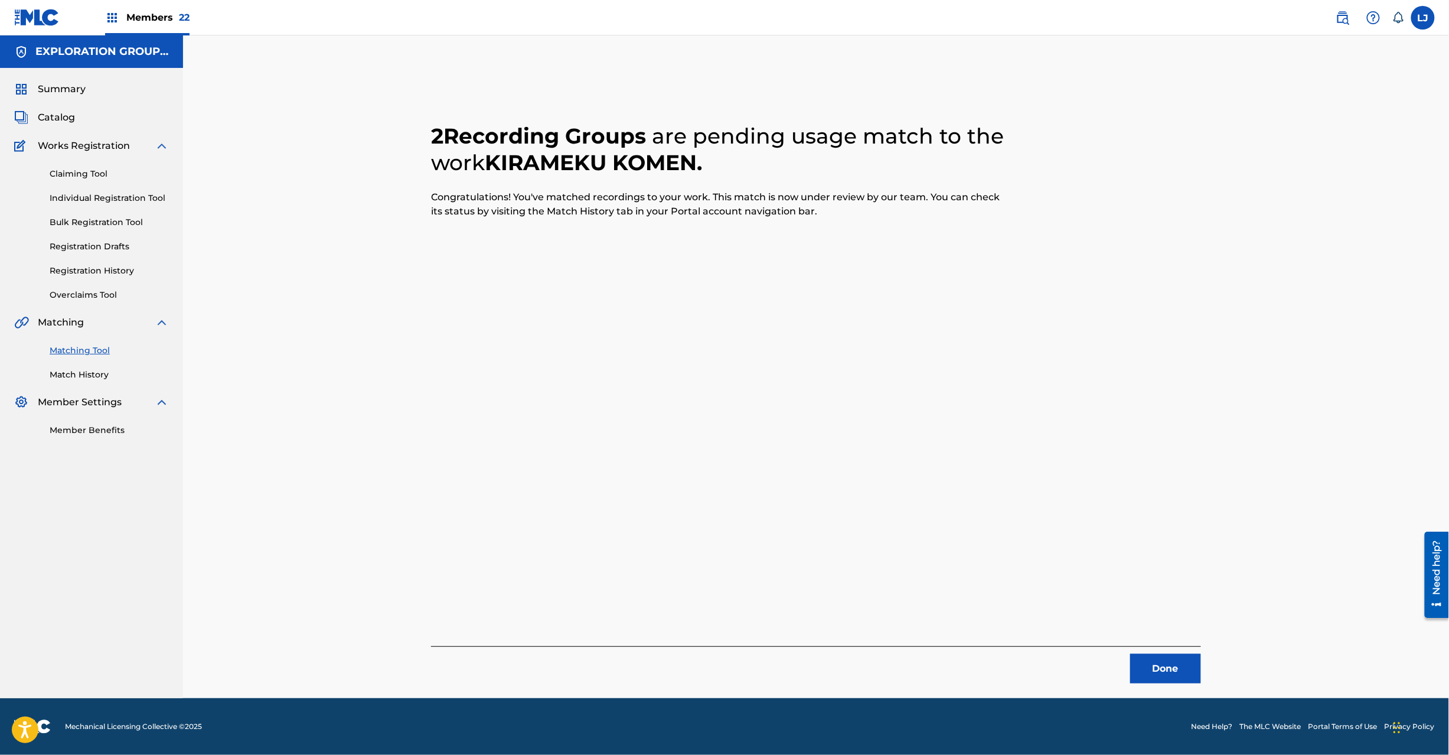
click at [1157, 669] on button "Done" at bounding box center [1166, 669] width 71 height 30
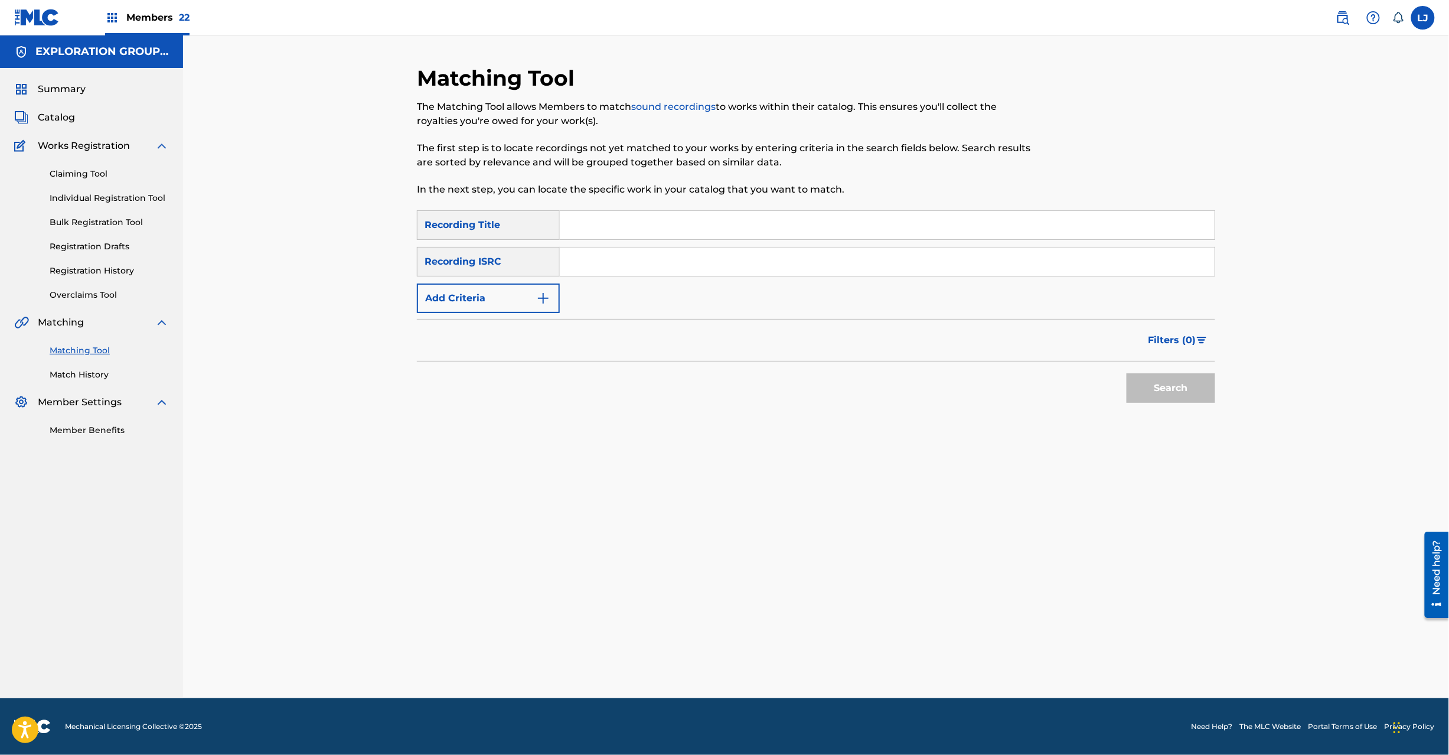
click at [580, 287] on div "SearchWithCriteria2fbc0ee0-4645-44b0-bae6-5d60fe3b707f Recording Title SearchWi…" at bounding box center [816, 261] width 799 height 103
click at [601, 272] on input "Search Form" at bounding box center [887, 261] width 655 height 28
paste input "JPD101550495"
type input "JPD101550495"
click at [1163, 382] on button "Search" at bounding box center [1171, 388] width 89 height 30
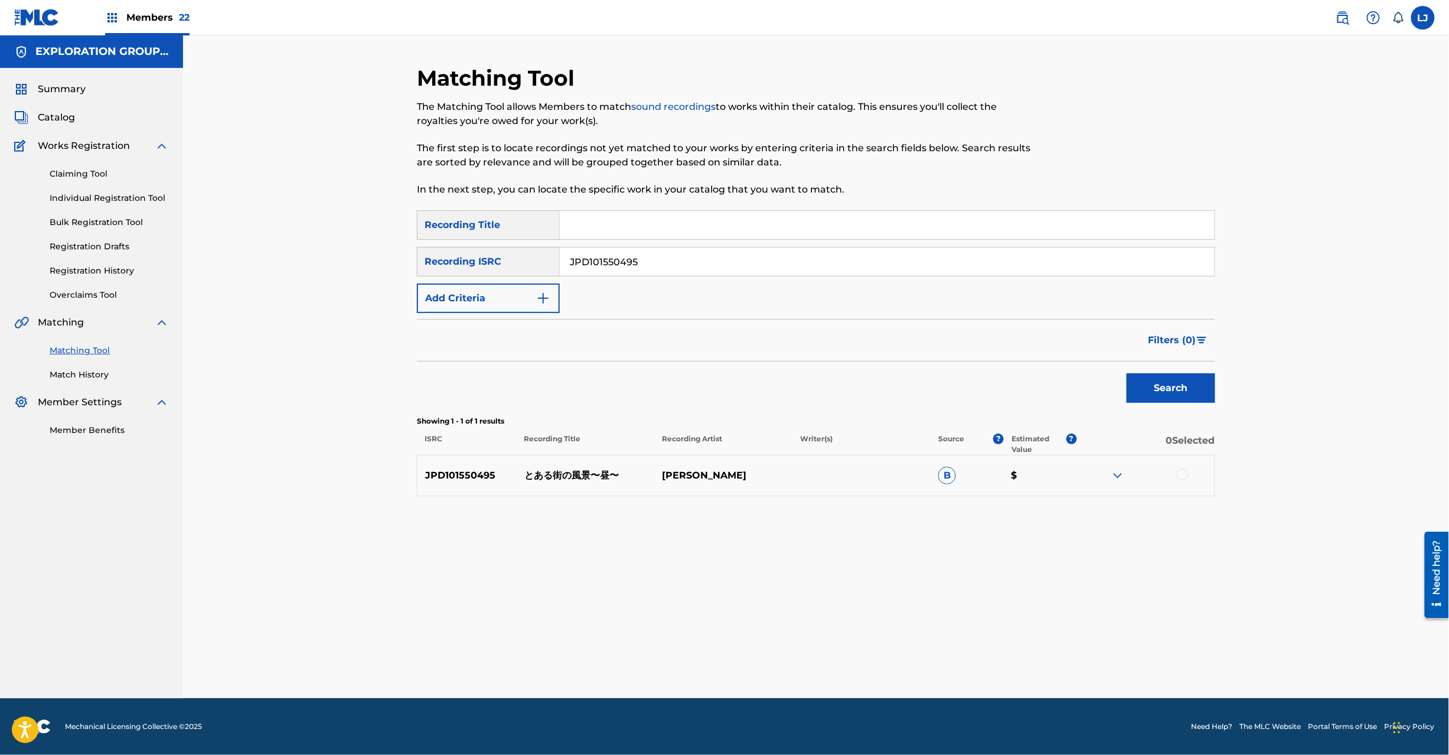
click at [1190, 471] on div at bounding box center [1146, 475] width 138 height 14
click at [1185, 467] on div "JPD101550495 とある街の風景〜昼〜 [PERSON_NAME] B $" at bounding box center [816, 475] width 799 height 41
click at [1181, 482] on div at bounding box center [1146, 475] width 138 height 14
click at [1182, 475] on div at bounding box center [1183, 474] width 12 height 12
click at [839, 657] on button "Match 1 Group" at bounding box center [830, 659] width 131 height 30
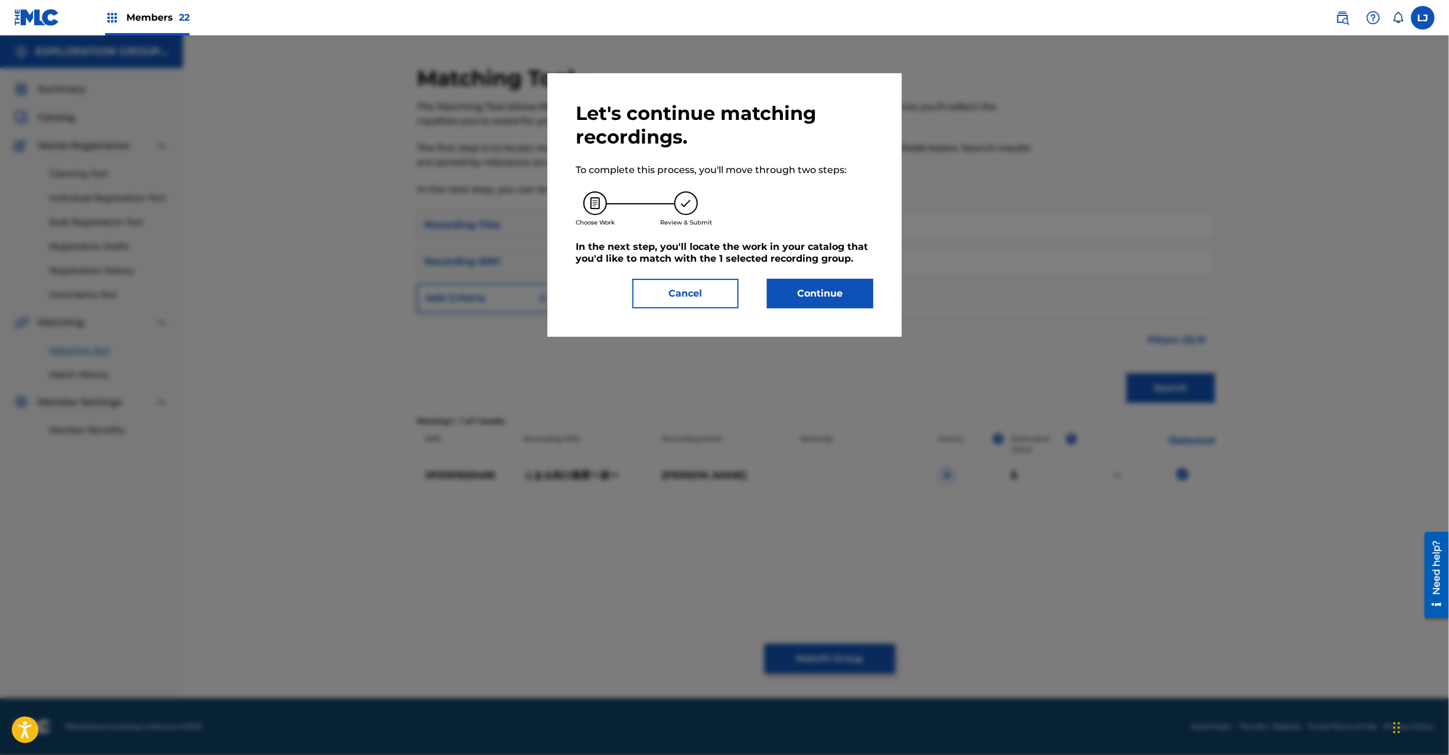
click at [811, 291] on button "Continue" at bounding box center [820, 294] width 106 height 30
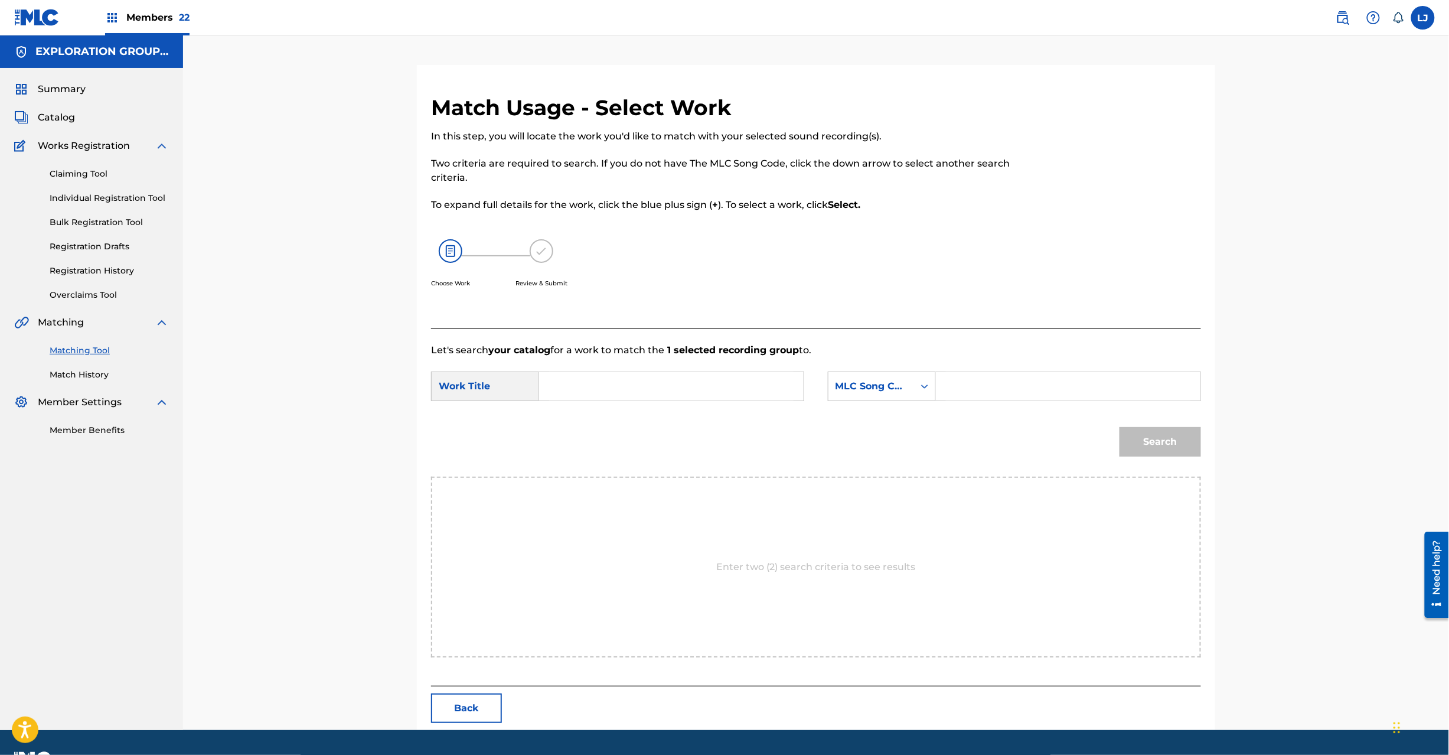
click at [665, 376] on input "Search Form" at bounding box center [671, 386] width 245 height 28
paste
click at [716, 383] on input "[PERSON_NAME] Fuukei Hiru TX5GFJ" at bounding box center [671, 386] width 245 height 28
type input "[PERSON_NAME] [PERSON_NAME]"
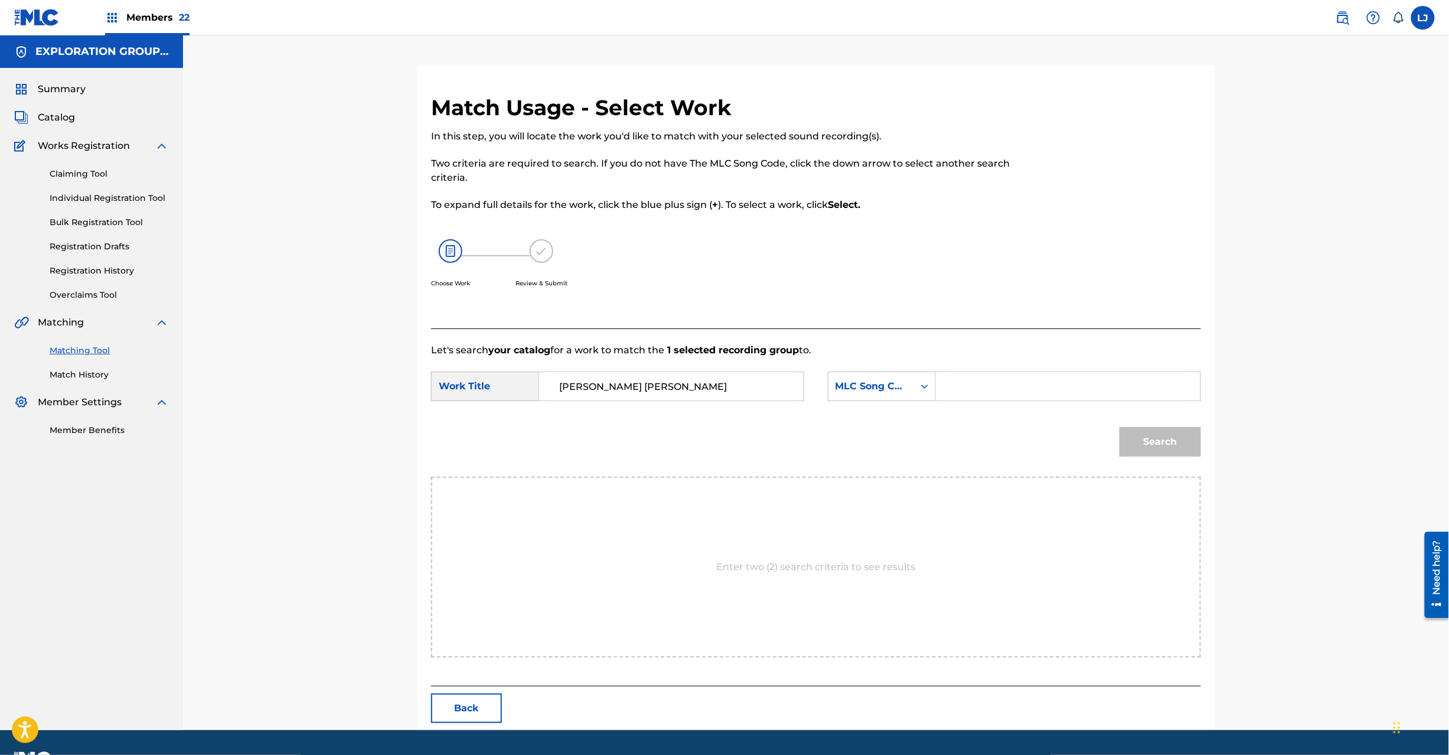
click at [1018, 393] on input "Search Form" at bounding box center [1068, 386] width 245 height 28
type input "TX5GFJ"
click at [1149, 448] on button "Search" at bounding box center [1161, 442] width 82 height 30
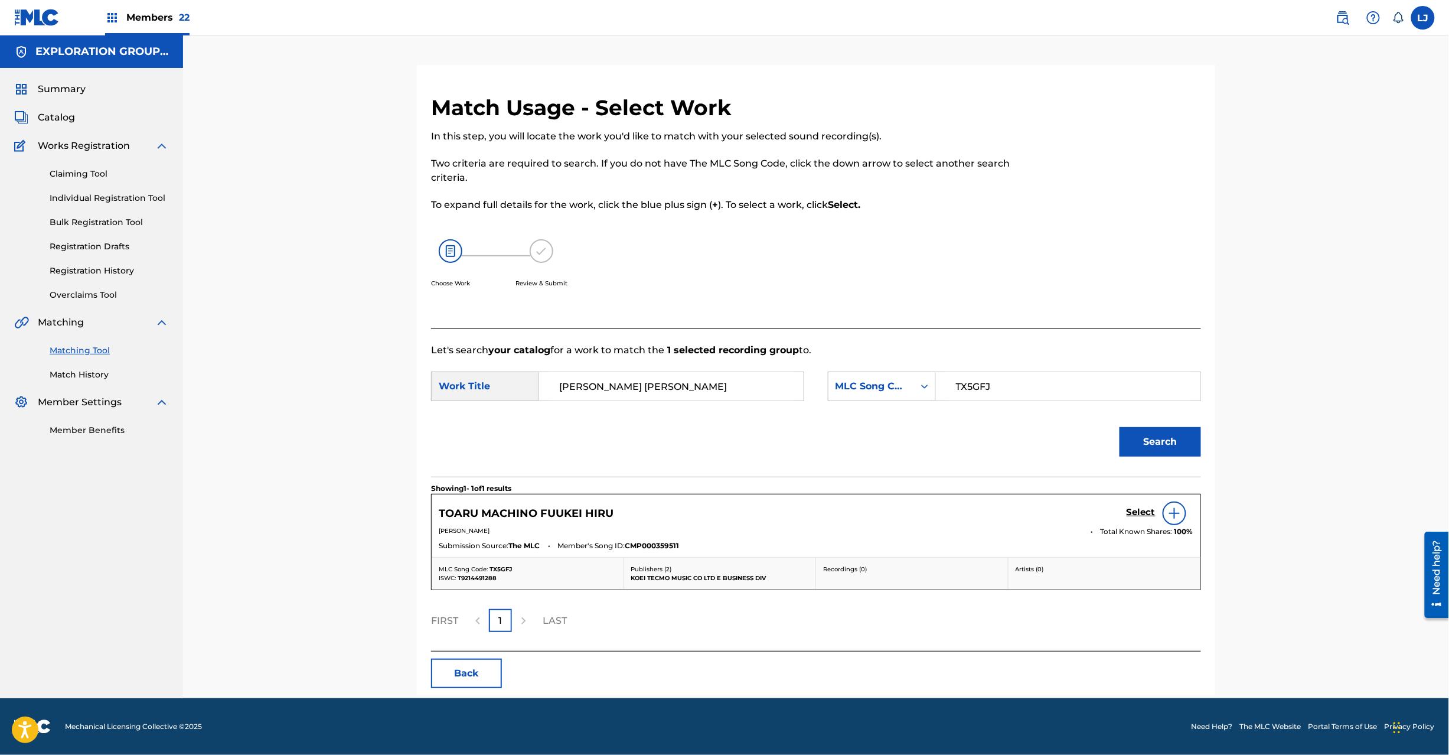
click at [1121, 510] on div "TOARU MACHINO FUUKEI HIRU Select" at bounding box center [816, 513] width 755 height 24
click at [1128, 511] on h5 "Select" at bounding box center [1141, 512] width 29 height 11
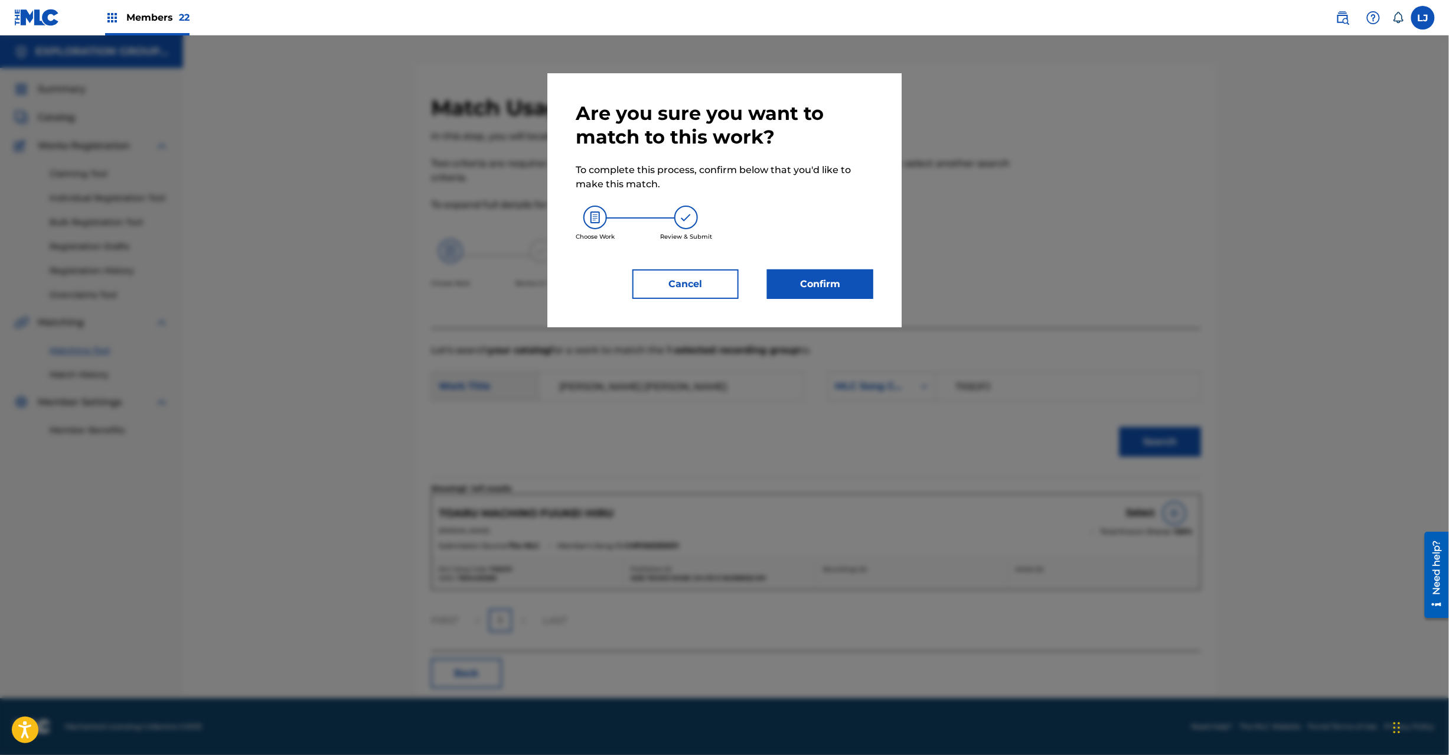
click at [836, 305] on div "Are you sure you want to match to this work? To complete this process, confirm …" at bounding box center [725, 200] width 354 height 254
click at [835, 291] on button "Confirm" at bounding box center [820, 284] width 106 height 30
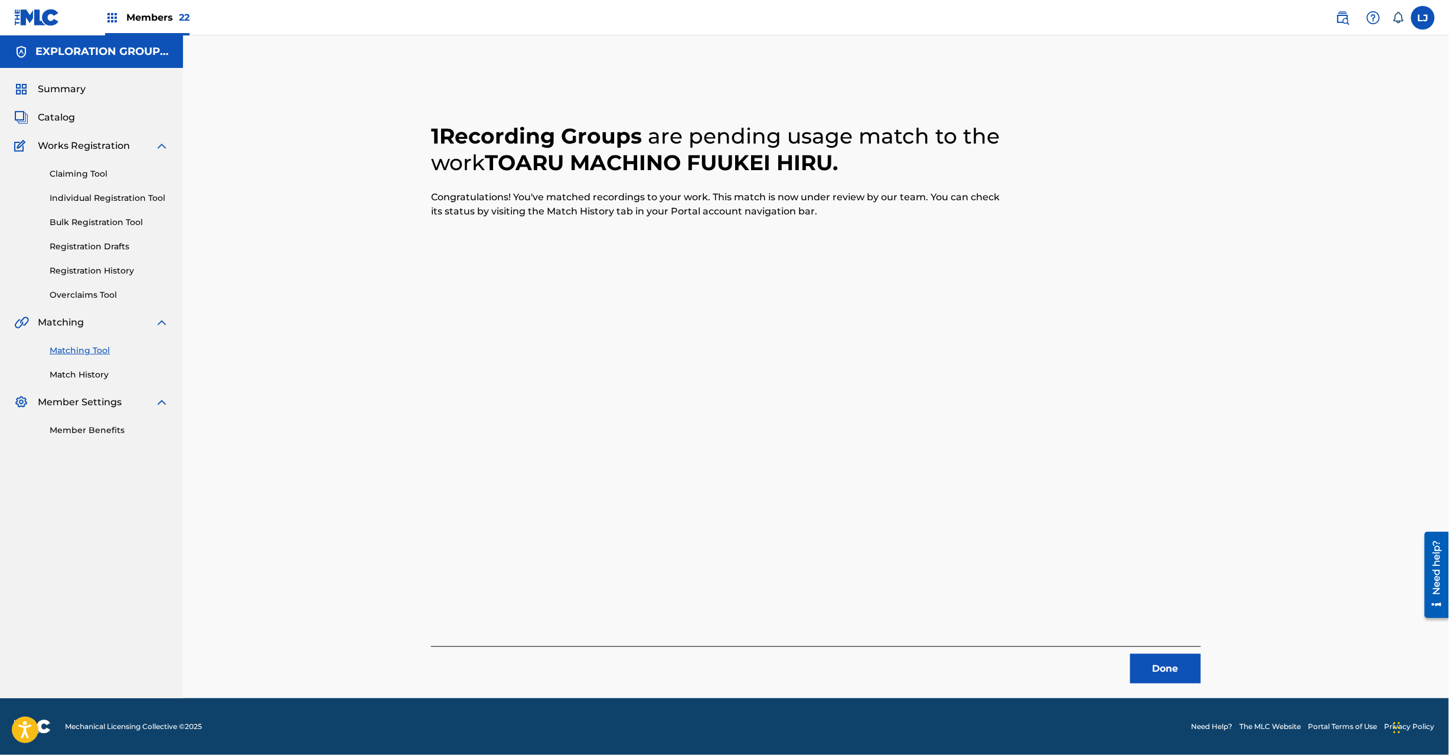
click at [1164, 686] on div "1 Recording Groups are pending usage match to the work [PERSON_NAME] FUUKEI HIR…" at bounding box center [816, 381] width 827 height 633
click at [1164, 667] on button "Done" at bounding box center [1166, 669] width 71 height 30
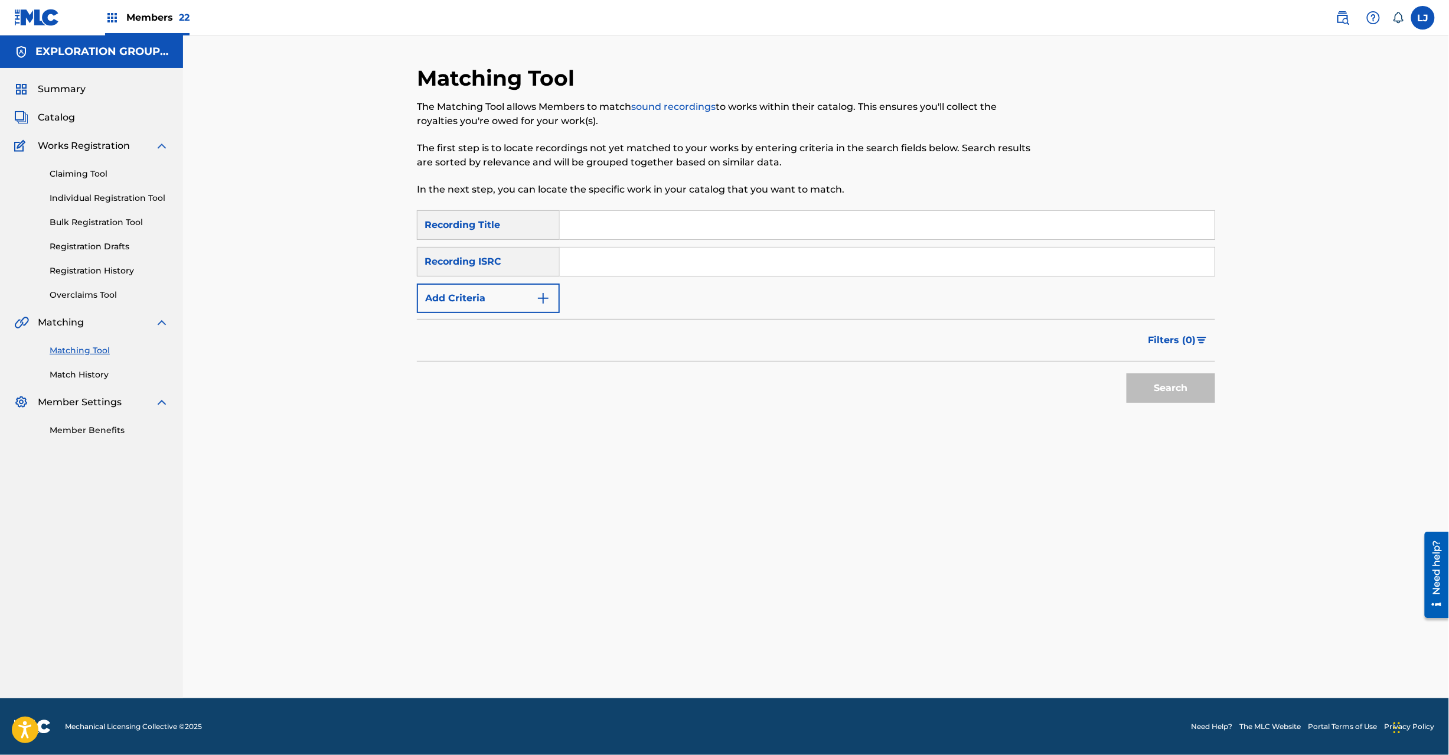
click at [639, 255] on input "Search Form" at bounding box center [887, 261] width 655 height 28
type input "JPD101550496"
click at [1145, 388] on button "Search" at bounding box center [1171, 388] width 89 height 30
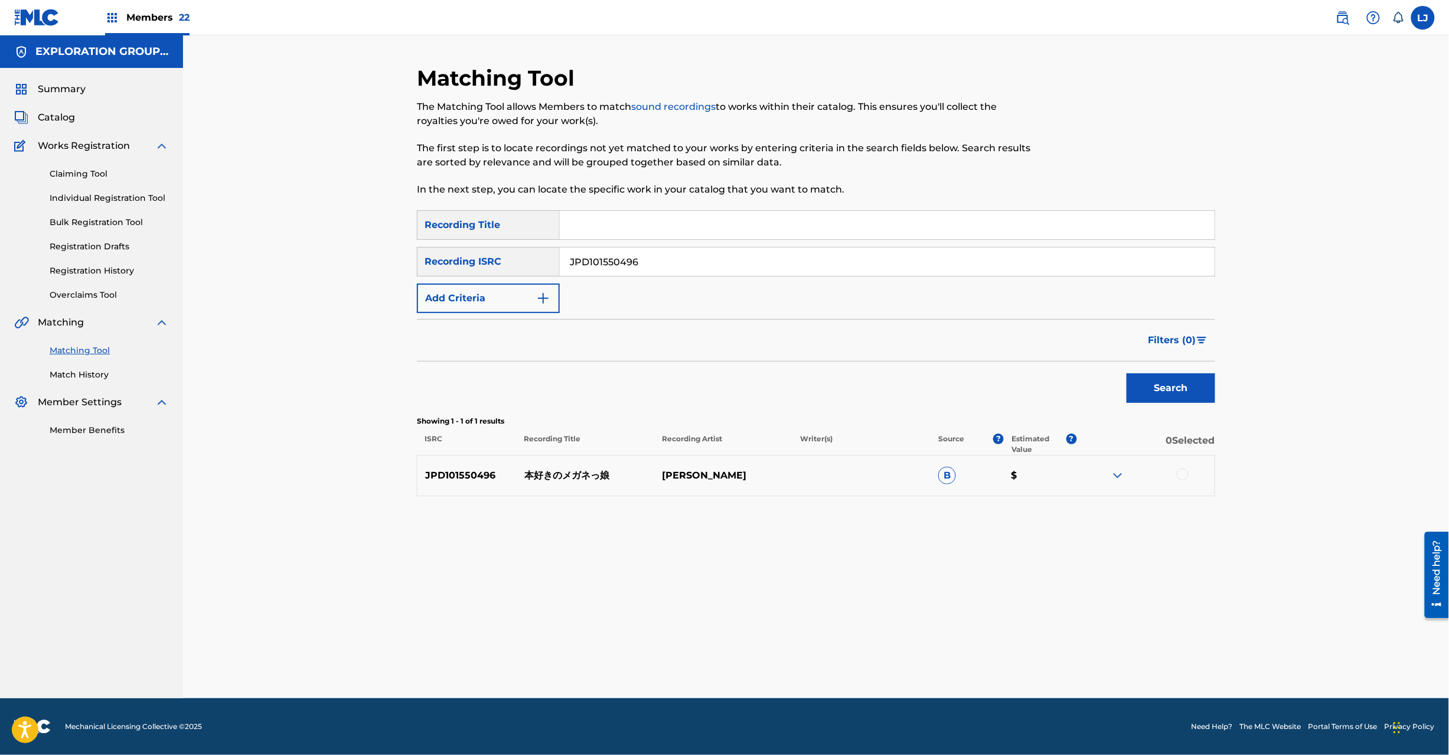
click at [1186, 478] on div at bounding box center [1183, 474] width 12 height 12
click at [826, 653] on button "Match 1 Group" at bounding box center [830, 659] width 131 height 30
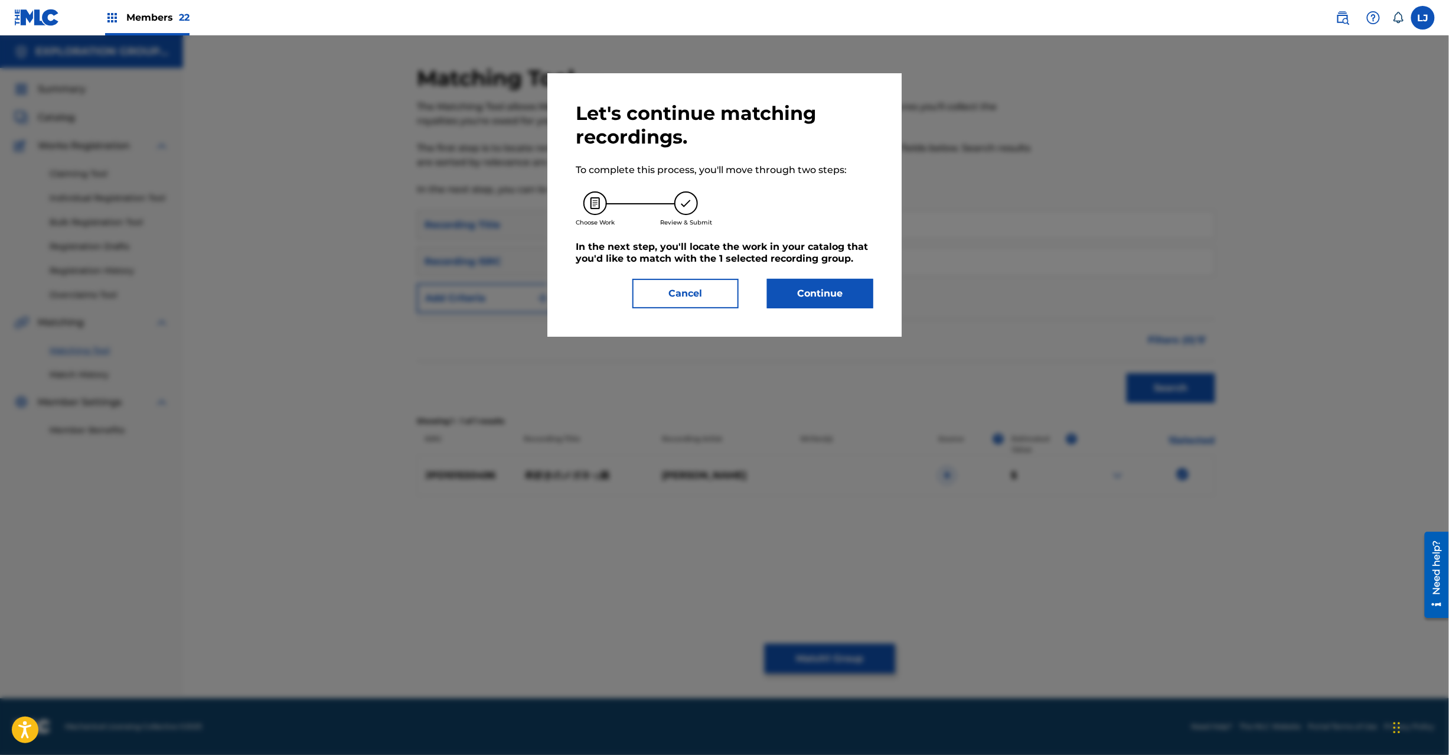
click at [823, 289] on button "Continue" at bounding box center [820, 294] width 106 height 30
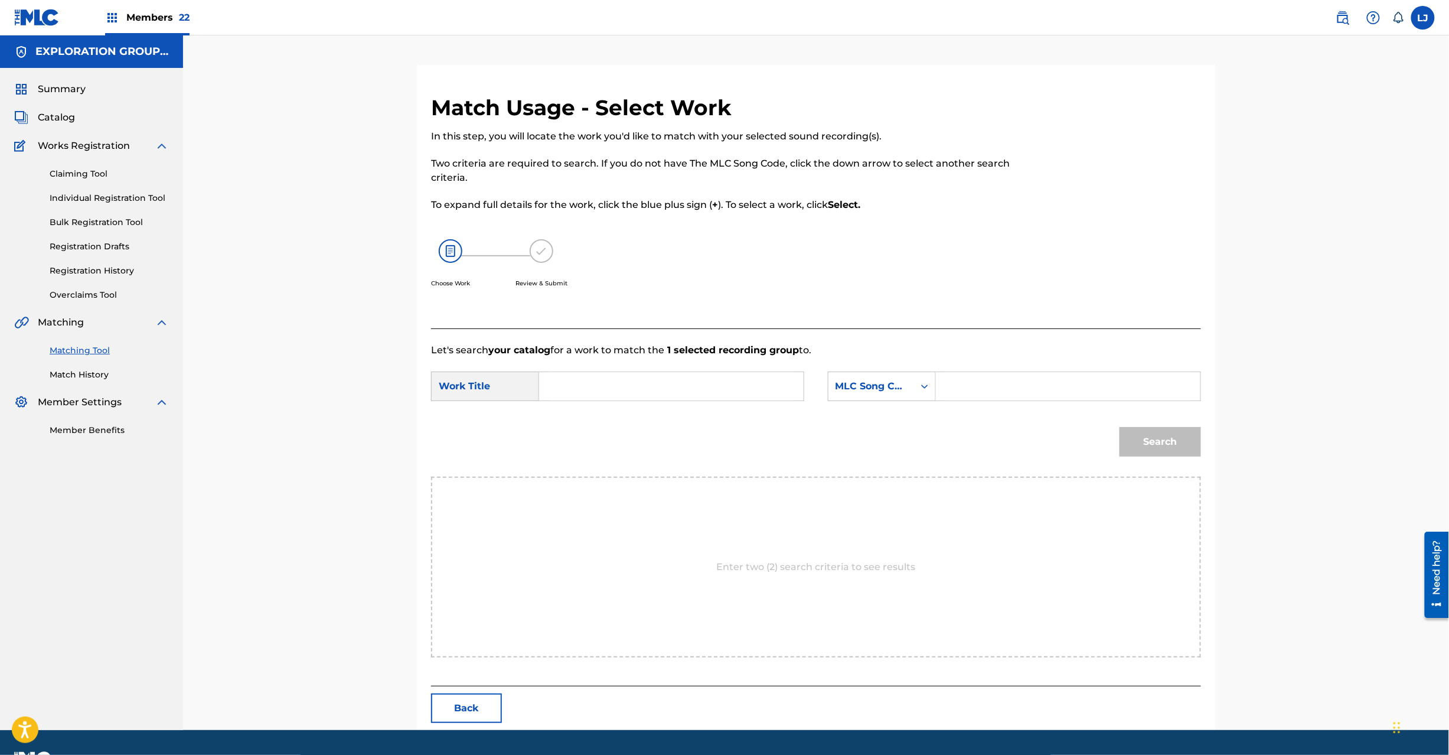
click at [575, 403] on div "SearchWithCriteria7622d3f2-6b77-4b47-a015-63427f9b9ceb Work Title SearchWithCri…" at bounding box center [816, 390] width 770 height 37
click at [586, 381] on input "Search Form" at bounding box center [671, 386] width 245 height 28
click at [710, 385] on input "Honzukino Meganekko HQ3X98" at bounding box center [671, 386] width 245 height 28
type input "[PERSON_NAME]"
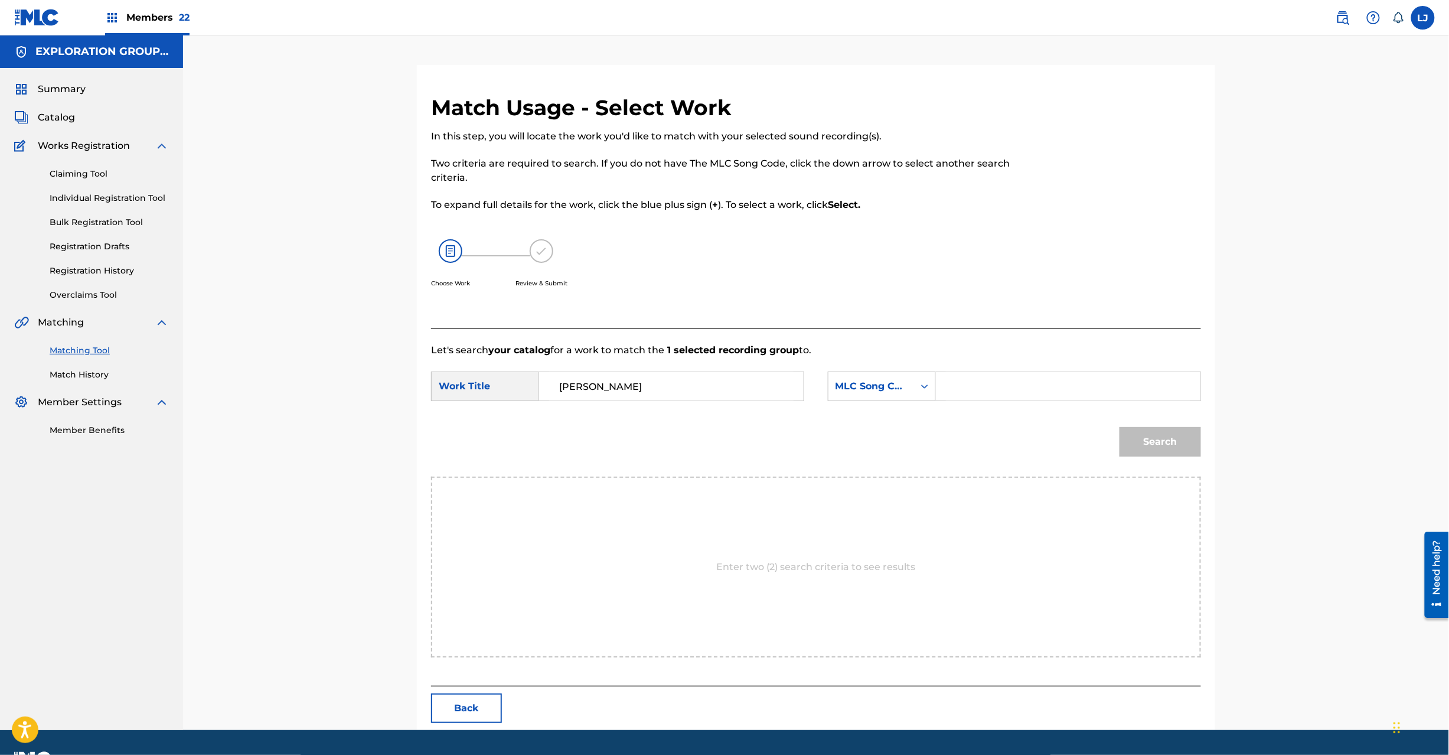
click at [1036, 379] on input "Search Form" at bounding box center [1068, 386] width 245 height 28
type input "HQ3X98"
click at [1111, 434] on div "Search" at bounding box center [816, 445] width 770 height 61
click at [1146, 435] on button "Search" at bounding box center [1161, 442] width 82 height 30
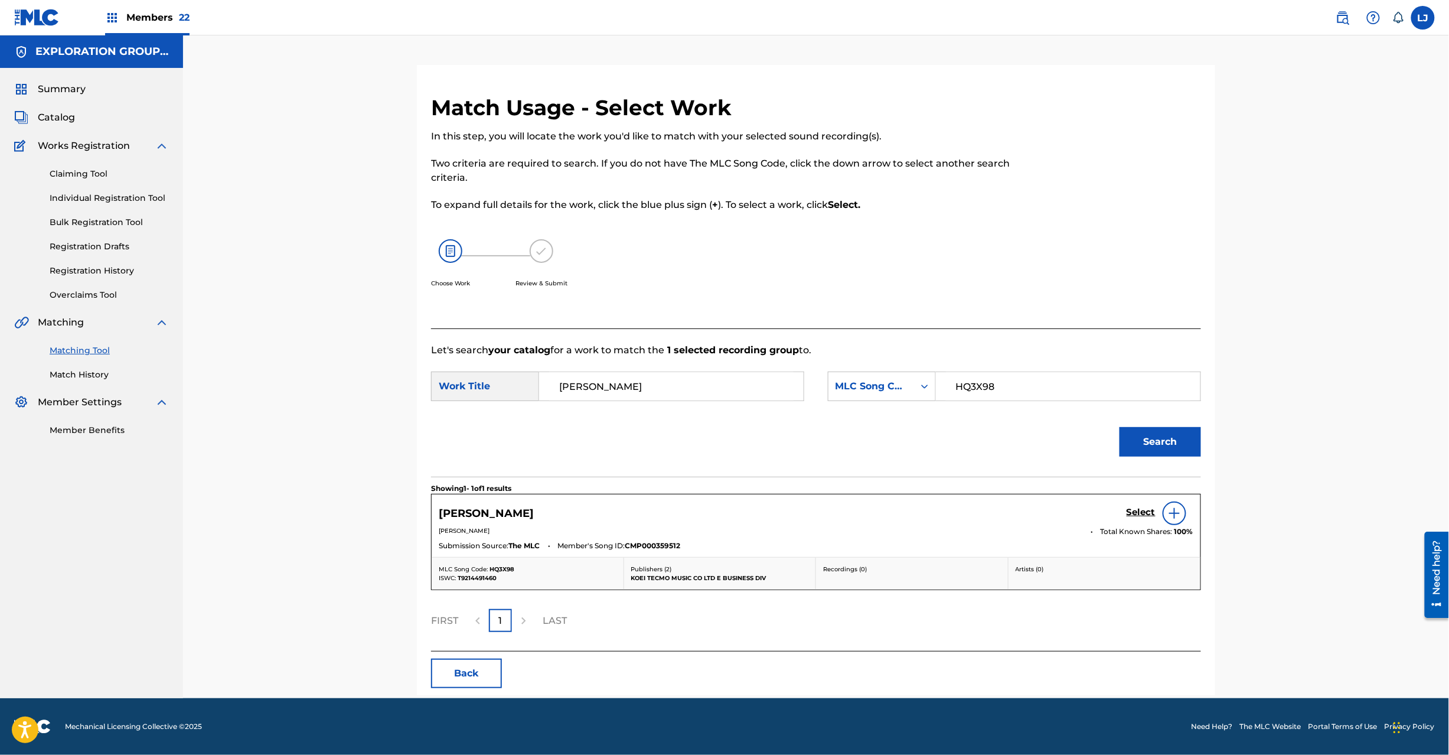
click at [1138, 513] on h5 "Select" at bounding box center [1141, 512] width 29 height 11
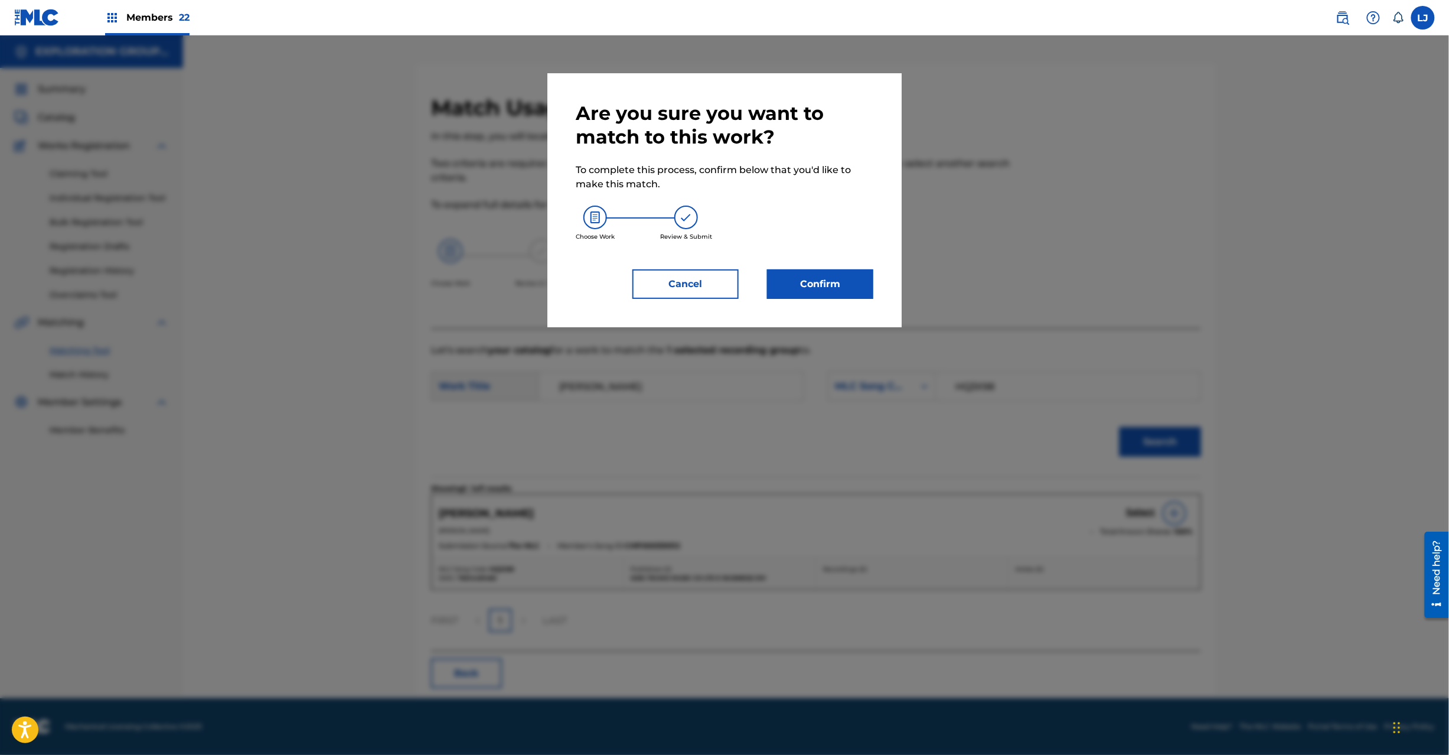
click at [837, 285] on button "Confirm" at bounding box center [820, 284] width 106 height 30
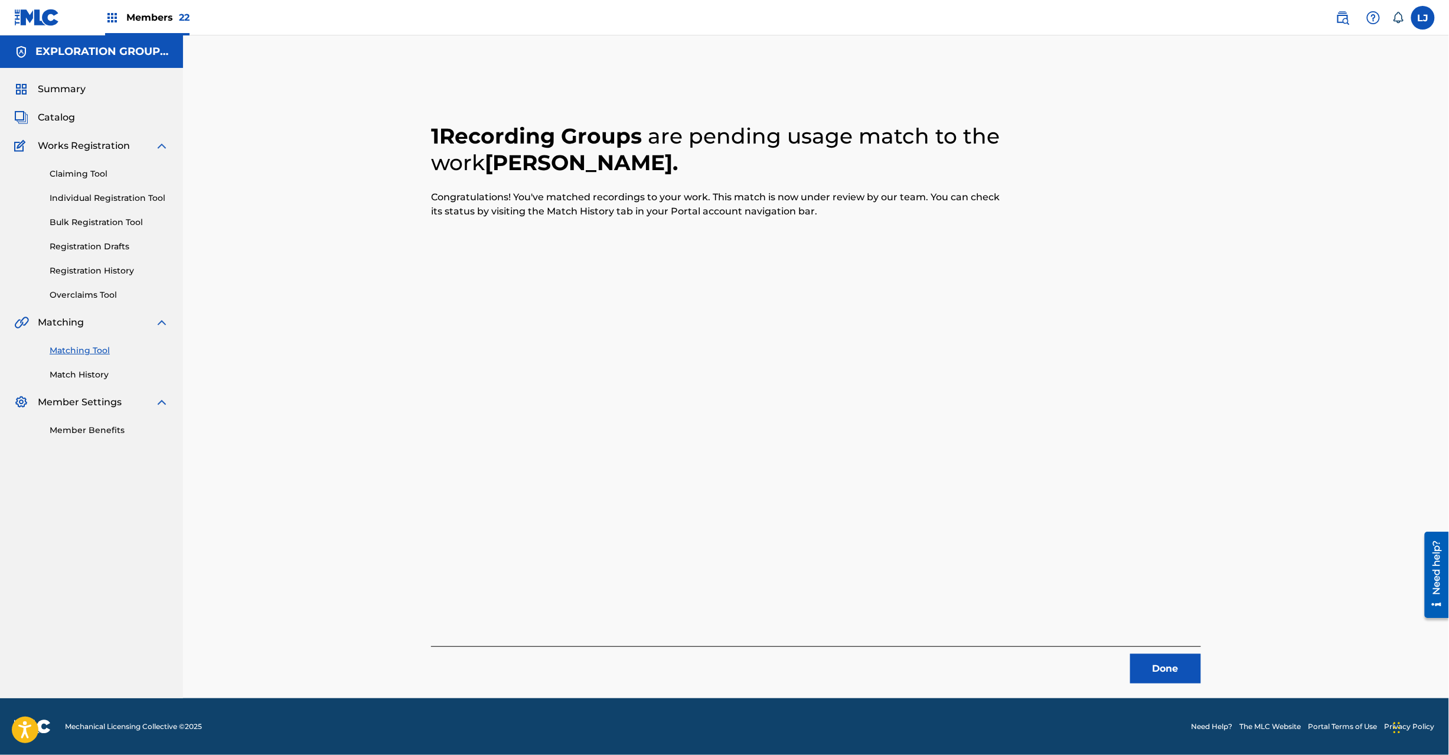
click at [1160, 659] on button "Done" at bounding box center [1166, 669] width 71 height 30
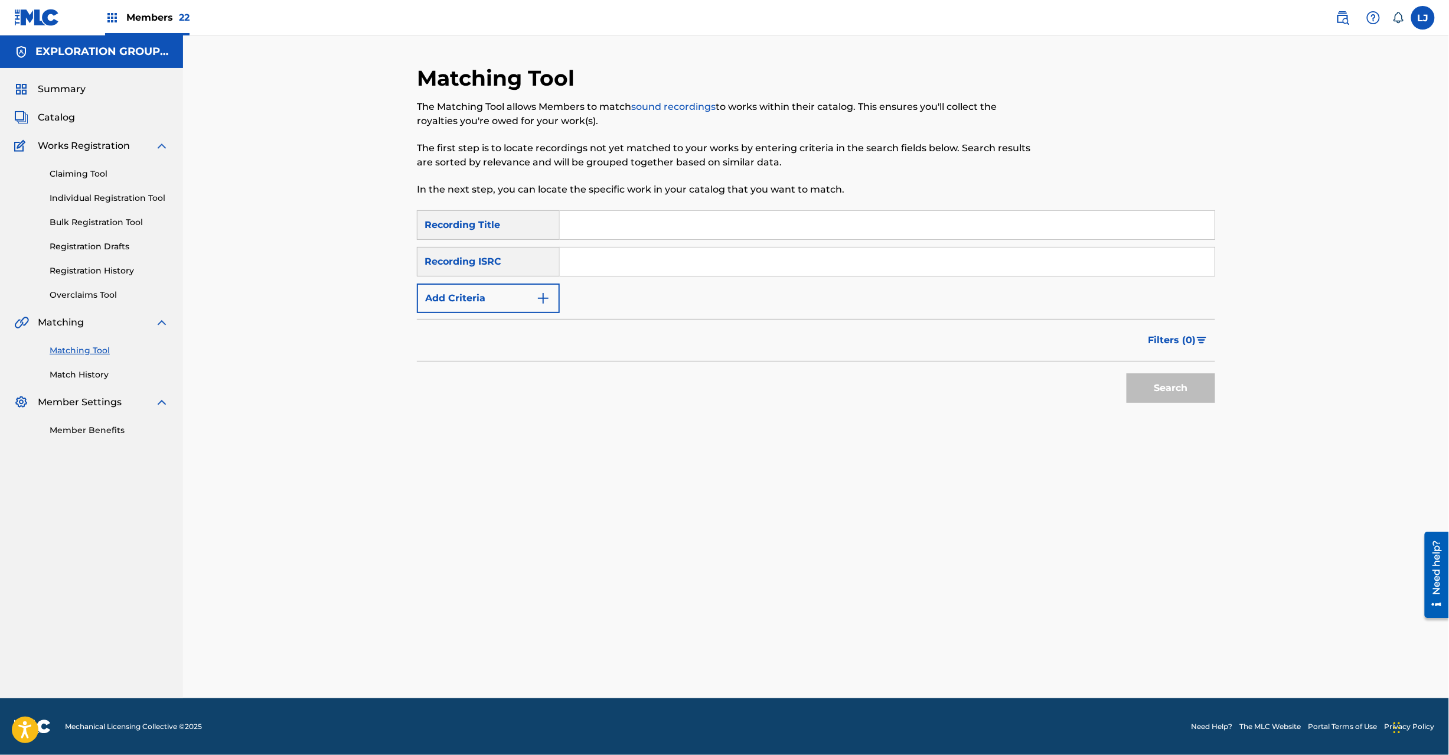
click at [663, 260] on input "Search Form" at bounding box center [887, 261] width 655 height 28
type input "JPD101550497"
click at [1177, 391] on button "Search" at bounding box center [1171, 388] width 89 height 30
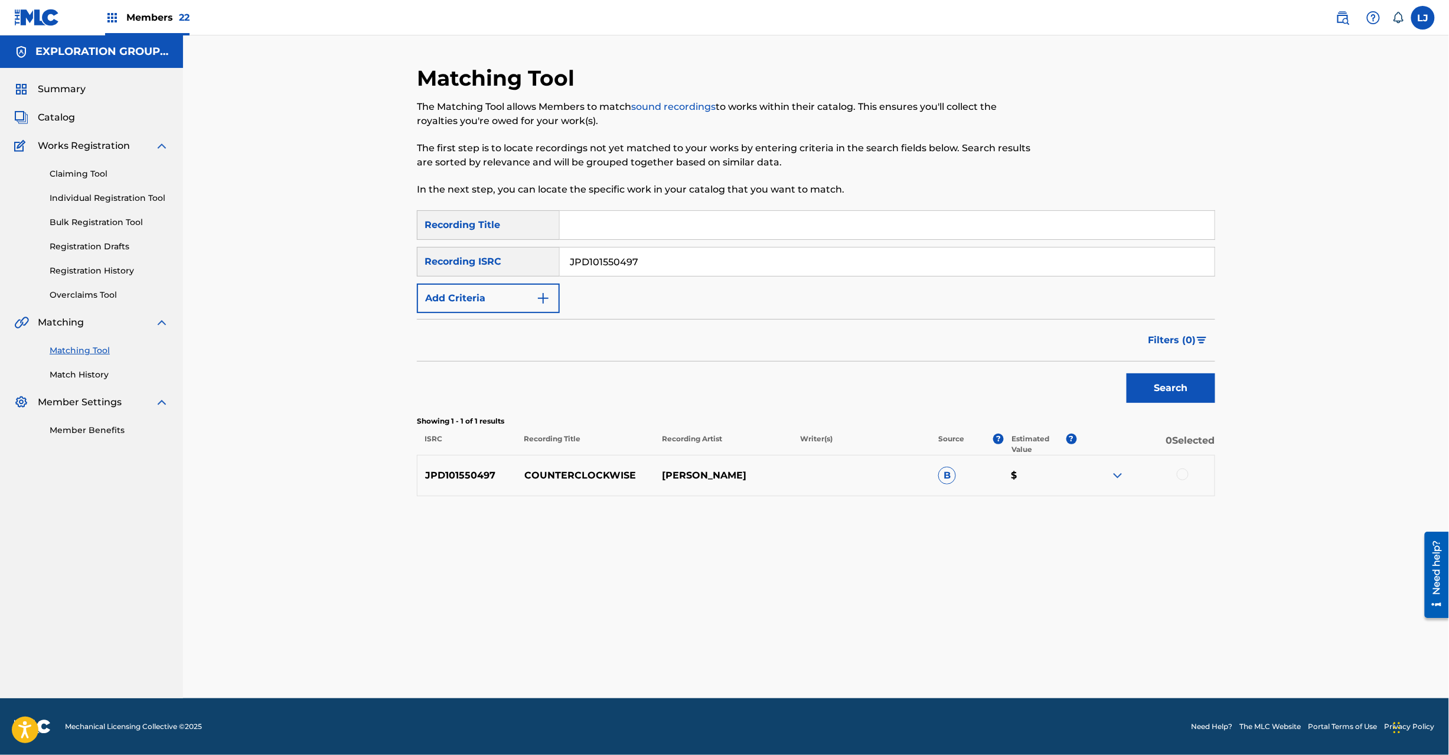
click at [1184, 478] on div at bounding box center [1183, 474] width 12 height 12
click at [825, 673] on button "Match 1 Group" at bounding box center [830, 659] width 131 height 30
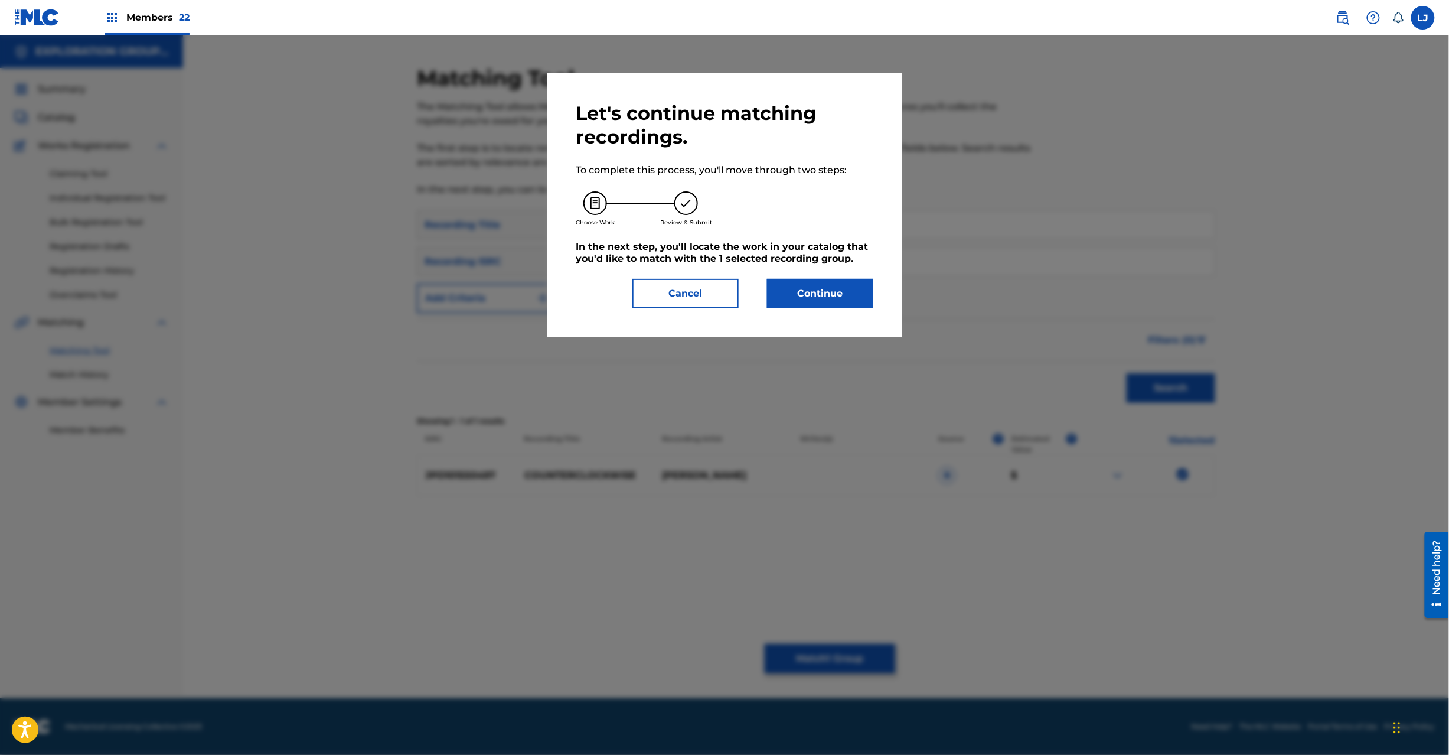
click at [828, 282] on button "Continue" at bounding box center [820, 294] width 106 height 30
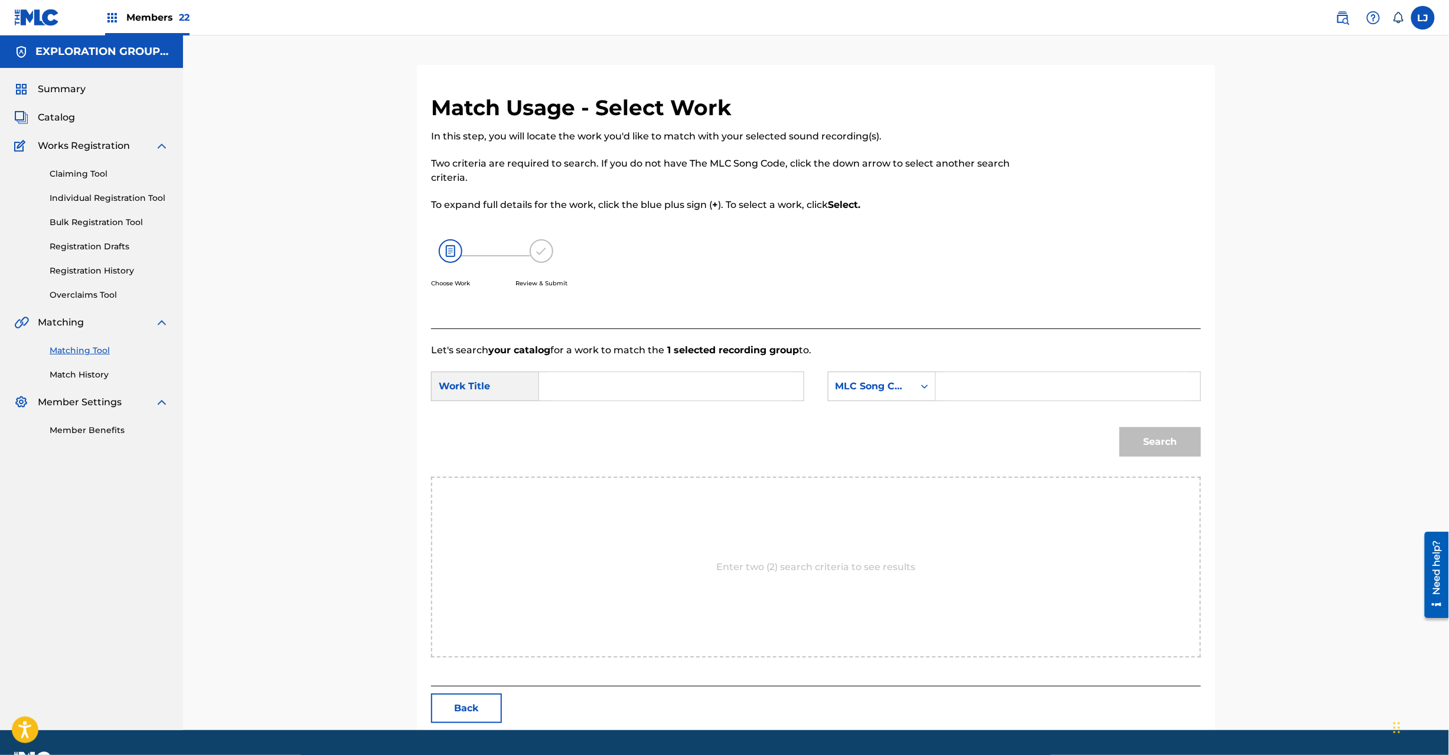
click at [634, 372] on input "Search Form" at bounding box center [671, 386] width 245 height 28
click at [704, 379] on input "Counterclockwise CJ0O0G" at bounding box center [671, 386] width 245 height 28
type input "Counterclockwise"
click at [988, 379] on input "Search Form" at bounding box center [1068, 386] width 245 height 28
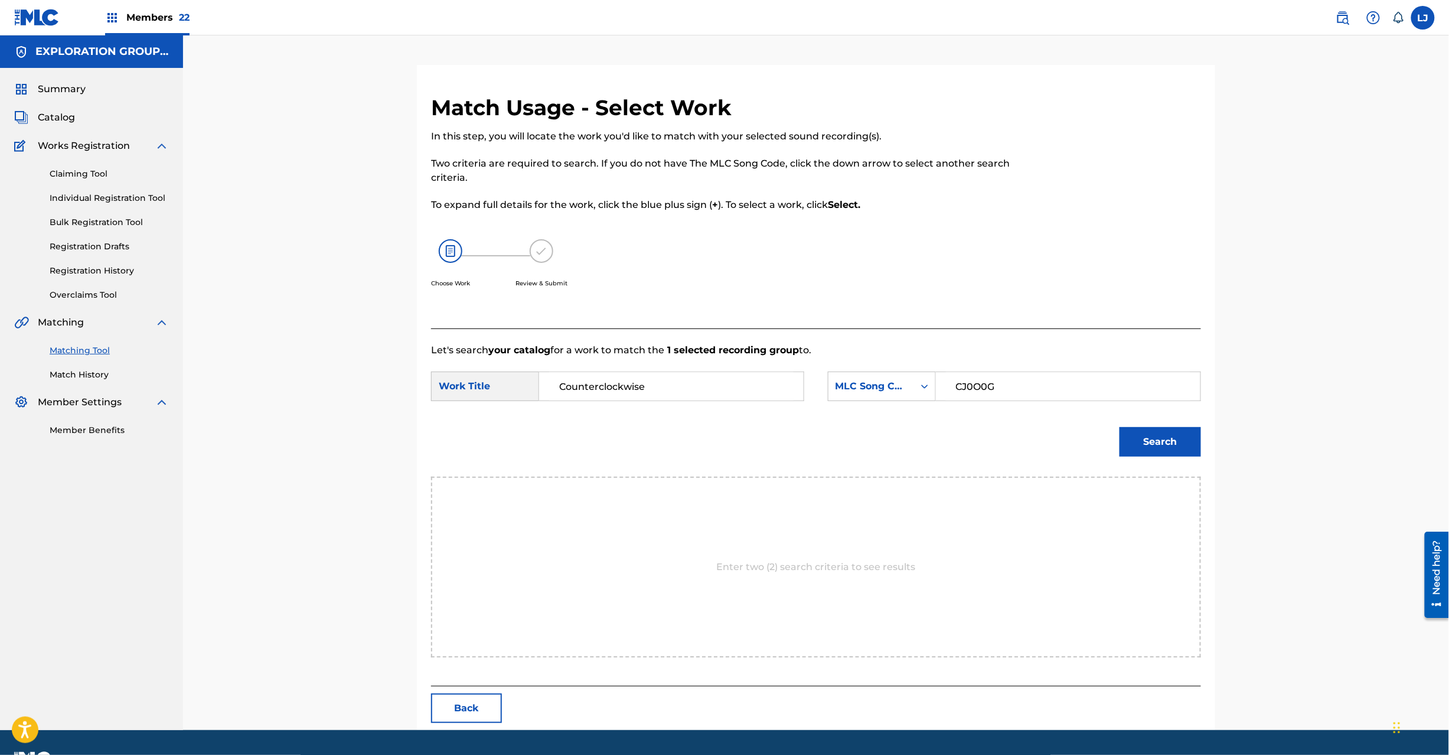
type input "CJ0O0G"
drag, startPoint x: 1109, startPoint y: 438, endPoint x: 1126, endPoint y: 436, distance: 17.3
click at [1113, 438] on div "Search" at bounding box center [816, 445] width 770 height 61
click at [1138, 435] on button "Search" at bounding box center [1161, 442] width 82 height 30
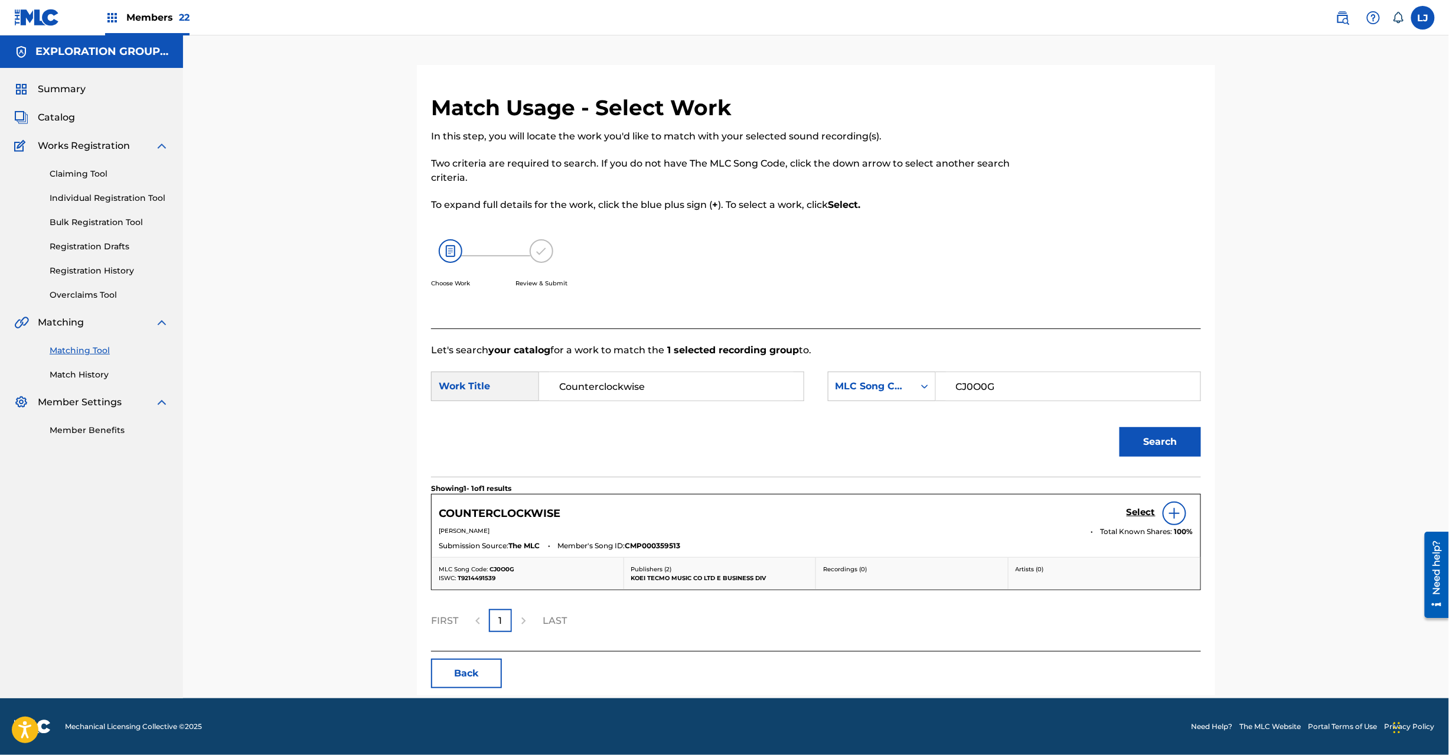
click at [1129, 513] on h5 "Select" at bounding box center [1141, 512] width 29 height 11
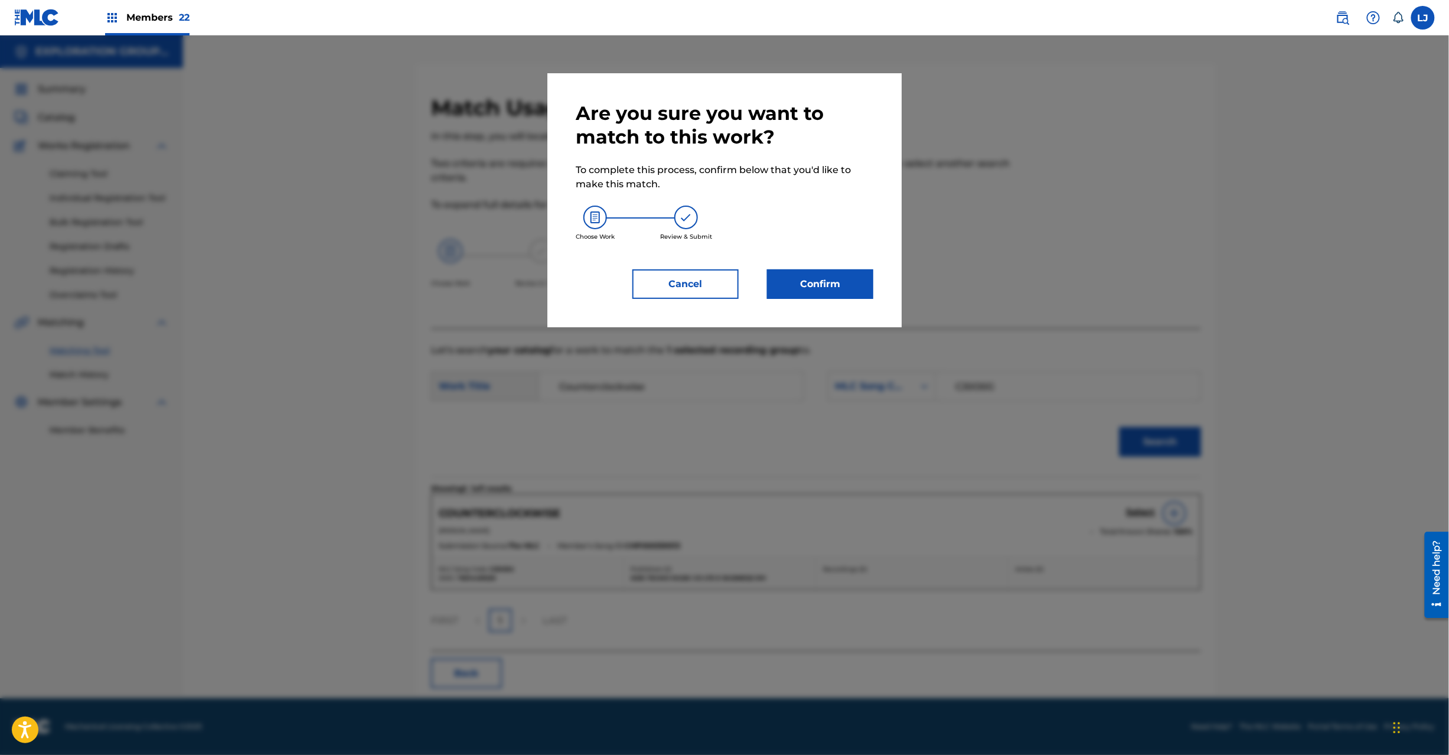
click at [794, 282] on button "Confirm" at bounding box center [820, 284] width 106 height 30
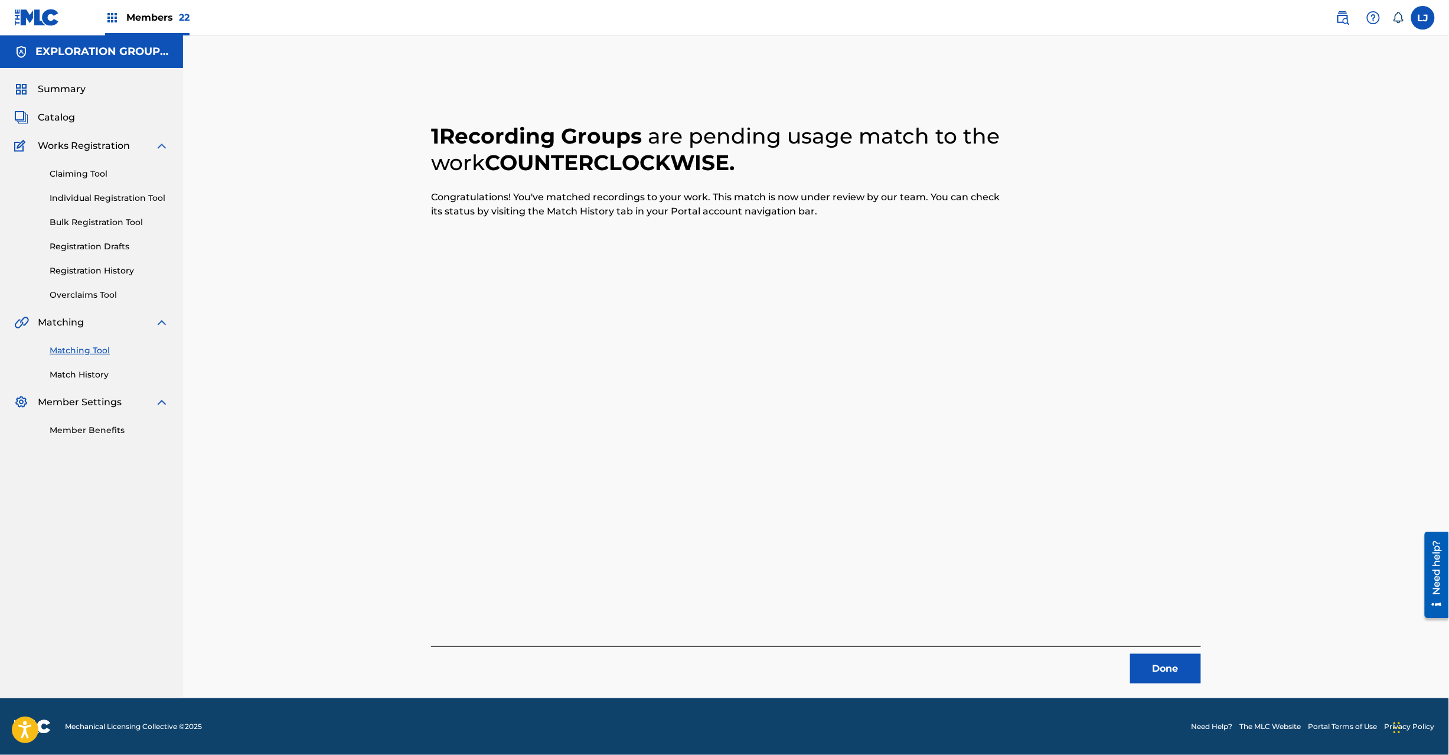
click at [1180, 667] on button "Done" at bounding box center [1166, 669] width 71 height 30
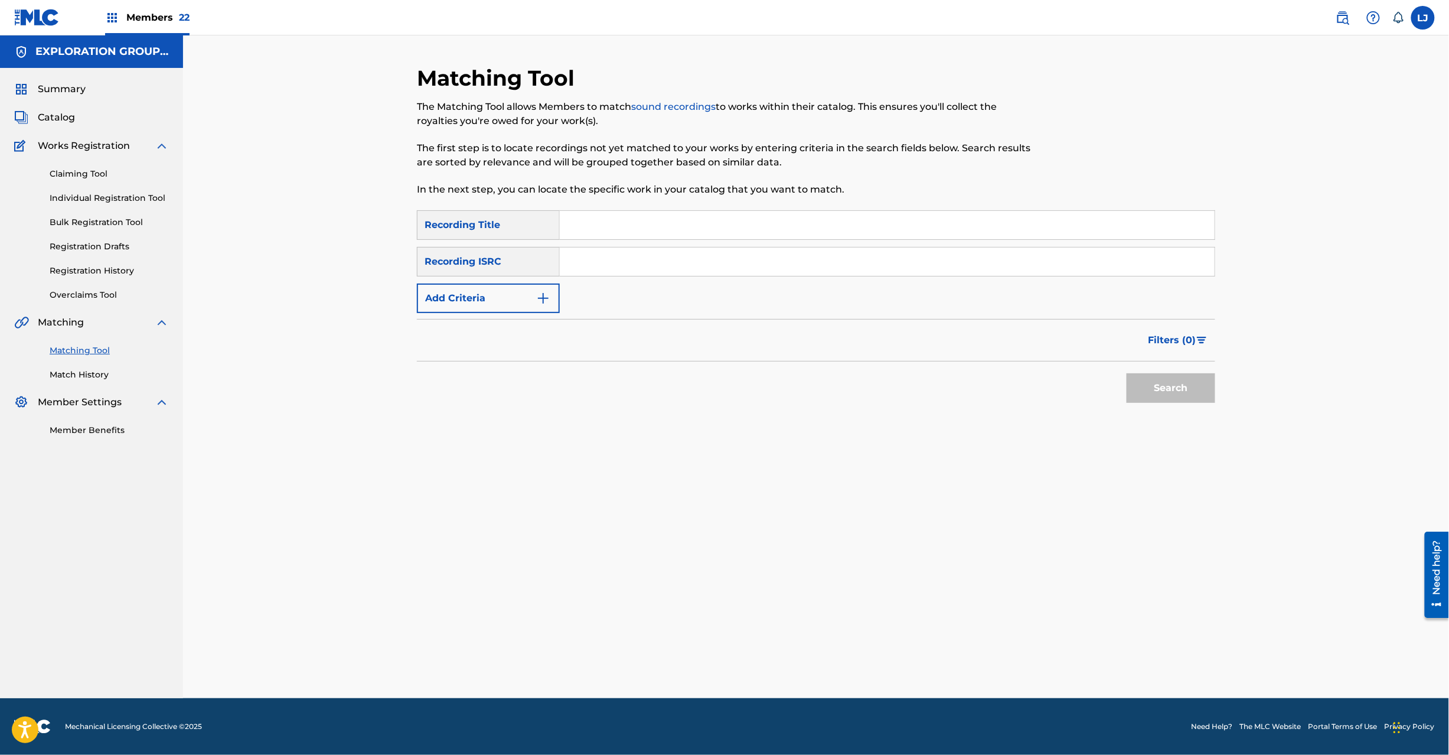
click at [672, 281] on div "SearchWithCriteria2fbc0ee0-4645-44b0-bae6-5d60fe3b707f Recording Title SearchWi…" at bounding box center [816, 261] width 799 height 103
click at [672, 269] on input "Search Form" at bounding box center [887, 261] width 655 height 28
click at [1144, 395] on button "Search" at bounding box center [1171, 388] width 89 height 30
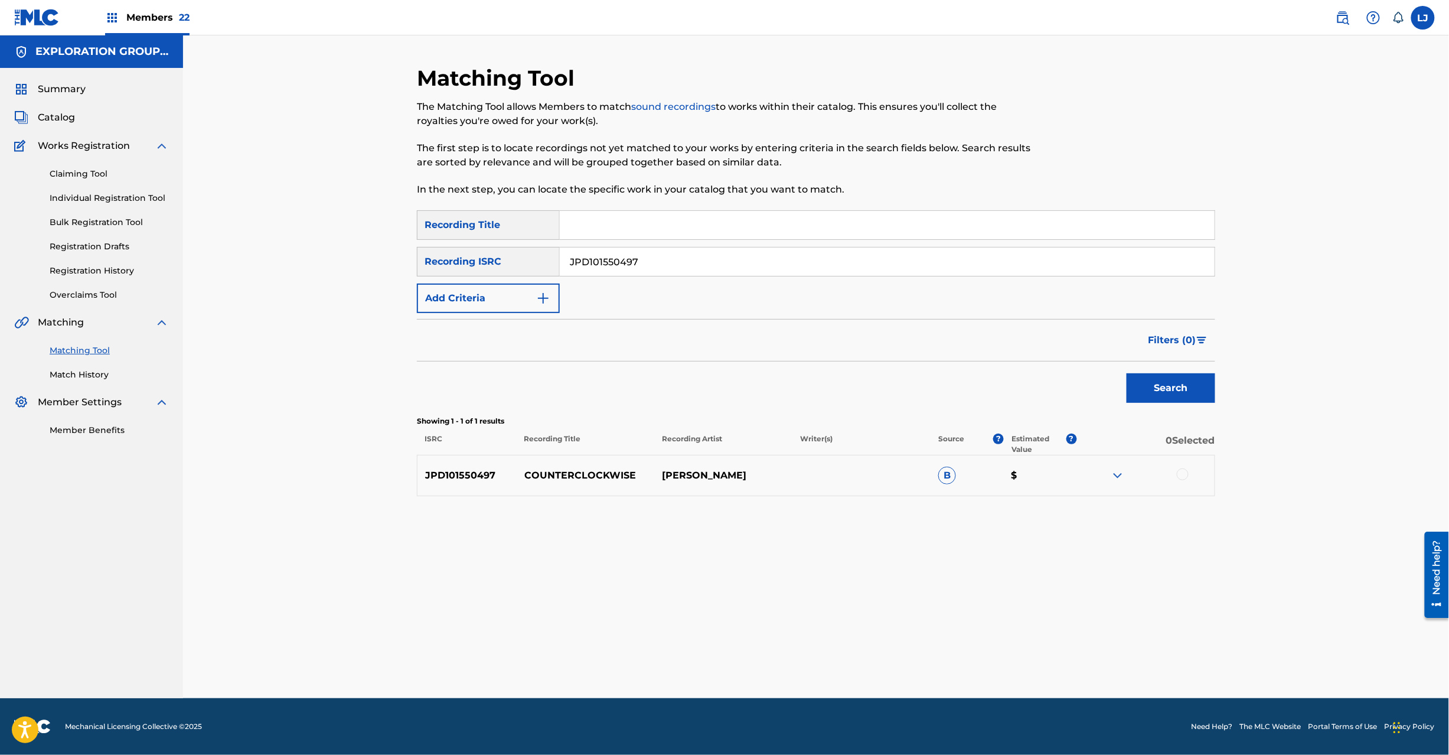
click at [679, 252] on input "JPD101550497" at bounding box center [887, 261] width 655 height 28
click at [679, 252] on input "JPD101550498" at bounding box center [887, 261] width 655 height 28
type input "JPD101550498"
click at [1170, 387] on button "Search" at bounding box center [1171, 388] width 89 height 30
click at [1182, 470] on div at bounding box center [1183, 474] width 12 height 12
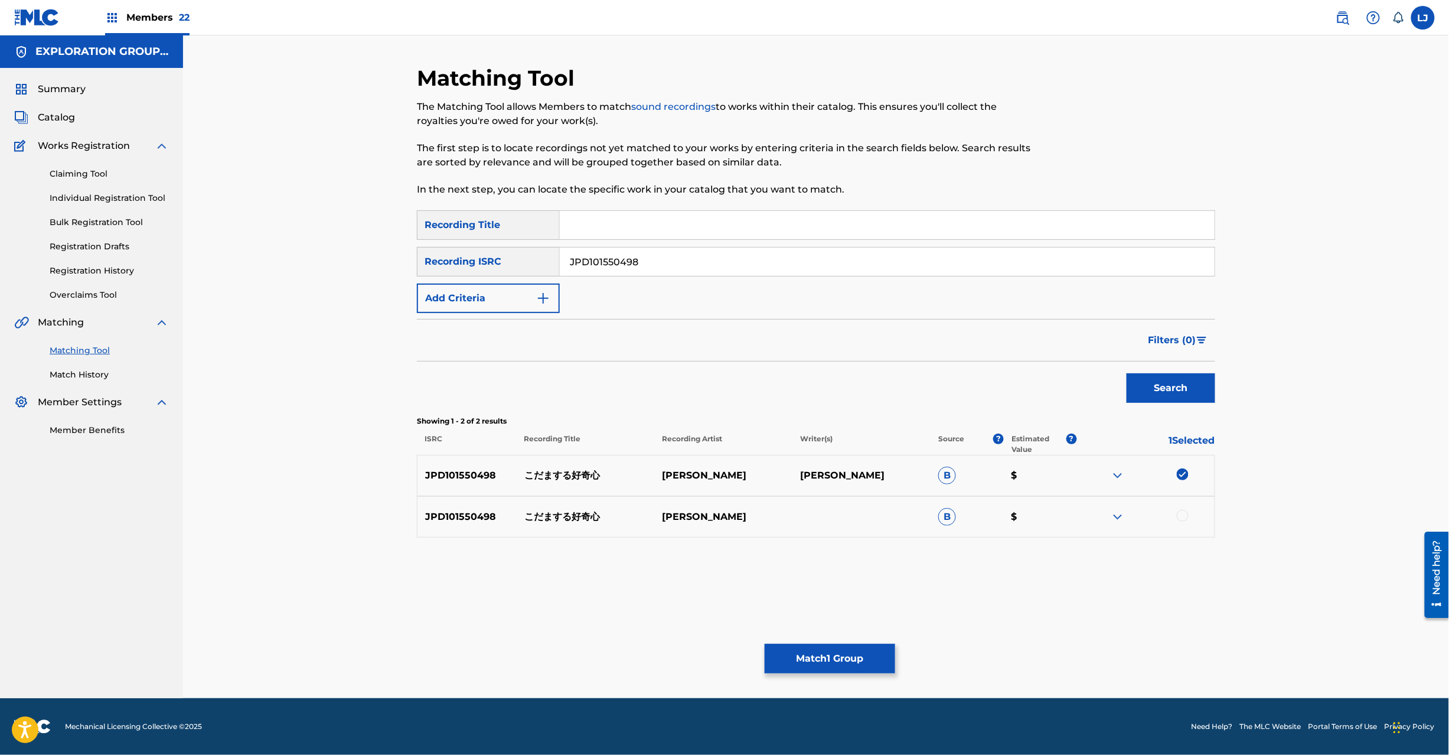
click at [1184, 510] on div at bounding box center [1183, 516] width 12 height 12
drag, startPoint x: 917, startPoint y: 613, endPoint x: 901, endPoint y: 620, distance: 17.5
click at [906, 618] on div "Matching Tool The Matching Tool allows Members to match sound recordings to wor…" at bounding box center [816, 381] width 799 height 633
click at [846, 653] on button "Match 2 Groups" at bounding box center [830, 659] width 131 height 30
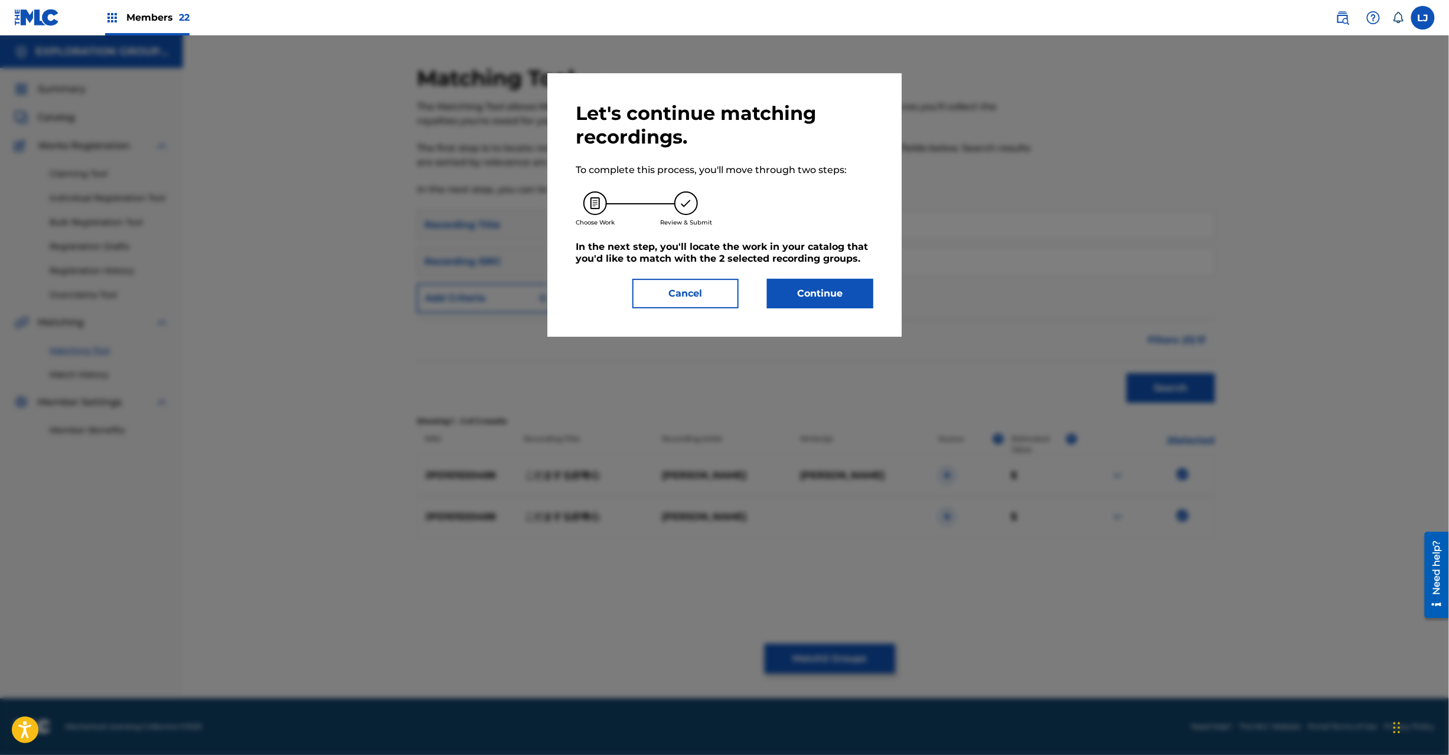
click at [821, 298] on button "Continue" at bounding box center [820, 294] width 106 height 30
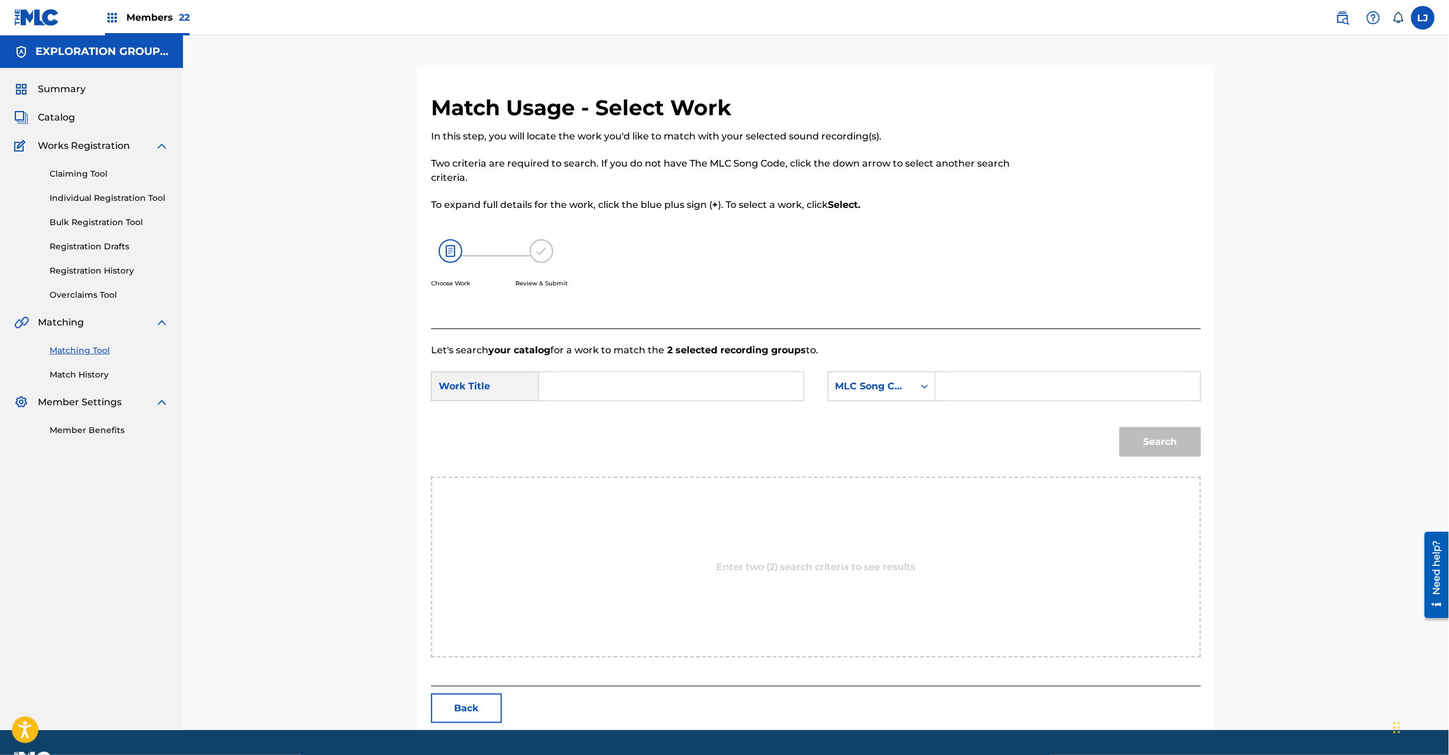
click at [664, 383] on input "Search Form" at bounding box center [671, 386] width 245 height 28
click at [740, 383] on input "Kodamasuru Koukishin KI89OT" at bounding box center [671, 386] width 245 height 28
type input "[PERSON_NAME]"
click at [1045, 383] on input "Search Form" at bounding box center [1068, 386] width 245 height 28
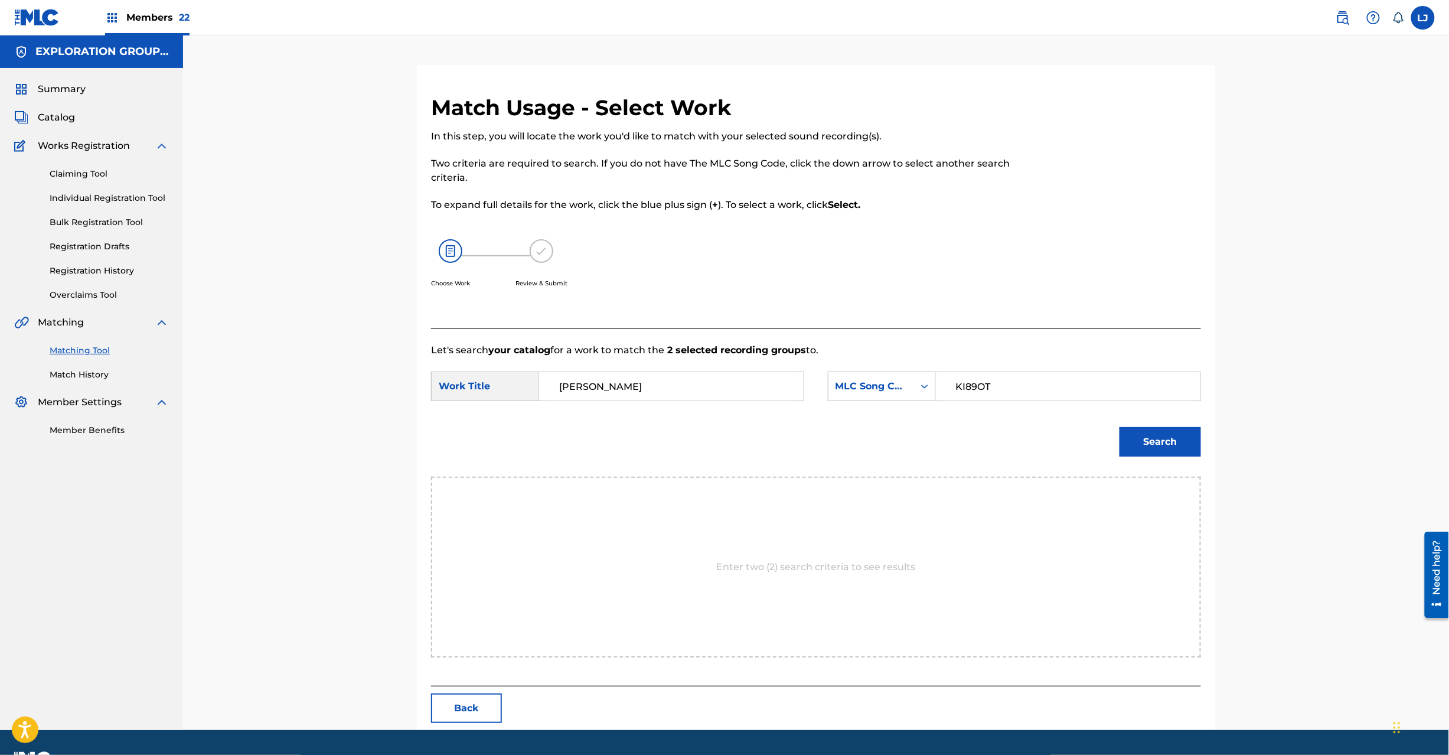
type input "KI89OT"
click at [1170, 444] on button "Search" at bounding box center [1161, 442] width 82 height 30
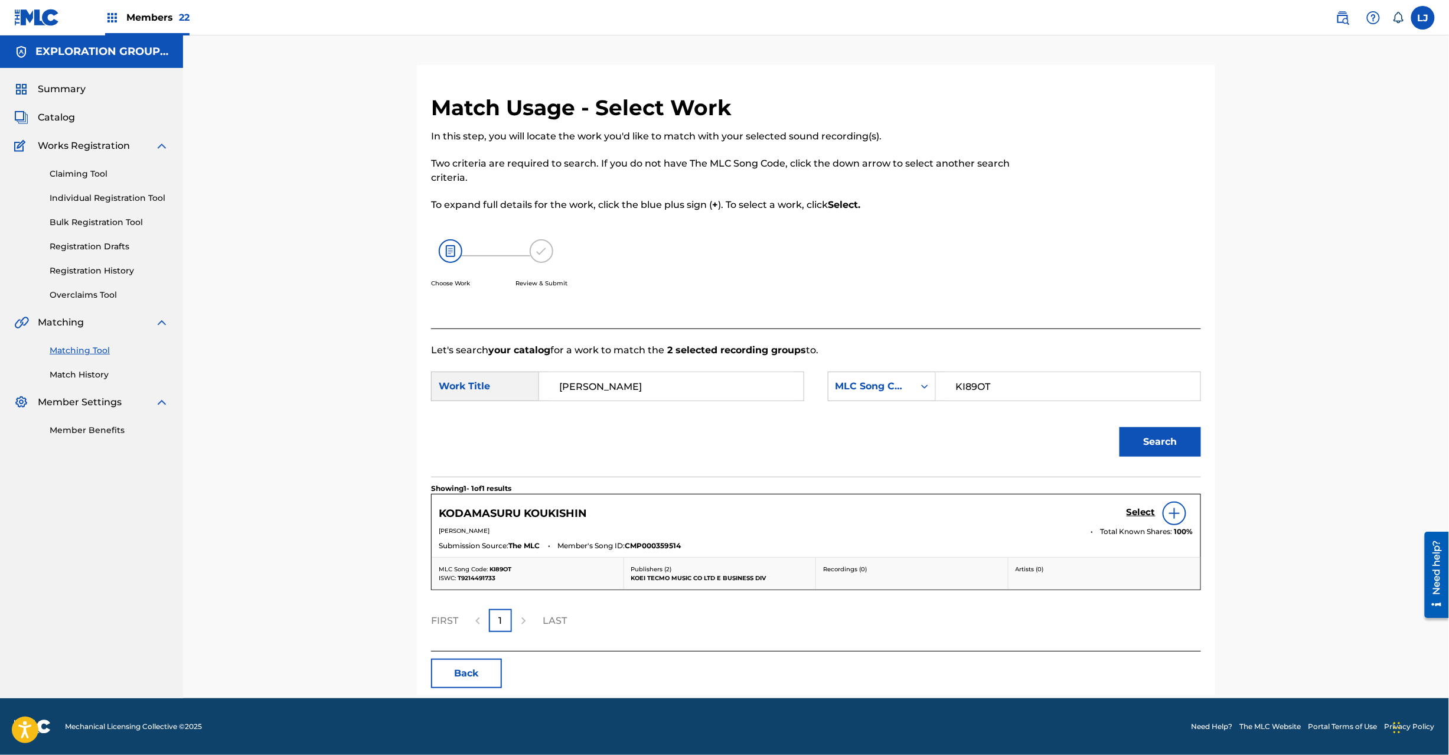
click at [1125, 509] on div "KODAMASURU KOUKISHIN Select" at bounding box center [816, 513] width 755 height 24
click at [1131, 510] on h5 "Select" at bounding box center [1141, 512] width 29 height 11
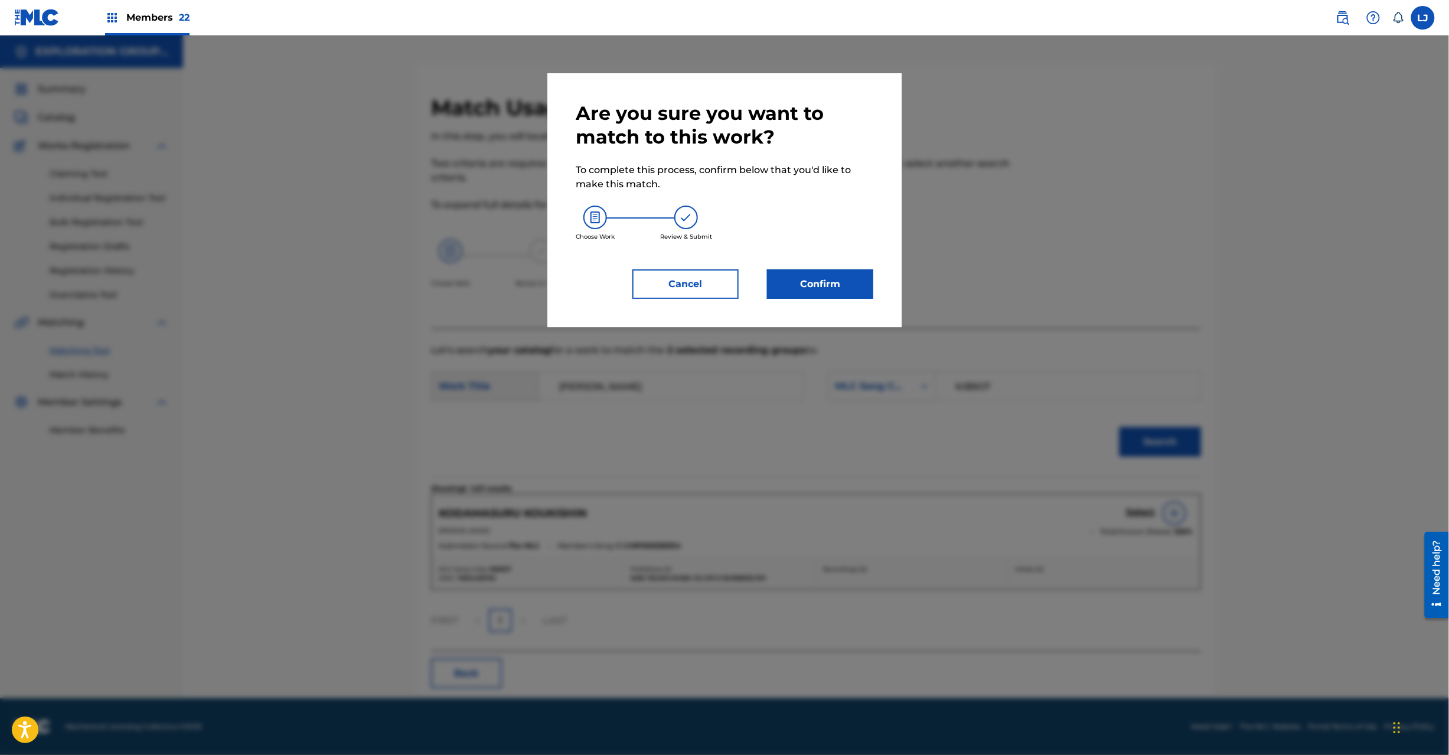
click at [820, 275] on button "Confirm" at bounding box center [820, 284] width 106 height 30
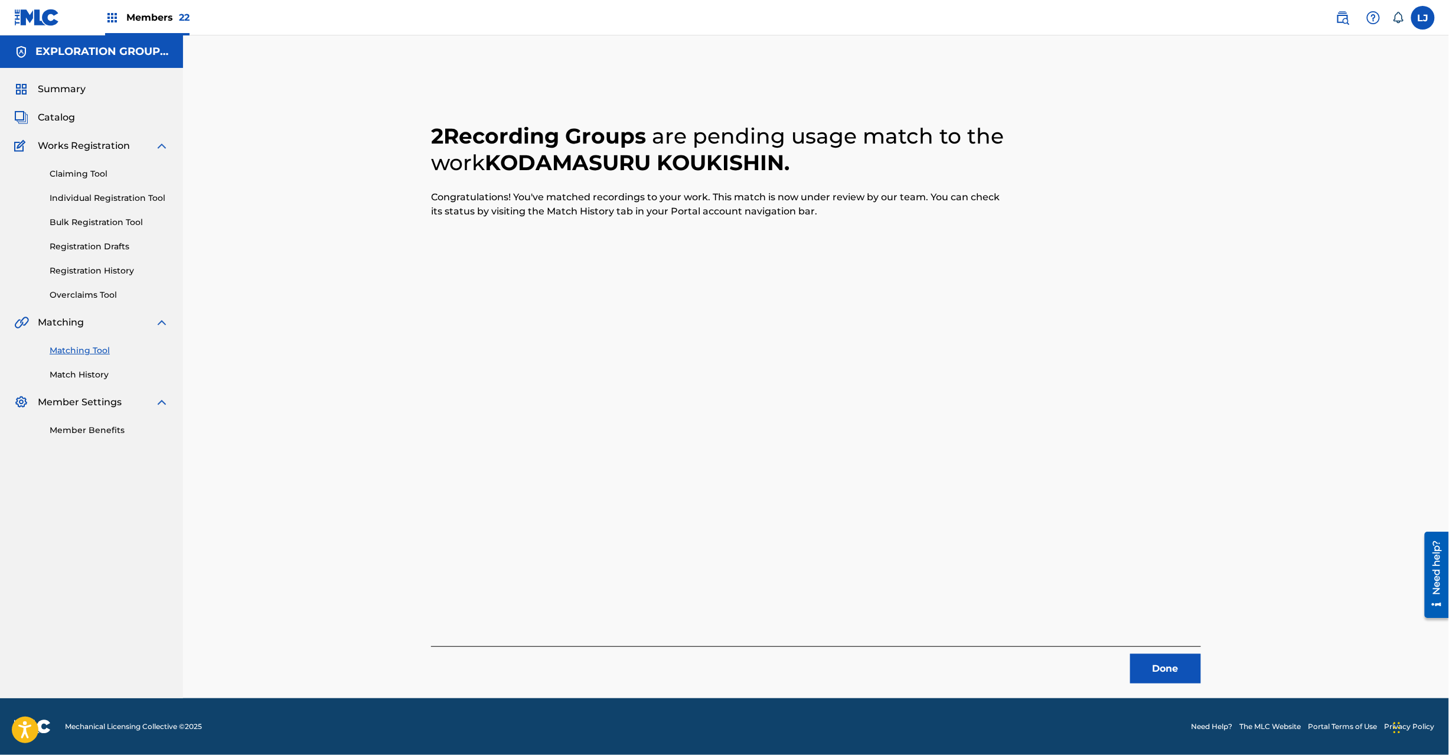
click at [1147, 665] on button "Done" at bounding box center [1166, 669] width 71 height 30
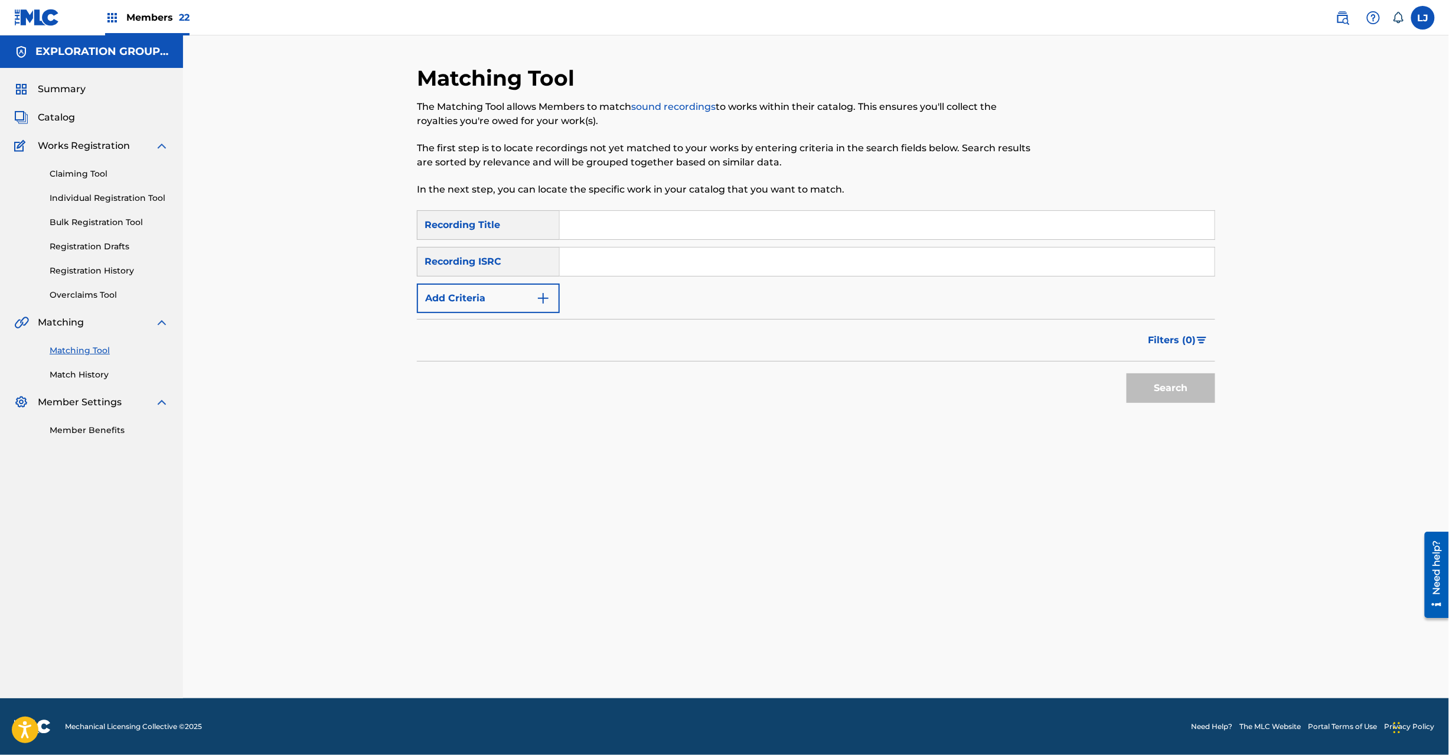
click at [601, 266] on input "Search Form" at bounding box center [887, 261] width 655 height 28
type input "JPD101550499"
click at [1182, 392] on button "Search" at bounding box center [1171, 388] width 89 height 30
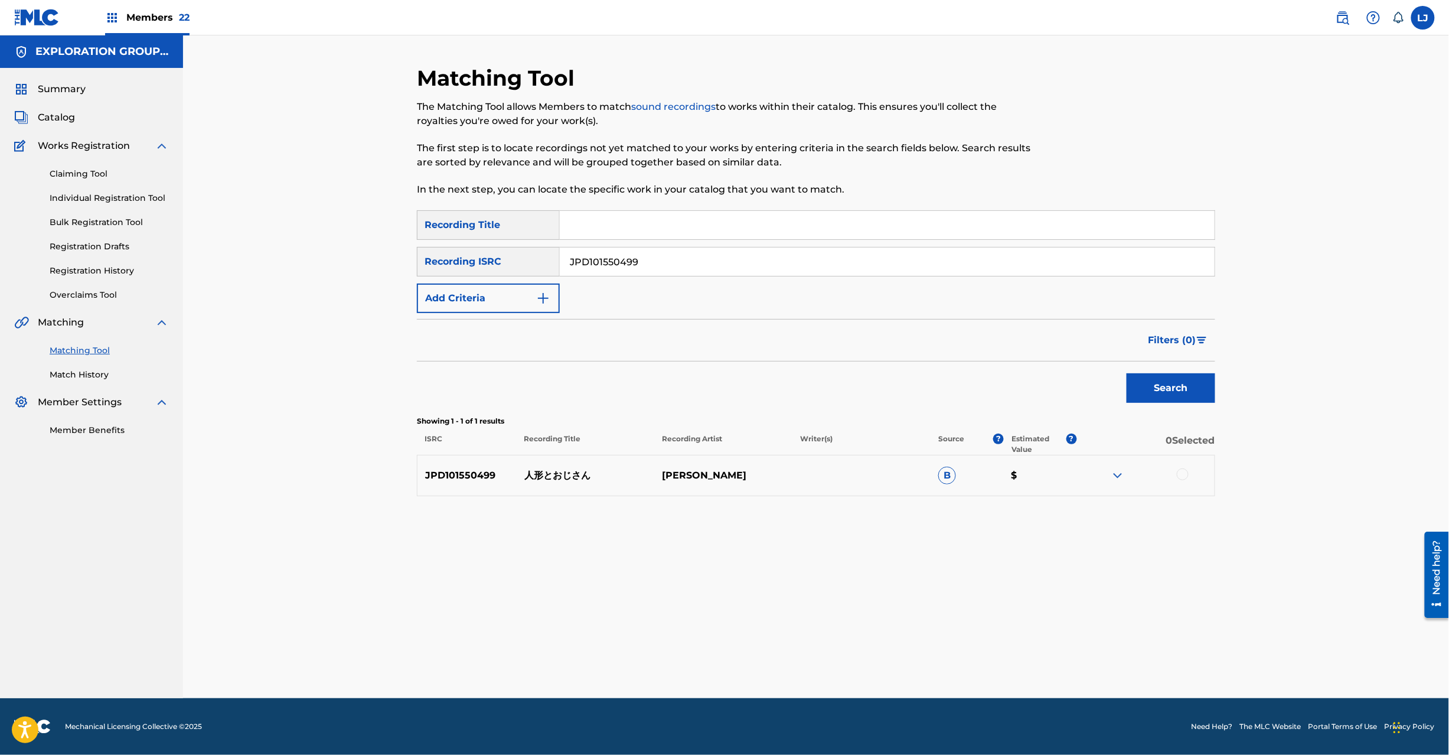
click at [1180, 471] on div at bounding box center [1183, 474] width 12 height 12
click at [875, 646] on button "Match 1 Group" at bounding box center [830, 659] width 131 height 30
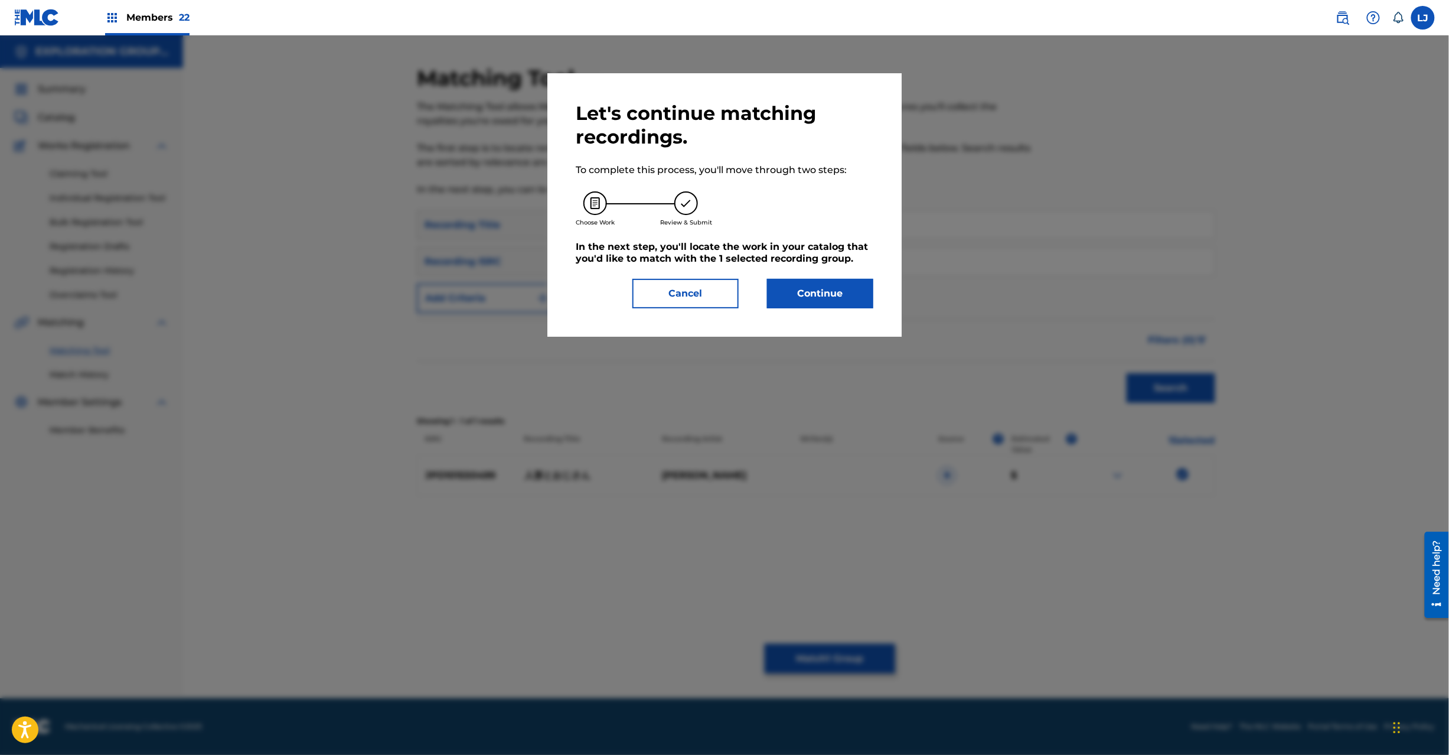
click at [813, 299] on button "Continue" at bounding box center [820, 294] width 106 height 30
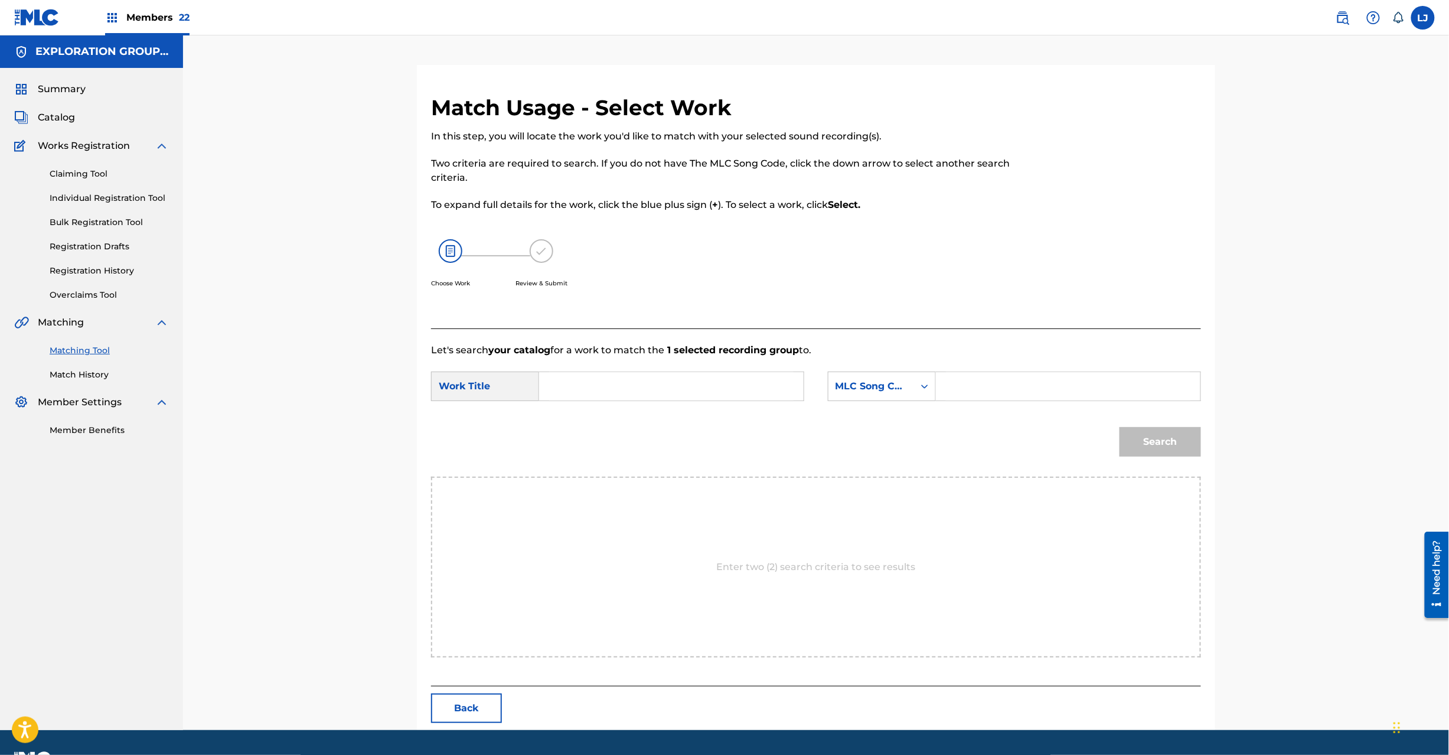
drag, startPoint x: 651, startPoint y: 412, endPoint x: 654, endPoint y: 392, distance: 19.8
click at [650, 412] on form "SearchWithCriteria7622d3f2-6b77-4b47-a015-63427f9b9ceb Work Title SearchWithCri…" at bounding box center [816, 416] width 770 height 119
click at [654, 392] on input "Search Form" at bounding box center [671, 386] width 245 height 28
click at [697, 383] on input "Ningyouto Ojisan N70DJW" at bounding box center [671, 386] width 245 height 28
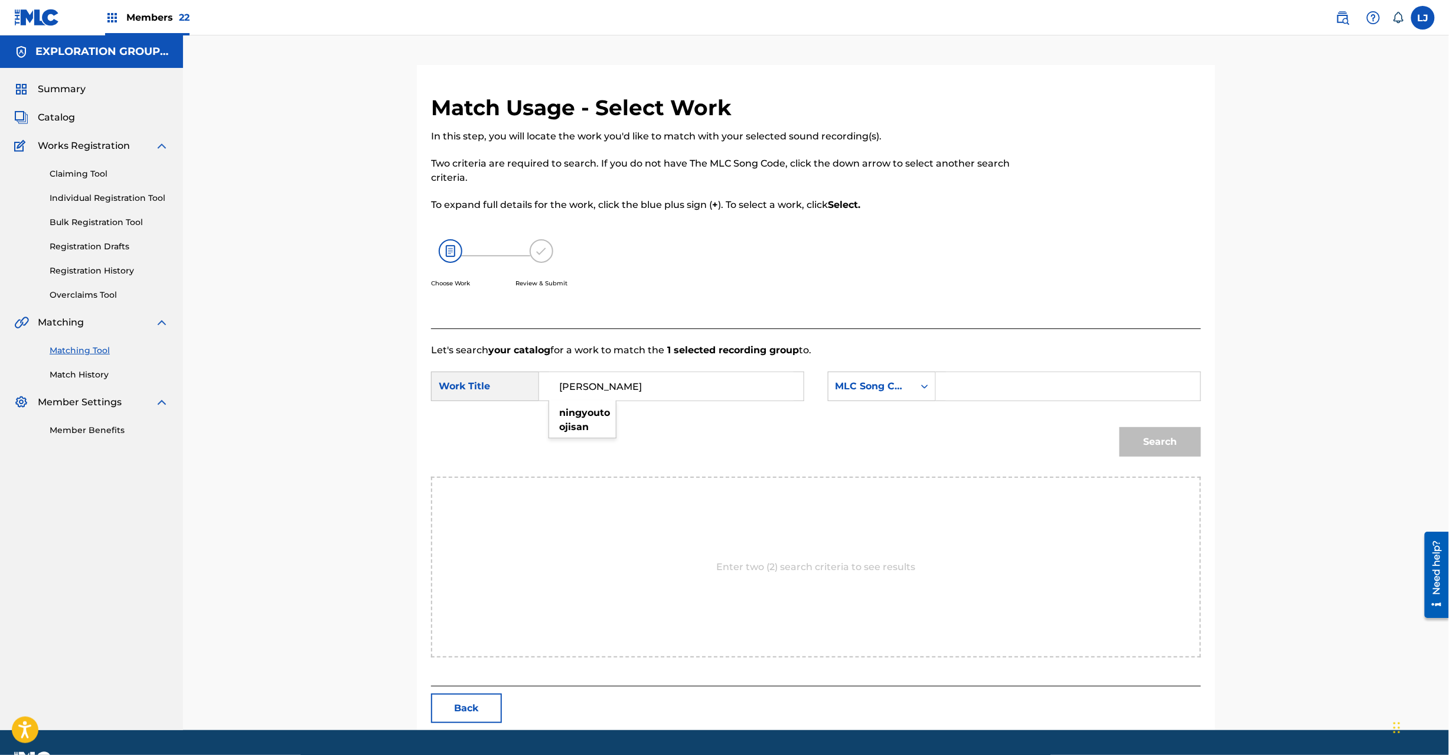
type input "[PERSON_NAME]"
drag, startPoint x: 972, startPoint y: 405, endPoint x: 965, endPoint y: 402, distance: 7.7
click at [969, 404] on div "SearchWithCriteria7622d3f2-6b77-4b47-a015-63427f9b9ceb Work Title Ningyouto Oji…" at bounding box center [816, 390] width 770 height 37
click at [955, 396] on input "Search Form" at bounding box center [1068, 386] width 245 height 28
type input "N70DJW"
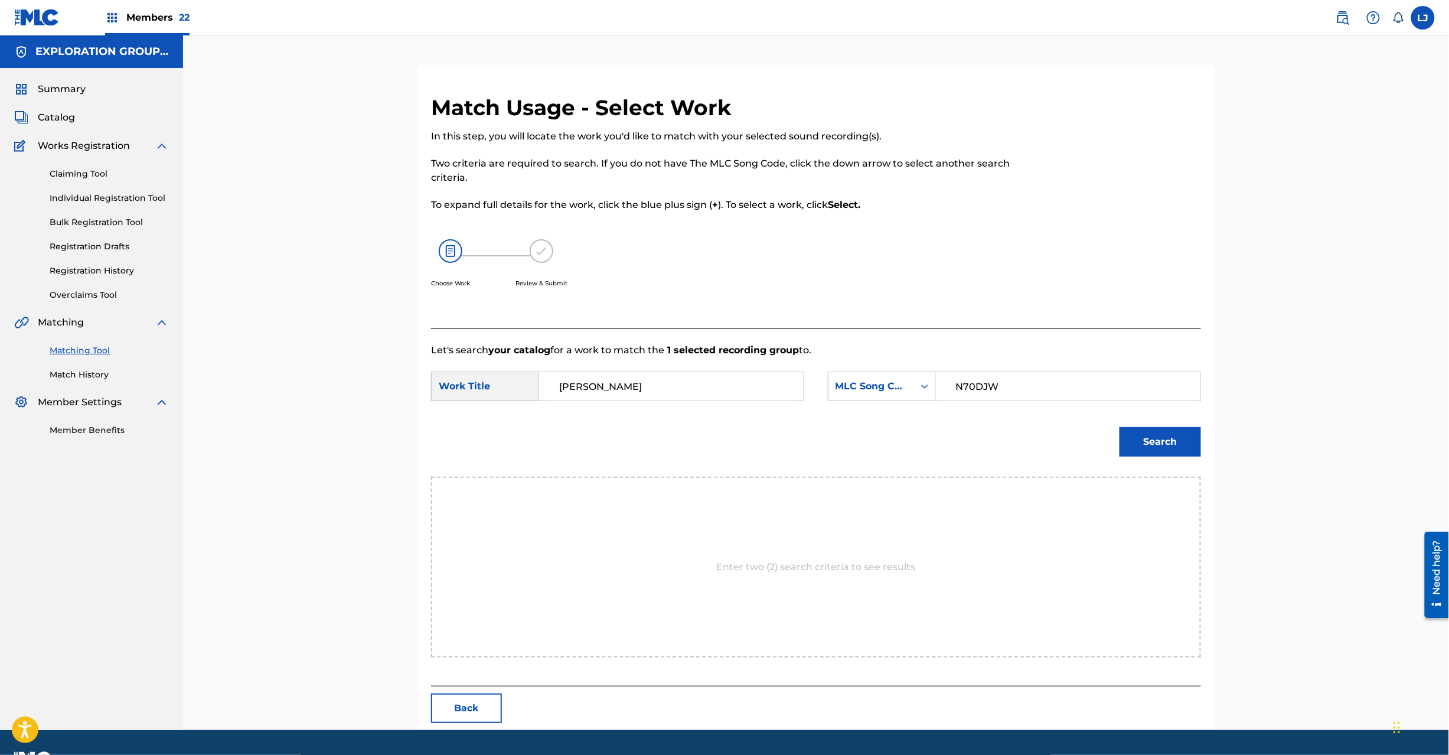
click at [1186, 439] on button "Search" at bounding box center [1161, 442] width 82 height 30
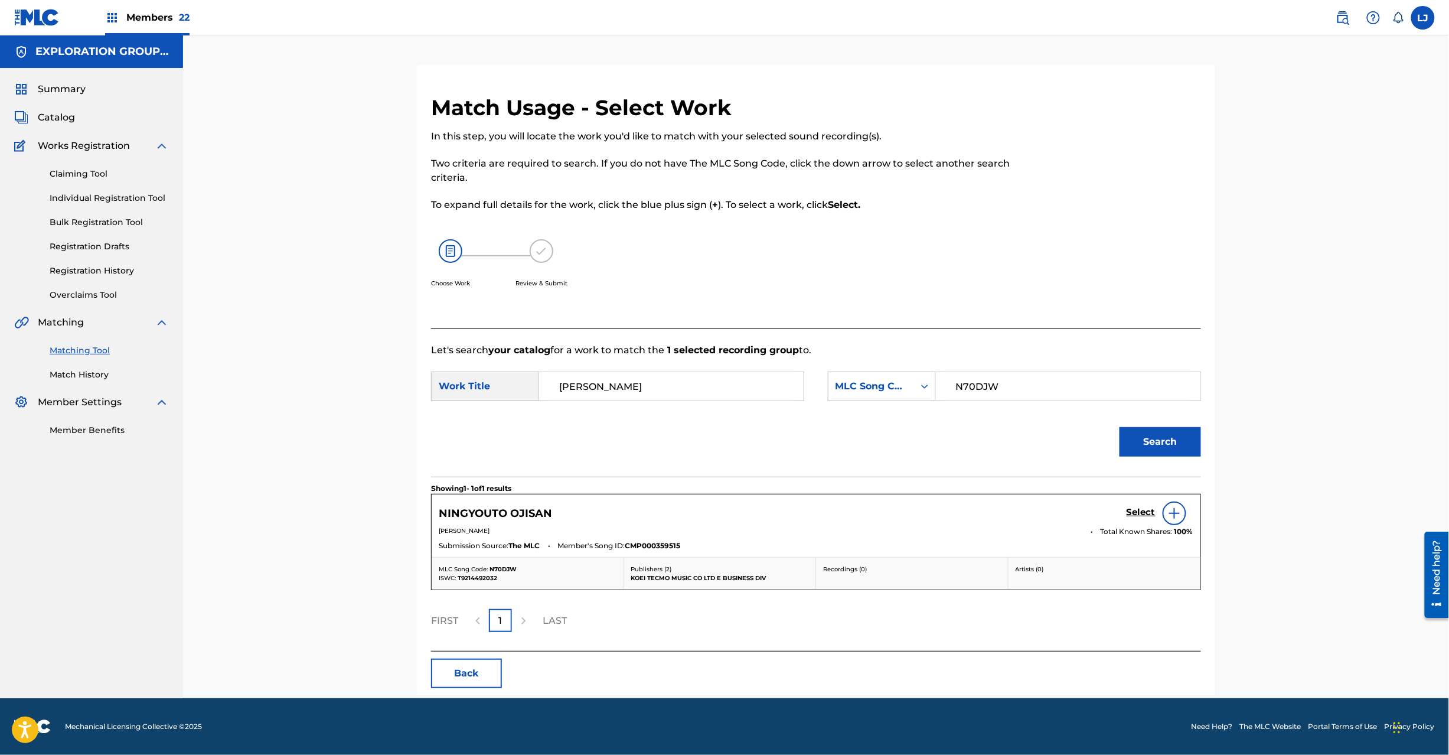
click at [1141, 513] on h5 "Select" at bounding box center [1141, 512] width 29 height 11
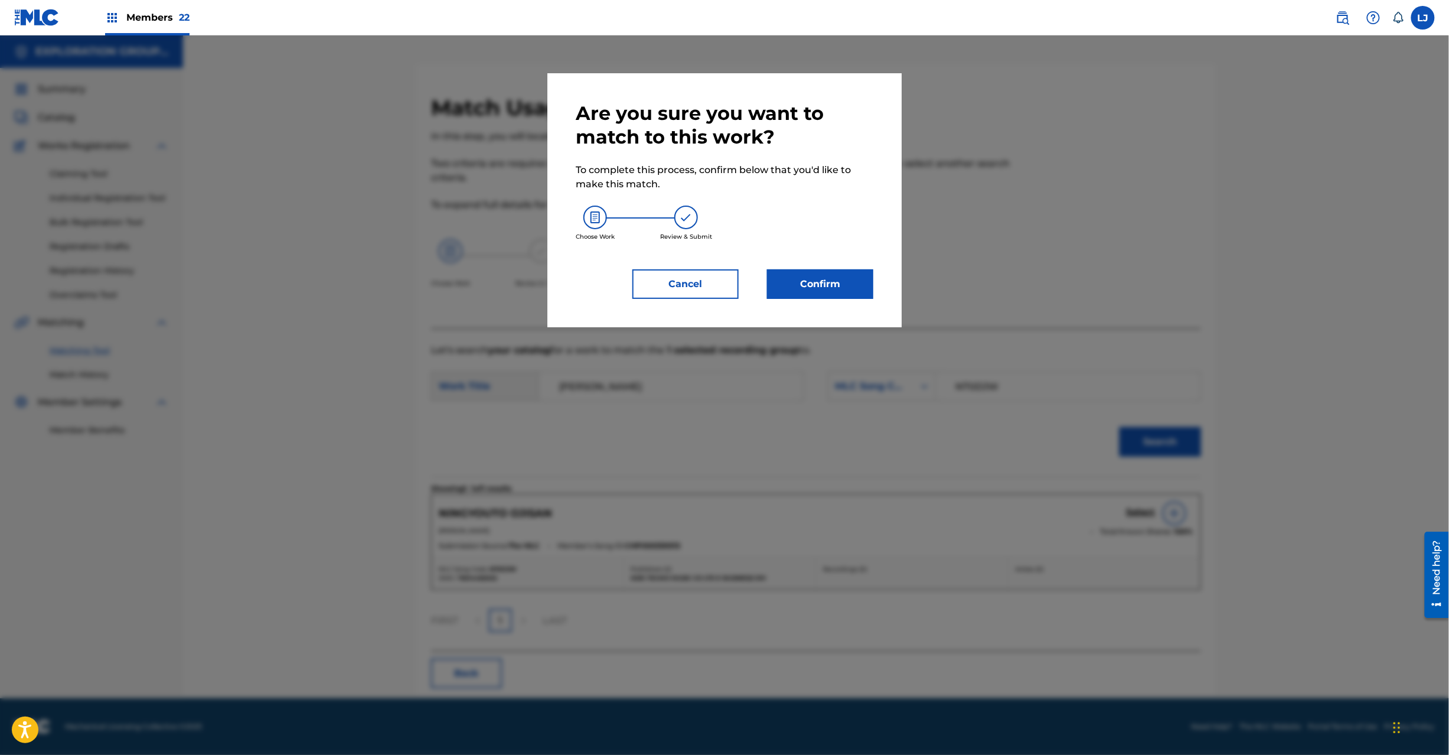
click at [822, 280] on button "Confirm" at bounding box center [820, 284] width 106 height 30
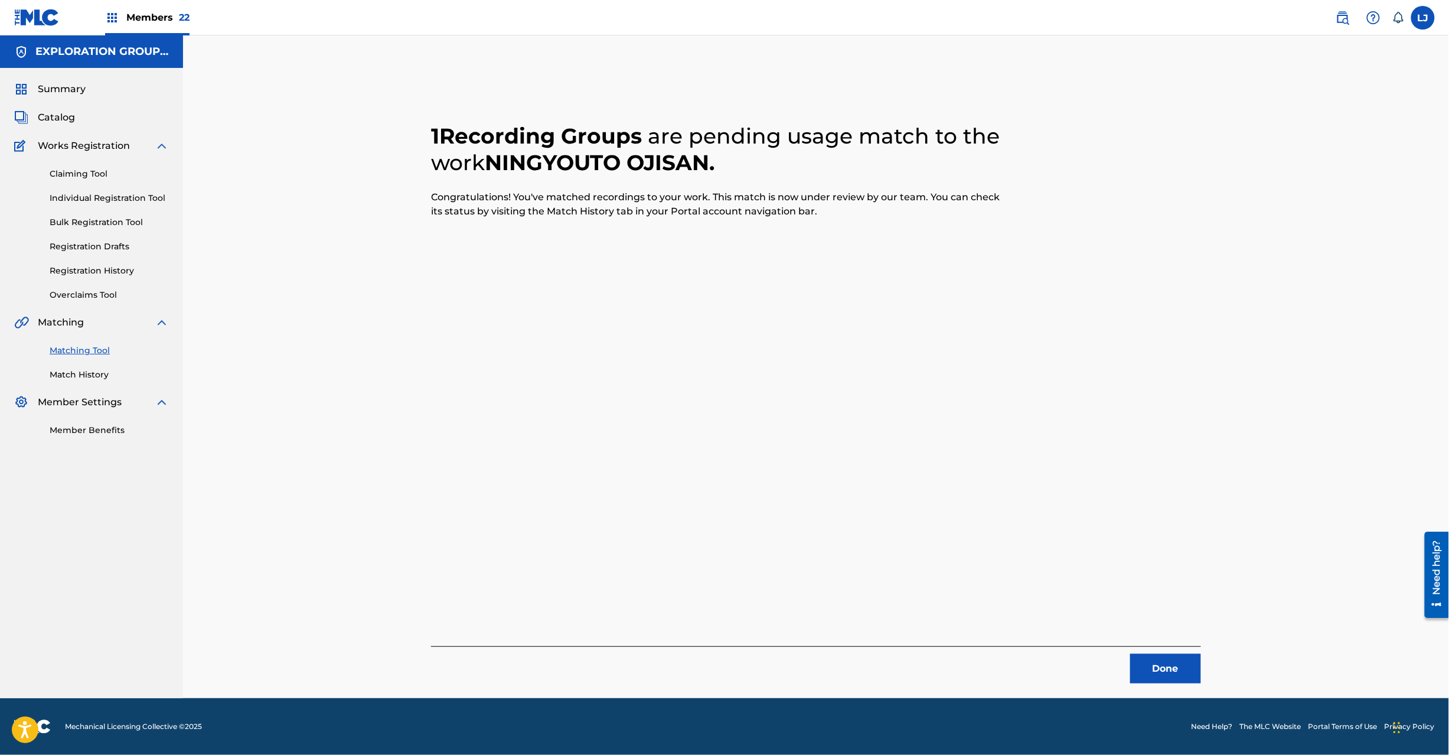
click at [1148, 667] on button "Done" at bounding box center [1166, 669] width 71 height 30
